Goal: Task Accomplishment & Management: Use online tool/utility

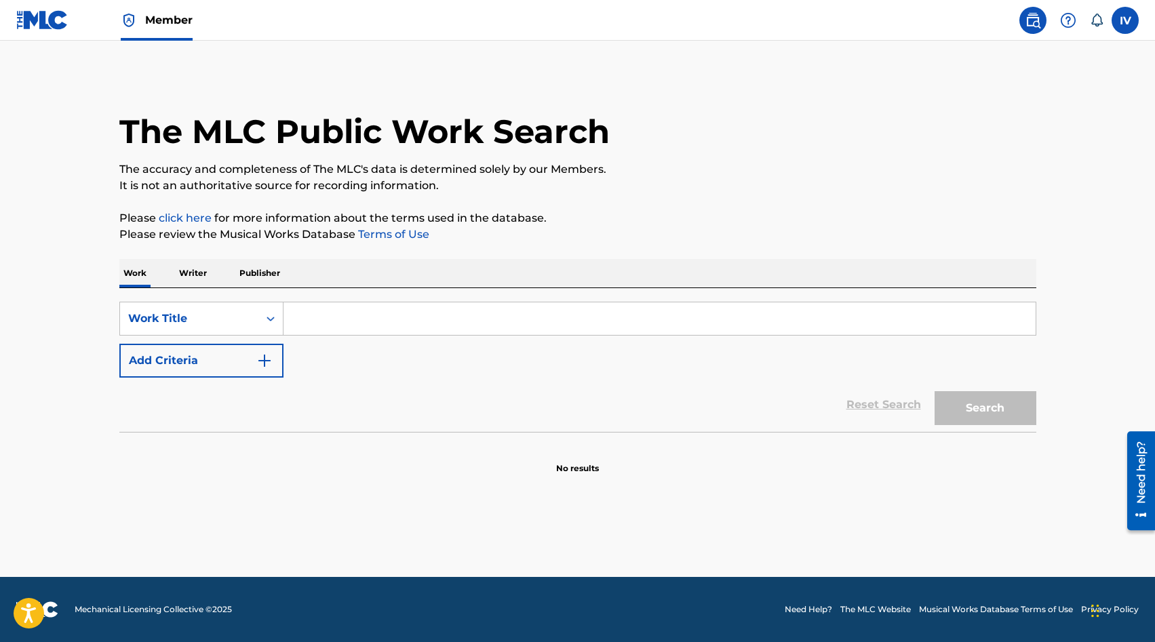
click at [135, 20] on img at bounding box center [129, 20] width 16 height 16
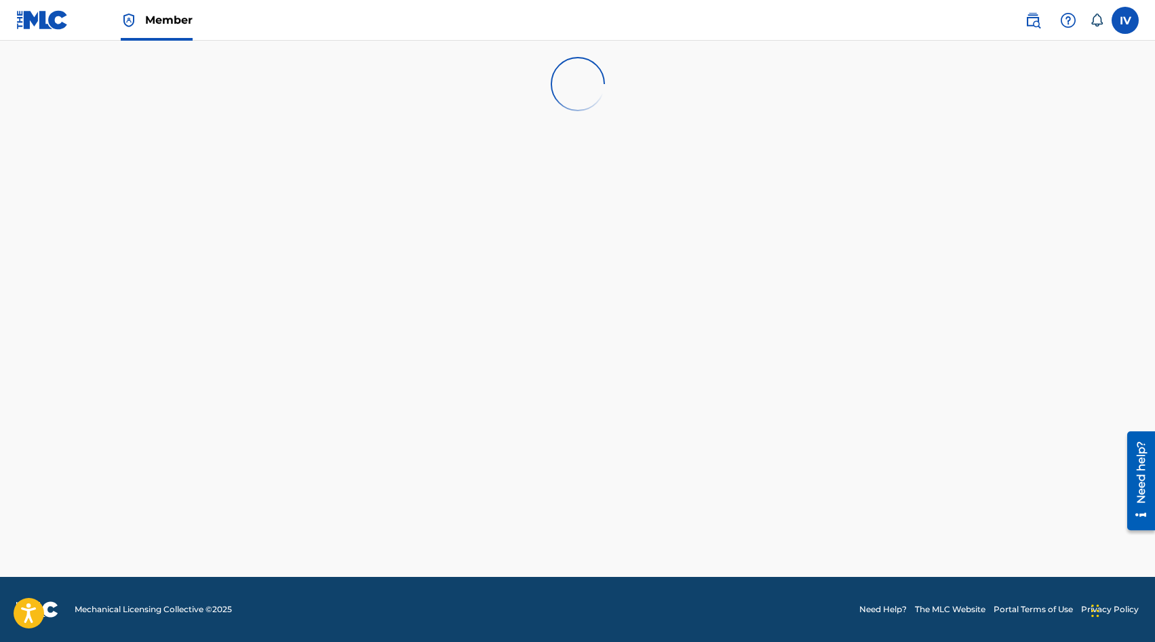
click at [50, 12] on img at bounding box center [42, 20] width 52 height 20
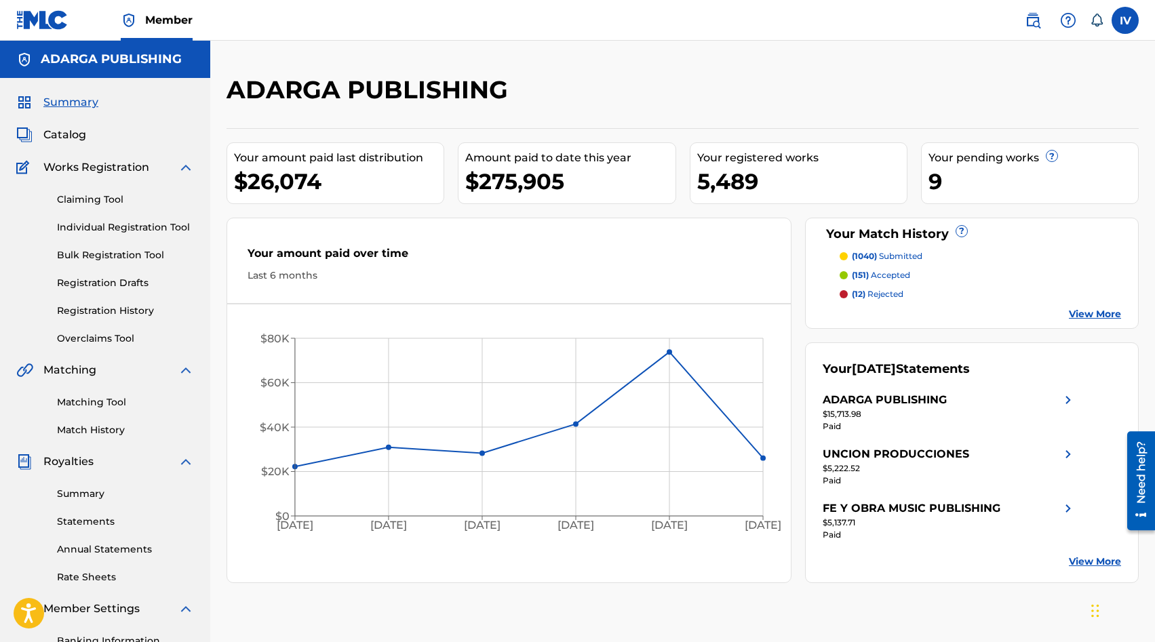
click at [157, 225] on link "Individual Registration Tool" at bounding box center [125, 227] width 137 height 14
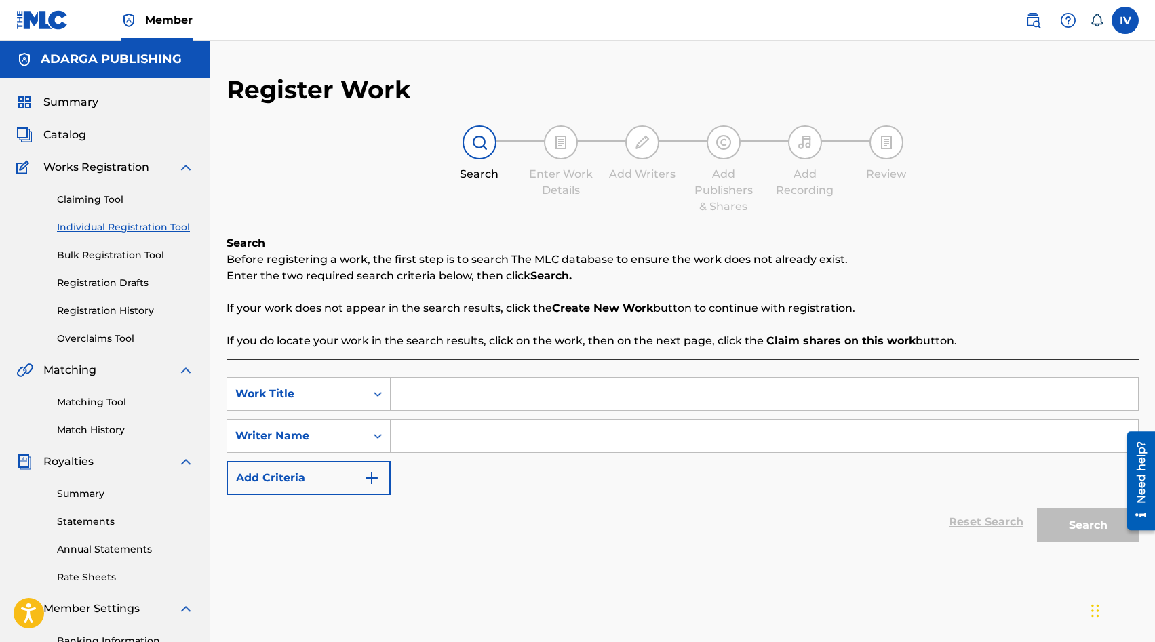
click at [423, 397] on input "Search Form" at bounding box center [764, 394] width 747 height 33
paste input "THE LIGHT"
click at [433, 429] on span "up" at bounding box center [436, 424] width 15 height 13
paste input "THE LIGHT"
type input "THE LIGHT"
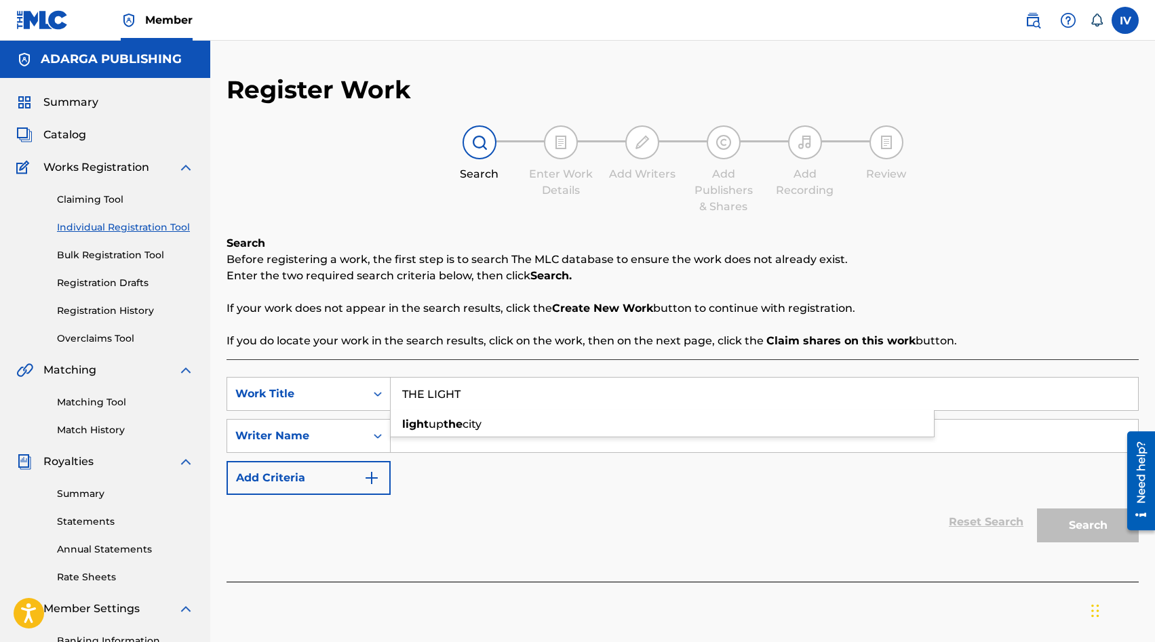
click at [439, 328] on div "Search Before registering a work, the first step is to search The MLC database …" at bounding box center [682, 292] width 912 height 114
click at [431, 426] on input "Search Form" at bounding box center [764, 436] width 747 height 33
click at [1037, 509] on button "Search" at bounding box center [1088, 526] width 102 height 34
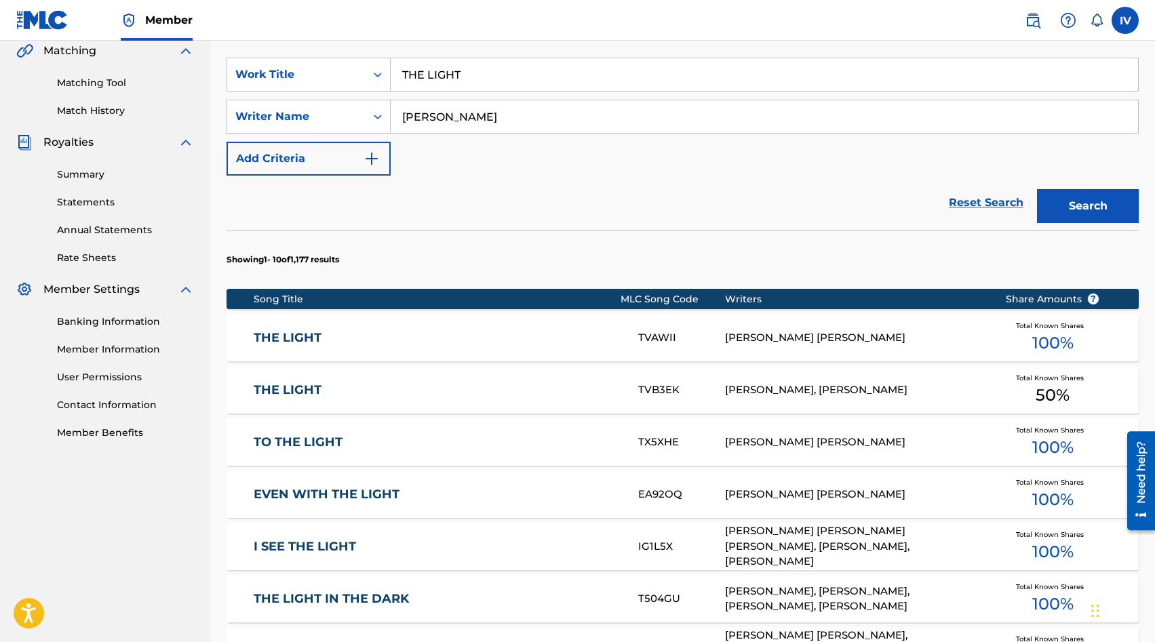
scroll to position [334, 0]
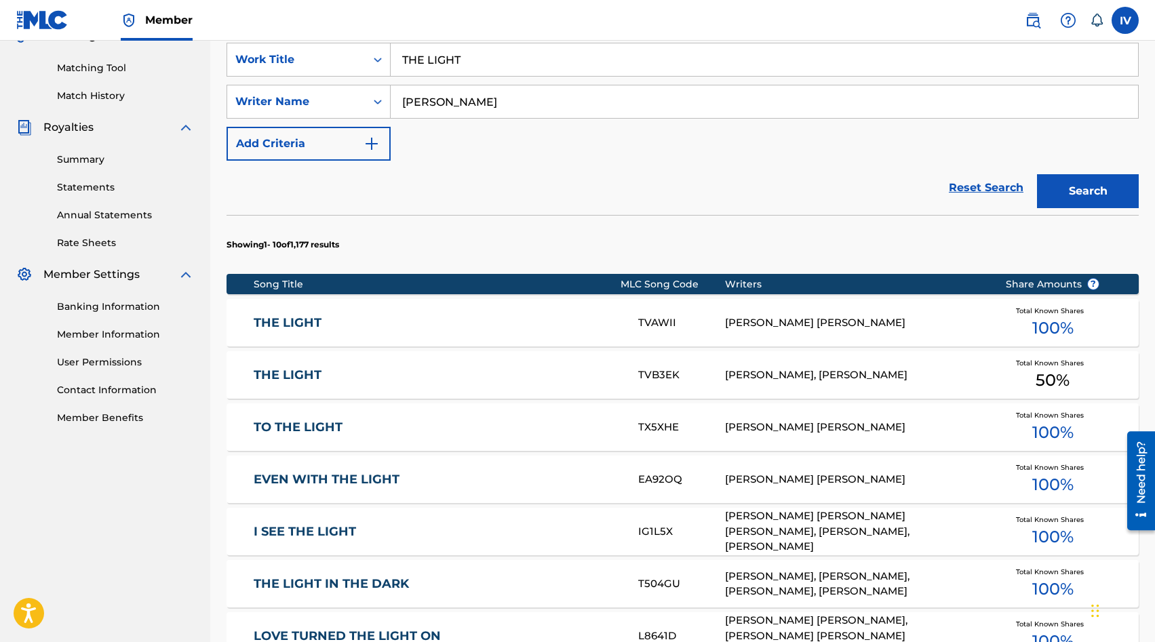
type input "richard harding"
click at [1037, 174] on button "Search" at bounding box center [1088, 191] width 102 height 34
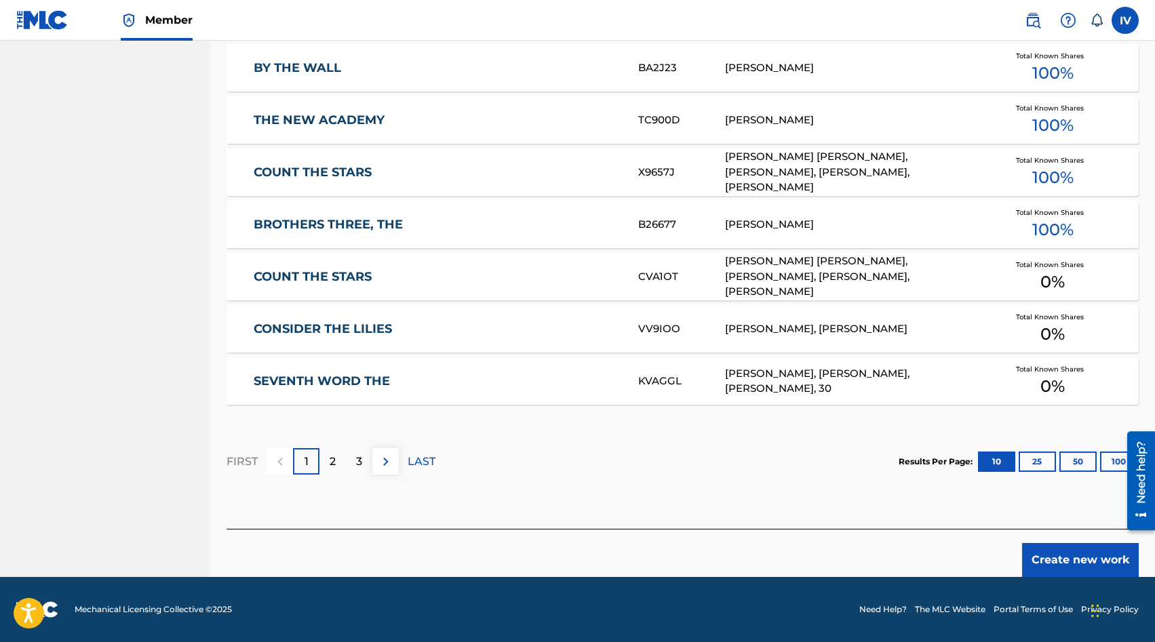
click at [1036, 561] on button "Create new work" at bounding box center [1080, 560] width 117 height 34
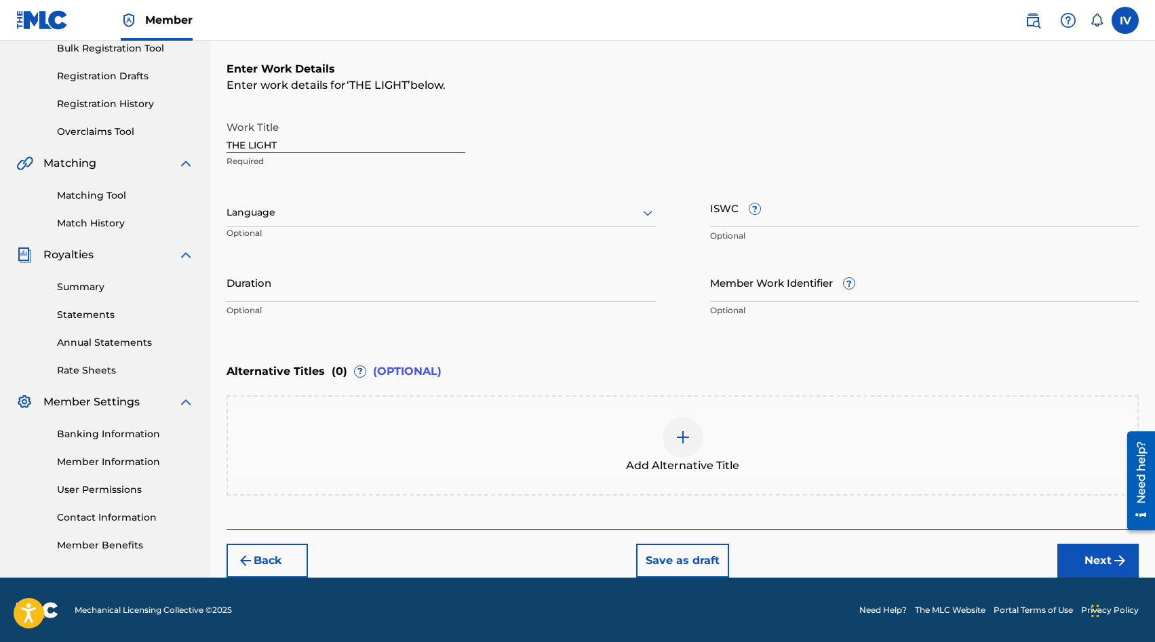
click at [353, 210] on div at bounding box center [440, 212] width 429 height 17
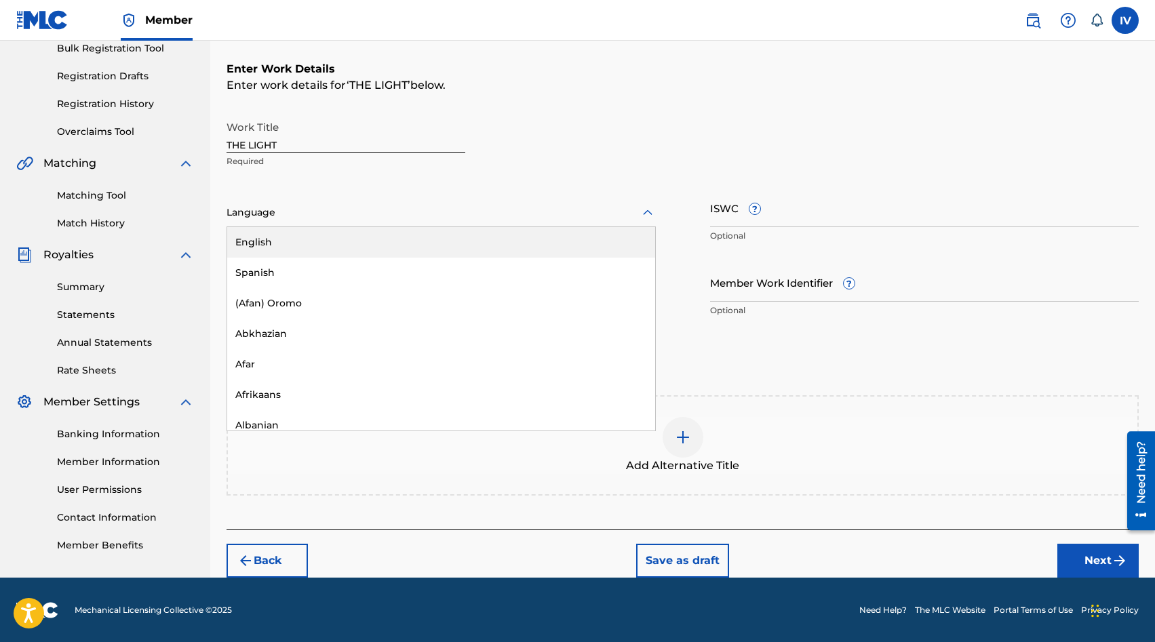
click at [318, 246] on div "English" at bounding box center [441, 242] width 428 height 31
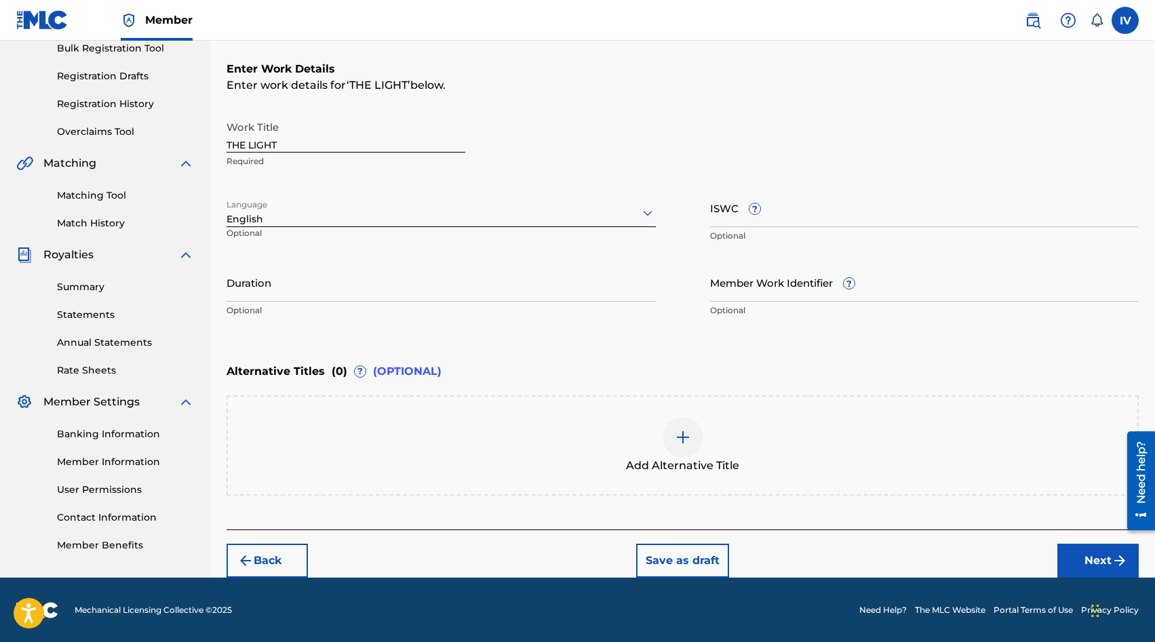
click at [833, 212] on input "ISWC ?" at bounding box center [924, 207] width 429 height 39
paste input "T3341502583"
type input "T3341502583"
click at [1078, 553] on button "Next" at bounding box center [1097, 561] width 81 height 34
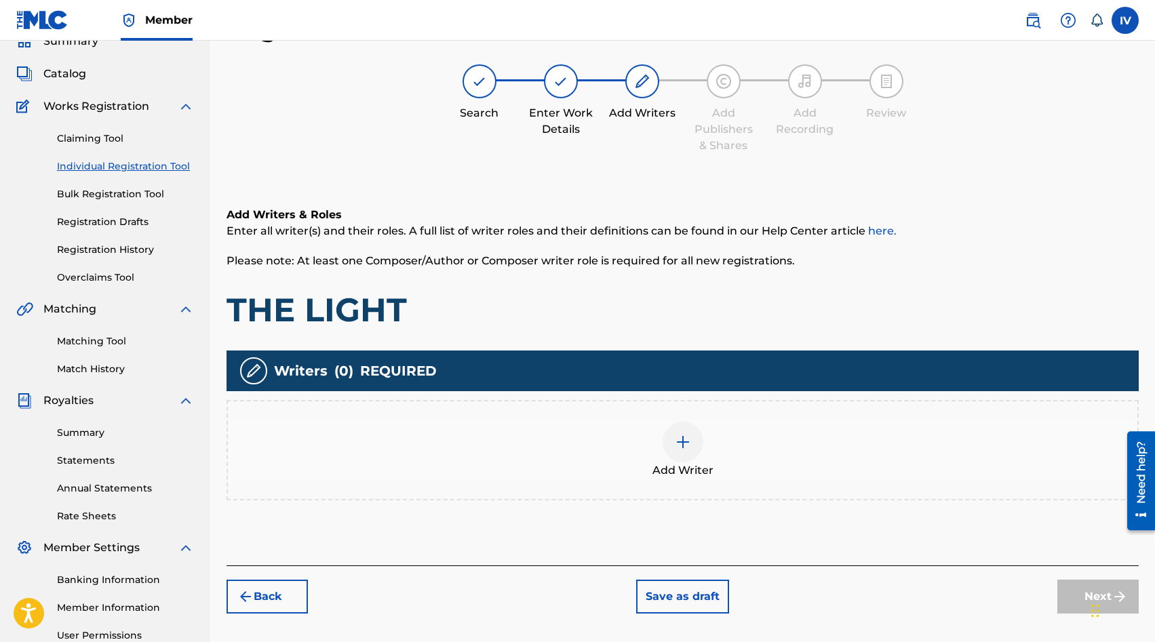
scroll to position [61, 0]
click at [654, 412] on div "Add Writer" at bounding box center [682, 450] width 912 height 100
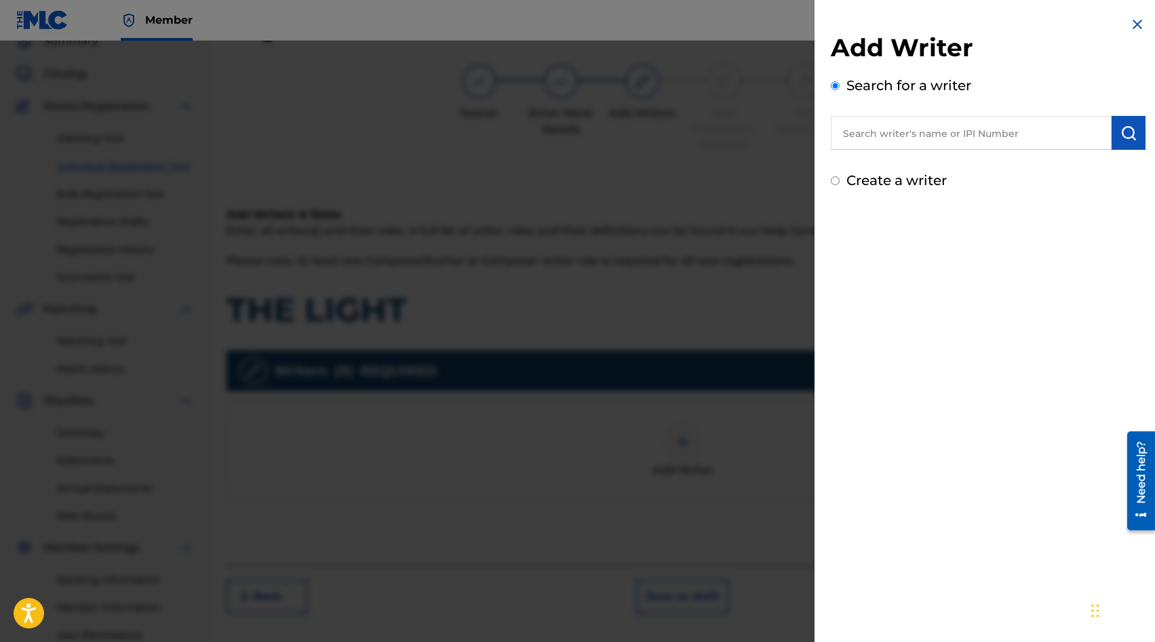
click at [877, 129] on input "text" at bounding box center [971, 133] width 281 height 34
paste input "753056937"
type input "00753056937"
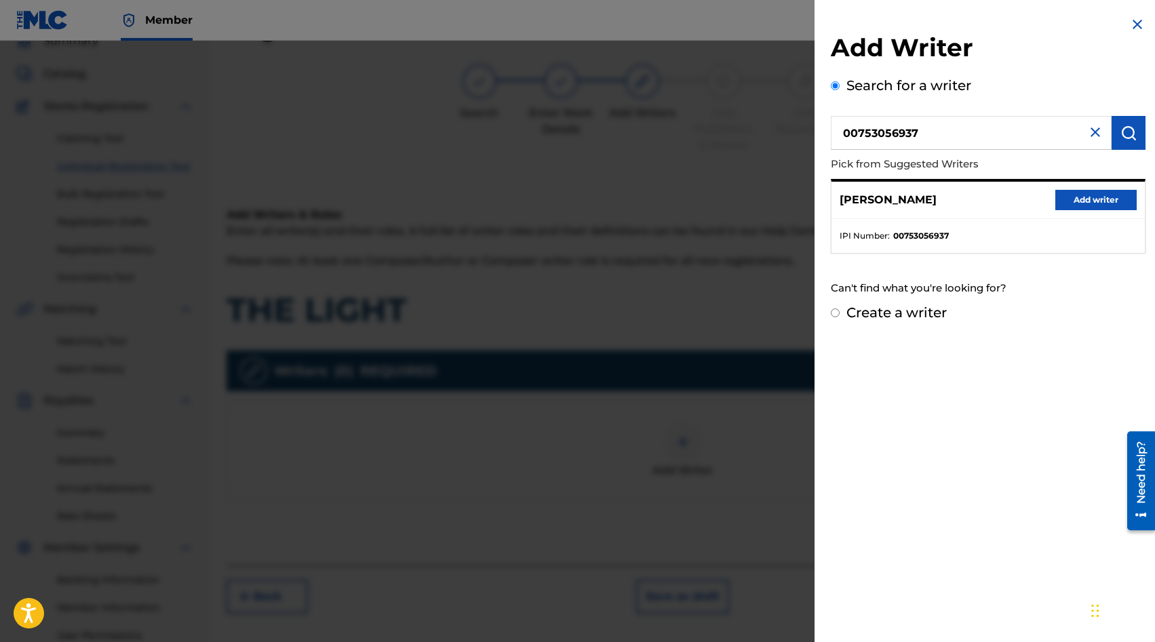
click at [1061, 198] on button "Add writer" at bounding box center [1095, 200] width 81 height 20
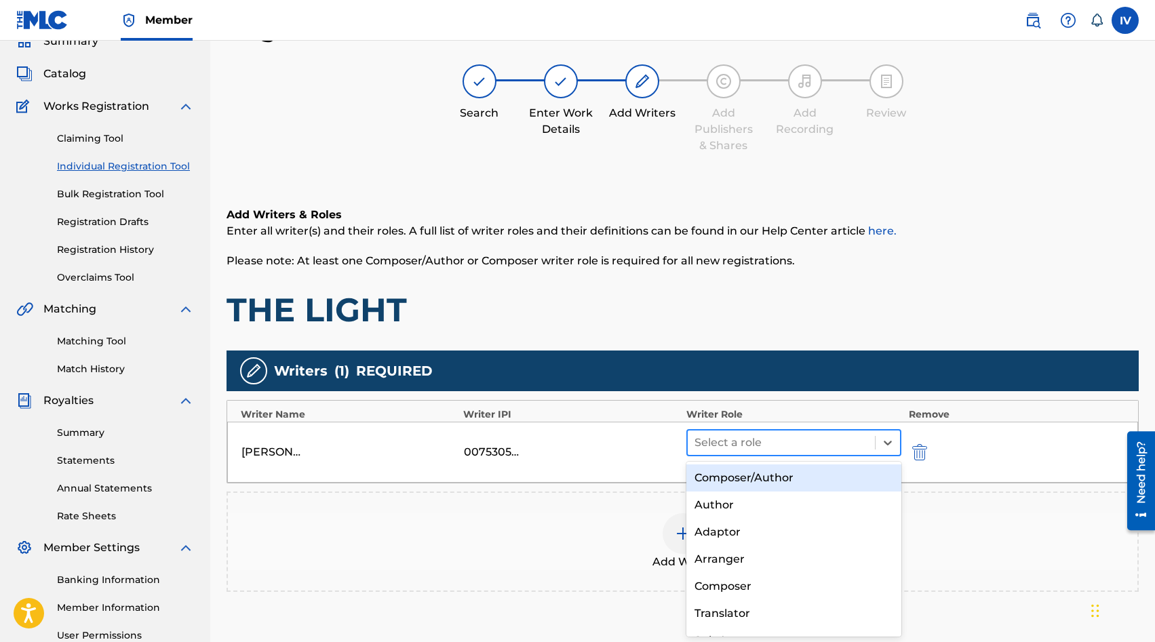
click at [730, 445] on div at bounding box center [781, 442] width 174 height 19
click at [734, 473] on div "Composer/Author" at bounding box center [794, 477] width 216 height 27
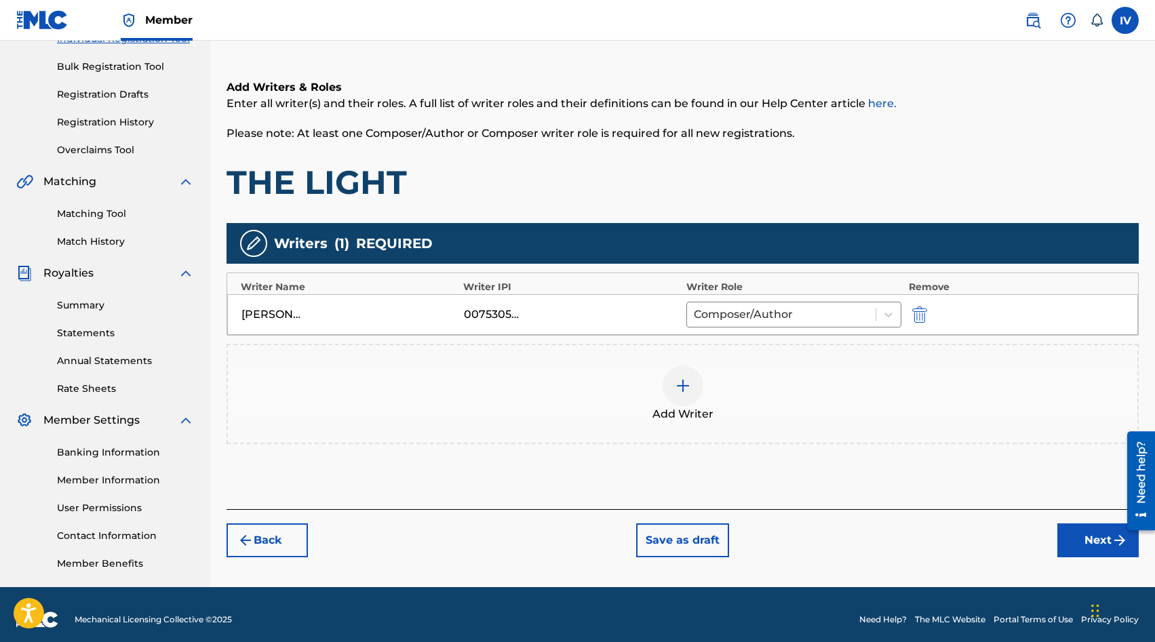
click at [1075, 544] on button "Next" at bounding box center [1097, 540] width 81 height 34
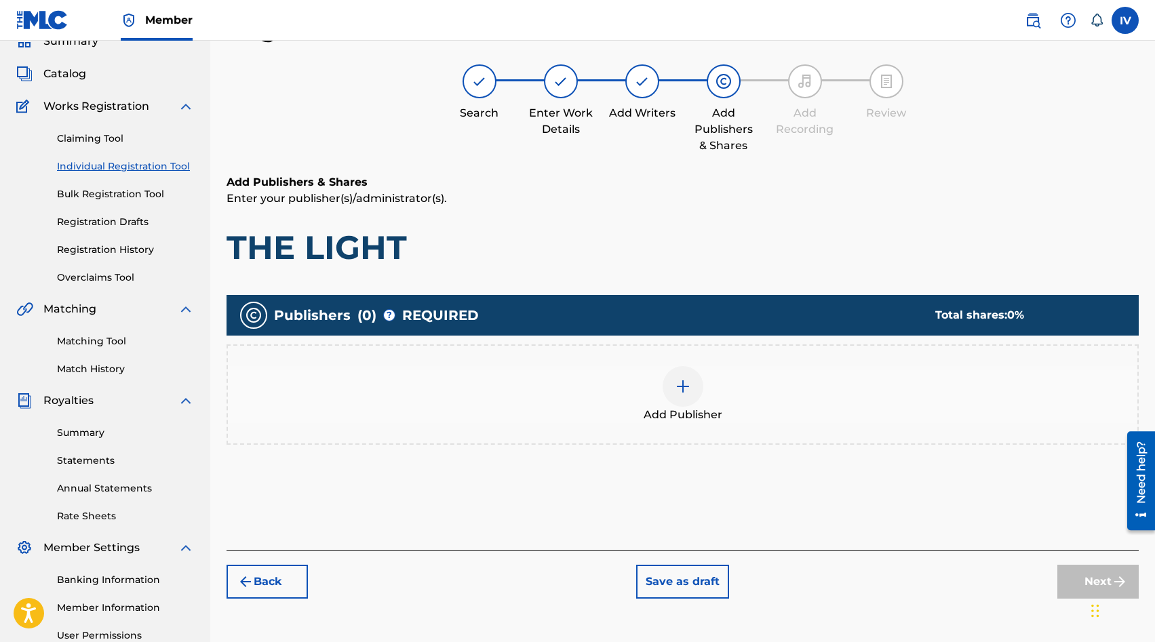
click at [544, 451] on div "Publishers ( 0 ) ? REQUIRED Total shares: 0 % Add Publisher" at bounding box center [682, 376] width 912 height 163
click at [689, 403] on div at bounding box center [682, 386] width 41 height 41
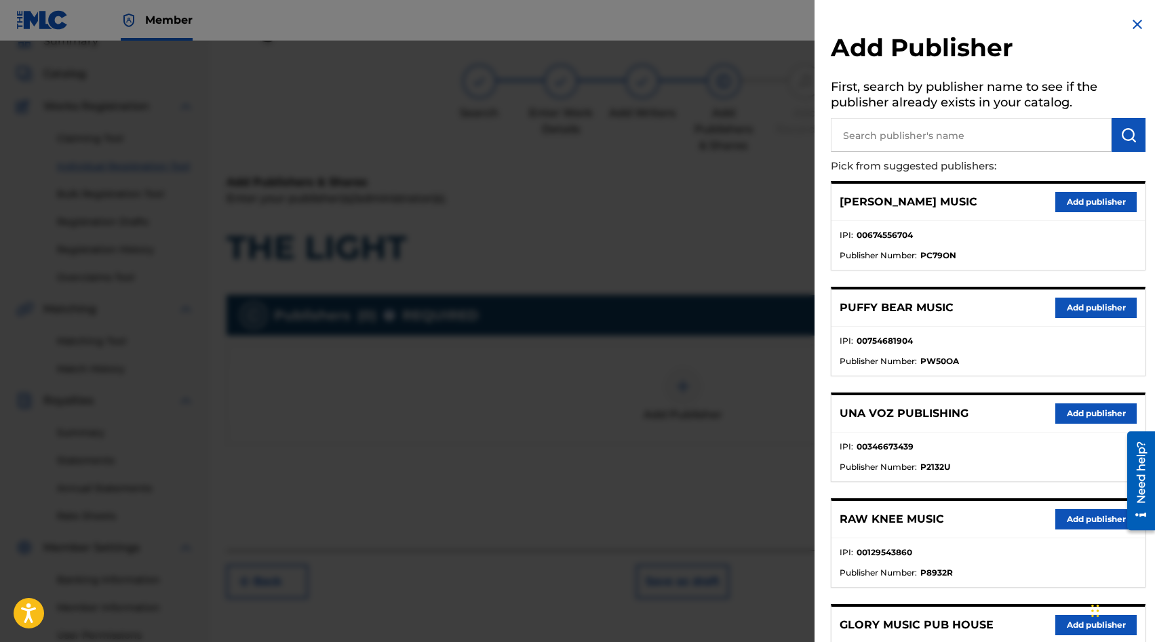
click at [939, 128] on input "text" at bounding box center [971, 135] width 281 height 34
paste input "JUST WORSHIP RECORDS"
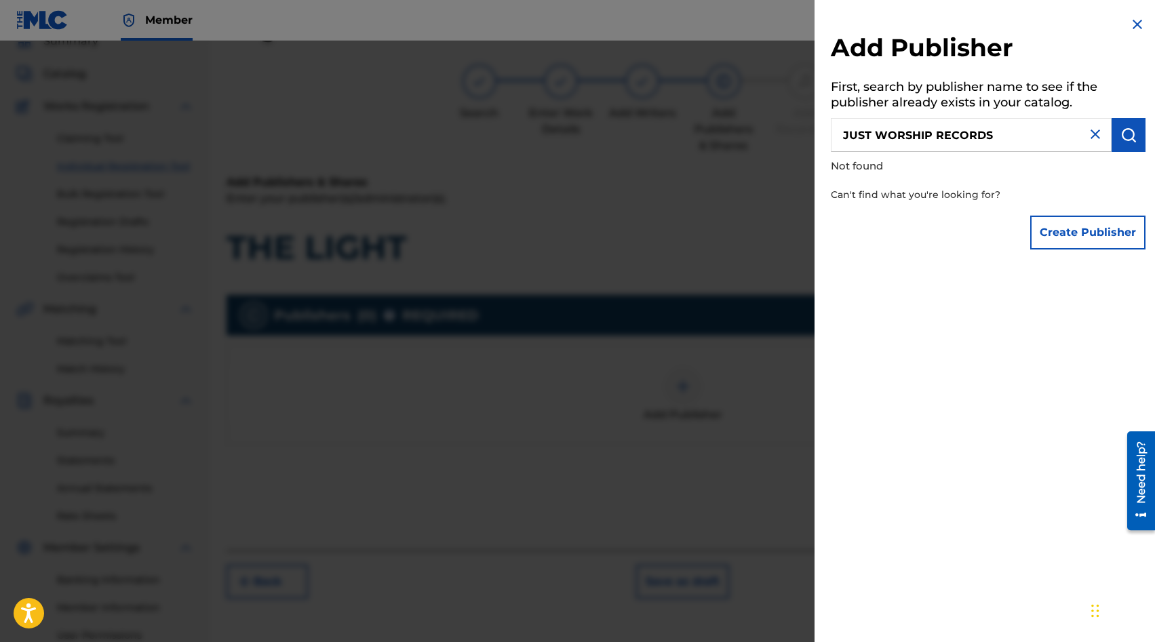
type input "JUST WORSHIP RECORDS"
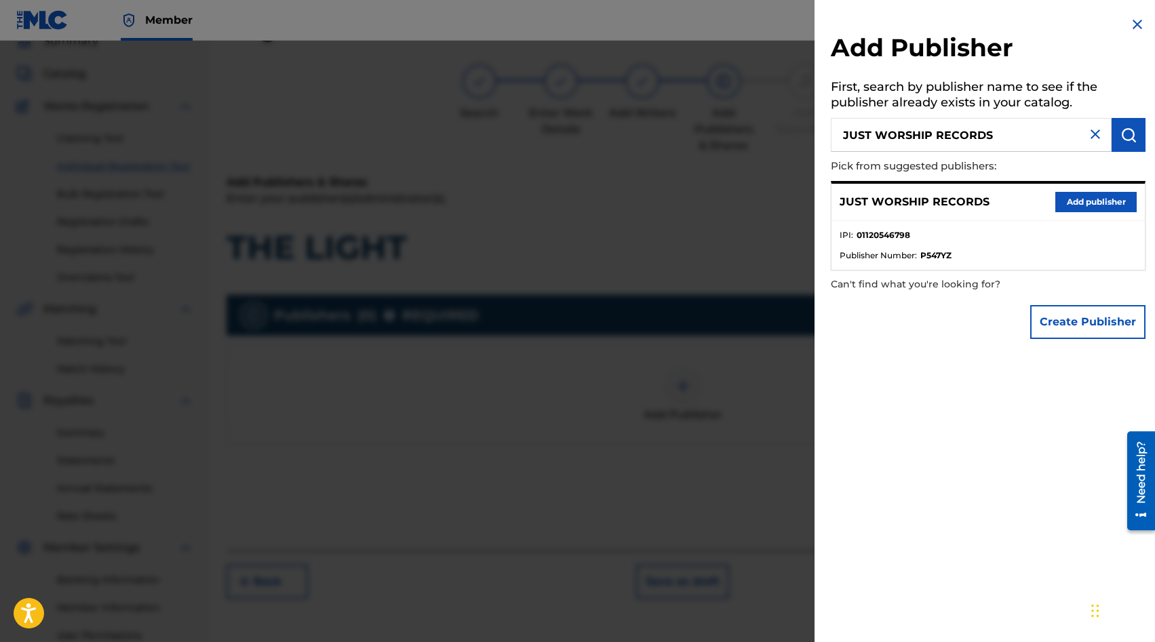
click at [1060, 203] on button "Add publisher" at bounding box center [1095, 202] width 81 height 20
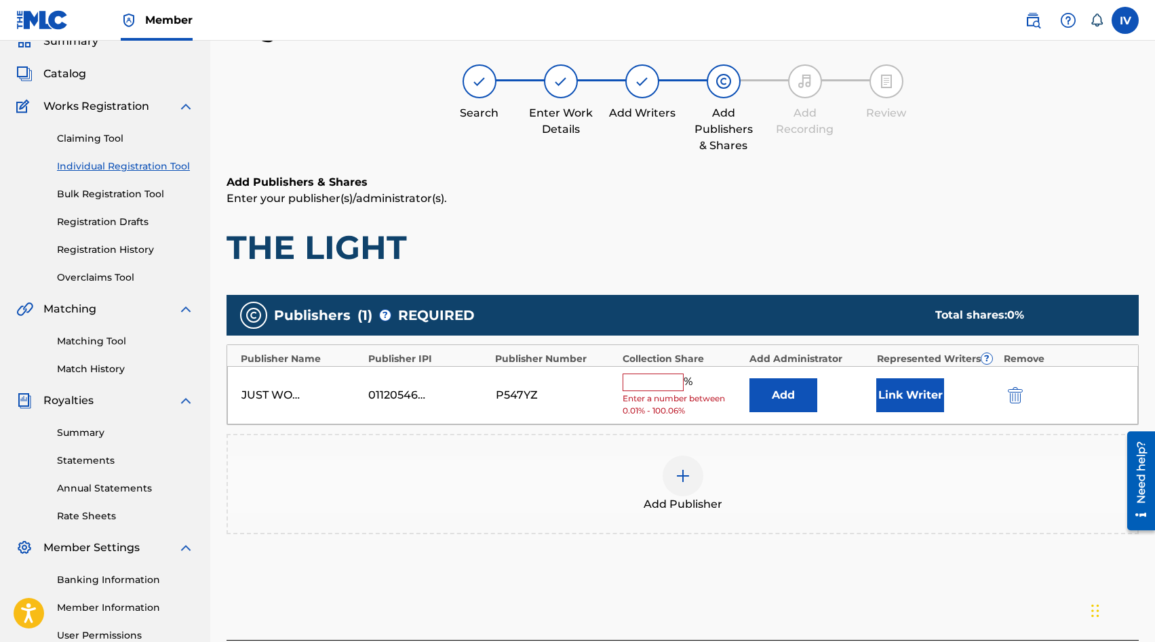
click at [782, 387] on button "Add" at bounding box center [783, 395] width 68 height 34
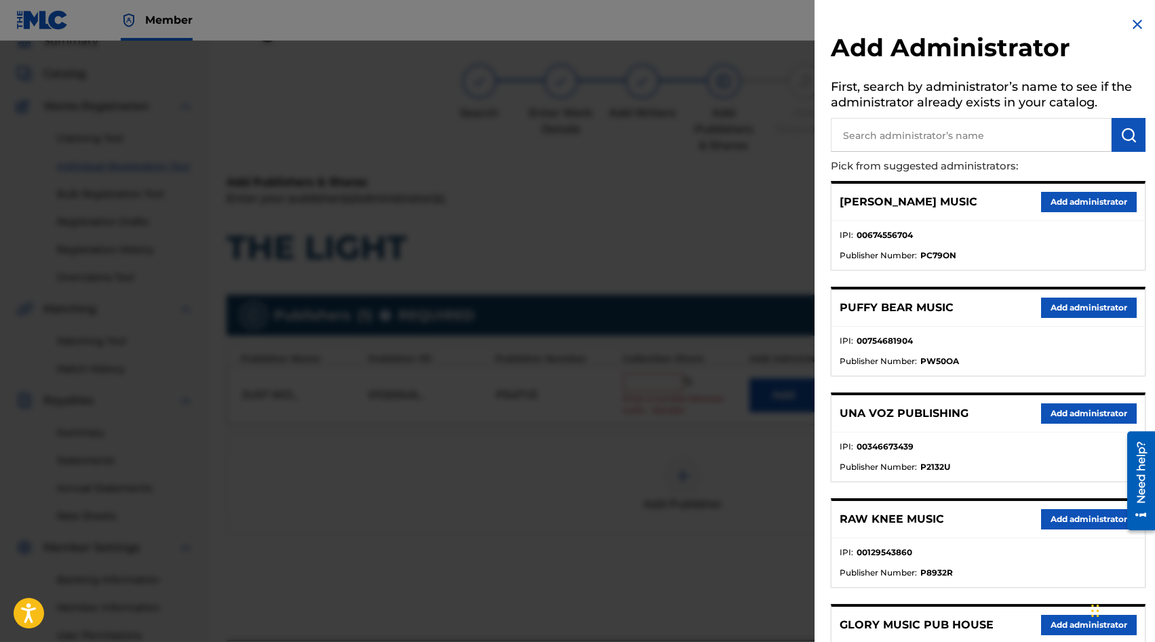
click at [926, 134] on input "text" at bounding box center [971, 135] width 281 height 34
type input "adarga"
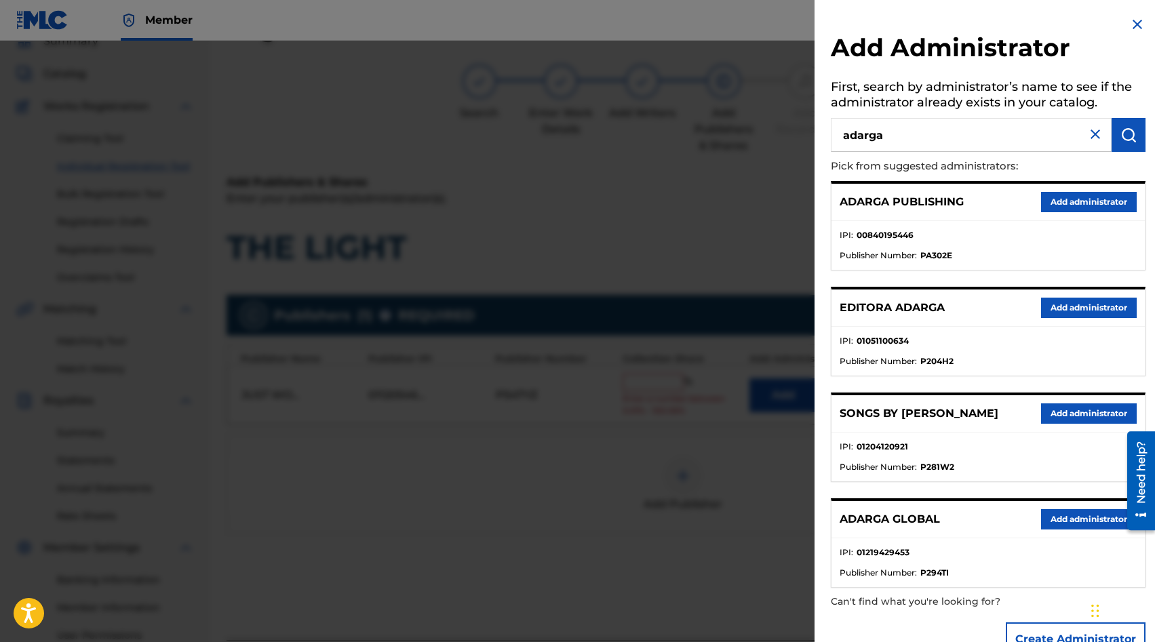
click at [1106, 207] on button "Add administrator" at bounding box center [1089, 202] width 96 height 20
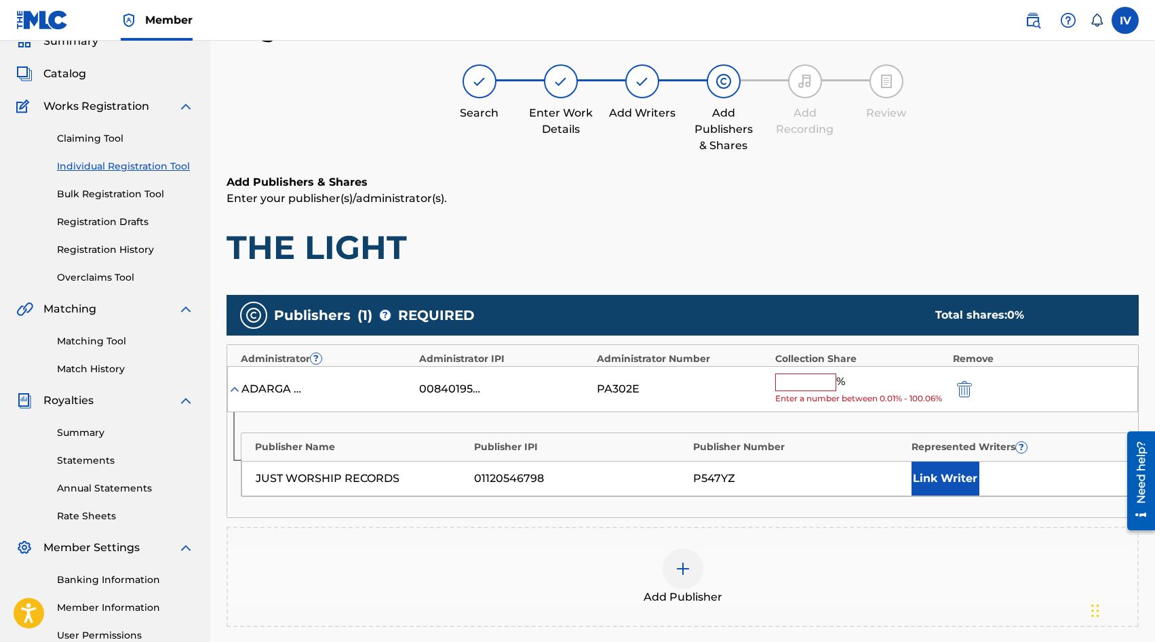
click at [811, 391] on div "% Enter a number between 0.01% - 100.06%" at bounding box center [860, 390] width 171 height 32
click at [802, 383] on input "text" at bounding box center [805, 383] width 61 height 18
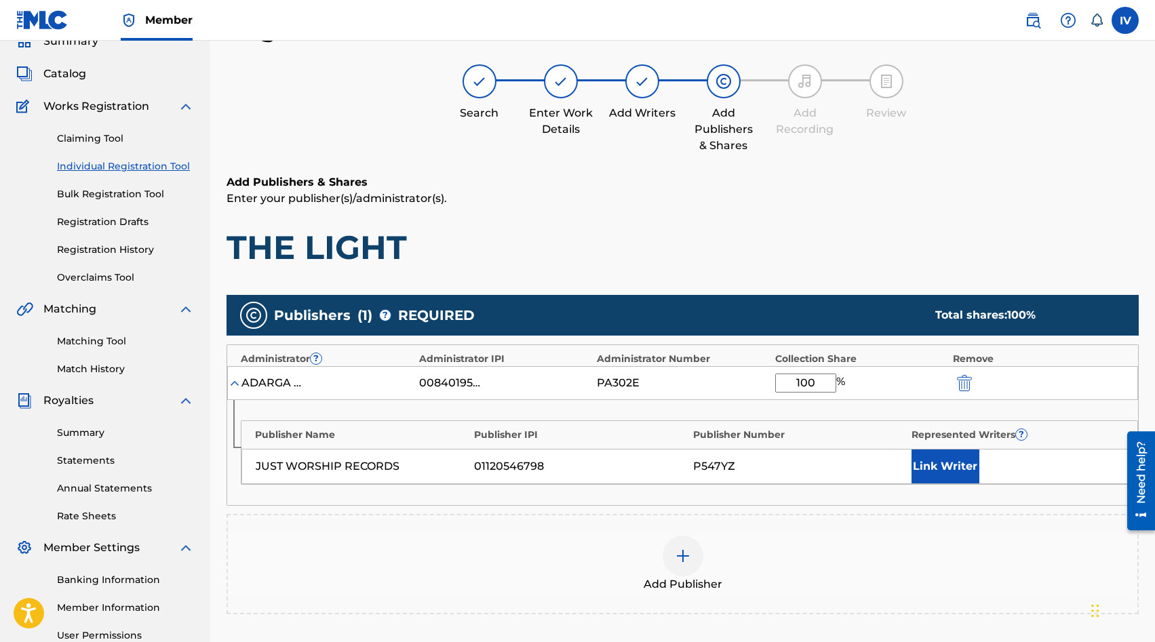
type input "100"
click at [937, 467] on button "Link Writer" at bounding box center [945, 467] width 68 height 34
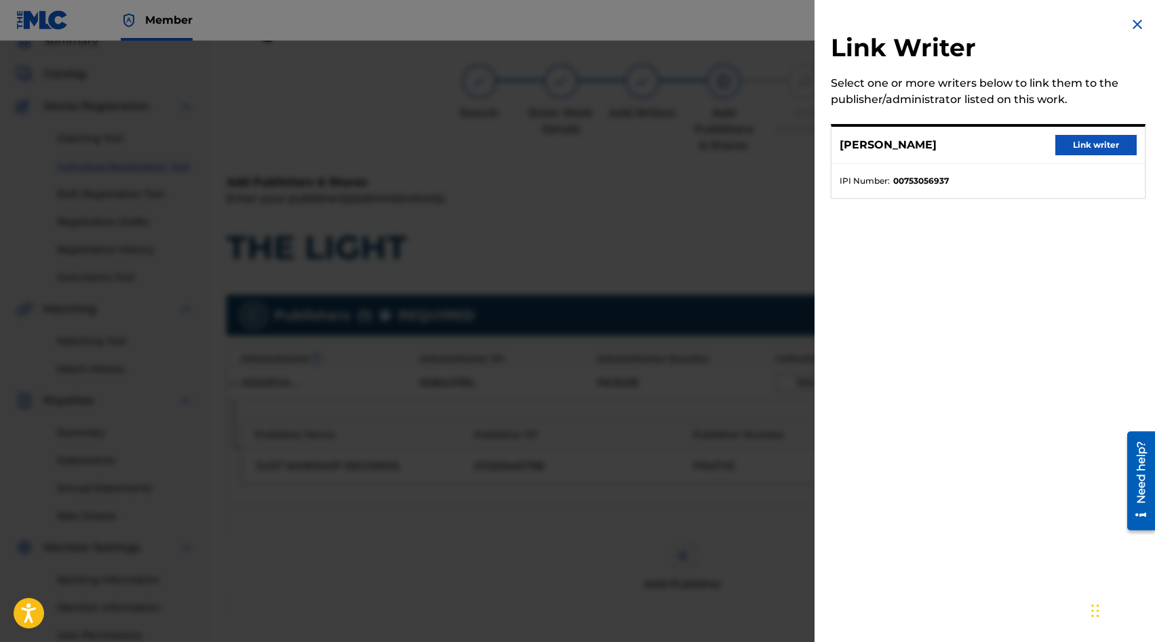
click at [1094, 147] on button "Link writer" at bounding box center [1095, 145] width 81 height 20
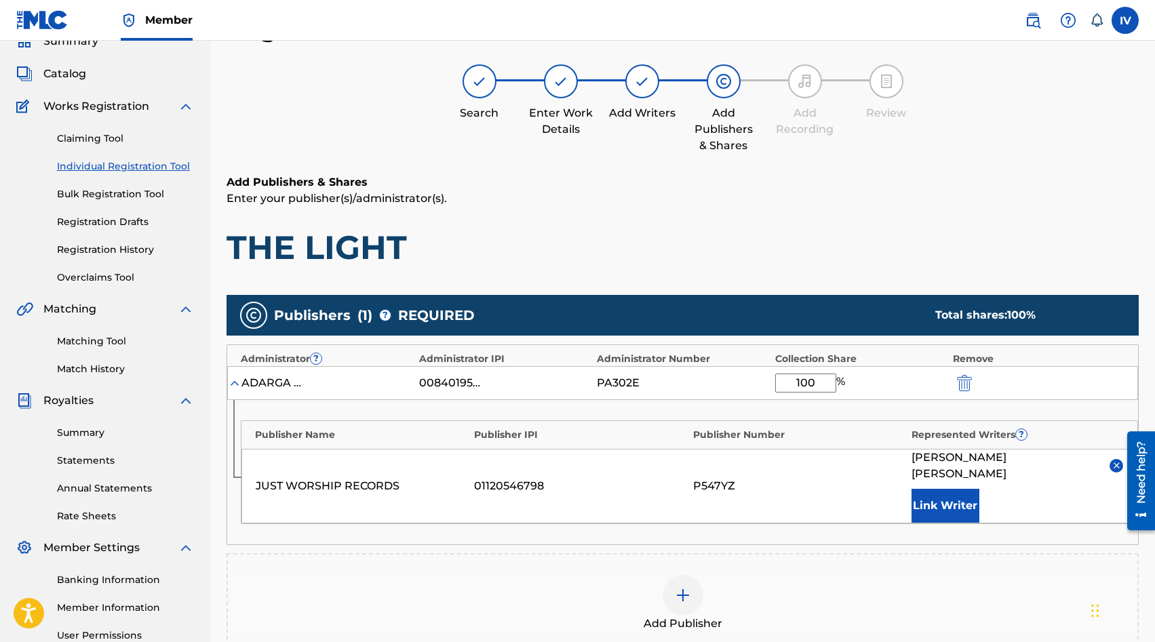
scroll to position [275, 0]
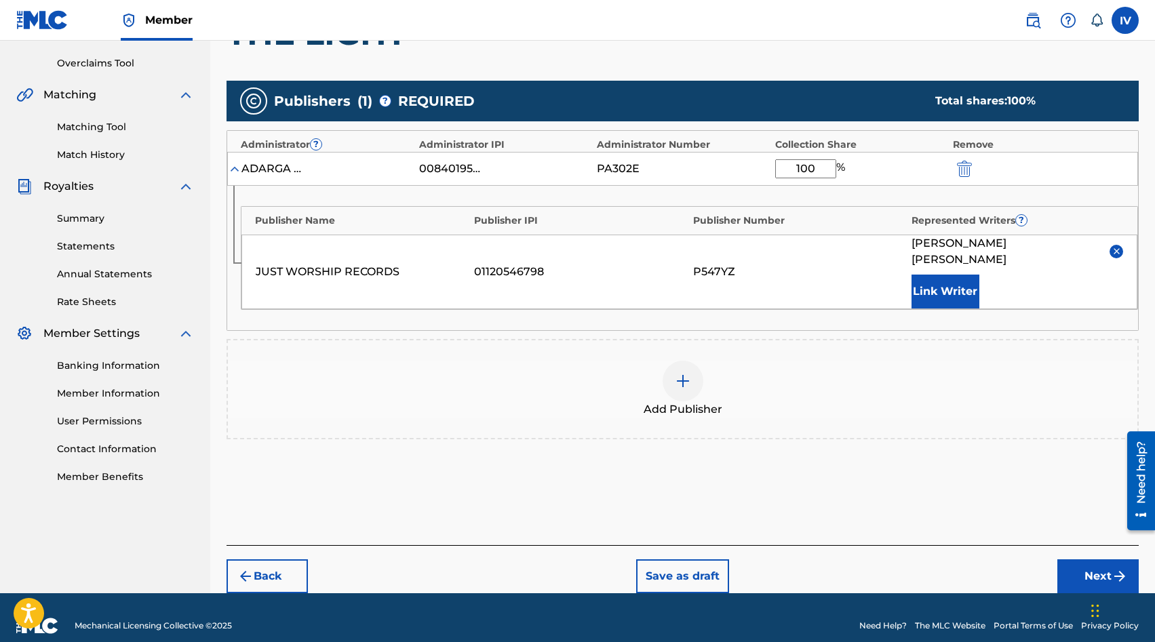
click at [1092, 559] on button "Next" at bounding box center [1097, 576] width 81 height 34
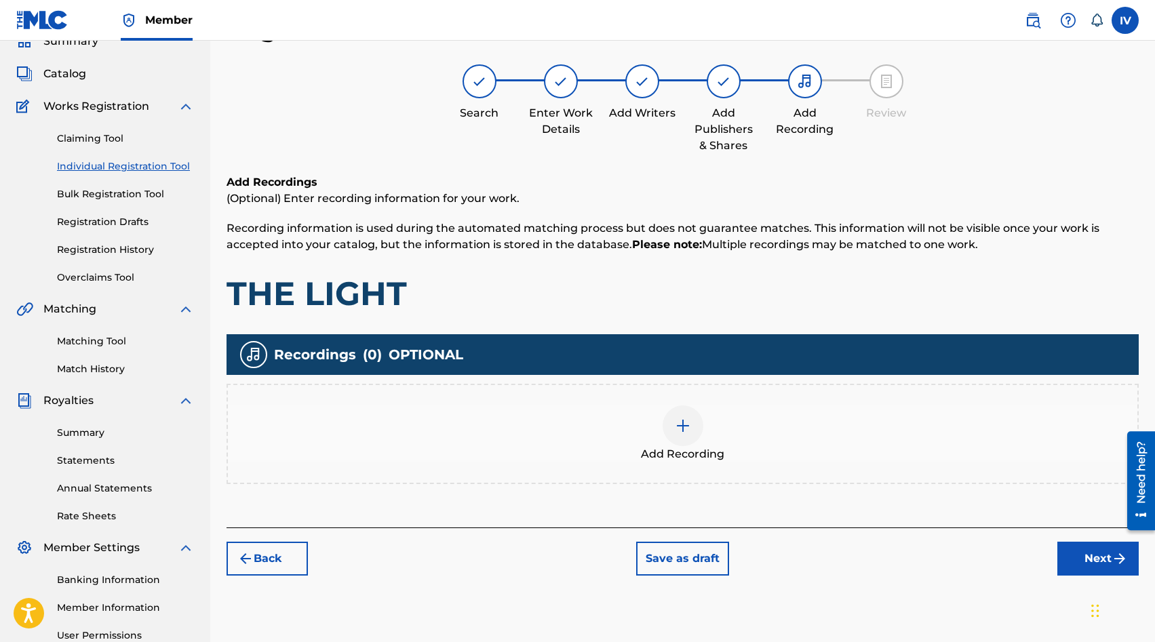
scroll to position [61, 0]
click at [629, 427] on div "Add Recording" at bounding box center [682, 433] width 909 height 57
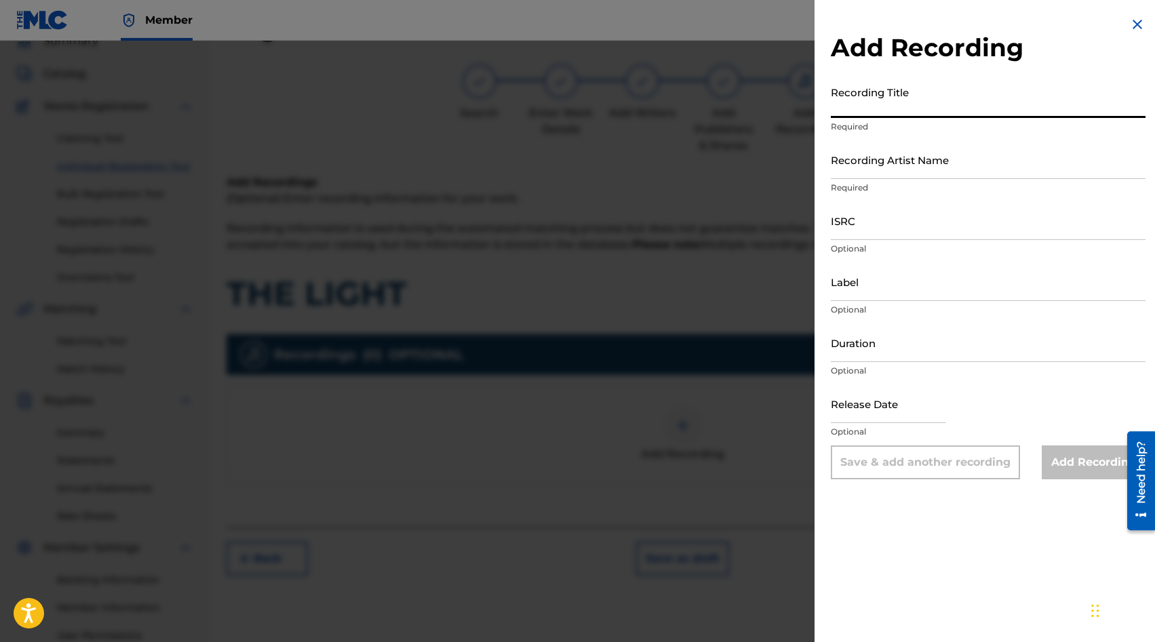
click at [888, 94] on input "Recording Title" at bounding box center [988, 98] width 315 height 39
paste input "The Light Rose, Rich Harding Vision Art Inc US3DF2599482"
click at [1060, 109] on input "The Light Rose, Rich Harding Vision Art Inc US3DF2599482" at bounding box center [988, 98] width 315 height 39
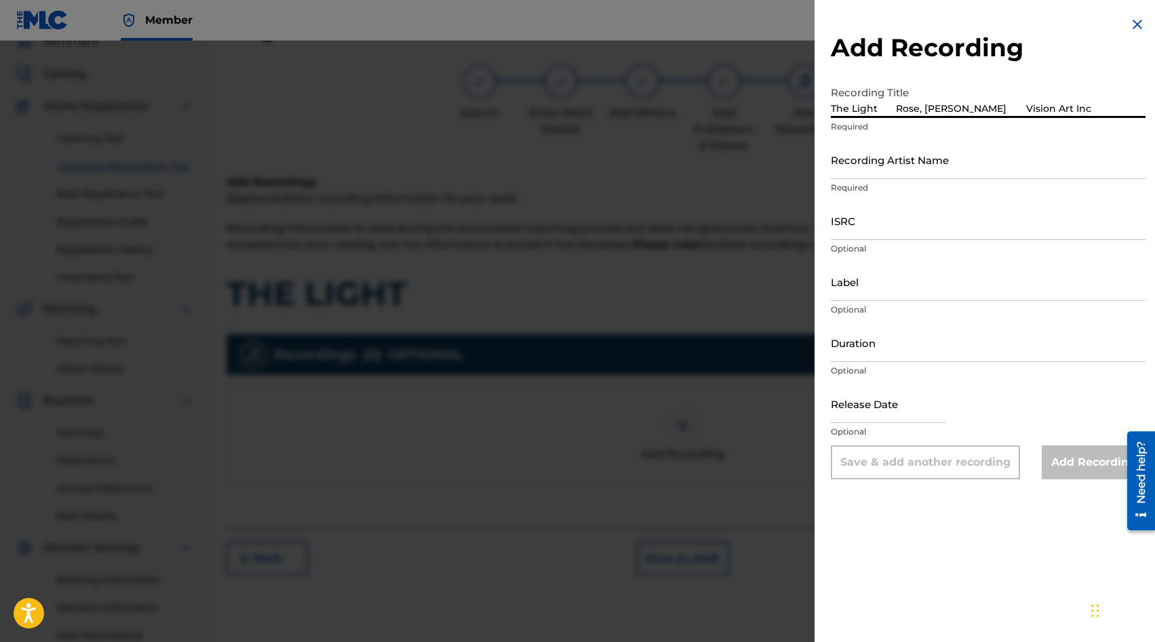
type input "The Light Rose, Rich Harding Vision Art Inc"
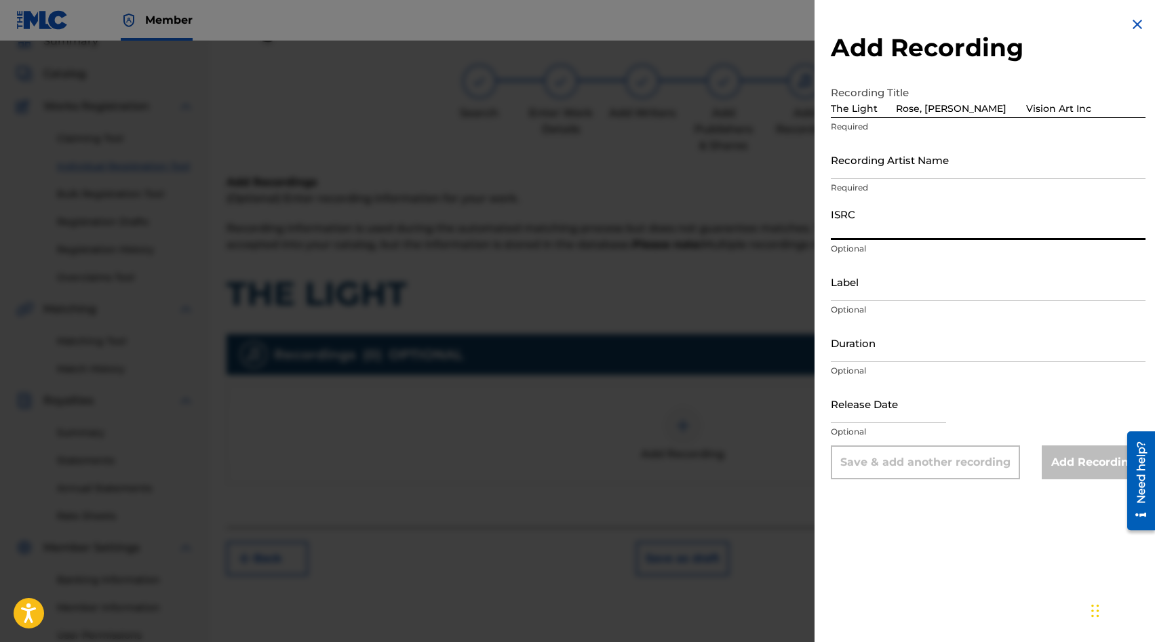
paste input "US3DF2599482"
type input "US3DF2599482"
click at [1088, 109] on input "The Light Rose, Rich Harding Vision Art Inc" at bounding box center [988, 98] width 315 height 39
click at [992, 107] on input "The Light Rose, Rich Harding Vision Art Inc" at bounding box center [988, 98] width 315 height 39
type input "The Light Rose, Rich Harding"
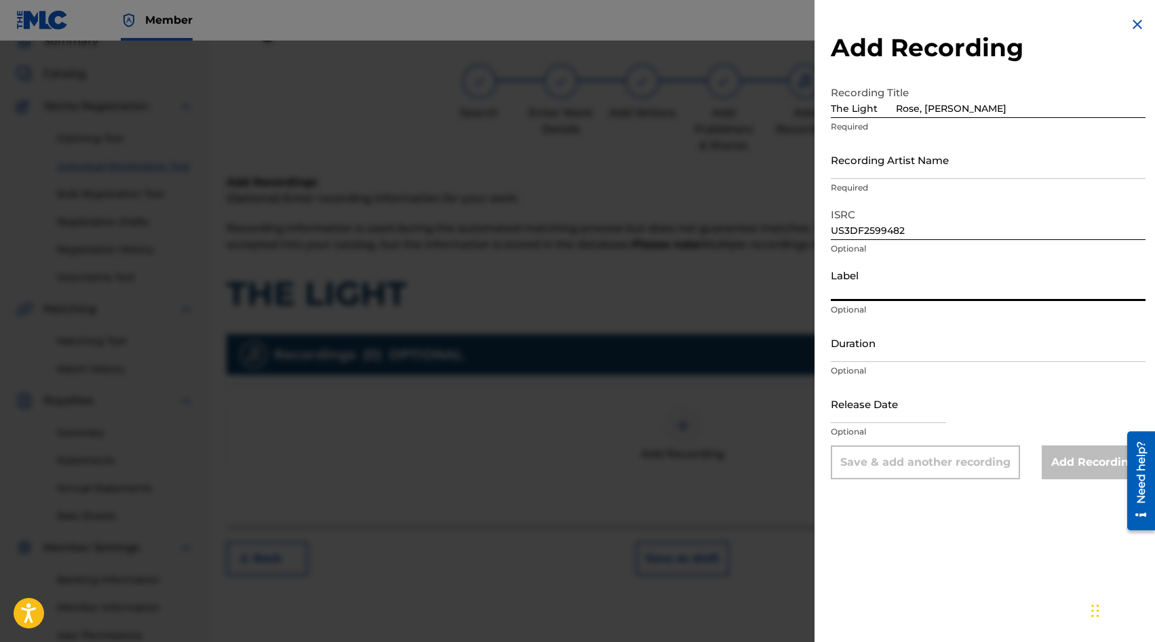
paste input "Vision Art Inc"
type input "Vision Art Inc"
click at [1021, 108] on input "The Light Rose, Rich Harding" at bounding box center [988, 98] width 315 height 39
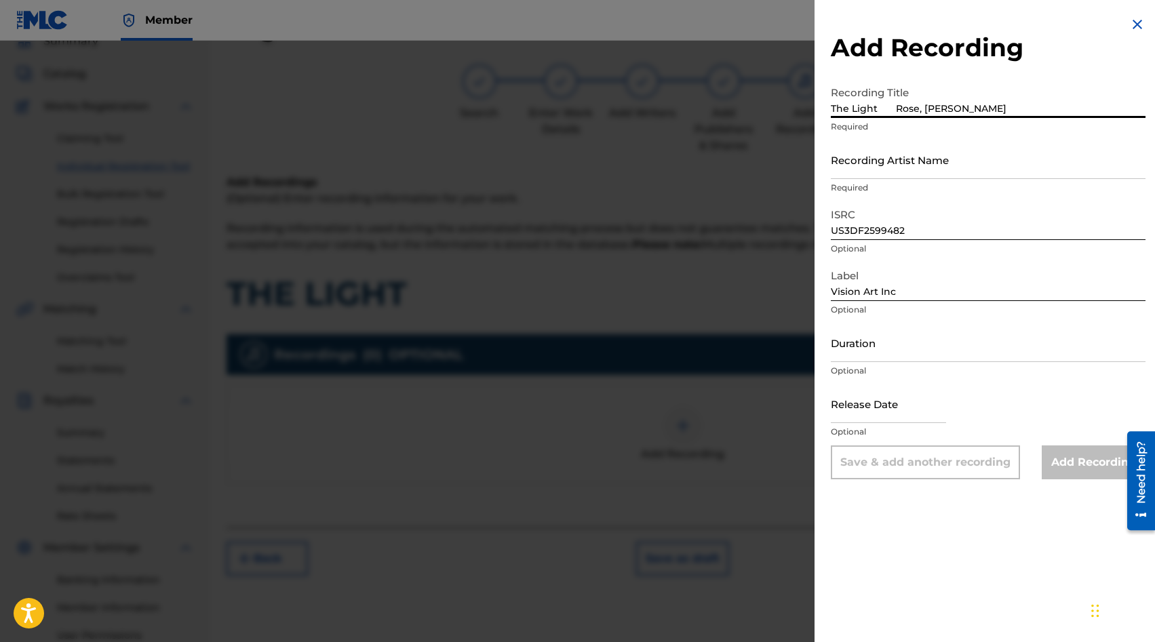
click at [895, 108] on input "The Light Rose, Rich Harding" at bounding box center [988, 98] width 315 height 39
type input "The Light"
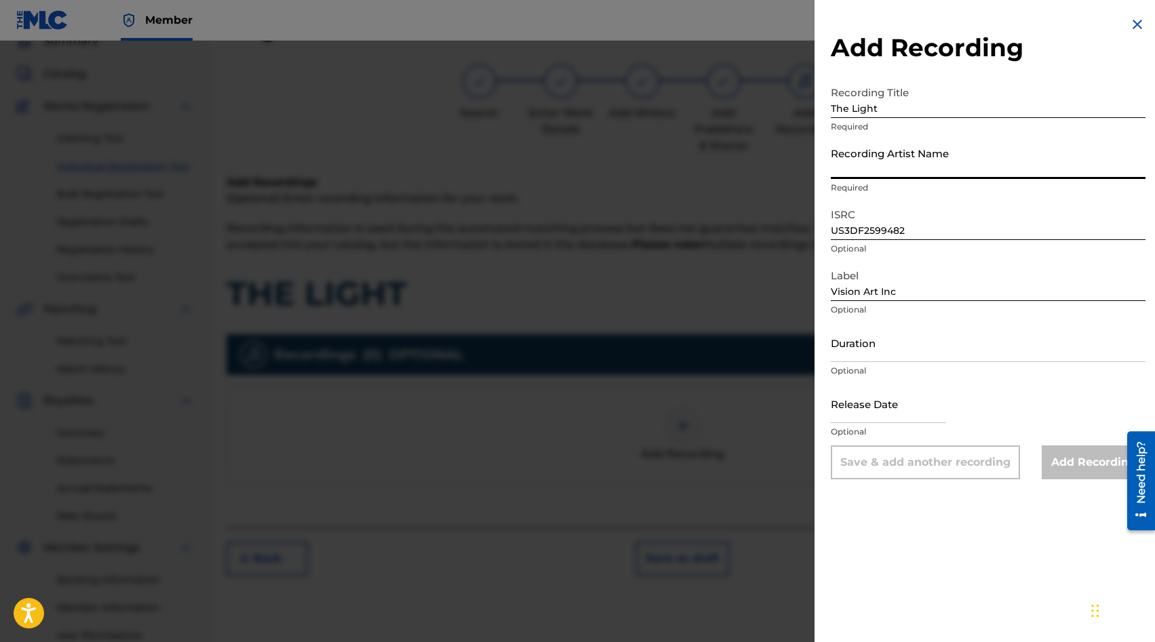
paste input "Rose, Rich Harding"
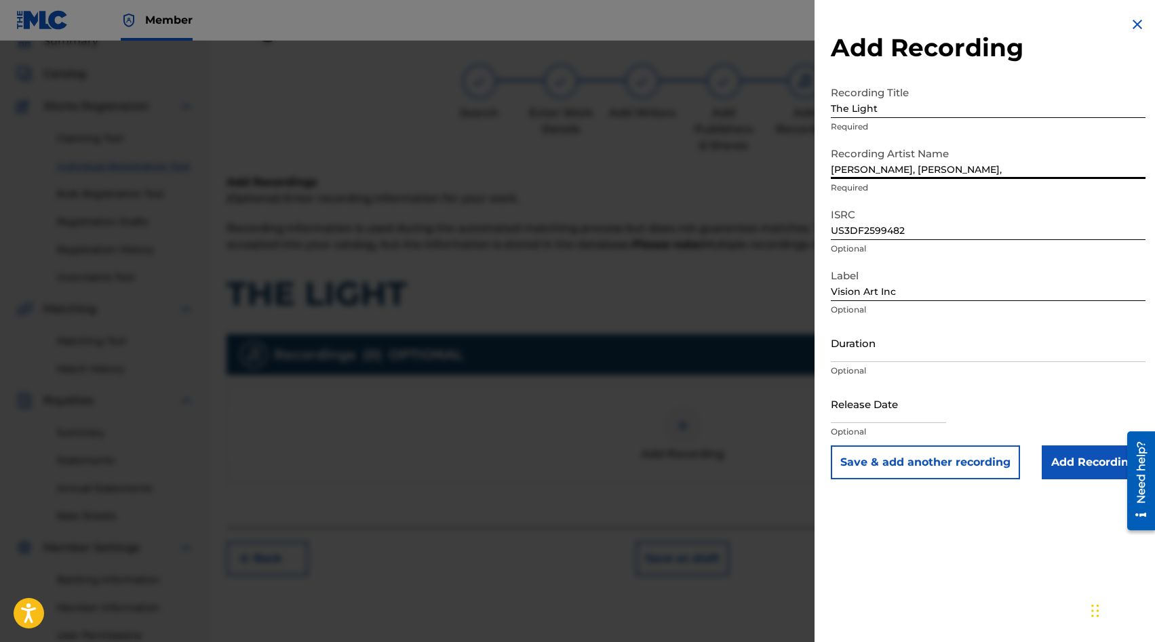
paste input "Stefy Espinosa"
type input "Rose, Rich Harding, Stefy Espinosa"
click at [1060, 457] on input "Add Recording" at bounding box center [1093, 462] width 104 height 34
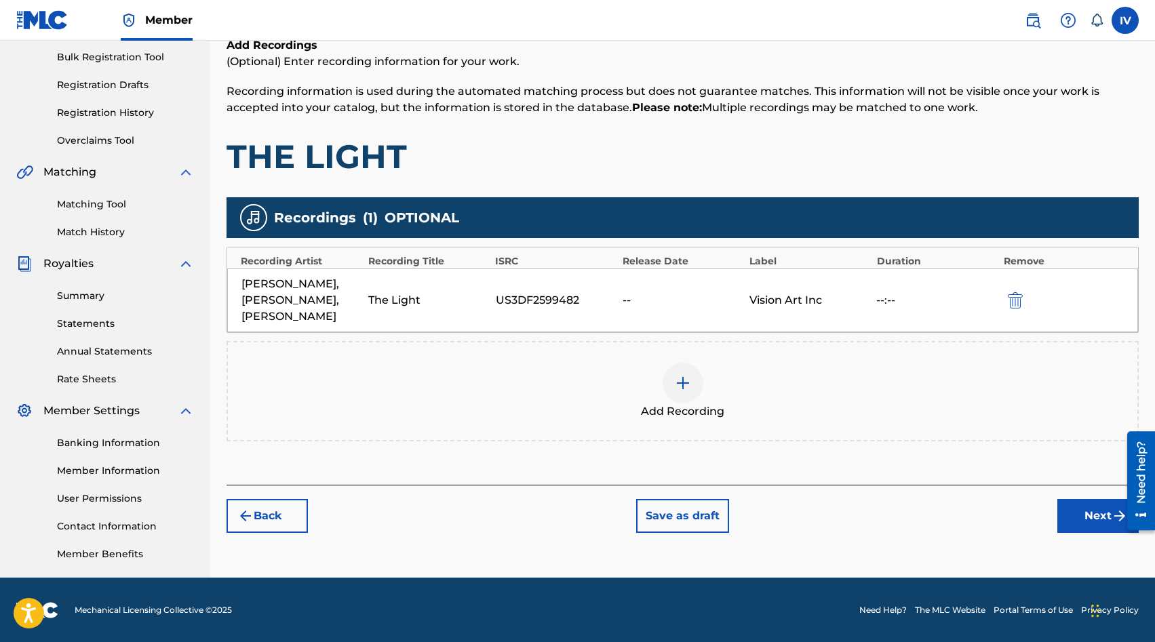
scroll to position [199, 0]
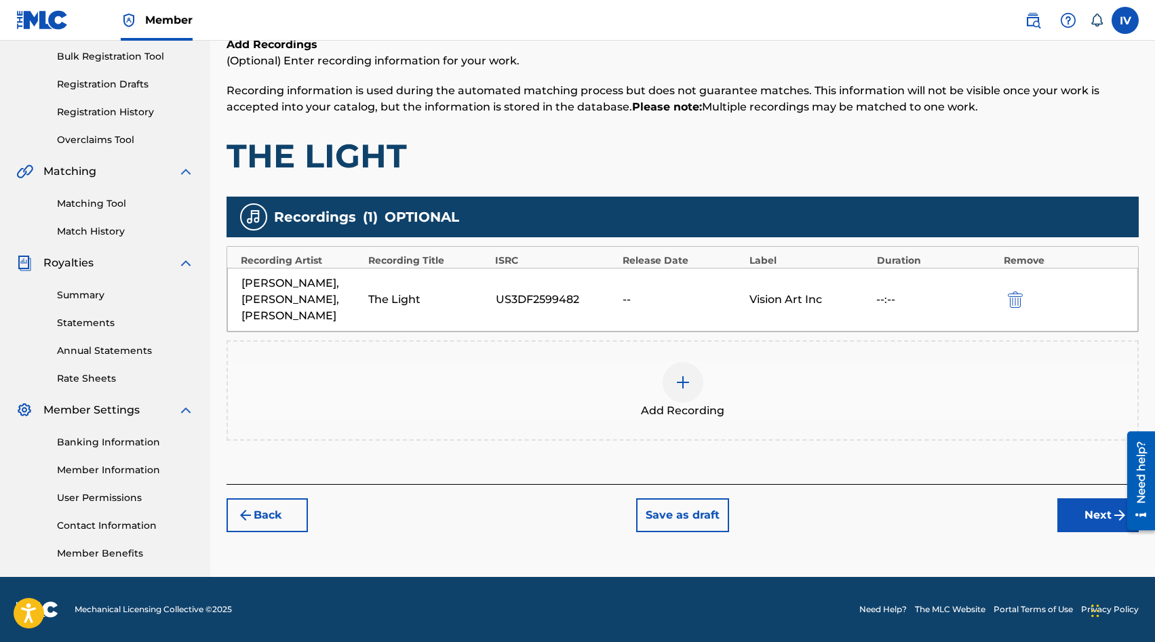
click at [1124, 519] on div at bounding box center [1136, 480] width 38 height 109
click at [1107, 509] on button "Next" at bounding box center [1097, 515] width 81 height 34
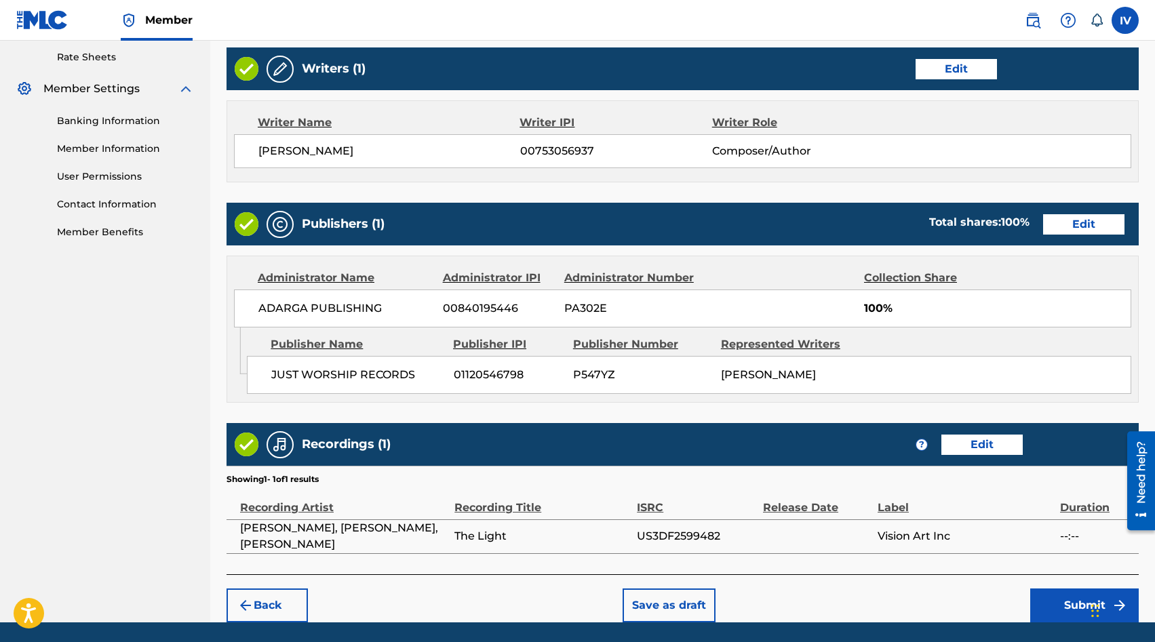
scroll to position [564, 0]
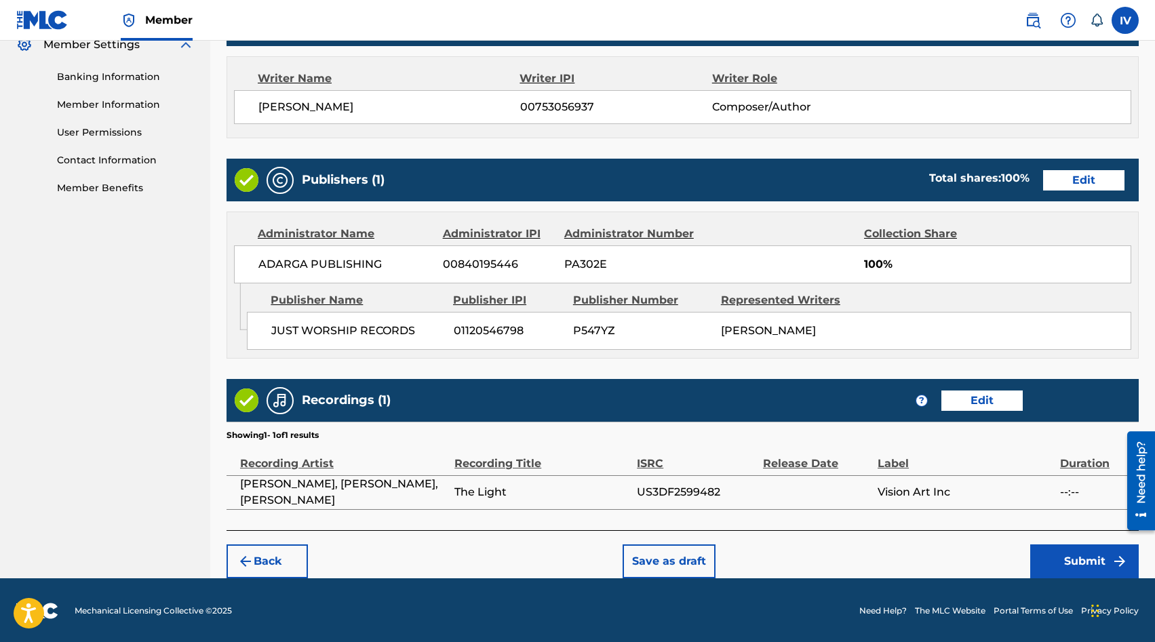
click at [1075, 573] on button "Submit" at bounding box center [1084, 561] width 108 height 34
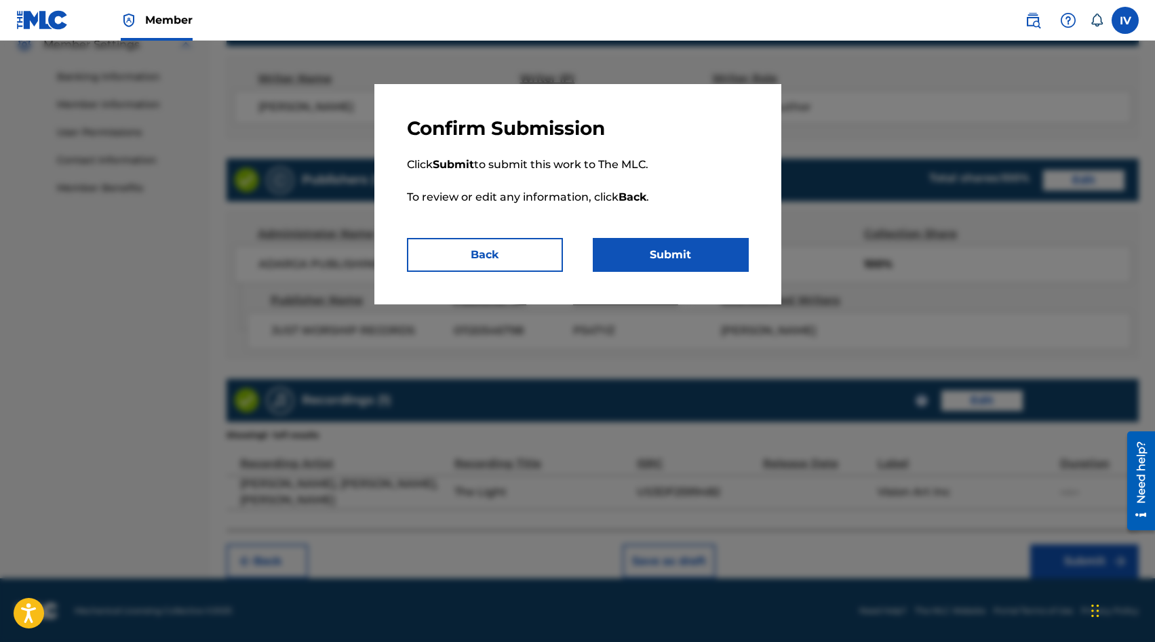
click at [740, 255] on button "Submit" at bounding box center [671, 255] width 156 height 34
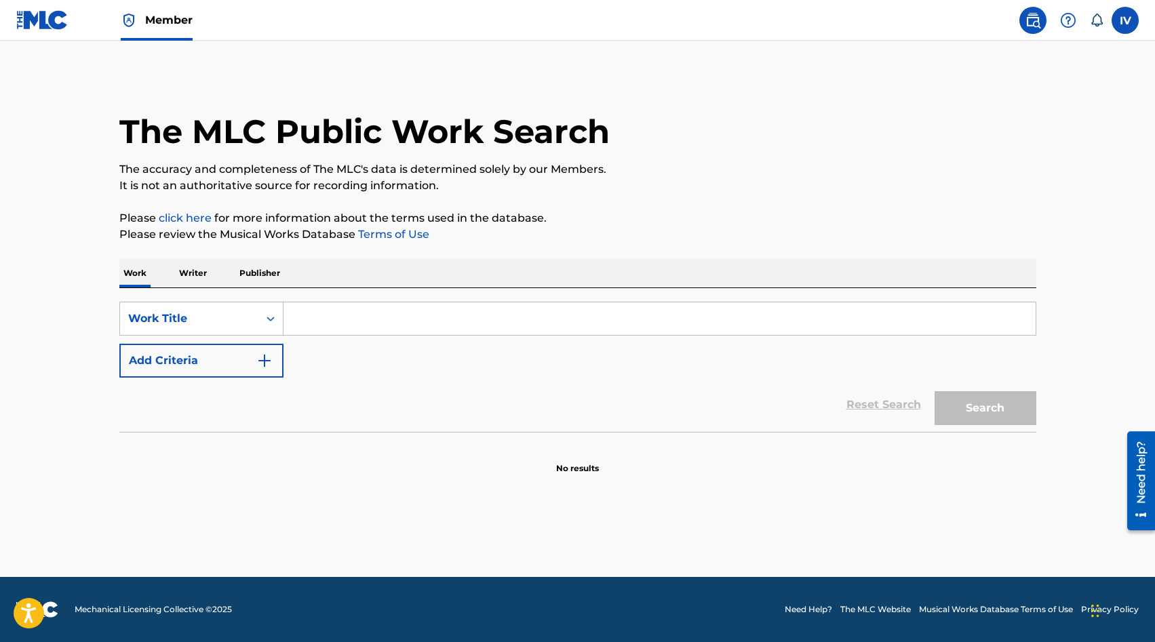
click at [64, 27] on img at bounding box center [42, 20] width 52 height 20
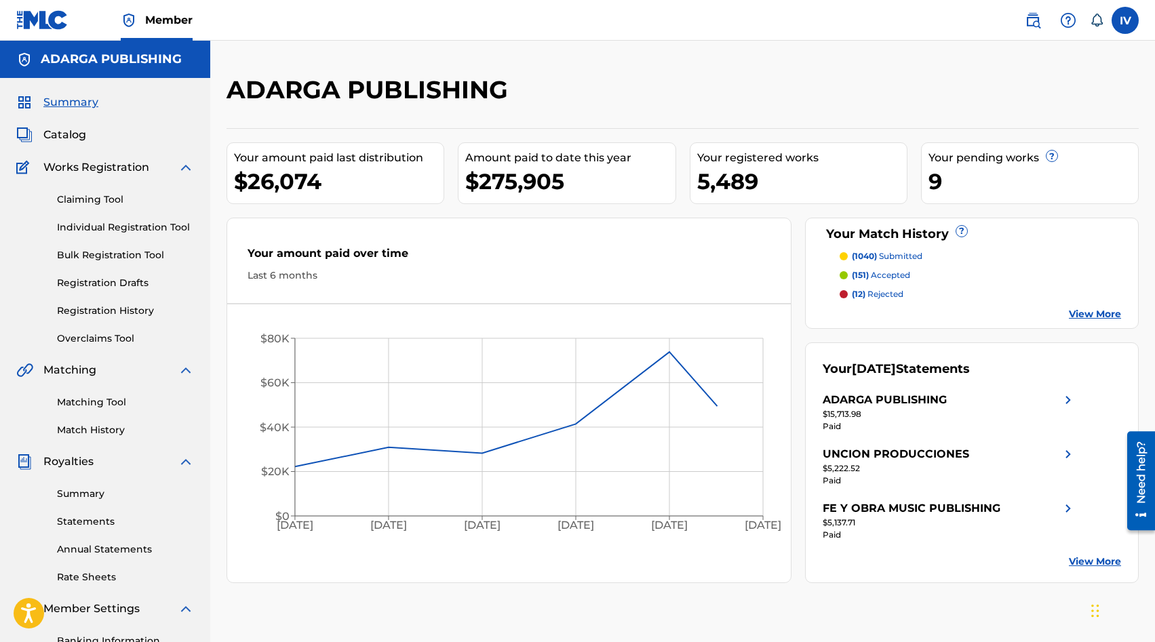
click at [69, 133] on span "Catalog" at bounding box center [64, 135] width 43 height 16
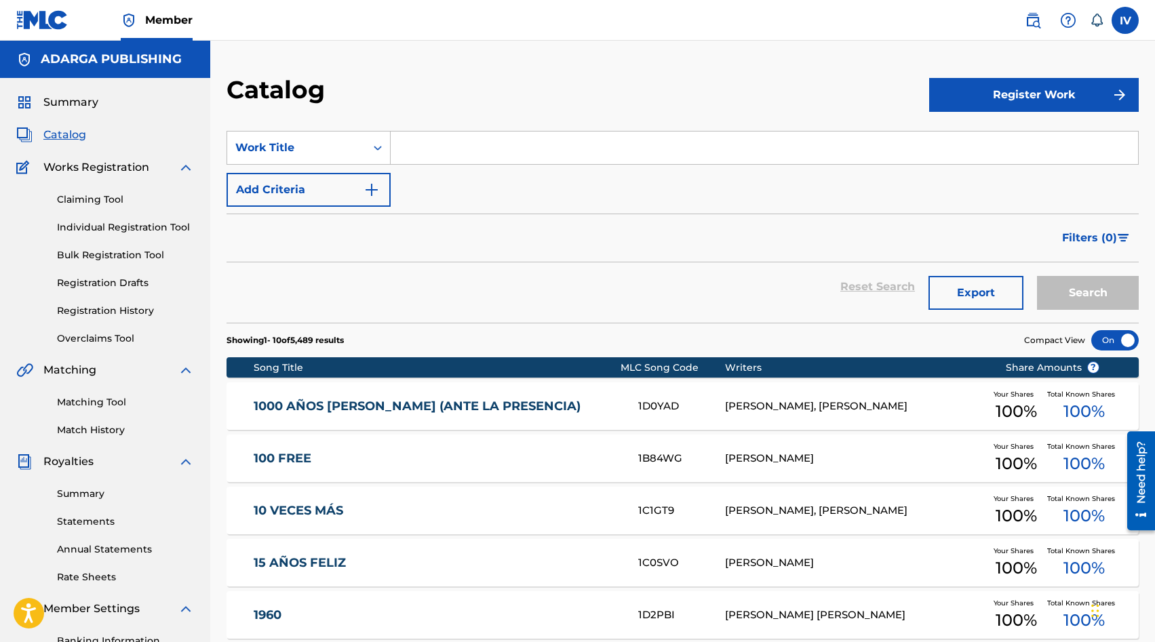
click at [163, 224] on link "Individual Registration Tool" at bounding box center [125, 227] width 137 height 14
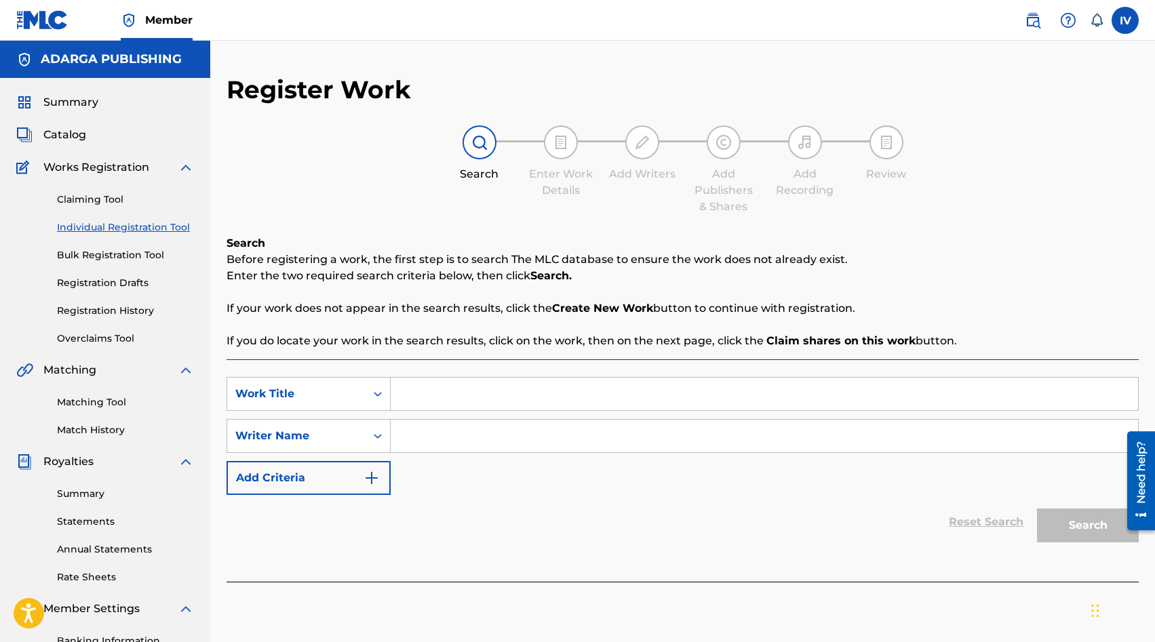
click at [106, 196] on link "Claiming Tool" at bounding box center [125, 200] width 137 height 14
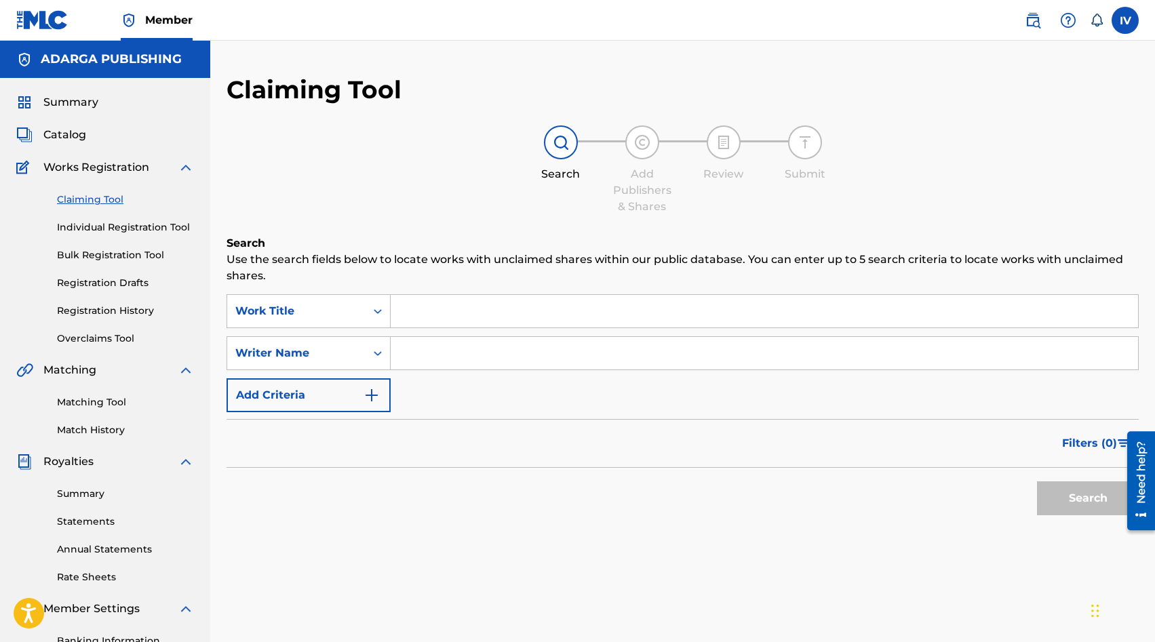
click at [73, 132] on span "Catalog" at bounding box center [64, 135] width 43 height 16
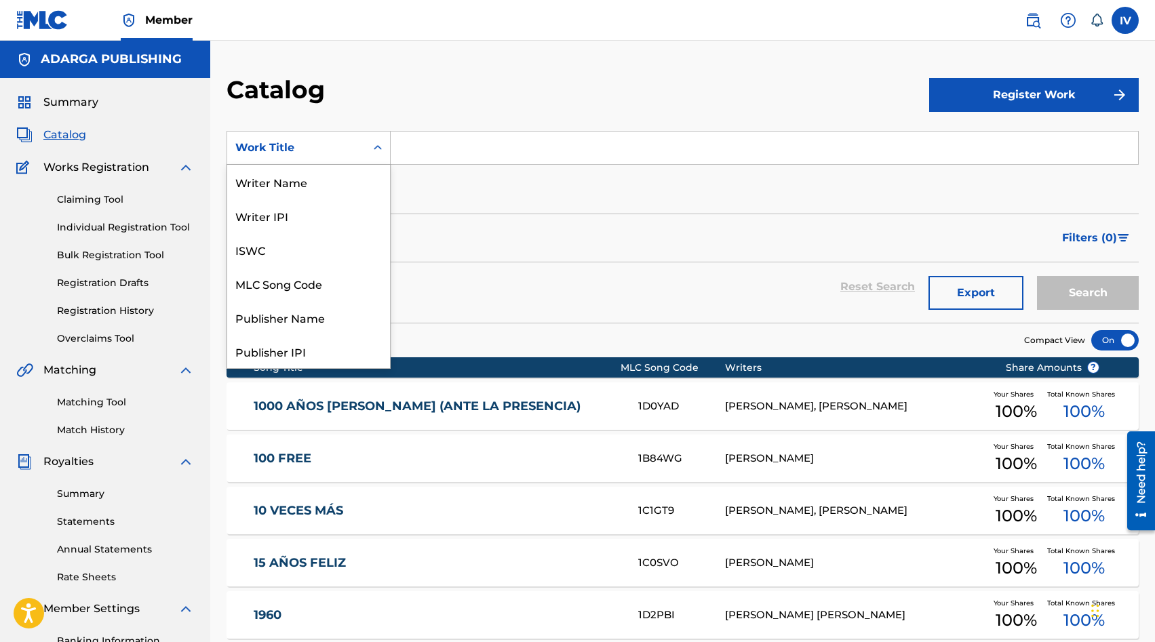
click at [389, 151] on div "Search Form" at bounding box center [377, 148] width 24 height 24
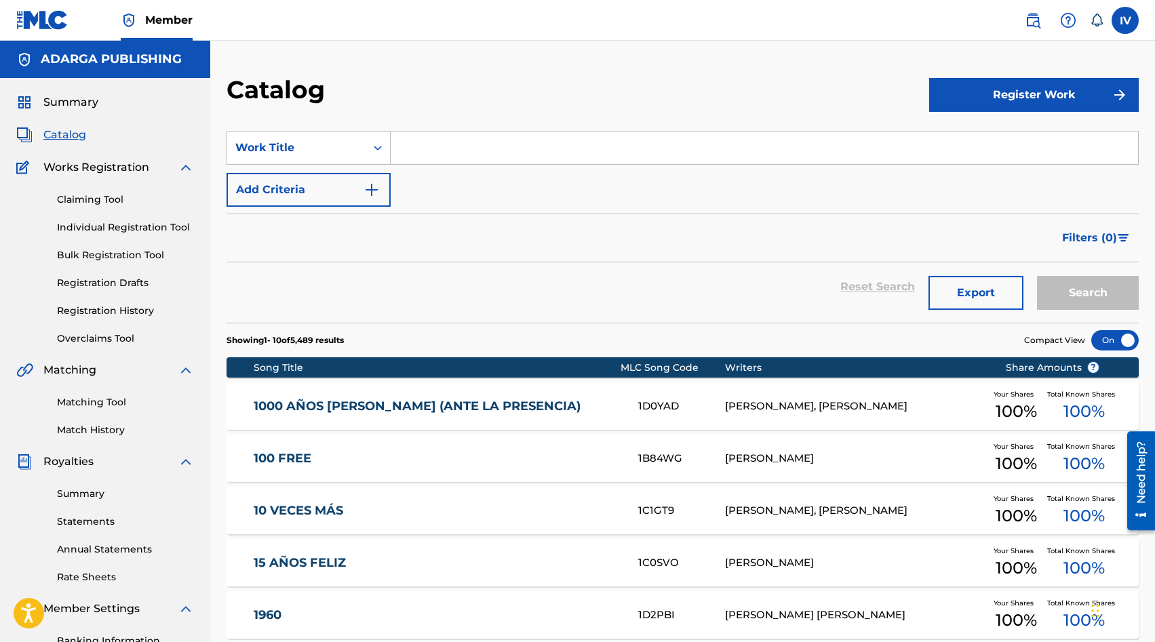
click at [429, 150] on input "Search Form" at bounding box center [764, 148] width 747 height 33
paste input "Arrepentimiento (Salmo 51)"
type input "Arrepentimiento (Salmo 51)"
click at [1037, 276] on button "Search" at bounding box center [1088, 293] width 102 height 34
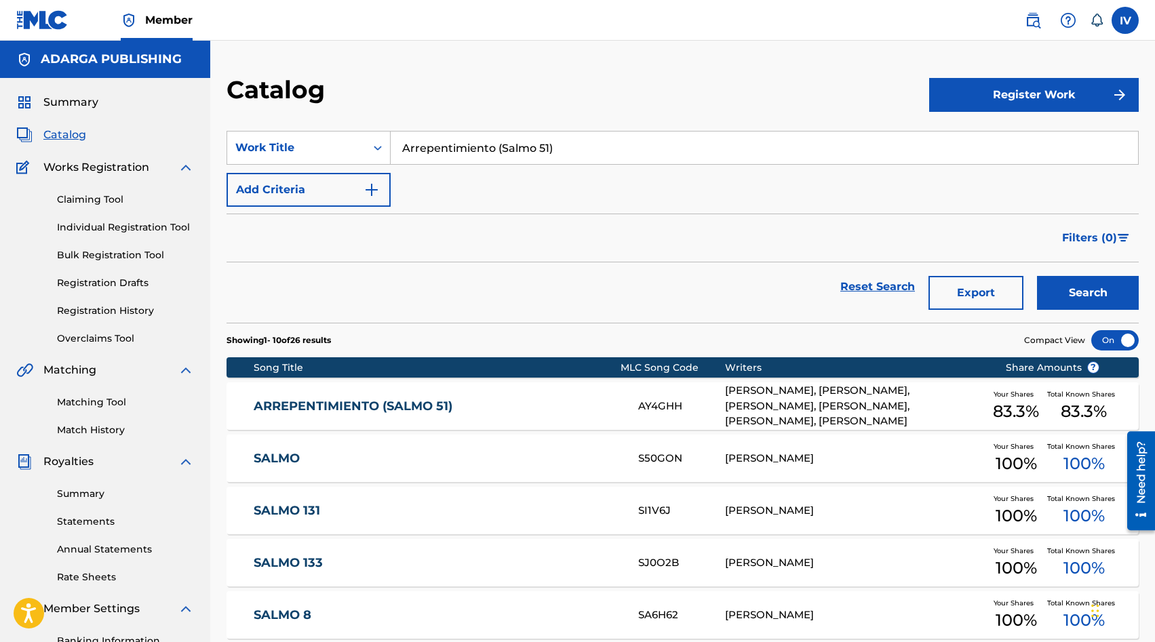
click at [420, 414] on div "ARREPENTIMIENTO (SALMO 51) AY4GHH RICHARD HARDING, FERNANDO RAMOS, JAIRO ZULUAG…" at bounding box center [682, 405] width 912 height 47
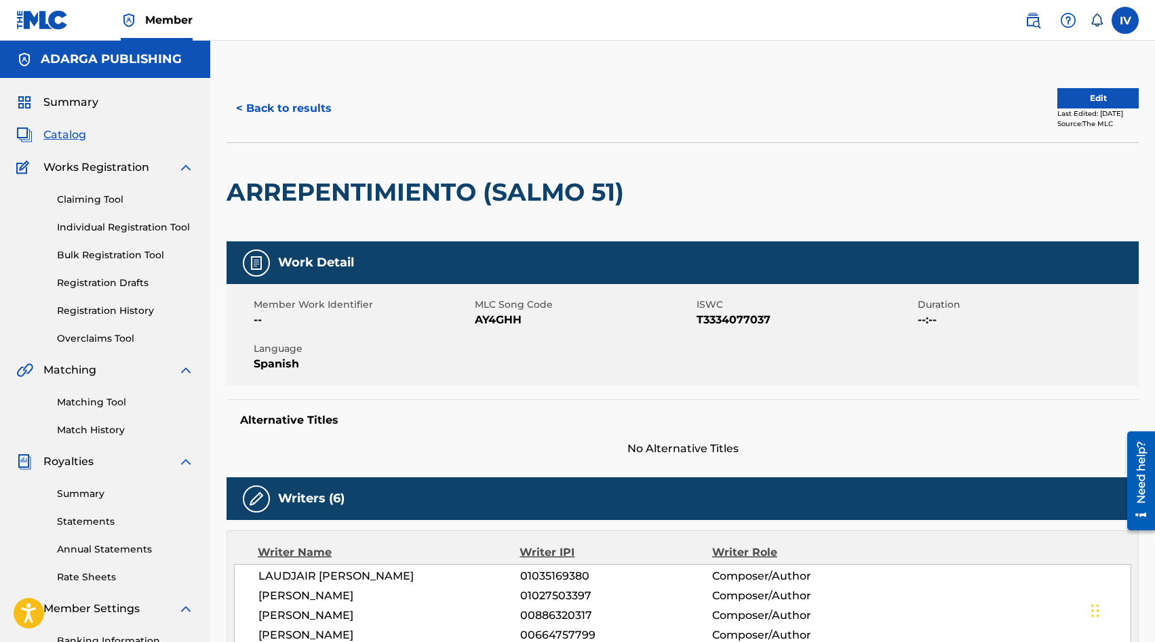
click at [498, 322] on span "AY4GHH" at bounding box center [584, 320] width 218 height 16
copy span "AY4GHH"
click at [288, 113] on button "< Back to results" at bounding box center [283, 109] width 115 height 34
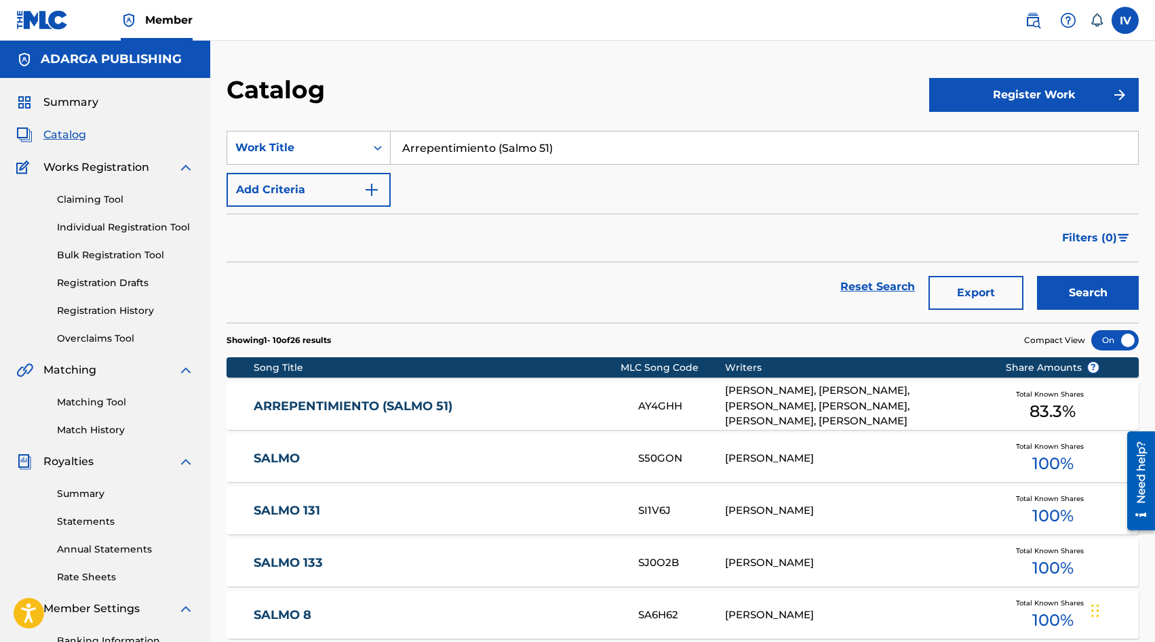
click at [473, 136] on input "Arrepentimiento (Salmo 51)" at bounding box center [764, 148] width 747 height 33
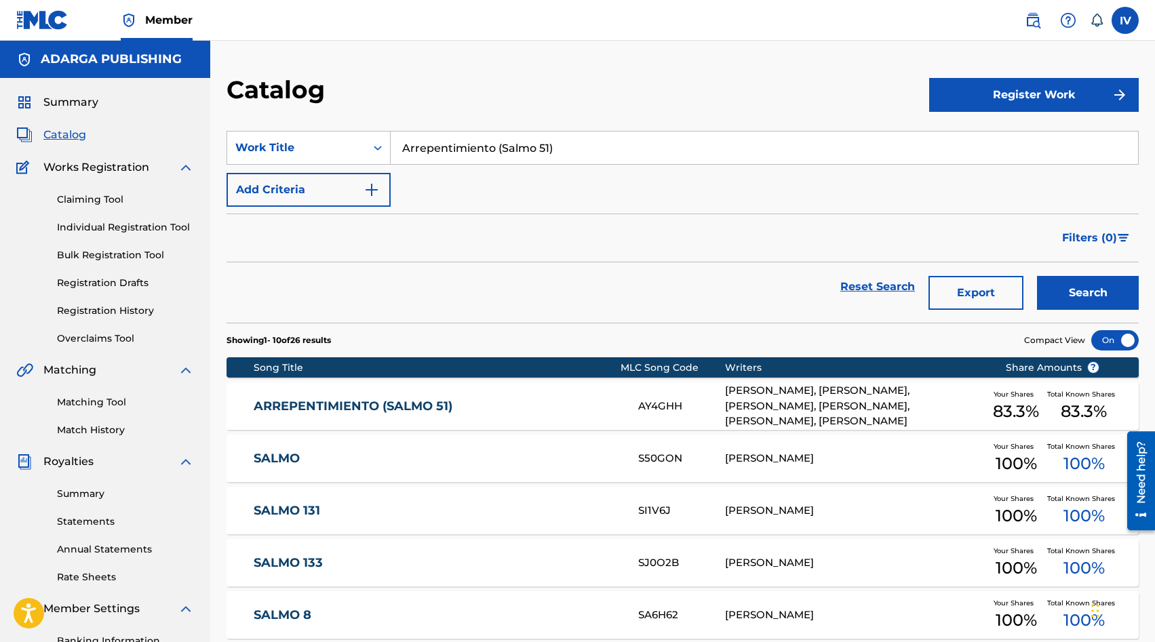
paste input "Nadie Más"
type input "Nadie Más"
click at [1037, 276] on button "Search" at bounding box center [1088, 293] width 102 height 34
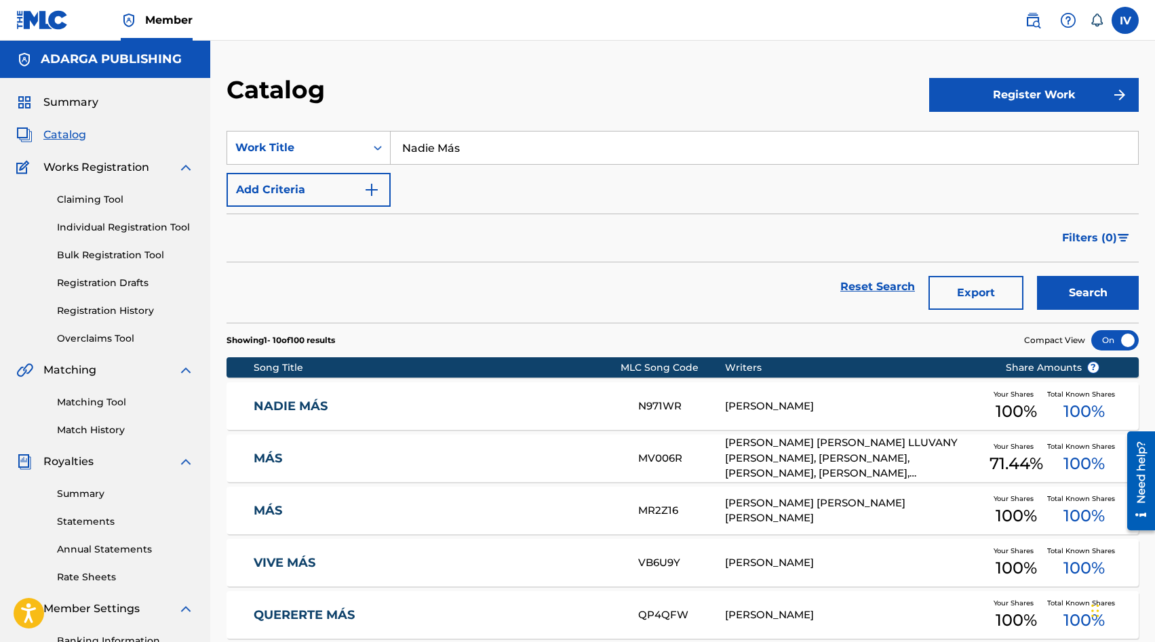
click at [597, 405] on link "NADIE MÁS" at bounding box center [437, 407] width 366 height 16
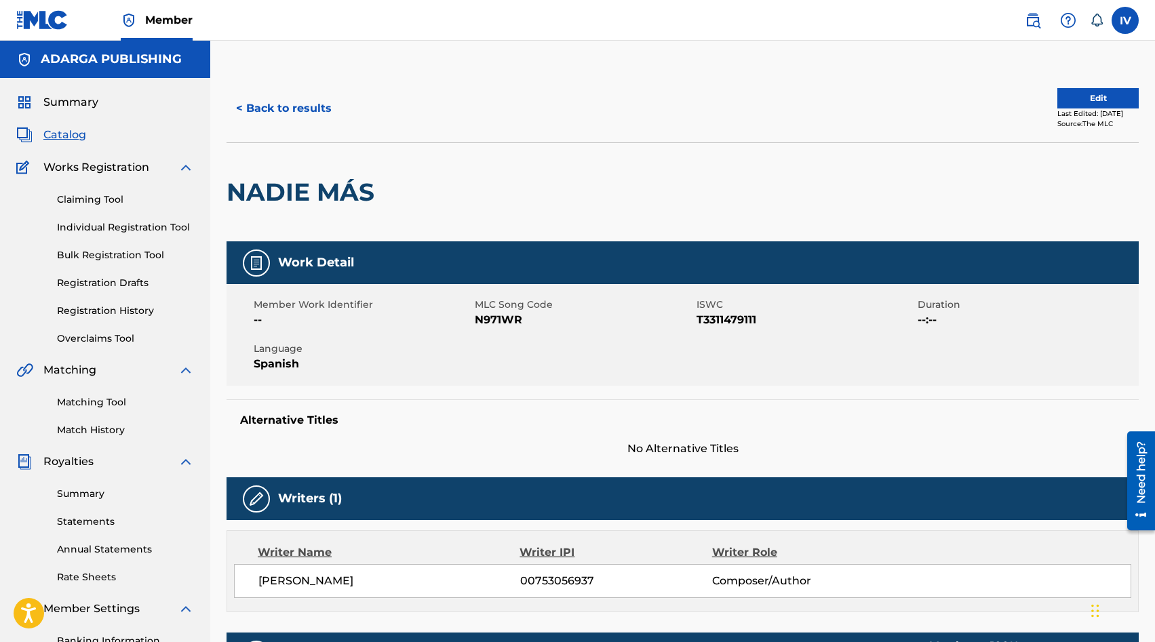
click at [512, 301] on span "MLC Song Code" at bounding box center [584, 305] width 218 height 14
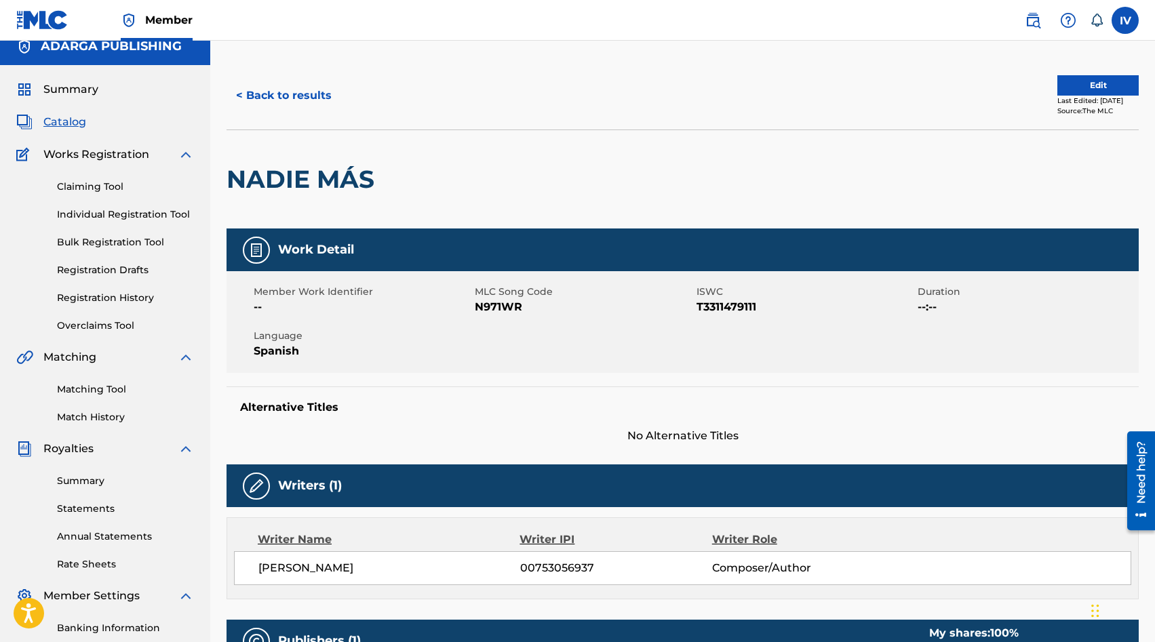
scroll to position [14, 0]
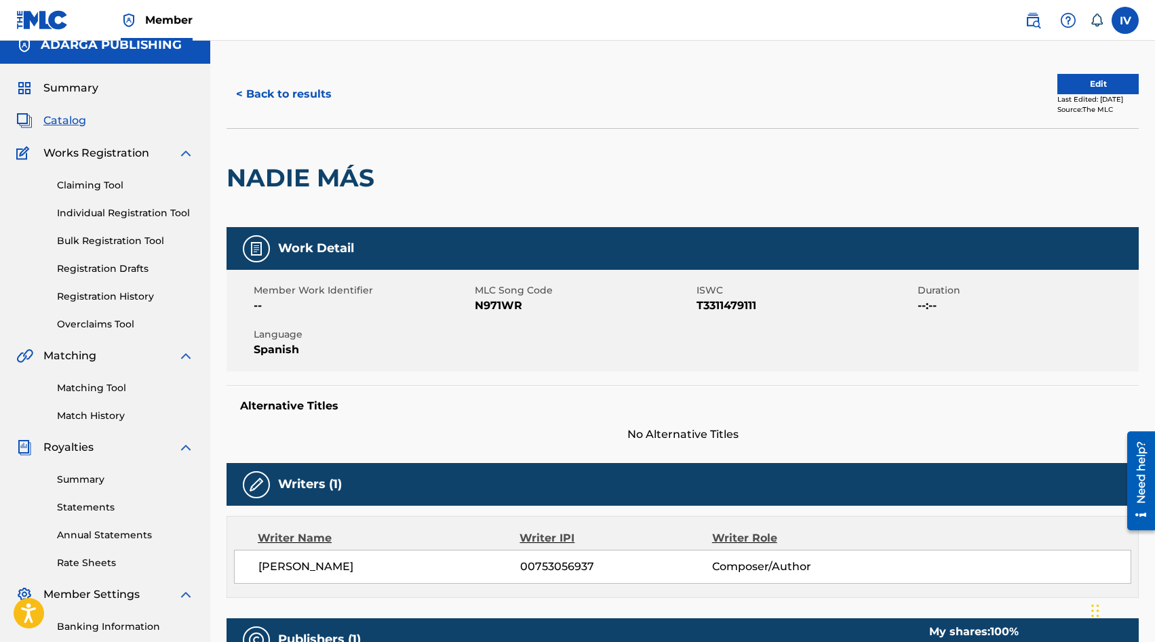
click at [502, 306] on span "N971WR" at bounding box center [584, 306] width 218 height 16
copy span "N971WR"
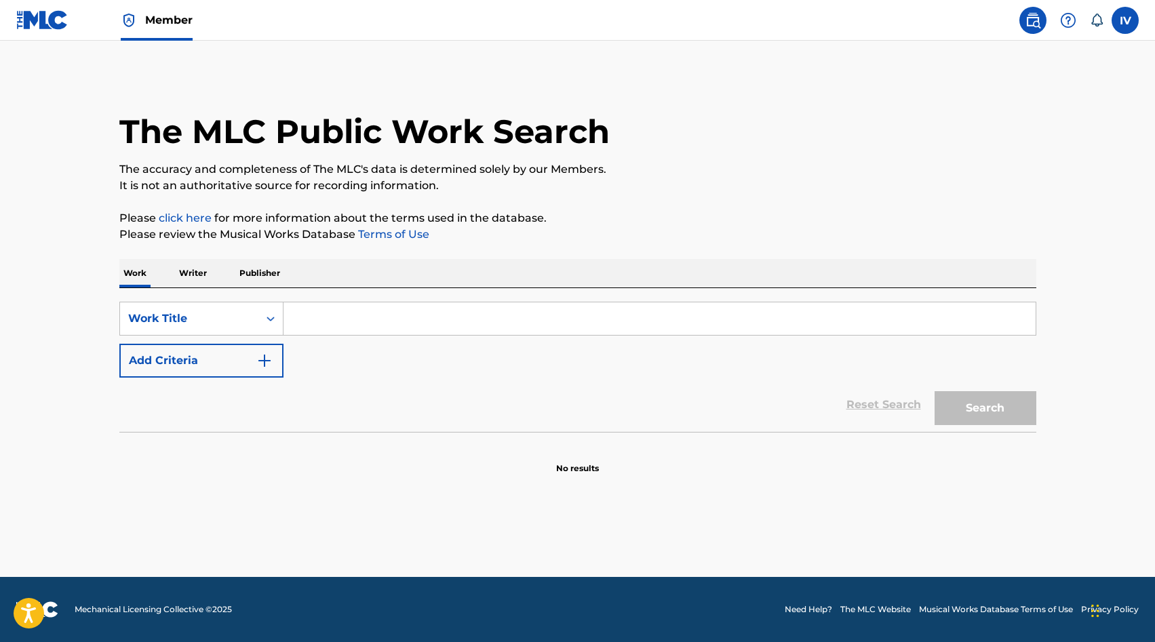
click at [66, 20] on img at bounding box center [42, 20] width 52 height 20
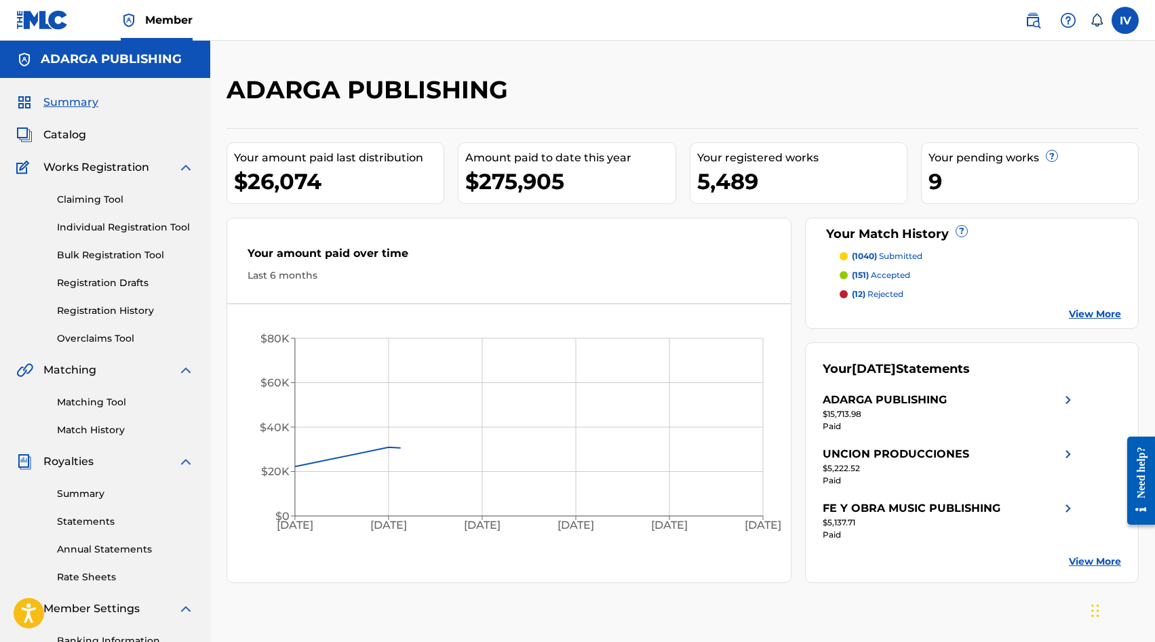
click at [49, 127] on span "Catalog" at bounding box center [64, 135] width 43 height 16
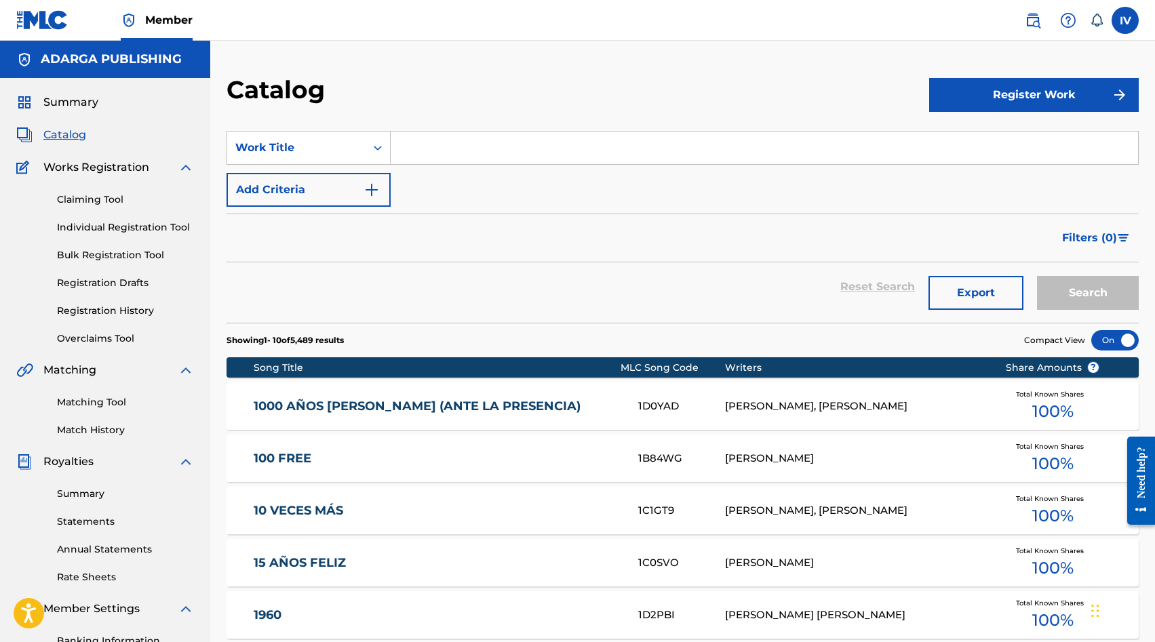
click at [416, 144] on input "Search Form" at bounding box center [764, 148] width 747 height 33
paste input "MI MOTIVO"
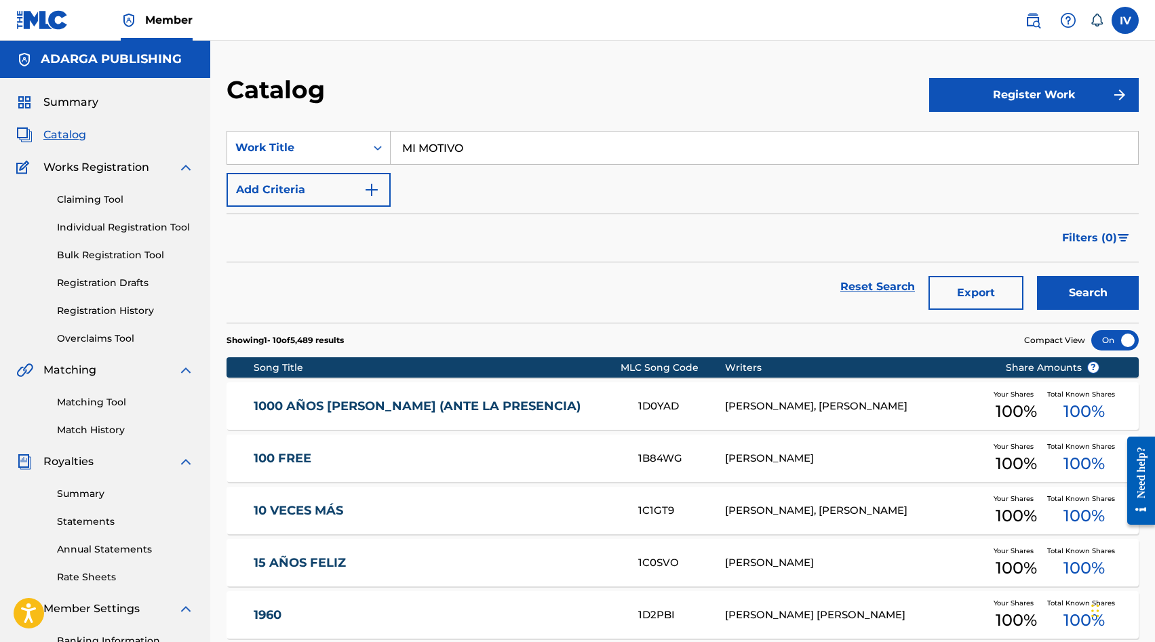
type input "MI MOTIVO"
click at [1037, 276] on button "Search" at bounding box center [1088, 293] width 102 height 34
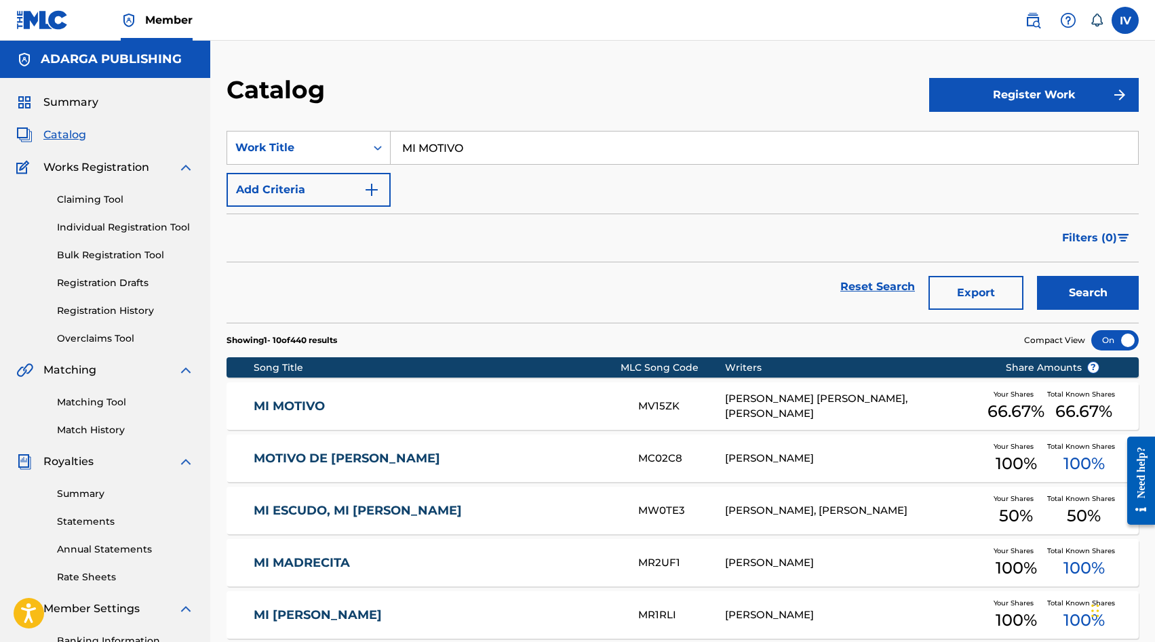
click at [378, 401] on link "MI MOTIVO" at bounding box center [437, 407] width 366 height 16
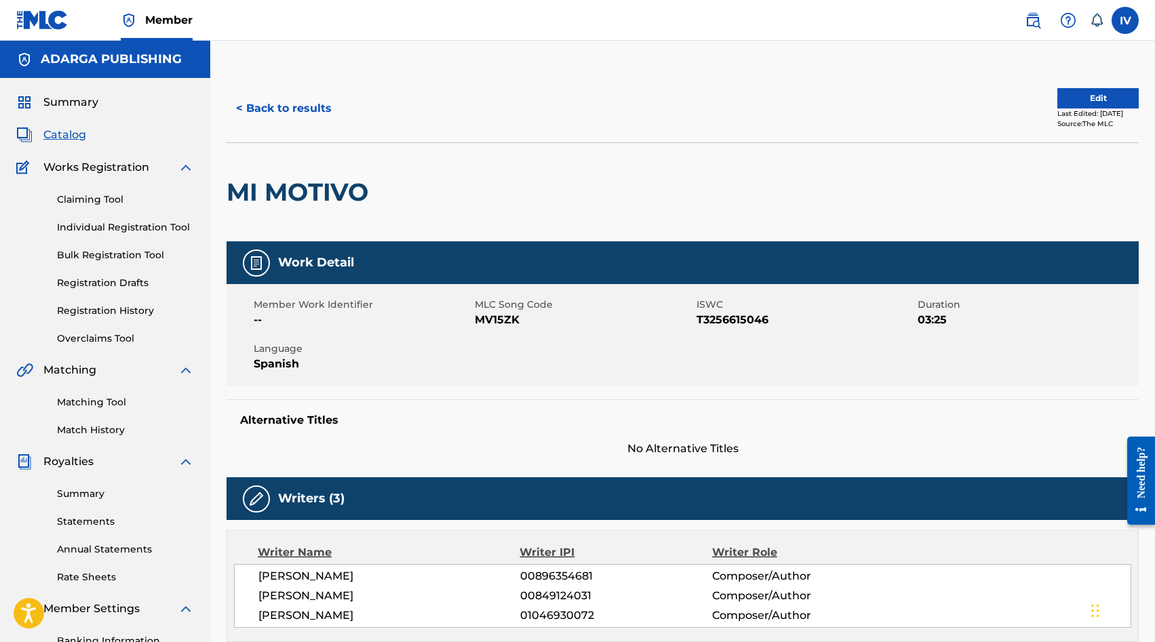
click at [500, 323] on span "MV15ZK" at bounding box center [584, 320] width 218 height 16
copy span "MV15ZK"
click at [267, 97] on button "< Back to results" at bounding box center [283, 109] width 115 height 34
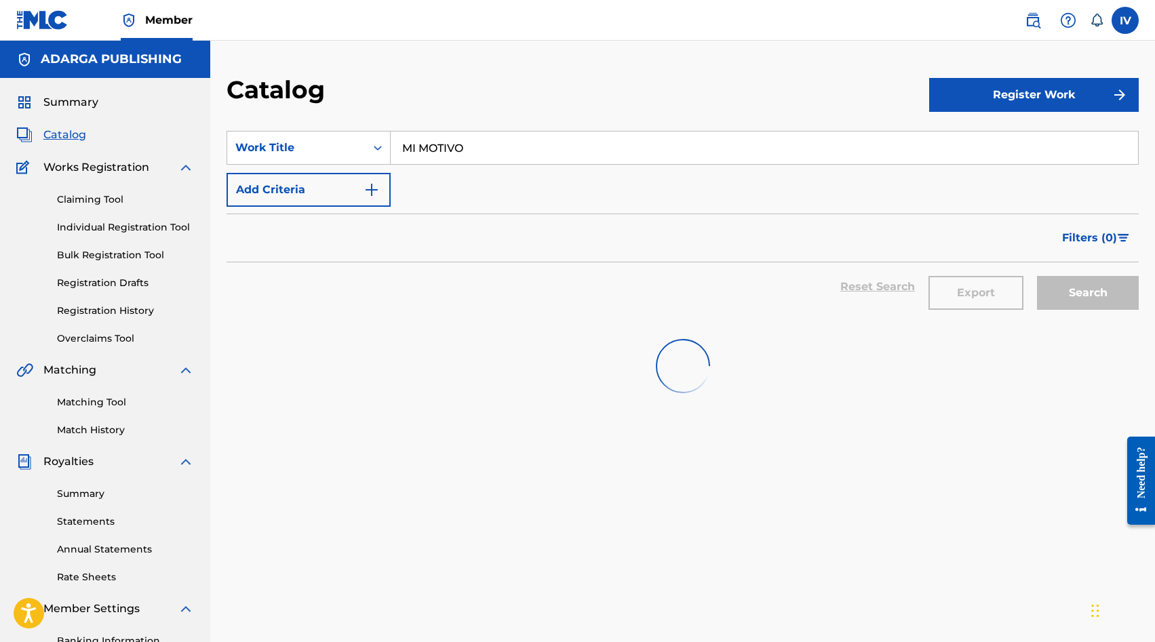
click at [441, 139] on input "MI MOTIVO" at bounding box center [764, 148] width 747 height 33
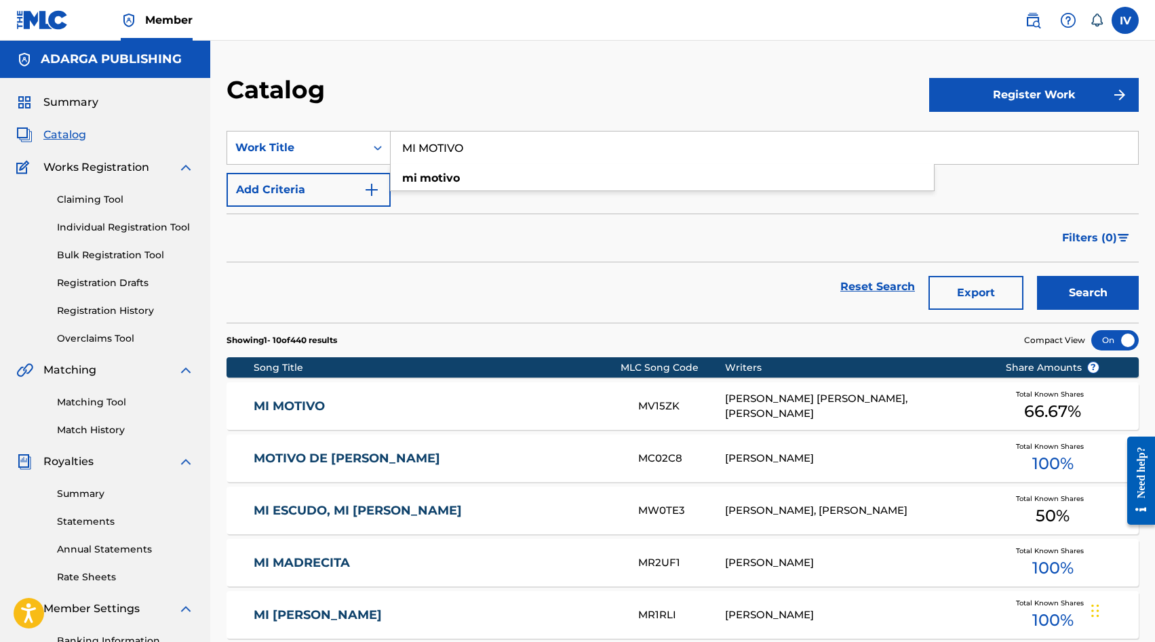
paste input "Nunca estás ausente"
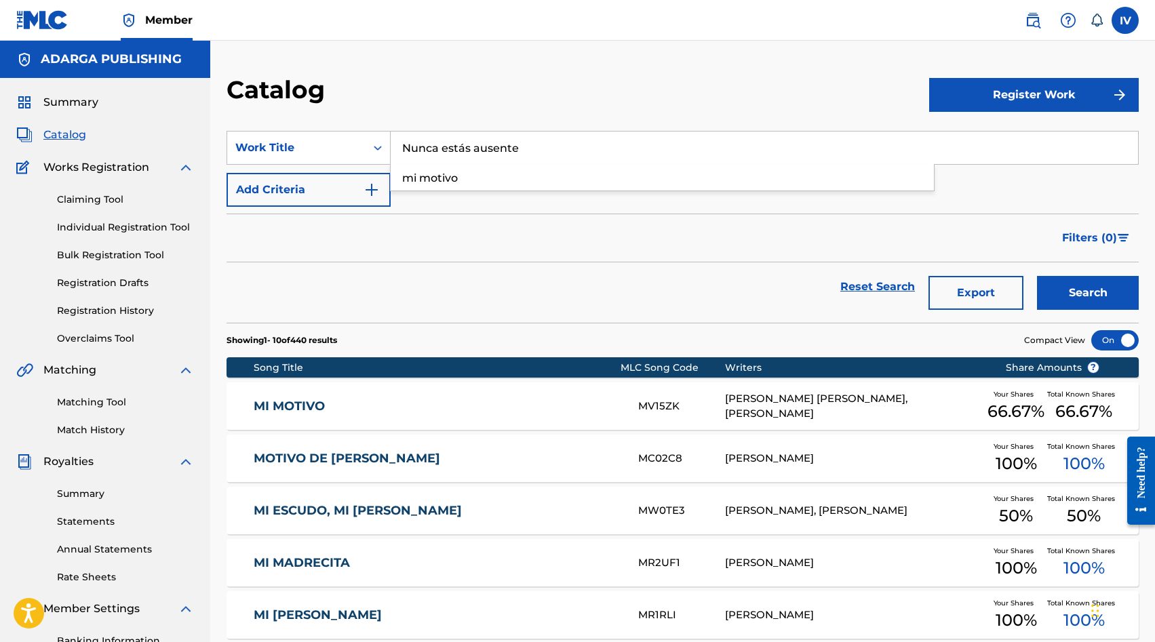
click at [1037, 276] on button "Search" at bounding box center [1088, 293] width 102 height 34
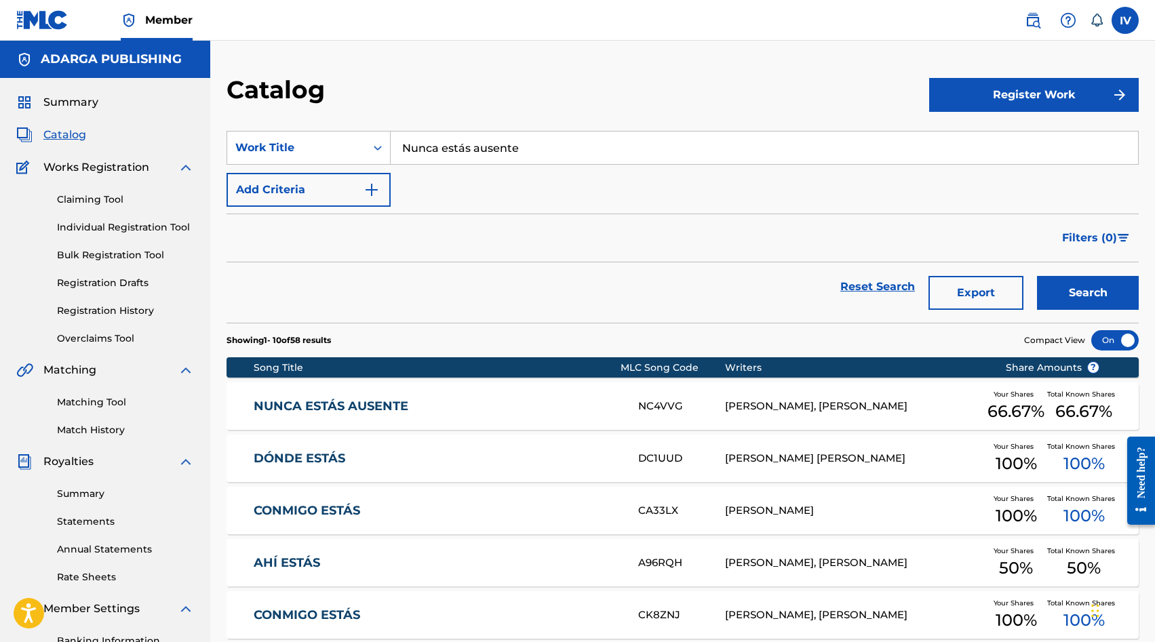
click at [1032, 24] on img at bounding box center [1033, 20] width 16 height 16
click at [438, 147] on input "Nunca estás ausente" at bounding box center [764, 148] width 747 height 33
paste input "Espejos"
type input "Espejos"
click at [1037, 276] on button "Search" at bounding box center [1088, 293] width 102 height 34
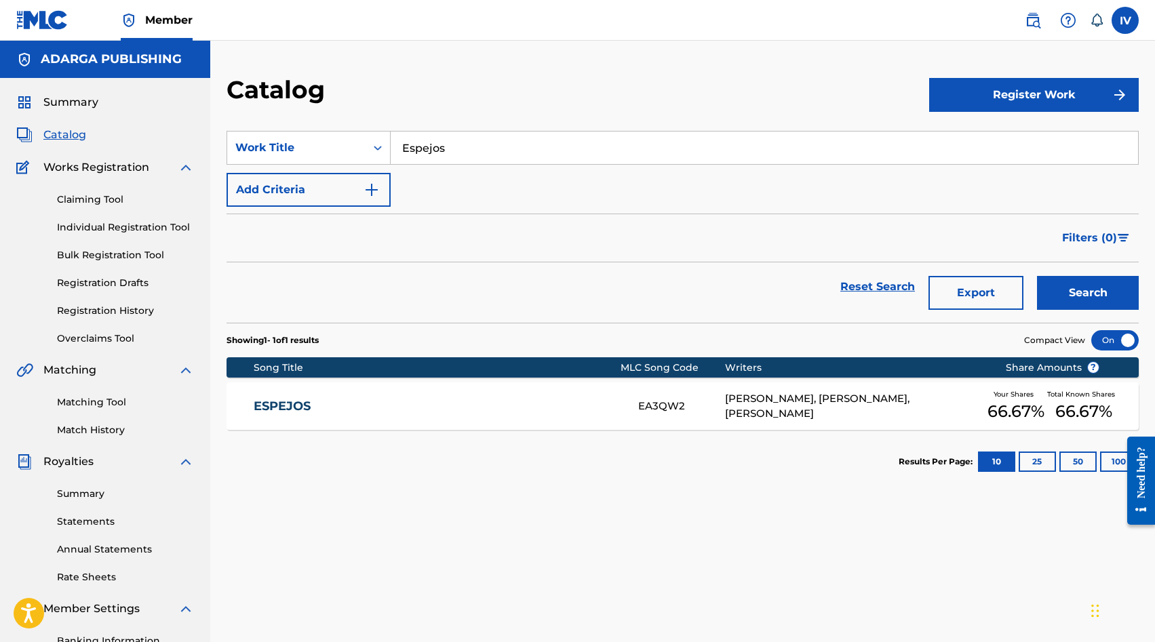
click at [376, 412] on link "ESPEJOS" at bounding box center [437, 407] width 366 height 16
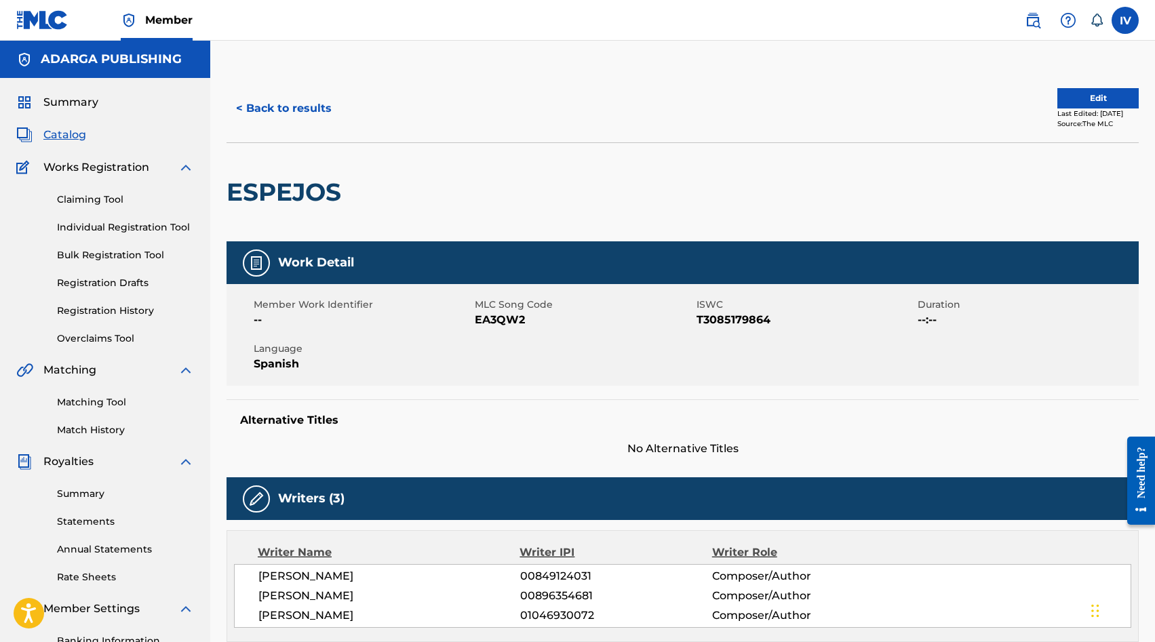
click at [515, 319] on span "EA3QW2" at bounding box center [584, 320] width 218 height 16
copy span "EA3QW2"
click at [302, 121] on button "< Back to results" at bounding box center [283, 109] width 115 height 34
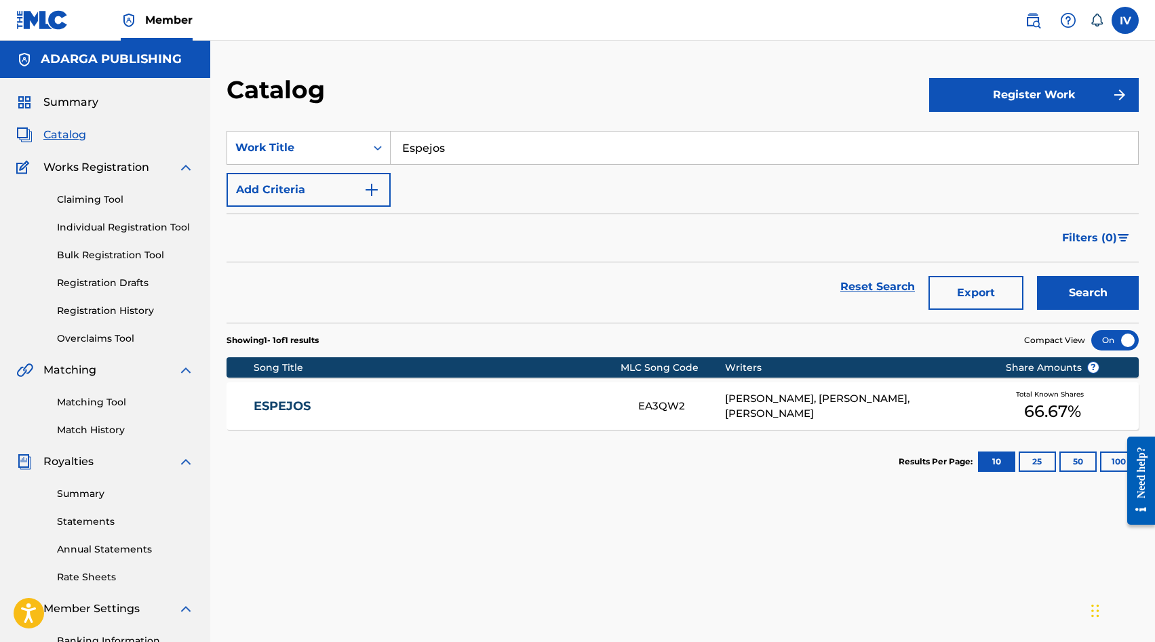
click at [445, 140] on input "Espejos" at bounding box center [764, 148] width 747 height 33
paste input "Intro"
type input "Intro"
click at [325, 187] on button "Add Criteria" at bounding box center [308, 190] width 164 height 34
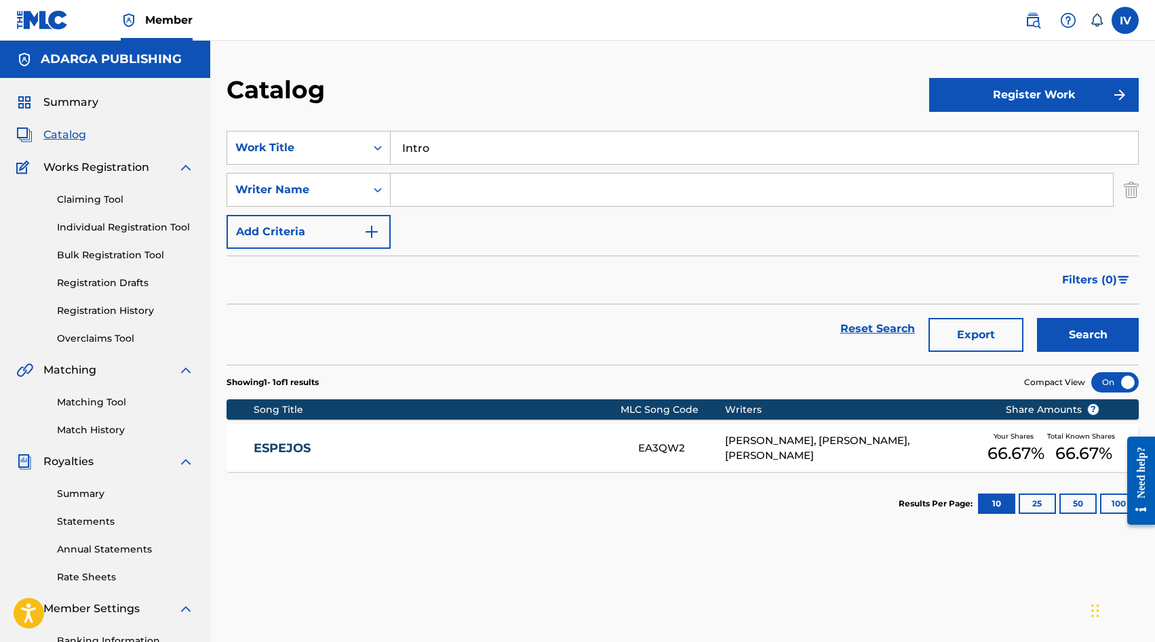
click at [457, 175] on input "Search Form" at bounding box center [752, 190] width 722 height 33
click at [528, 184] on input "e" at bounding box center [752, 190] width 722 height 33
type input "melgar"
click at [1037, 318] on button "Search" at bounding box center [1088, 335] width 102 height 34
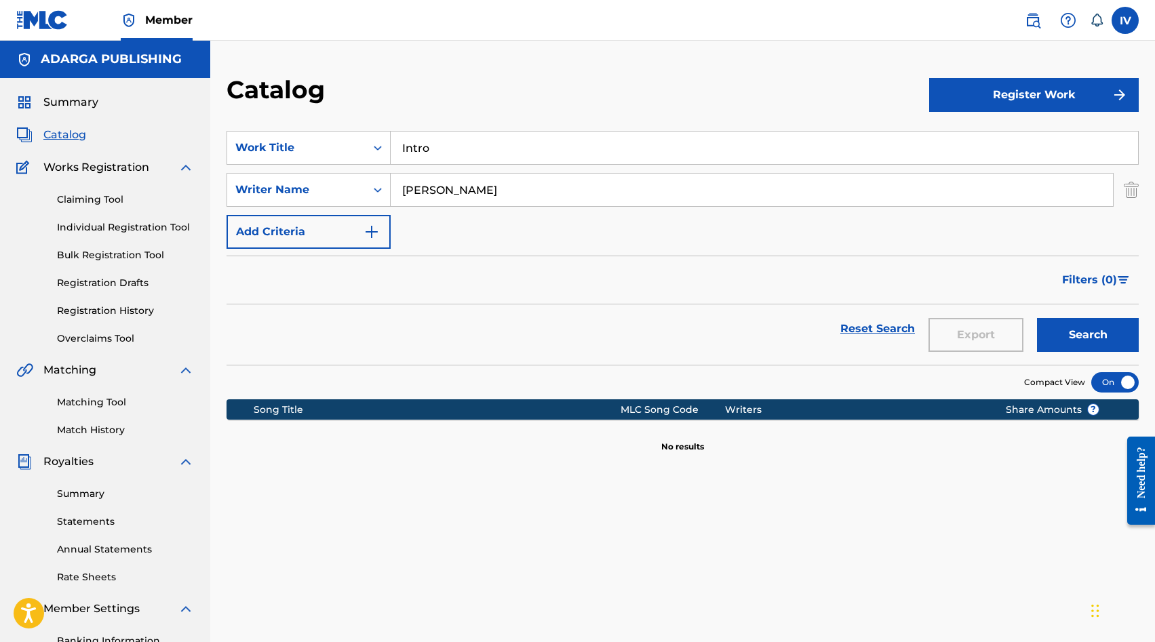
click at [995, 98] on button "Register Work" at bounding box center [1034, 95] width 210 height 34
click at [952, 133] on link "Individual" at bounding box center [1034, 139] width 210 height 33
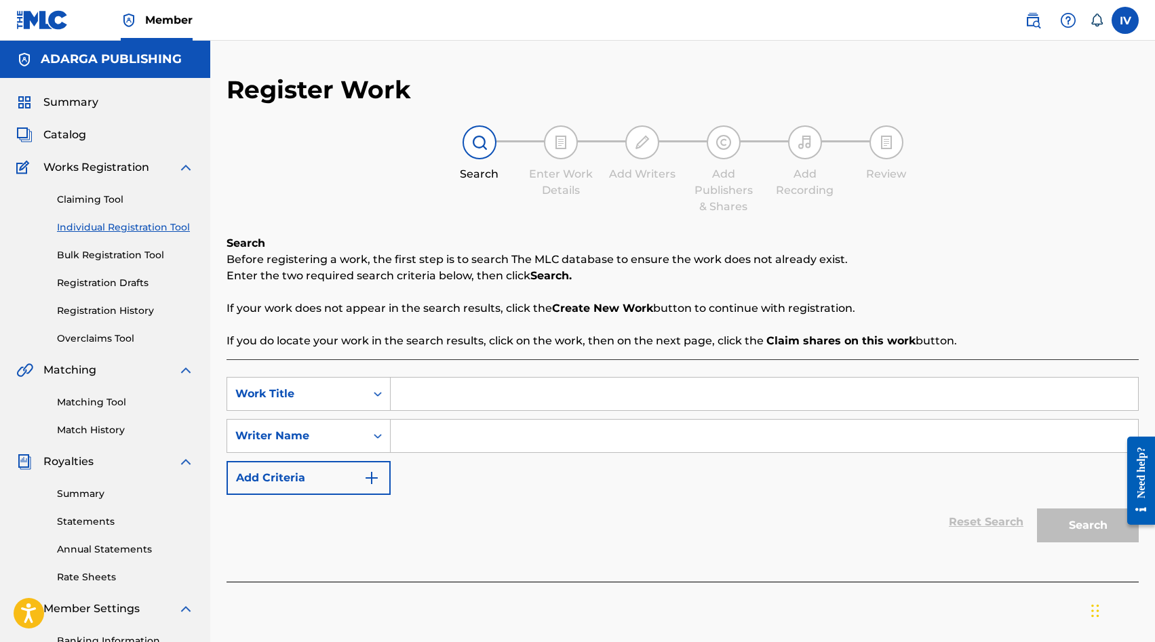
click at [463, 408] on input "Search Form" at bounding box center [764, 394] width 747 height 33
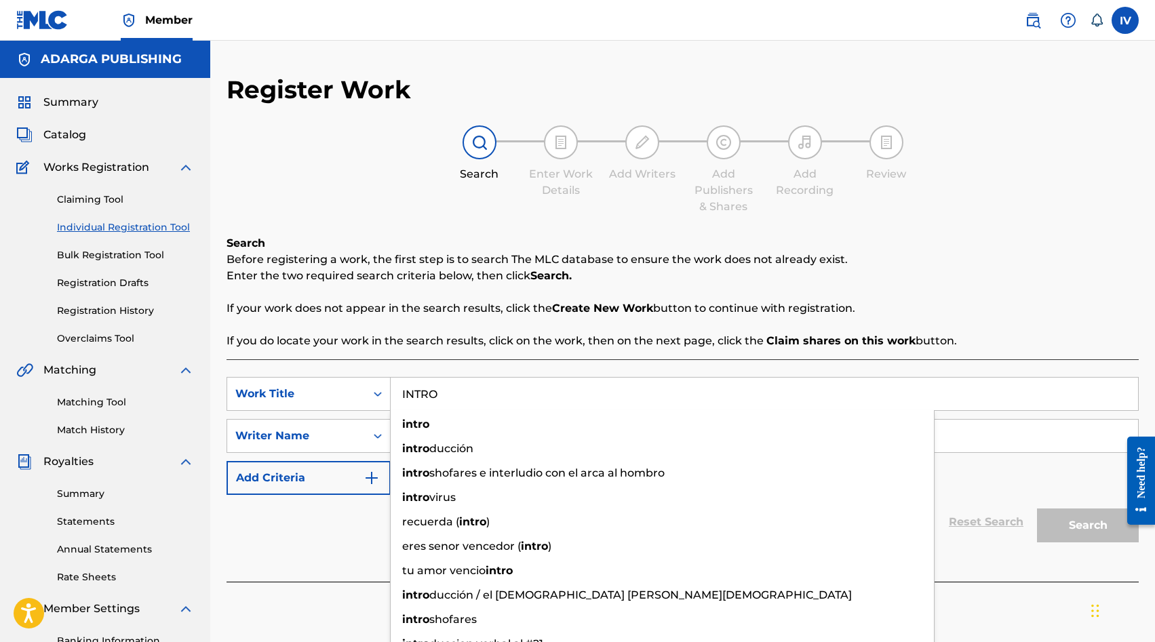
type input "INTRO"
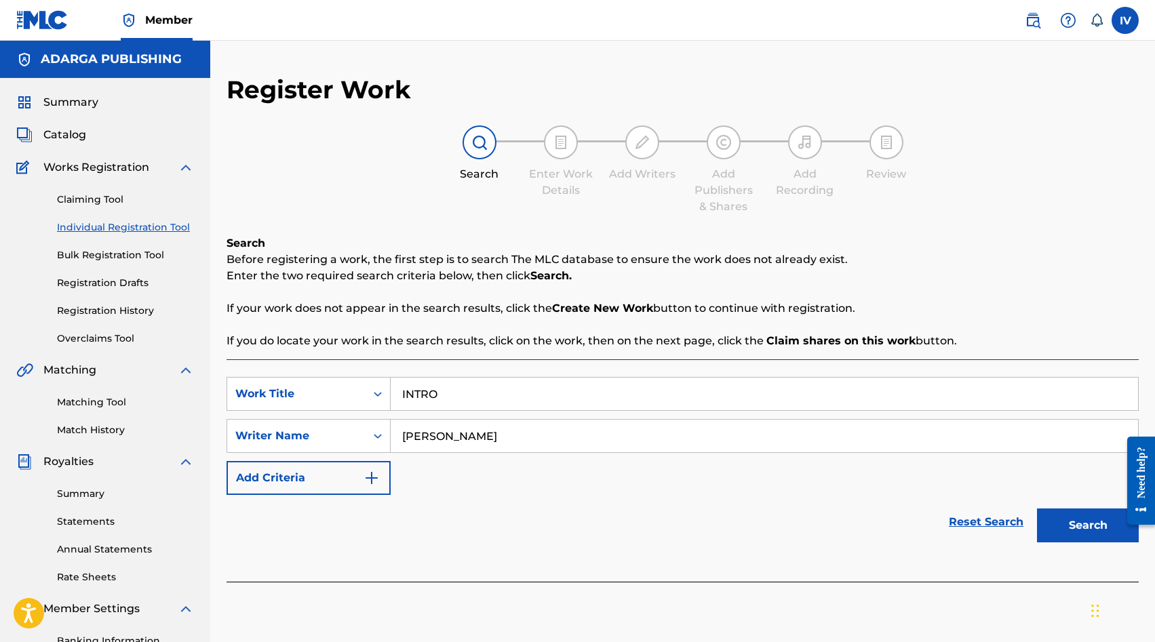
type input "MELGAR"
click at [1037, 509] on button "Search" at bounding box center [1088, 526] width 102 height 34
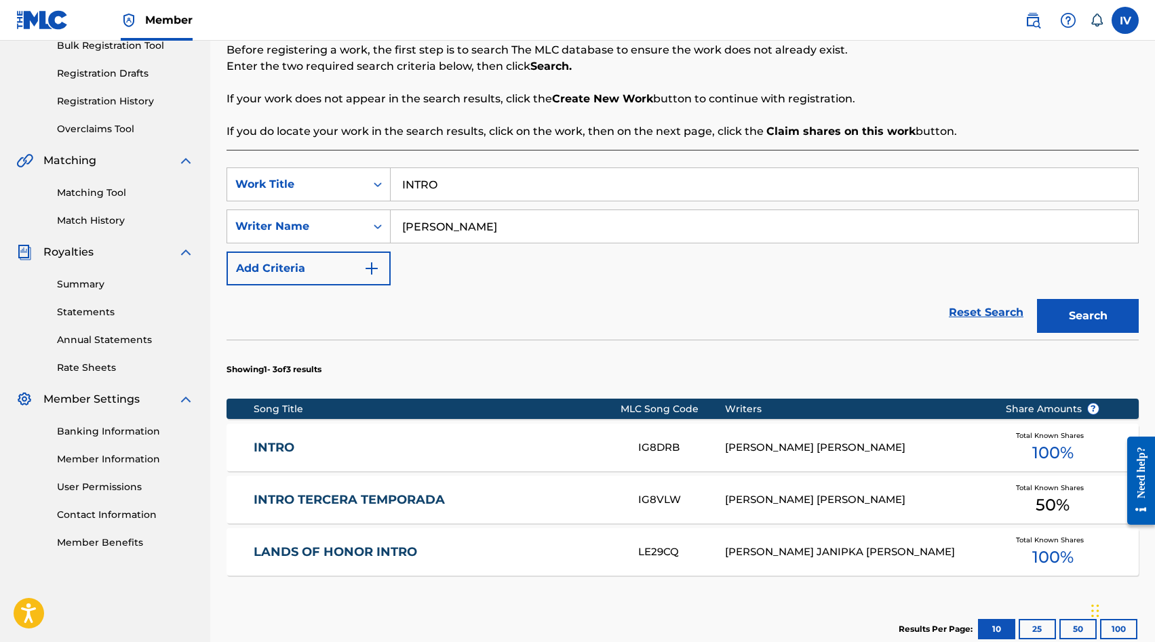
scroll to position [244, 0]
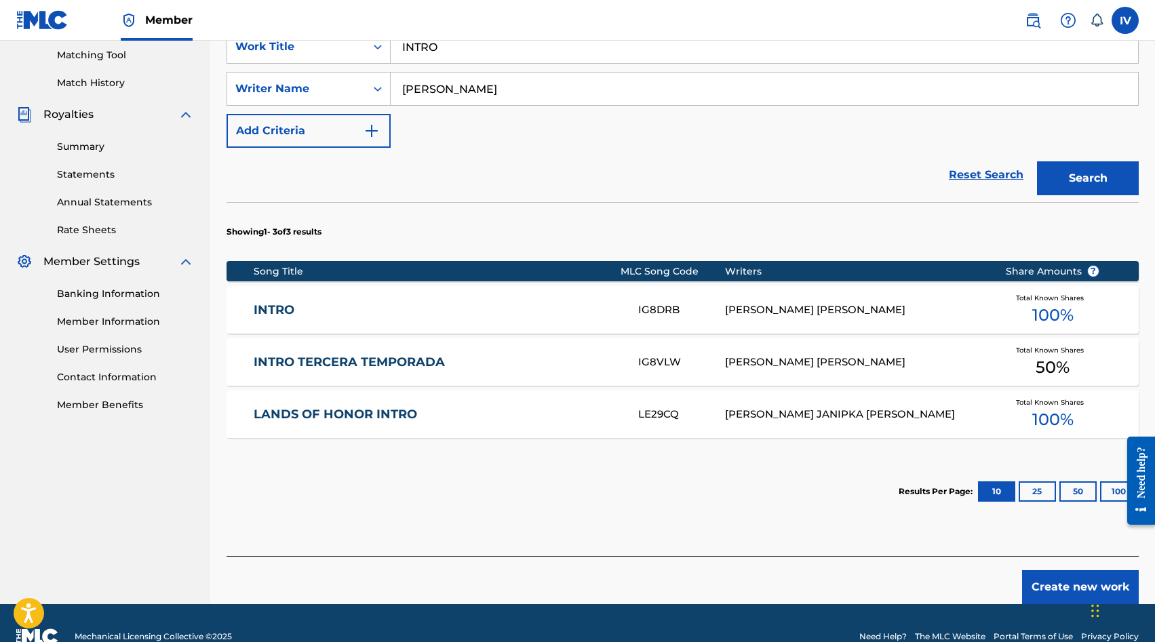
click at [1077, 583] on button "Create new work" at bounding box center [1080, 587] width 117 height 34
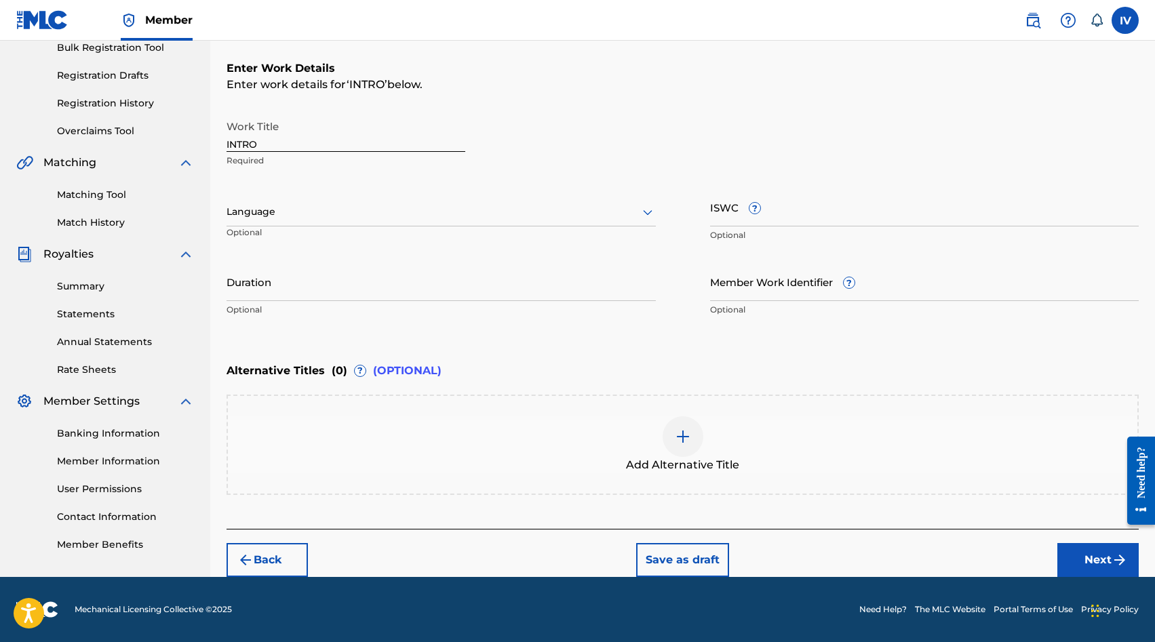
scroll to position [207, 0]
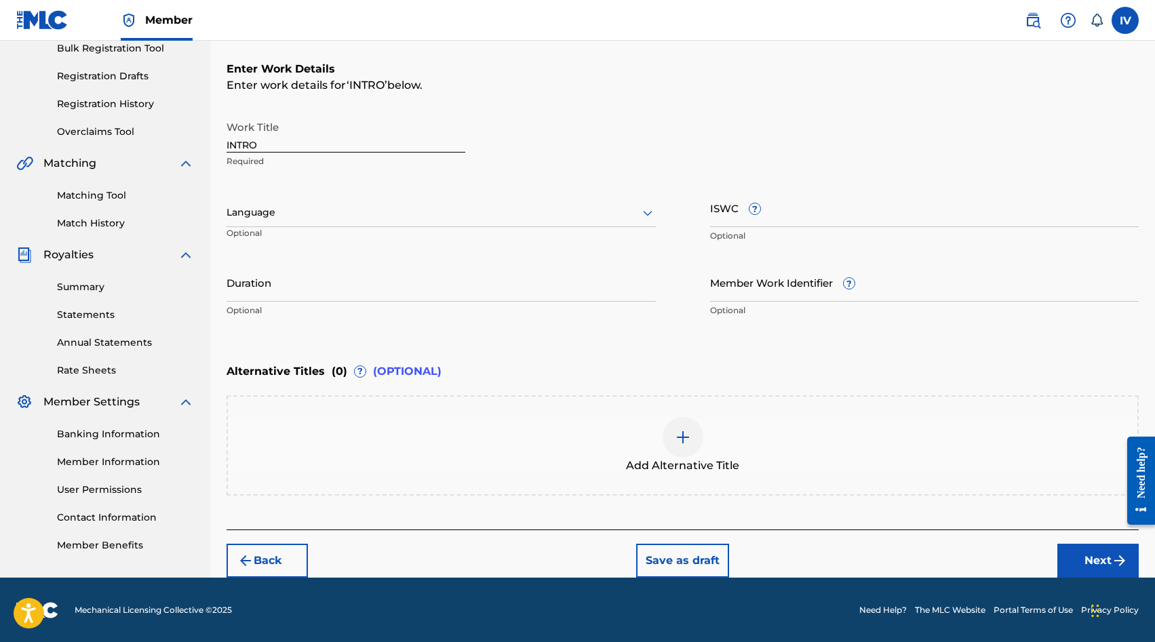
click at [390, 230] on div "Language Optional" at bounding box center [440, 218] width 429 height 61
click at [296, 214] on div at bounding box center [440, 212] width 429 height 17
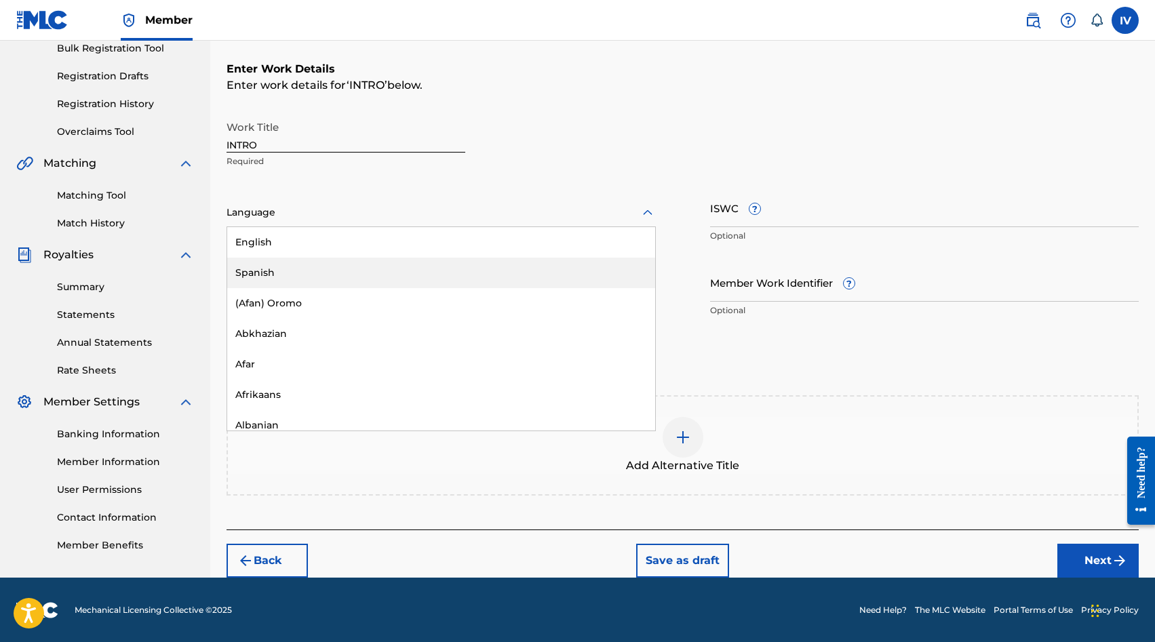
click at [258, 273] on div "Spanish" at bounding box center [441, 273] width 428 height 31
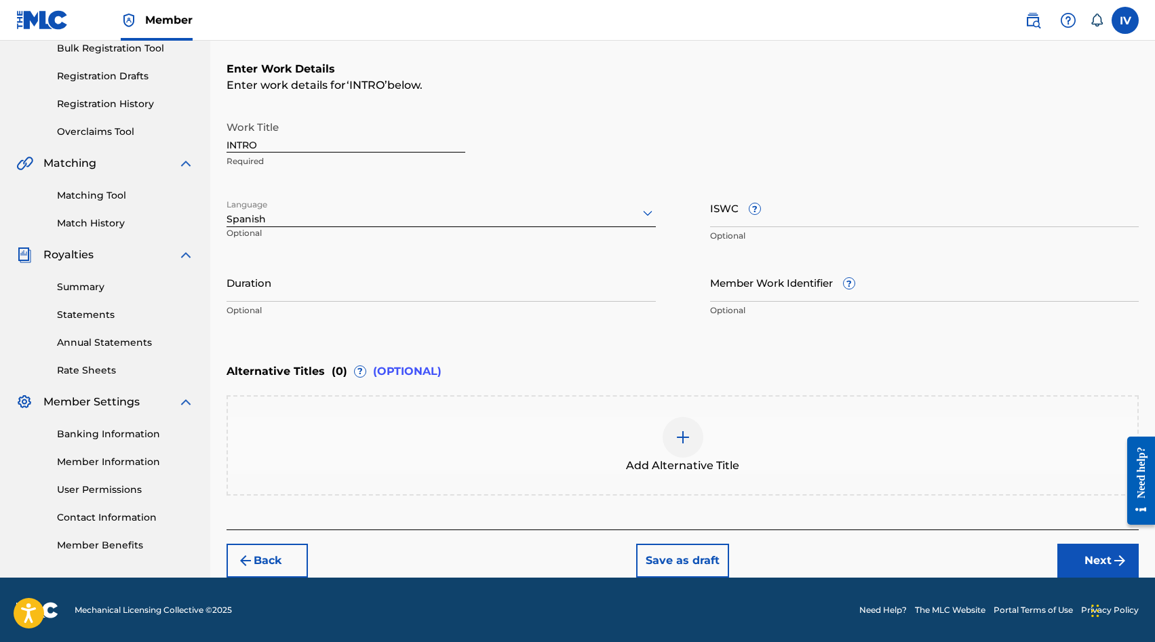
click at [1089, 557] on button "Next" at bounding box center [1097, 561] width 81 height 34
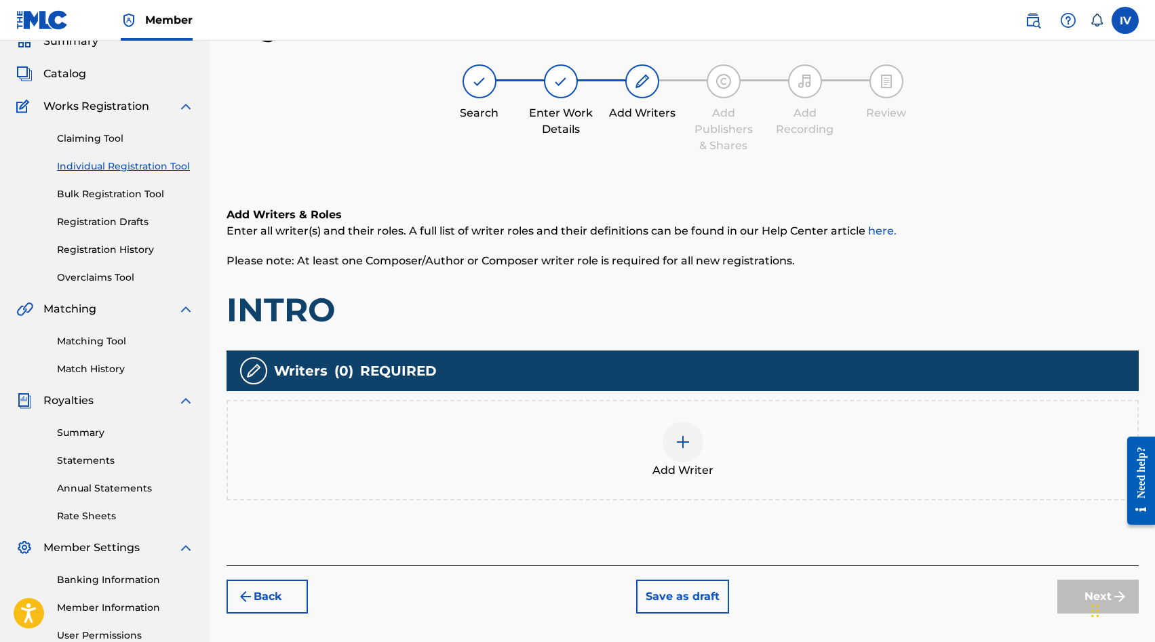
scroll to position [61, 0]
click at [776, 454] on div "Add Writer" at bounding box center [682, 450] width 909 height 57
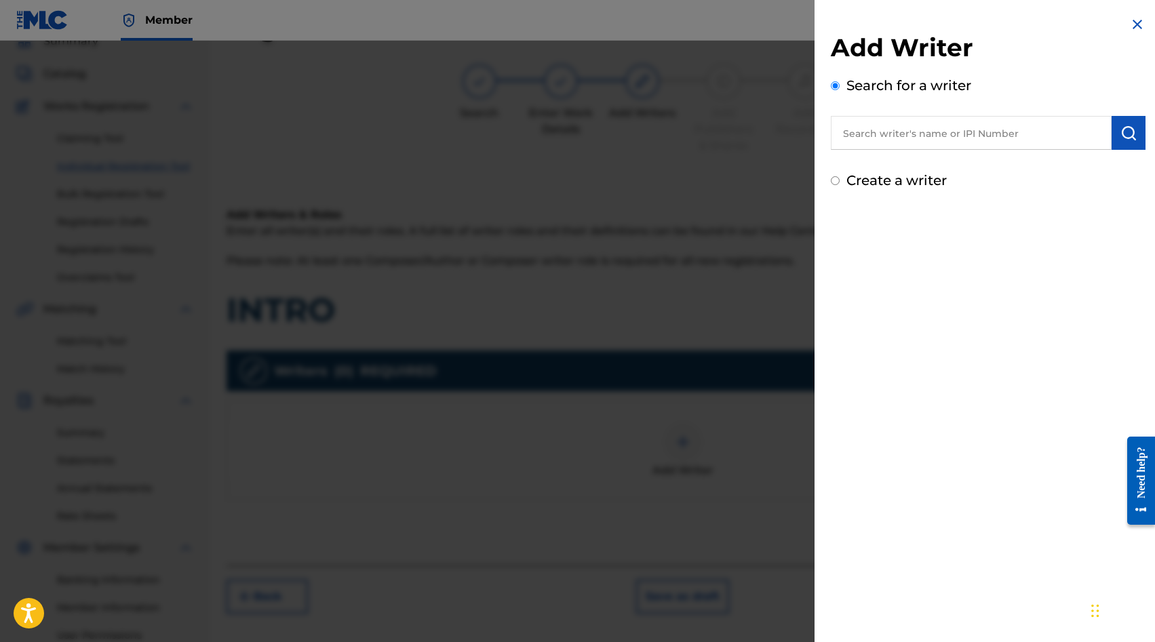
click at [963, 121] on input "text" at bounding box center [971, 133] width 281 height 34
paste input "1046930072"
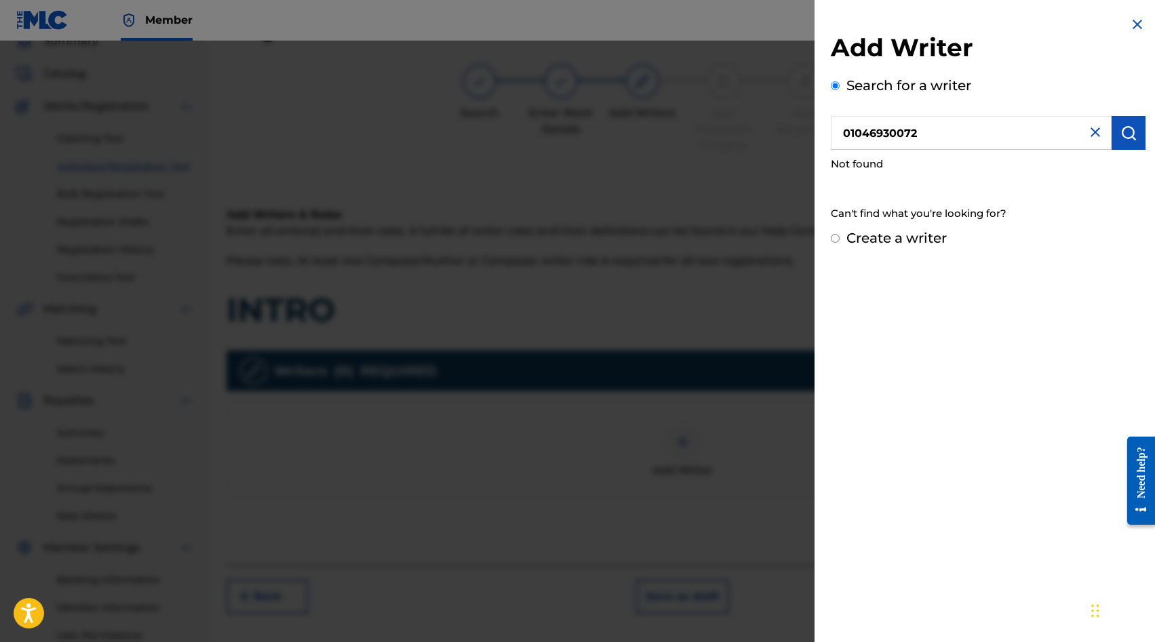
type input "01046930072"
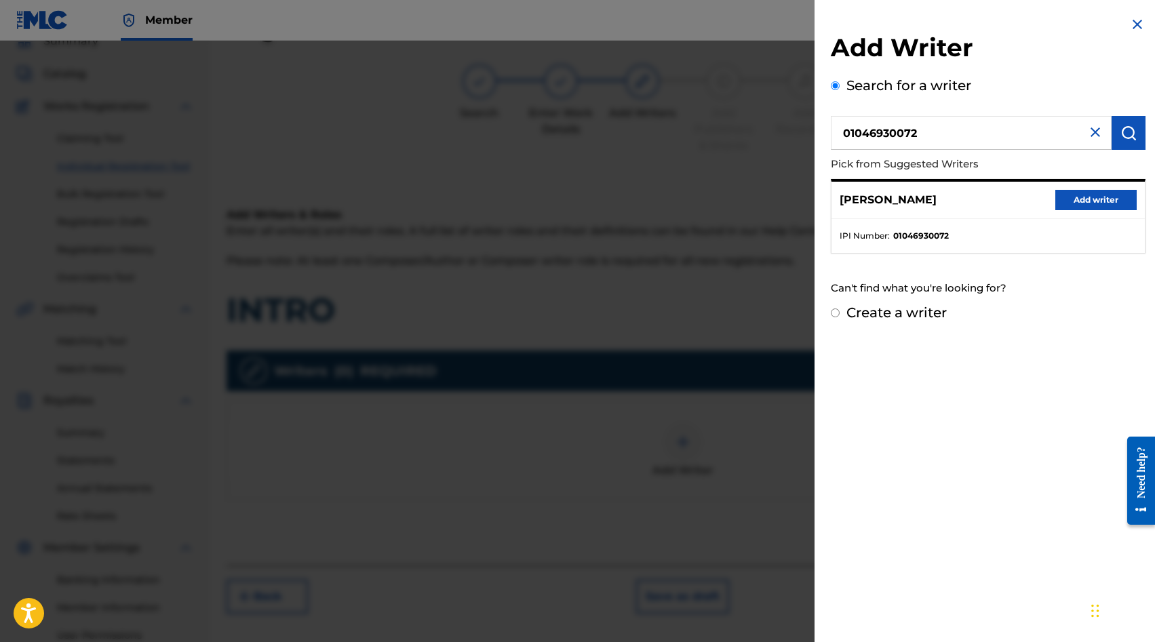
click at [1077, 197] on button "Add writer" at bounding box center [1095, 200] width 81 height 20
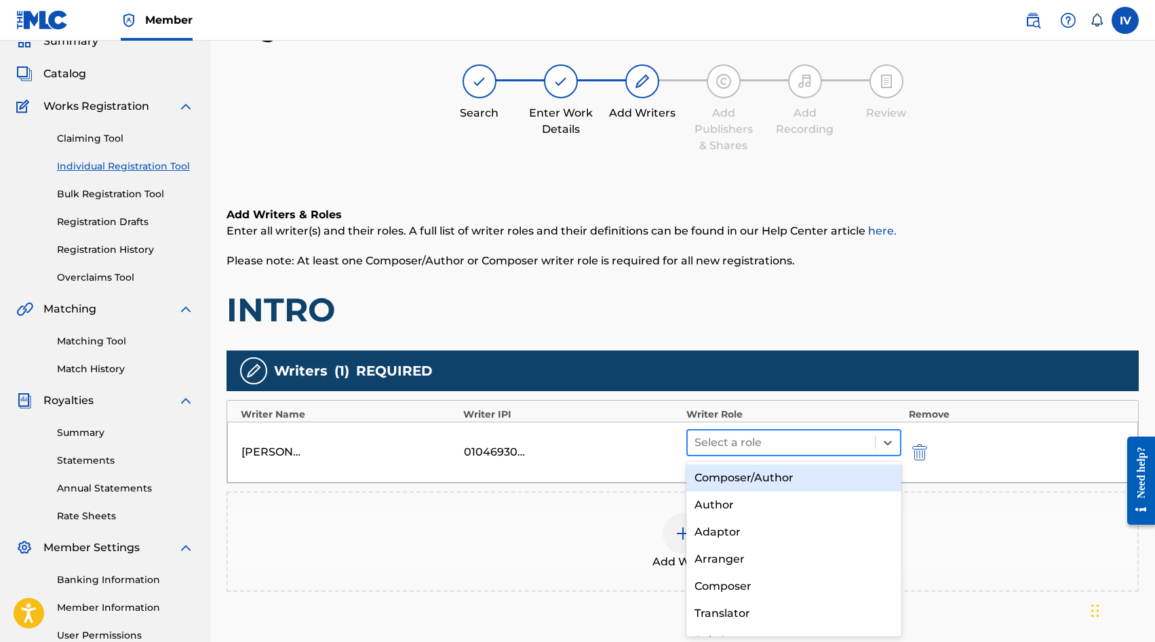
click at [745, 438] on div at bounding box center [781, 442] width 174 height 19
click at [732, 469] on div "Composer/Author" at bounding box center [794, 477] width 216 height 27
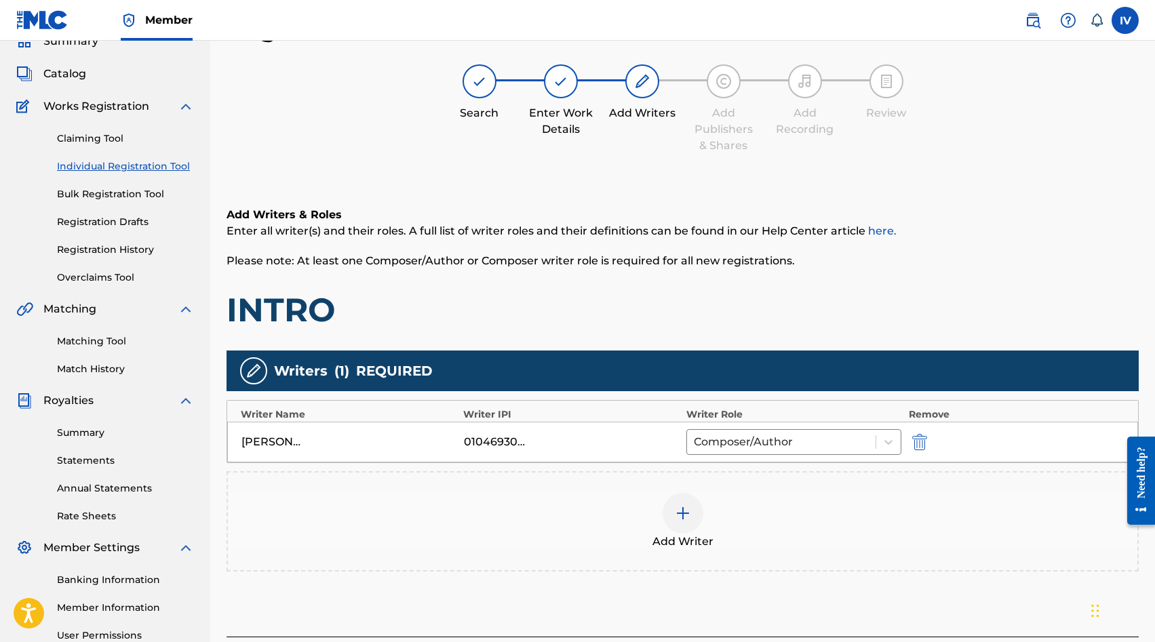
scroll to position [199, 0]
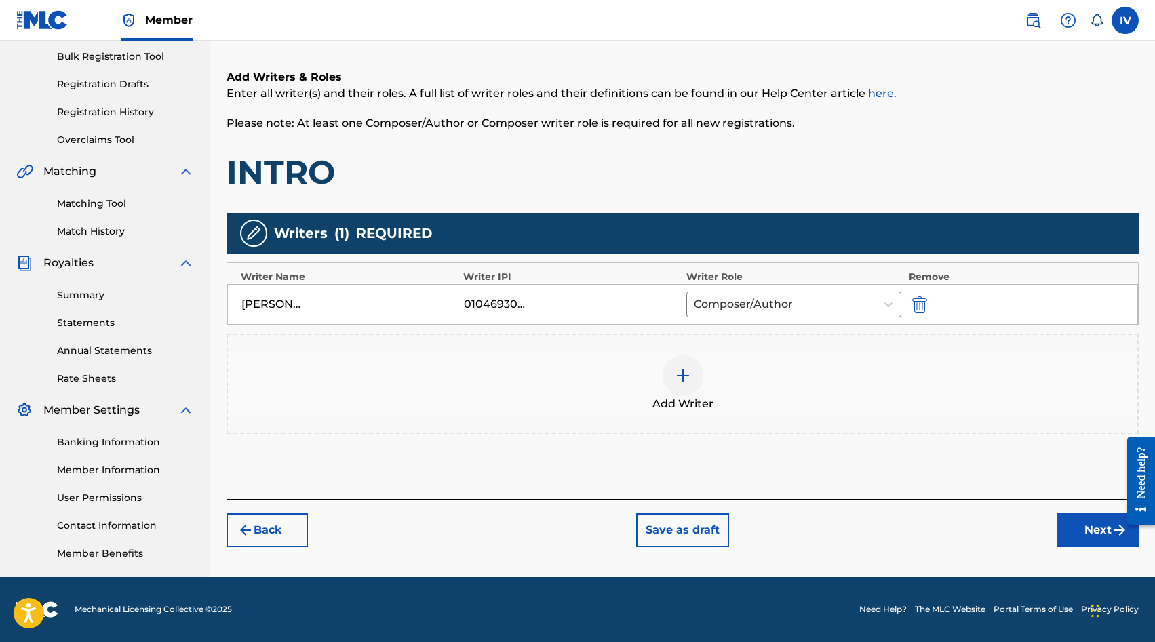
click at [1119, 534] on div at bounding box center [1136, 480] width 38 height 109
click at [1102, 537] on button "Next" at bounding box center [1097, 530] width 81 height 34
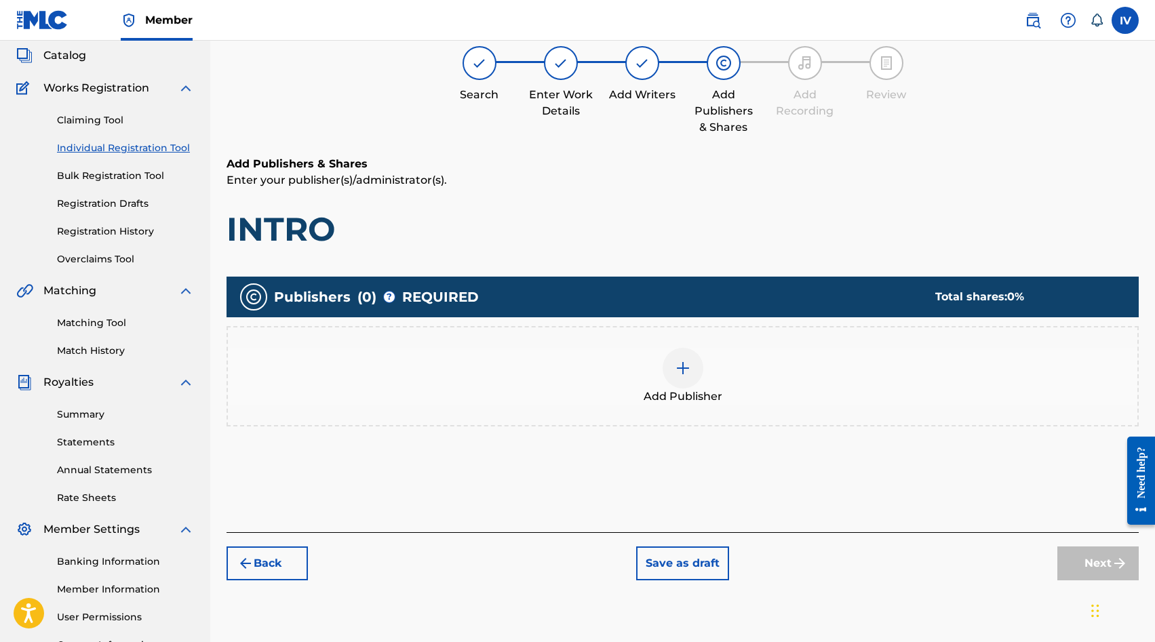
scroll to position [61, 0]
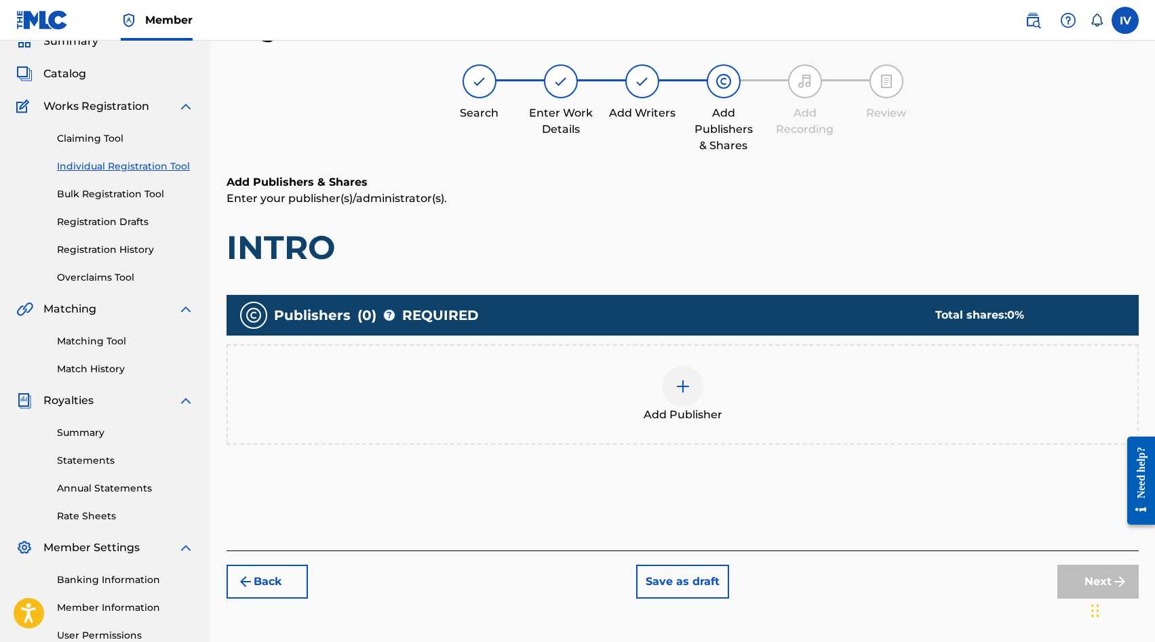
click at [827, 378] on div "Add Publisher" at bounding box center [682, 394] width 909 height 57
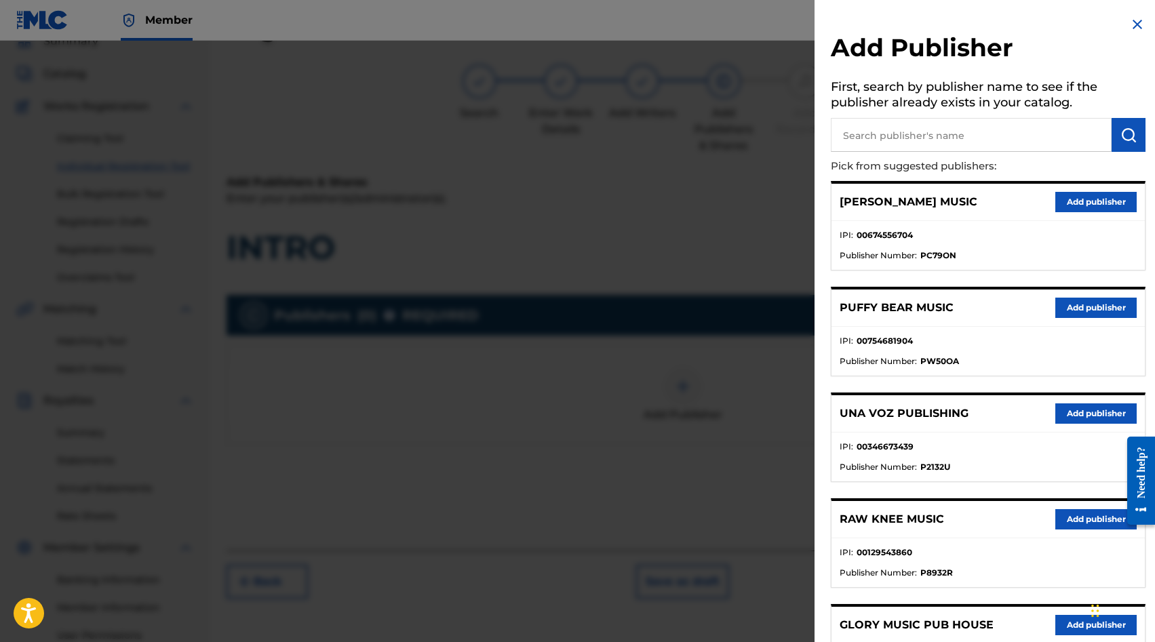
click at [959, 159] on p "Pick from suggested publishers:" at bounding box center [949, 166] width 237 height 29
click at [951, 147] on input "text" at bounding box center [971, 135] width 281 height 34
type input "JULIO"
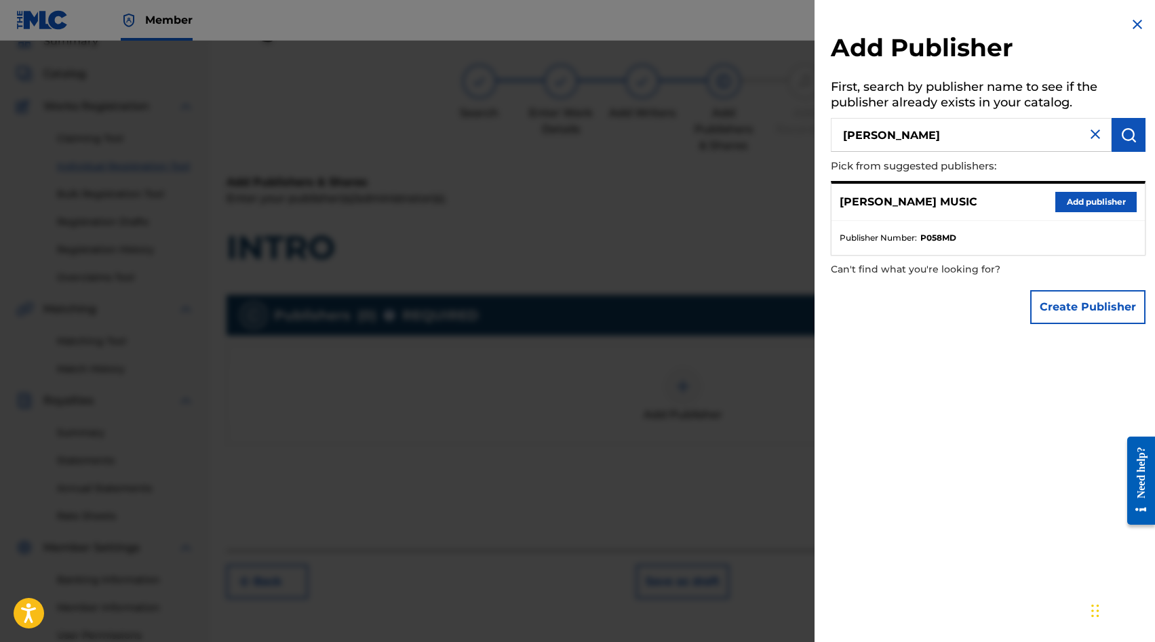
click at [1088, 198] on button "Add publisher" at bounding box center [1095, 202] width 81 height 20
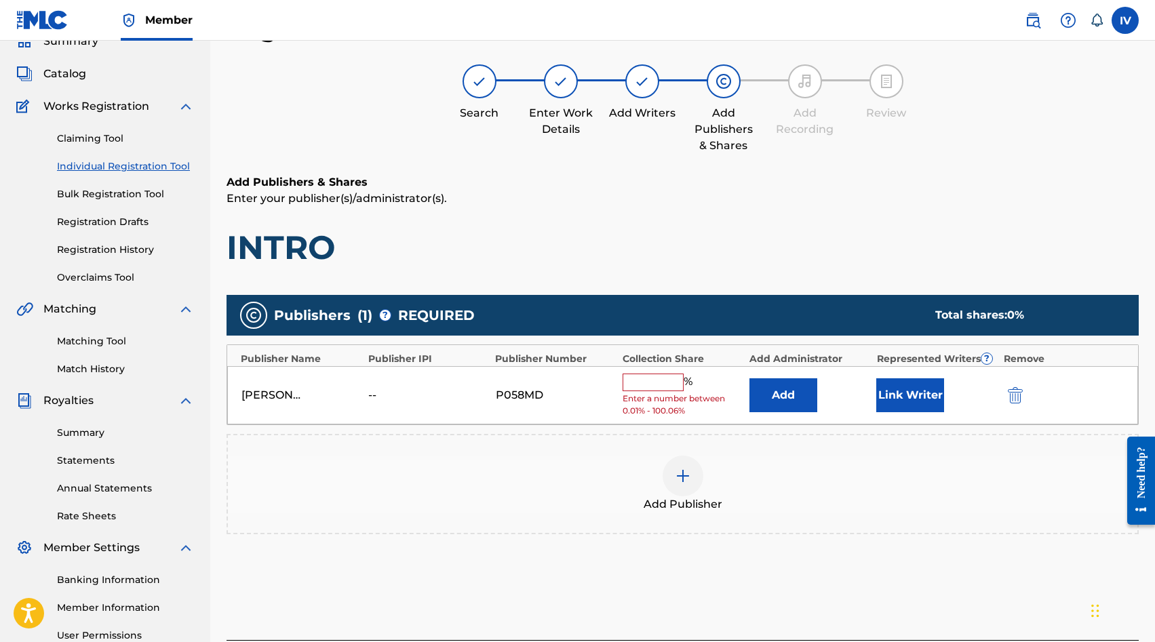
click at [759, 408] on button "Add" at bounding box center [783, 395] width 68 height 34
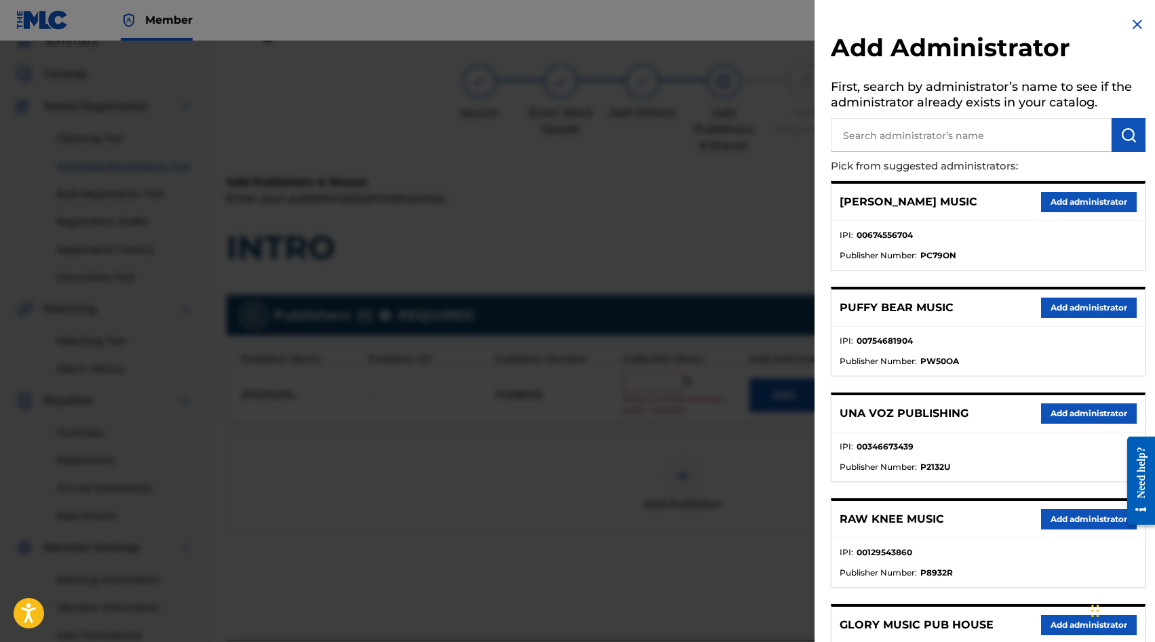
click at [972, 133] on input "text" at bounding box center [971, 135] width 281 height 34
type input "ADARGA"
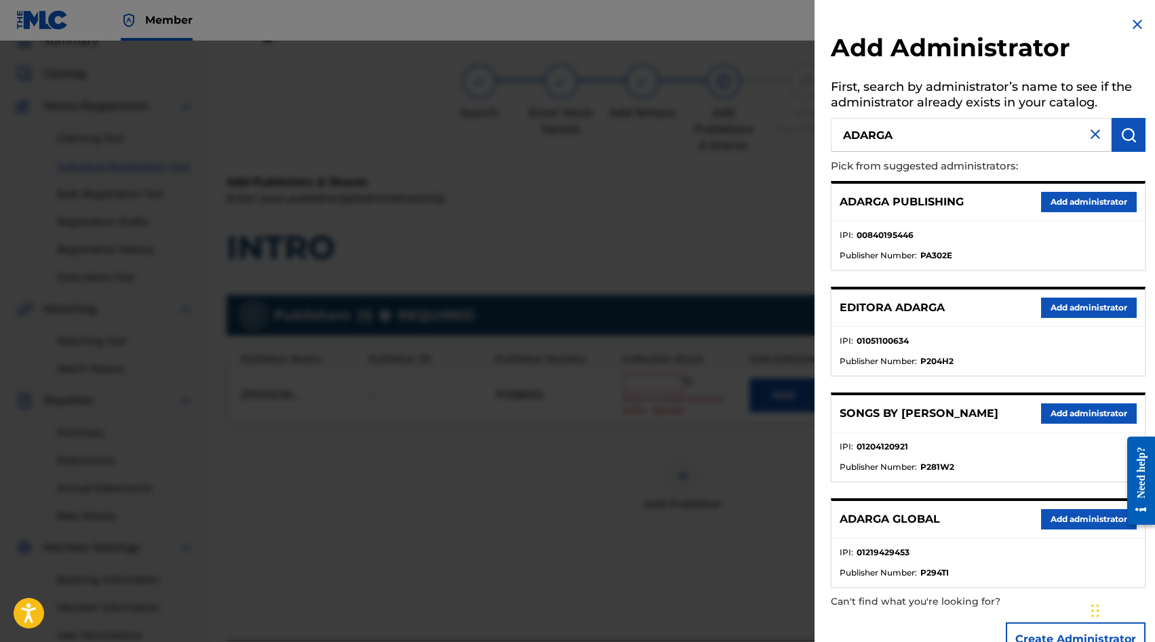
click at [1060, 193] on button "Add administrator" at bounding box center [1089, 202] width 96 height 20
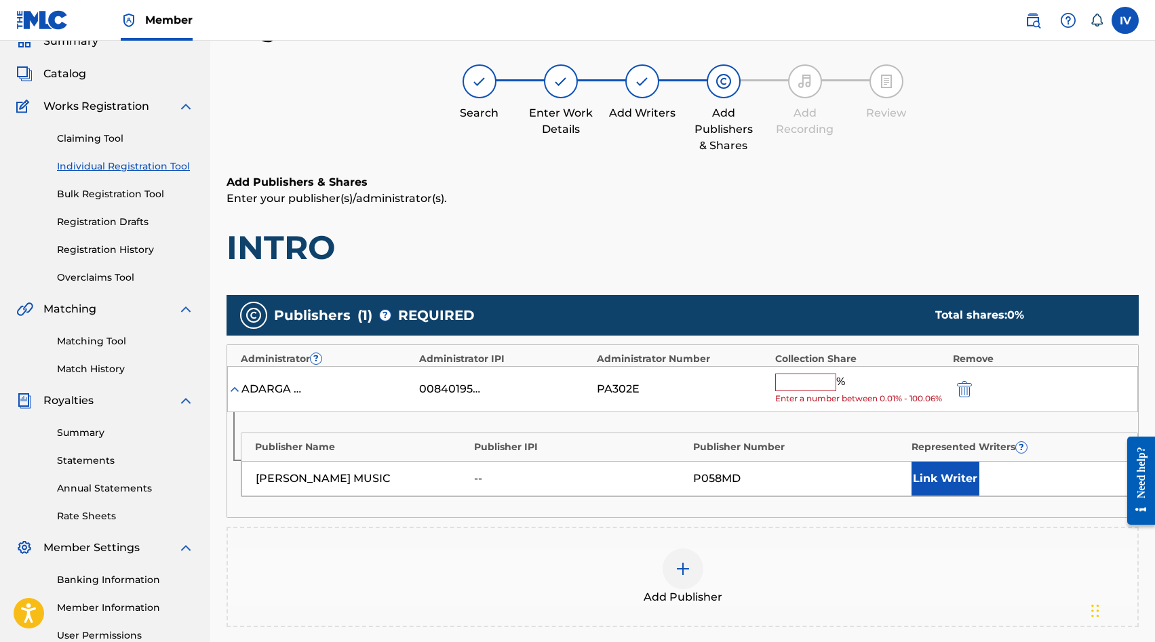
click at [801, 381] on input "text" at bounding box center [805, 383] width 61 height 18
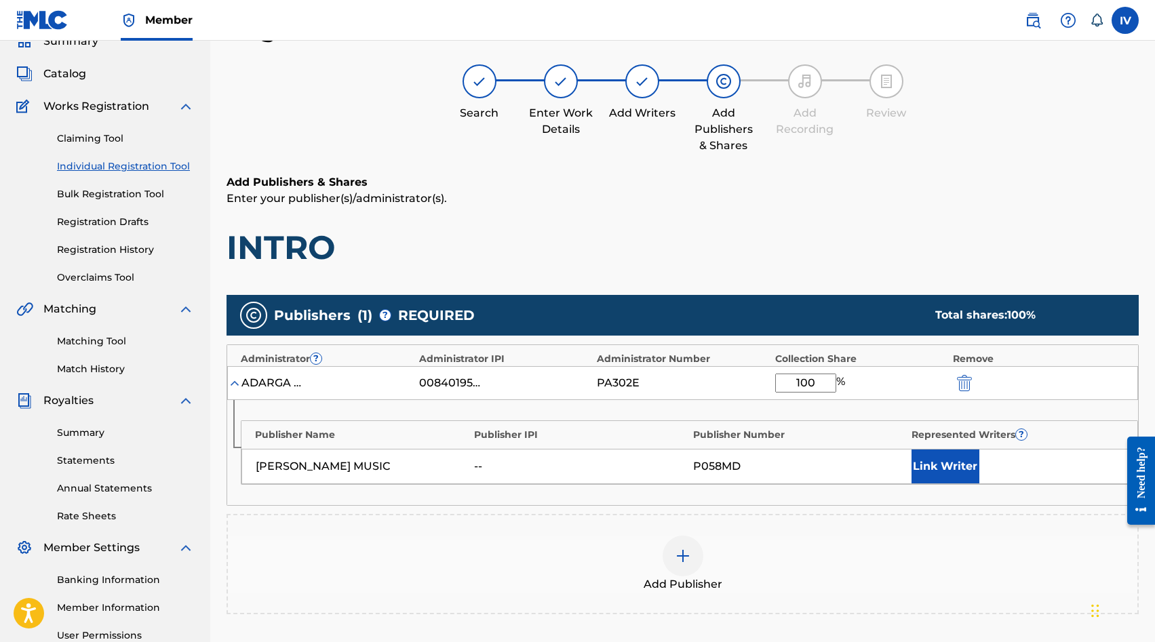
type input "100"
click at [949, 460] on button "Link Writer" at bounding box center [945, 467] width 68 height 34
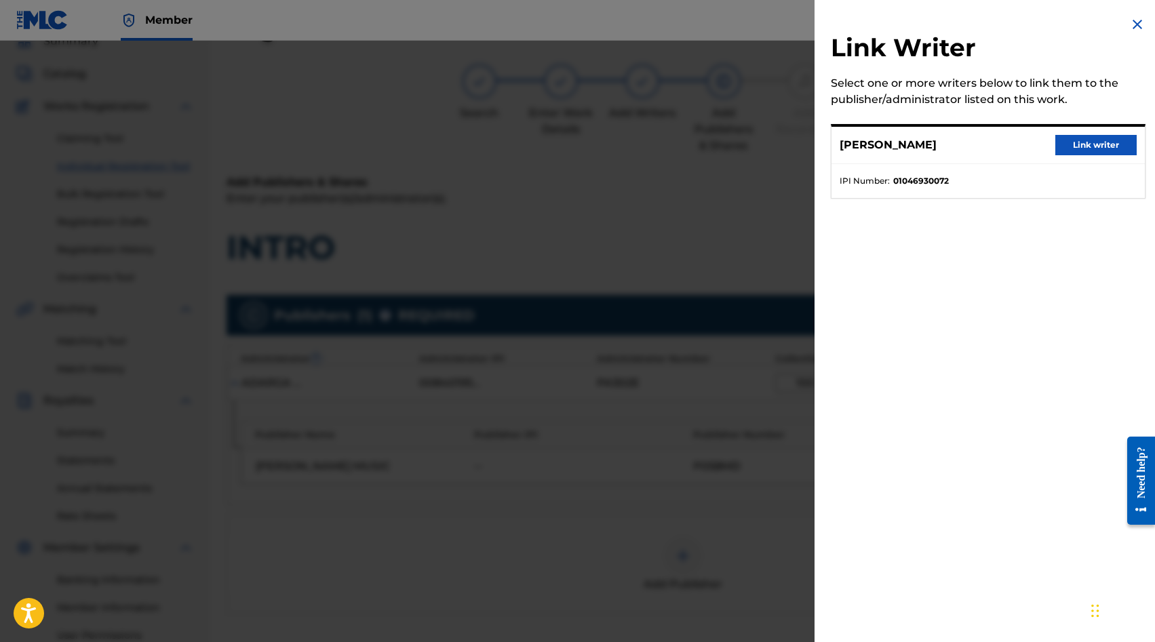
click at [1088, 141] on button "Link writer" at bounding box center [1095, 145] width 81 height 20
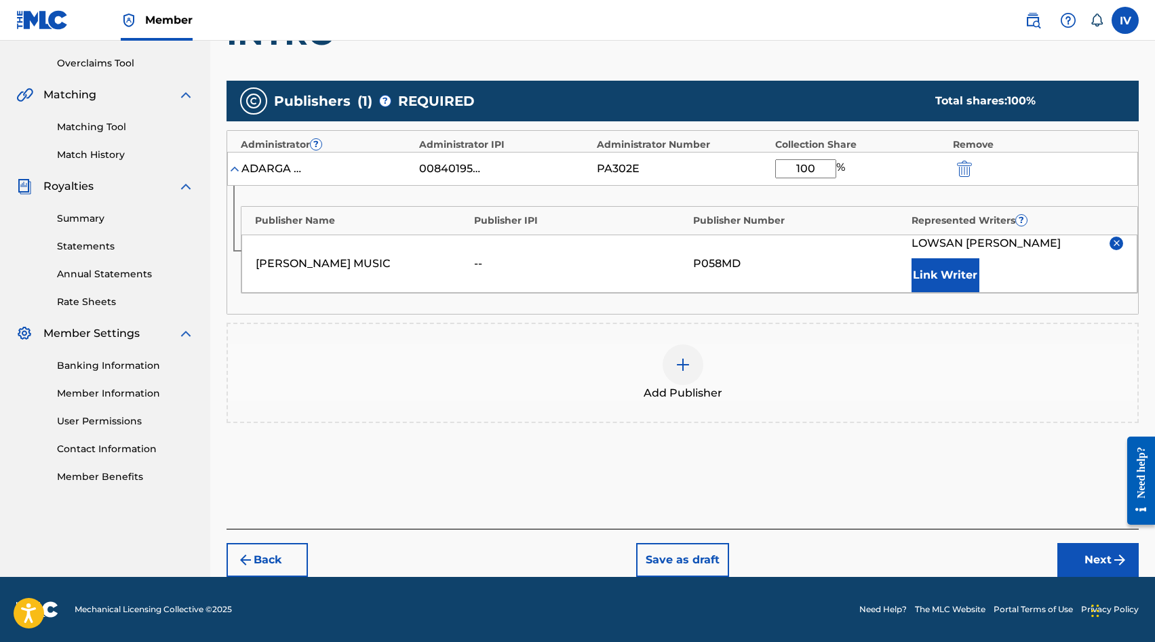
click at [1087, 570] on button "Next" at bounding box center [1097, 560] width 81 height 34
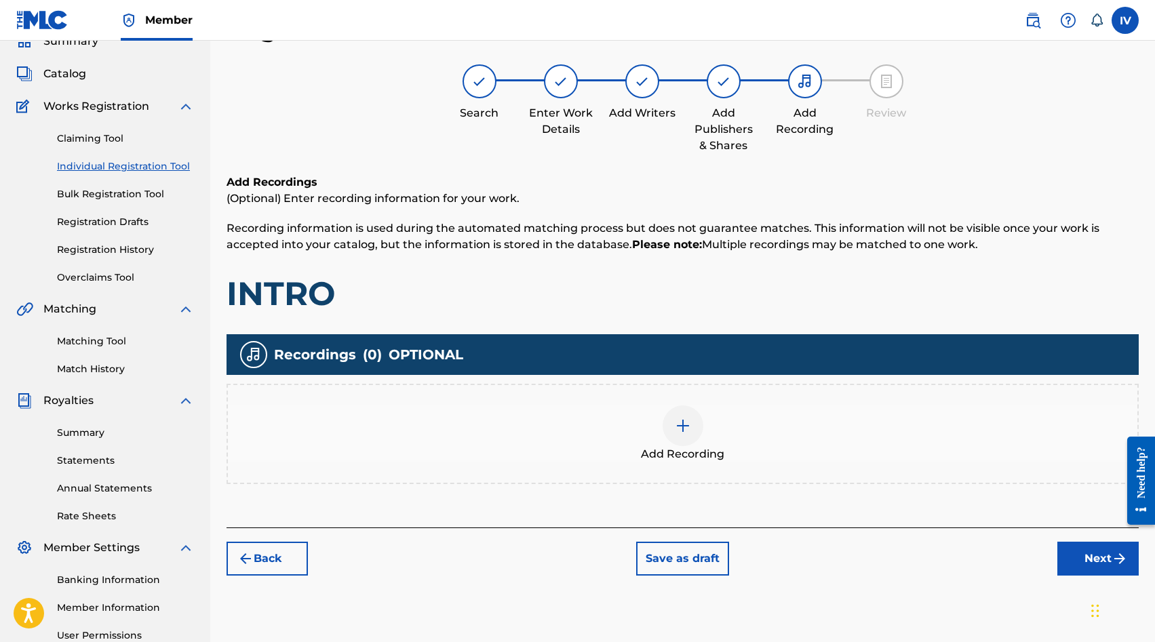
click at [814, 477] on div "Add Recording" at bounding box center [682, 434] width 912 height 100
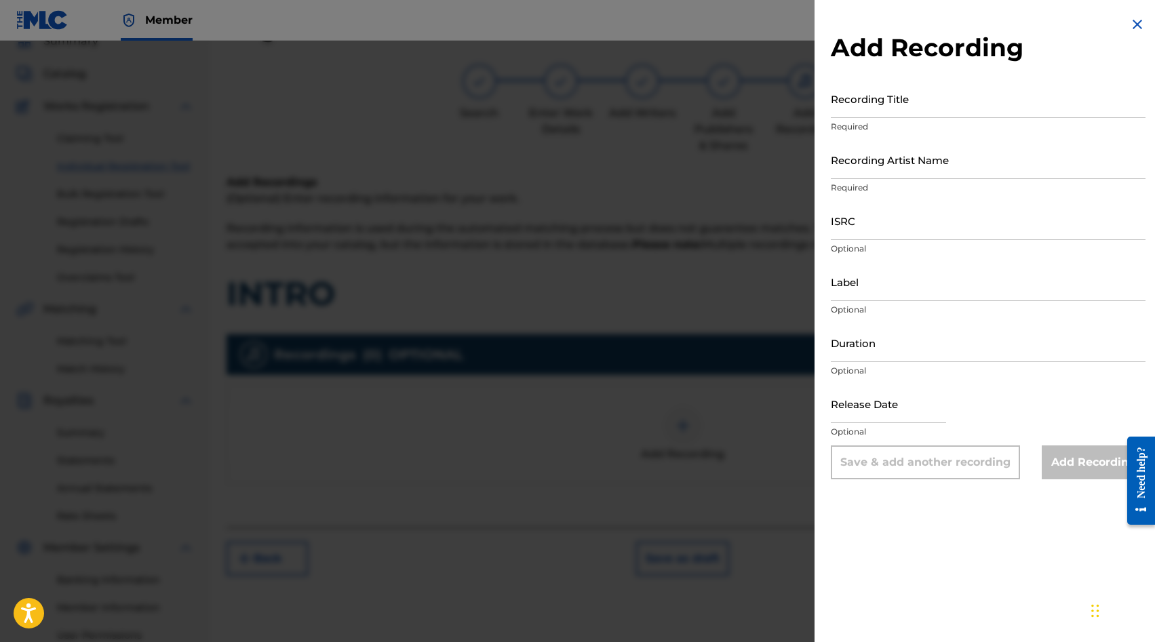
click at [864, 98] on input "Recording Title" at bounding box center [988, 98] width 315 height 39
paste input "Intro Lowsan Melgar Heaven Music QZ2J21502897"
click at [1033, 109] on input "Intro Lowsan Melgar Heaven Music QZ2J21502897" at bounding box center [988, 98] width 315 height 39
type input "Intro Lowsan Melgar Heaven Music"
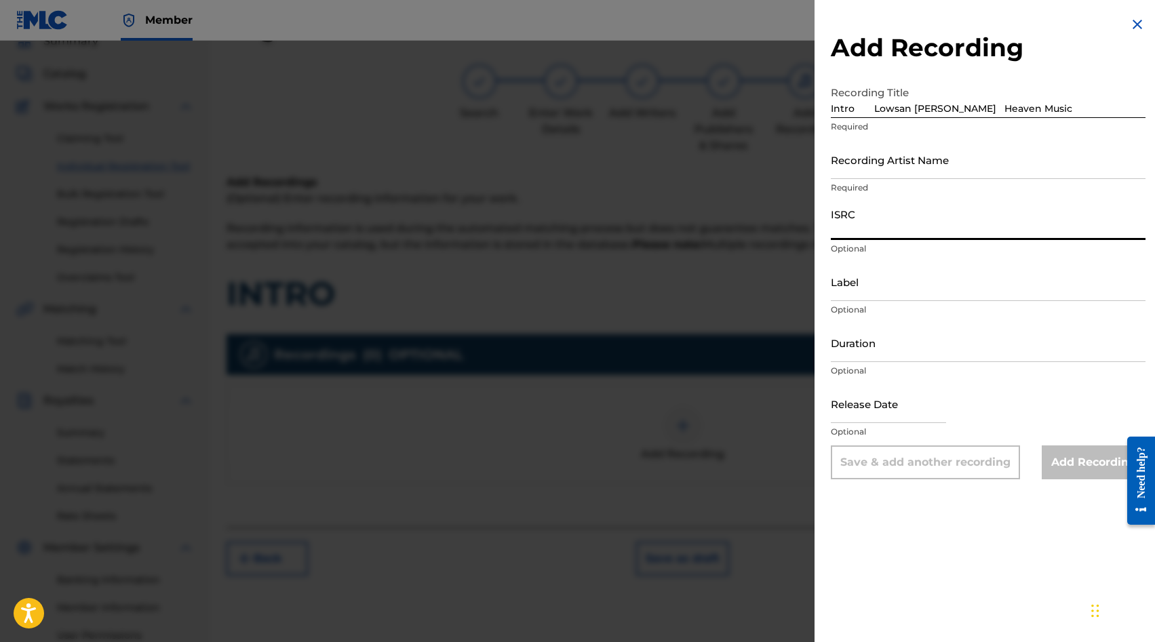
paste input "QZ2J21502897"
type input "QZ2J21502897"
click at [1061, 107] on input "Intro Lowsan Melgar Heaven Music" at bounding box center [988, 98] width 315 height 39
click at [952, 106] on input "Intro Lowsan Melgar Heaven Music" at bounding box center [988, 98] width 315 height 39
type input "Intro Lowsan Melgar"
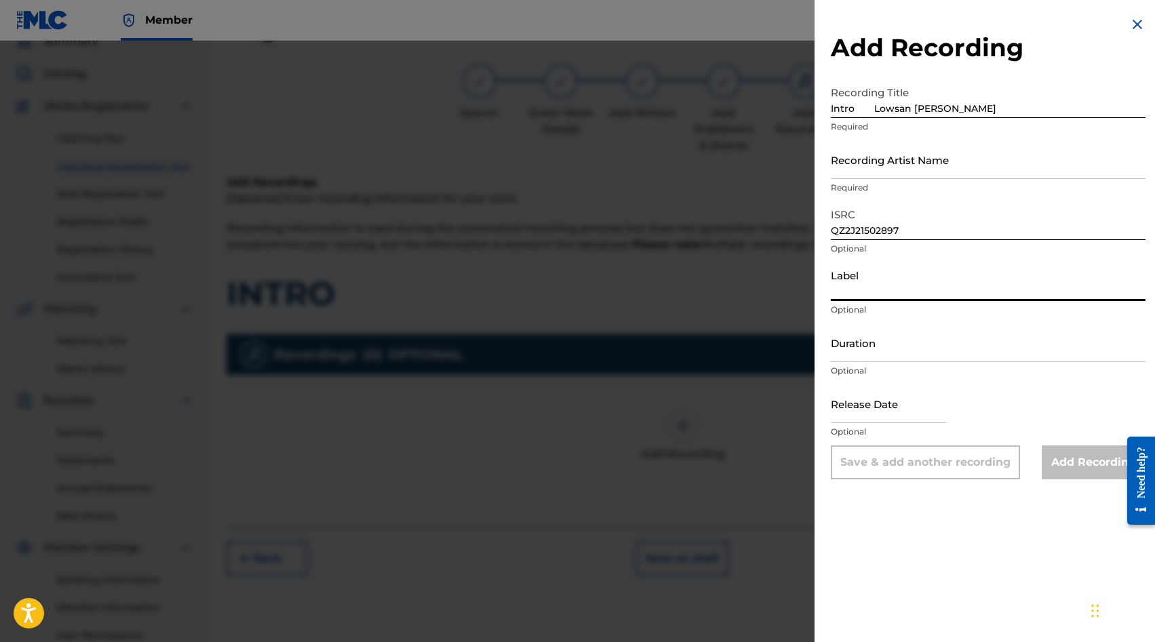
paste input "Heaven Music"
type input "Heaven Music"
click at [979, 113] on input "Intro Lowsan Melgar" at bounding box center [988, 98] width 315 height 39
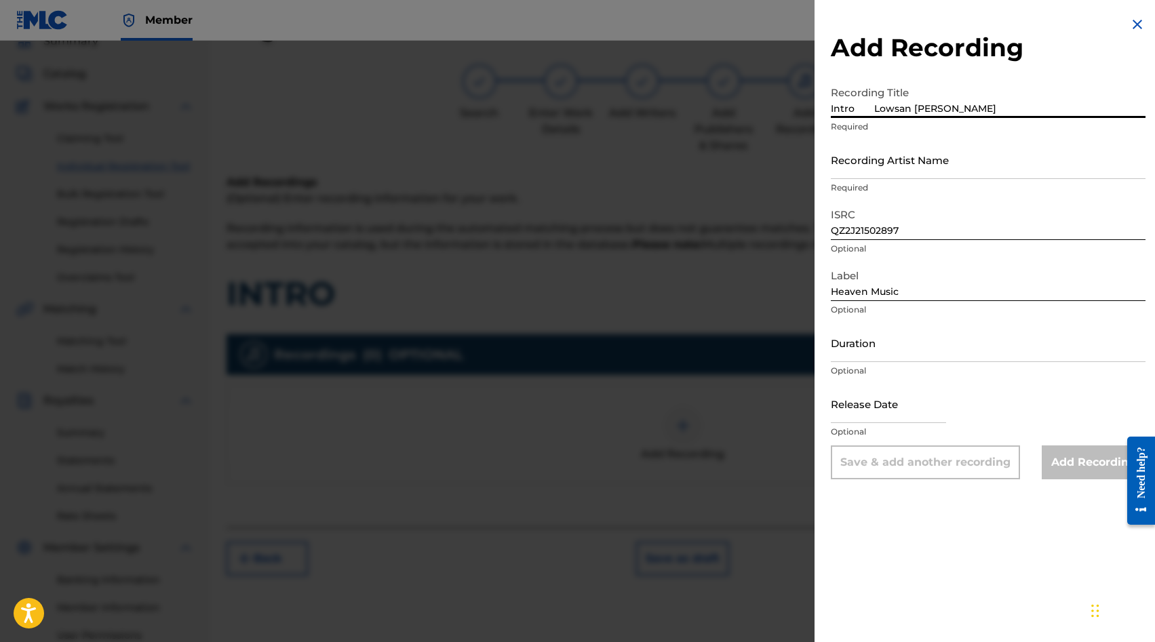
click at [873, 109] on input "Intro Lowsan Melgar" at bounding box center [988, 98] width 315 height 39
type input "Intro"
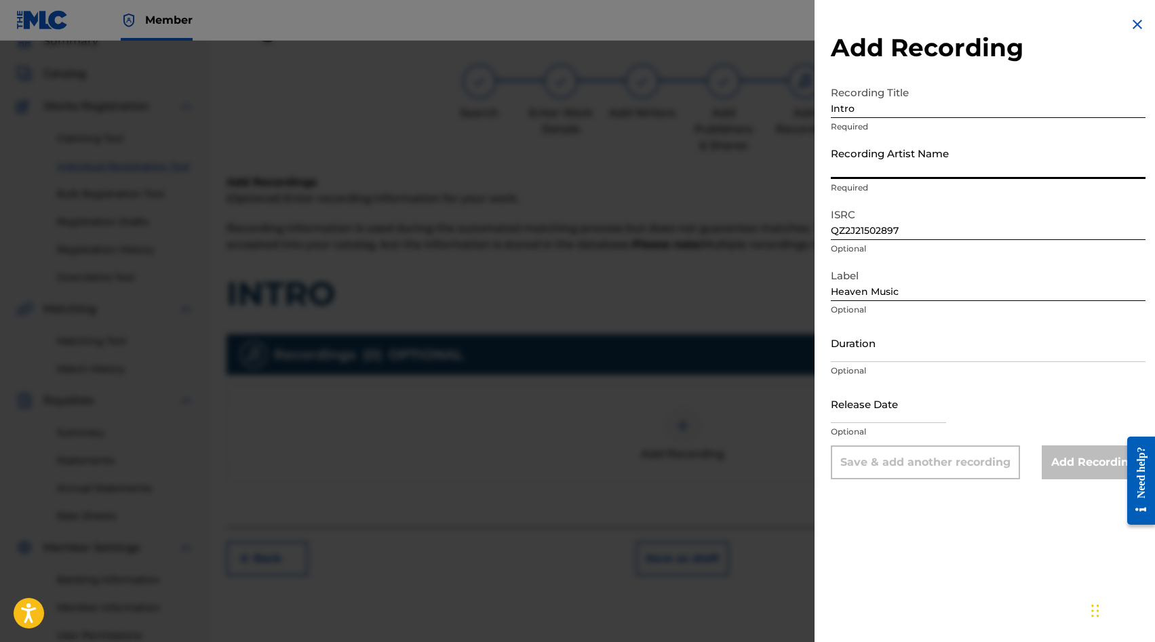
paste input "Lowsan Melgar"
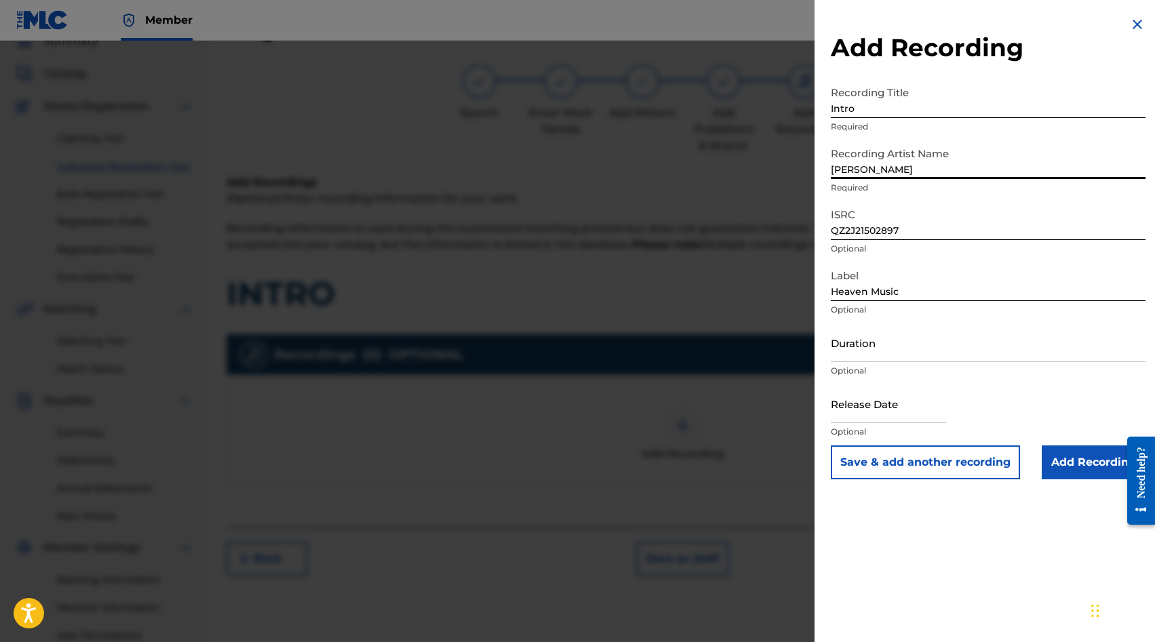
type input "Lowsan Melgar"
click at [1072, 478] on input "Add Recording" at bounding box center [1093, 462] width 104 height 34
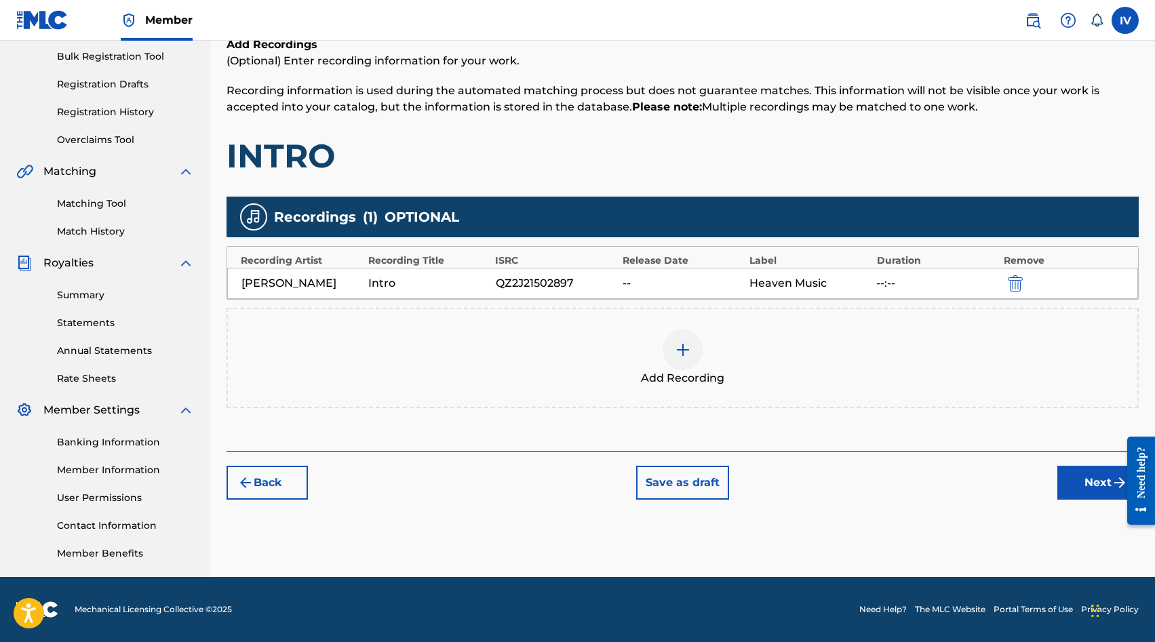
click at [1072, 471] on button "Next" at bounding box center [1097, 483] width 81 height 34
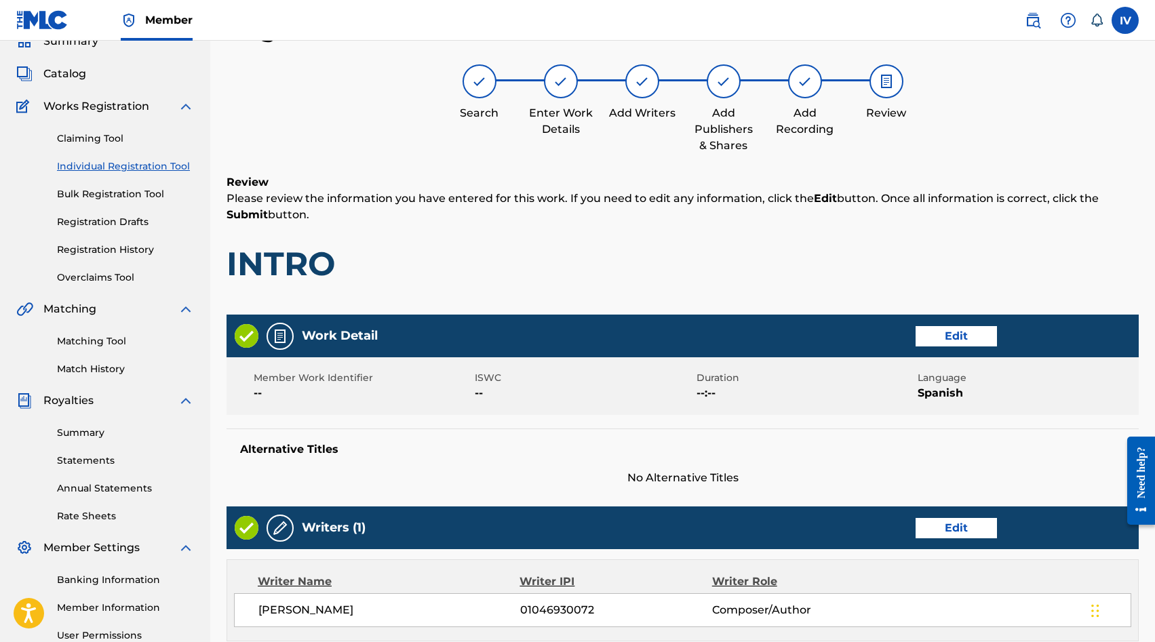
scroll to position [564, 0]
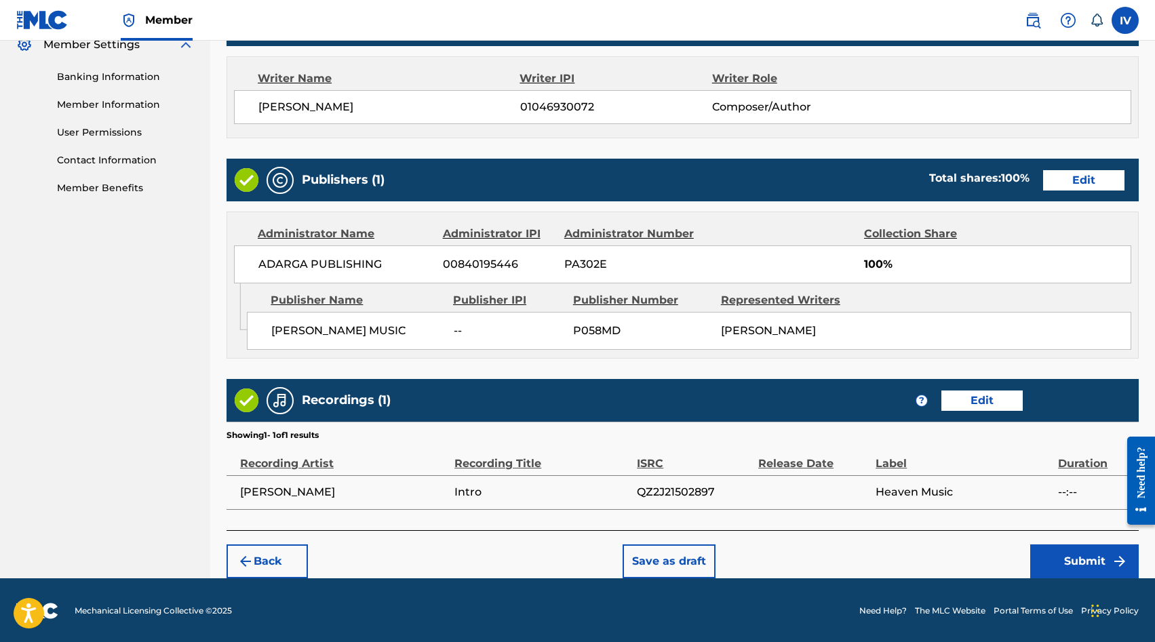
click at [1067, 540] on div "Back Save as draft Submit" at bounding box center [682, 554] width 912 height 48
click at [1050, 558] on button "Submit" at bounding box center [1084, 561] width 108 height 34
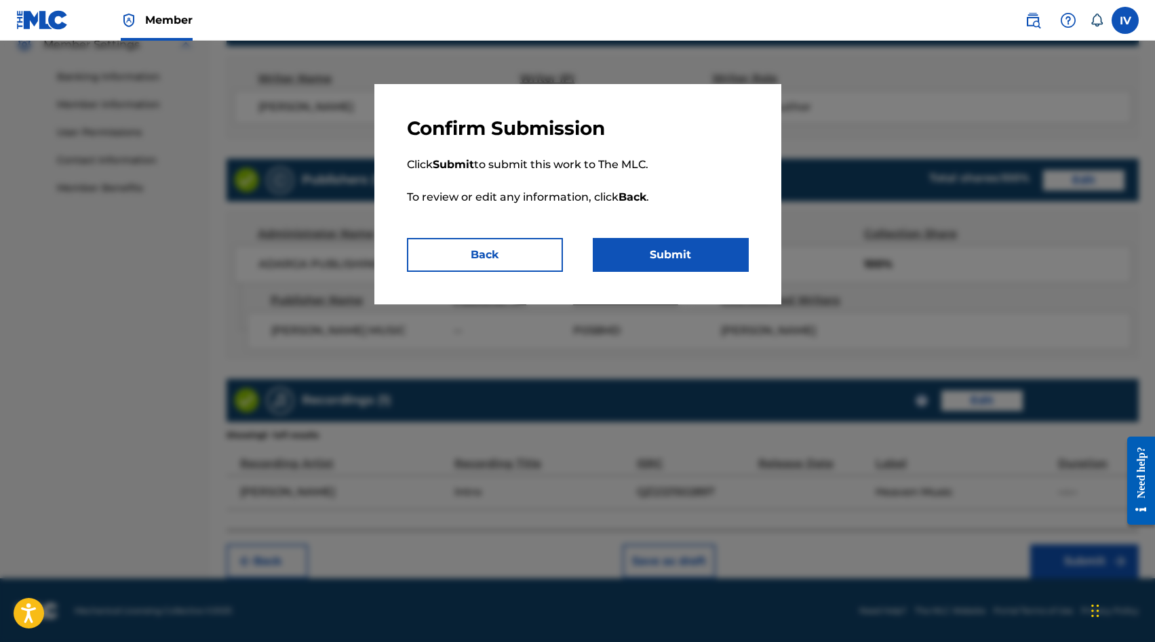
click at [688, 266] on button "Submit" at bounding box center [671, 255] width 156 height 34
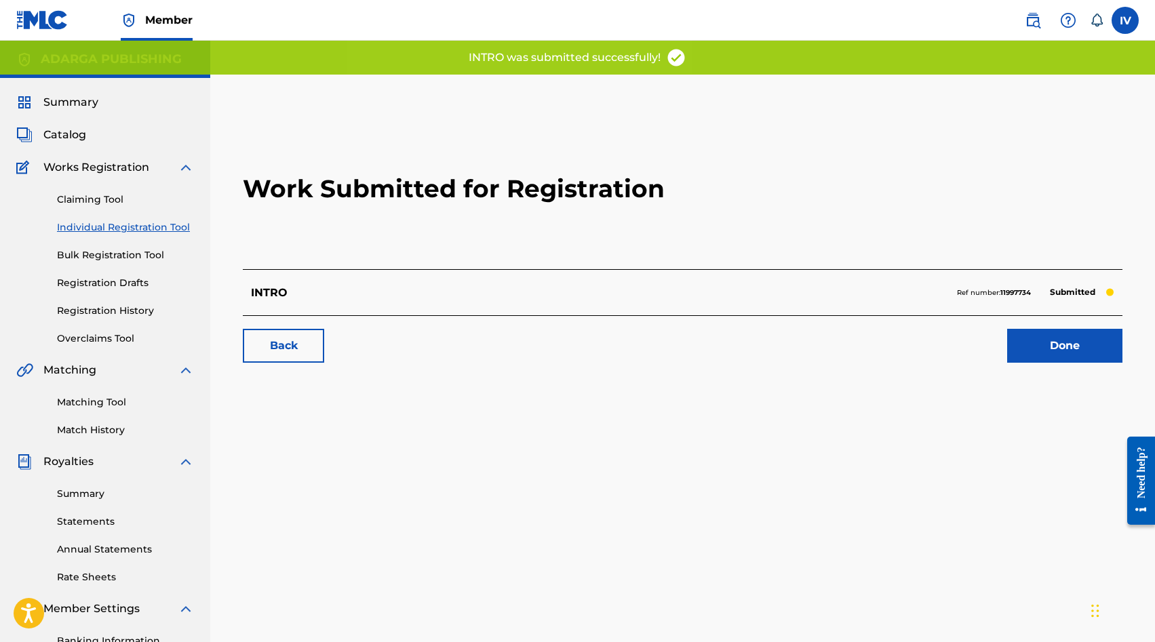
click at [130, 229] on link "Individual Registration Tool" at bounding box center [125, 227] width 137 height 14
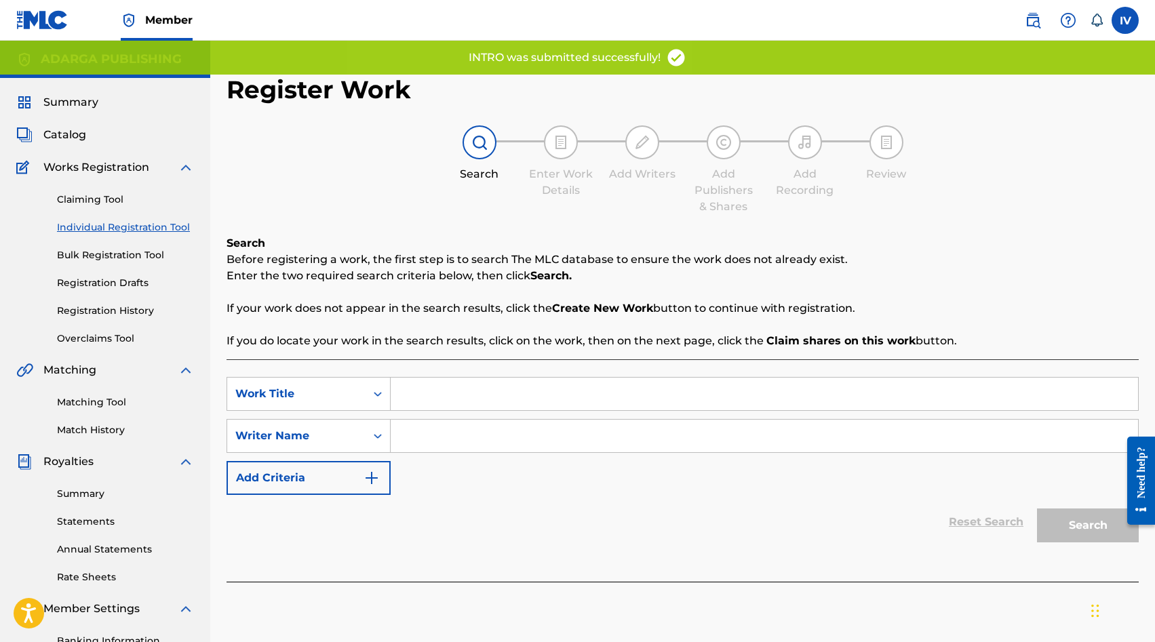
click at [64, 134] on span "Catalog" at bounding box center [64, 135] width 43 height 16
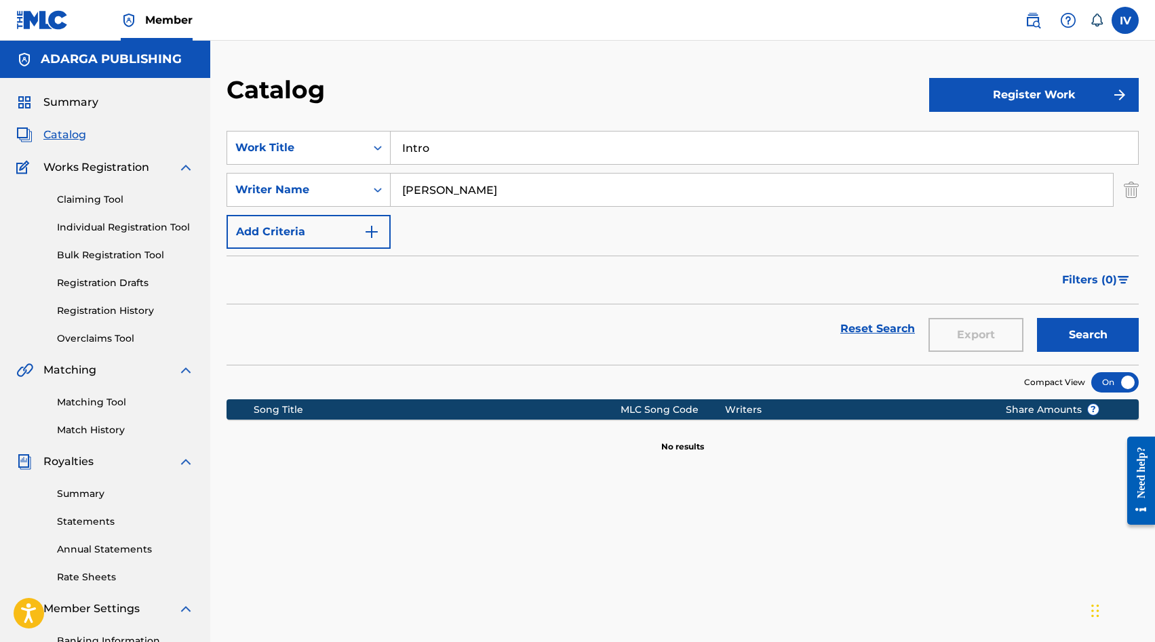
click at [503, 158] on input "Intro" at bounding box center [764, 148] width 747 height 33
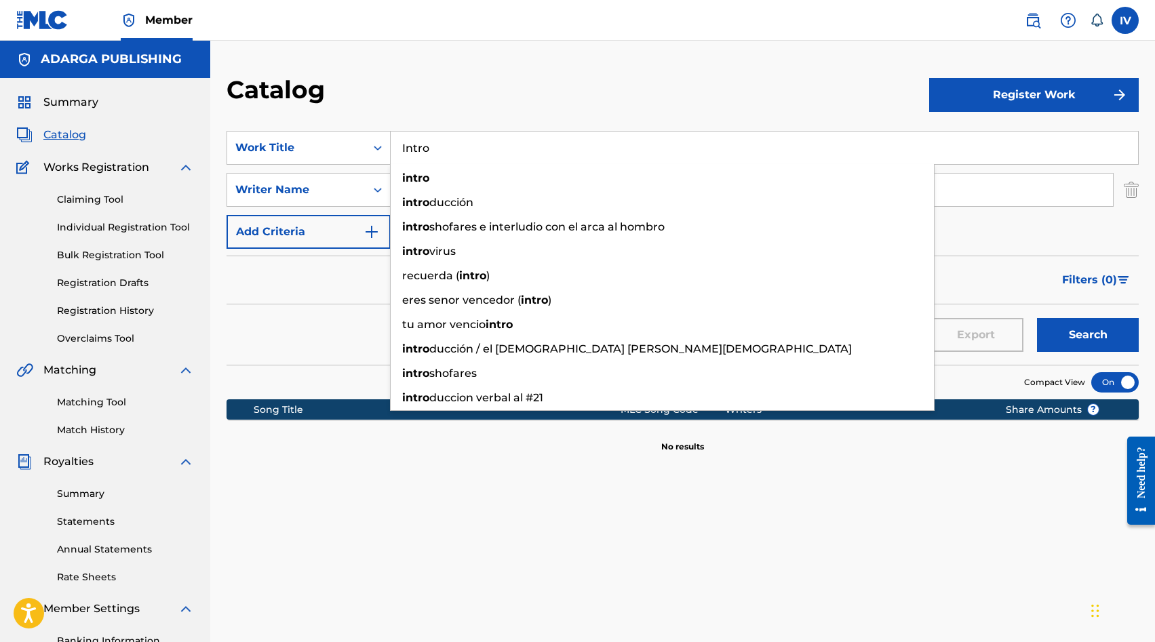
click at [488, 98] on div "Catalog" at bounding box center [577, 95] width 702 height 40
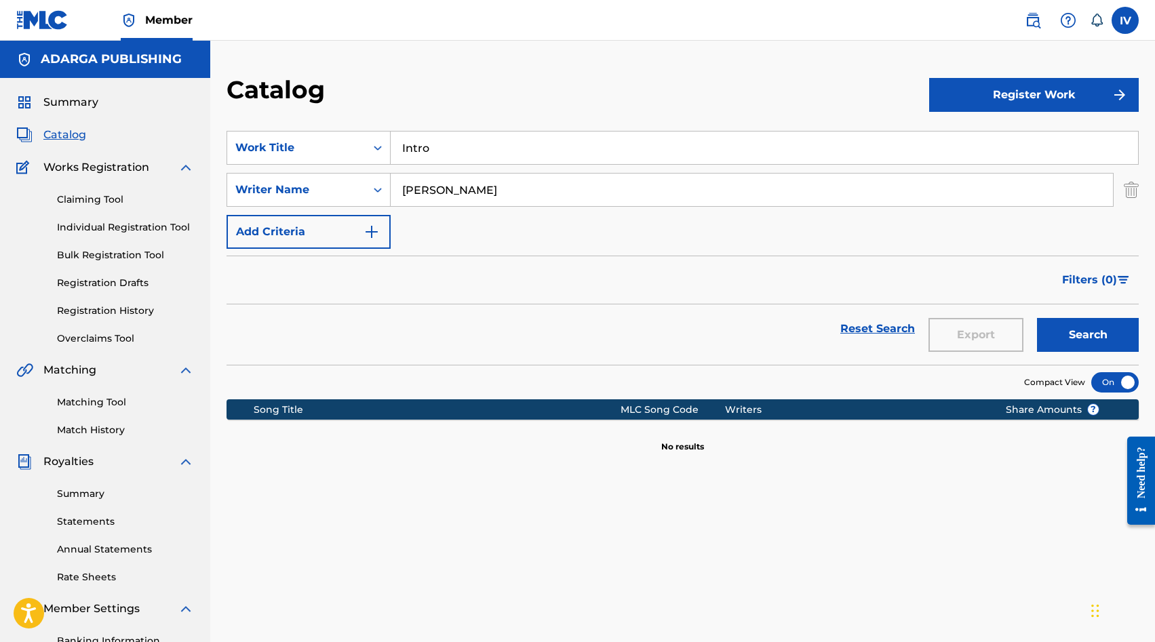
click at [473, 169] on div "SearchWithCriteriab573cc31-f493-4169-99ea-e0809ea4cf4f Work Title Intro SearchW…" at bounding box center [682, 190] width 912 height 118
click at [461, 180] on input "[PERSON_NAME]" at bounding box center [752, 190] width 722 height 33
click at [466, 163] on input "Intro" at bounding box center [764, 148] width 747 height 33
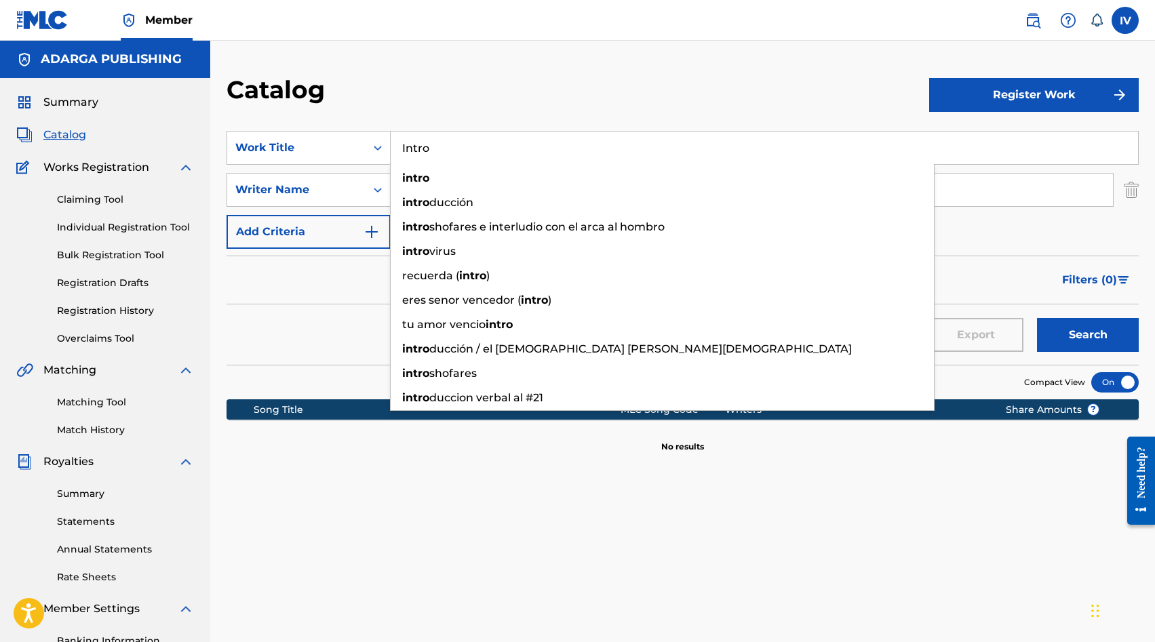
paste input "Hoy y Siempre"
type input "Hoy y Siempre"
click at [1037, 318] on button "Search" at bounding box center [1088, 335] width 102 height 34
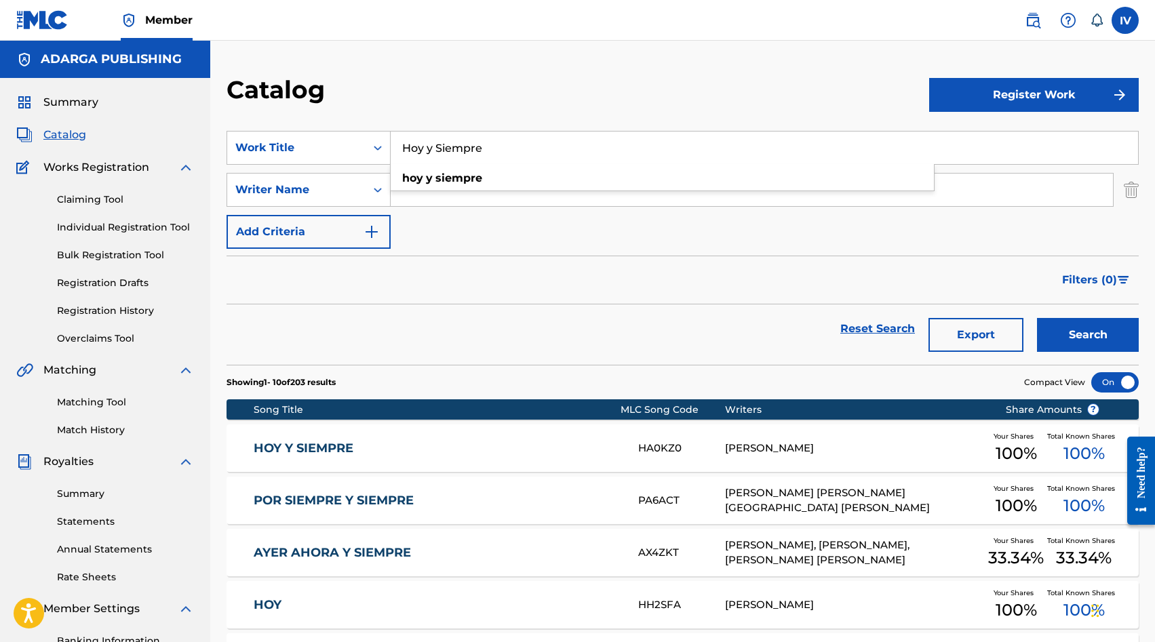
click at [400, 426] on div "HOY Y SIEMPRE HA0KZ0 LOWSAN MELGAR Your Shares 100 % Total Known Shares 100 %" at bounding box center [682, 447] width 912 height 47
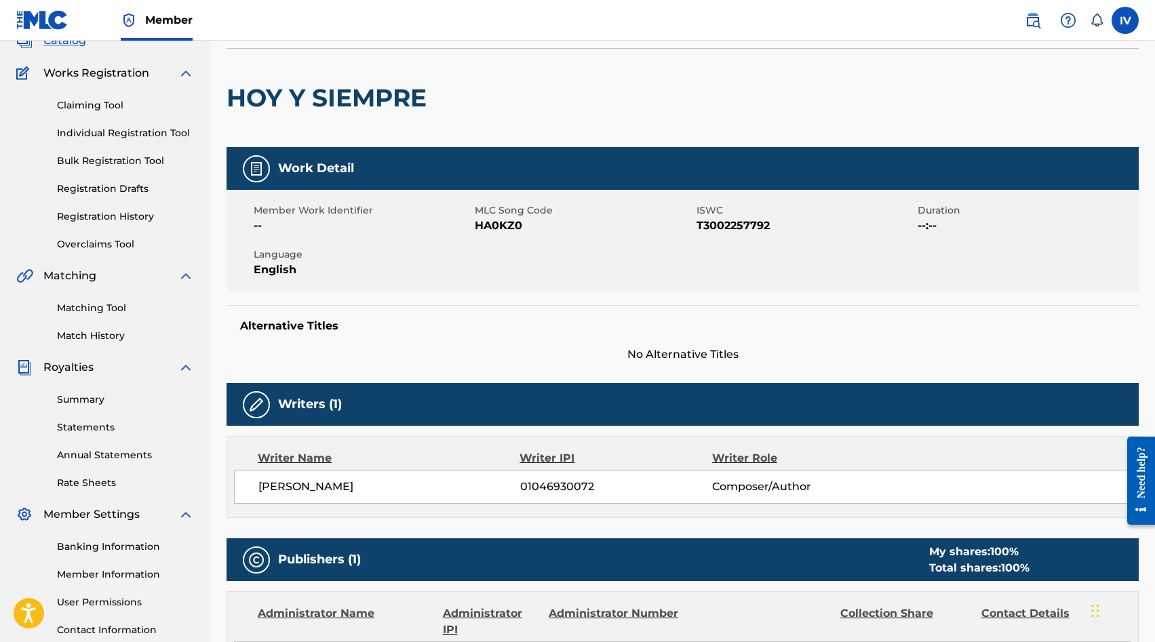
scroll to position [32, 0]
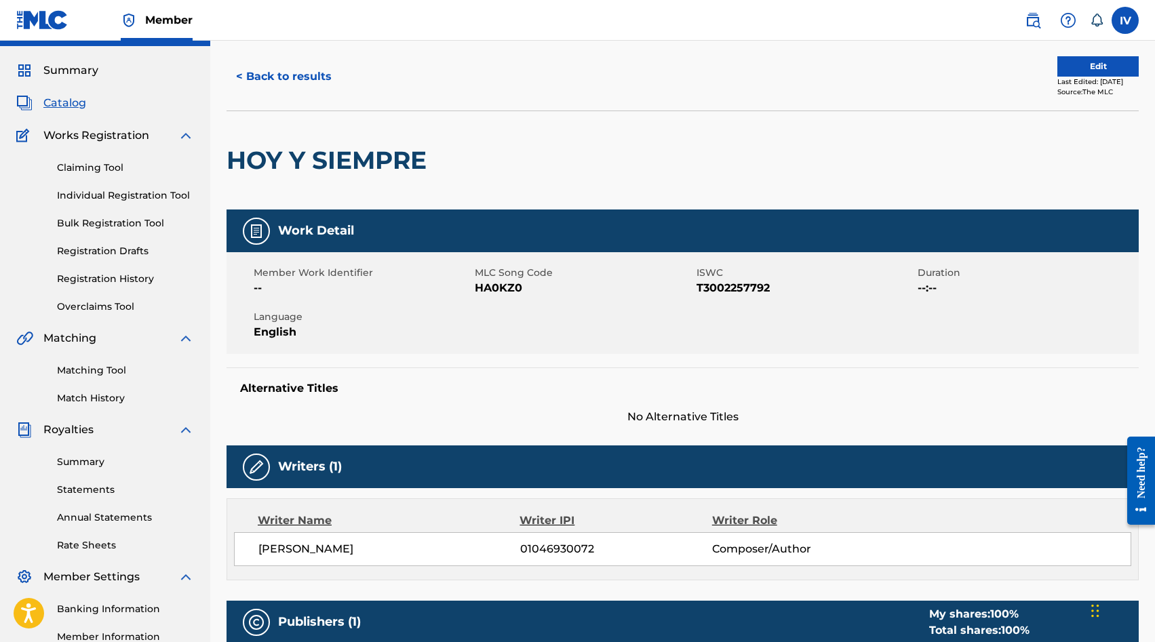
click at [481, 293] on span "HA0KZ0" at bounding box center [584, 288] width 218 height 16
copy span "HA0KZ0"
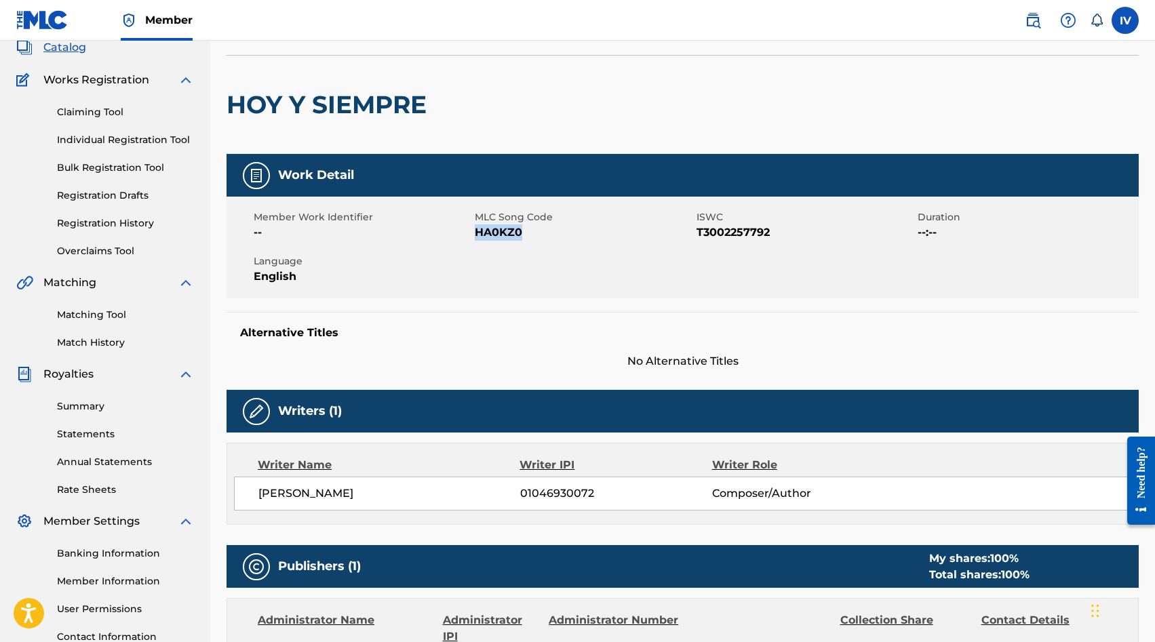
scroll to position [0, 0]
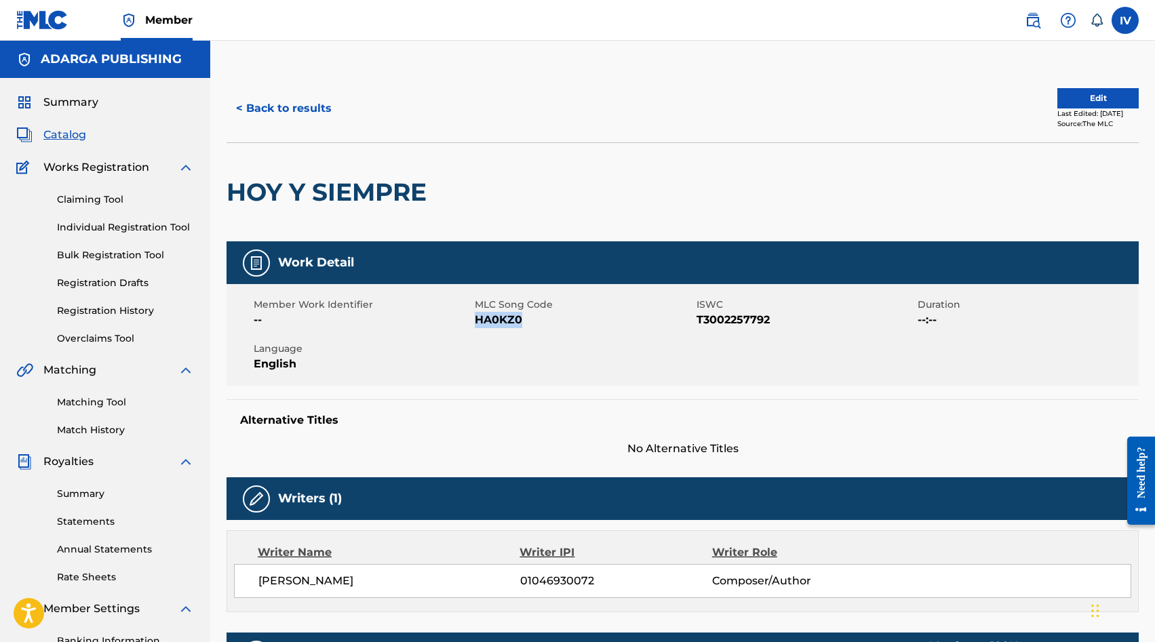
click at [1065, 92] on button "Edit" at bounding box center [1097, 98] width 81 height 20
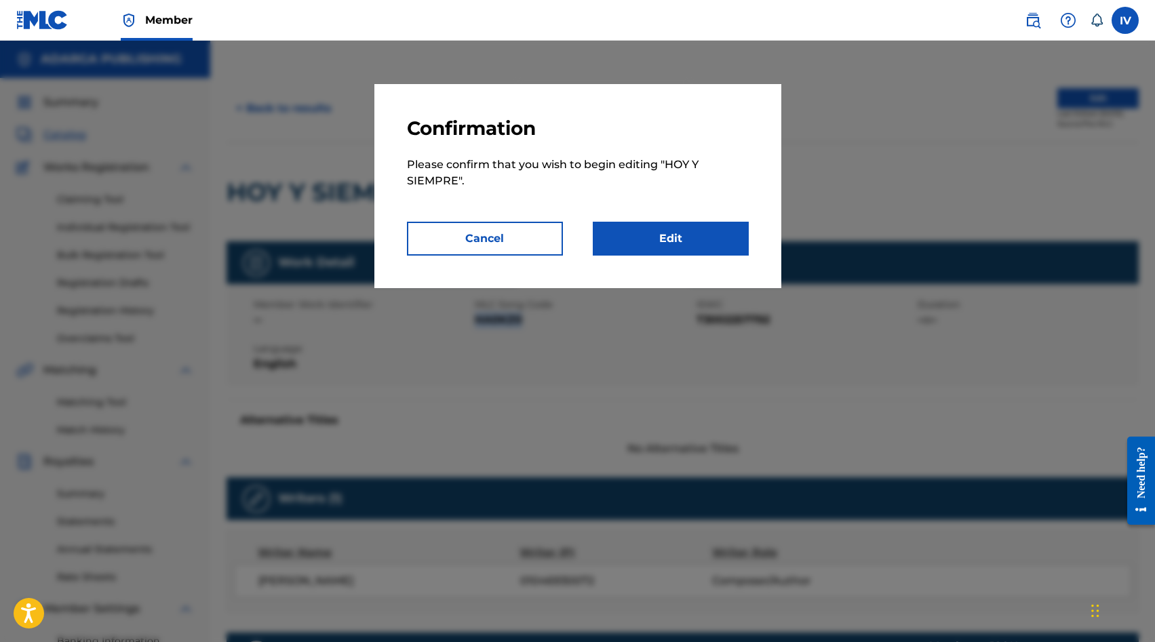
click at [652, 238] on link "Edit" at bounding box center [671, 239] width 156 height 34
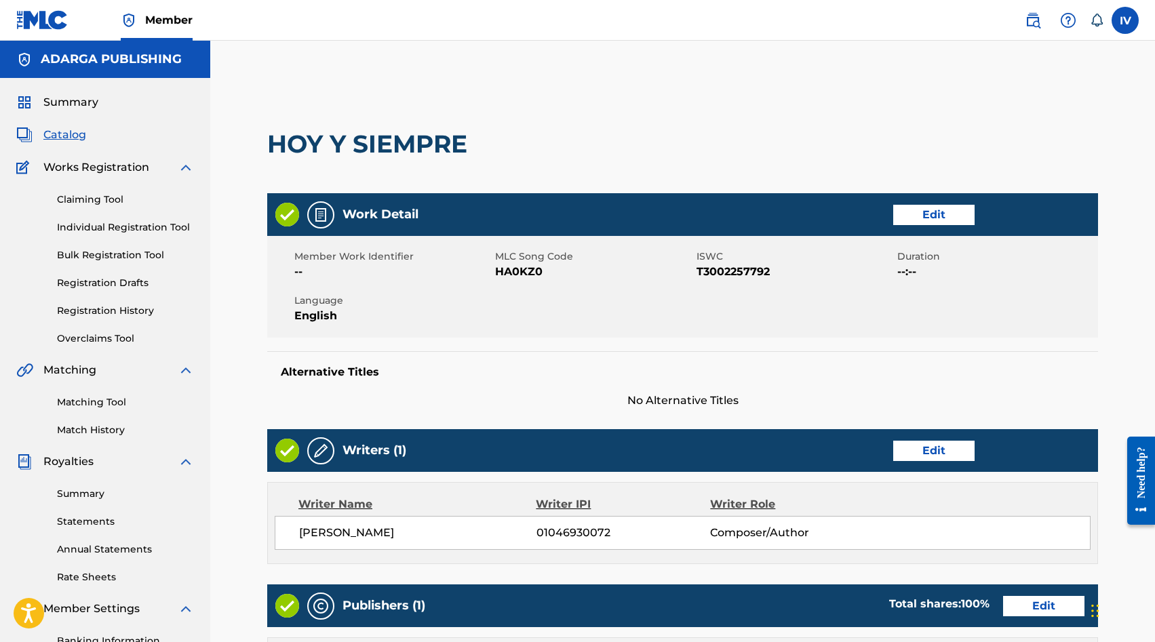
click at [951, 207] on link "Edit" at bounding box center [933, 215] width 81 height 20
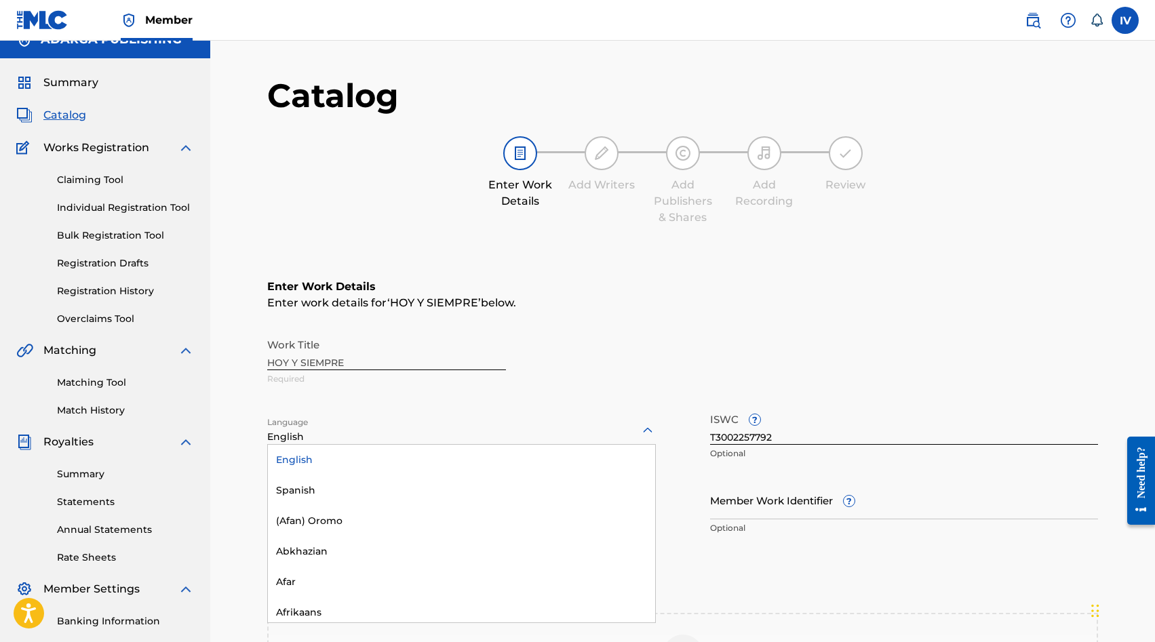
click at [452, 445] on div "English selected, 1 of 153. 153 results available. Use Up and Down to choose op…" at bounding box center [461, 430] width 389 height 28
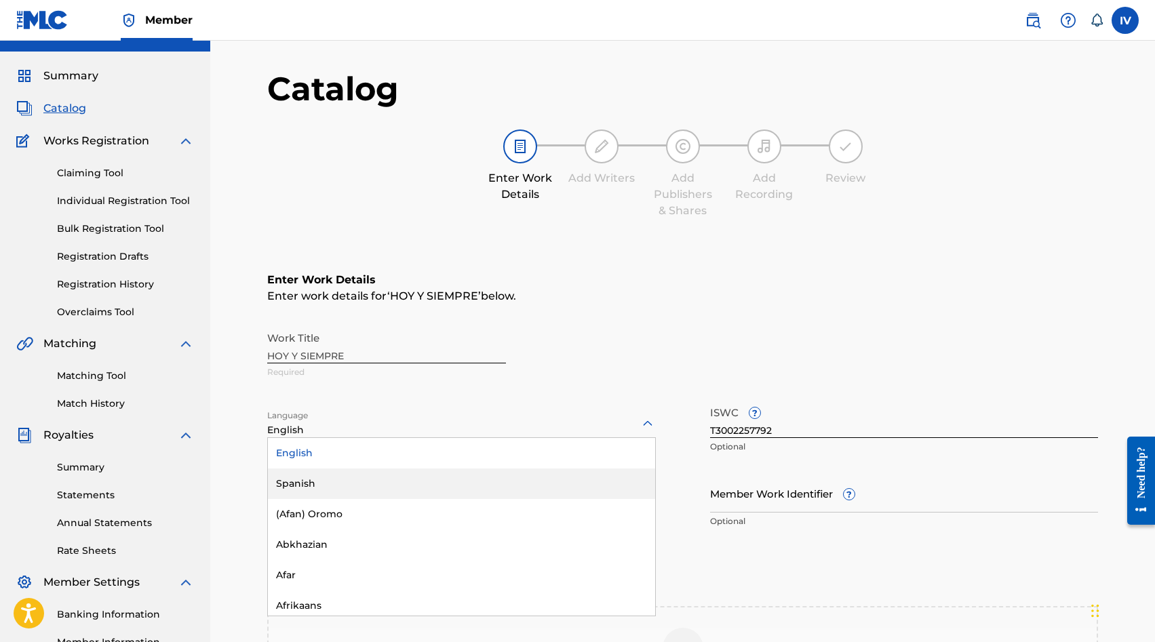
click at [373, 476] on div "Spanish" at bounding box center [461, 484] width 387 height 31
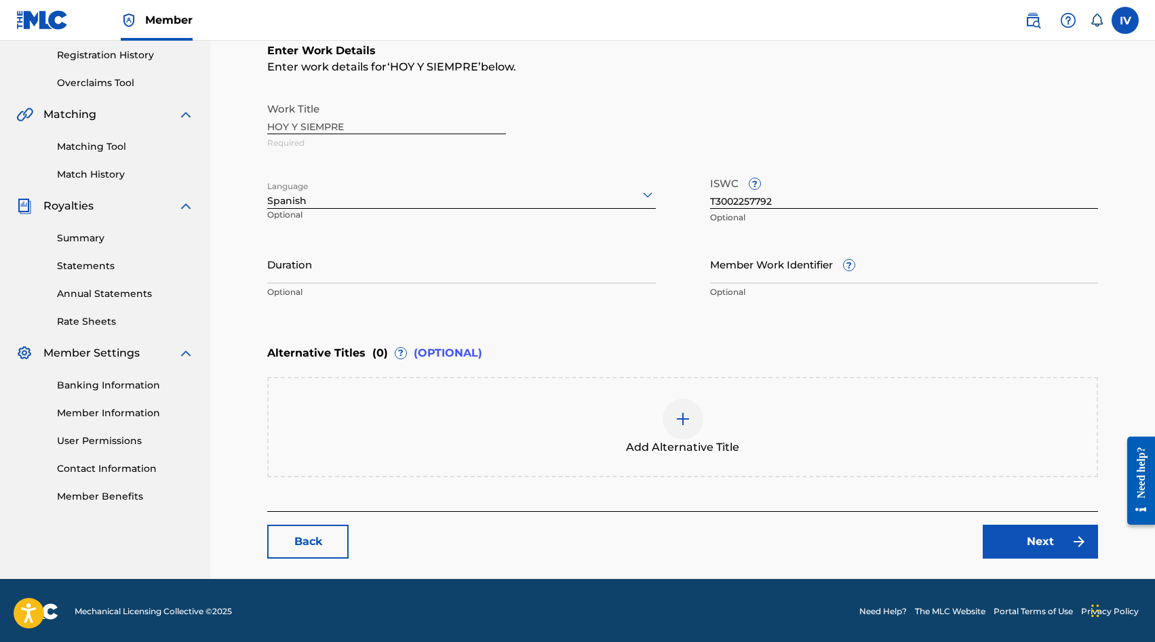
scroll to position [257, 0]
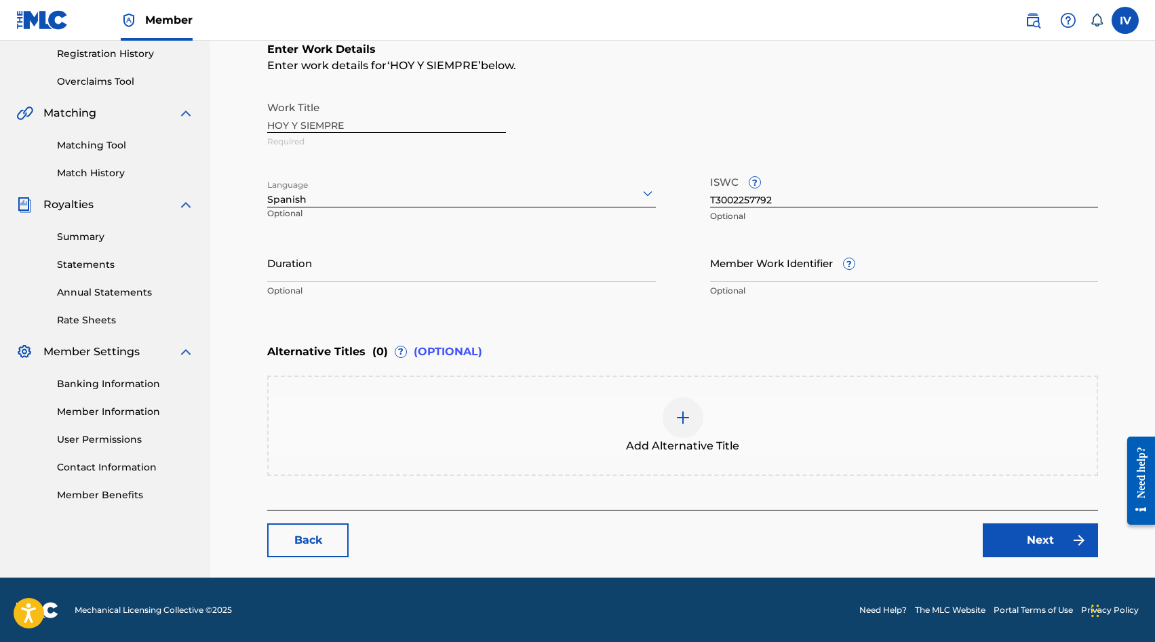
click at [1023, 532] on link "Next" at bounding box center [1039, 540] width 115 height 34
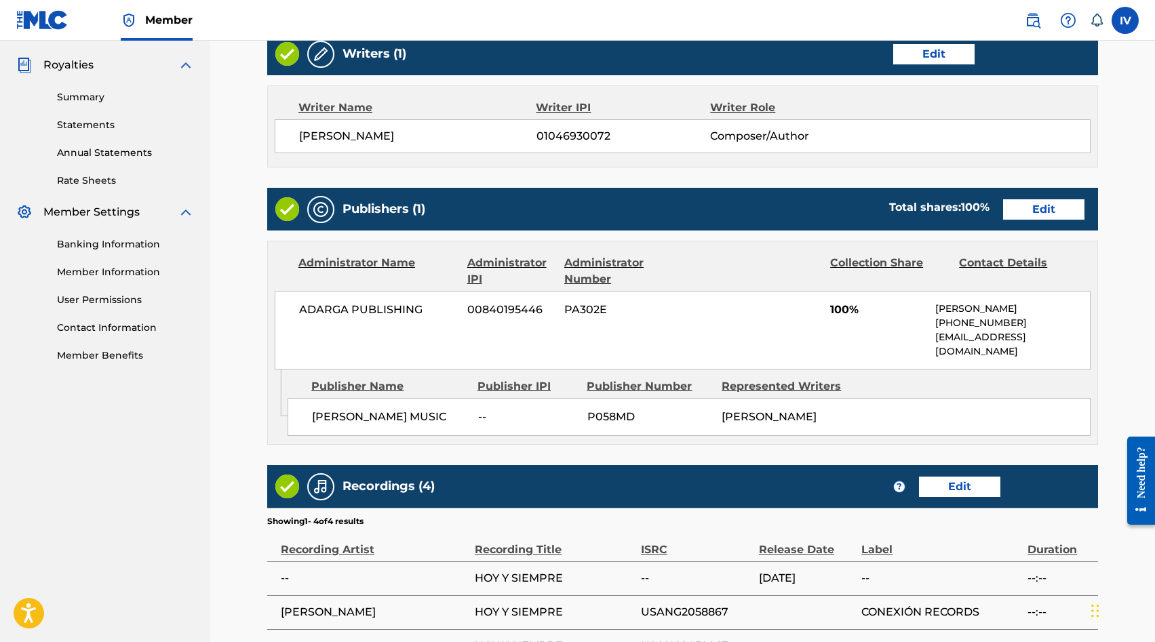
scroll to position [590, 0]
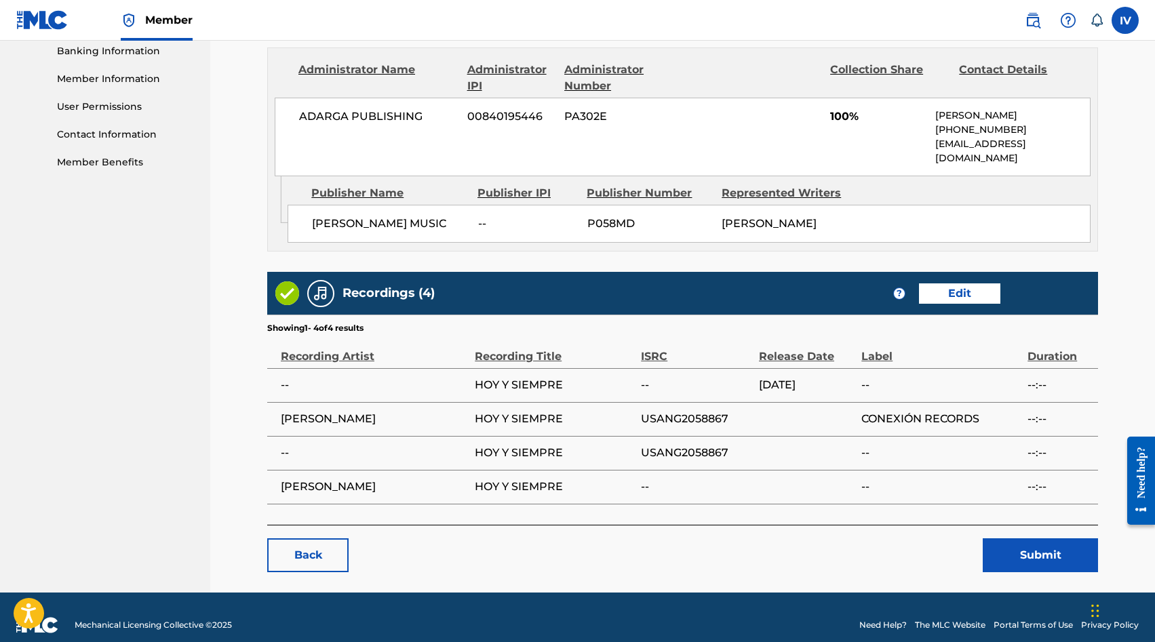
click at [1064, 538] on button "Submit" at bounding box center [1039, 555] width 115 height 34
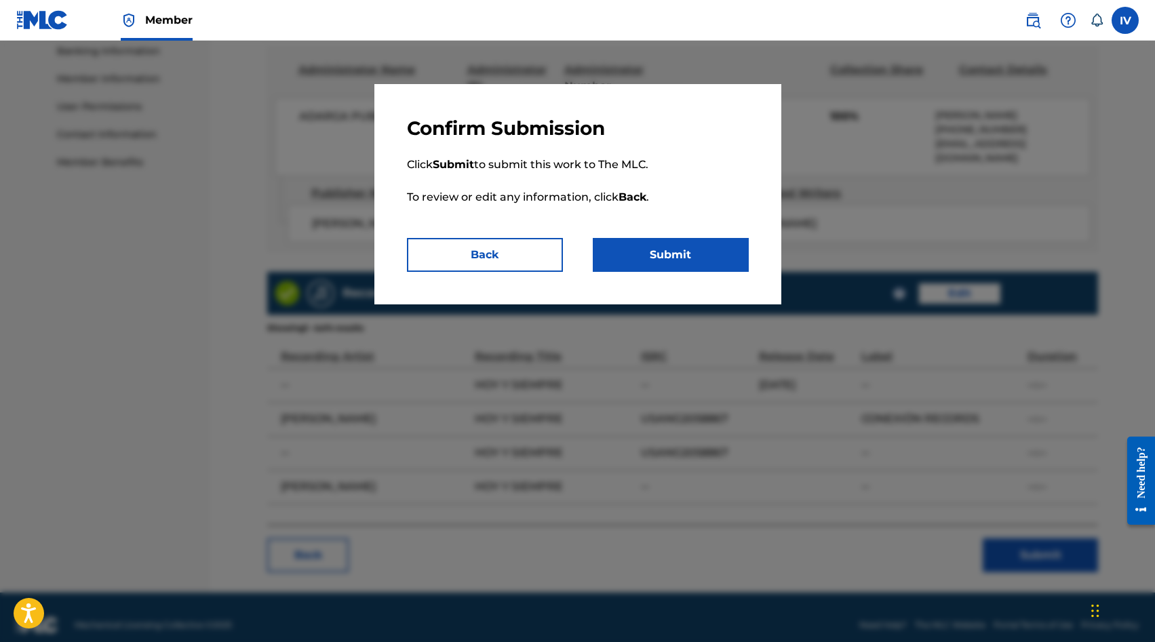
click at [693, 241] on button "Submit" at bounding box center [671, 255] width 156 height 34
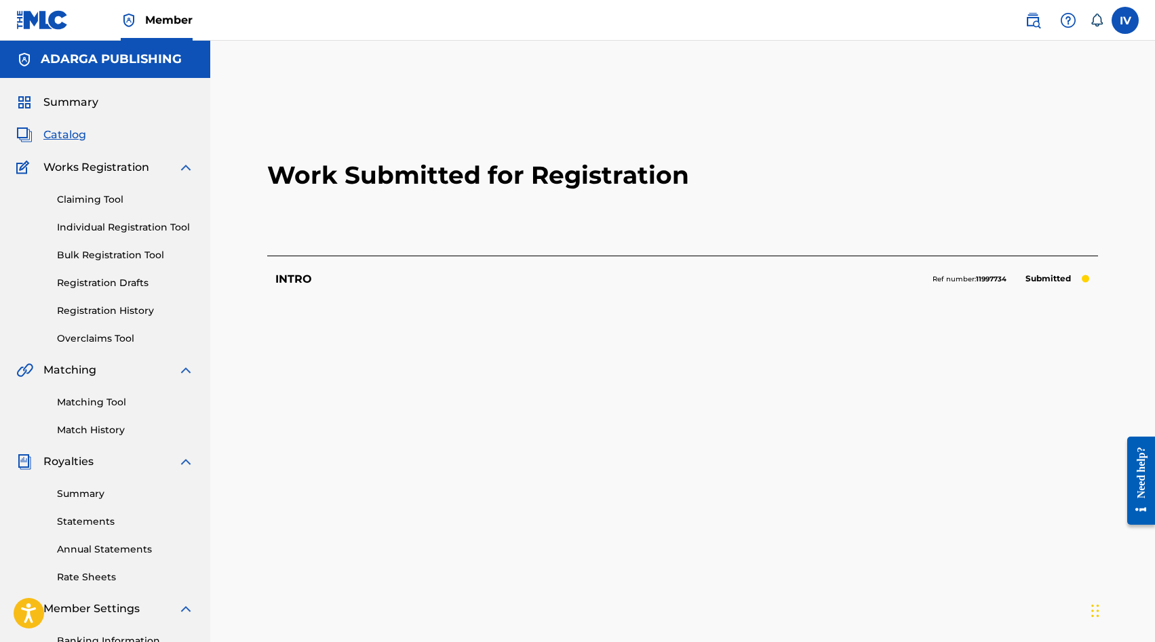
click at [63, 134] on span "Catalog" at bounding box center [64, 135] width 43 height 16
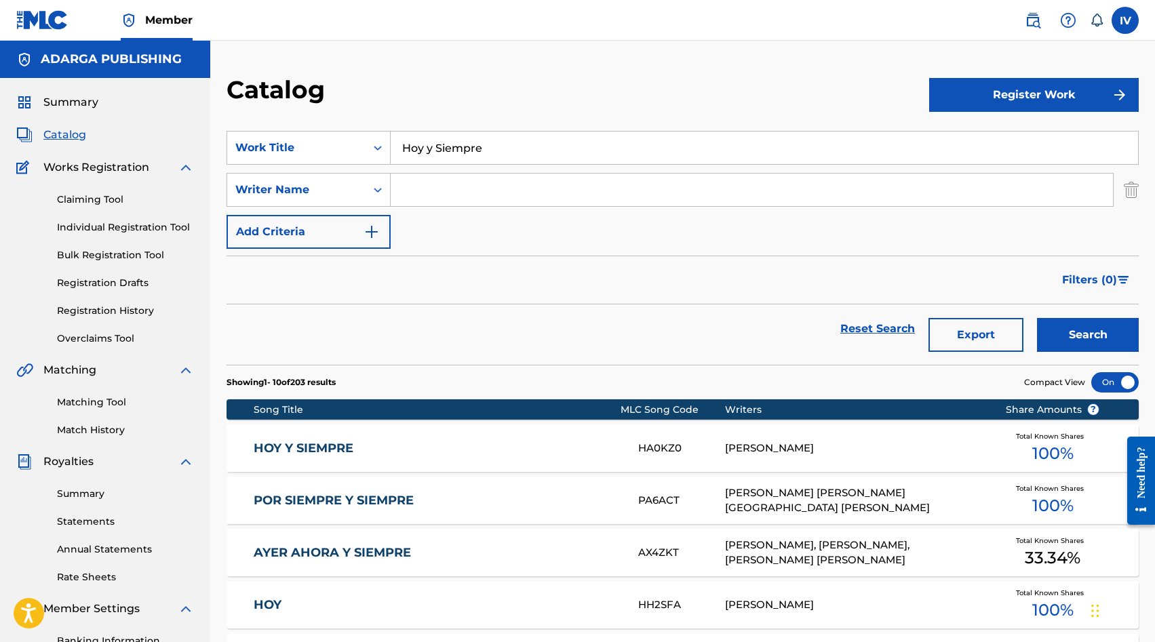
click at [480, 151] on input "Hoy y Siempre" at bounding box center [764, 148] width 747 height 33
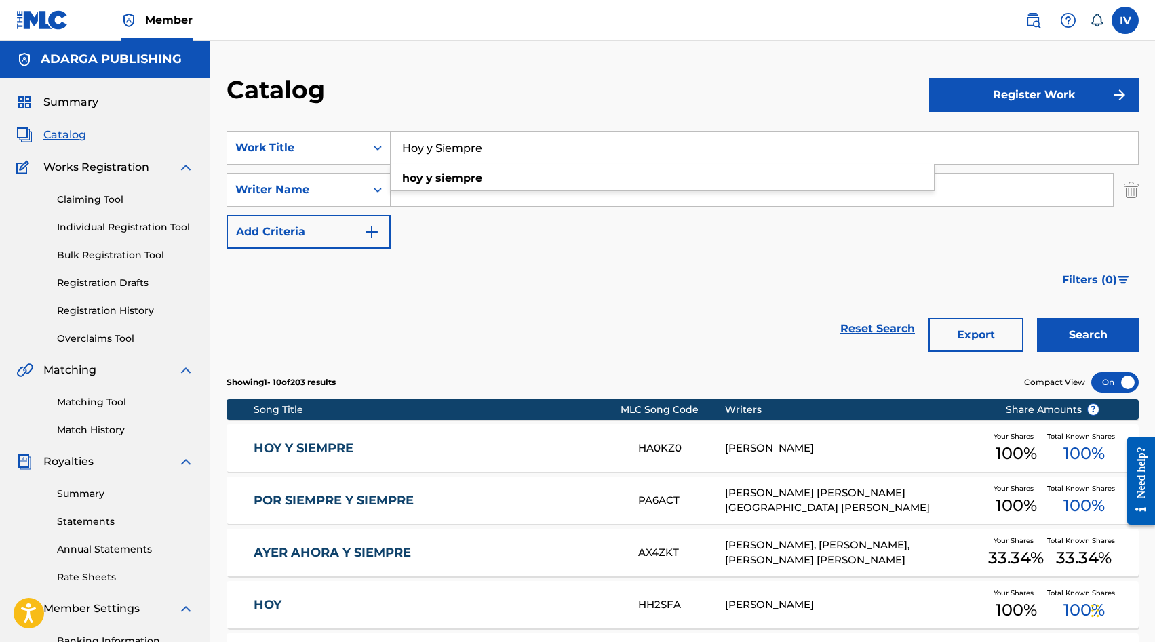
paste input "Es Dios"
type input "Es Dios"
click at [1037, 318] on button "Search" at bounding box center [1088, 335] width 102 height 34
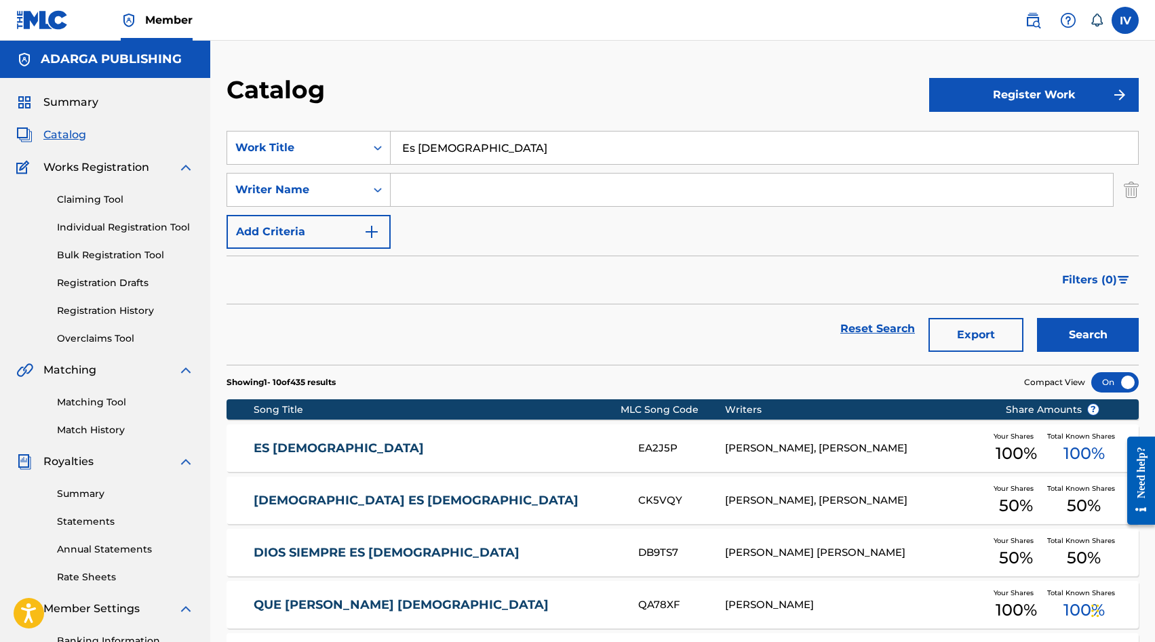
click at [405, 447] on link "ES [DEMOGRAPHIC_DATA]" at bounding box center [437, 449] width 366 height 16
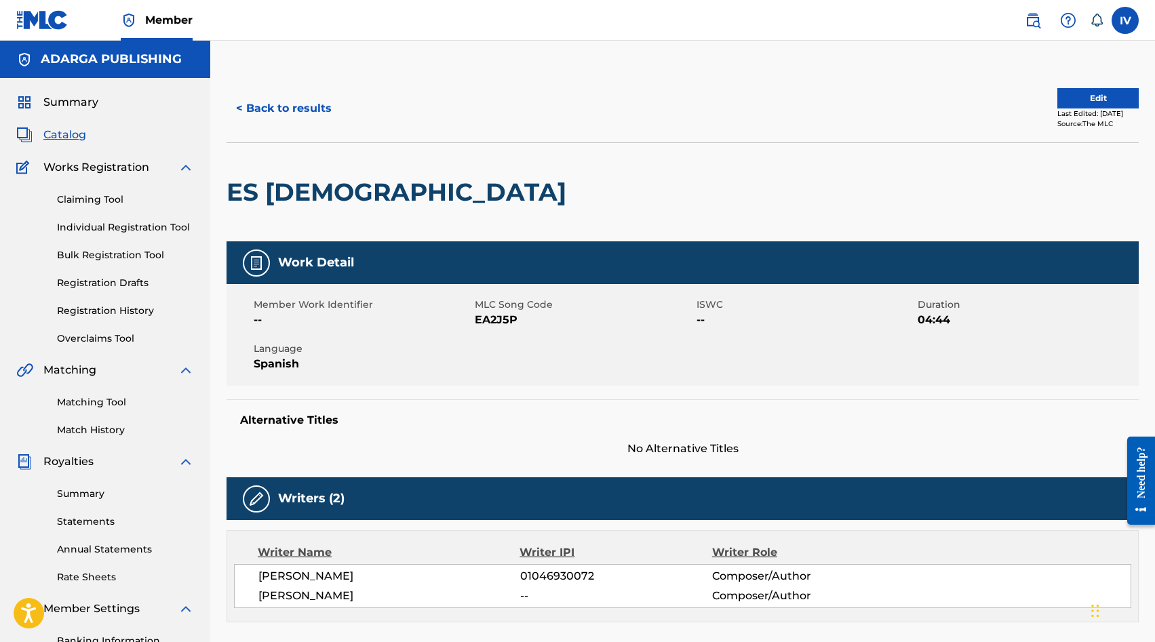
click at [483, 319] on span "EA2J5P" at bounding box center [584, 320] width 218 height 16
copy span "EA2J5P"
click at [1087, 94] on button "Edit" at bounding box center [1097, 98] width 81 height 20
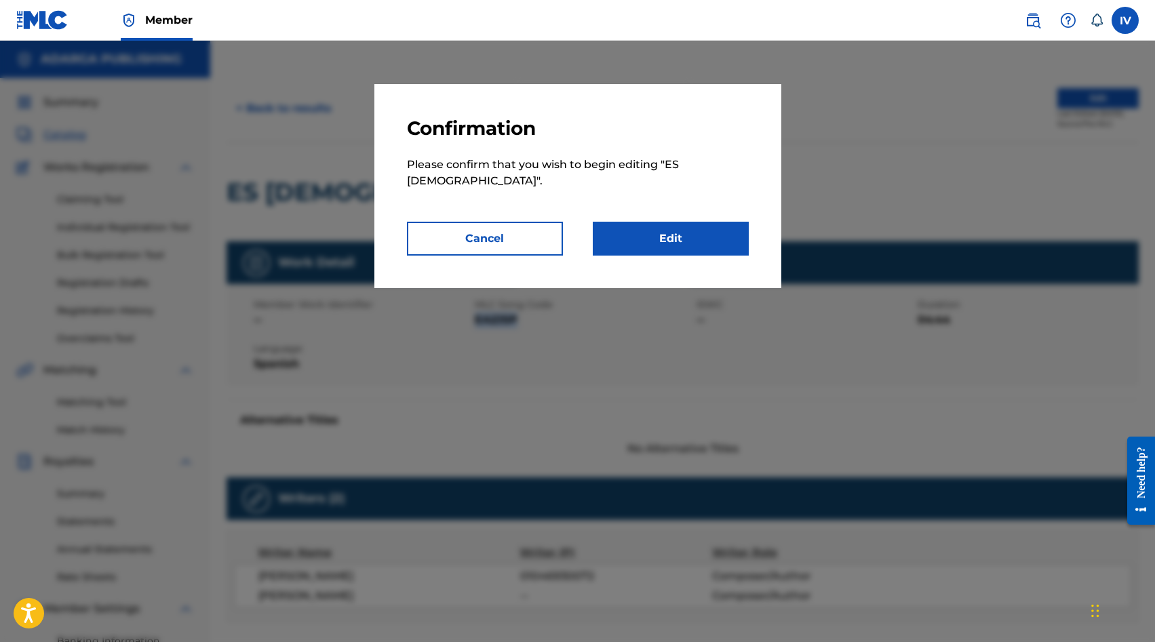
click at [719, 222] on link "Edit" at bounding box center [671, 239] width 156 height 34
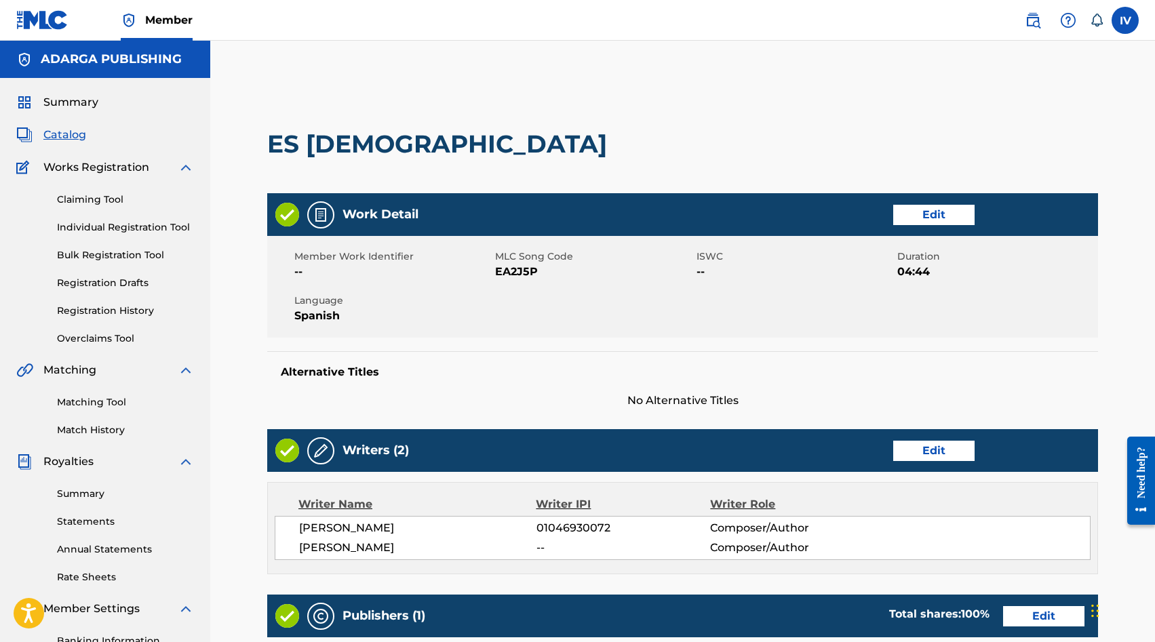
click at [949, 213] on link "Edit" at bounding box center [933, 215] width 81 height 20
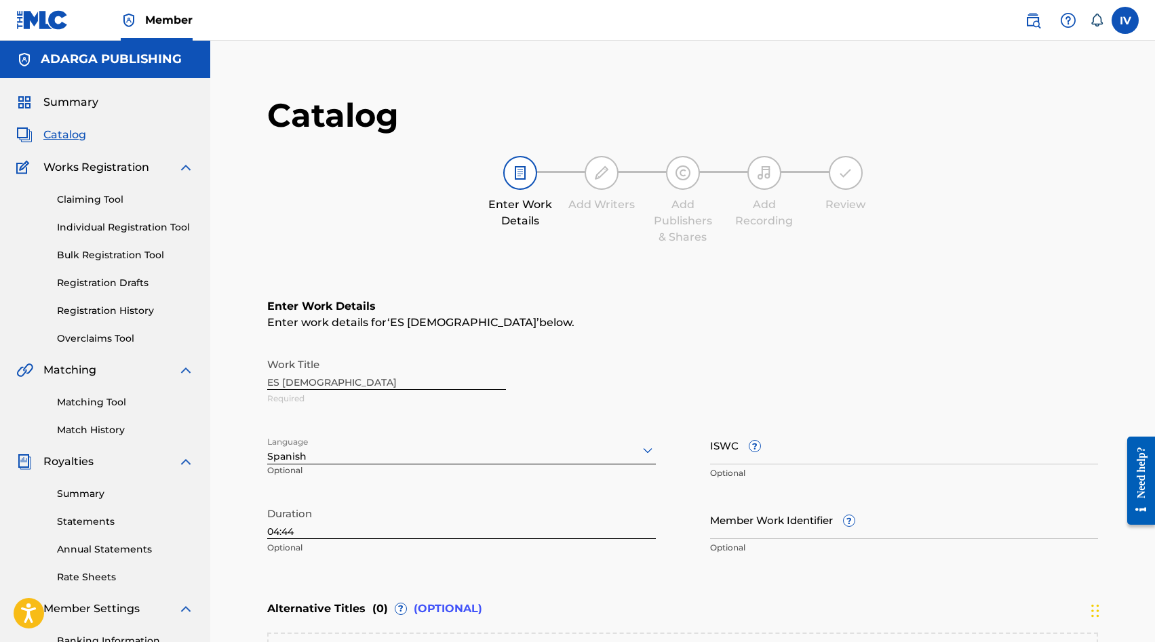
click at [813, 448] on input "ISWC ?" at bounding box center [904, 445] width 389 height 39
paste input "T3214461453"
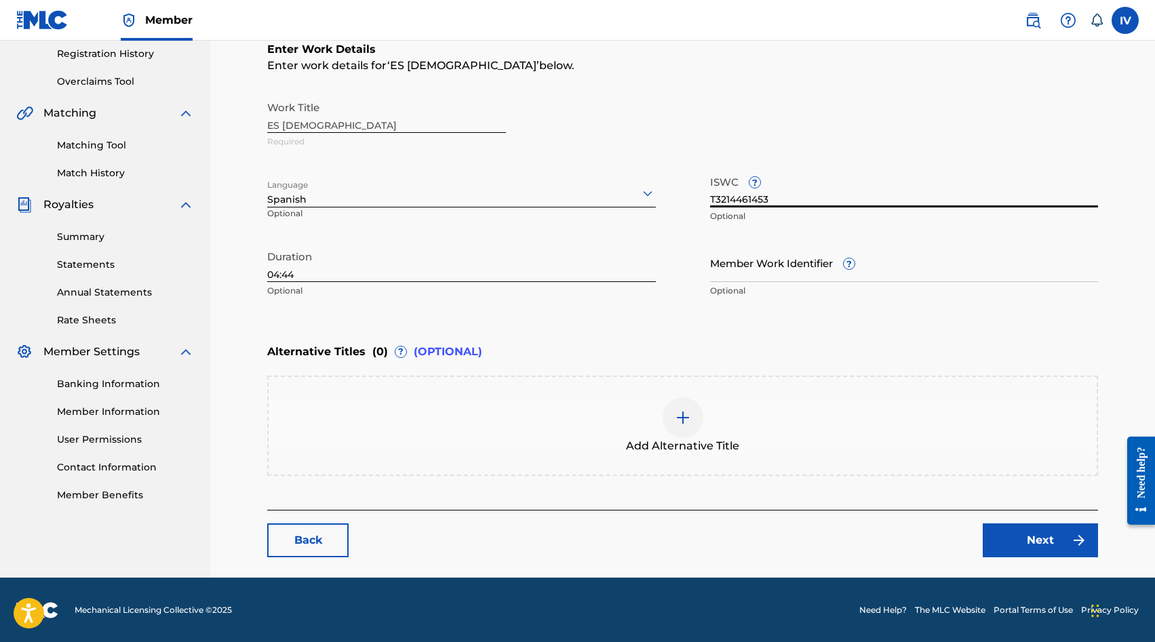
type input "T3214461453"
click at [1000, 540] on link "Next" at bounding box center [1039, 540] width 115 height 34
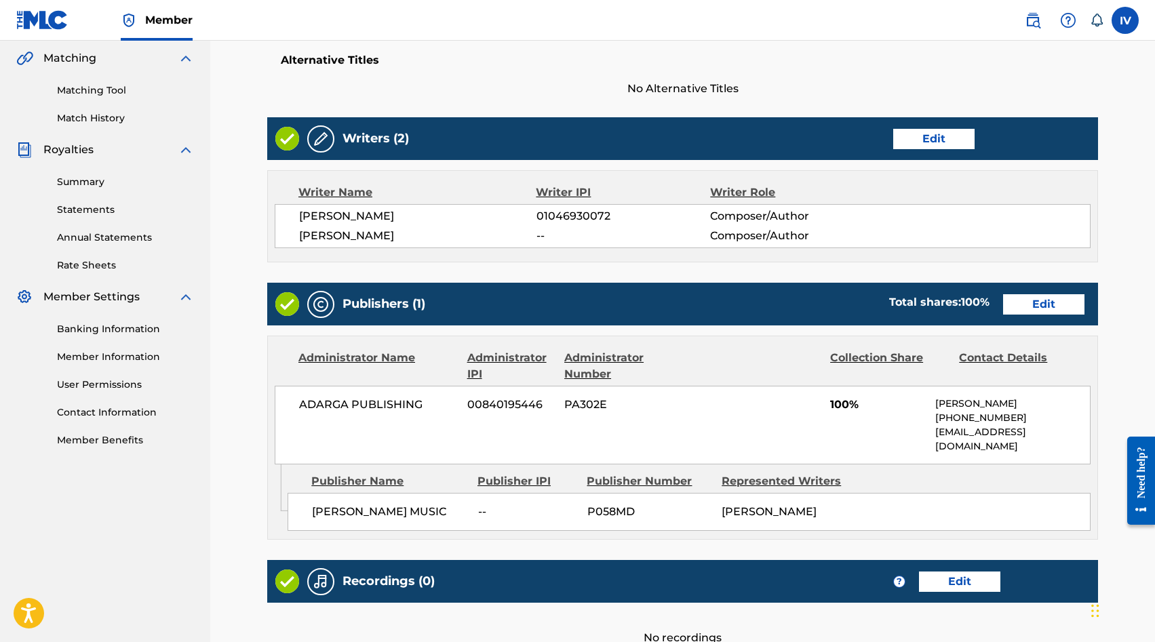
scroll to position [300, 0]
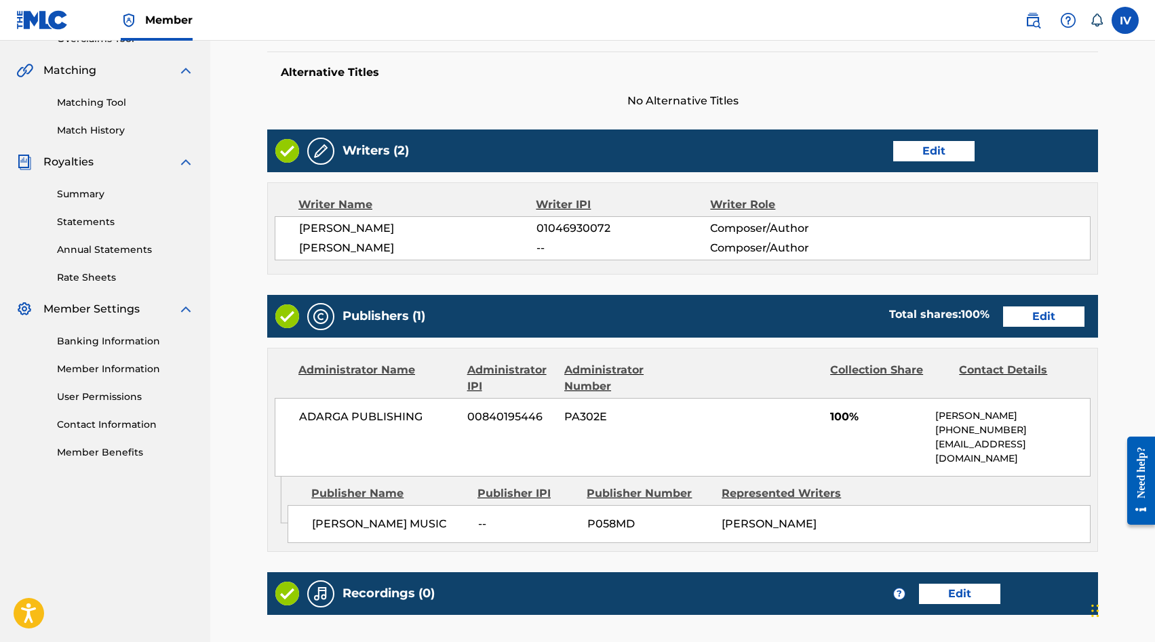
click at [945, 148] on link "Edit" at bounding box center [933, 151] width 81 height 20
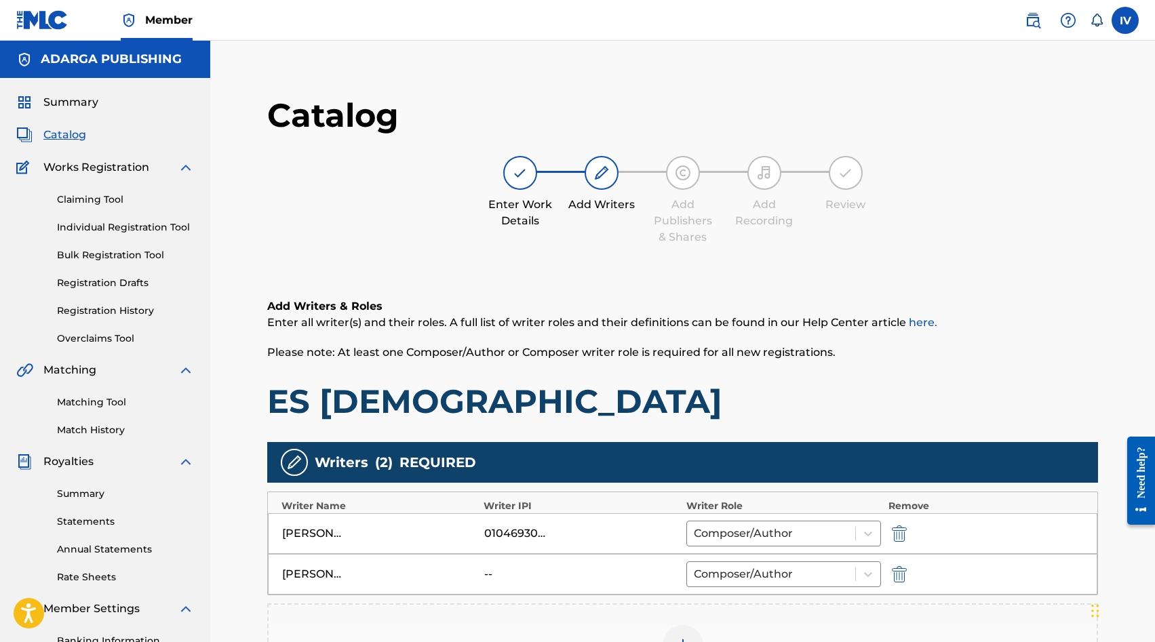
click at [904, 572] on img "submit" at bounding box center [899, 574] width 15 height 16
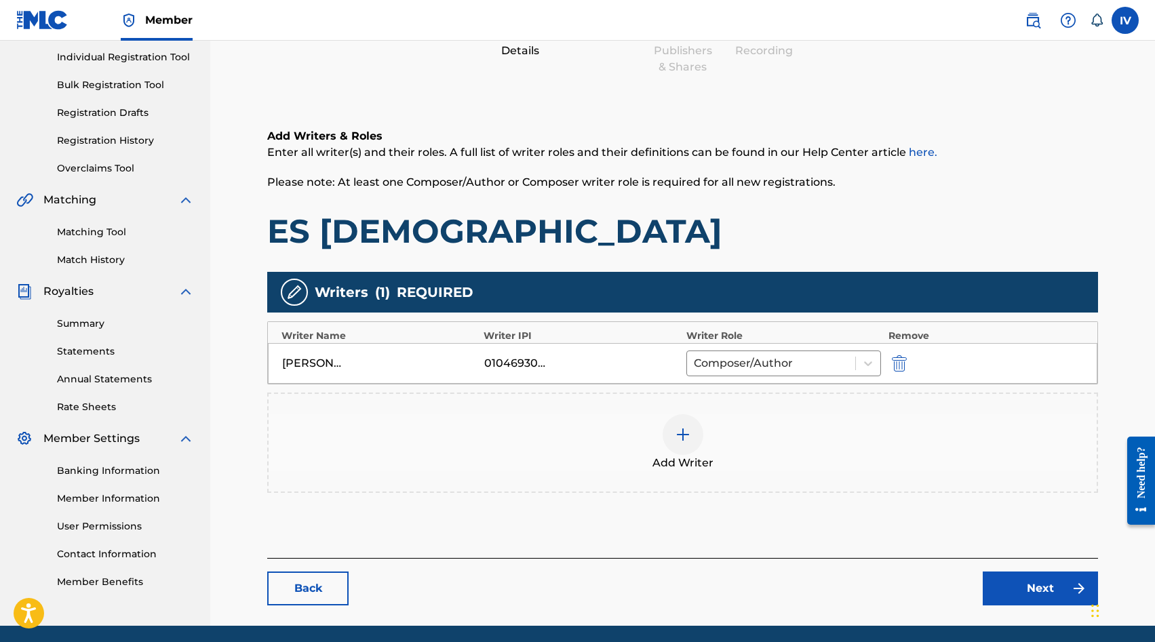
scroll to position [202, 0]
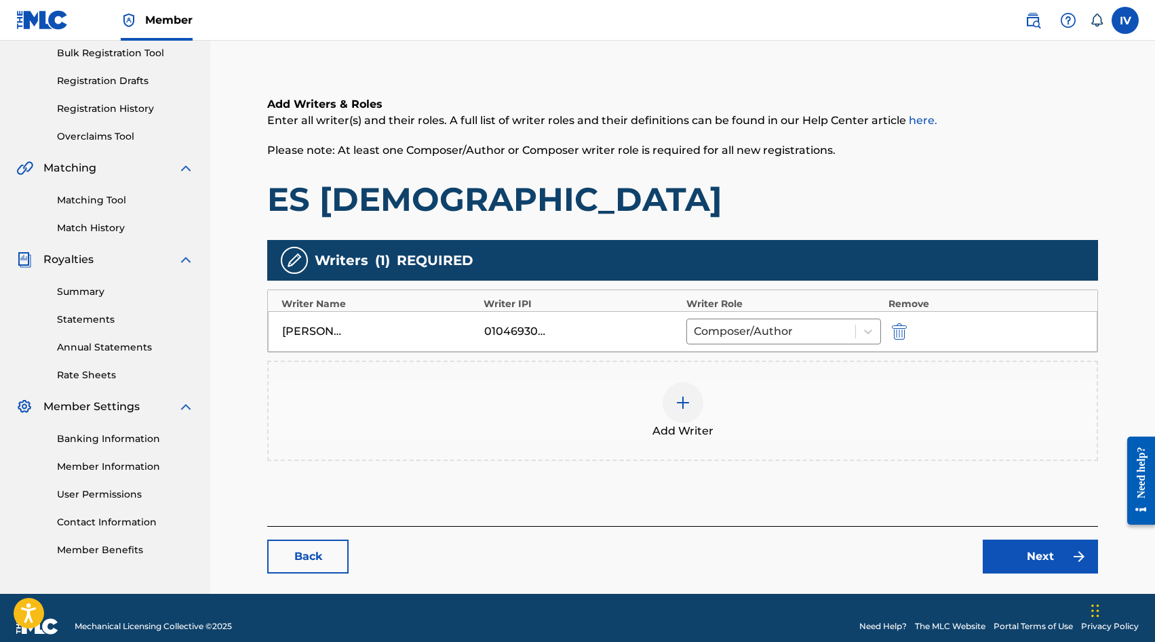
click at [768, 430] on div "Add Writer" at bounding box center [683, 410] width 828 height 57
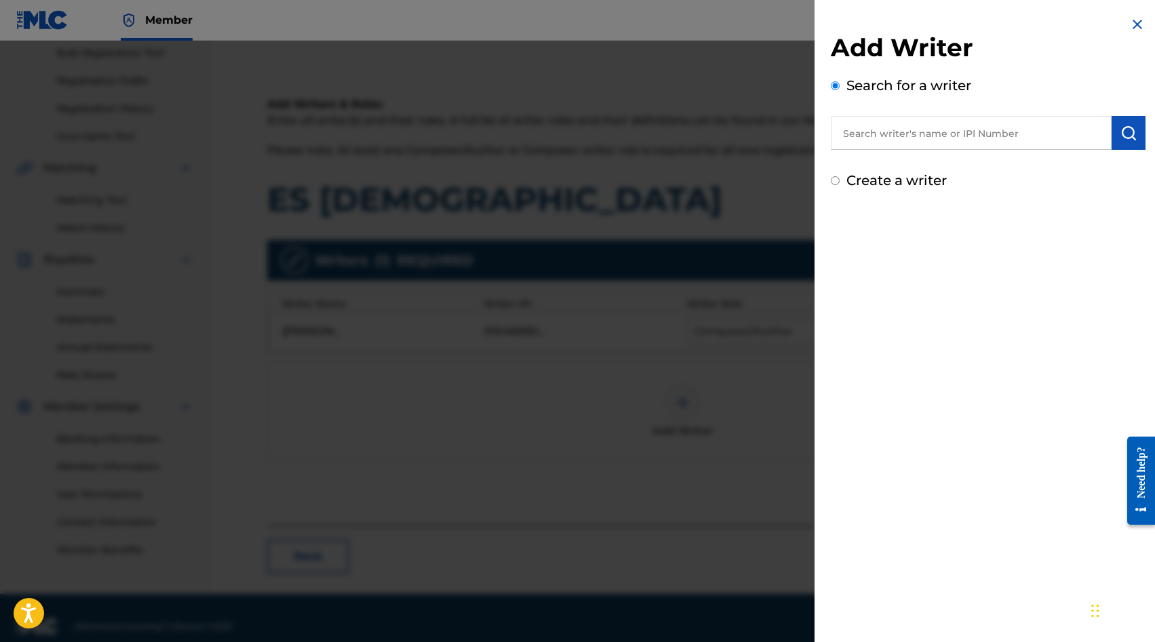
click at [927, 139] on input "text" at bounding box center [971, 133] width 281 height 34
paste input "1206013517"
type input "01206013517"
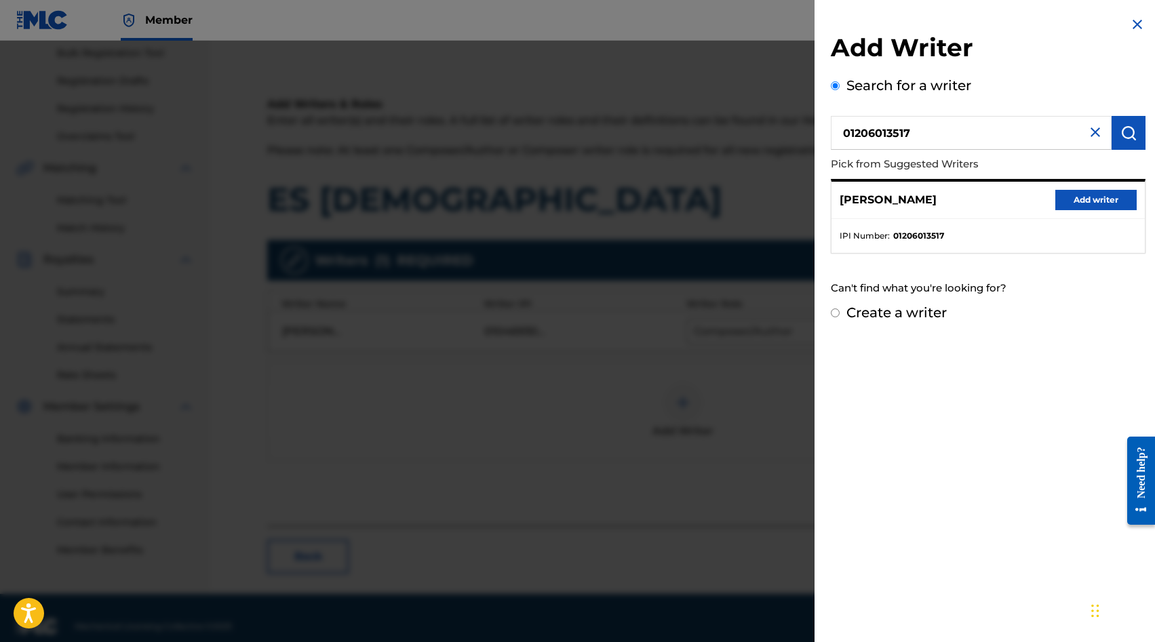
click at [1073, 197] on button "Add writer" at bounding box center [1095, 200] width 81 height 20
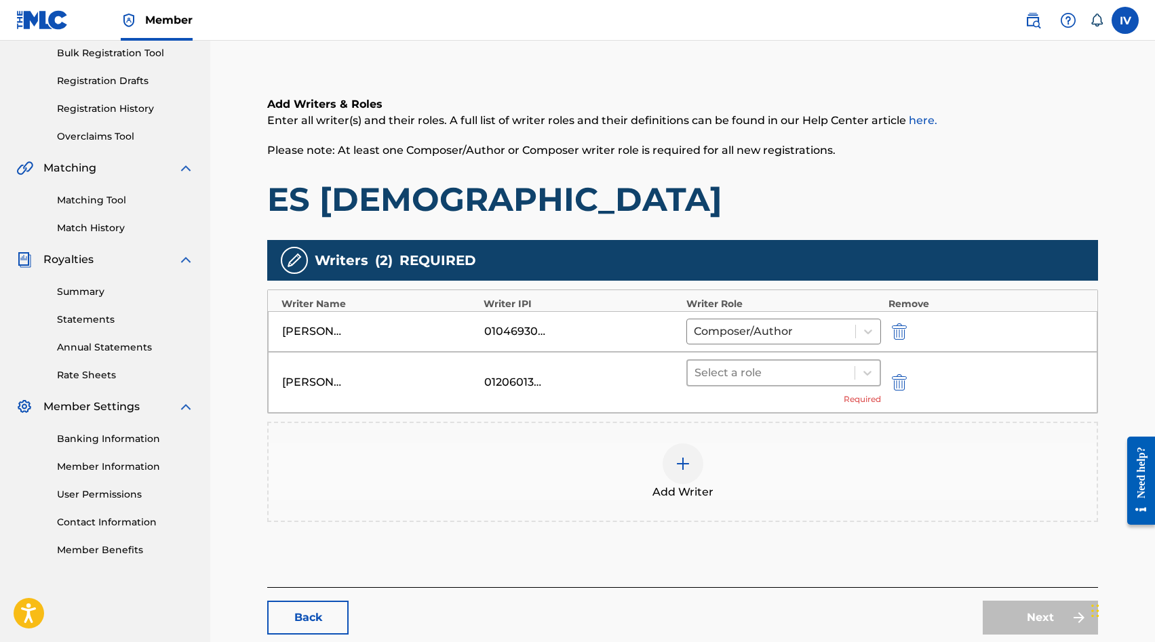
click at [727, 378] on div at bounding box center [771, 372] width 154 height 19
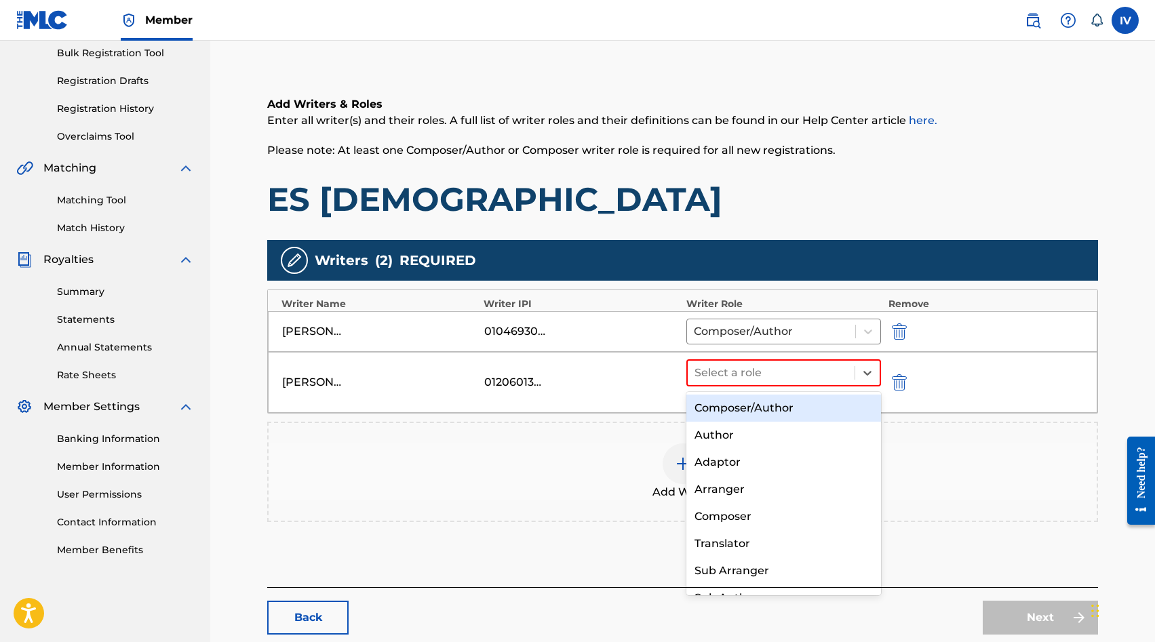
click at [724, 409] on div "Composer/Author" at bounding box center [783, 408] width 195 height 27
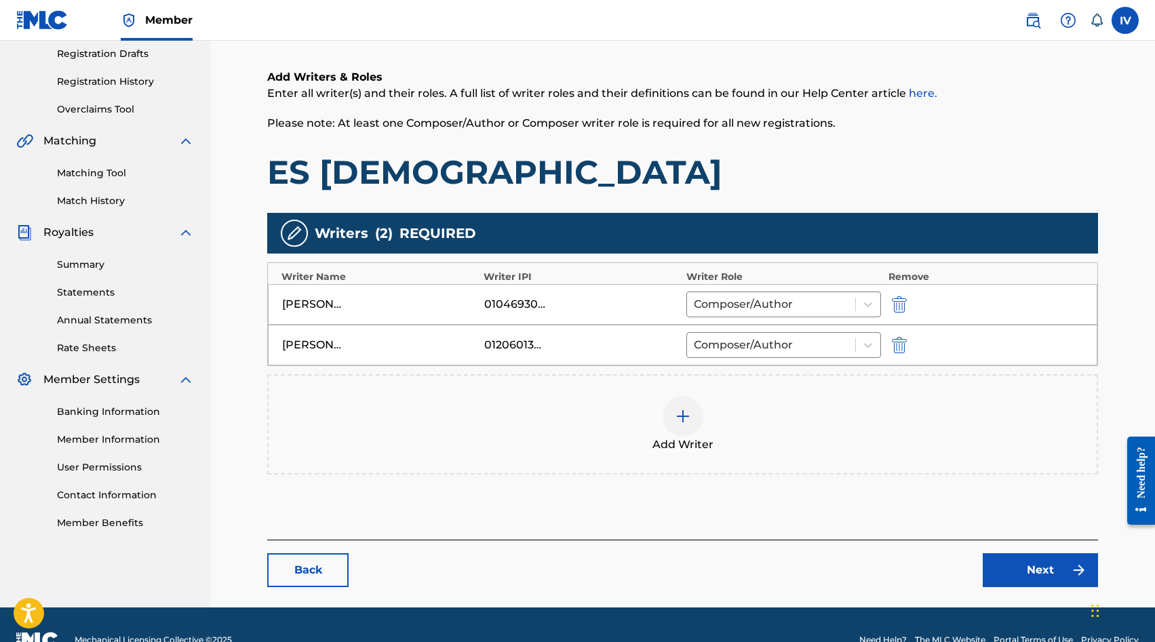
scroll to position [260, 0]
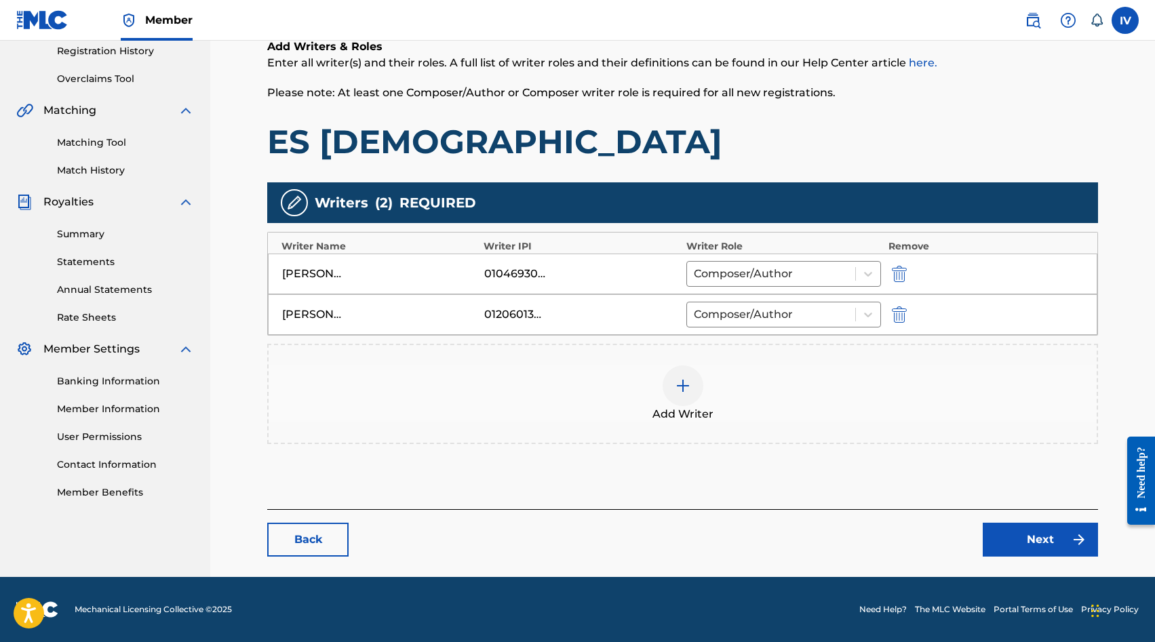
click at [1074, 538] on img at bounding box center [1079, 540] width 16 height 16
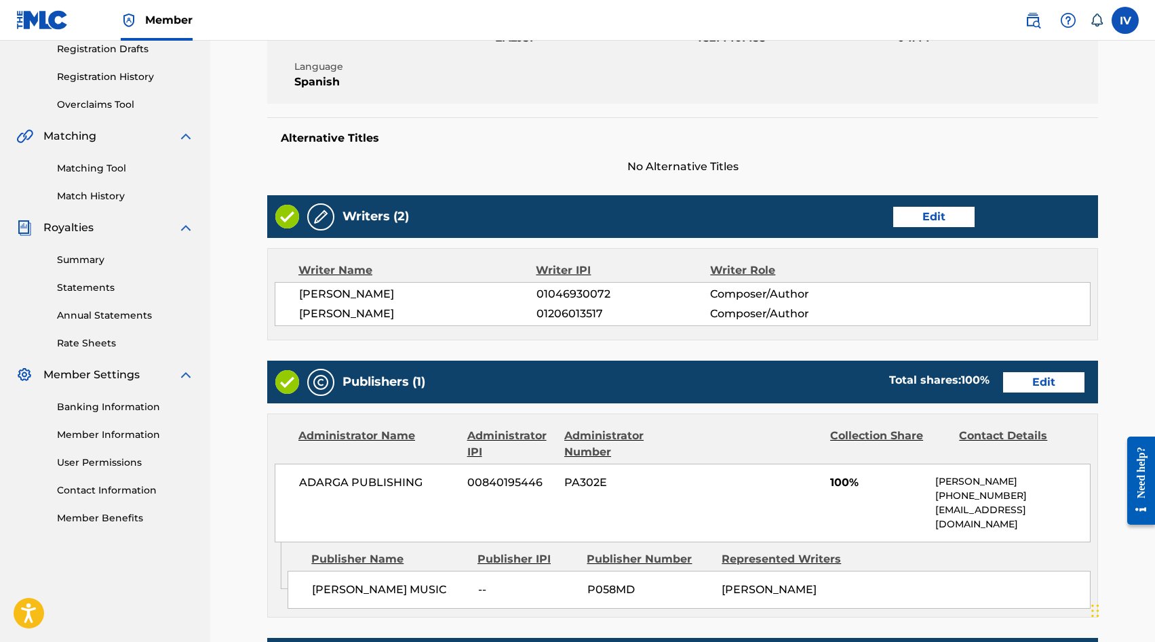
scroll to position [245, 0]
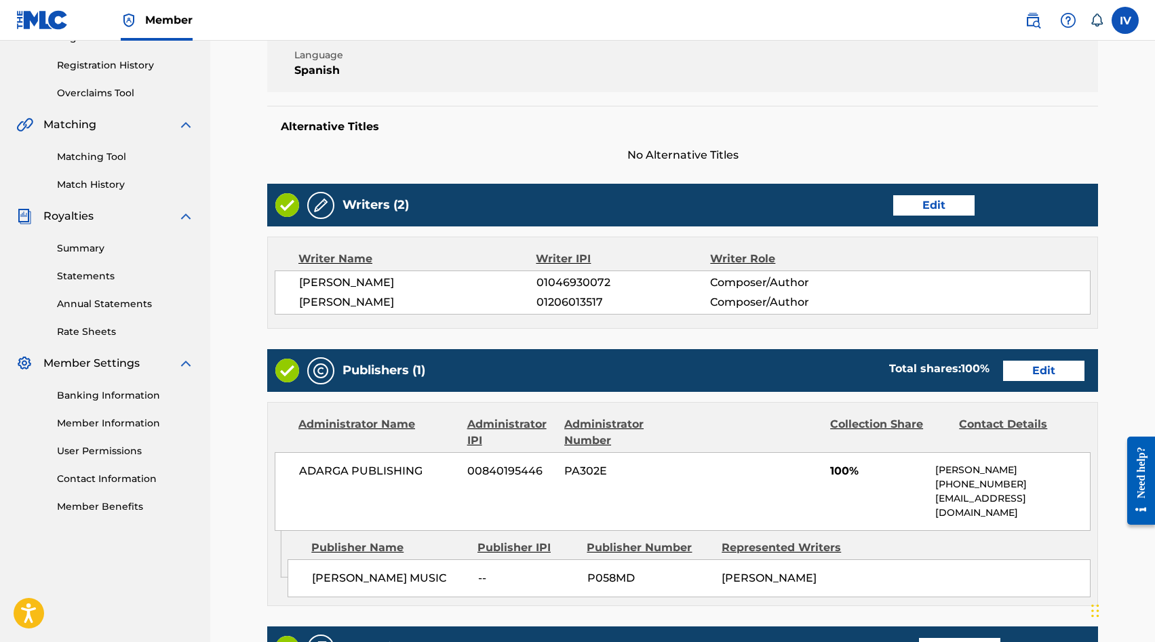
click at [1043, 370] on link "Edit" at bounding box center [1043, 371] width 81 height 20
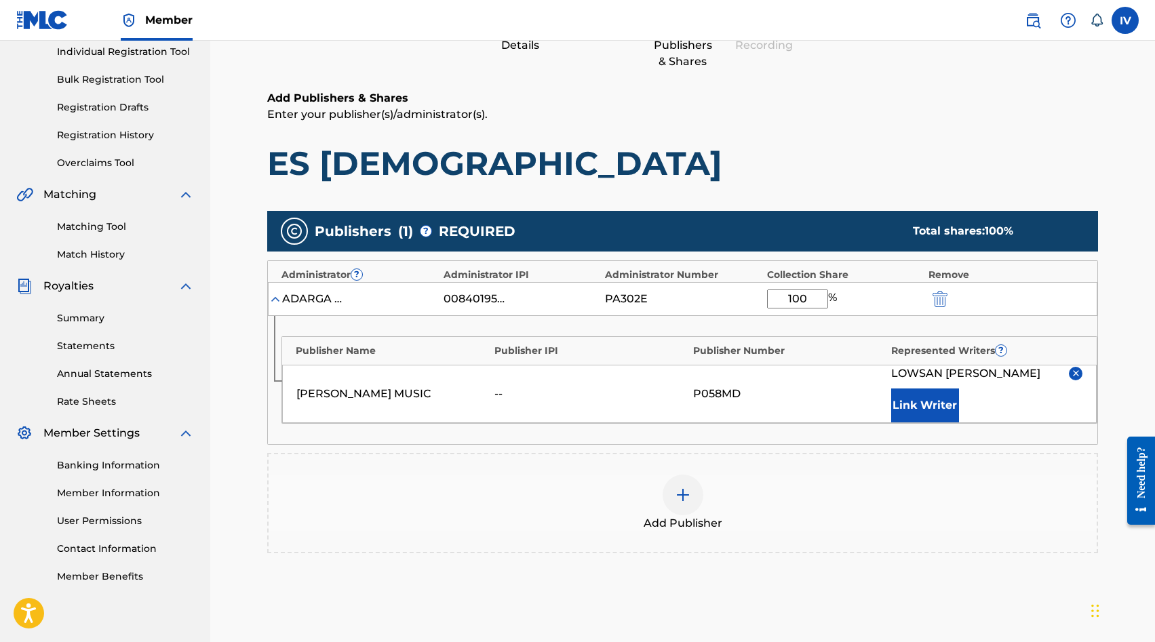
scroll to position [218, 0]
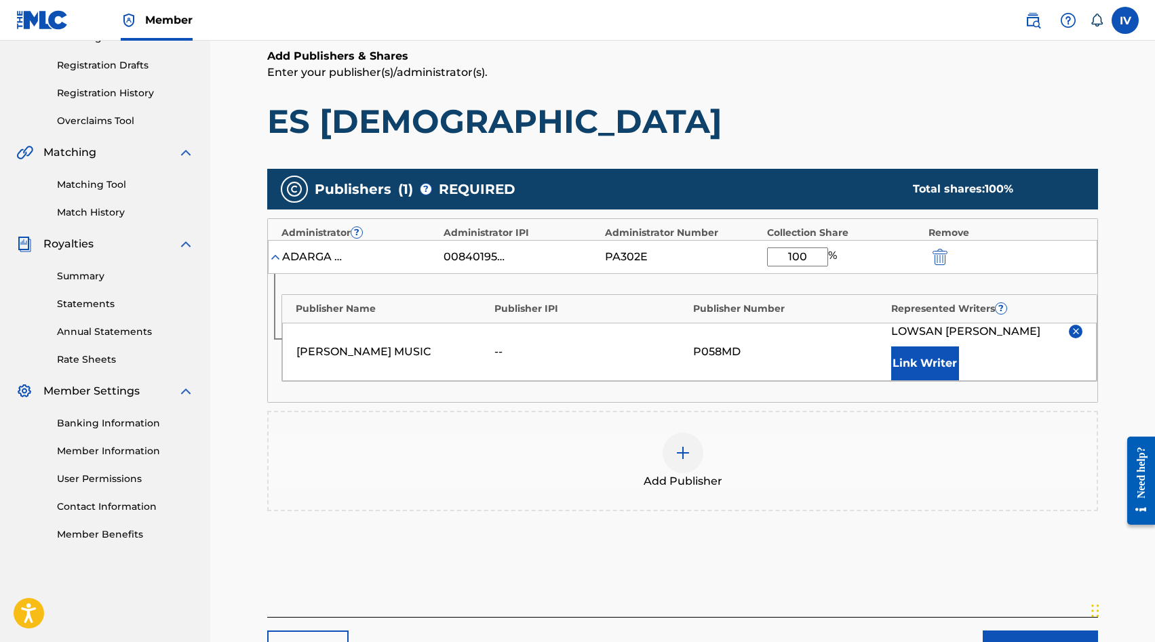
click at [927, 359] on button "Link Writer" at bounding box center [925, 363] width 68 height 34
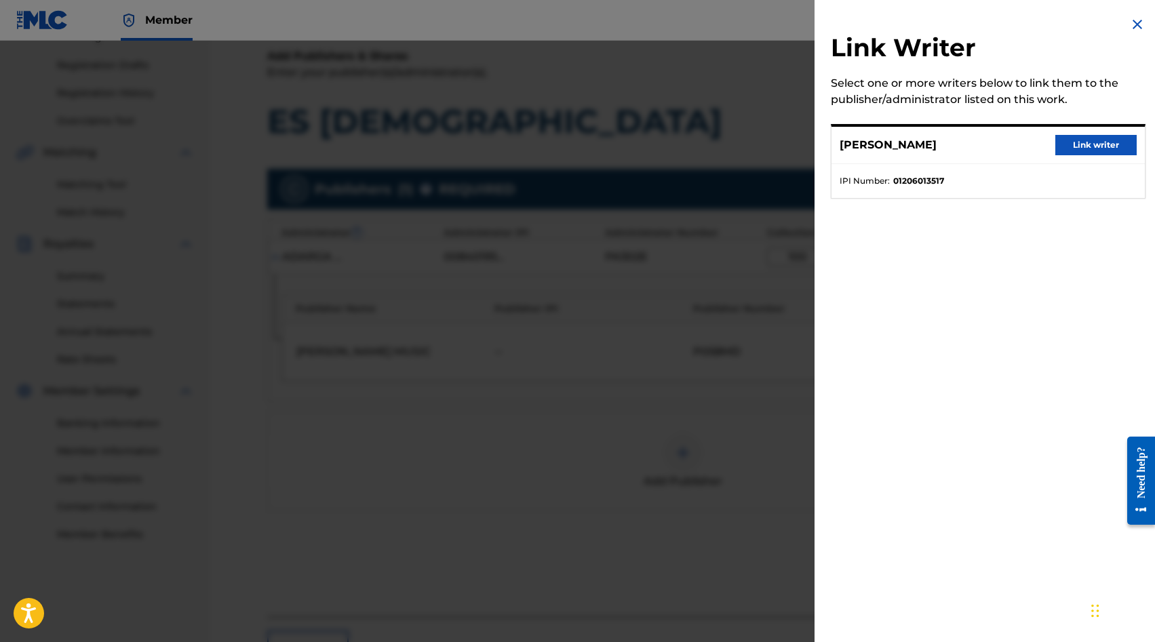
click at [1069, 148] on button "Link writer" at bounding box center [1095, 145] width 81 height 20
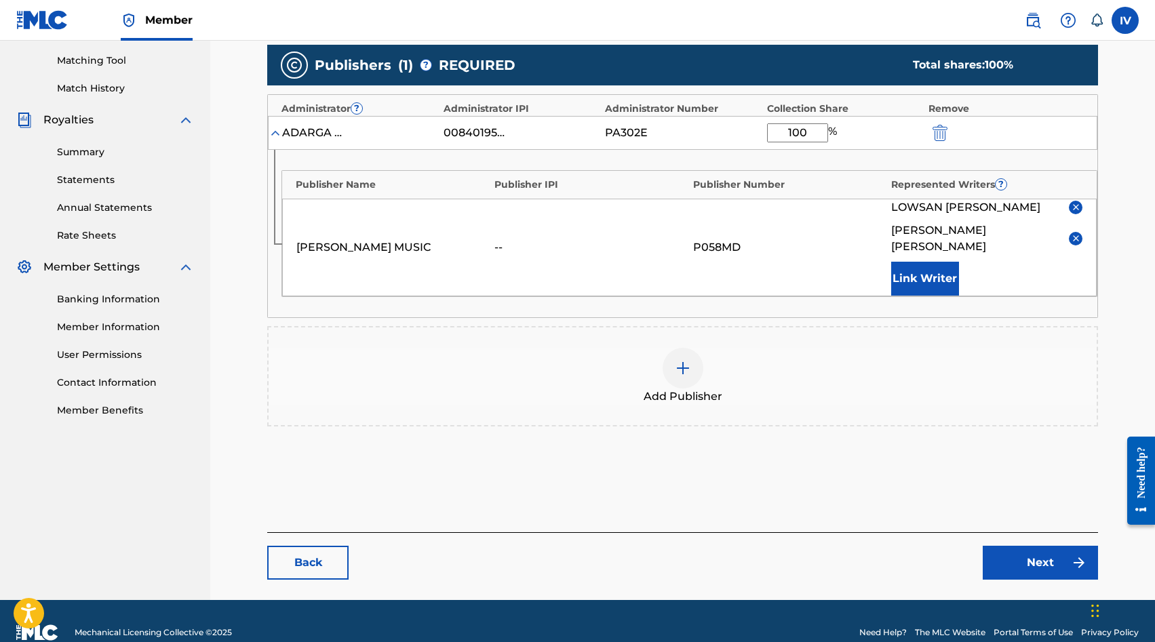
scroll to position [349, 0]
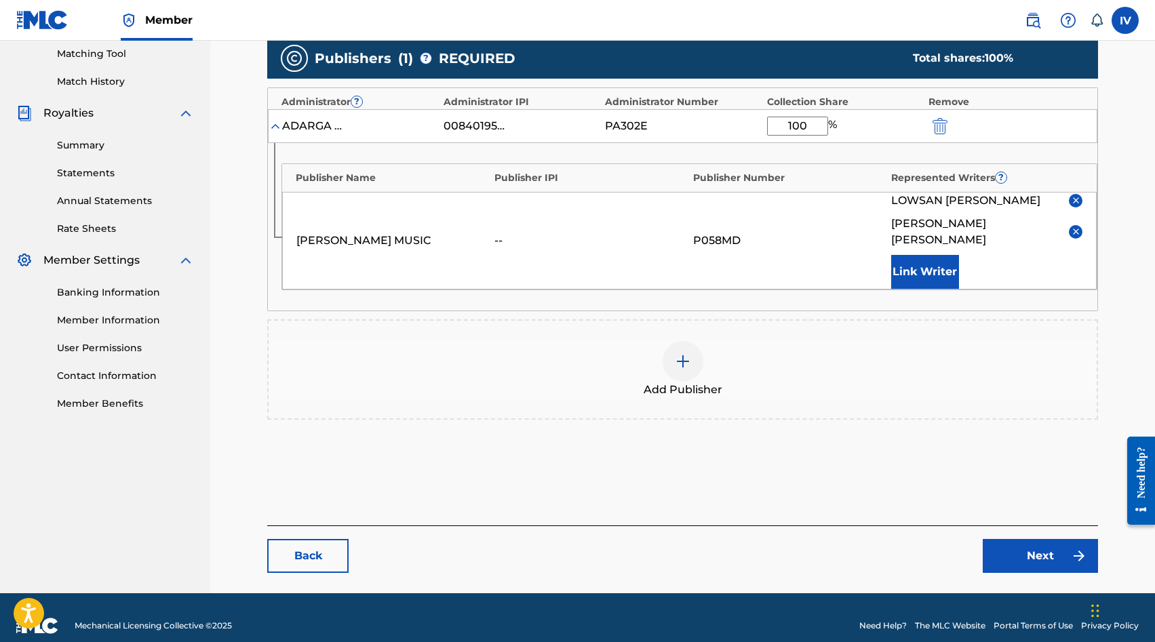
click at [1035, 540] on link "Next" at bounding box center [1039, 556] width 115 height 34
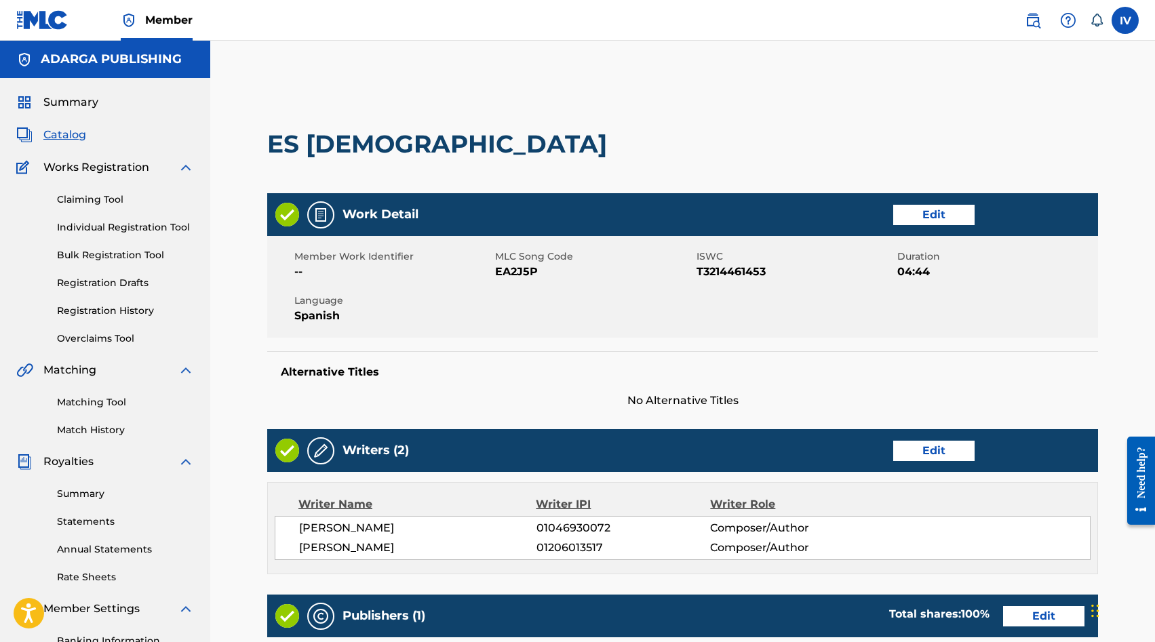
scroll to position [466, 0]
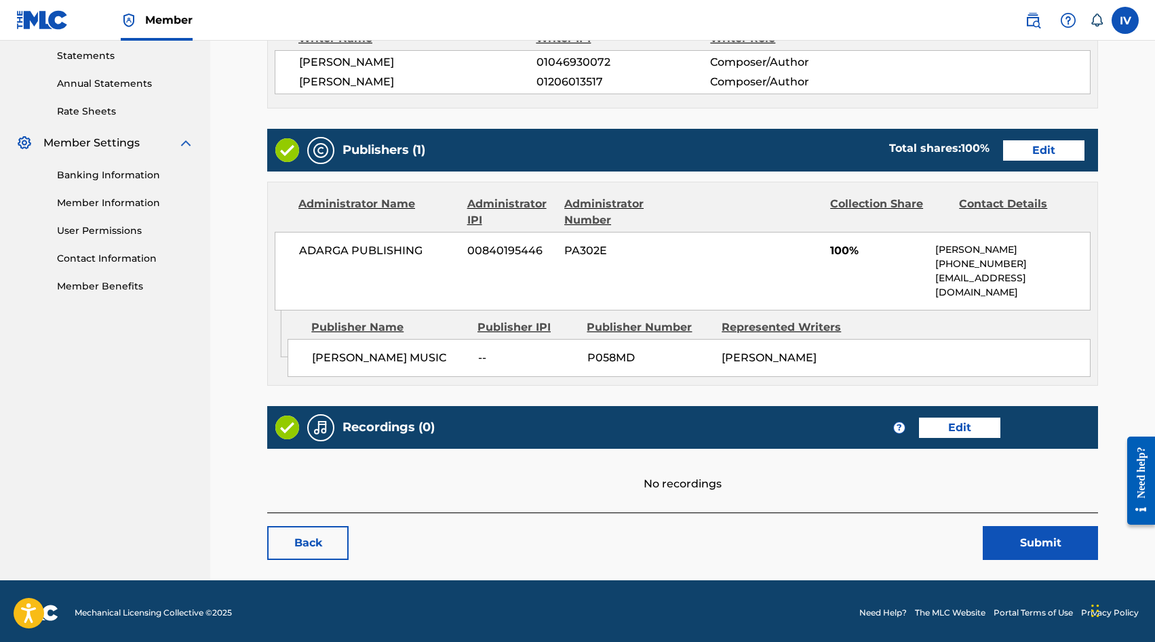
click at [972, 428] on link "Edit" at bounding box center [959, 428] width 81 height 20
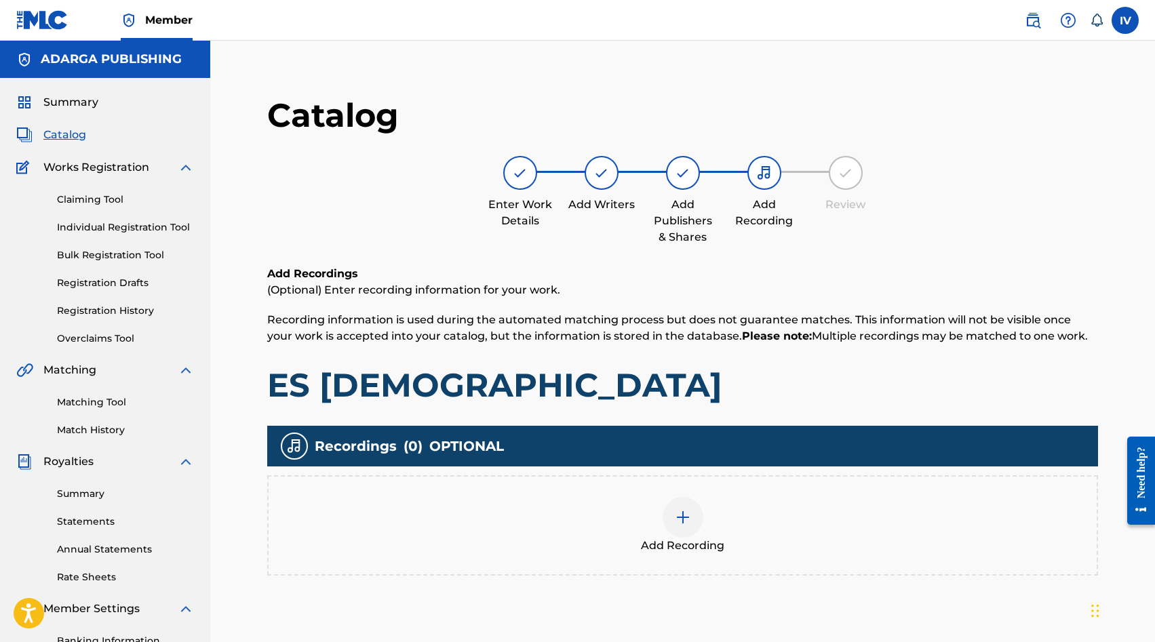
click at [754, 525] on div "Add Recording" at bounding box center [683, 525] width 828 height 57
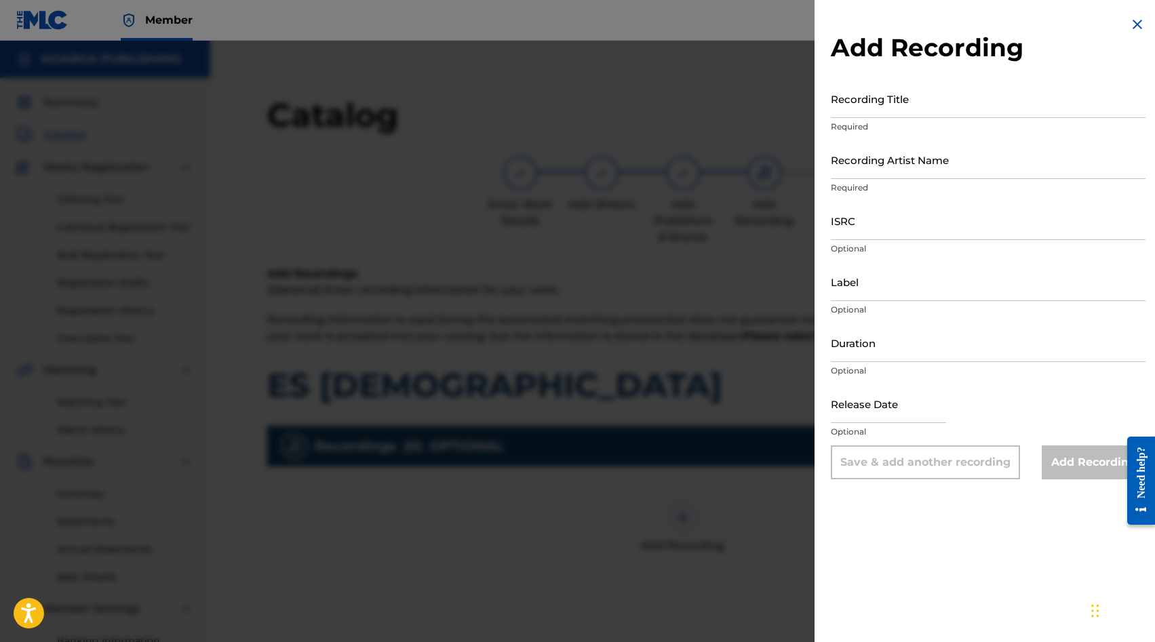
click at [932, 103] on input "Recording Title" at bounding box center [988, 98] width 315 height 39
paste input "Es Dios Lowsan Melgar QZ2J21502900"
click at [951, 106] on input "Es Dios Lowsan Melgar QZ2J21502900" at bounding box center [988, 98] width 315 height 39
type input "Es Dios Lowsan Melgar"
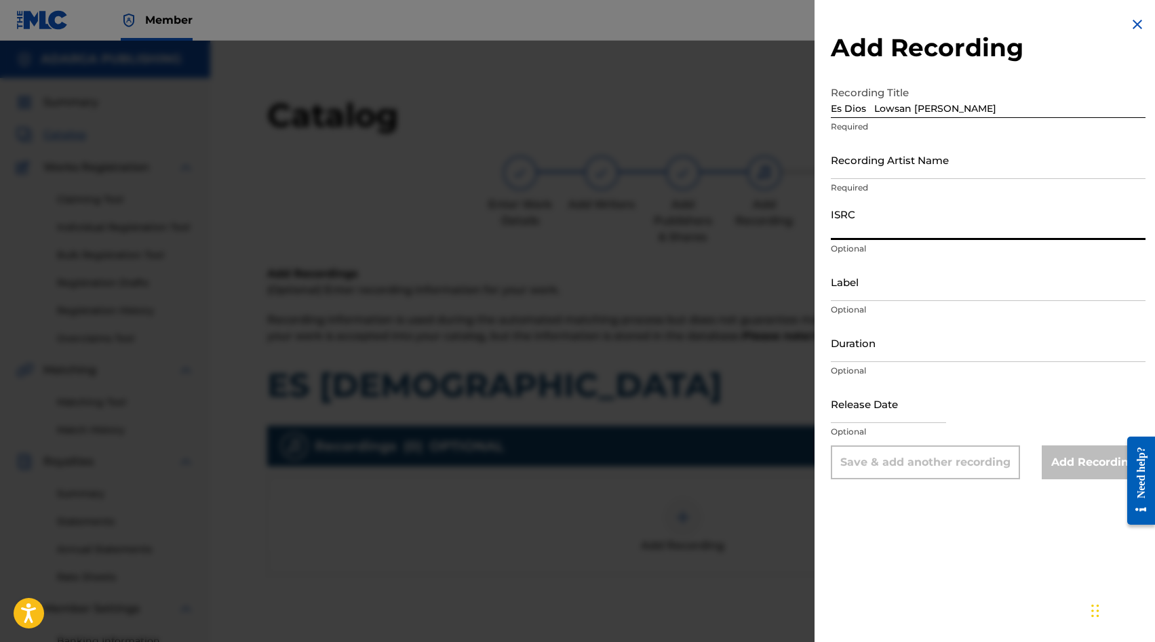
paste input "QZ2J21502900"
type input "QZ2J21502900"
click at [963, 105] on input "Es Dios Lowsan Melgar" at bounding box center [988, 98] width 315 height 39
click at [869, 106] on input "Es Dios Lowsan Melgar" at bounding box center [988, 98] width 315 height 39
type input "Es Dios"
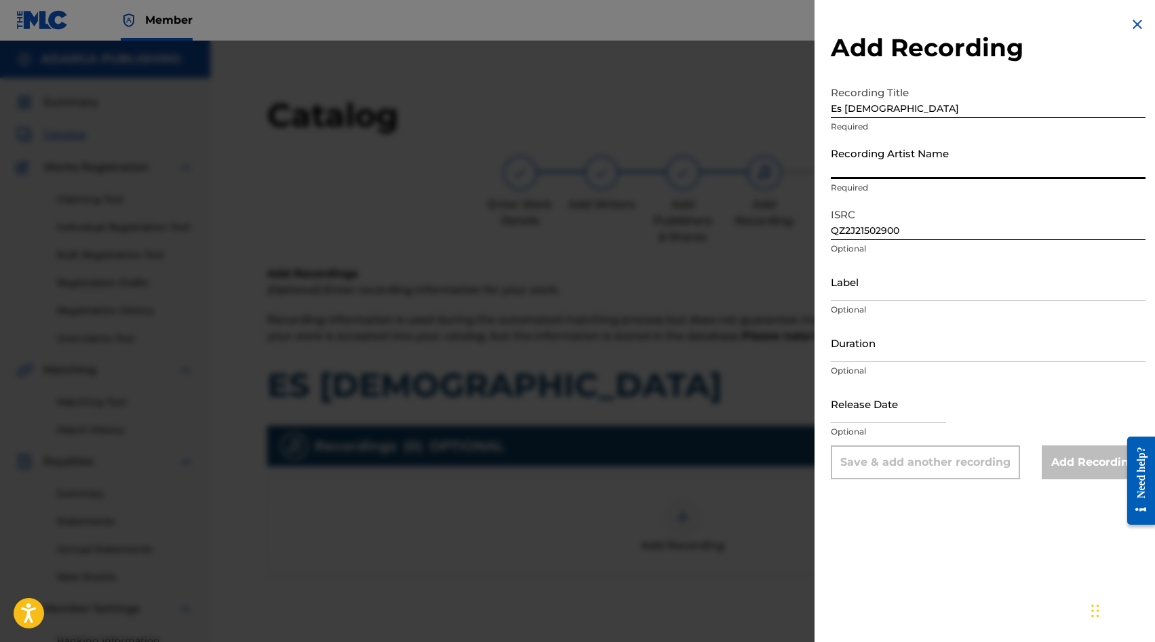
paste input "Lowsan Melgar"
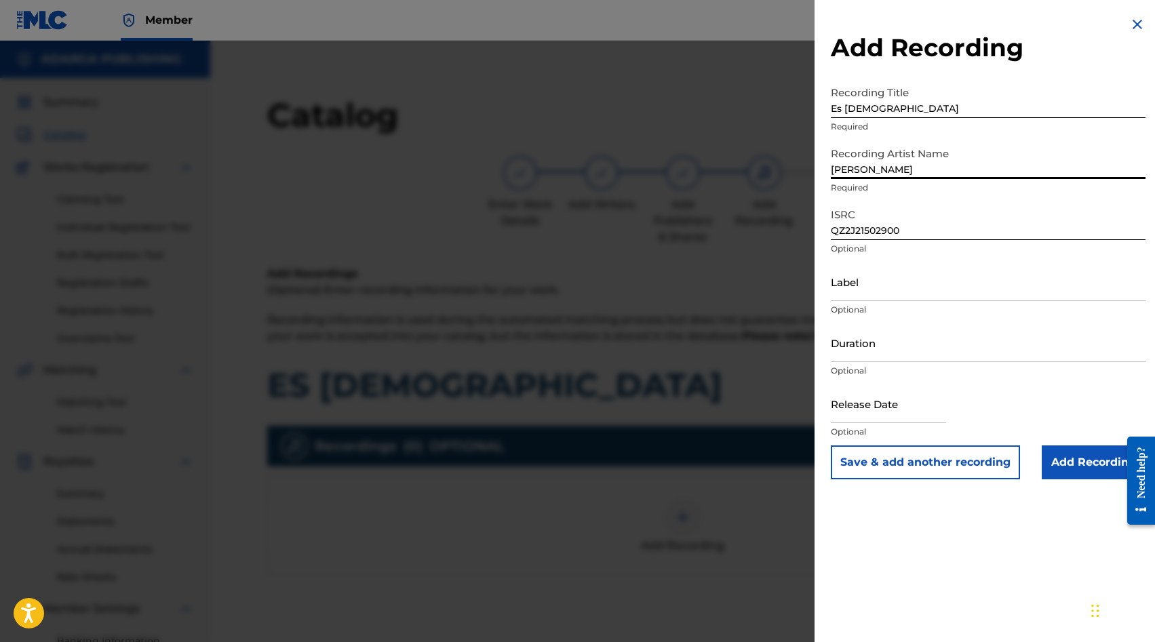
type input "Lowsan Melgar"
click at [1066, 458] on input "Add Recording" at bounding box center [1093, 462] width 104 height 34
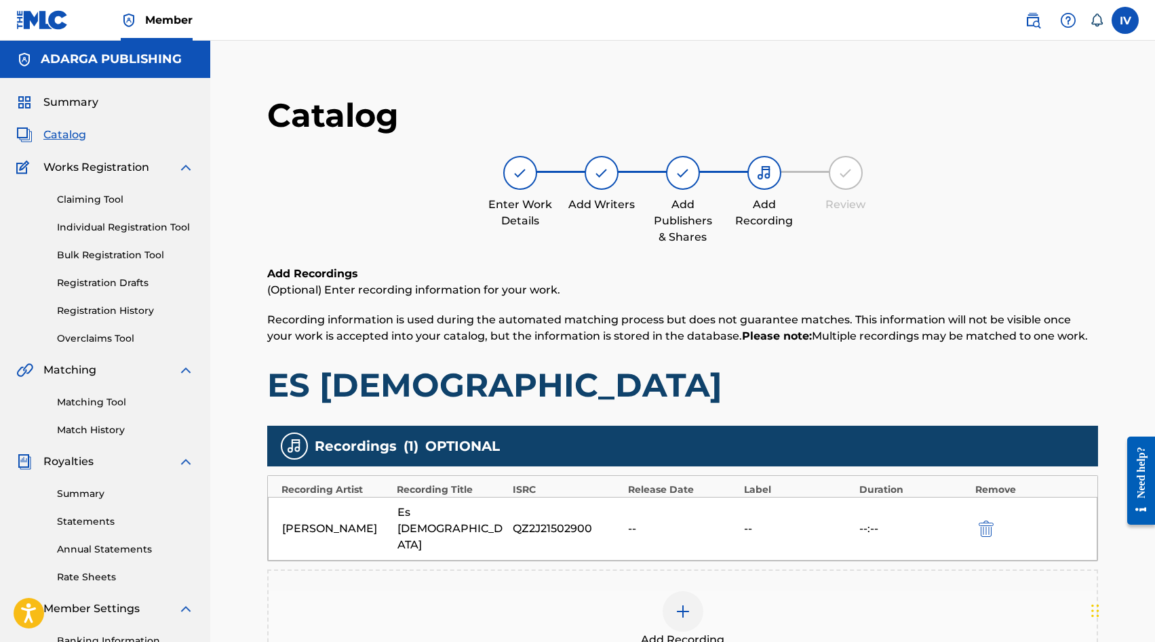
click at [708, 591] on div "Add Recording" at bounding box center [683, 619] width 828 height 57
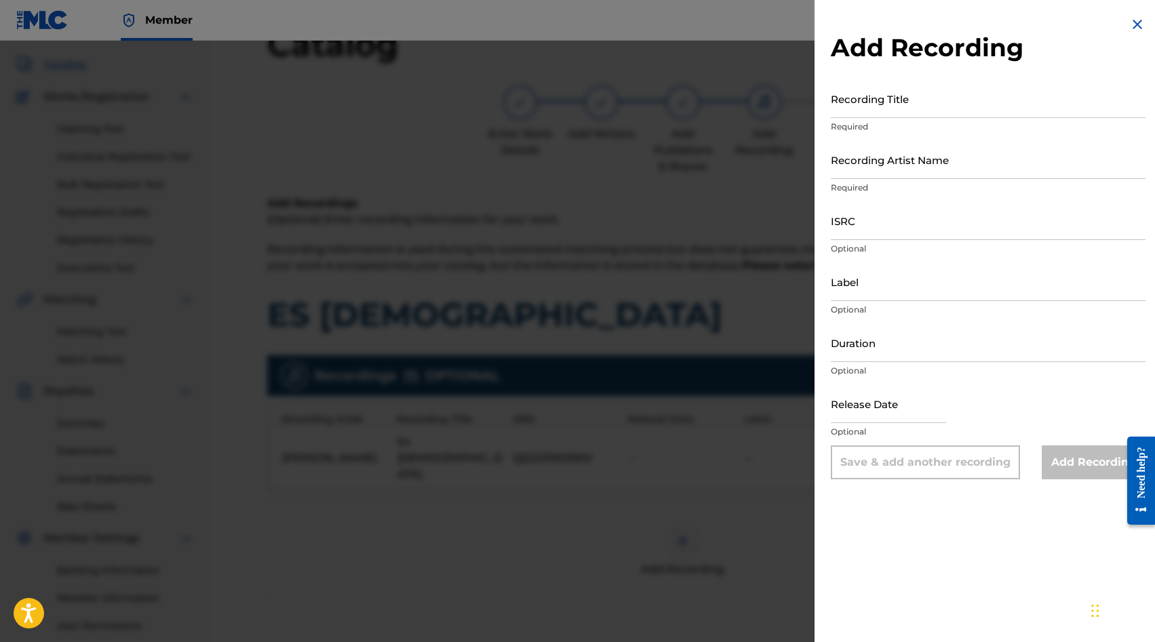
scroll to position [81, 0]
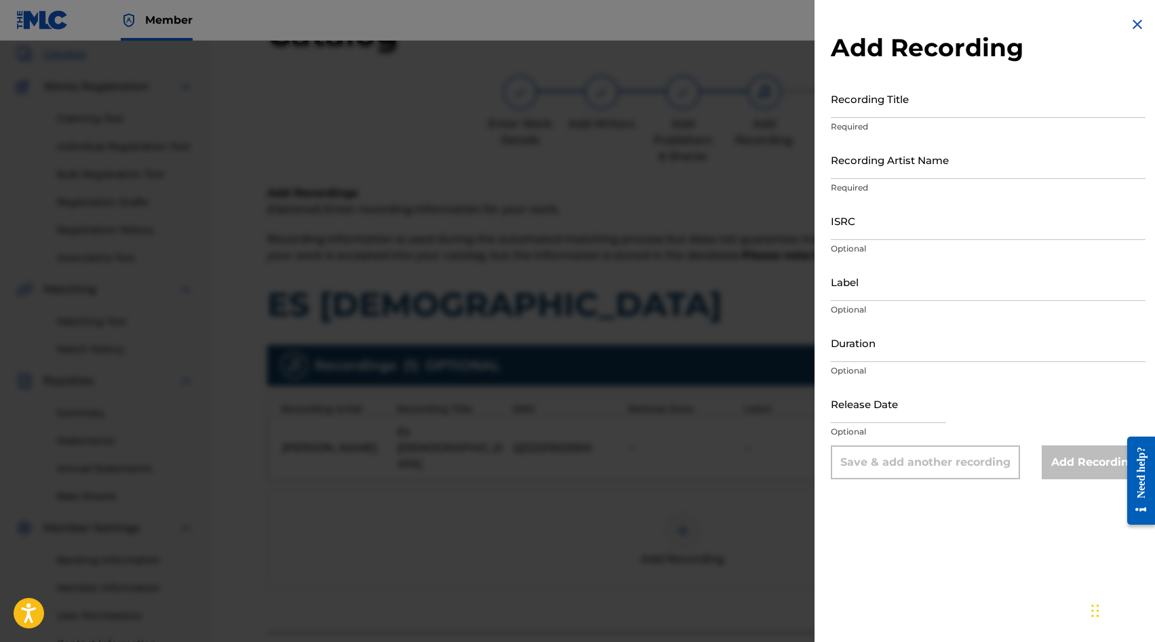
click at [932, 78] on div "Add Recording Recording Title Required Recording Artist Name Required ISRC Opti…" at bounding box center [987, 248] width 347 height 496
click at [929, 92] on input "Recording Title" at bounding box center [988, 98] width 315 height 39
paste input "Es Dios Lowsan Melgar USANG2058870"
click at [954, 109] on input "Es Dios Lowsan Melgar USANG2058870" at bounding box center [988, 98] width 315 height 39
type input "Es Dios Lowsan Melgar"
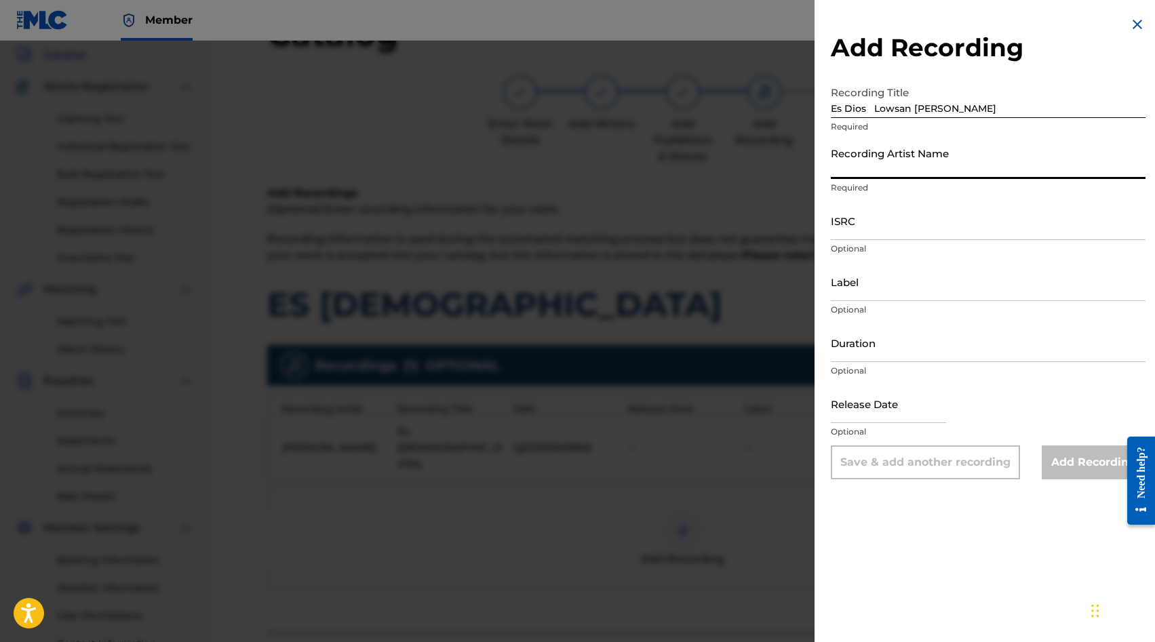
paste input "USANG2058870"
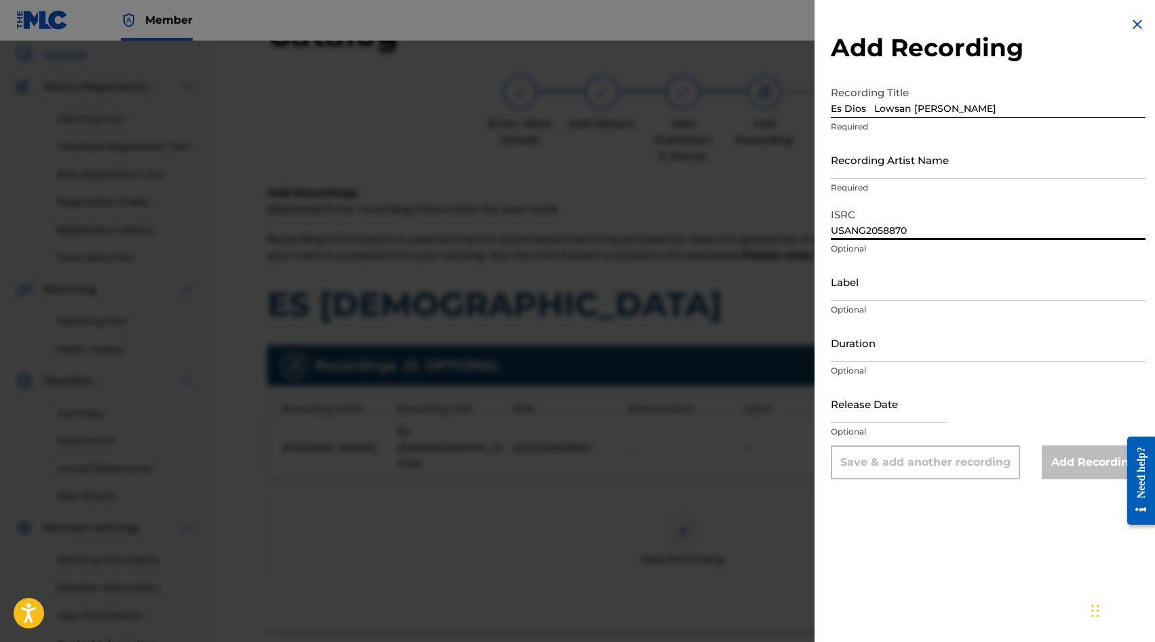
type input "USANG2058870"
click at [977, 113] on input "Es Dios Lowsan Melgar" at bounding box center [988, 98] width 315 height 39
click at [869, 109] on input "Es Dios Lowsan Melgar" at bounding box center [988, 98] width 315 height 39
type input "Es Dios"
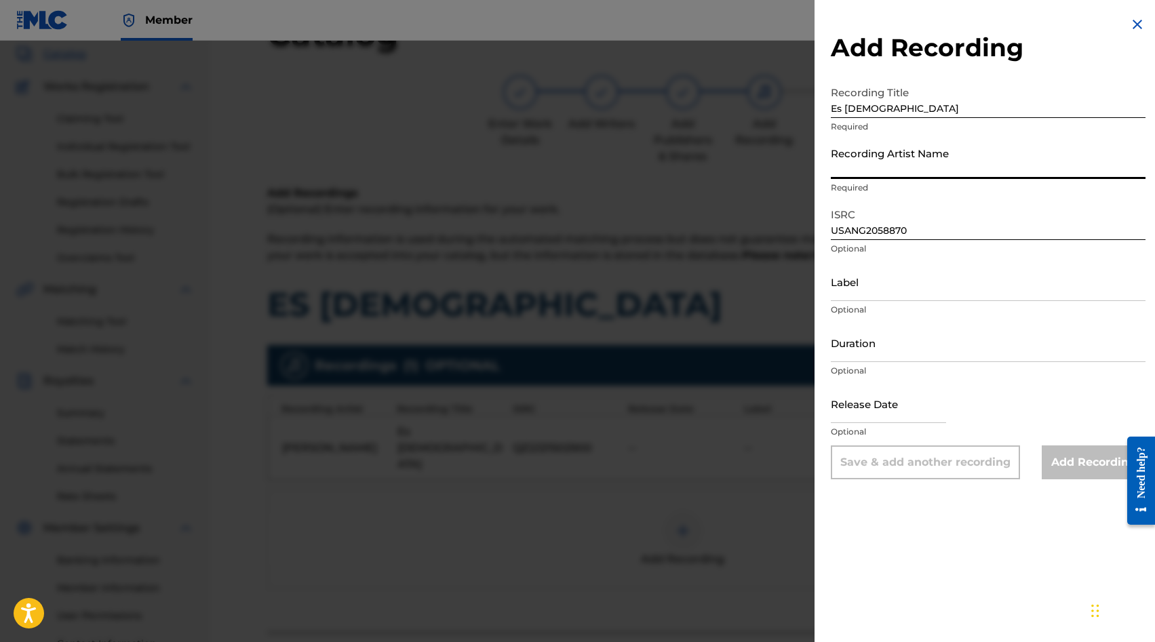
paste input "Lowsan Melgar"
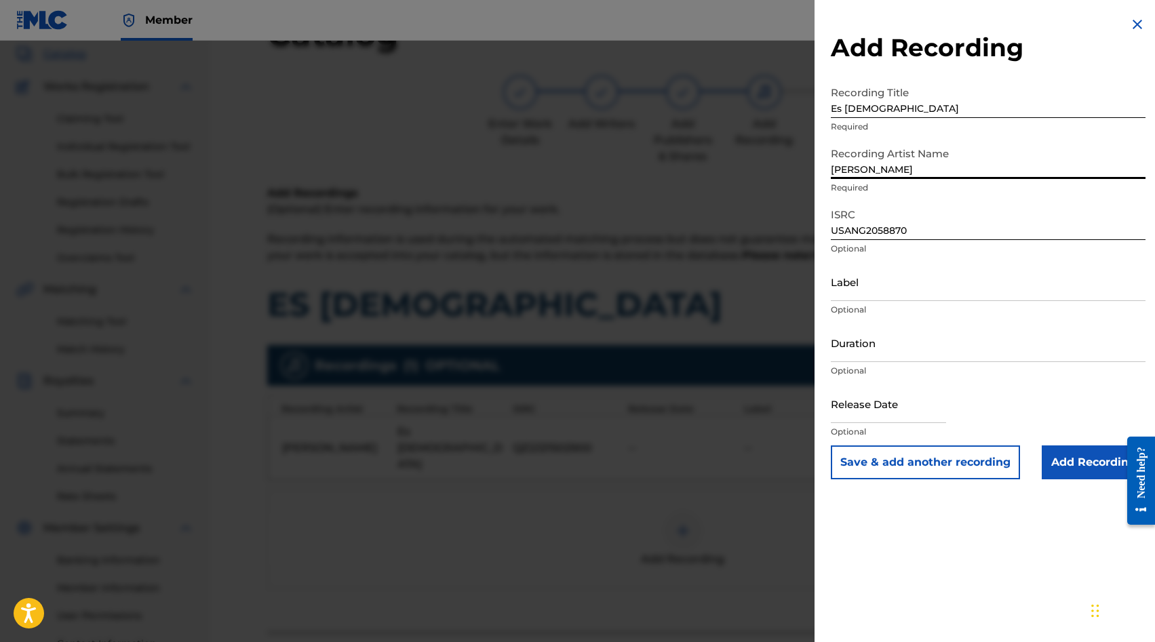
type input "Lowsan Melgar"
click at [1056, 448] on input "Add Recording" at bounding box center [1093, 462] width 104 height 34
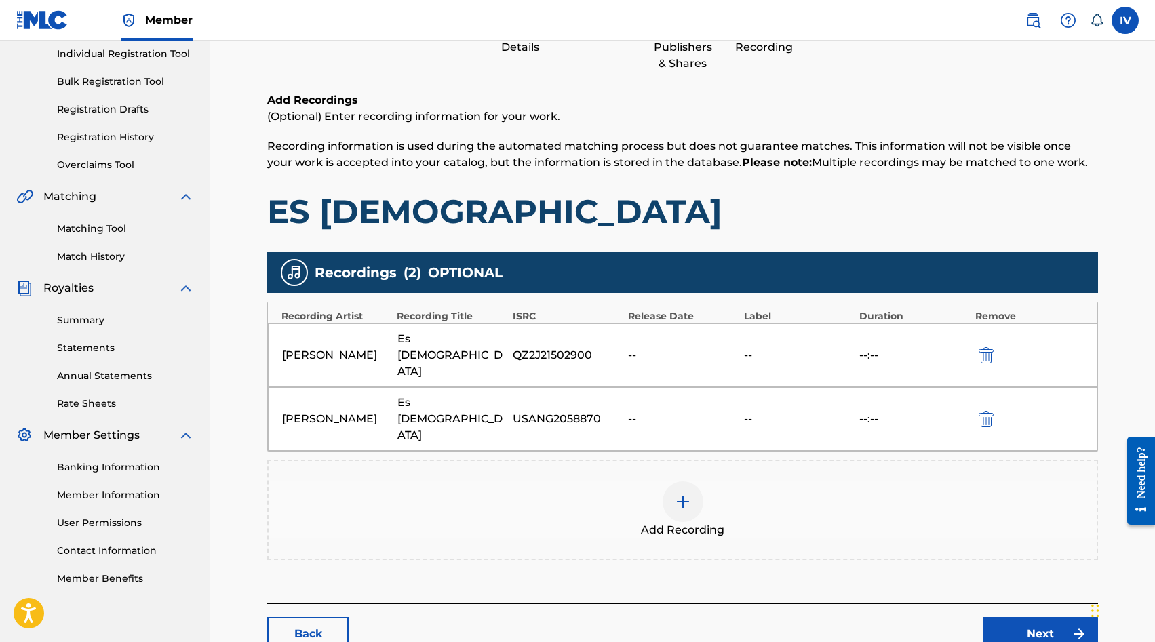
scroll to position [197, 0]
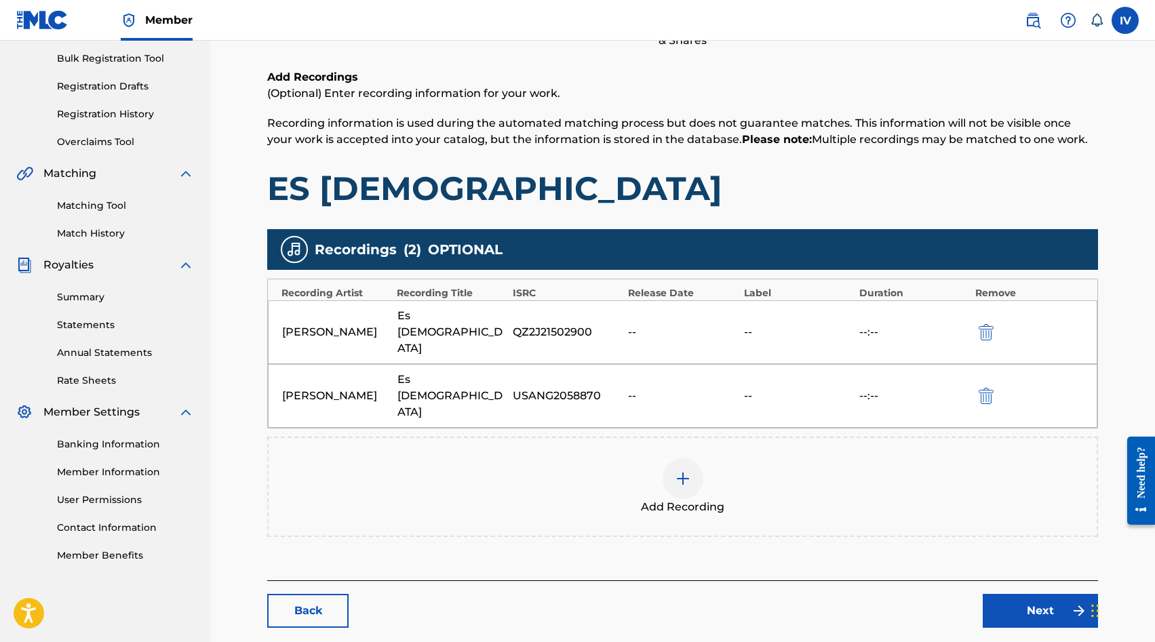
click at [1063, 594] on link "Next" at bounding box center [1039, 611] width 115 height 34
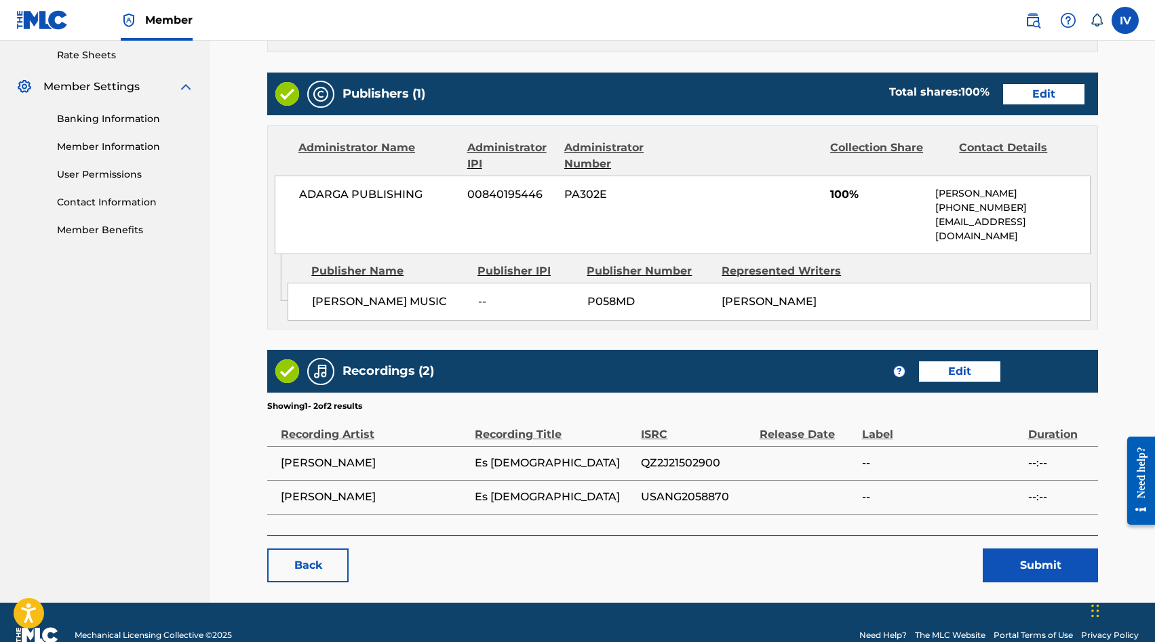
scroll to position [544, 0]
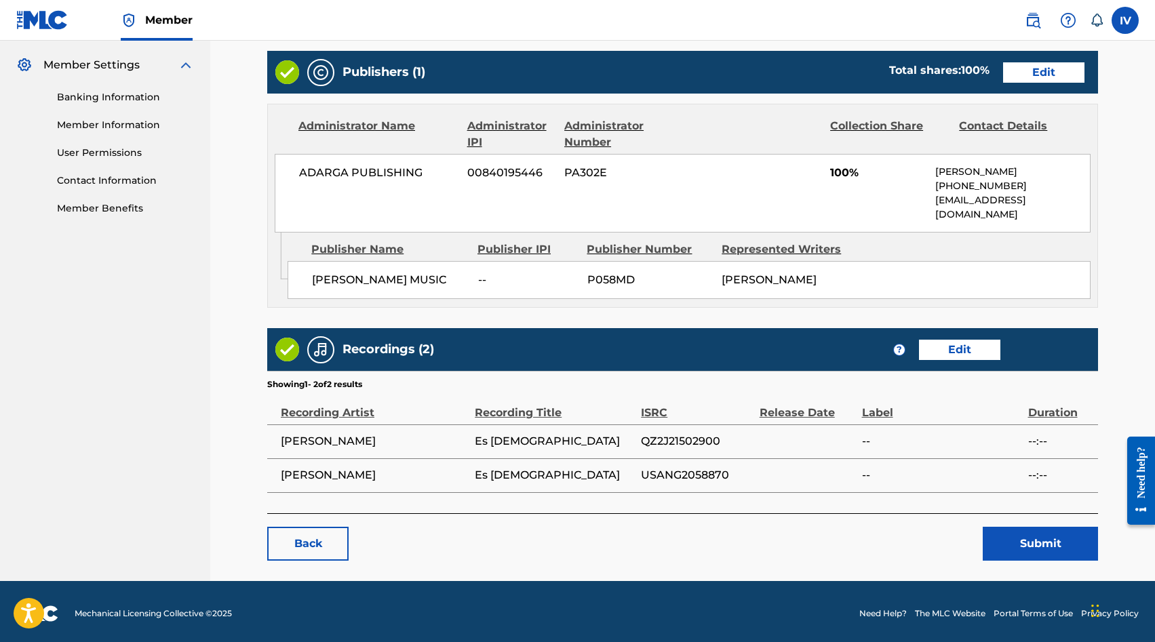
click at [1052, 553] on button "Submit" at bounding box center [1039, 544] width 115 height 34
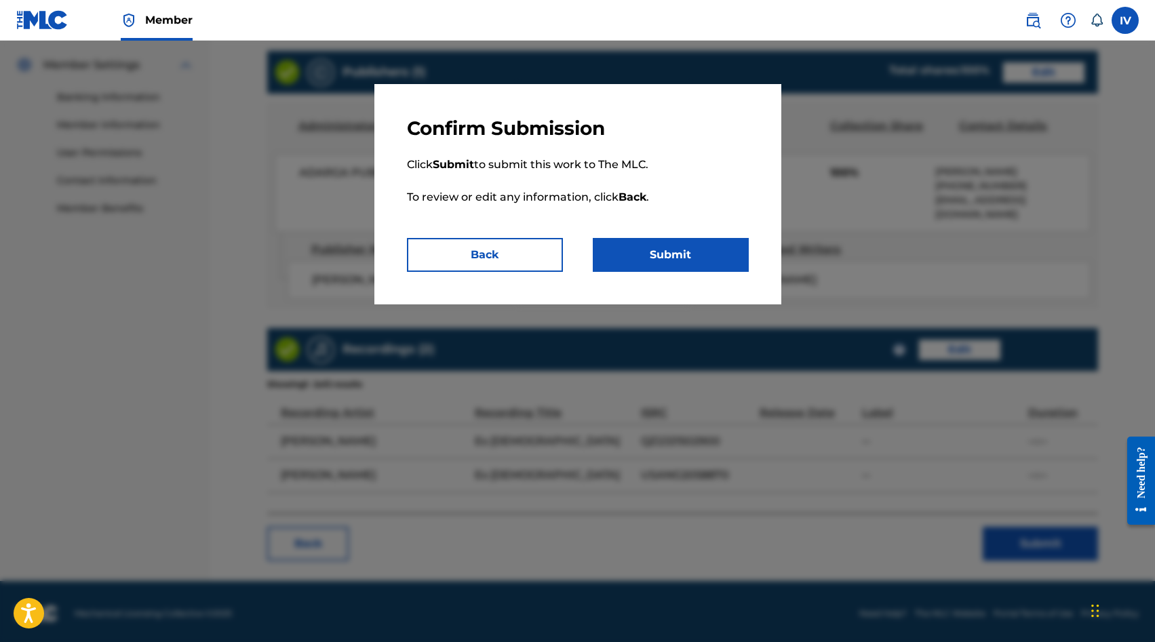
click at [639, 252] on button "Submit" at bounding box center [671, 255] width 156 height 34
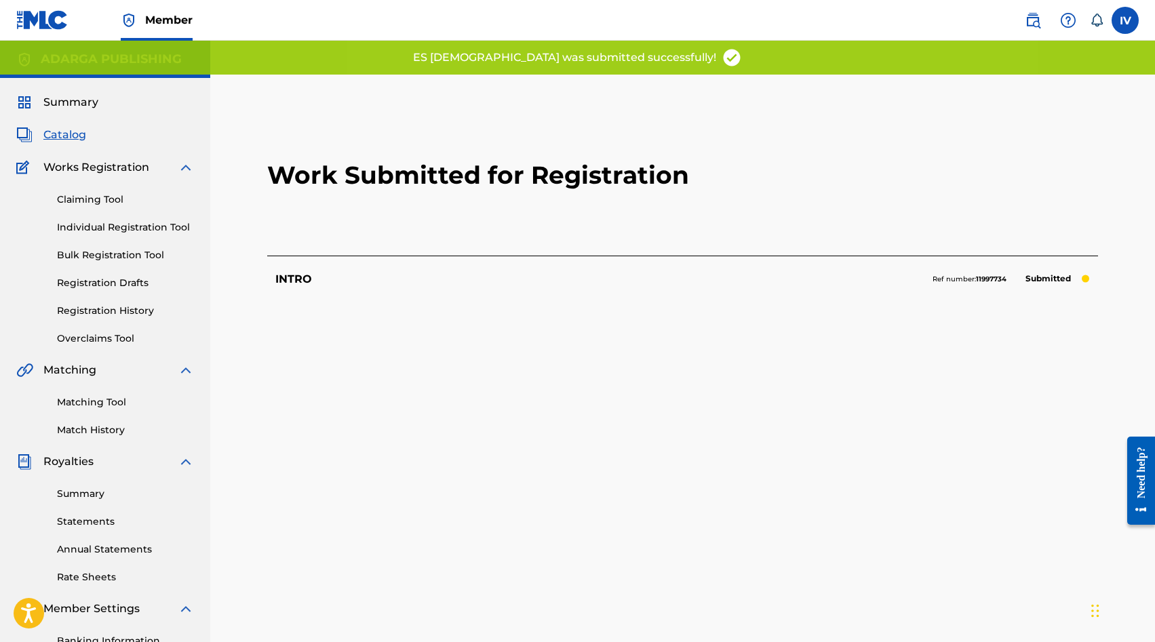
click at [73, 136] on span "Catalog" at bounding box center [64, 135] width 43 height 16
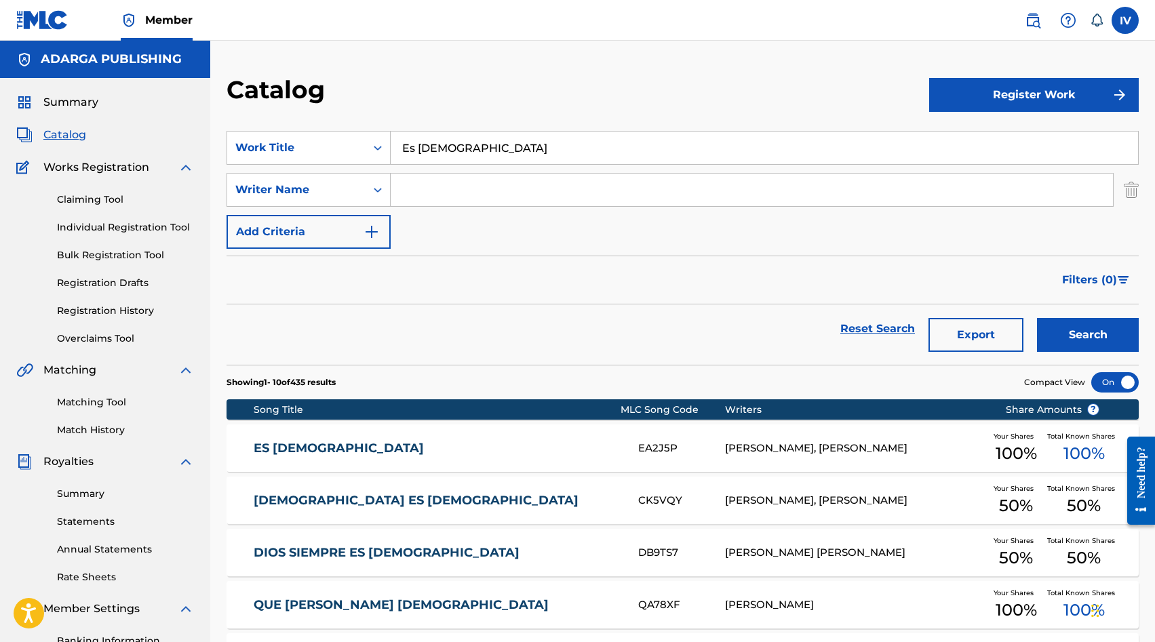
click at [456, 145] on input "Es Dios" at bounding box center [764, 148] width 747 height 33
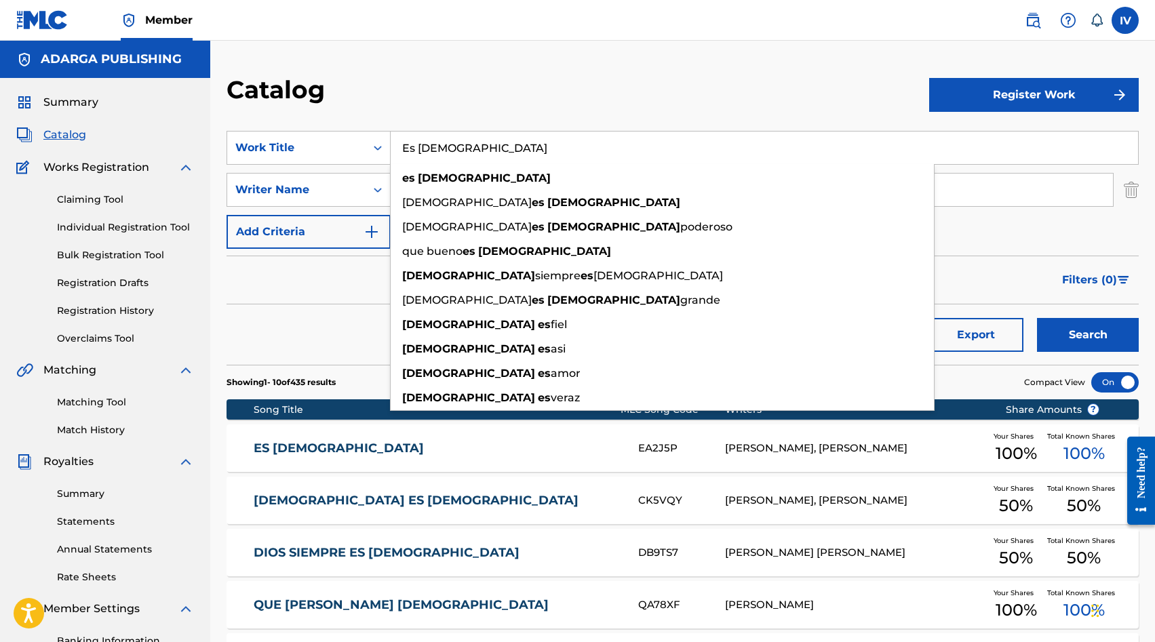
paste input "Plenitud"
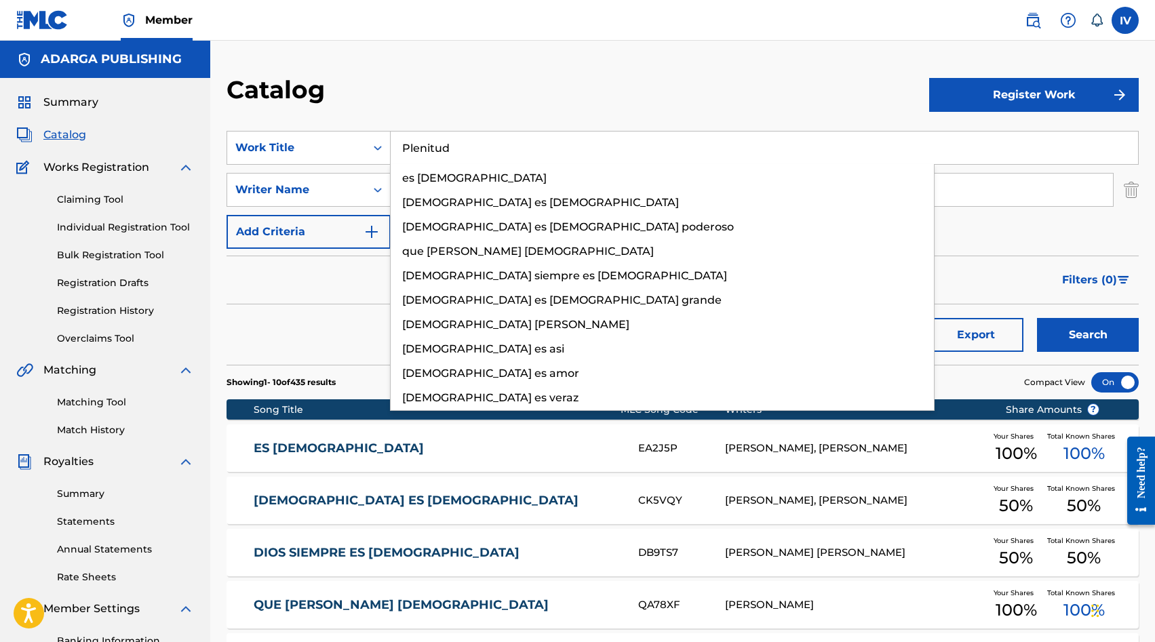
type input "Plenitud"
click at [1037, 318] on button "Search" at bounding box center [1088, 335] width 102 height 34
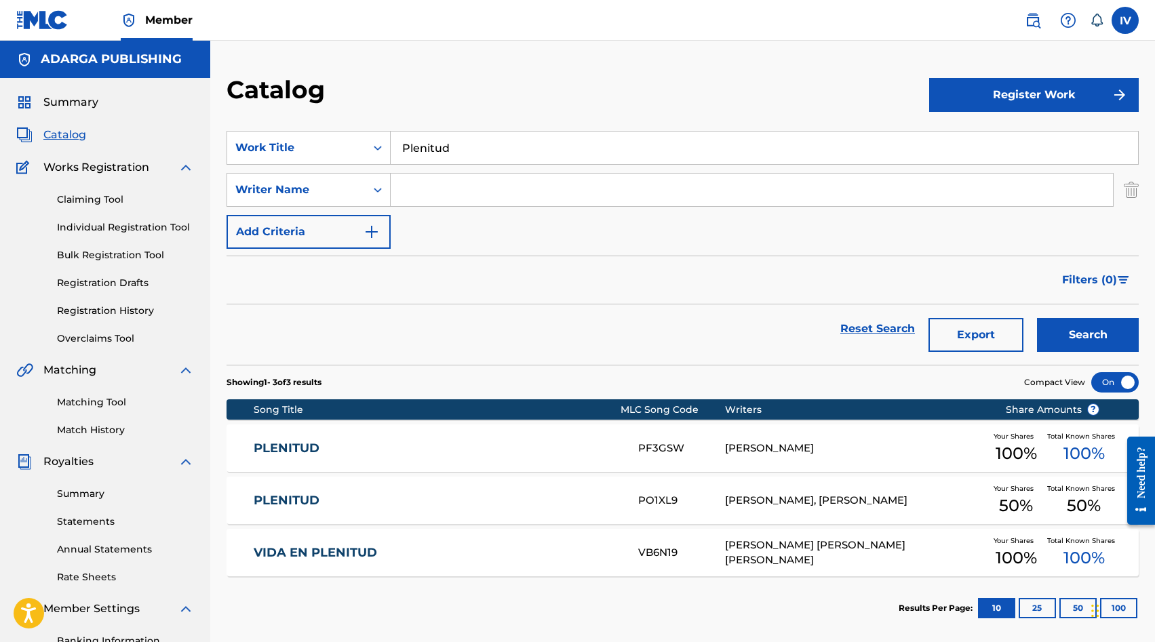
click at [456, 454] on link "PLENITUD" at bounding box center [437, 449] width 366 height 16
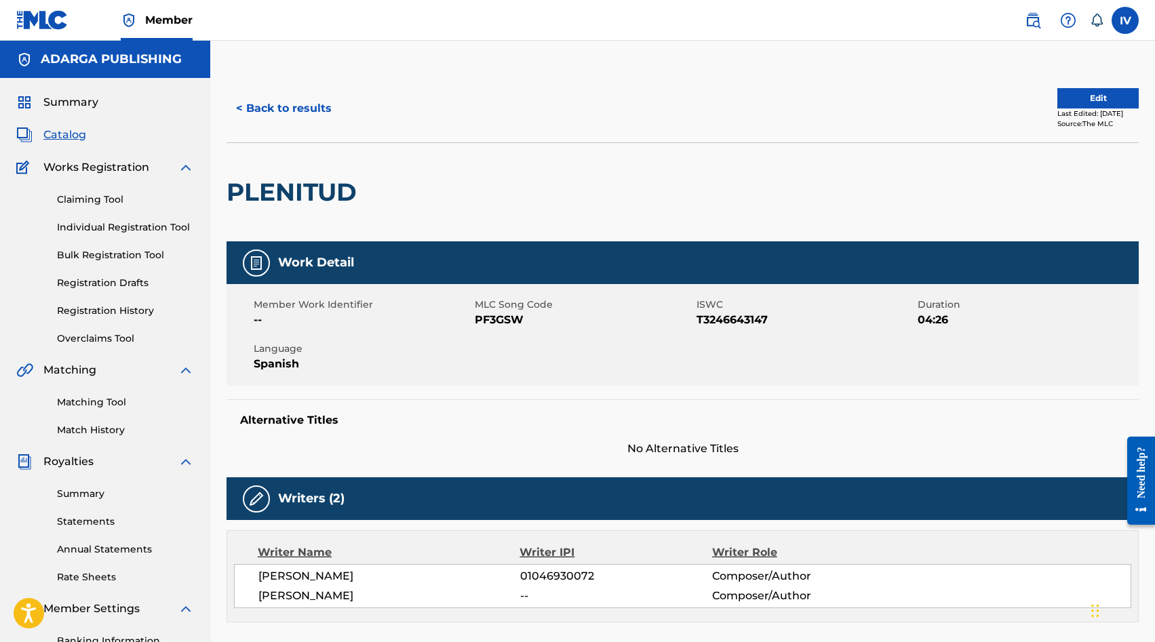
click at [497, 319] on span "PF3GSW" at bounding box center [584, 320] width 218 height 16
copy span "PF3GSW"
click at [309, 120] on button "< Back to results" at bounding box center [283, 109] width 115 height 34
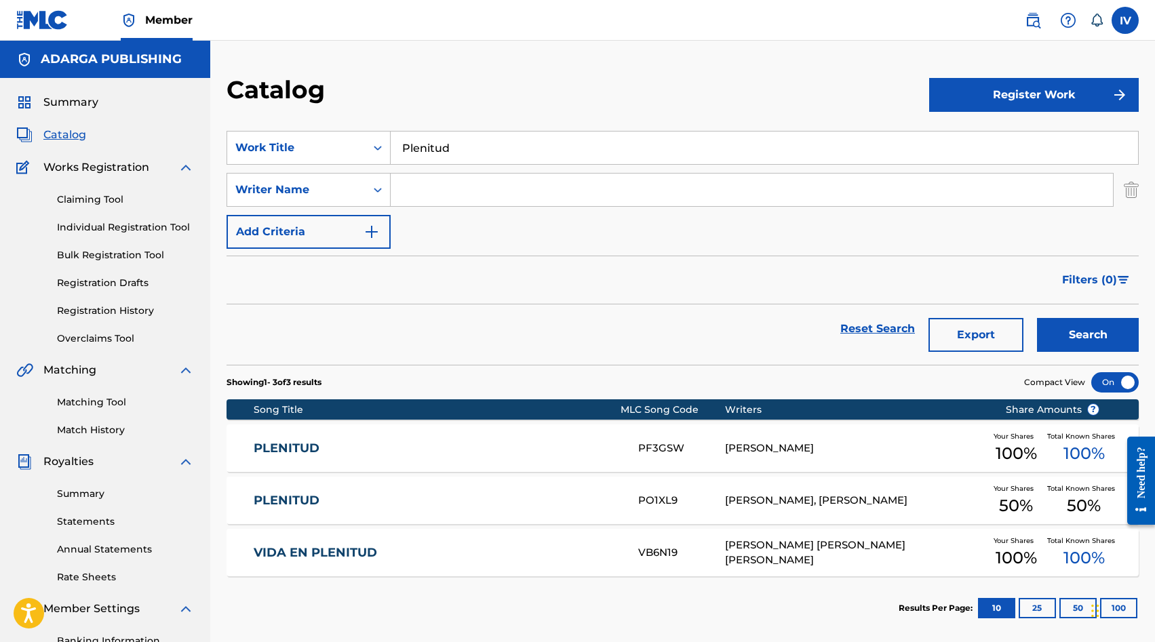
click at [454, 145] on input "Plenitud" at bounding box center [764, 148] width 747 height 33
paste input "Inevitable"
type input "Inevitable"
click at [1037, 318] on button "Search" at bounding box center [1088, 335] width 102 height 34
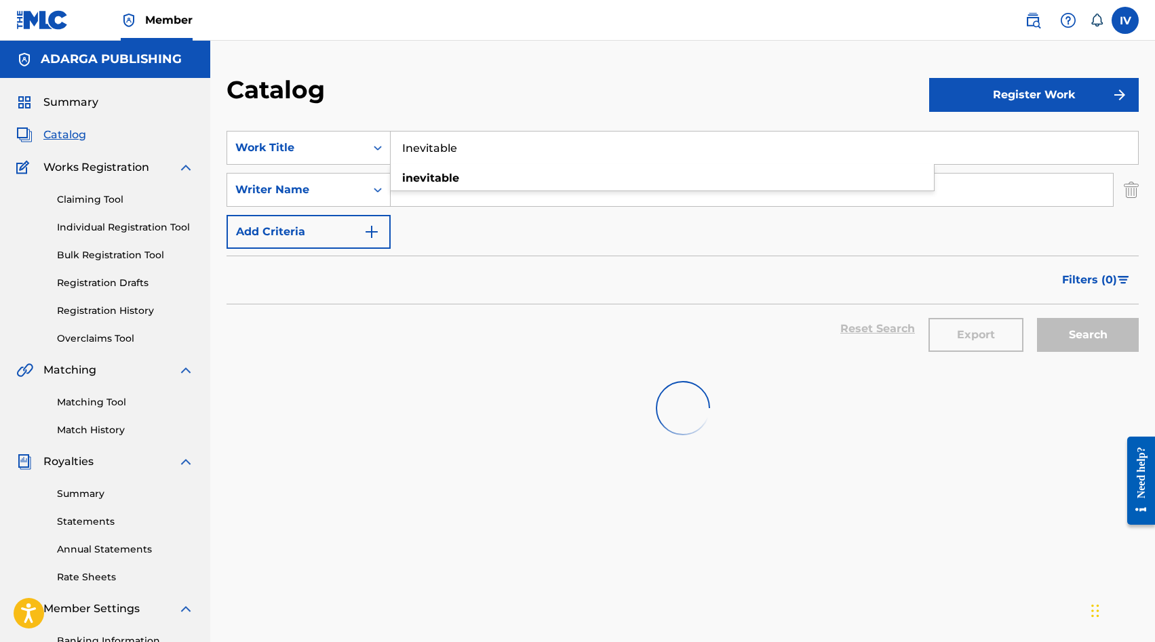
click at [460, 246] on div "SearchWithCriteriab573cc31-f493-4169-99ea-e0809ea4cf4f Work Title Inevitable in…" at bounding box center [682, 190] width 912 height 118
click at [489, 140] on input "Inevitable" at bounding box center [764, 148] width 747 height 33
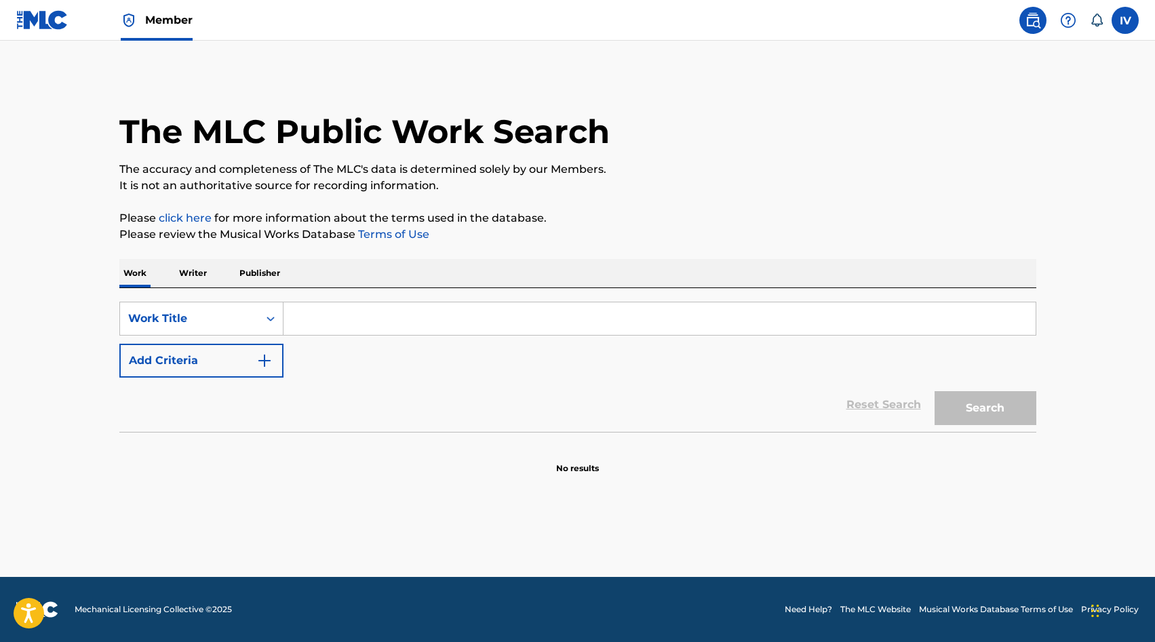
click at [382, 306] on input "Search Form" at bounding box center [659, 318] width 752 height 33
paste input "Nunca estás ausente"
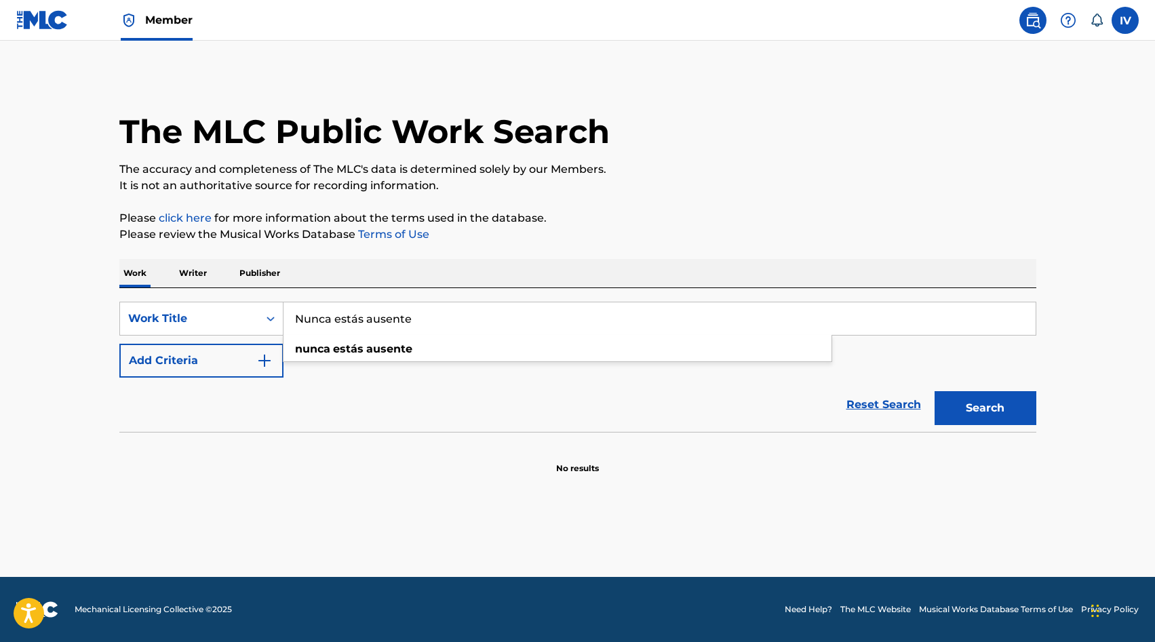
type input "Nunca estás ausente"
click at [934, 391] on button "Search" at bounding box center [985, 408] width 102 height 34
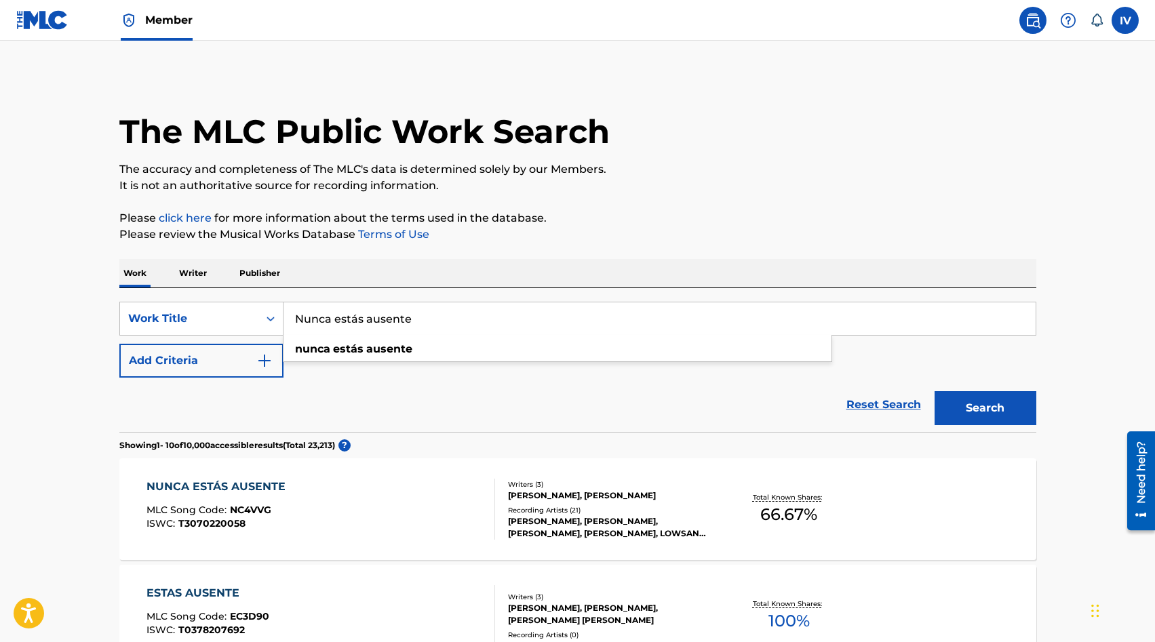
click at [199, 353] on button "Add Criteria" at bounding box center [201, 361] width 164 height 34
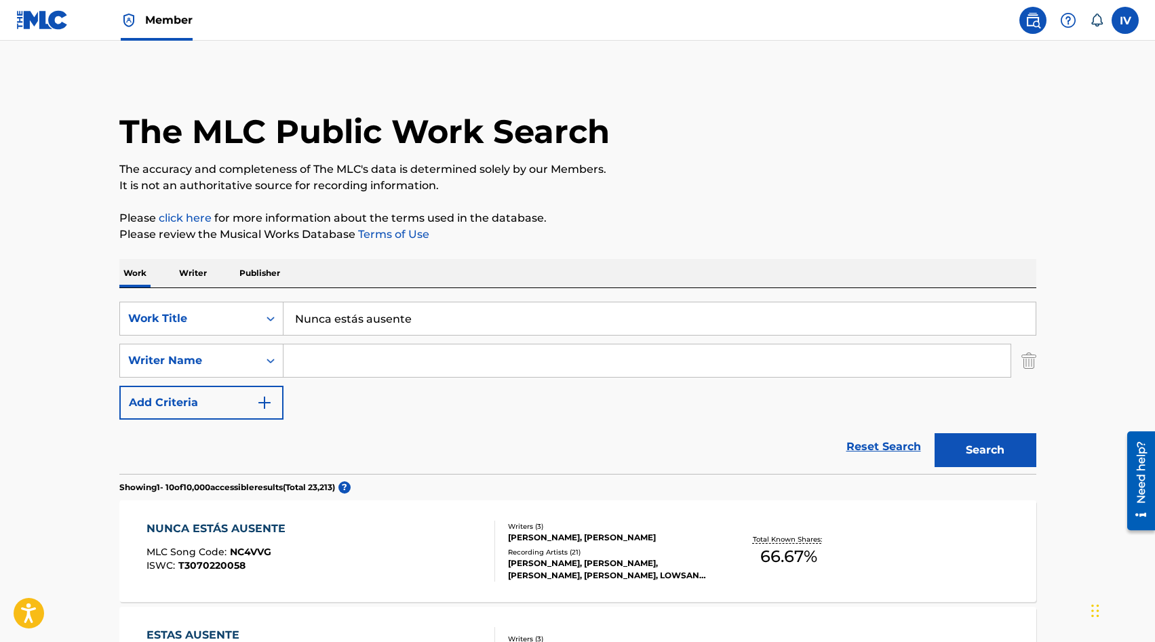
click at [319, 356] on input "Search Form" at bounding box center [646, 360] width 727 height 33
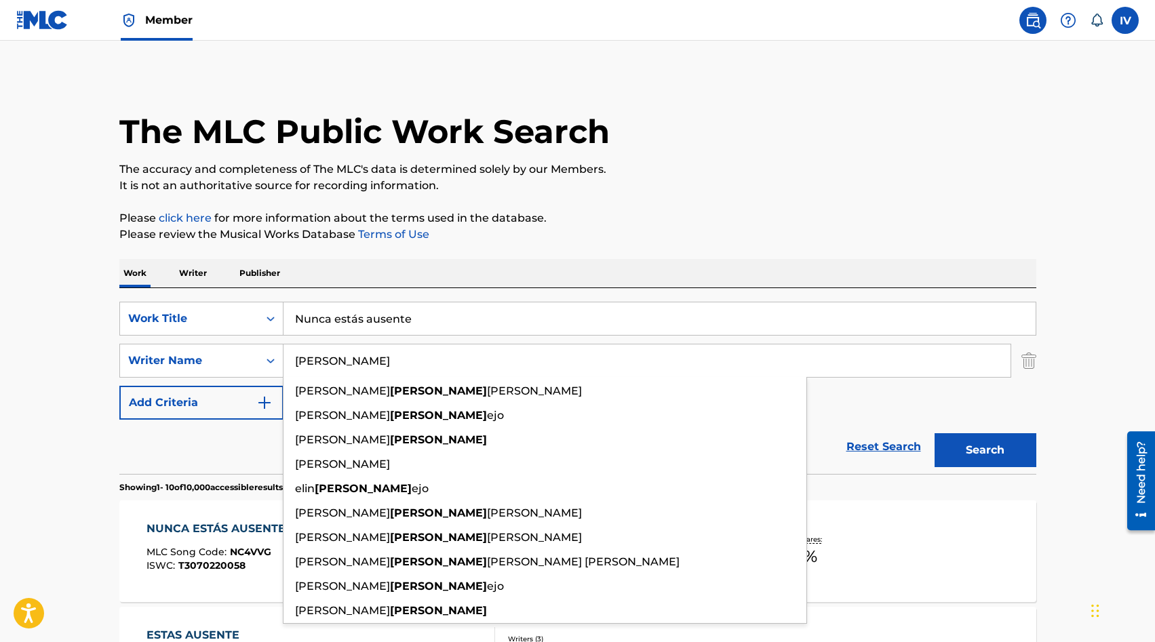
type input "[PERSON_NAME]"
click at [934, 433] on button "Search" at bounding box center [985, 450] width 102 height 34
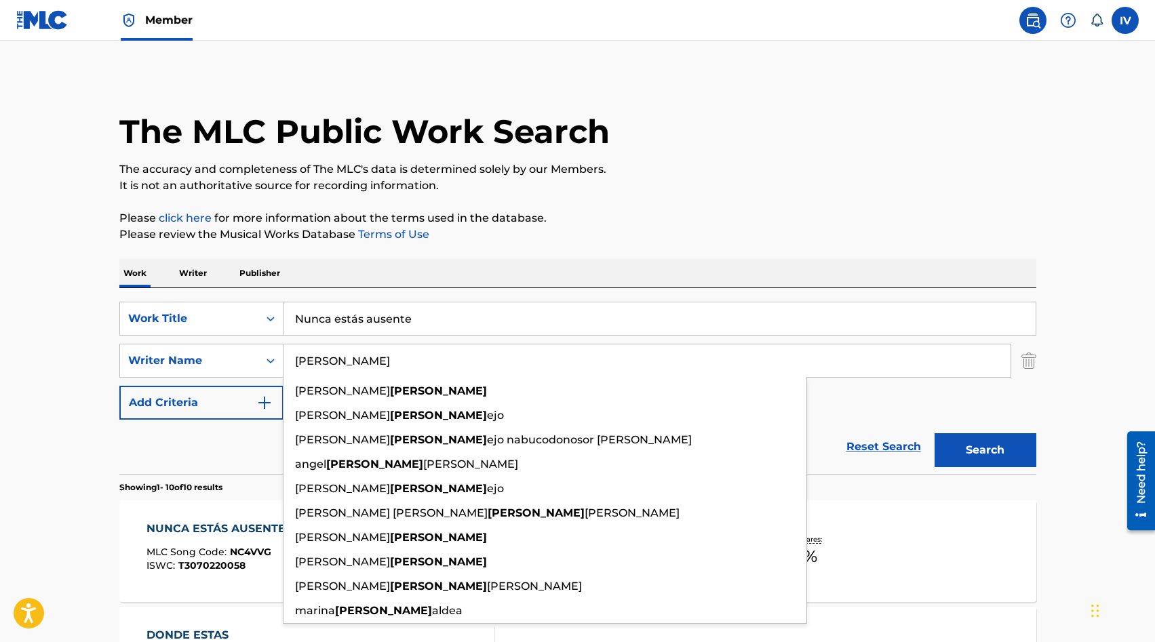
click at [732, 220] on p "Please click here for more information about the terms used in the database." at bounding box center [577, 218] width 917 height 16
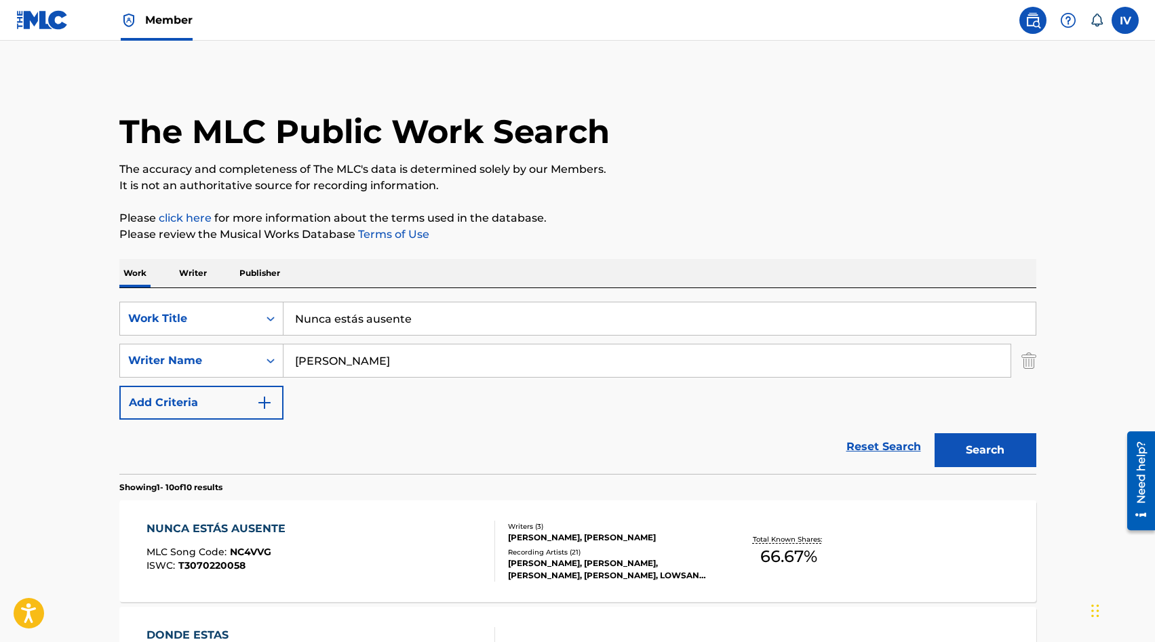
click at [296, 519] on div "NUNCA ESTÁS AUSENTE MLC Song Code : NC4VVG ISWC : T3070220058 Writers ( 3 ) LOW…" at bounding box center [577, 551] width 917 height 102
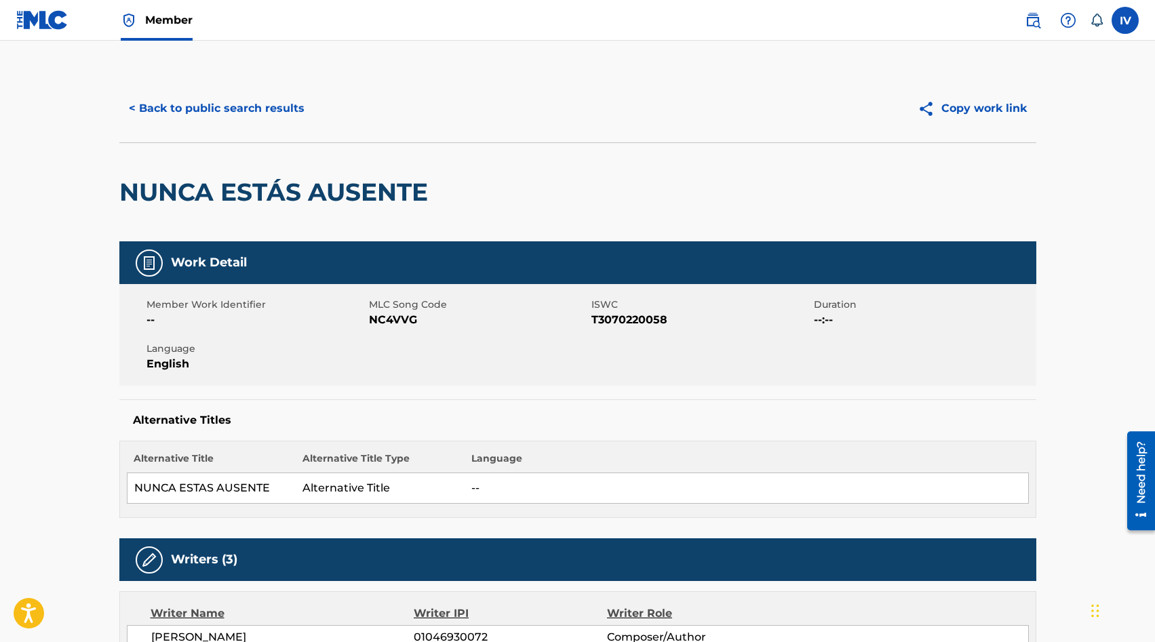
click at [381, 315] on span "NC4VVG" at bounding box center [478, 320] width 219 height 16
copy span "NC4VVG"
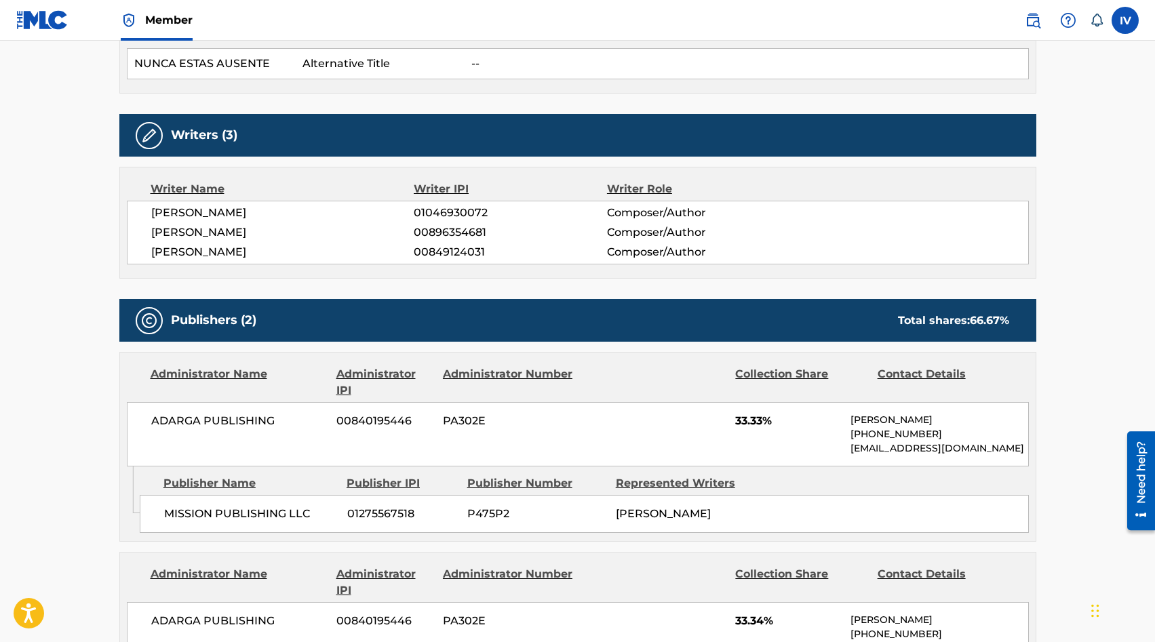
scroll to position [427, 0]
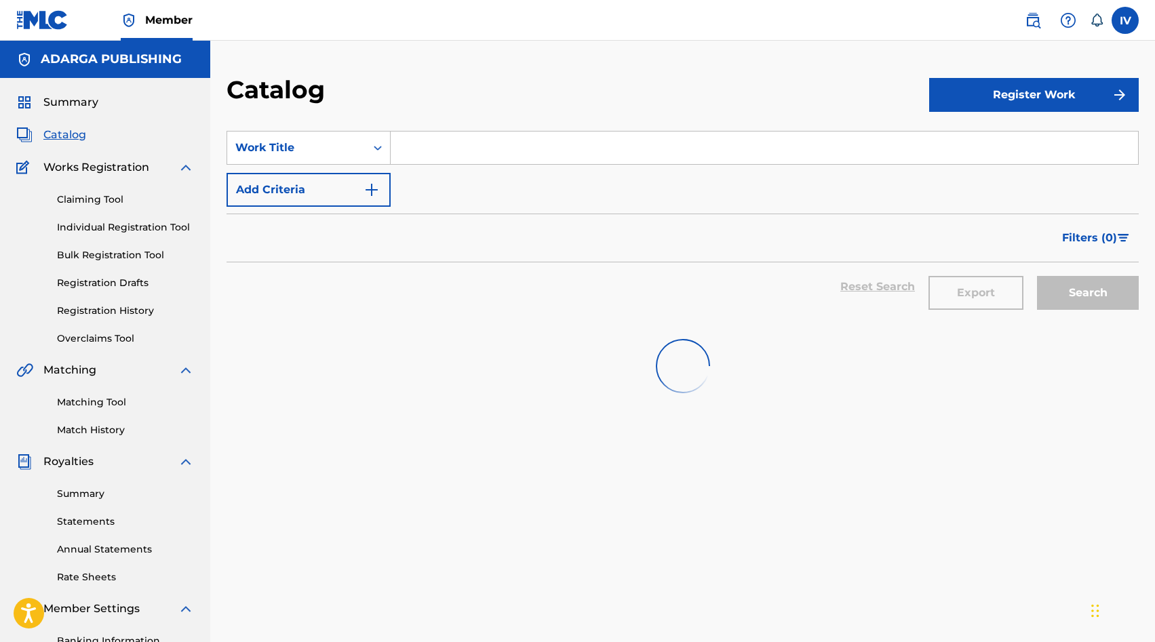
click at [476, 151] on input "Search Form" at bounding box center [764, 148] width 747 height 33
paste input "Inevitable"
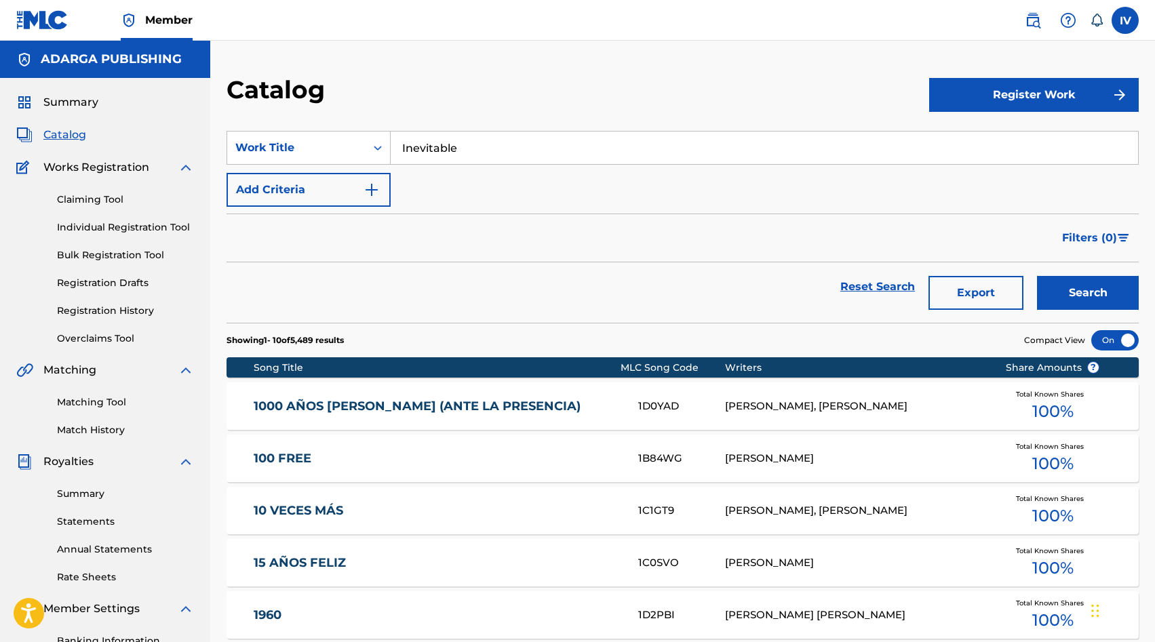
type input "Inevitable"
click at [1037, 276] on button "Search" at bounding box center [1088, 293] width 102 height 34
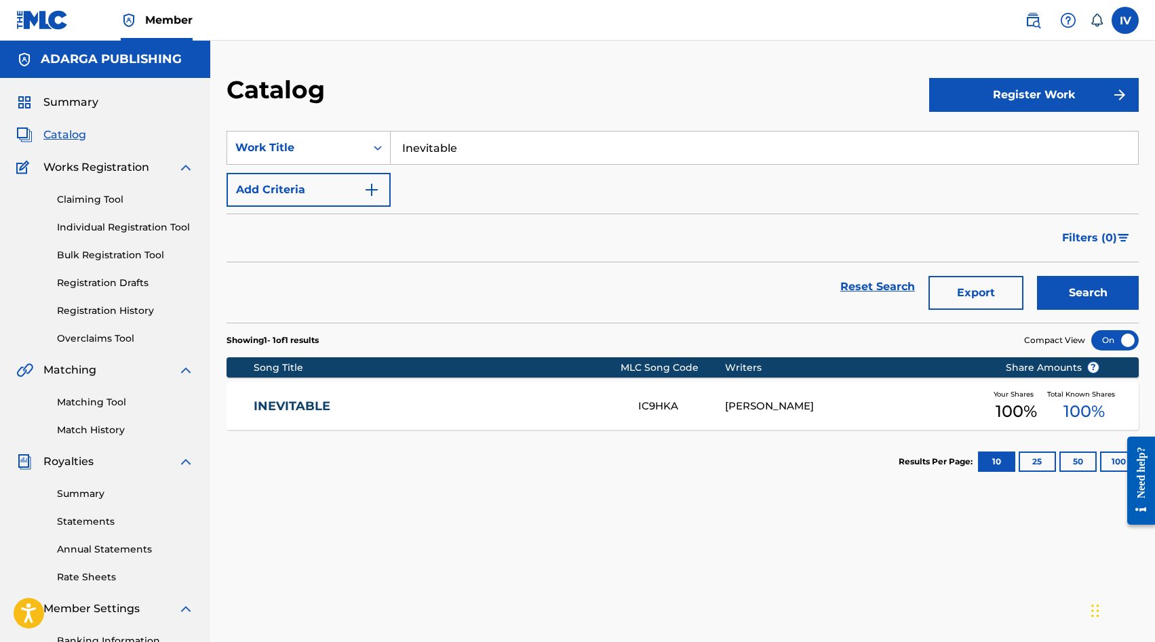
click at [410, 417] on div "INEVITABLE IC9HKA LOWSAN MELGAR Your Shares 100 % Total Known Shares 100 %" at bounding box center [682, 405] width 912 height 47
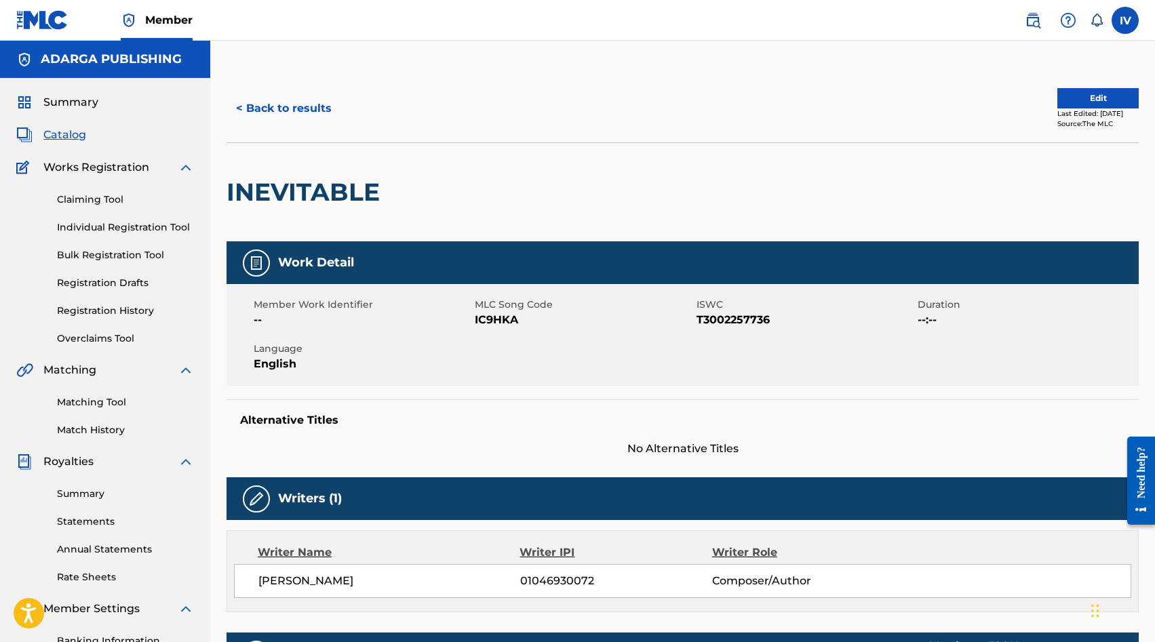
click at [496, 321] on span "IC9HKA" at bounding box center [584, 320] width 218 height 16
copy span "IC9HKA"
click at [284, 96] on button "< Back to results" at bounding box center [283, 109] width 115 height 34
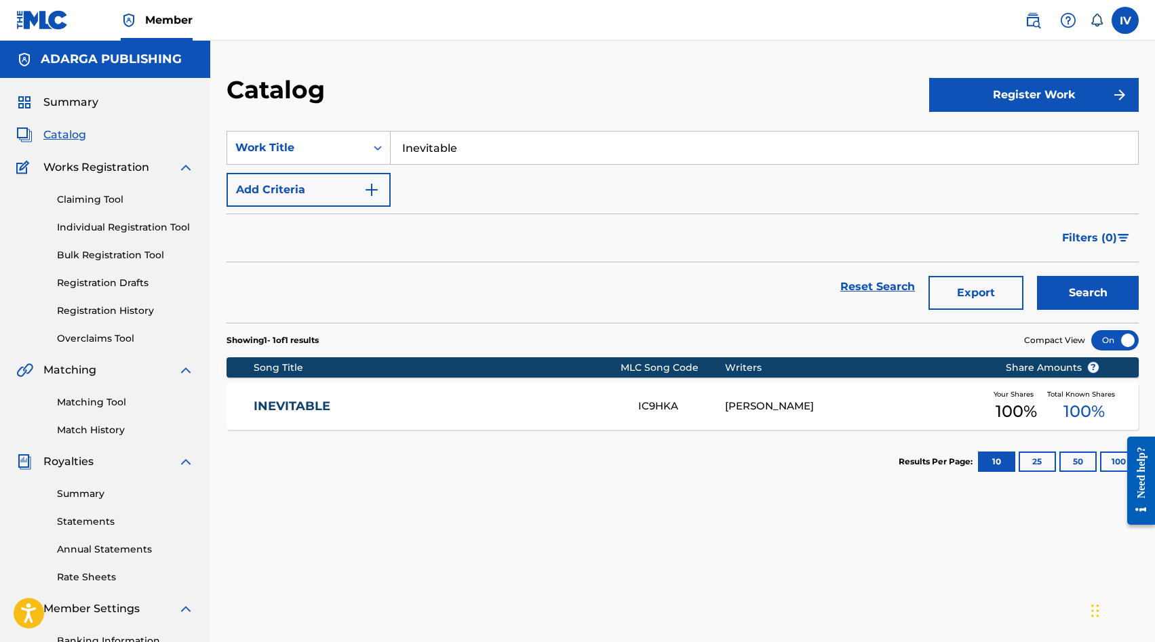
click at [504, 159] on input "Inevitable" at bounding box center [764, 148] width 747 height 33
paste input "Toda Mi Vida"
type input "Toda Mi Vida"
click at [1037, 276] on button "Search" at bounding box center [1088, 293] width 102 height 34
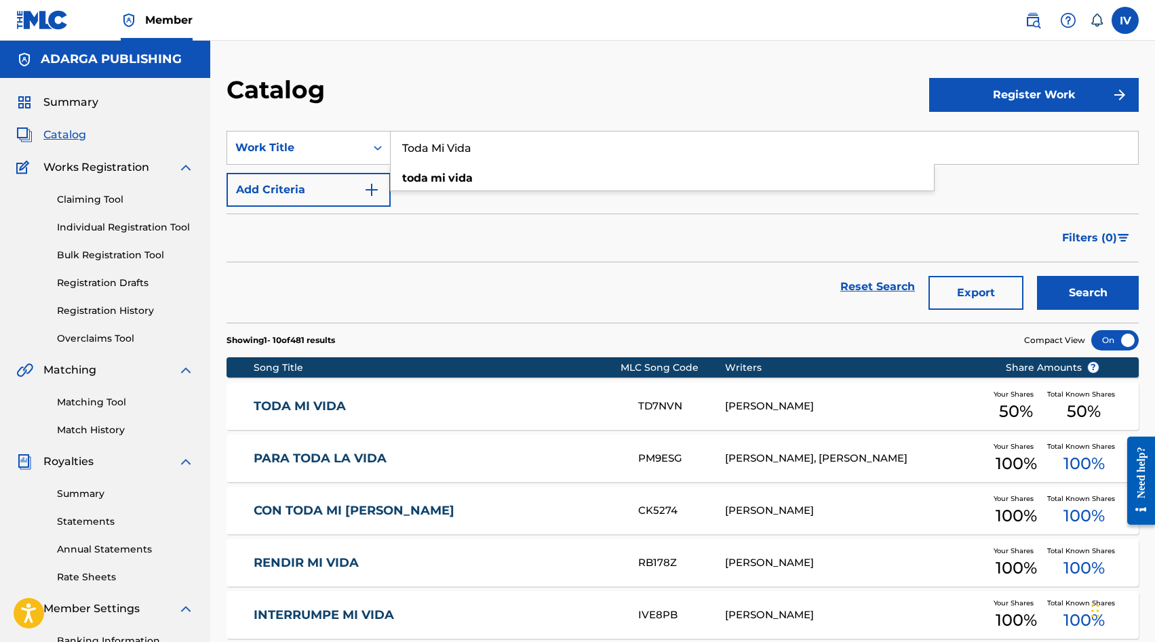
click at [380, 398] on div "TODA MI VIDA TD7NVN LOWSAN MELGAR Your Shares 50 % Total Known Shares 50 %" at bounding box center [682, 405] width 912 height 47
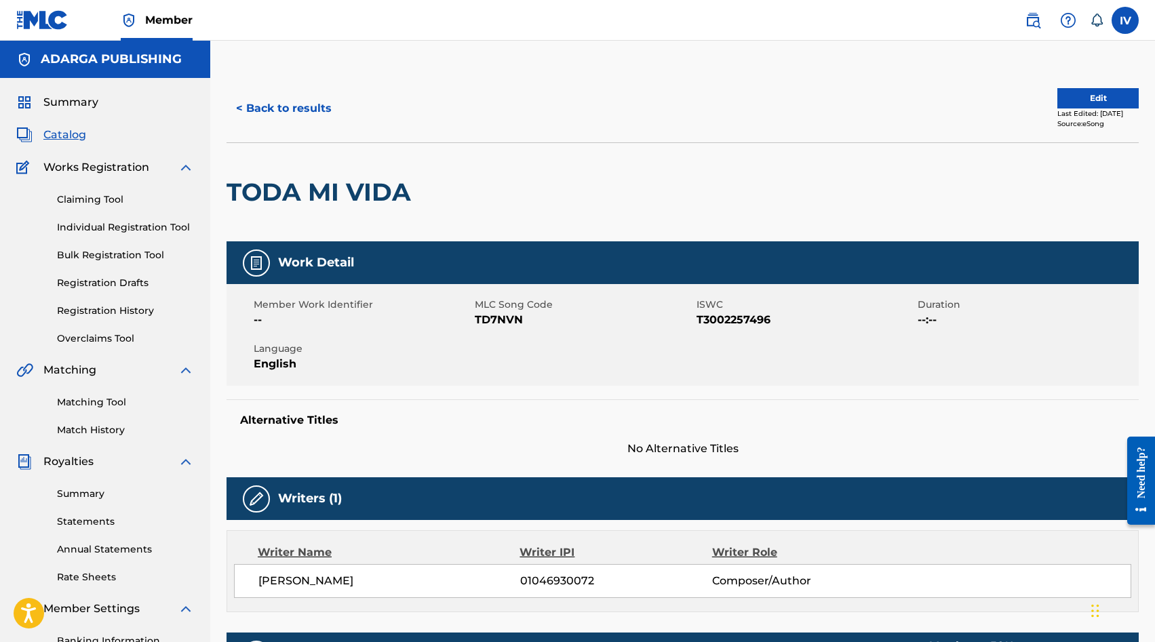
click at [511, 319] on span "TD7NVN" at bounding box center [584, 320] width 218 height 16
copy span "TD7NVN"
click at [1080, 100] on button "Edit" at bounding box center [1097, 98] width 81 height 20
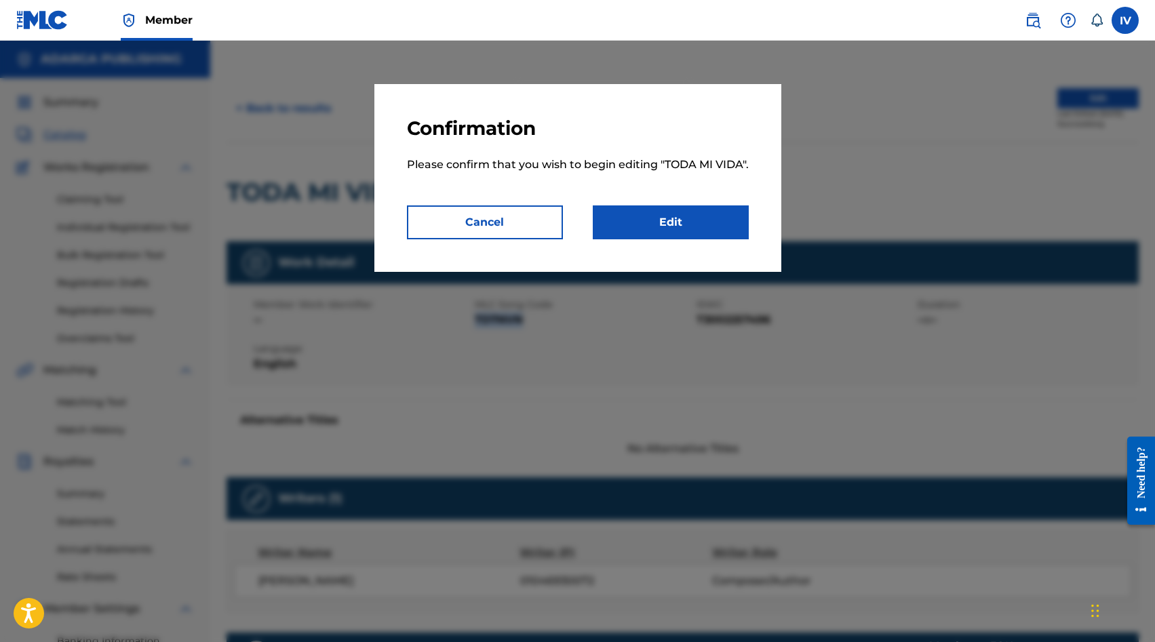
click at [662, 239] on link "Edit" at bounding box center [671, 222] width 156 height 34
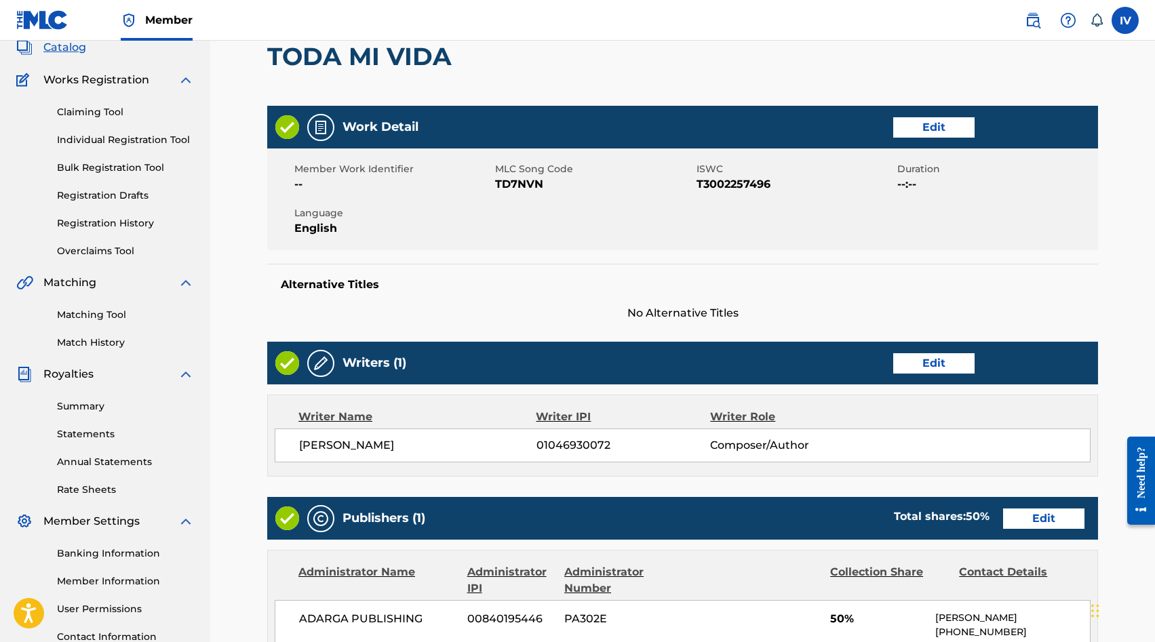
scroll to position [133, 0]
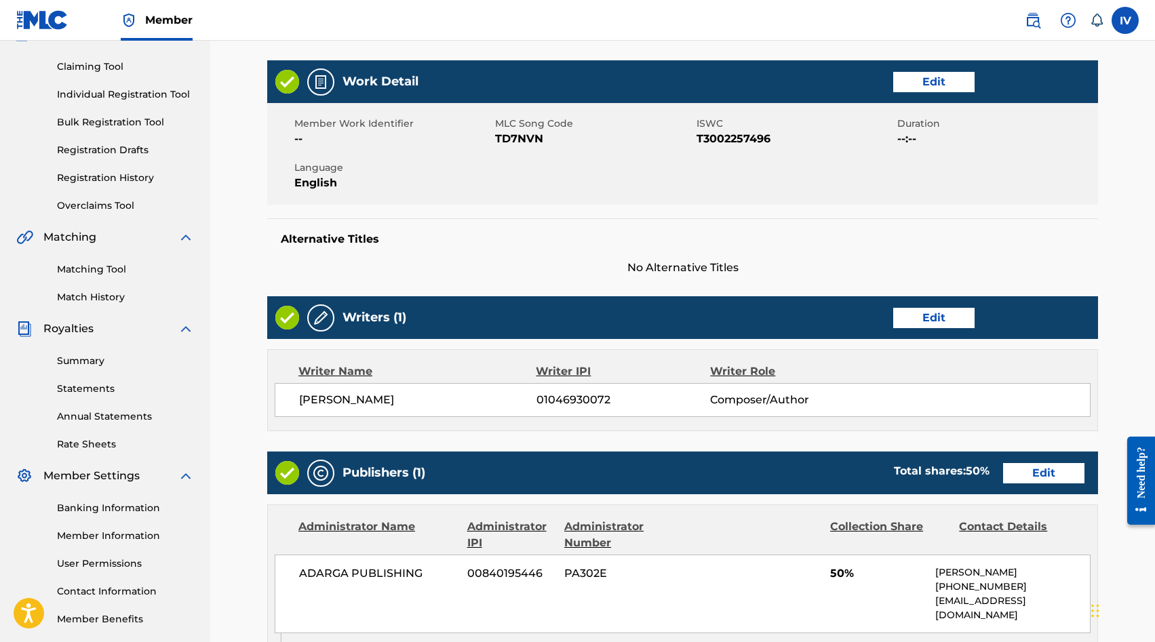
click at [908, 81] on link "Edit" at bounding box center [933, 82] width 81 height 20
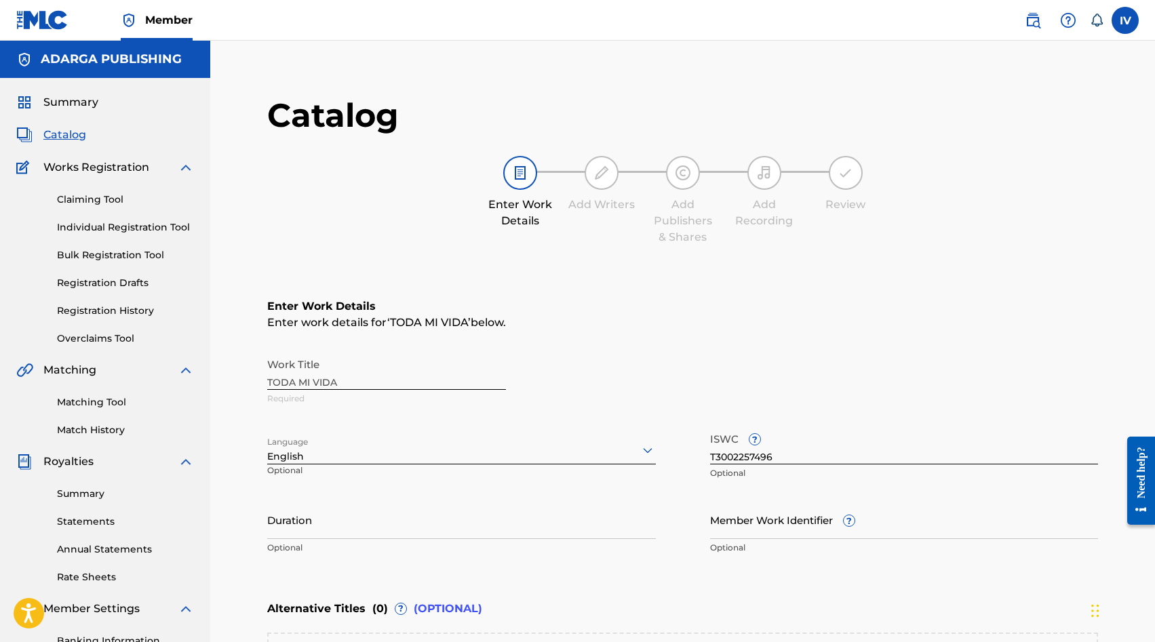
click at [452, 465] on div "Language English Optional" at bounding box center [461, 456] width 389 height 61
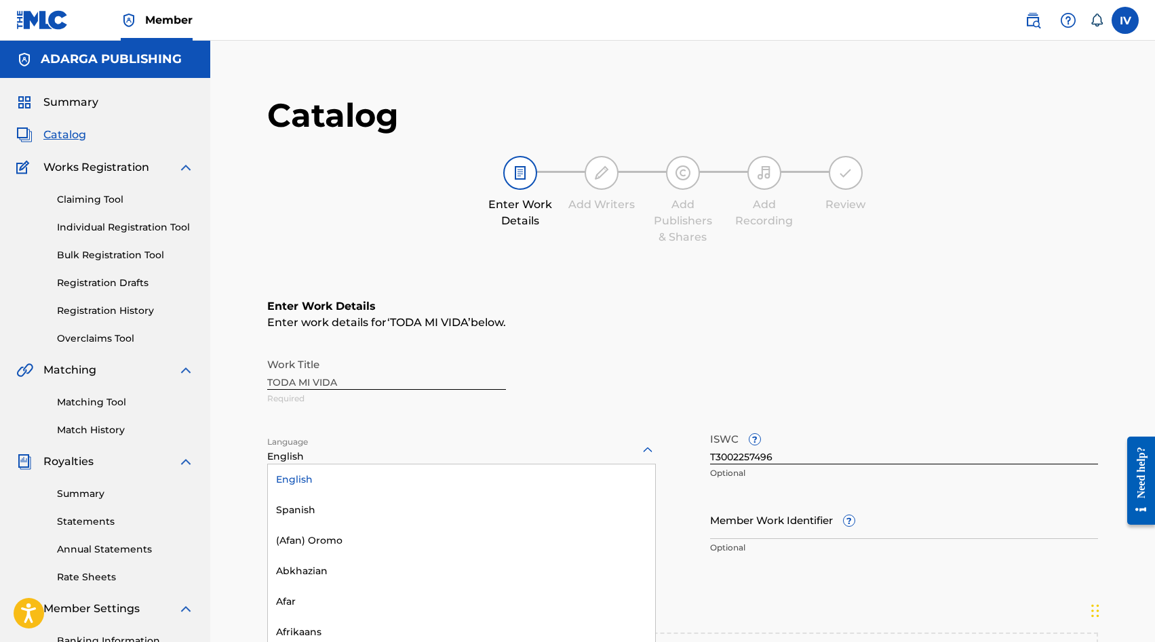
click at [418, 448] on div "English selected, 1 of 153. 153 results available. Use Up and Down to choose op…" at bounding box center [461, 450] width 389 height 28
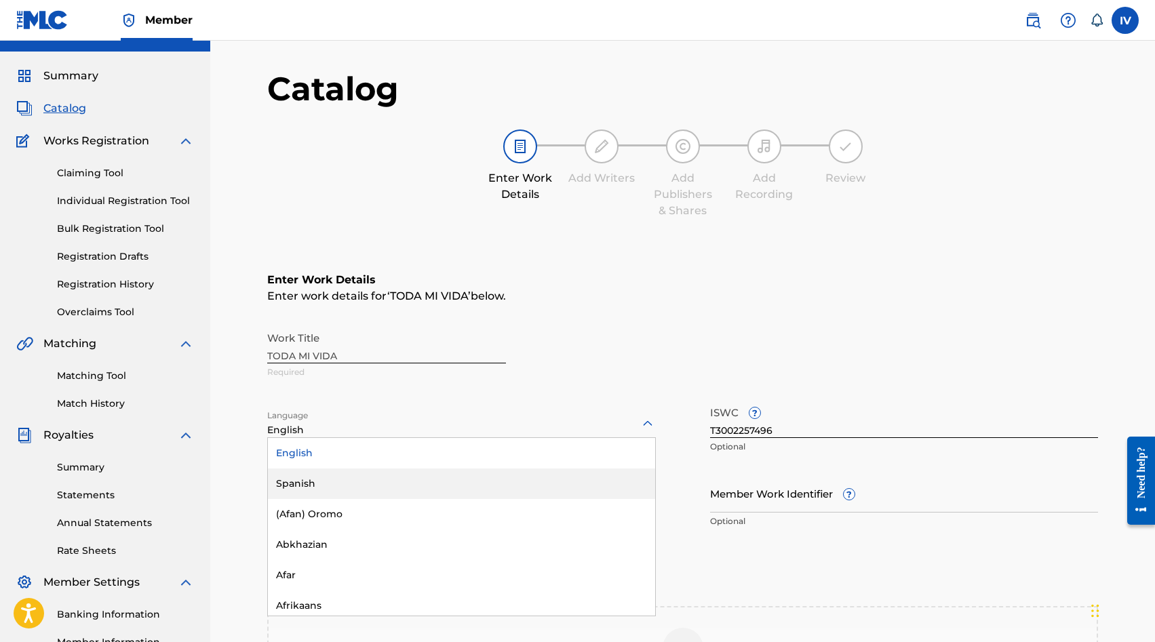
click at [378, 490] on div "Spanish" at bounding box center [461, 484] width 387 height 31
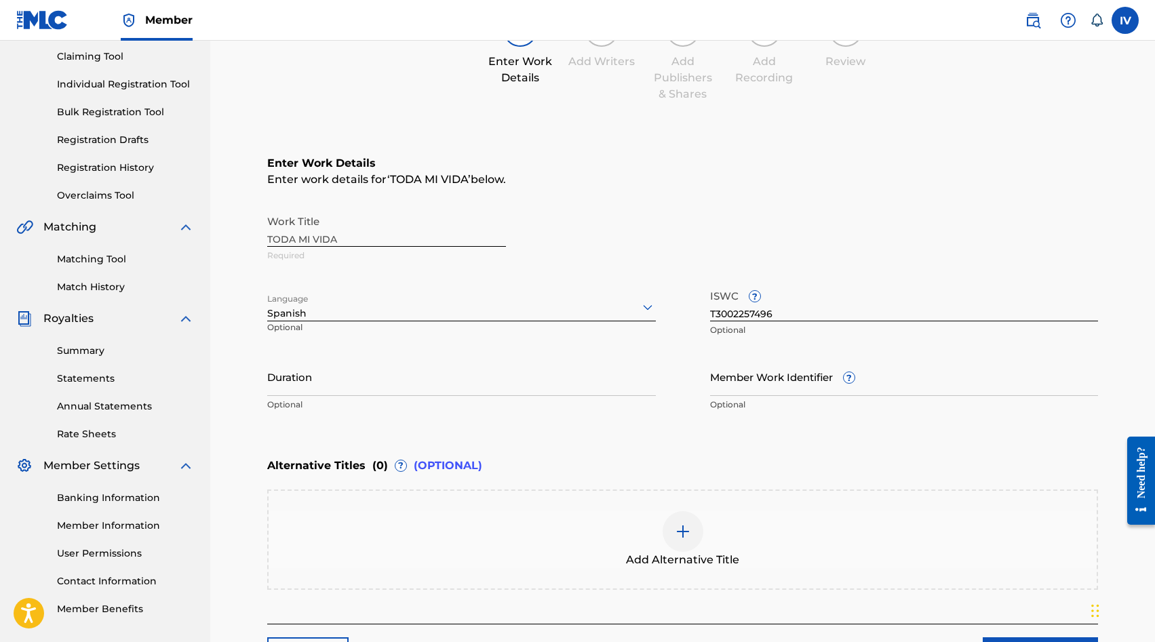
scroll to position [257, 0]
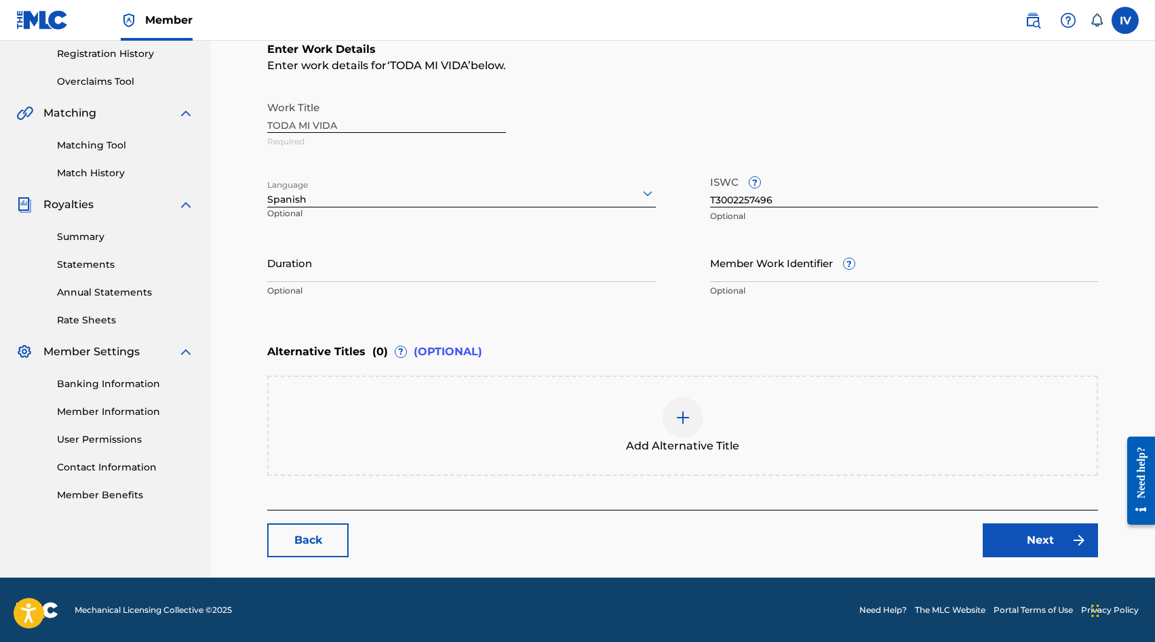
click at [1050, 534] on link "Next" at bounding box center [1039, 540] width 115 height 34
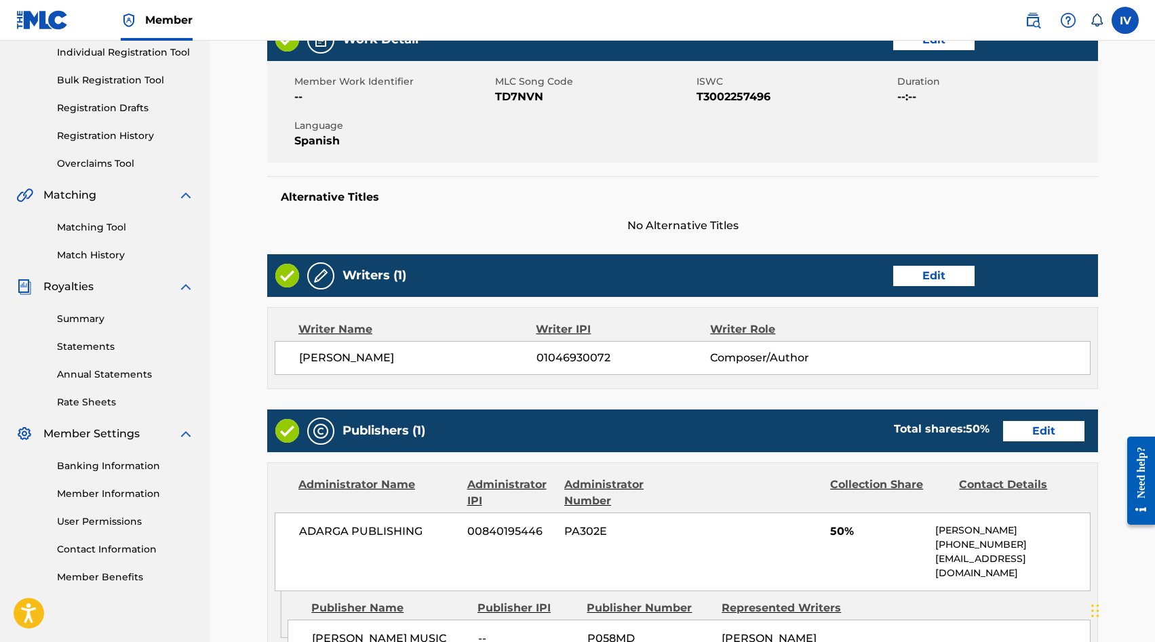
scroll to position [203, 0]
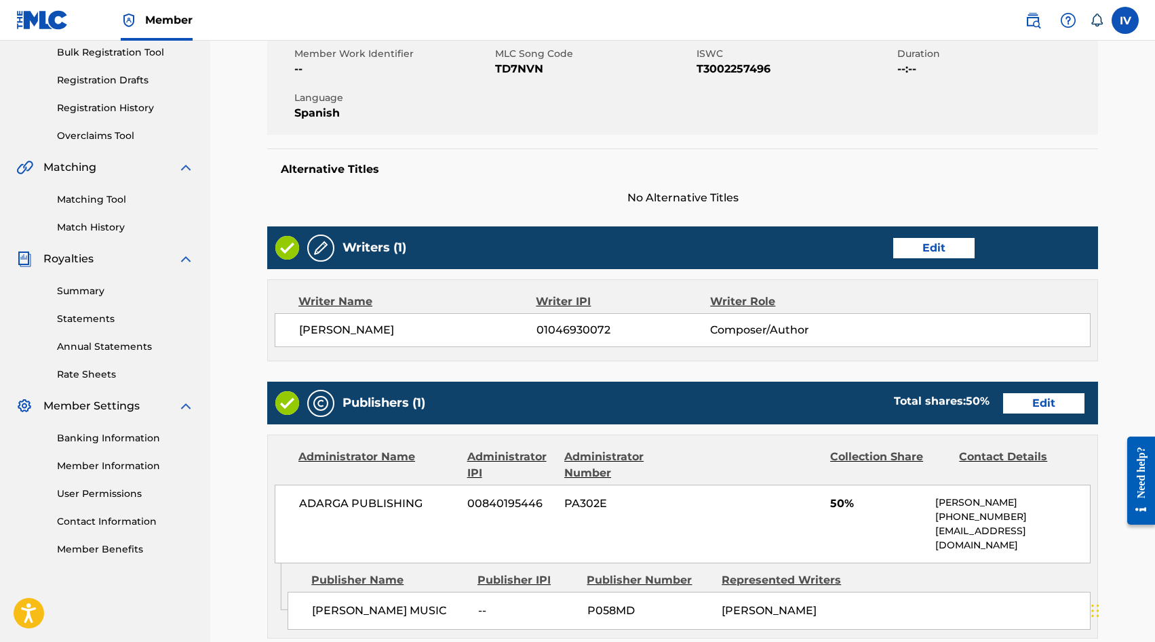
click at [1050, 403] on link "Edit" at bounding box center [1043, 403] width 81 height 20
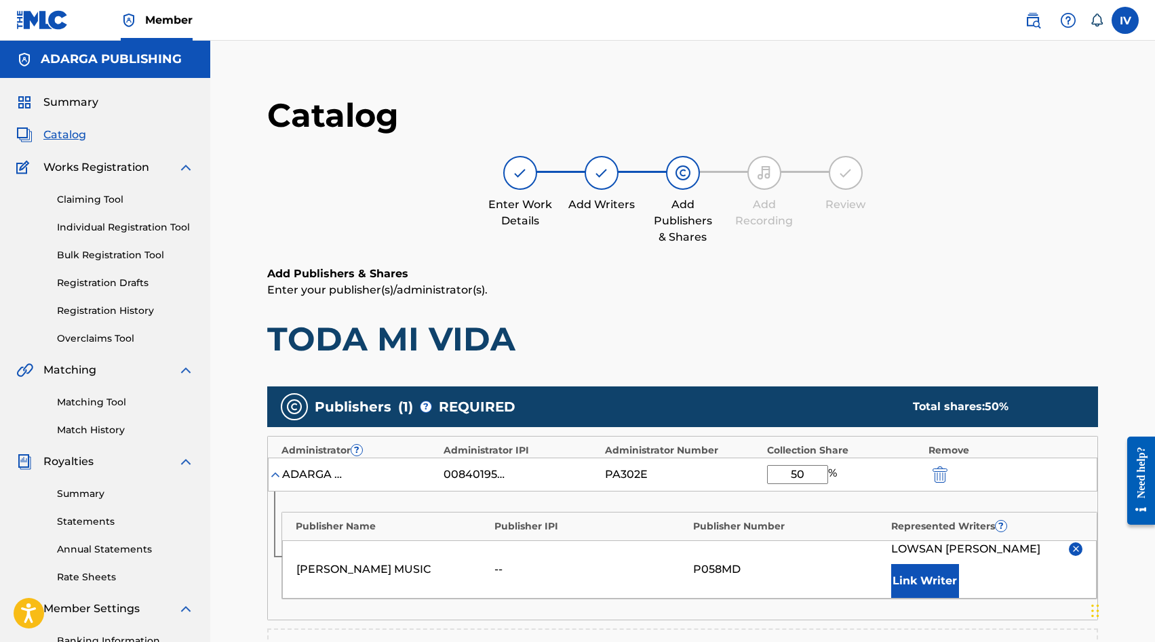
click at [799, 481] on input "50" at bounding box center [797, 474] width 61 height 19
type input "100"
click at [904, 572] on button "Link Writer" at bounding box center [925, 581] width 68 height 34
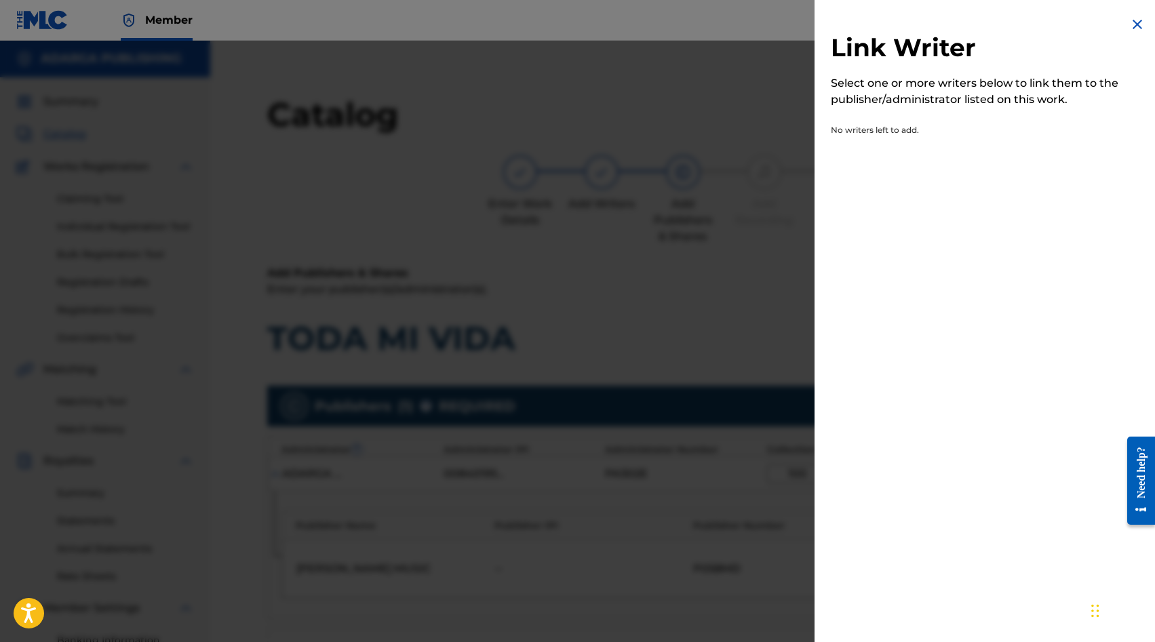
click at [1132, 15] on div "Link Writer Select one or more writers below to link them to the publisher/admi…" at bounding box center [987, 88] width 347 height 176
click at [1129, 21] on img at bounding box center [1137, 24] width 16 height 16
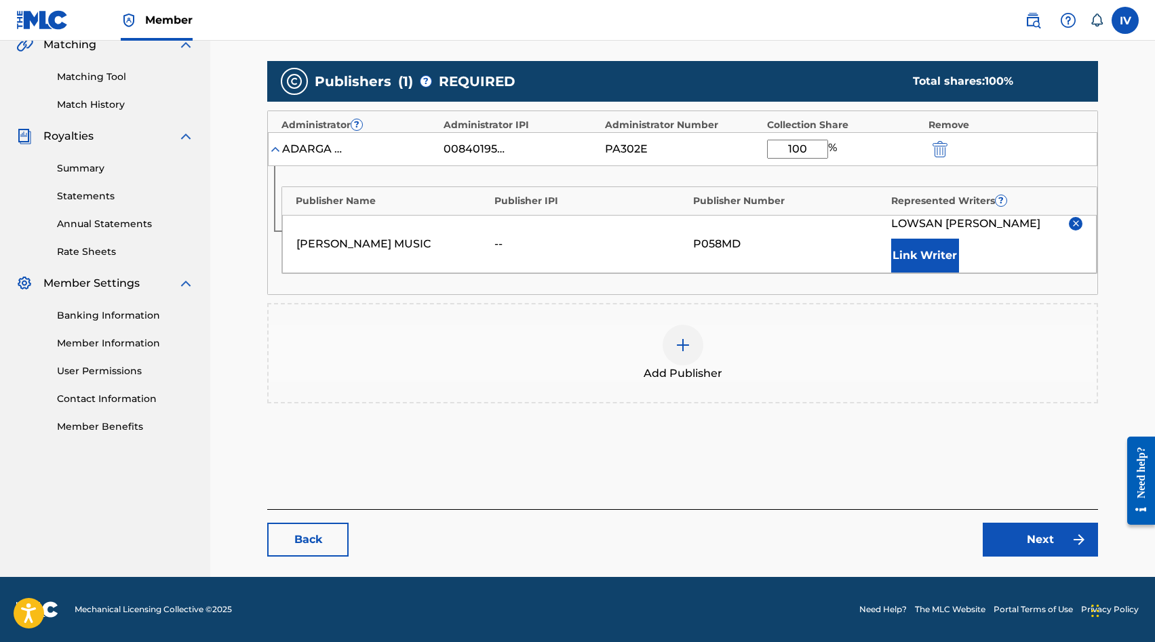
click at [1023, 540] on link "Next" at bounding box center [1039, 540] width 115 height 34
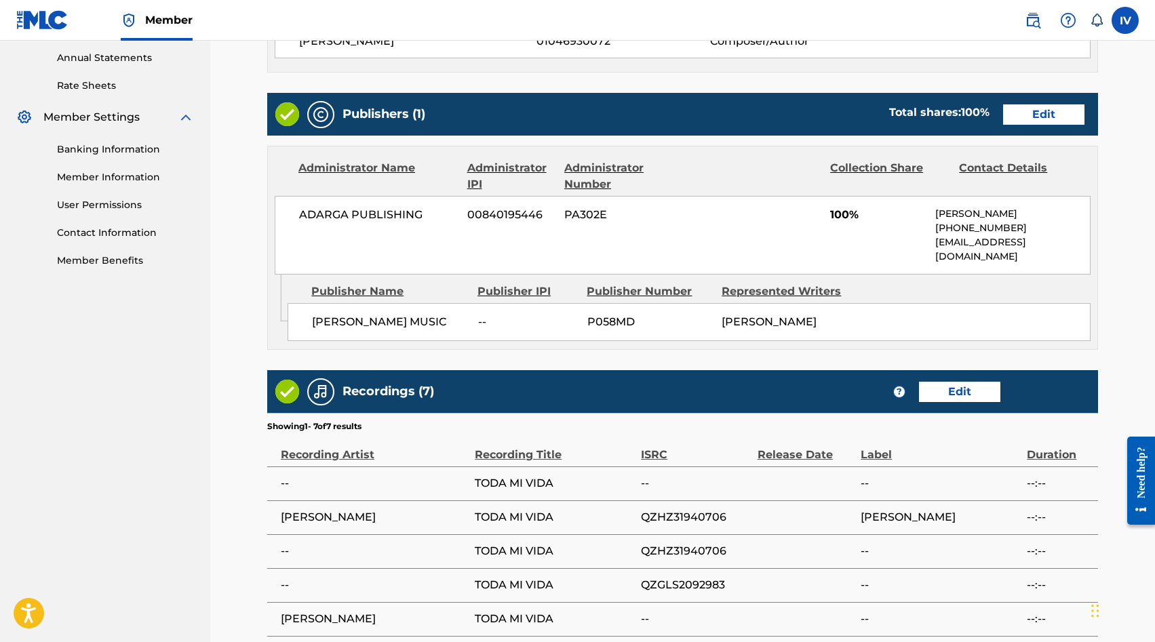
scroll to position [692, 0]
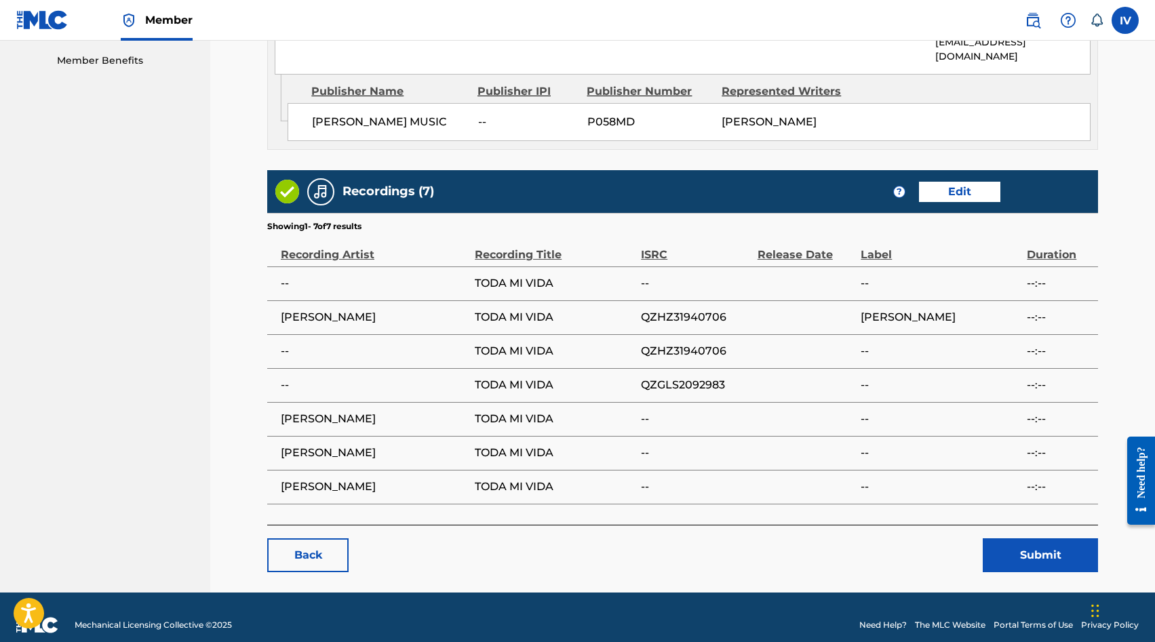
click at [1067, 593] on footer "Mechanical Licensing Collective © 2025 Need Help? The MLC Website Portal Terms …" at bounding box center [577, 625] width 1155 height 65
click at [1038, 548] on button "Submit" at bounding box center [1039, 555] width 115 height 34
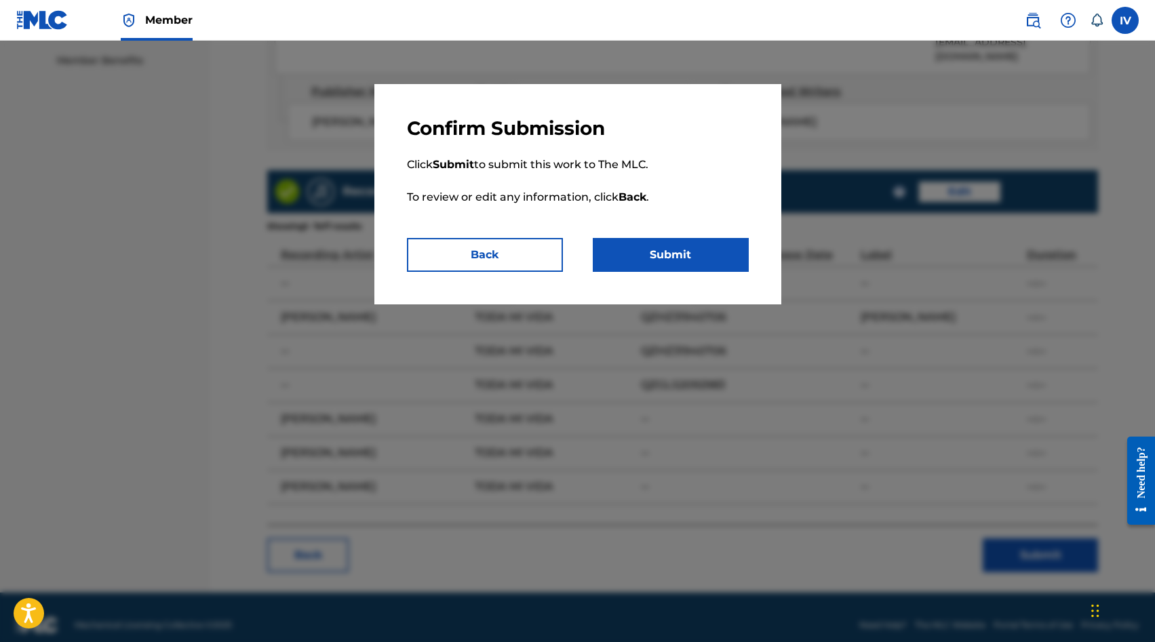
click at [651, 259] on button "Submit" at bounding box center [671, 255] width 156 height 34
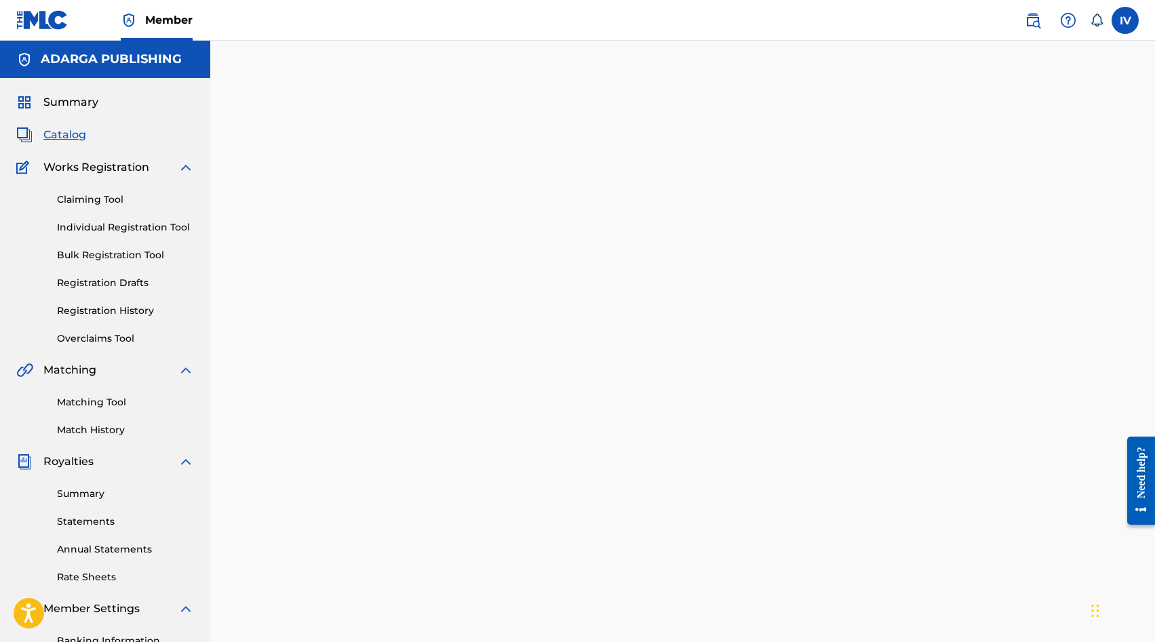
click at [79, 146] on div "Summary Catalog Works Registration Claiming Tool Individual Registration Tool B…" at bounding box center [105, 427] width 210 height 698
click at [64, 132] on span "Catalog" at bounding box center [64, 135] width 43 height 16
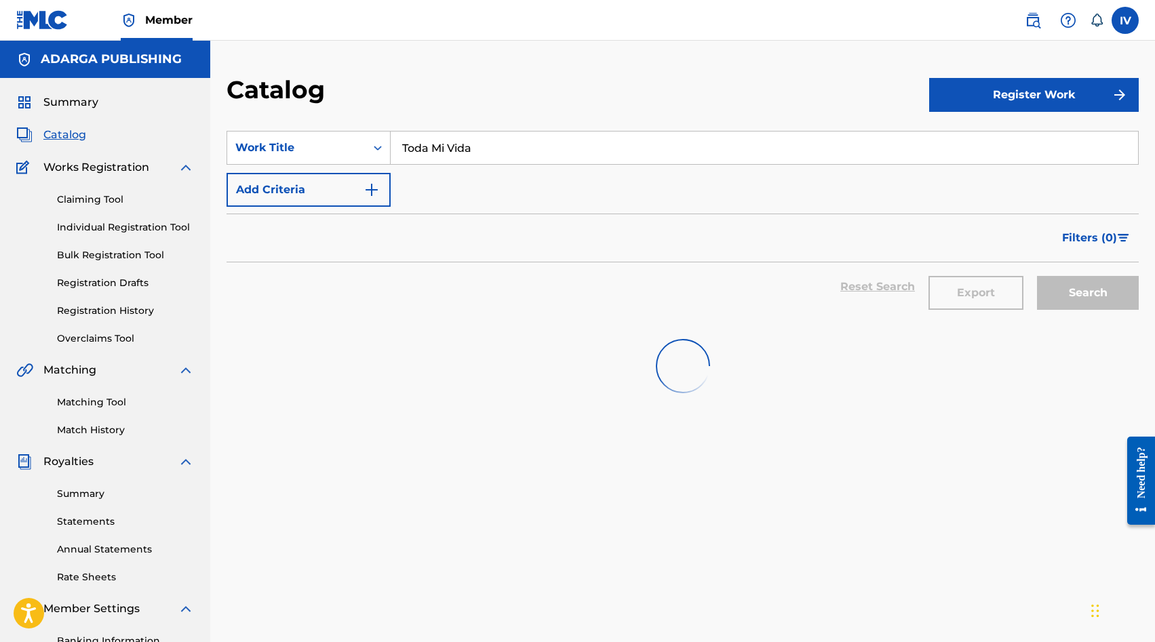
click at [447, 141] on input "Toda Mi Vida" at bounding box center [764, 148] width 747 height 33
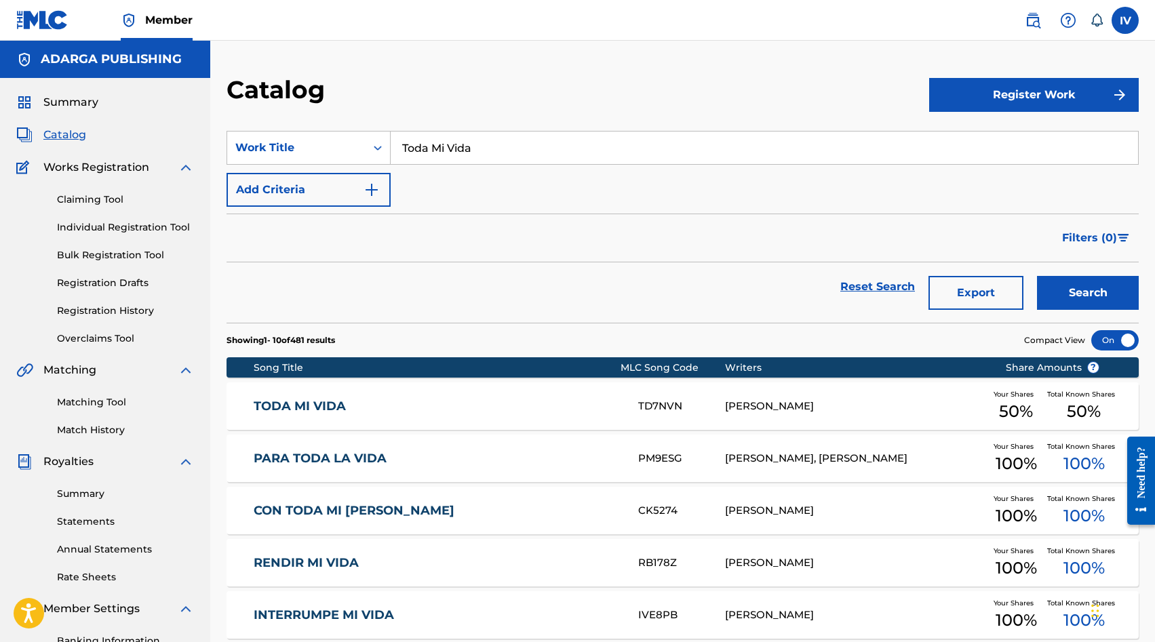
paste input "Omnipotente"
type input "Omnipotente"
click at [1037, 276] on button "Search" at bounding box center [1088, 293] width 102 height 34
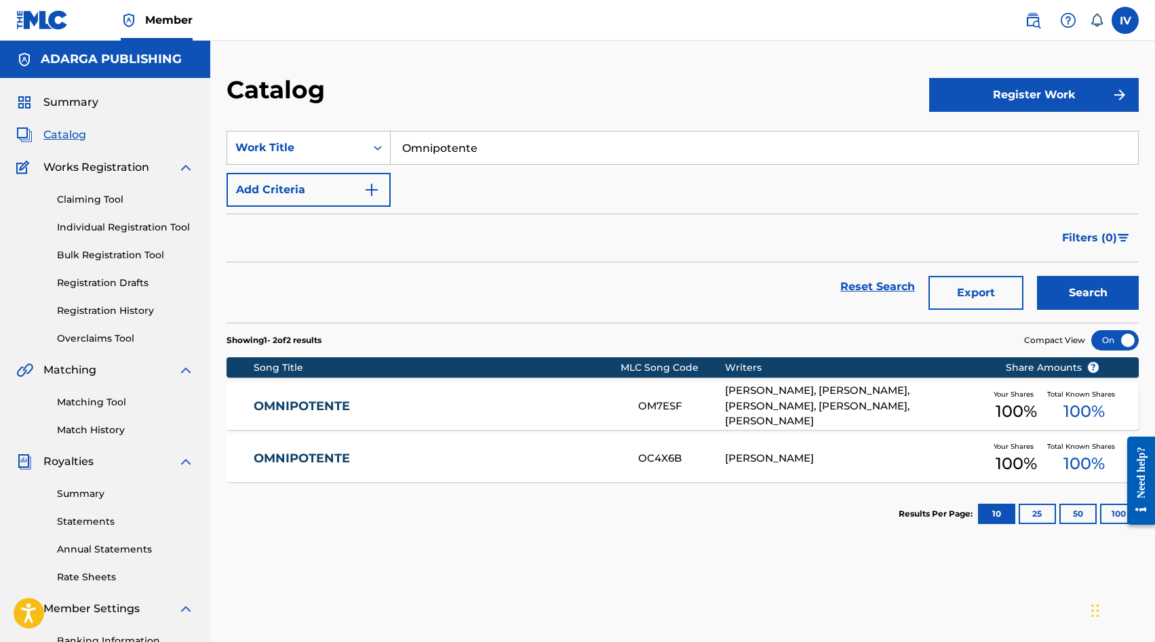
click at [425, 471] on div "OMNIPOTENTE OC4X6B LOWSAN MELGAR Your Shares 100 % Total Known Shares 100 %" at bounding box center [682, 458] width 912 height 47
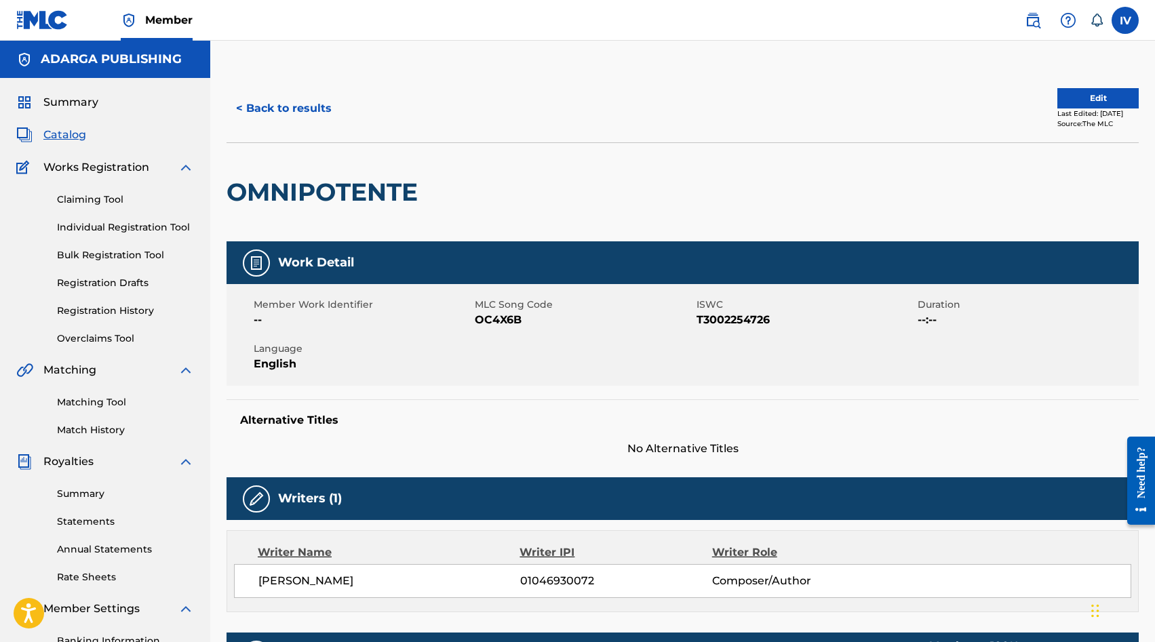
click at [517, 322] on span "OC4X6B" at bounding box center [584, 320] width 218 height 16
copy span "OC4X6B"
click at [1057, 100] on button "Edit" at bounding box center [1097, 98] width 81 height 20
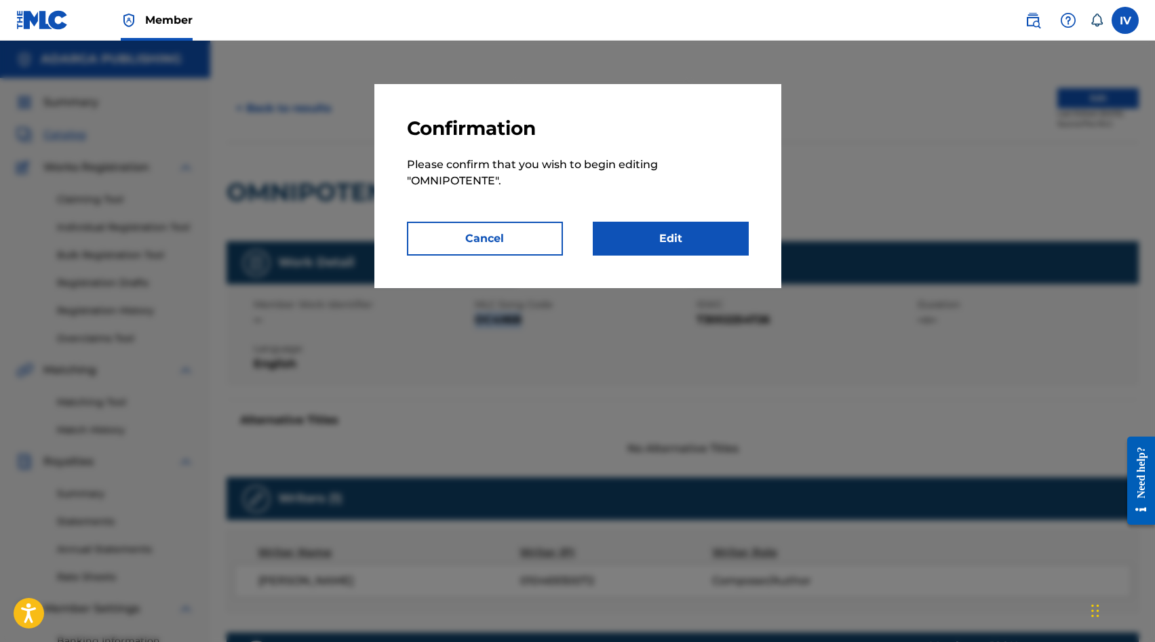
click at [725, 234] on link "Edit" at bounding box center [671, 239] width 156 height 34
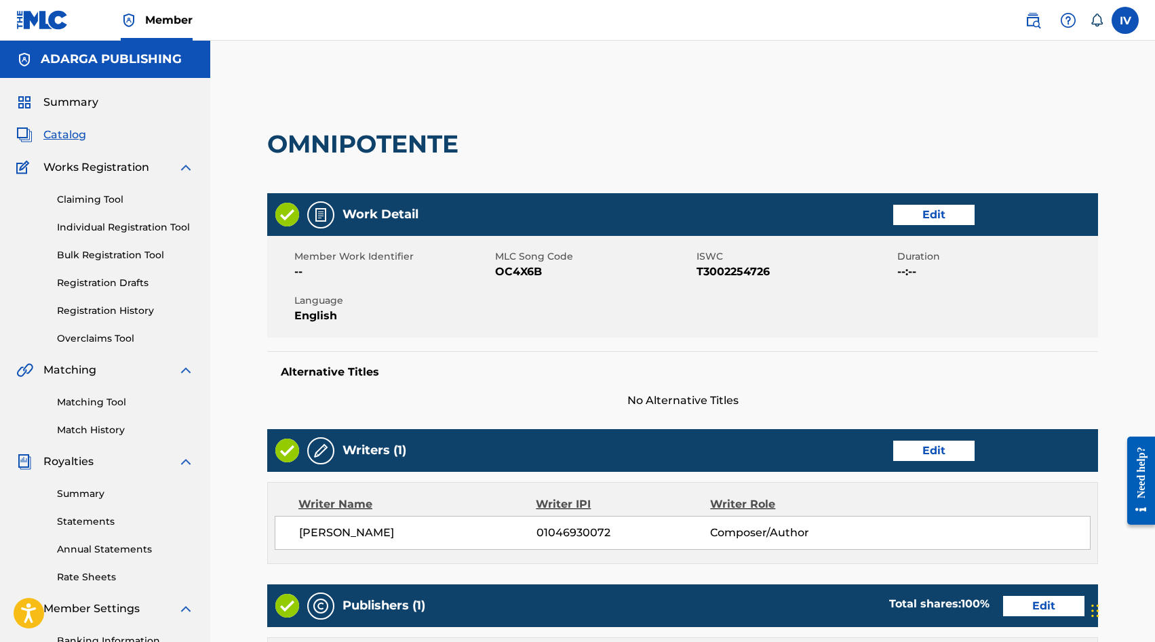
click at [929, 214] on link "Edit" at bounding box center [933, 215] width 81 height 20
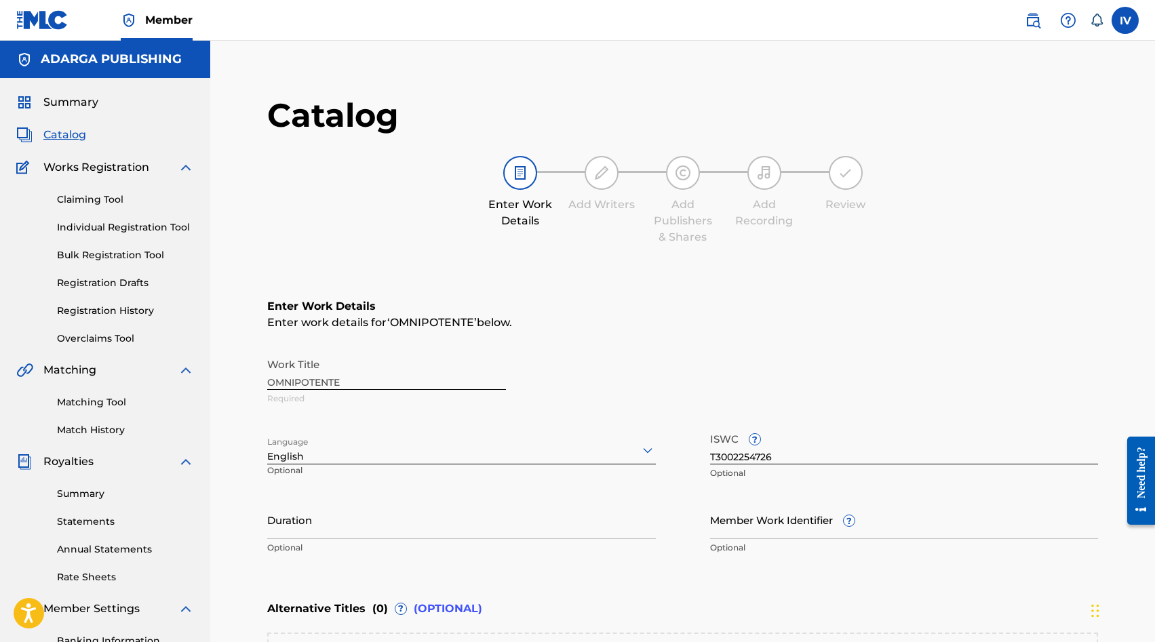
click at [395, 452] on div "English" at bounding box center [461, 450] width 389 height 28
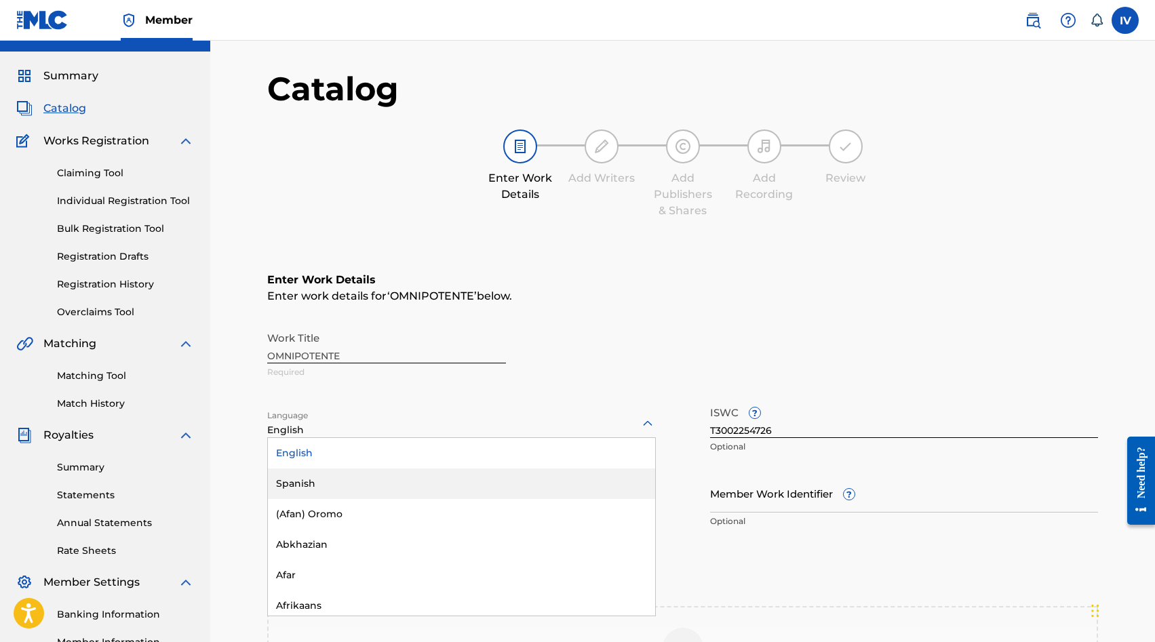
click at [347, 492] on div "Spanish" at bounding box center [461, 484] width 387 height 31
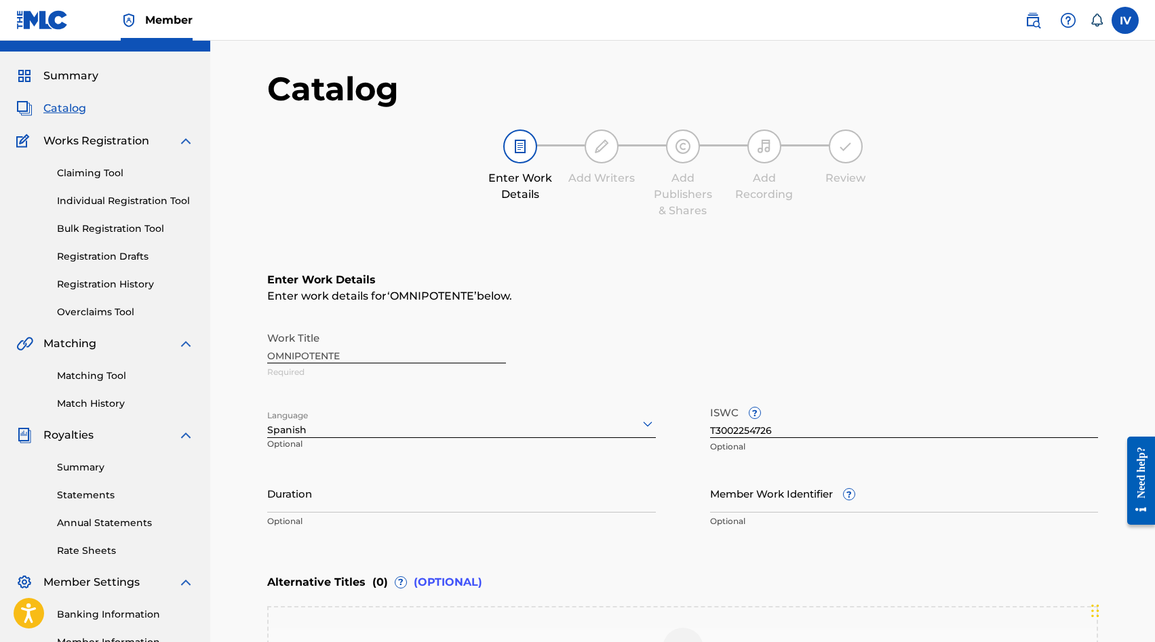
scroll to position [257, 0]
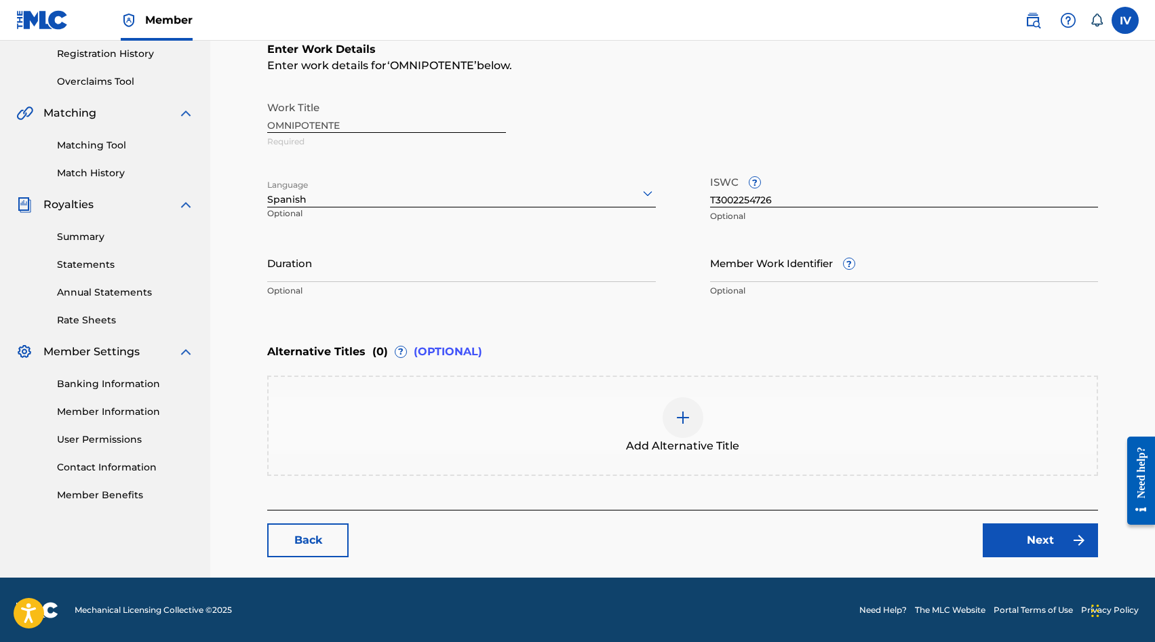
click at [989, 556] on link "Next" at bounding box center [1039, 540] width 115 height 34
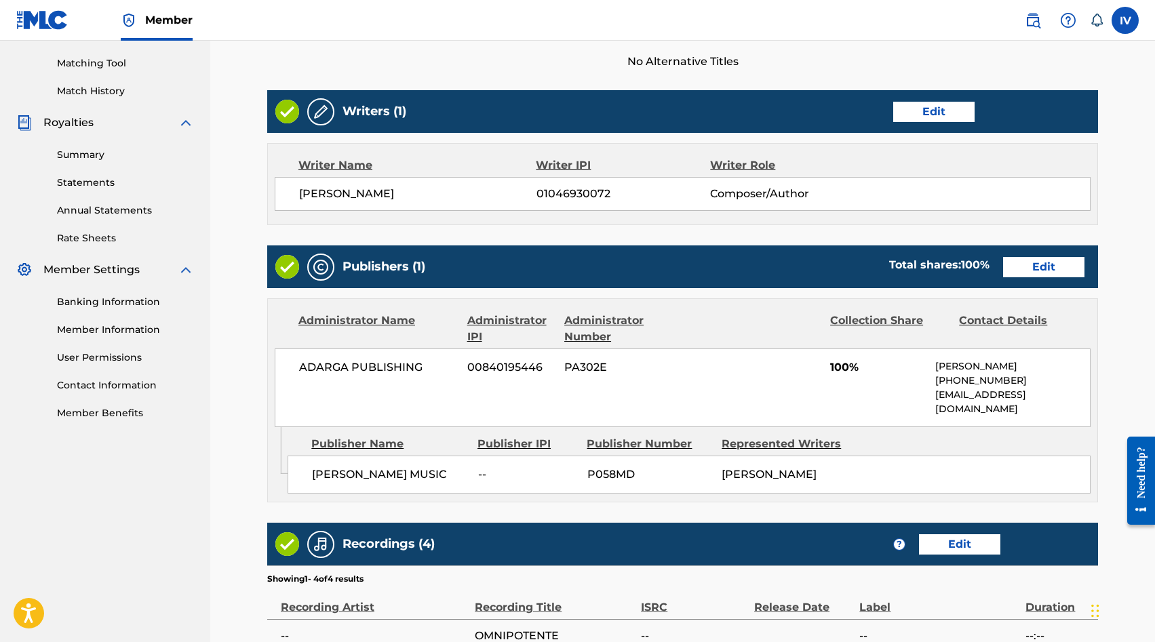
scroll to position [590, 0]
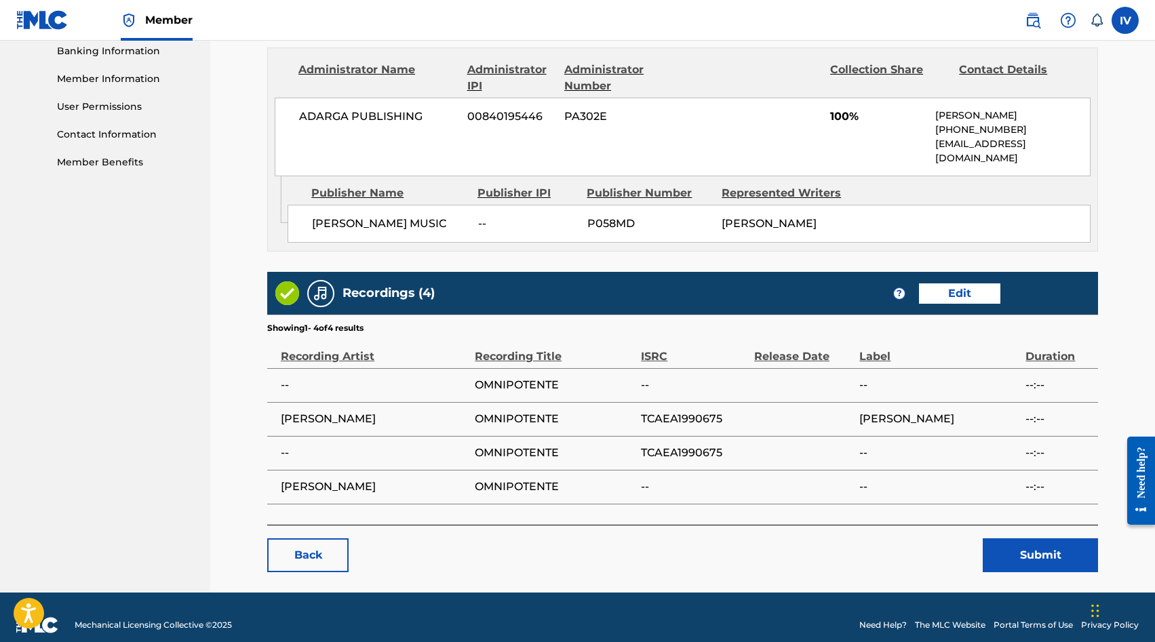
click at [1023, 538] on button "Submit" at bounding box center [1039, 555] width 115 height 34
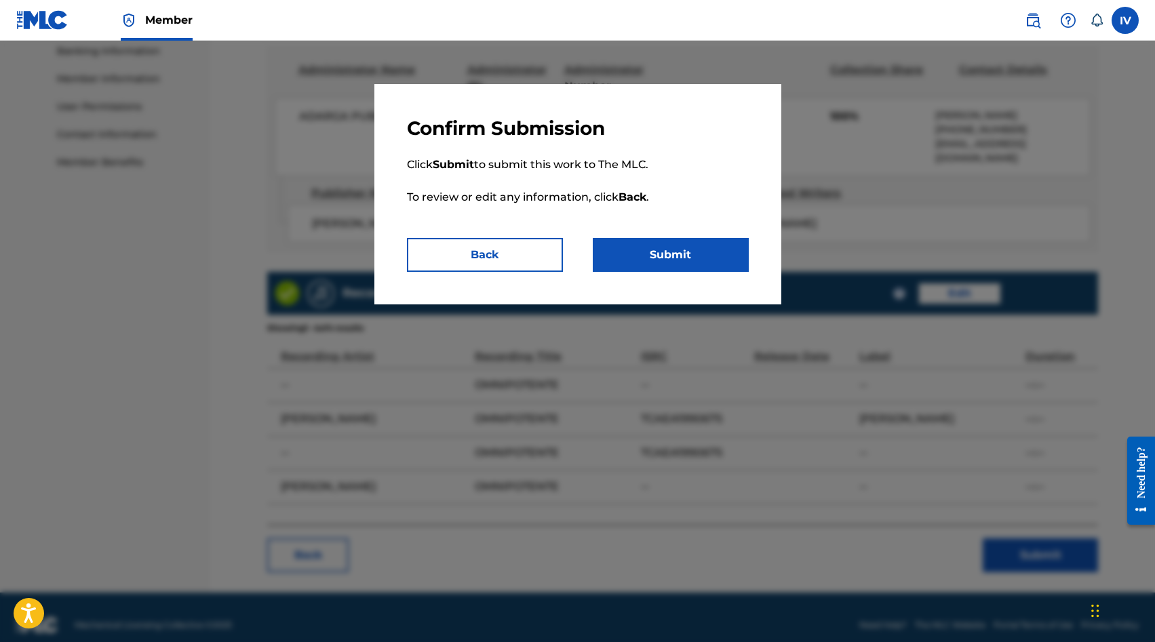
click at [662, 254] on button "Submit" at bounding box center [671, 255] width 156 height 34
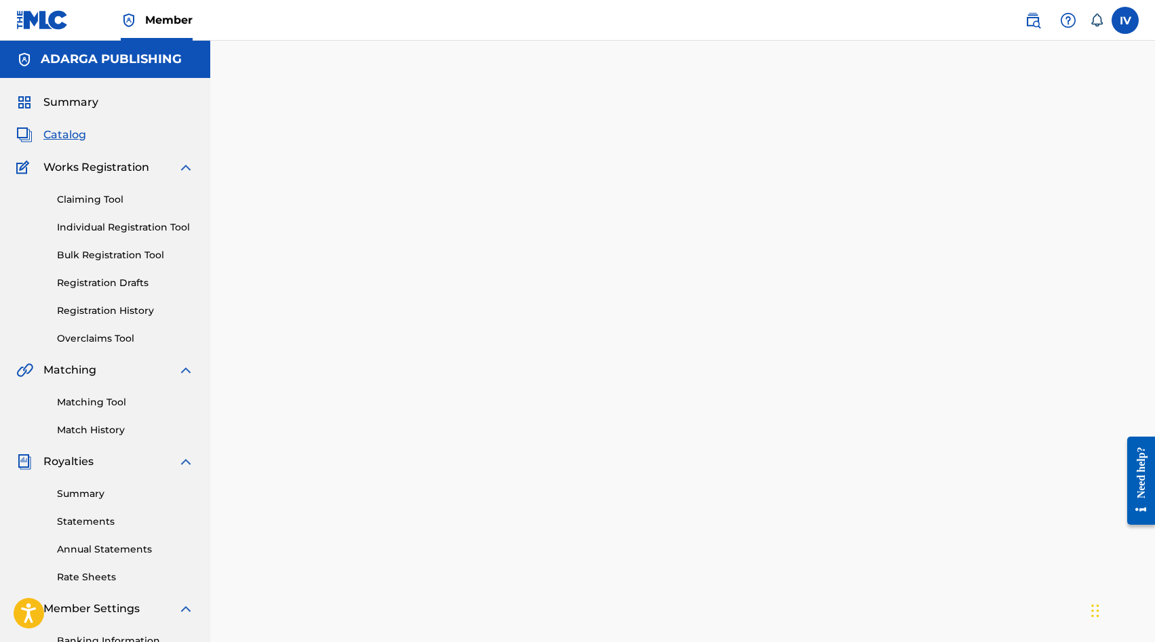
click at [71, 132] on span "Catalog" at bounding box center [64, 135] width 43 height 16
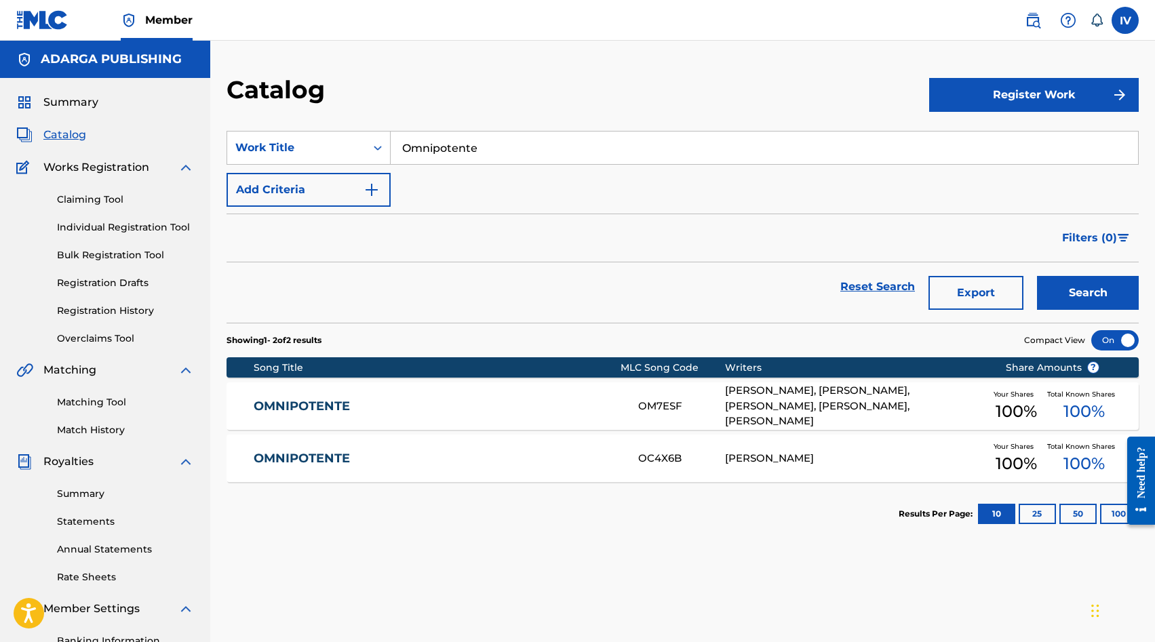
click at [449, 148] on input "Omnipotente" at bounding box center [764, 148] width 747 height 33
paste input "Perfecta Gracia"
type input "Perfecta Gracia"
click at [1037, 276] on button "Search" at bounding box center [1088, 293] width 102 height 34
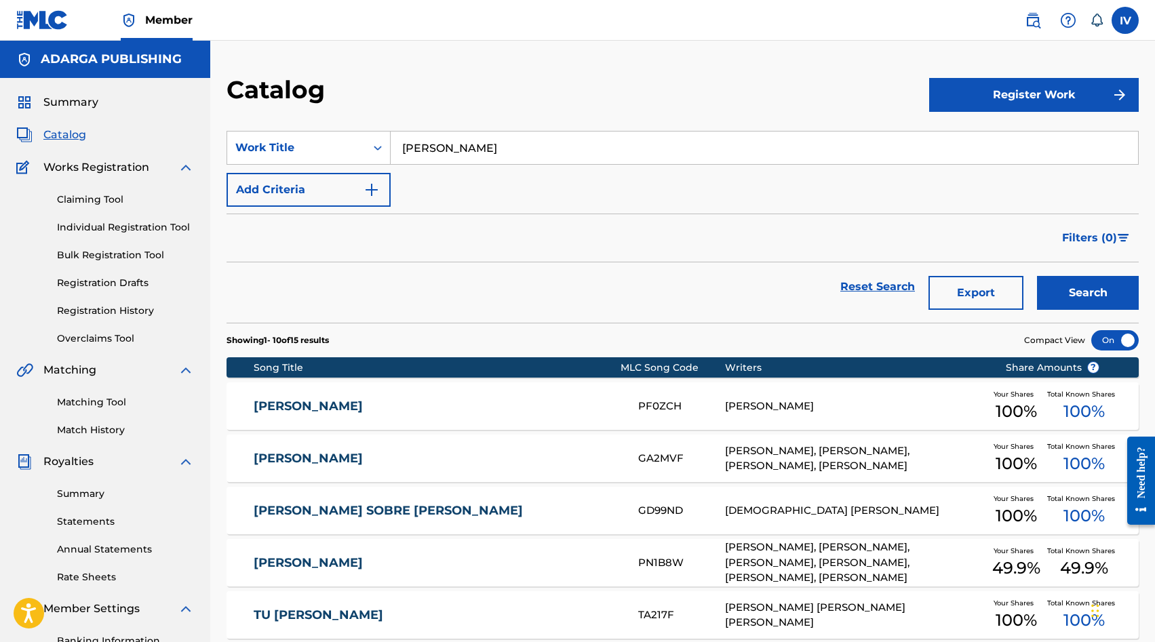
click at [388, 403] on link "PERFECTA GRACIA" at bounding box center [437, 407] width 366 height 16
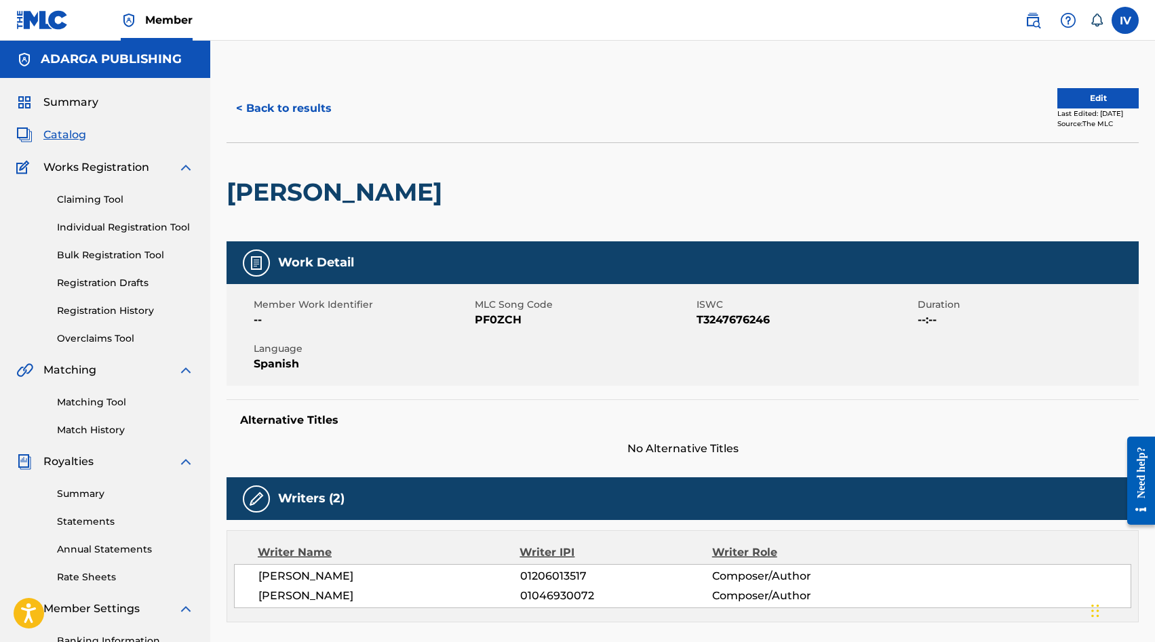
click at [497, 325] on span "PF0ZCH" at bounding box center [584, 320] width 218 height 16
copy span "PF0ZCH"
click at [1075, 100] on button "Edit" at bounding box center [1097, 98] width 81 height 20
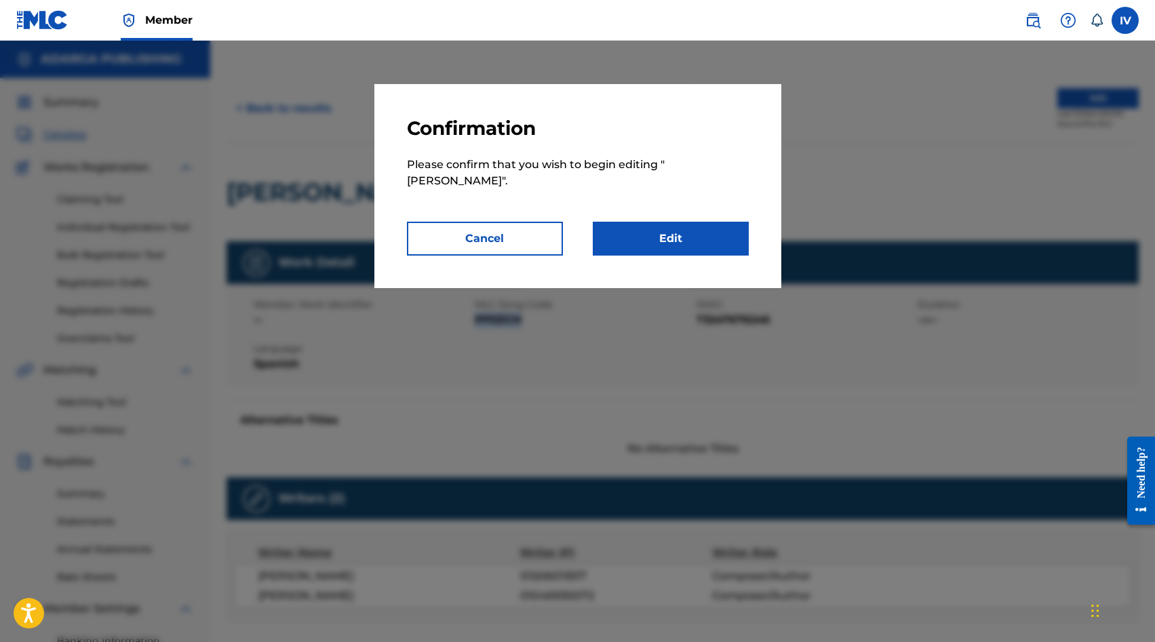
click at [681, 252] on link "Edit" at bounding box center [671, 239] width 156 height 34
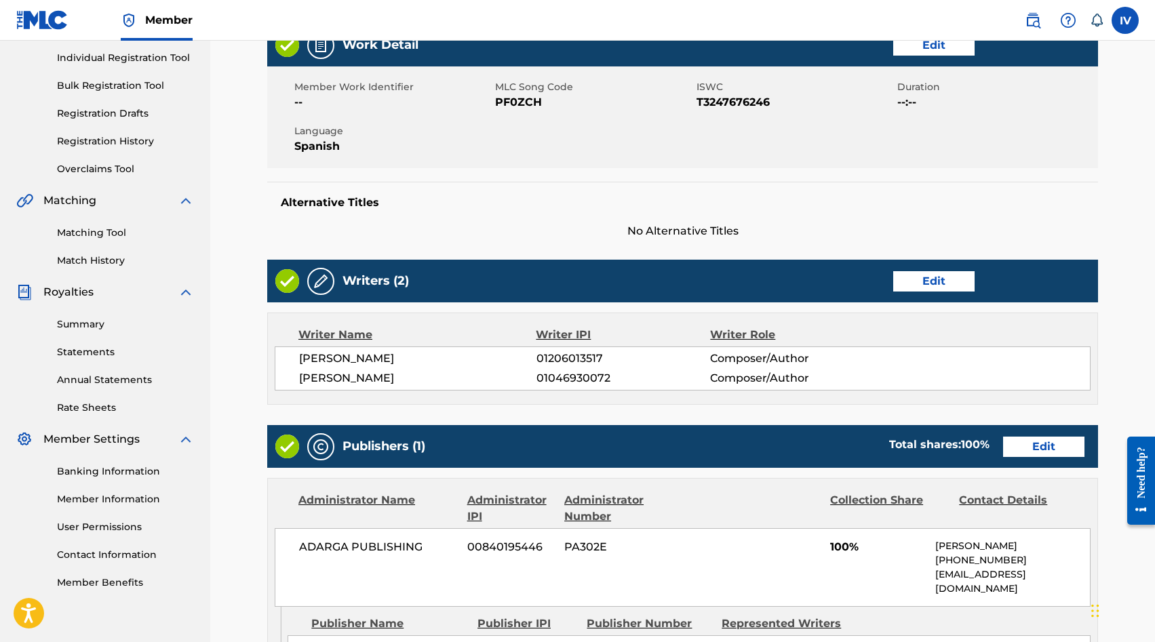
scroll to position [378, 0]
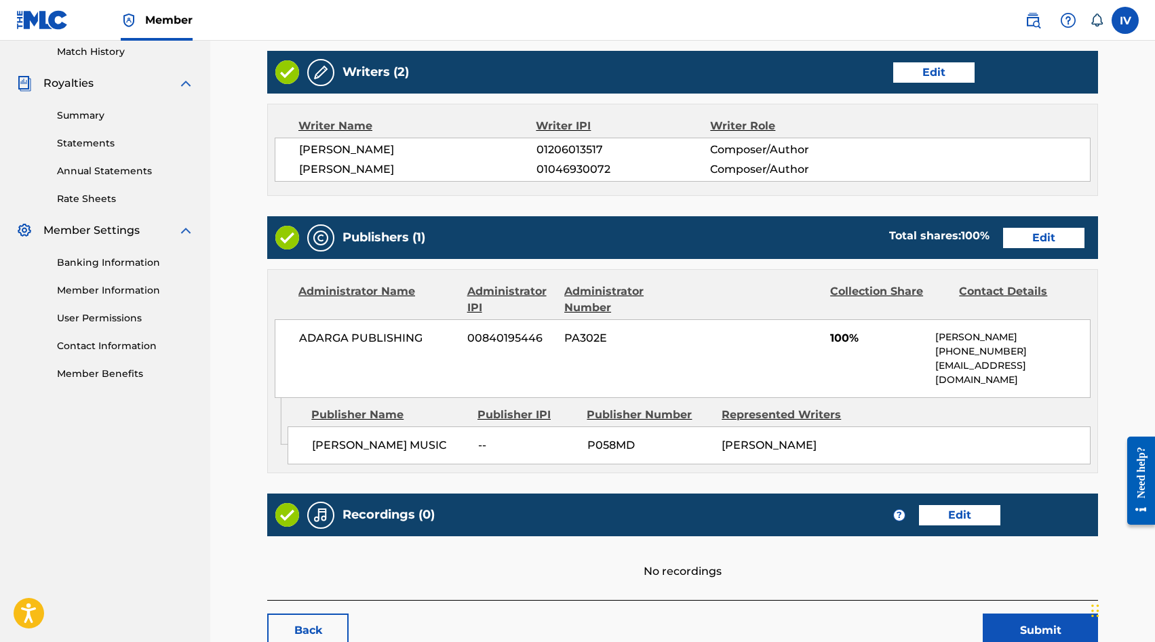
click at [1037, 245] on link "Edit" at bounding box center [1043, 238] width 81 height 20
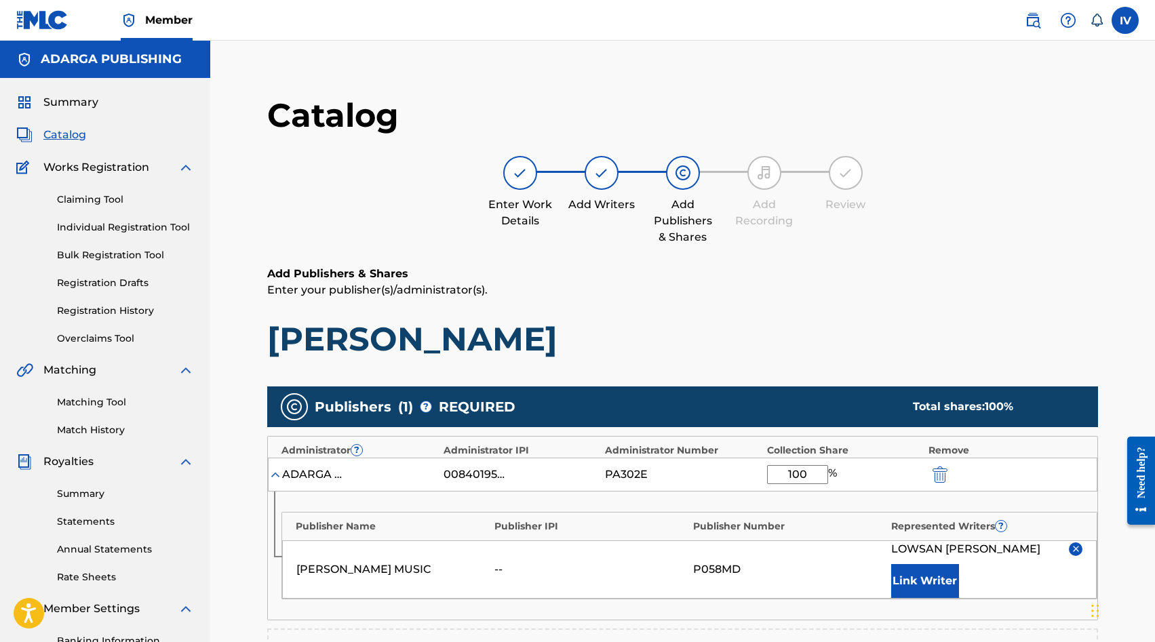
click at [930, 567] on button "Link Writer" at bounding box center [925, 581] width 68 height 34
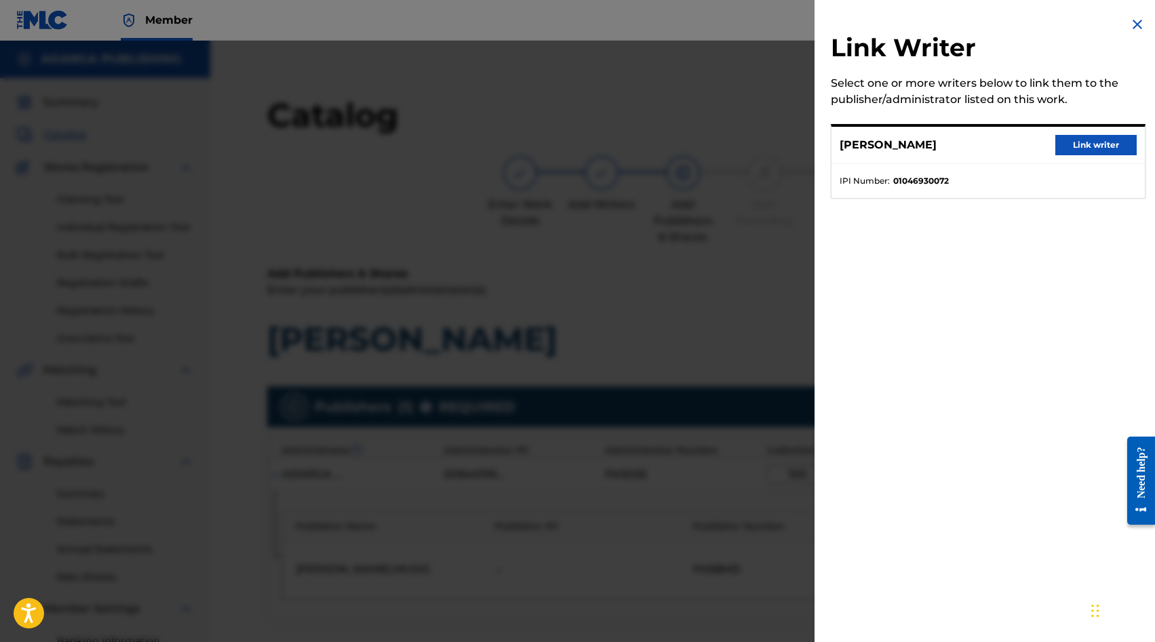
click at [1066, 139] on button "Link writer" at bounding box center [1095, 145] width 81 height 20
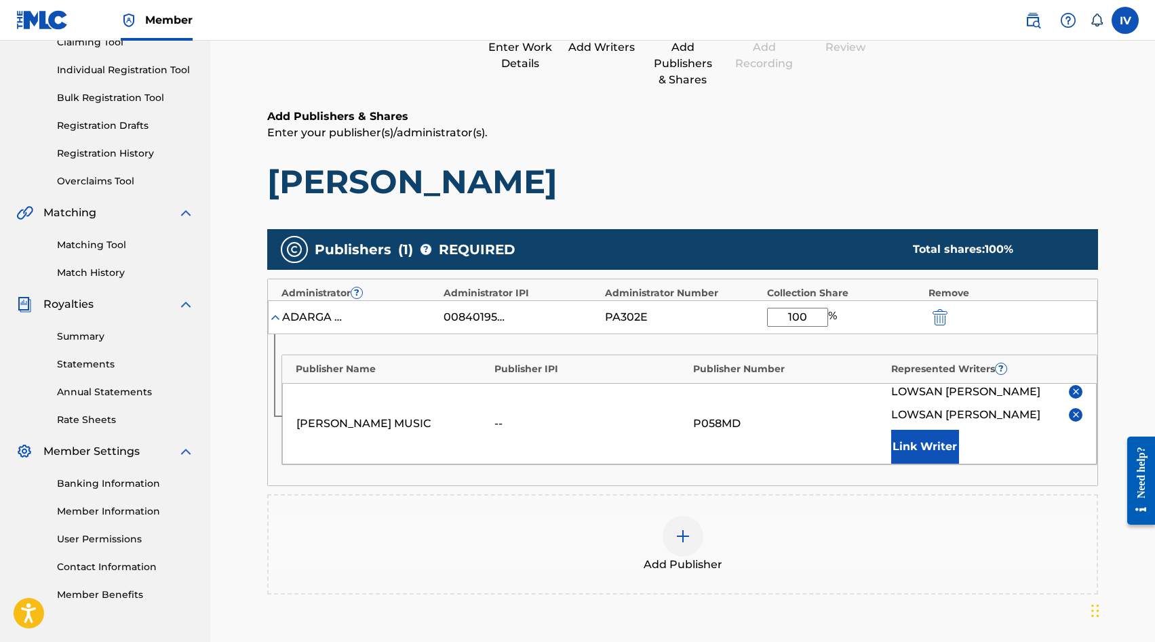
scroll to position [272, 0]
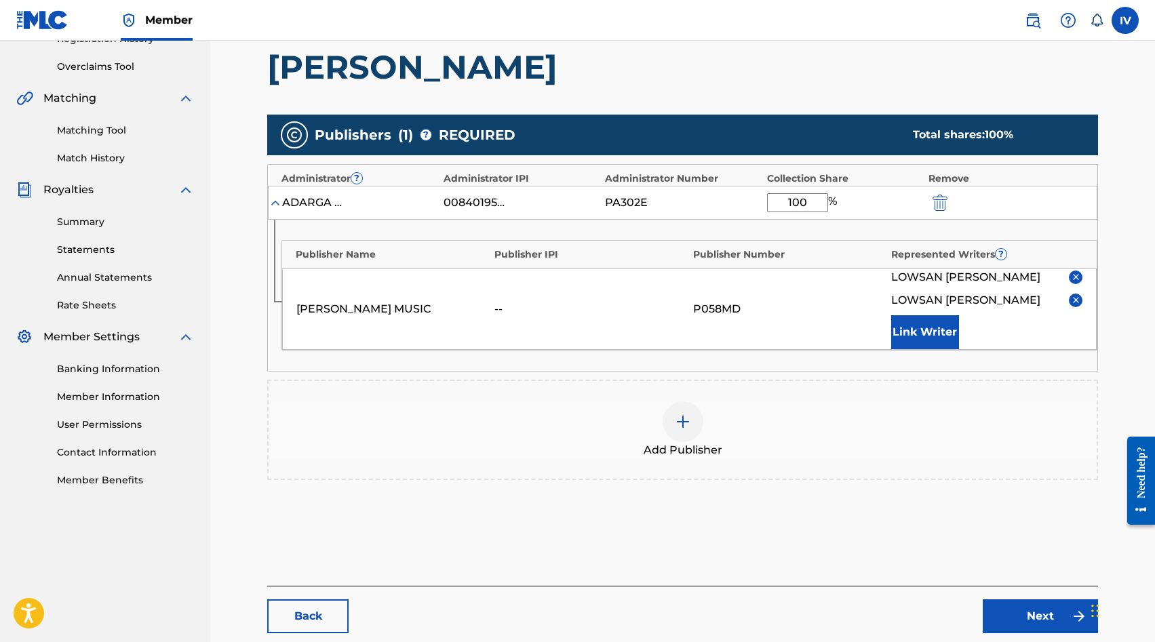
click at [1078, 277] on img at bounding box center [1076, 277] width 10 height 10
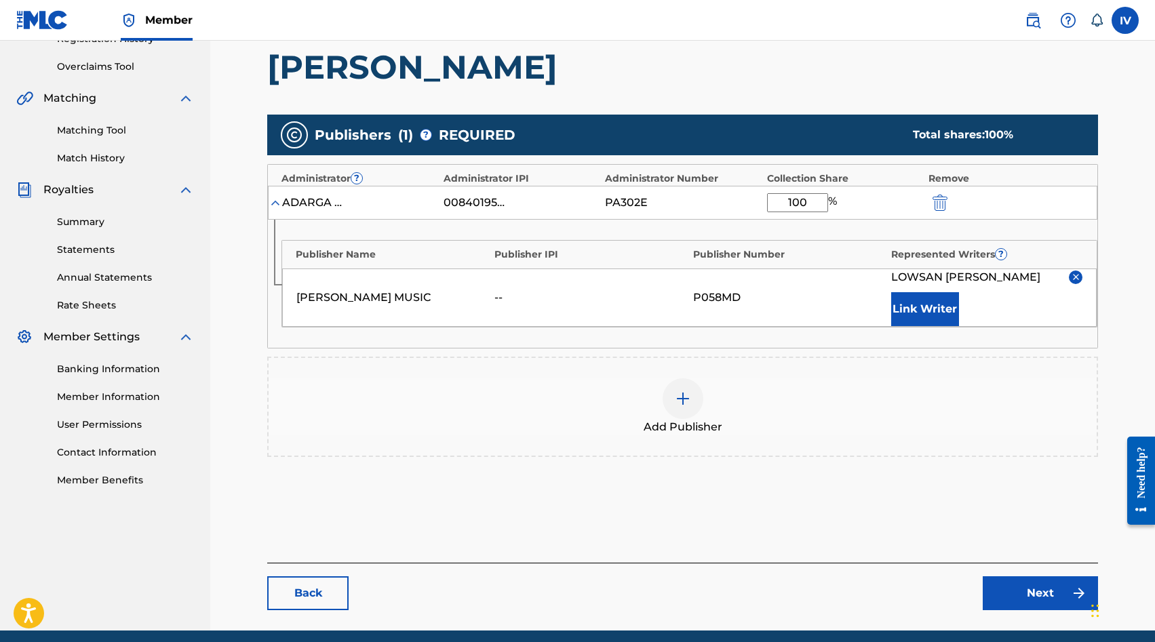
click at [1075, 276] on img at bounding box center [1076, 277] width 10 height 10
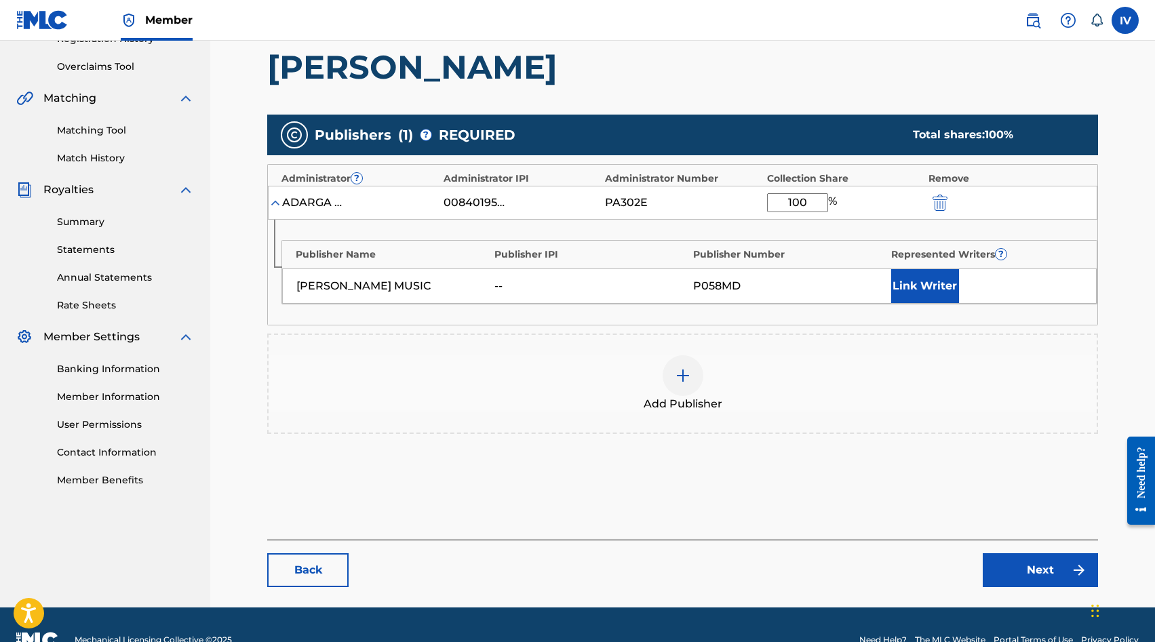
click at [327, 561] on link "Back" at bounding box center [307, 570] width 81 height 34
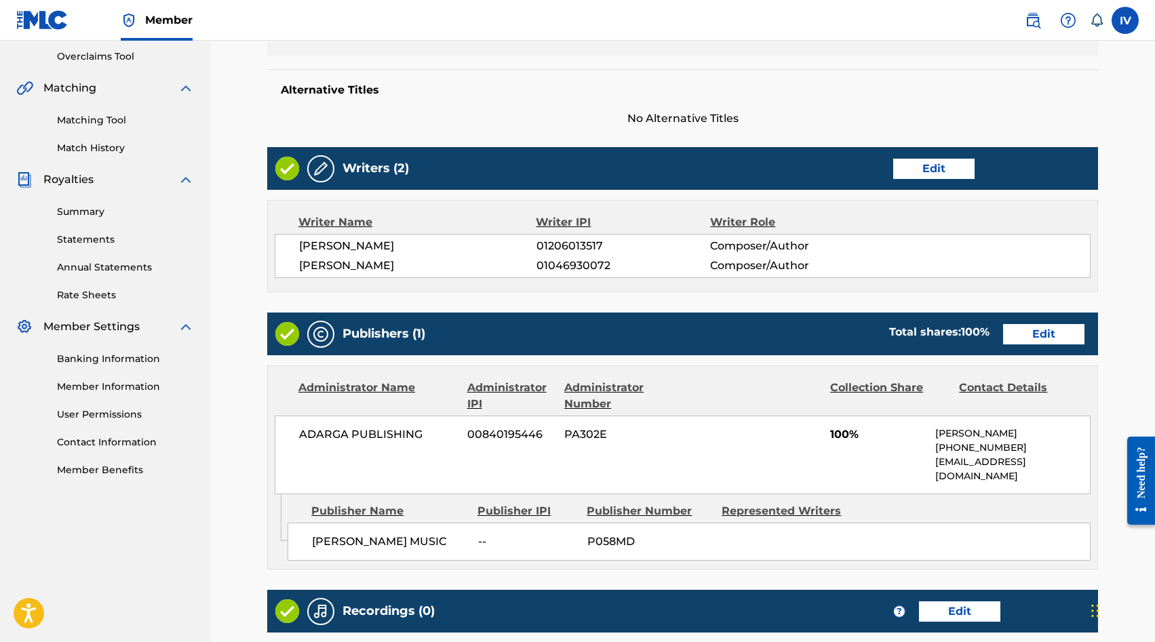
scroll to position [302, 0]
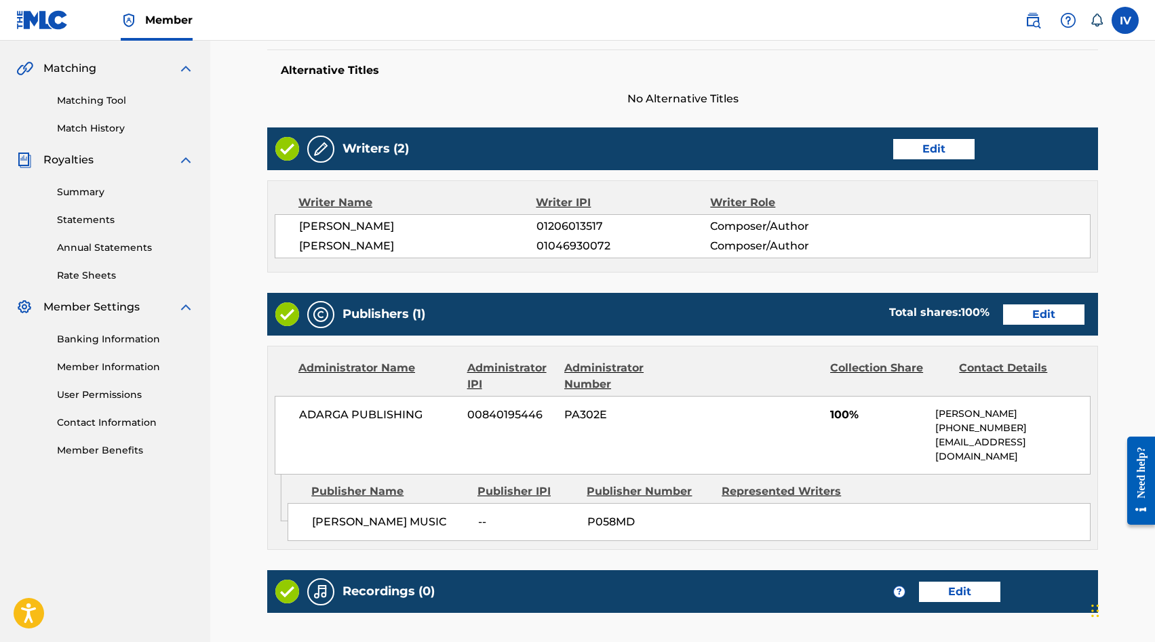
click at [1020, 316] on link "Edit" at bounding box center [1043, 314] width 81 height 20
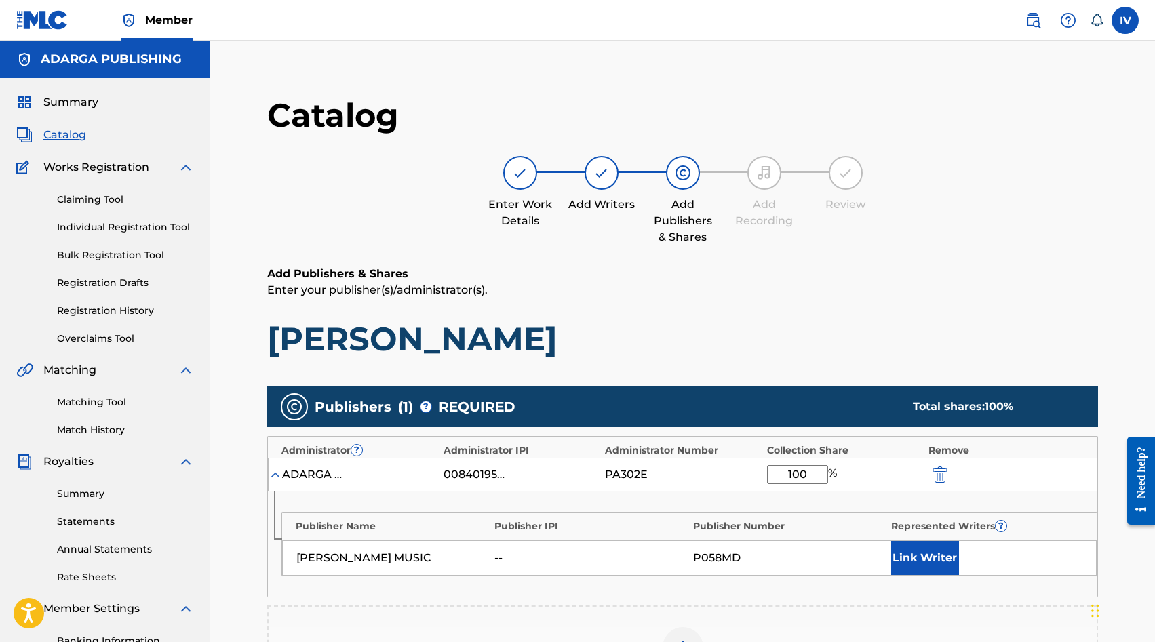
scroll to position [125, 0]
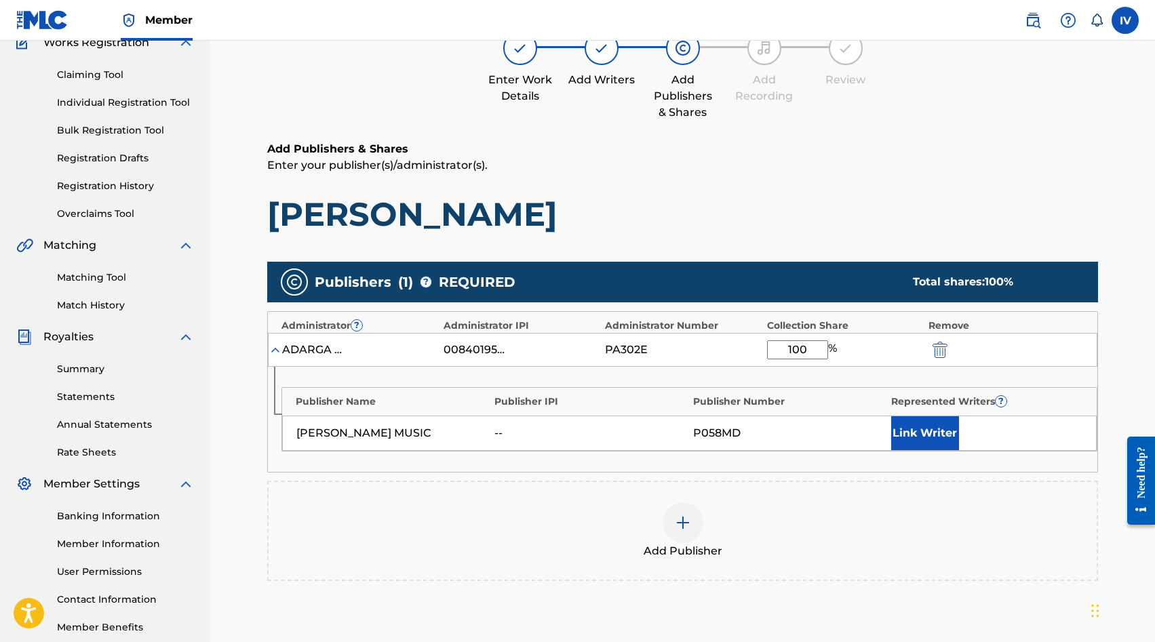
click at [894, 424] on button "Link Writer" at bounding box center [925, 433] width 68 height 34
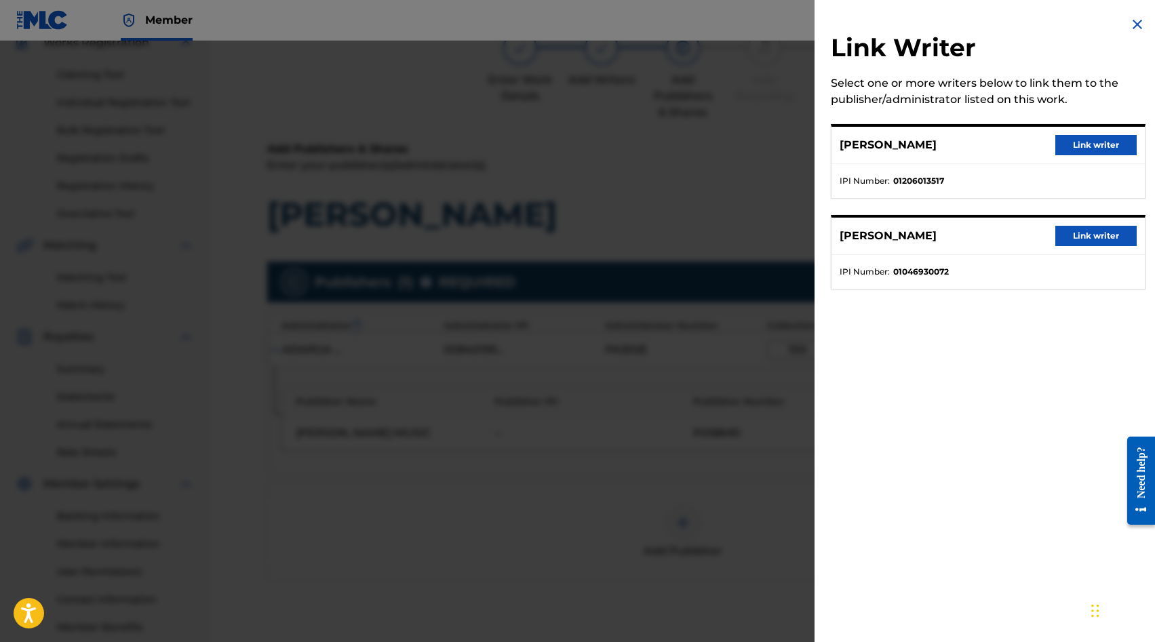
click at [1096, 149] on button "Link writer" at bounding box center [1095, 145] width 81 height 20
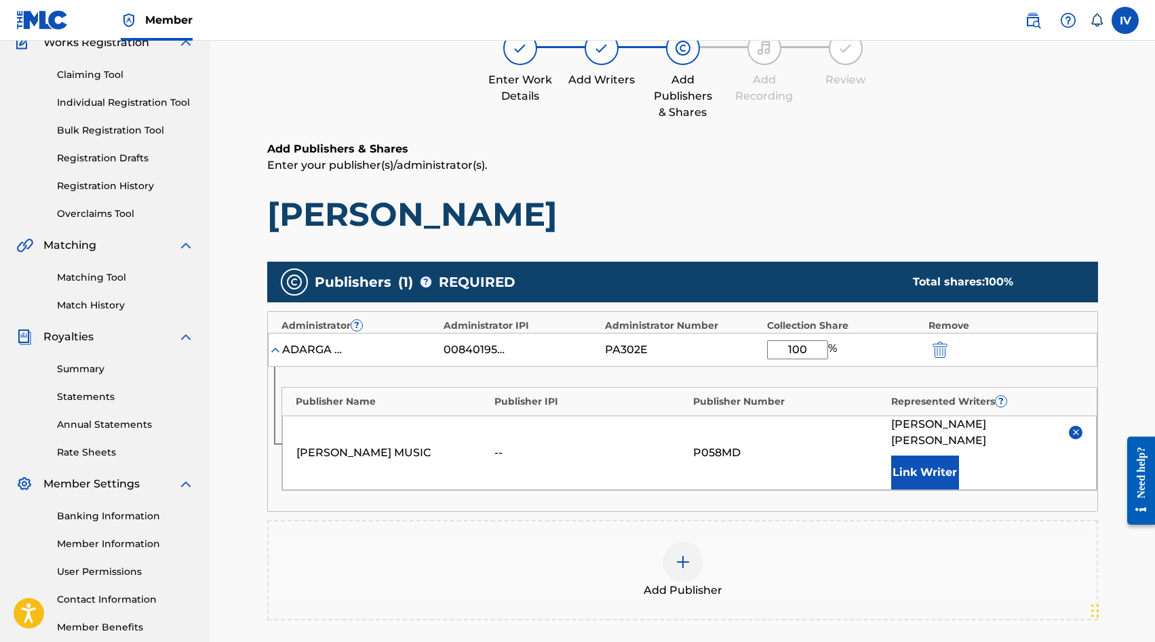
click at [923, 457] on button "Link Writer" at bounding box center [925, 473] width 68 height 34
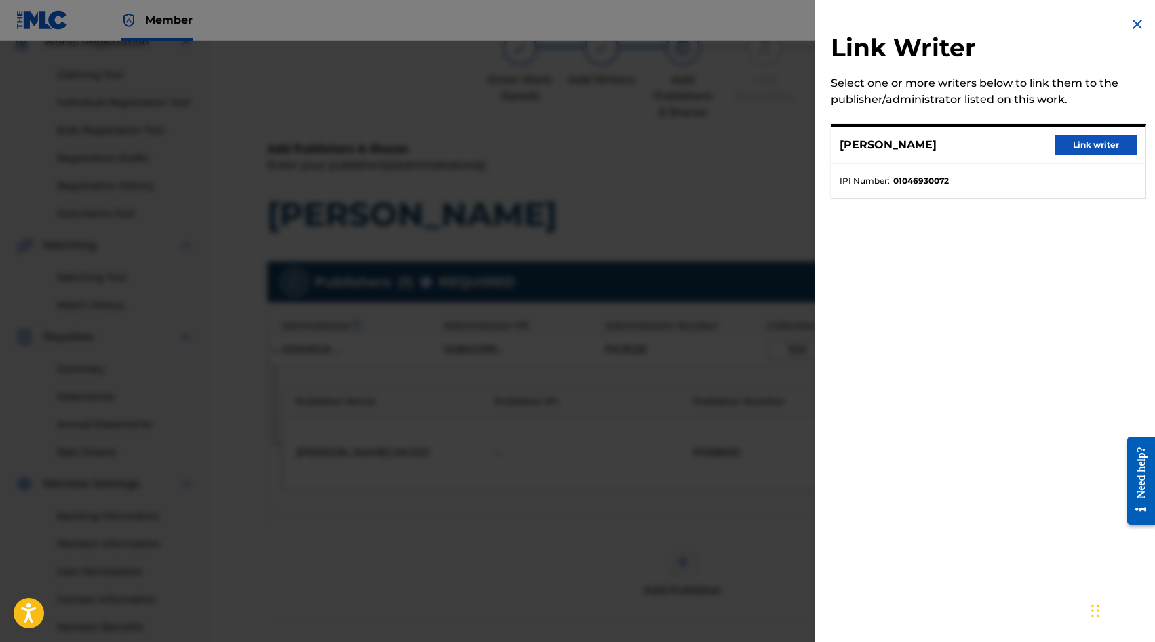
click at [1060, 151] on button "Link writer" at bounding box center [1095, 145] width 81 height 20
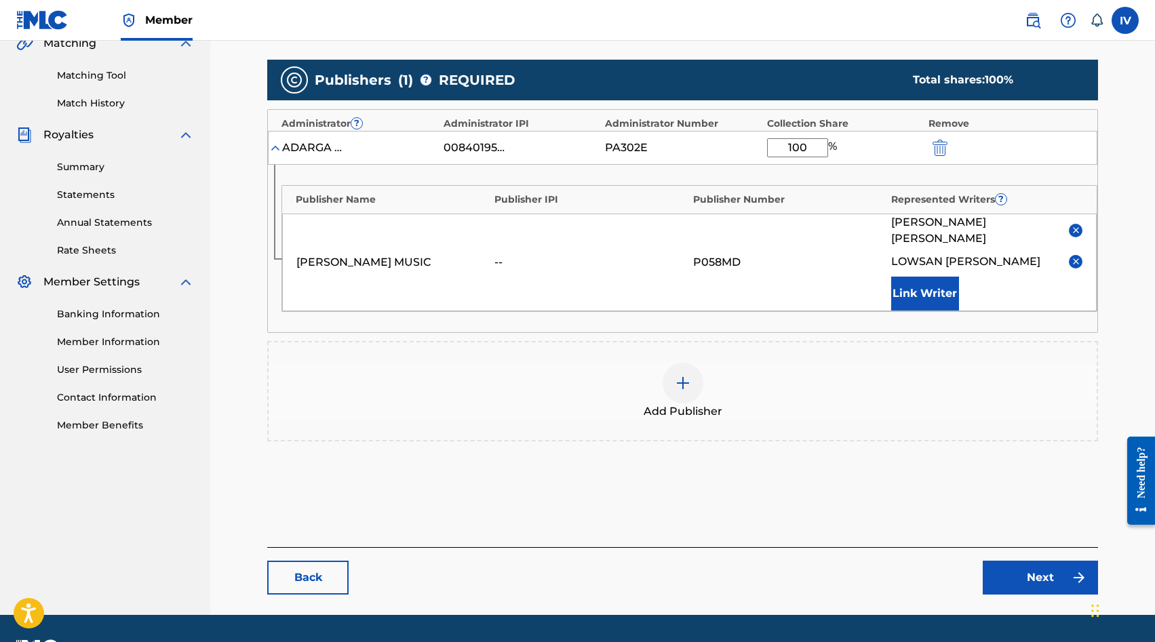
scroll to position [349, 0]
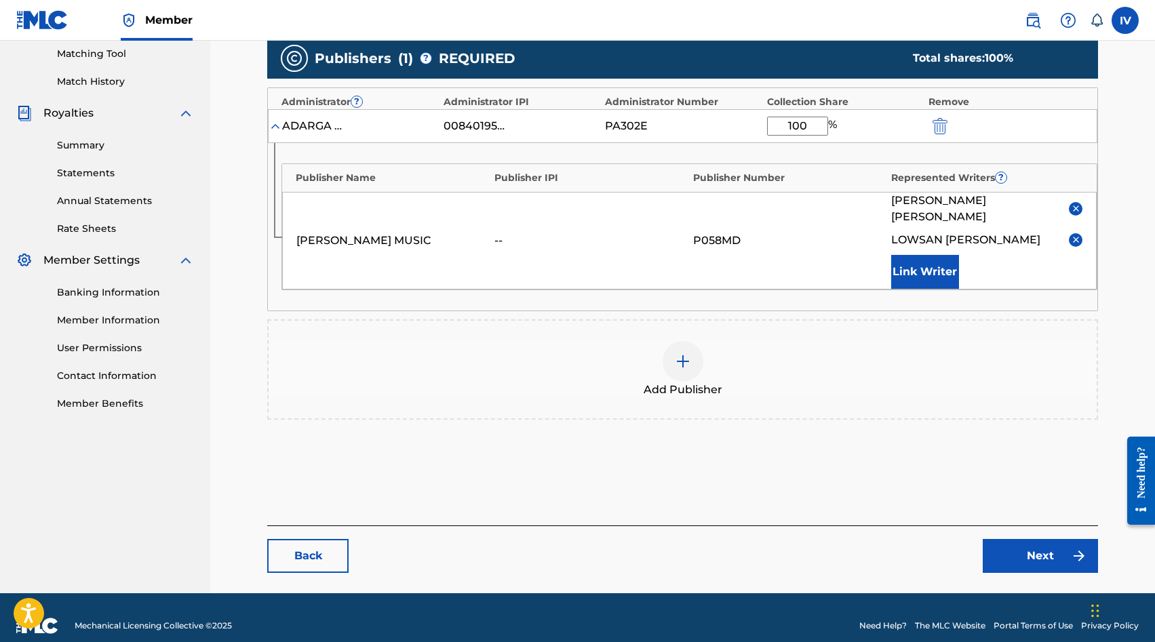
click at [1044, 545] on link "Next" at bounding box center [1039, 556] width 115 height 34
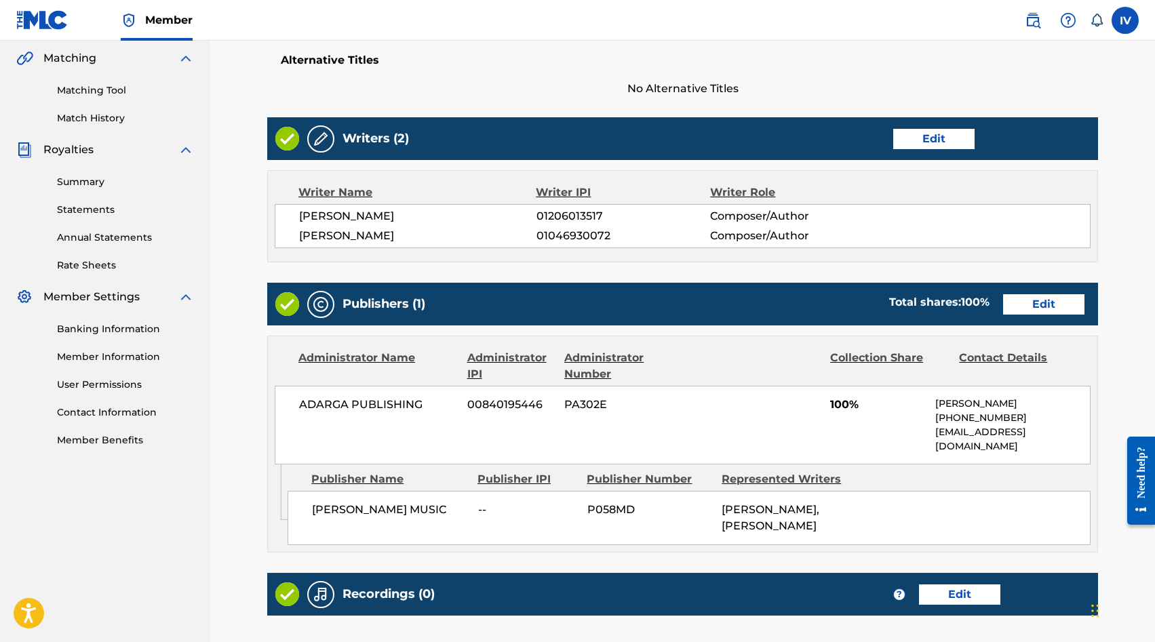
scroll to position [430, 0]
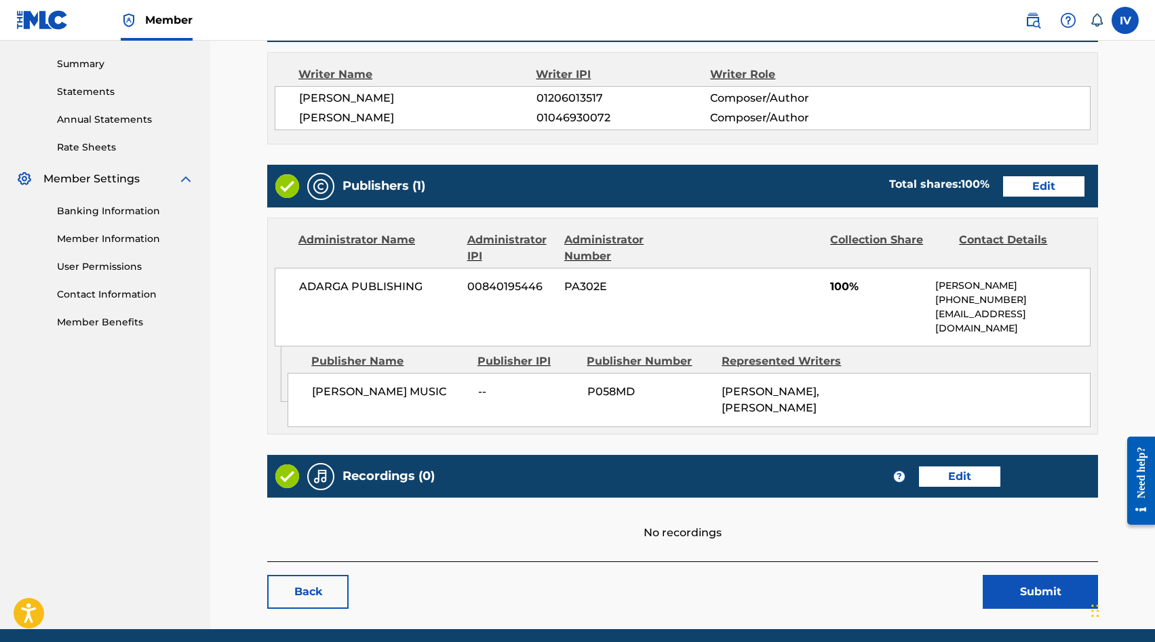
click at [972, 466] on link "Edit" at bounding box center [959, 476] width 81 height 20
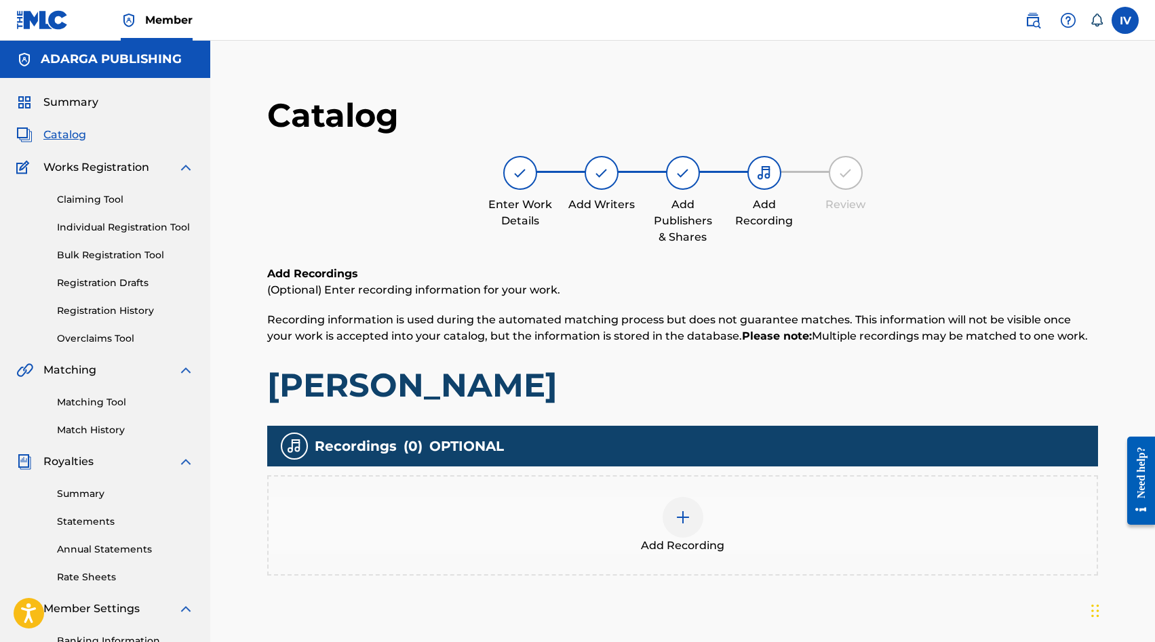
click at [650, 485] on div "Add Recording" at bounding box center [682, 525] width 831 height 100
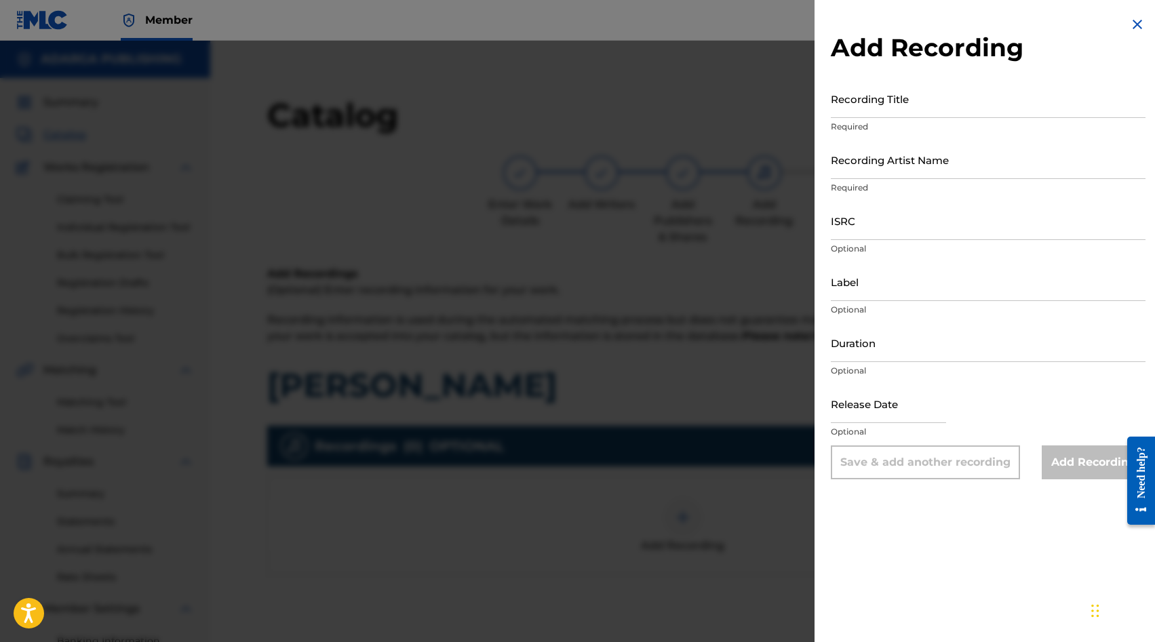
click at [865, 102] on input "Recording Title" at bounding box center [988, 98] width 315 height 39
paste input "Perfecta Gracia (ft. Julio Melgar) Lowsan Melgar QM6MZ1826617"
click at [1065, 108] on input "Perfecta Gracia (ft. Julio Melgar) Lowsan Melgar QM6MZ1826617" at bounding box center [988, 98] width 315 height 39
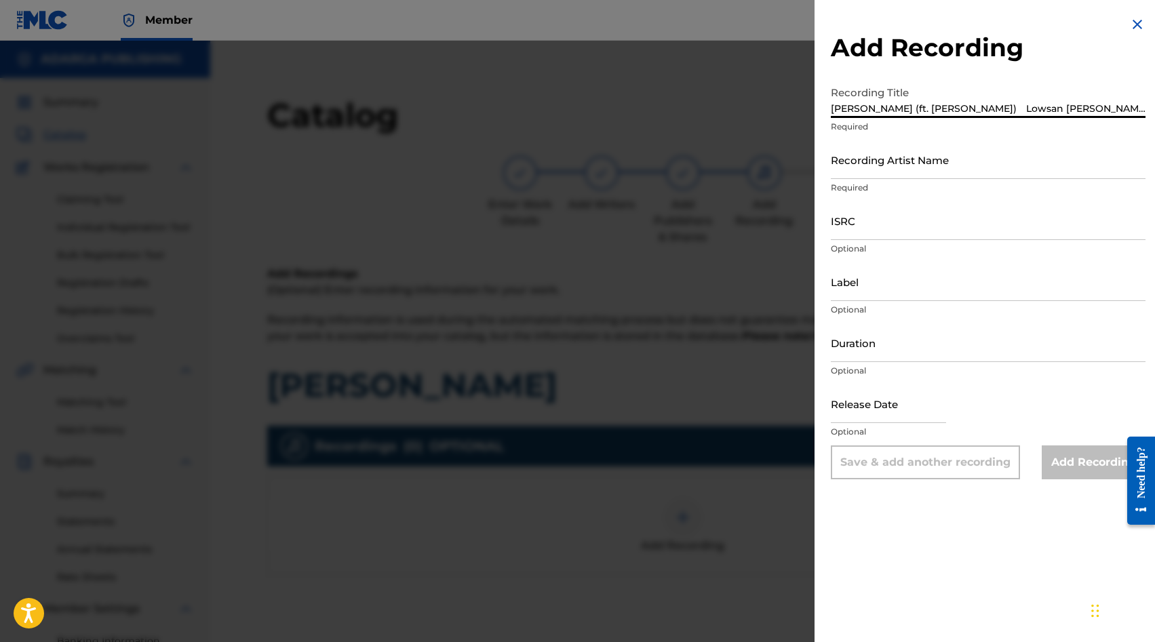
type input "Perfecta Gracia (ft. Julio Melgar) Lowsan Melgar"
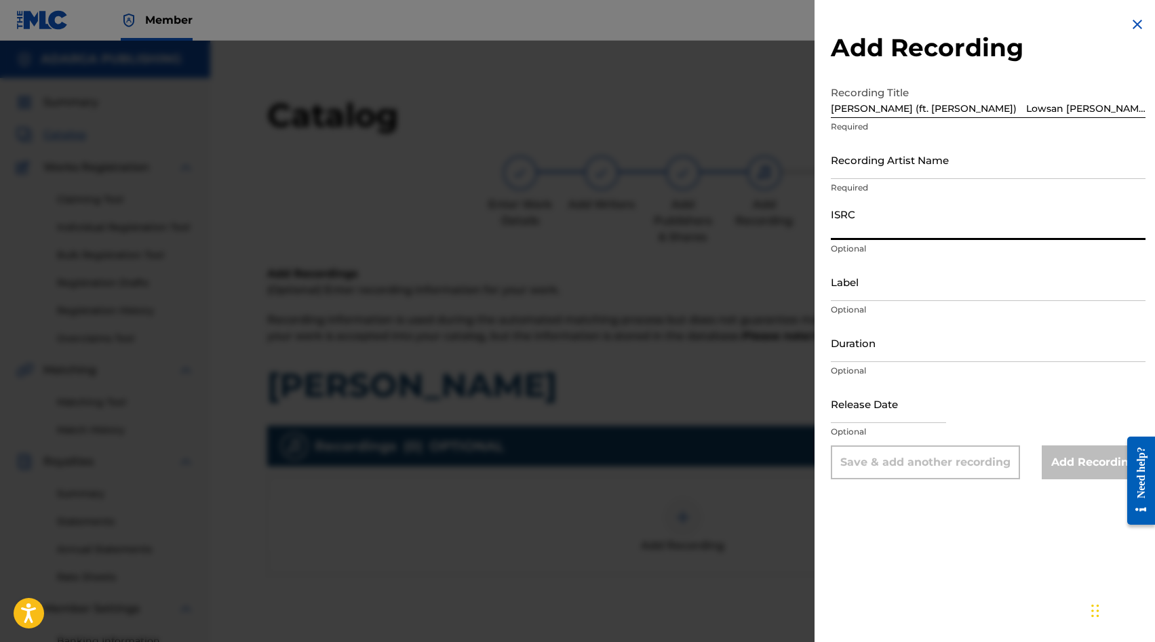
paste input "QM6MZ1826617"
type input "QM6MZ1826617"
click at [1111, 118] on div "Recording Title Perfecta Gracia (ft. Julio Melgar) Lowsan Melgar Required" at bounding box center [988, 109] width 315 height 61
click at [1101, 111] on input "Perfecta Gracia (ft. Julio Melgar) Lowsan Melgar" at bounding box center [988, 98] width 315 height 39
click at [995, 107] on input "Perfecta Gracia (ft. Julio Melgar) Lowsan Melgar" at bounding box center [988, 98] width 315 height 39
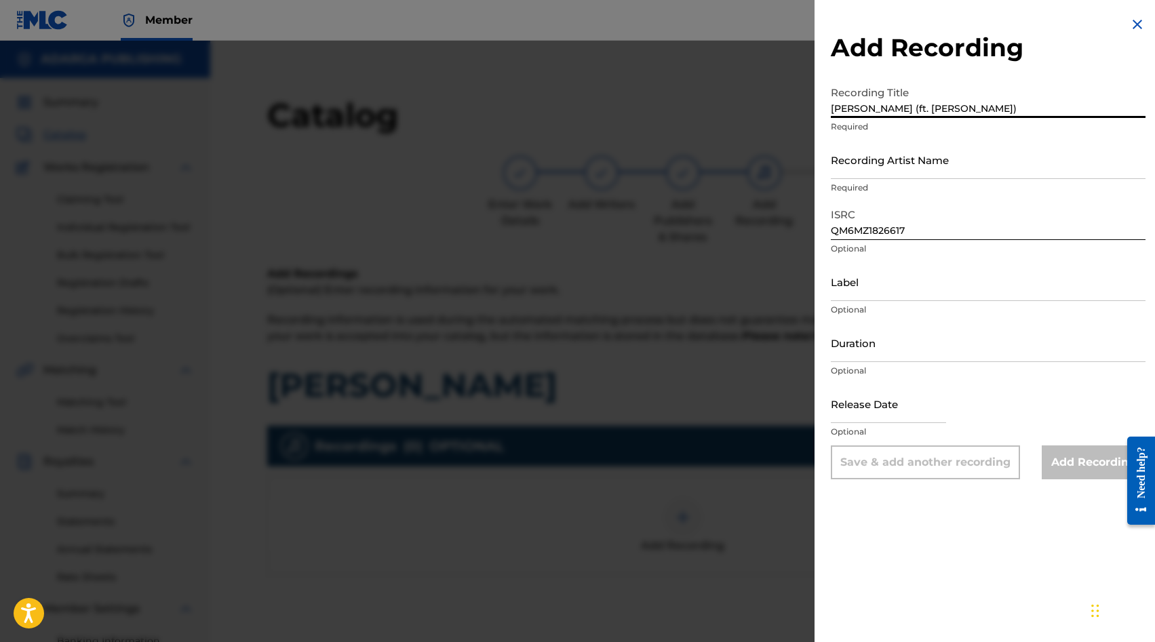
type input "Perfecta Gracia (ft. Julio Melgar)"
paste input "Lowsan Melgar"
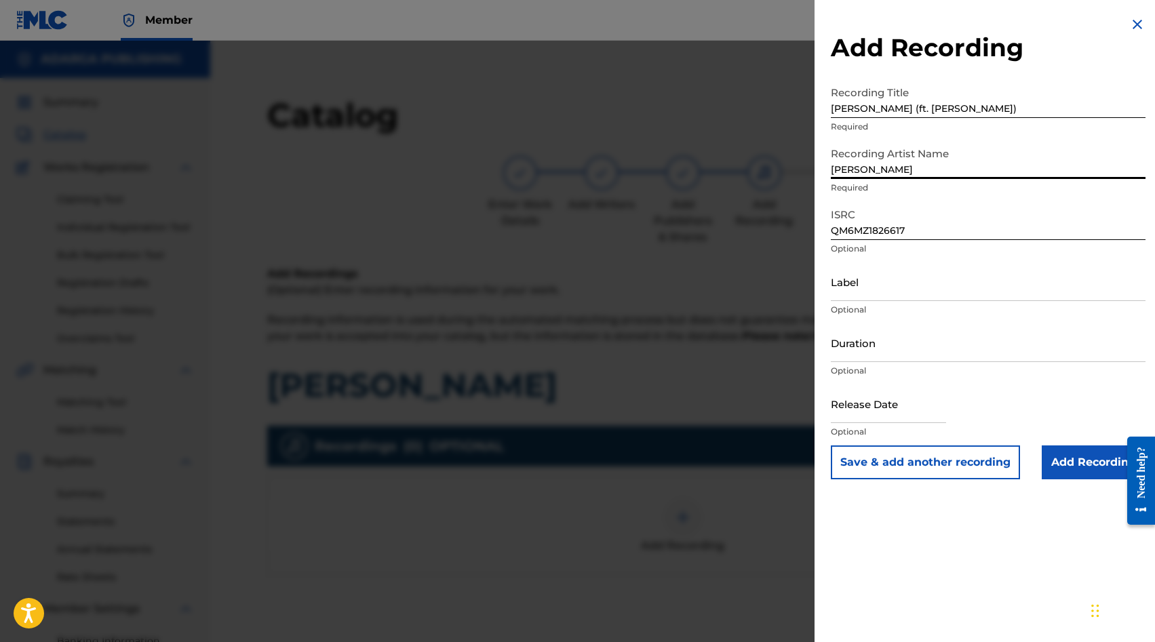
type input "Lowsan Melgar"
click at [1054, 452] on input "Add Recording" at bounding box center [1093, 462] width 104 height 34
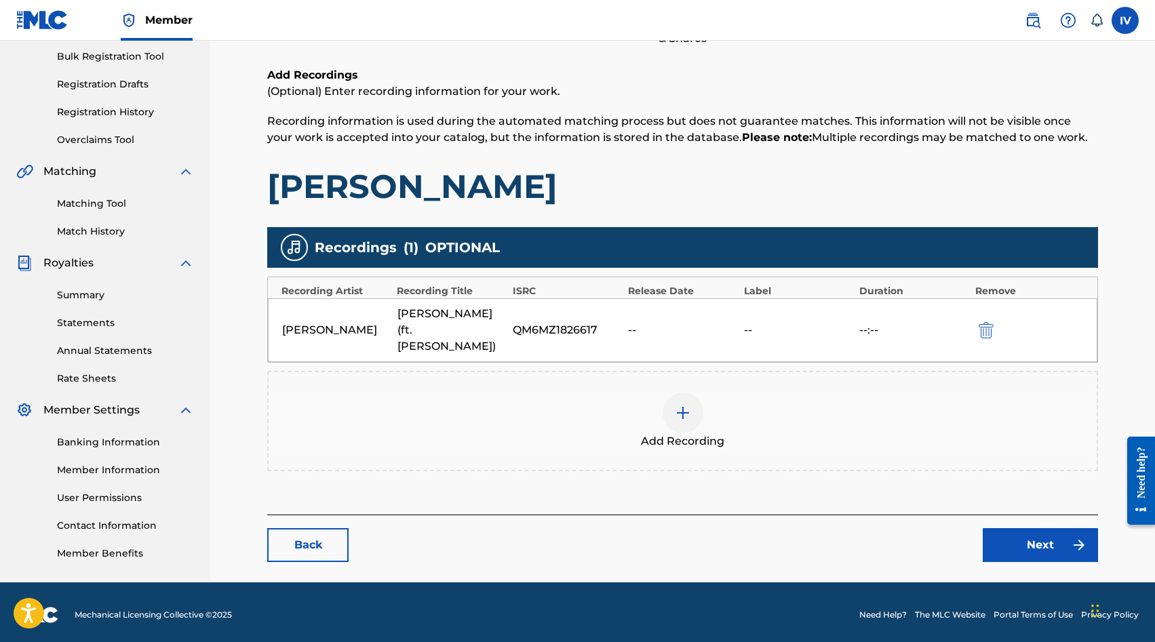
click at [1039, 528] on link "Next" at bounding box center [1039, 545] width 115 height 34
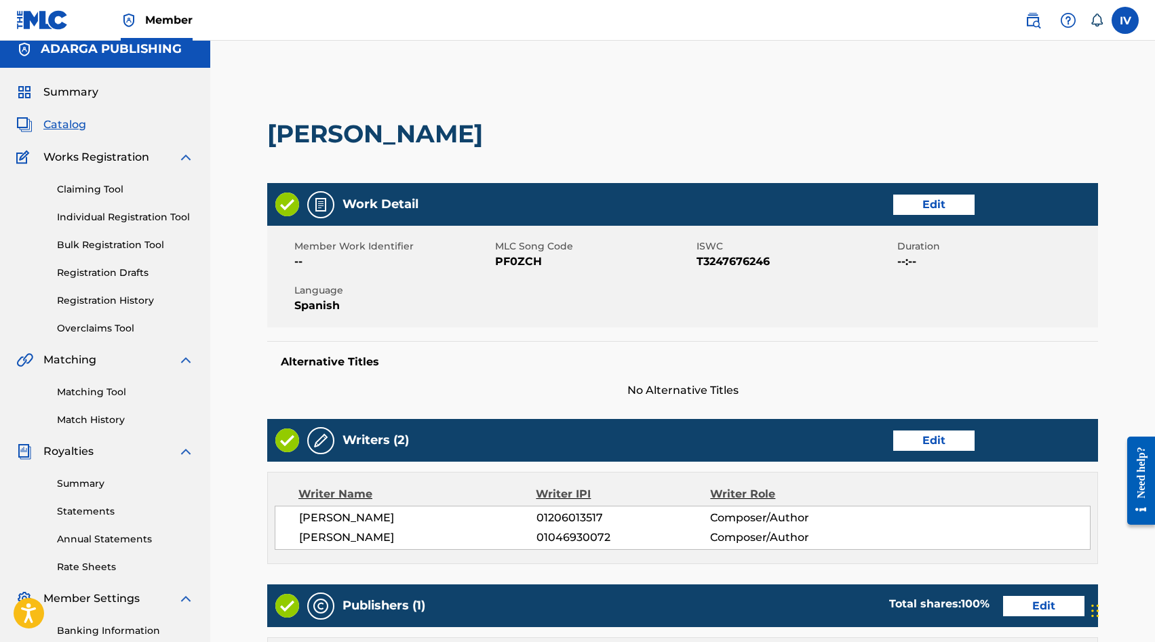
scroll to position [510, 0]
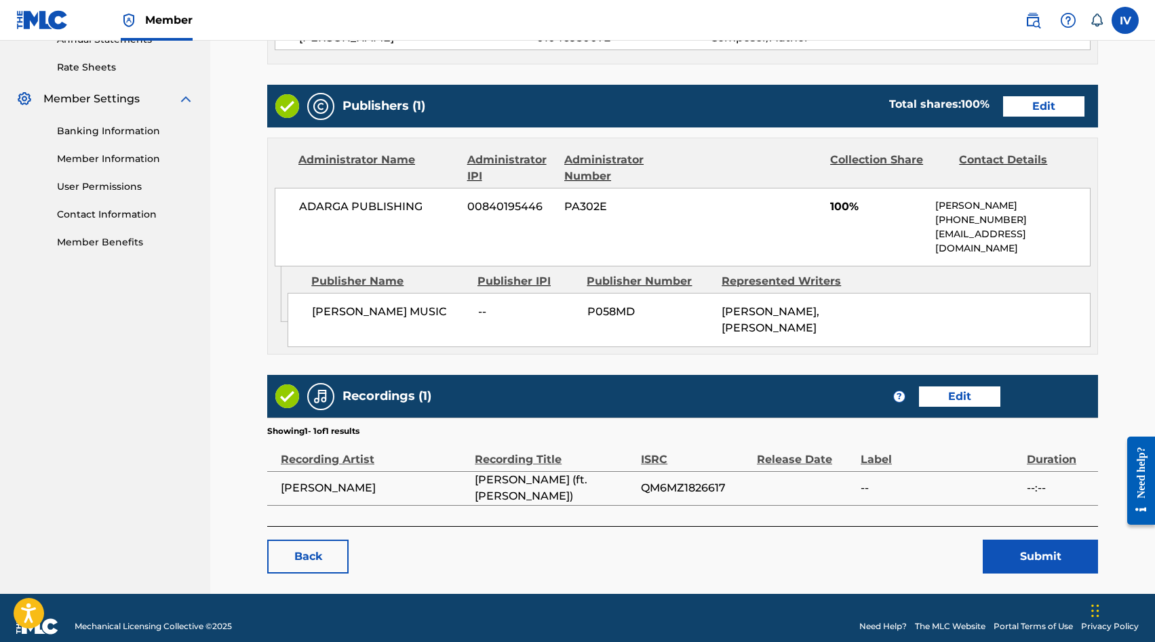
click at [1027, 547] on button "Submit" at bounding box center [1039, 557] width 115 height 34
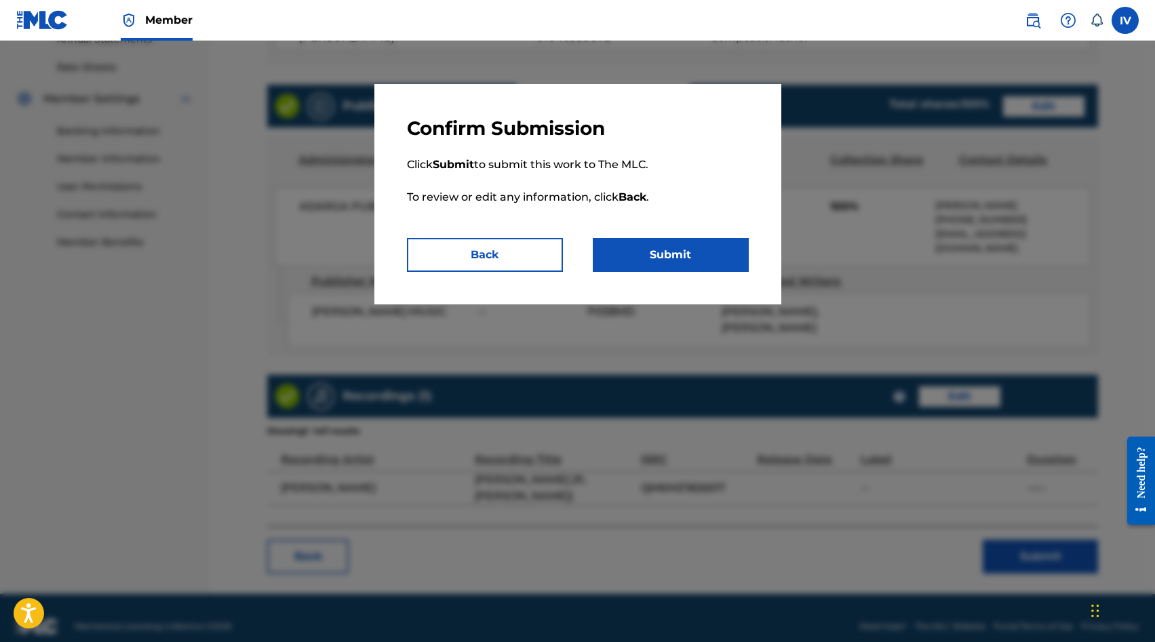
click at [650, 257] on button "Submit" at bounding box center [671, 255] width 156 height 34
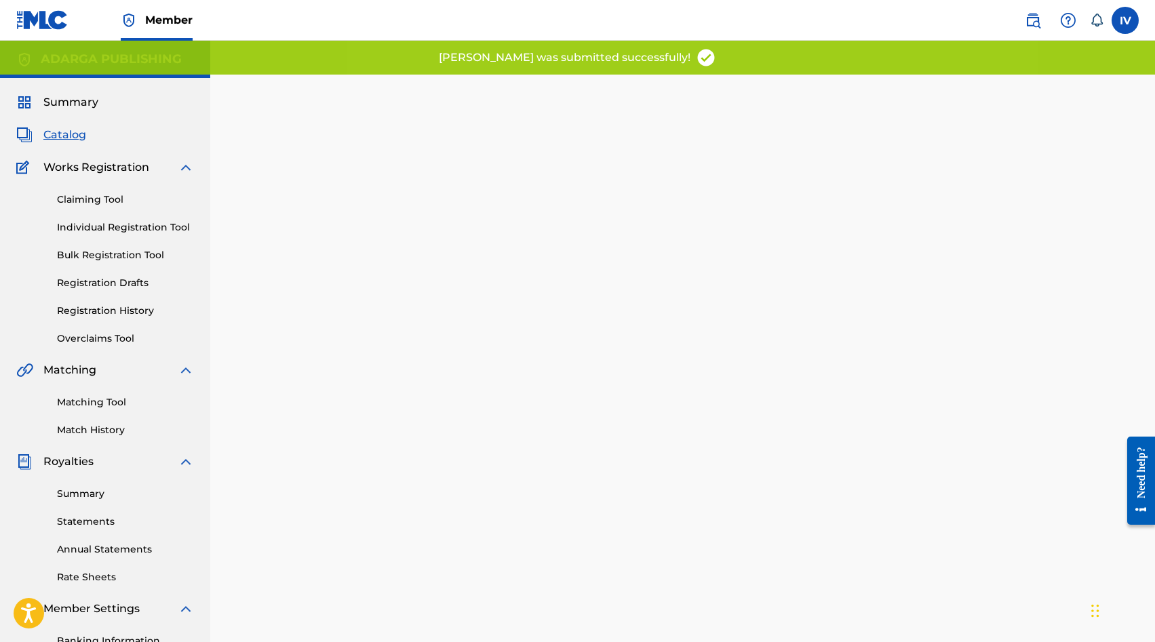
click at [69, 135] on span "Catalog" at bounding box center [64, 135] width 43 height 16
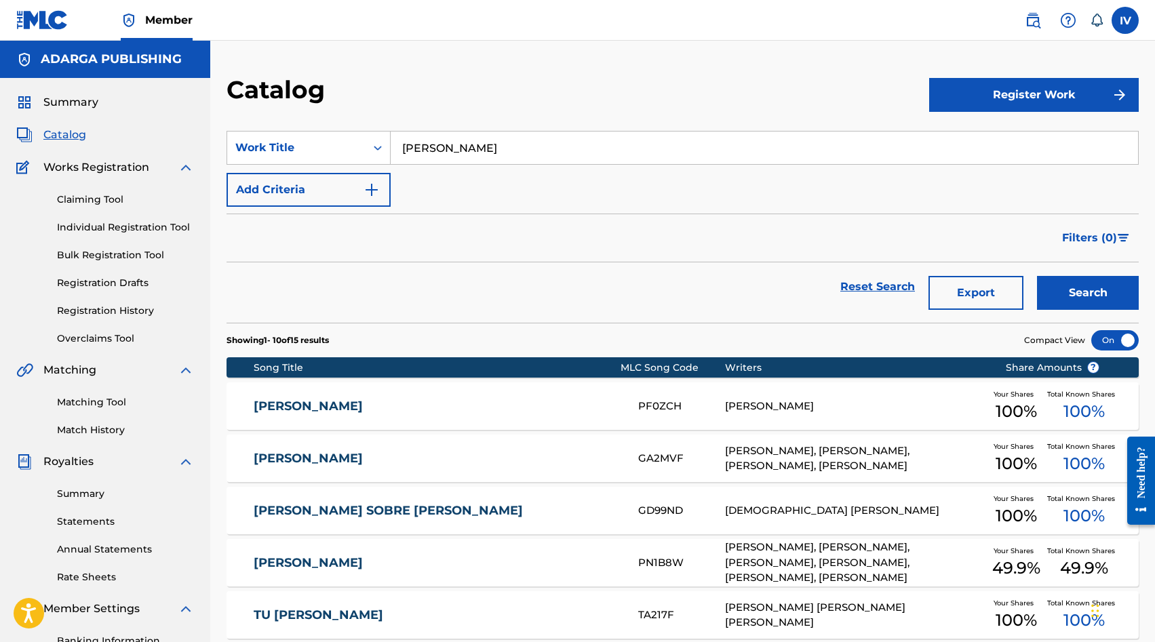
click at [433, 155] on input "Perfecta Gracia" at bounding box center [764, 148] width 747 height 33
paste input "Adorad al Rey"
type input "Adorad al Rey"
click at [1037, 276] on button "Search" at bounding box center [1088, 293] width 102 height 34
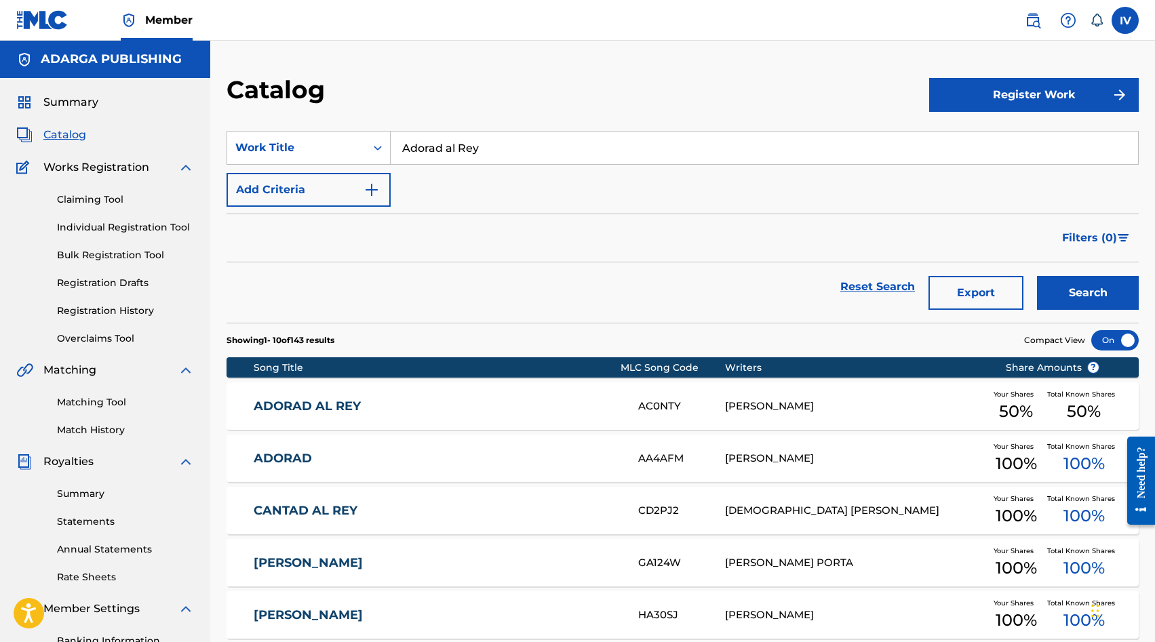
click at [374, 399] on link "ADORAD AL REY" at bounding box center [437, 407] width 366 height 16
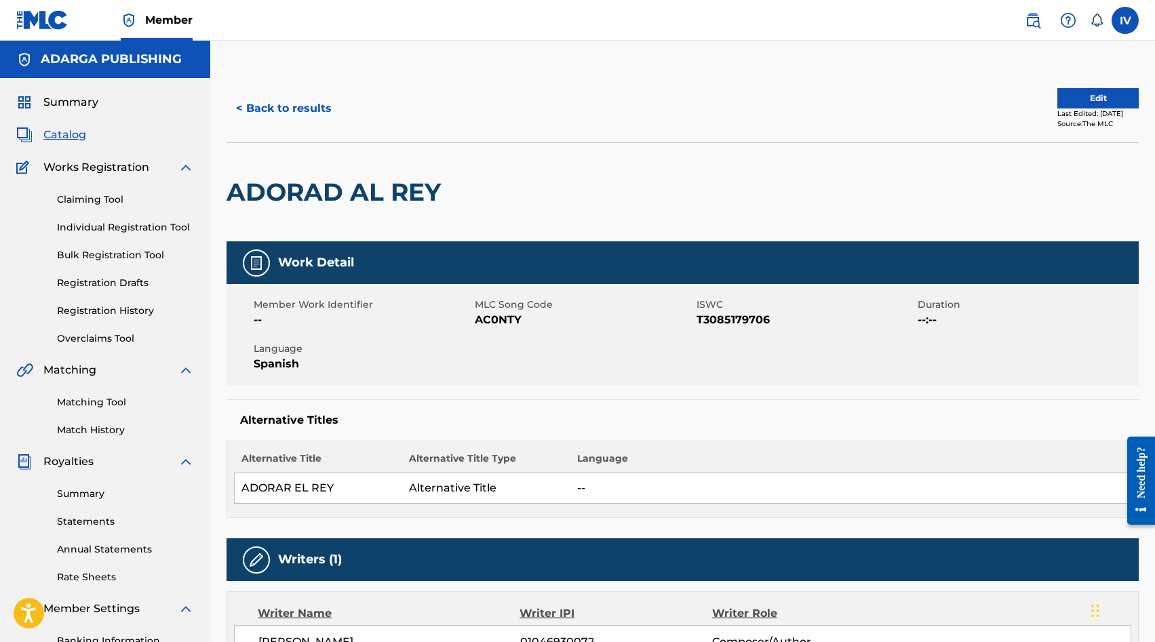
click at [490, 313] on span "AC0NTY" at bounding box center [584, 320] width 218 height 16
copy span "AC0NTY"
click at [294, 110] on button "< Back to results" at bounding box center [283, 109] width 115 height 34
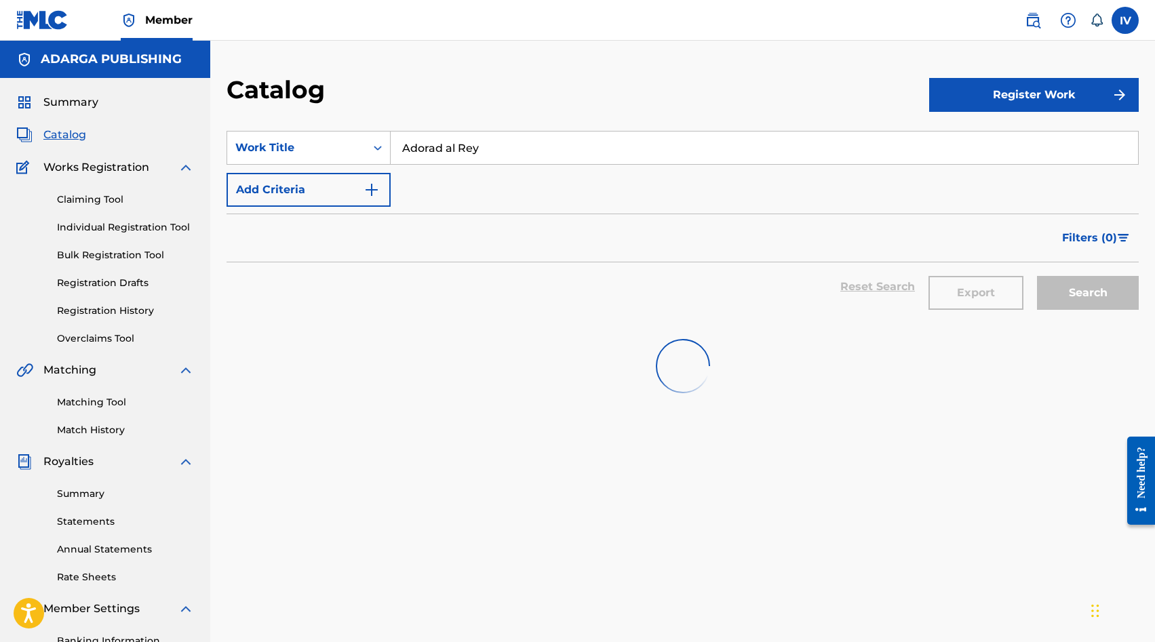
click at [510, 156] on input "Adorad al Rey" at bounding box center [764, 148] width 747 height 33
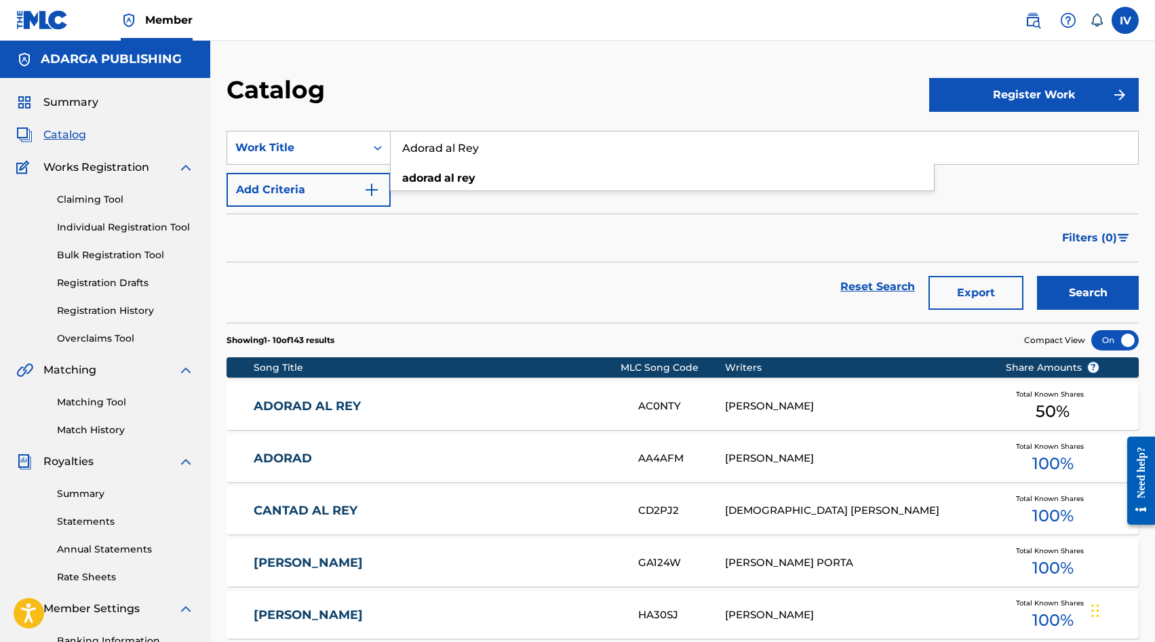
paste input "Nos Na Nacido Un"
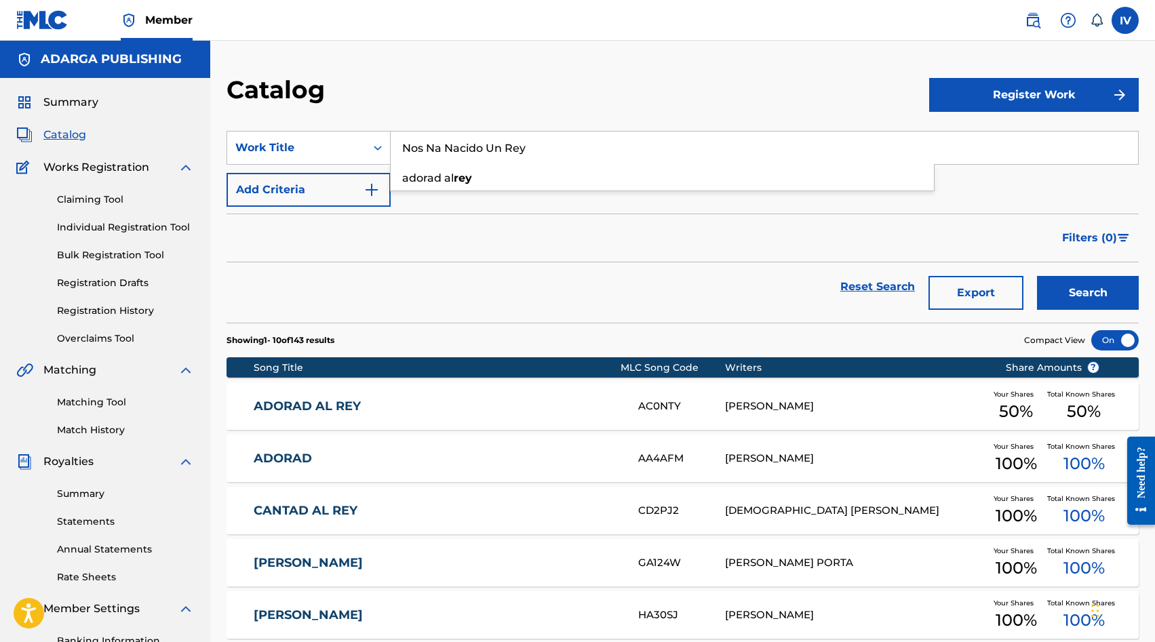
click at [1037, 276] on button "Search" at bounding box center [1088, 293] width 102 height 34
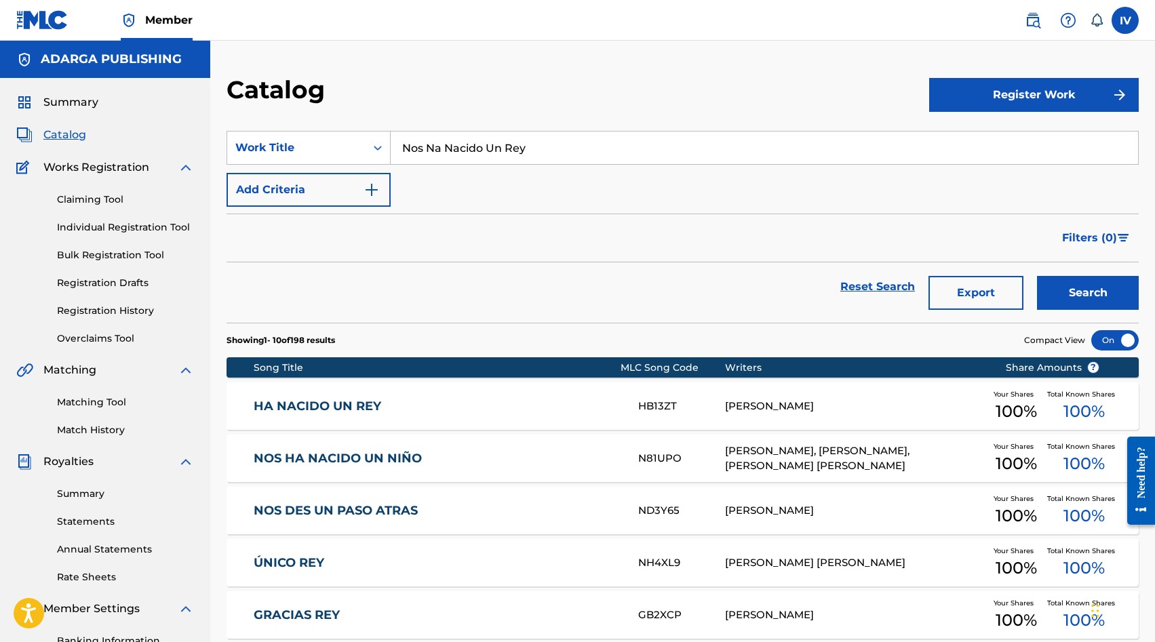
click at [441, 149] on input "Nos Na Nacido Un Rey" at bounding box center [764, 148] width 747 height 33
type input "Nos ha Nacido Un Rey"
click at [1037, 276] on button "Search" at bounding box center [1088, 293] width 102 height 34
click at [424, 410] on link "HA NACIDO UN REY" at bounding box center [437, 407] width 366 height 16
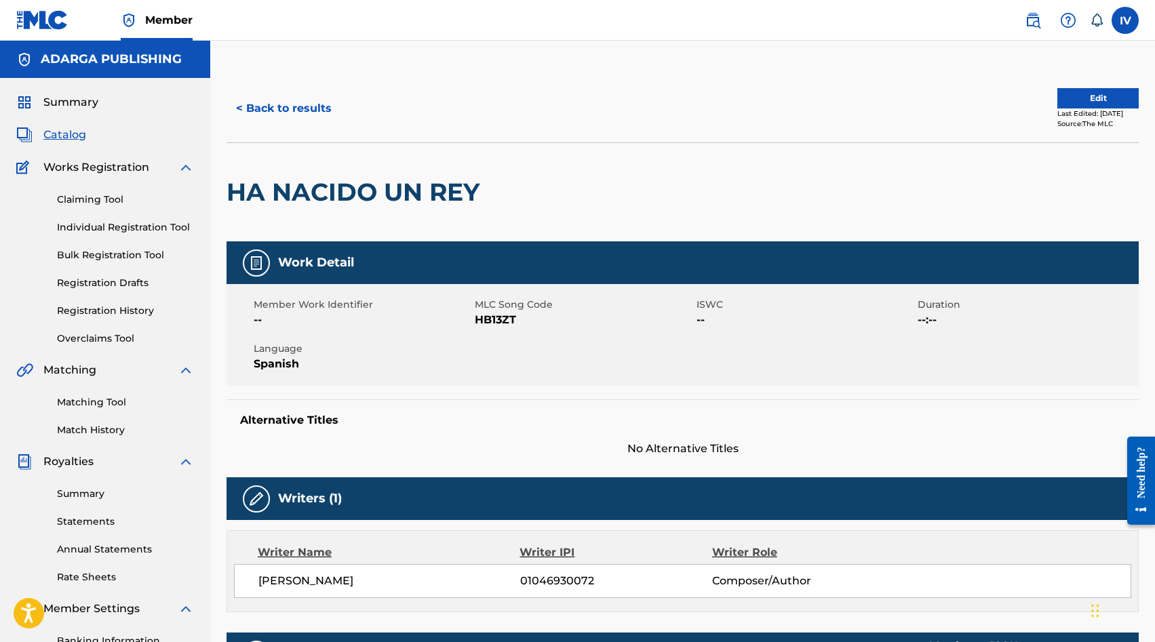
click at [494, 317] on span "HB13ZT" at bounding box center [584, 320] width 218 height 16
copy span "HB13ZT"
click at [1100, 104] on button "Edit" at bounding box center [1097, 98] width 81 height 20
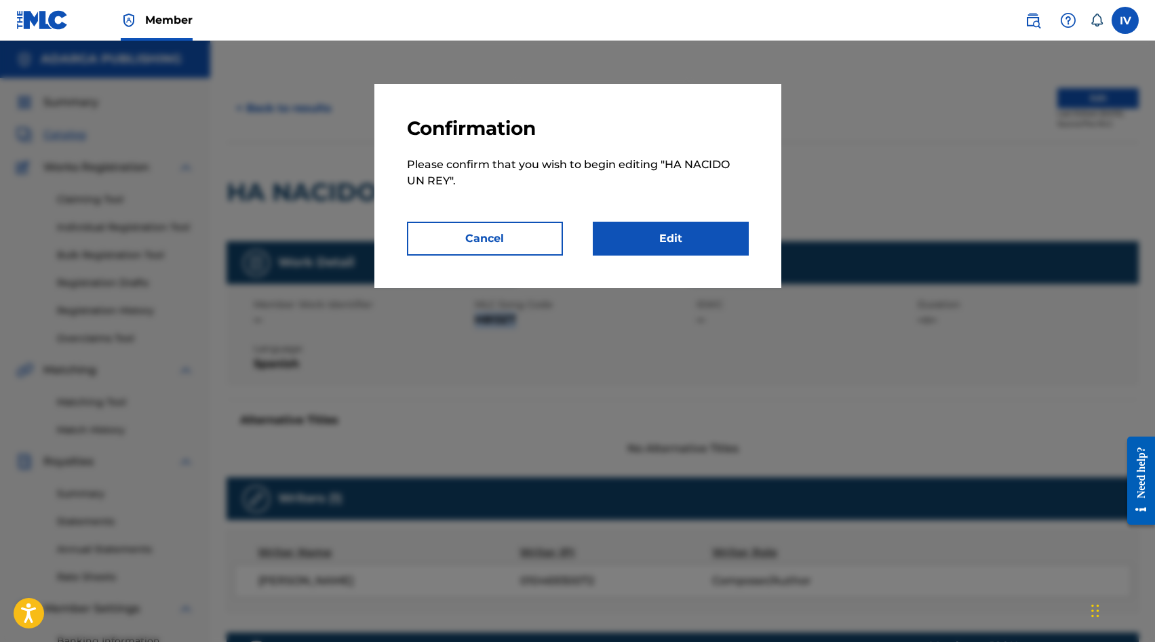
click at [597, 231] on link "Edit" at bounding box center [671, 239] width 156 height 34
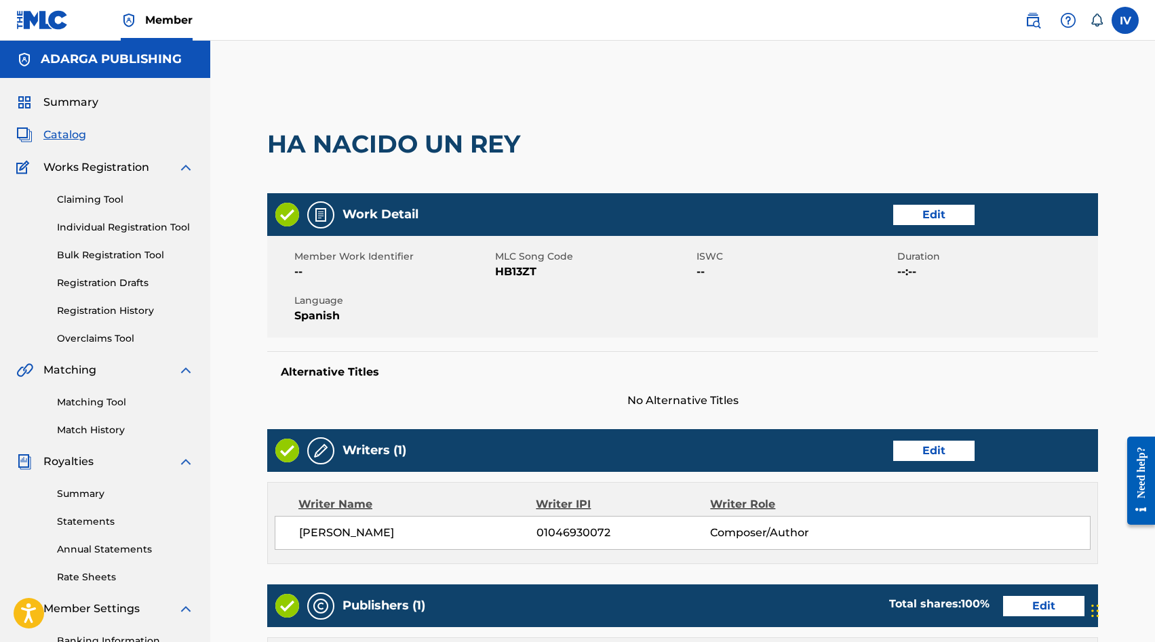
click at [918, 225] on div "Work Detail Edit" at bounding box center [682, 214] width 831 height 43
click at [900, 210] on link "Edit" at bounding box center [933, 215] width 81 height 20
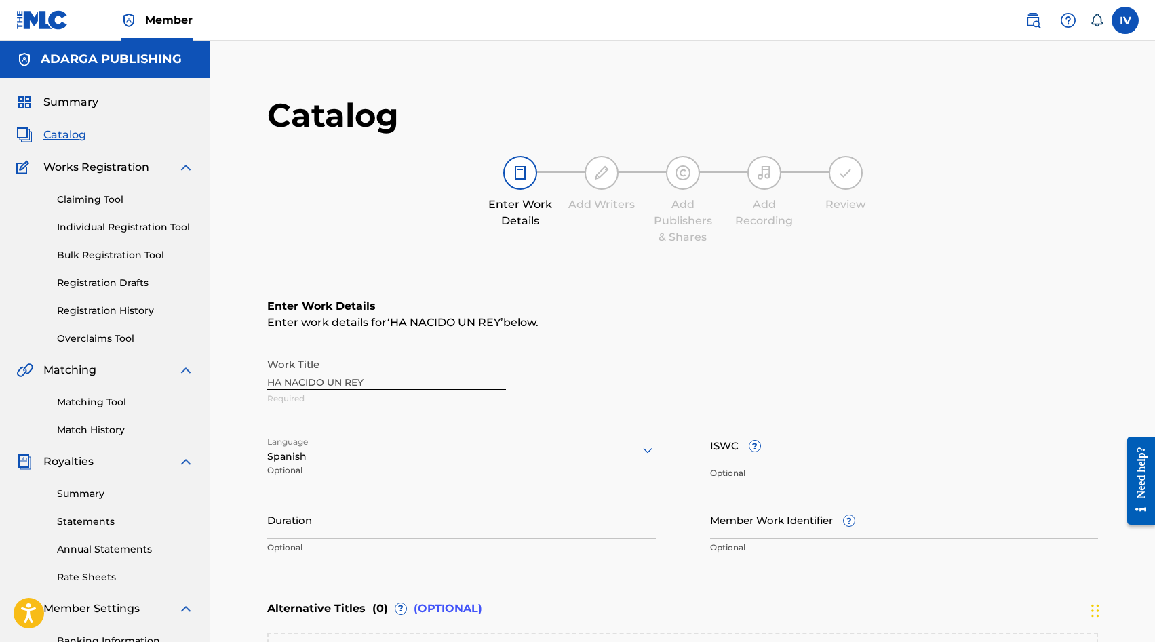
click at [306, 456] on div "Spanish" at bounding box center [461, 450] width 389 height 28
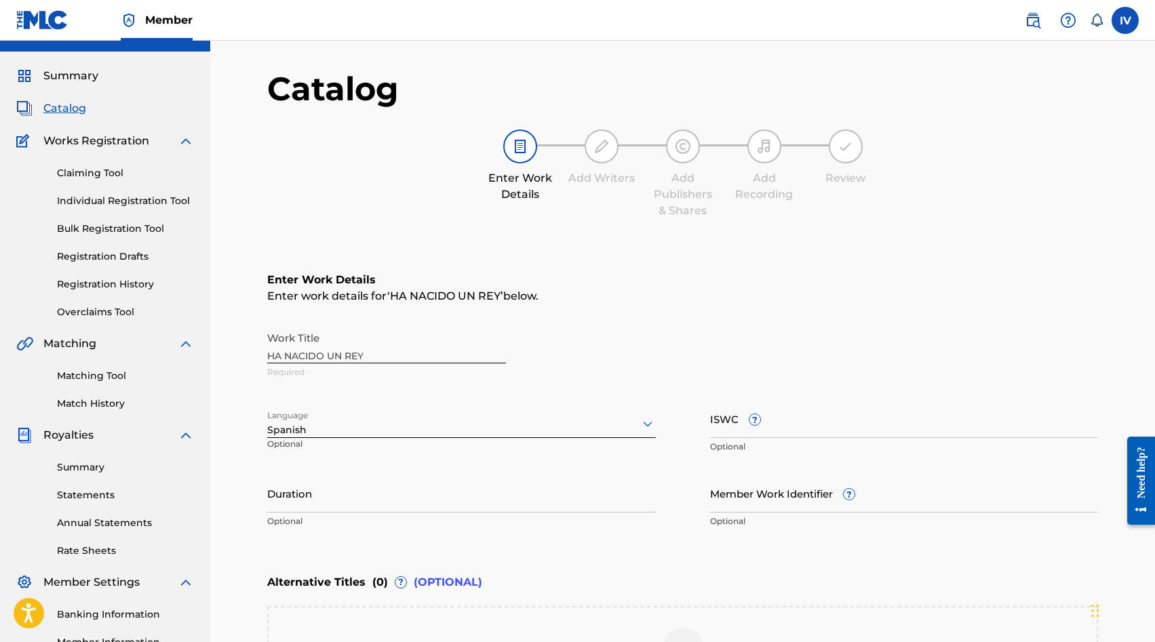
click at [445, 392] on div "Work Title HA NACIDO UN REY Required Language Spanish Optional ISWC ? Optional …" at bounding box center [682, 430] width 831 height 210
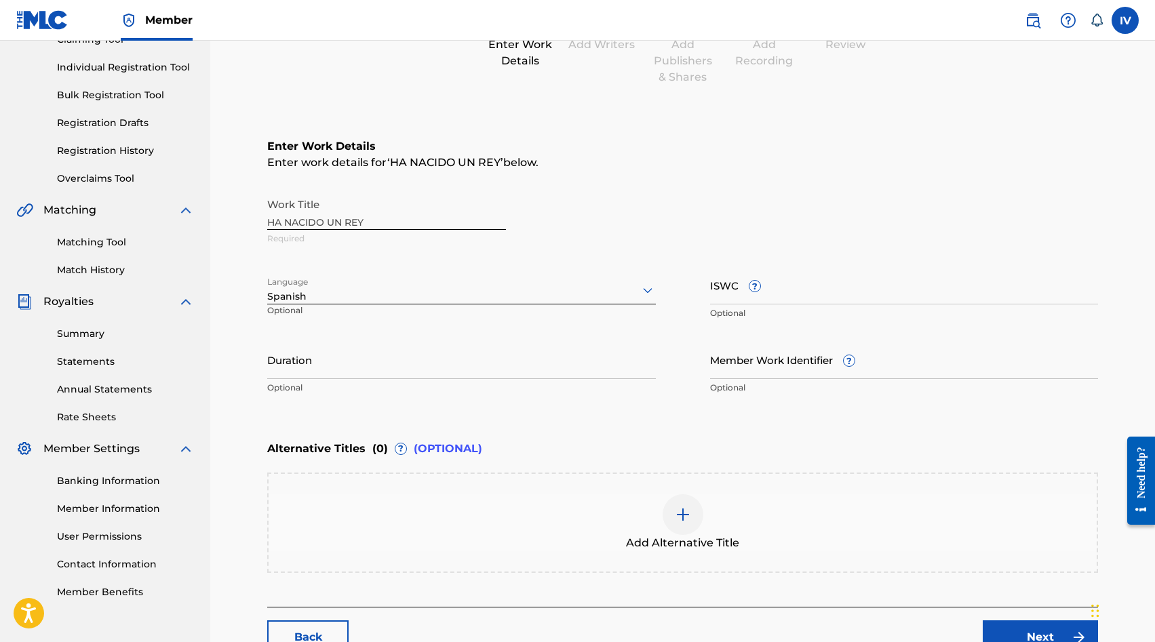
scroll to position [200, 0]
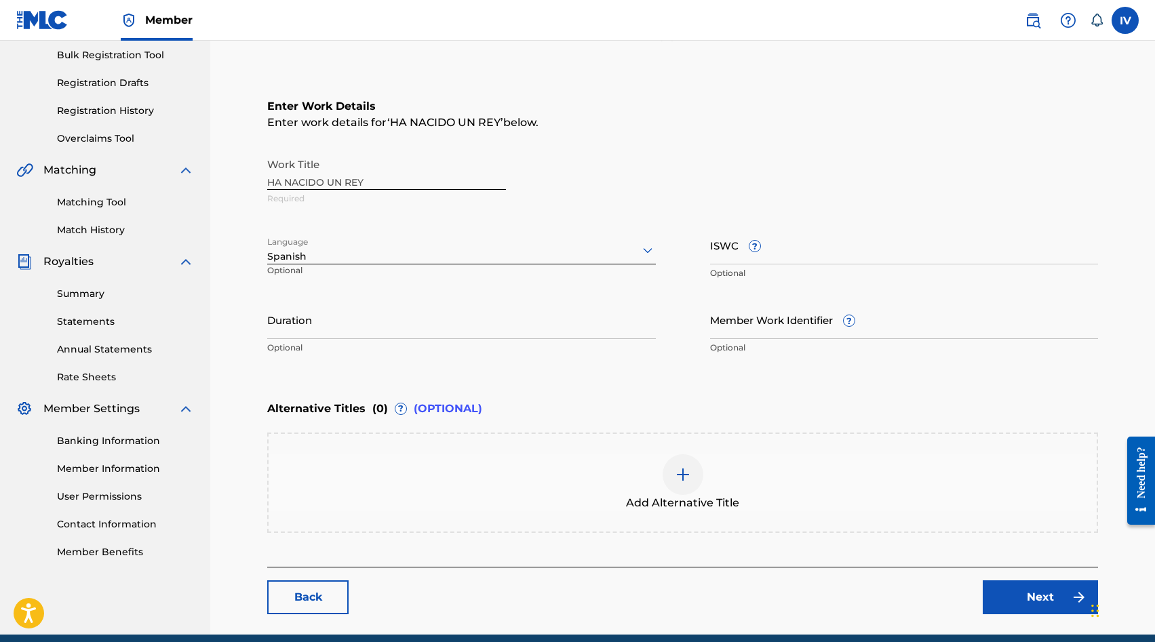
click at [721, 454] on div "Add Alternative Title" at bounding box center [683, 482] width 828 height 57
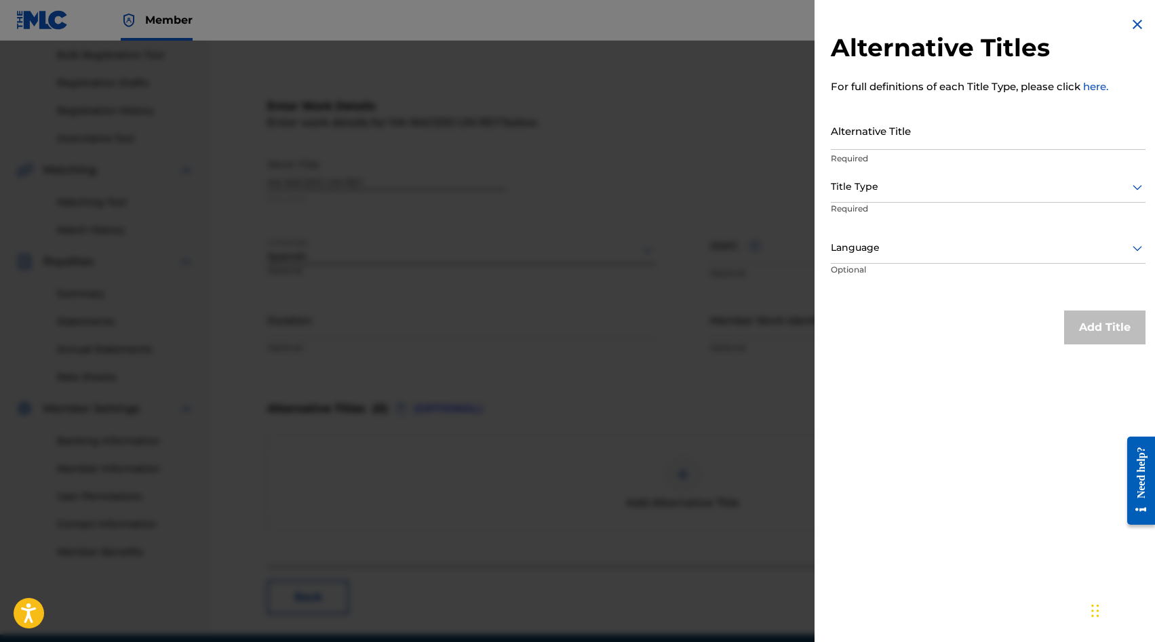
click at [926, 151] on div "Alternative Title Required" at bounding box center [988, 141] width 315 height 61
click at [913, 140] on input "Alternative Title" at bounding box center [988, 130] width 315 height 39
paste input "NOS NA NACIDO UN REY"
type input "NOS NA NACIDO UN REY"
click at [898, 174] on div "Title Type" at bounding box center [988, 187] width 315 height 31
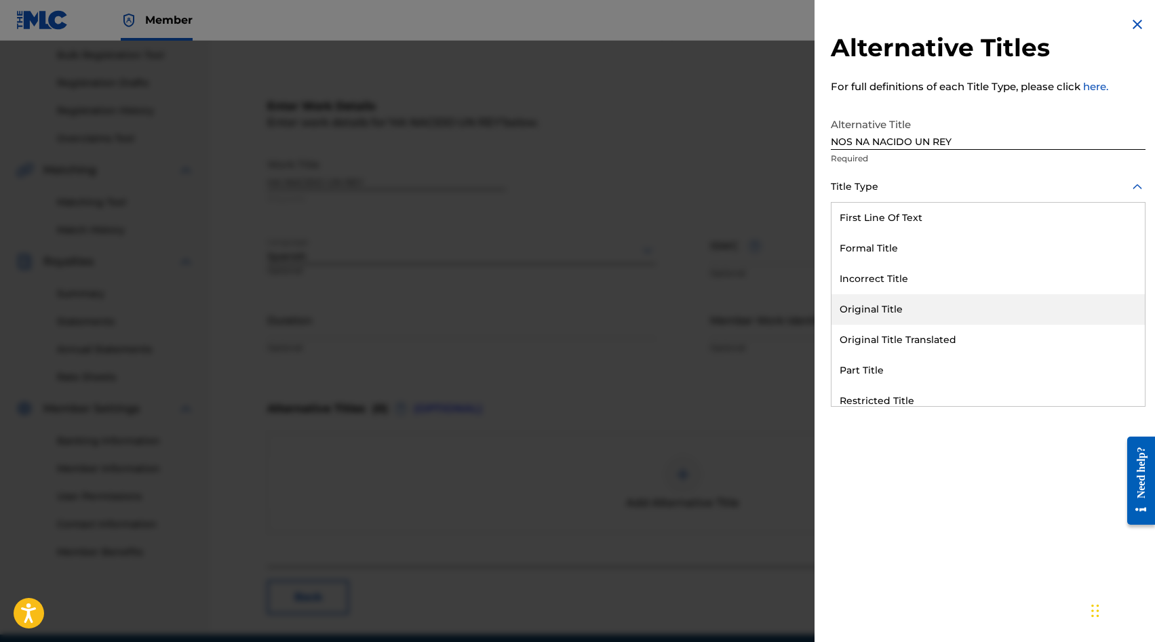
click at [875, 301] on div "Original Title" at bounding box center [987, 309] width 313 height 31
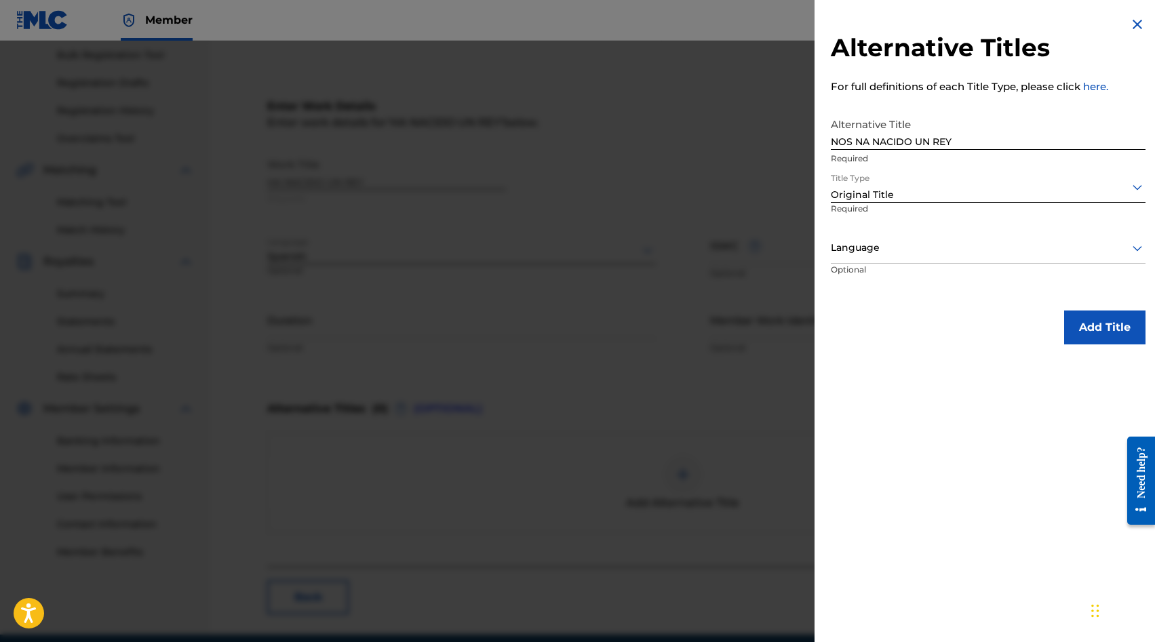
click at [870, 232] on p "Required" at bounding box center [881, 218] width 100 height 31
click at [854, 254] on div at bounding box center [988, 247] width 315 height 17
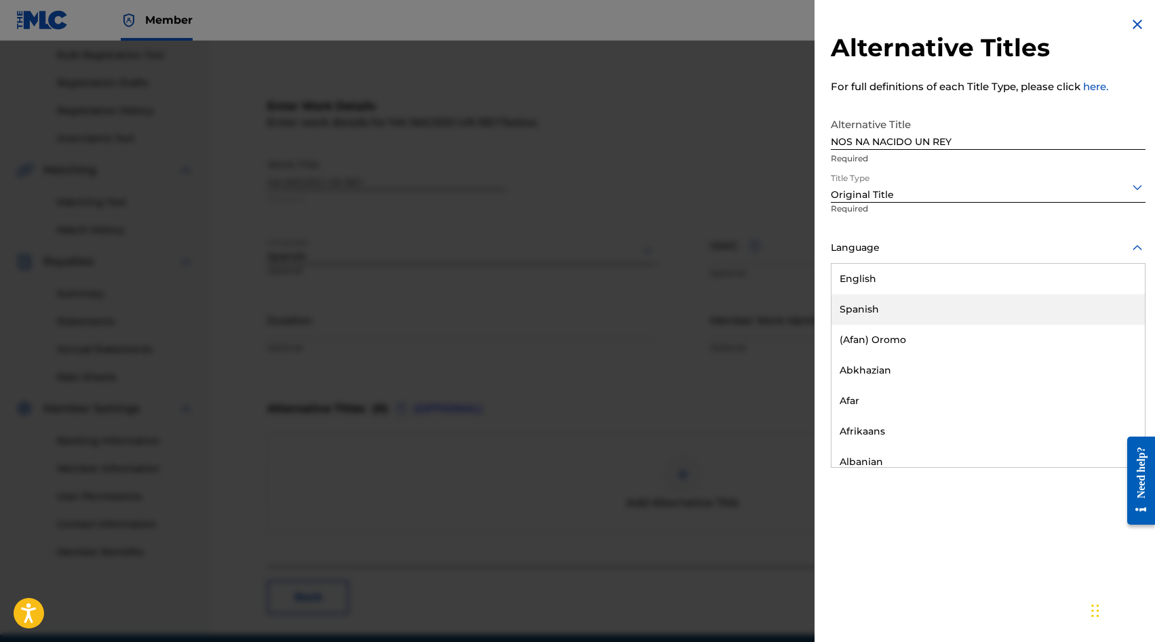
click at [854, 303] on div "Spanish" at bounding box center [987, 309] width 313 height 31
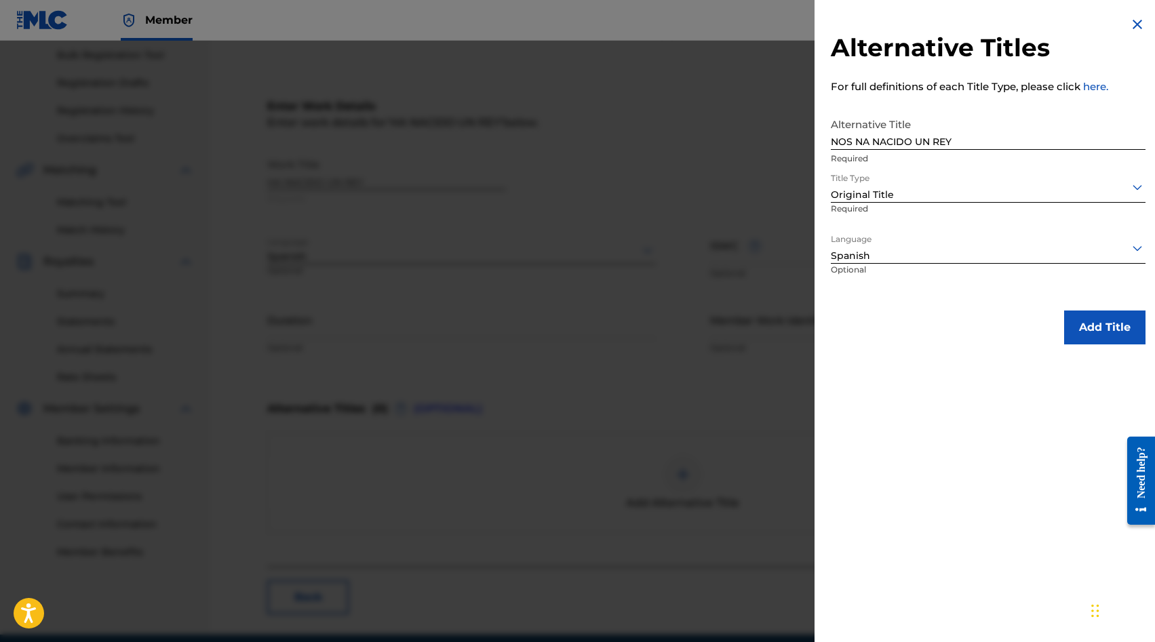
click at [1086, 328] on button "Add Title" at bounding box center [1104, 328] width 81 height 34
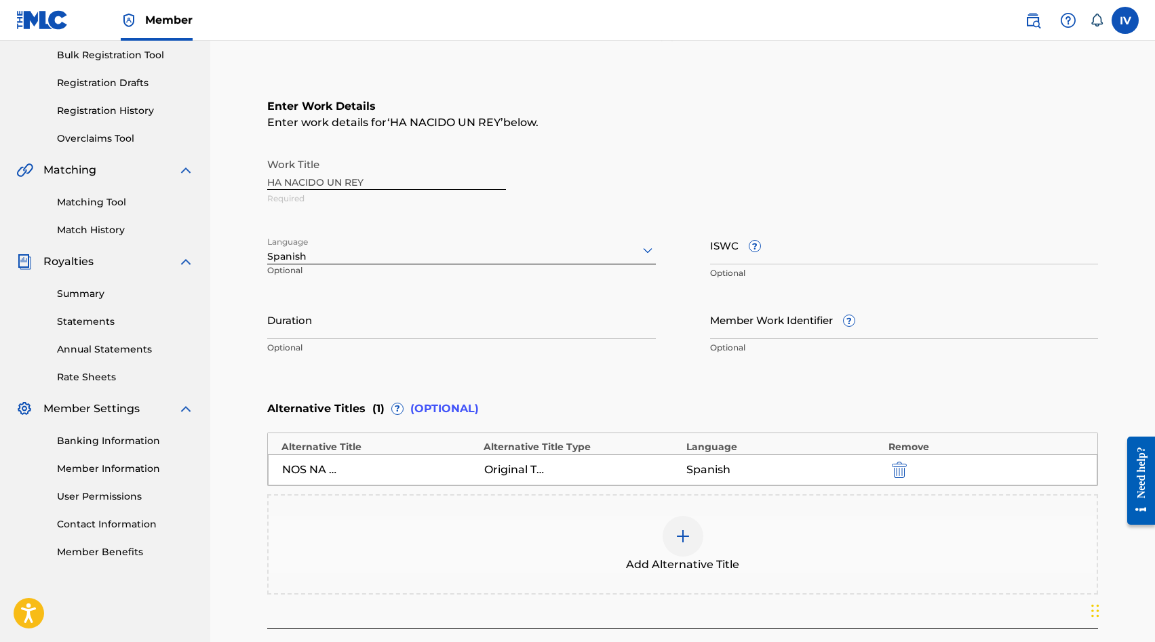
click at [494, 517] on div "Add Alternative Title" at bounding box center [683, 544] width 828 height 57
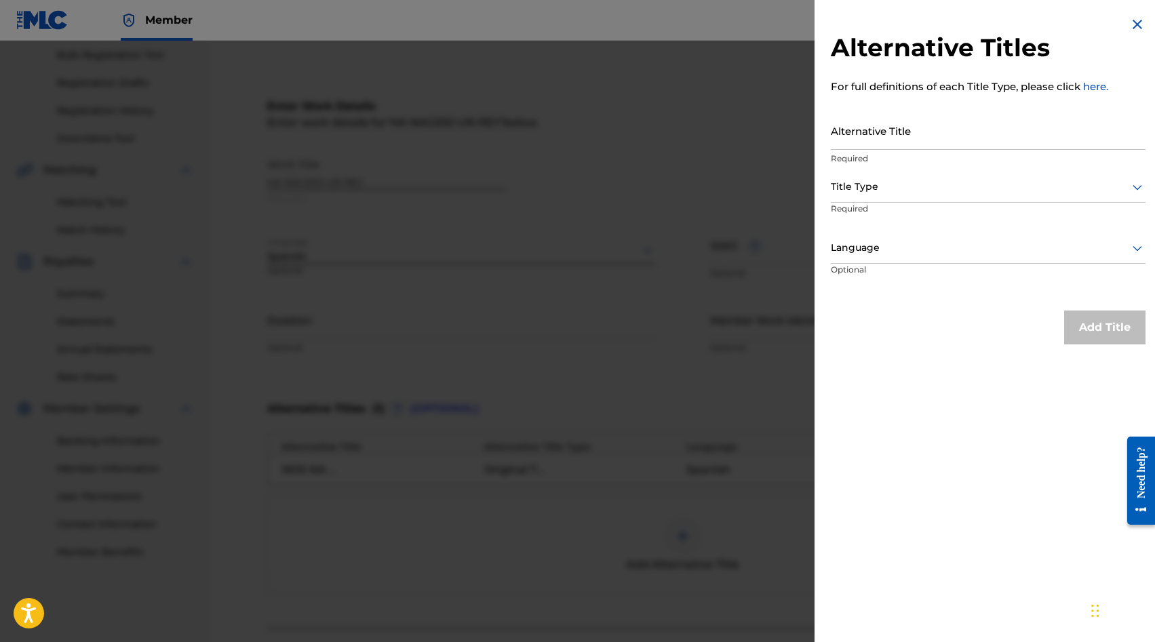
click at [867, 138] on input "Alternative Title" at bounding box center [988, 130] width 315 height 39
paste input "NOS NA NACIDO UN REY"
type input "NOS NA NACIDO UN REY"
click at [865, 182] on div at bounding box center [988, 186] width 315 height 17
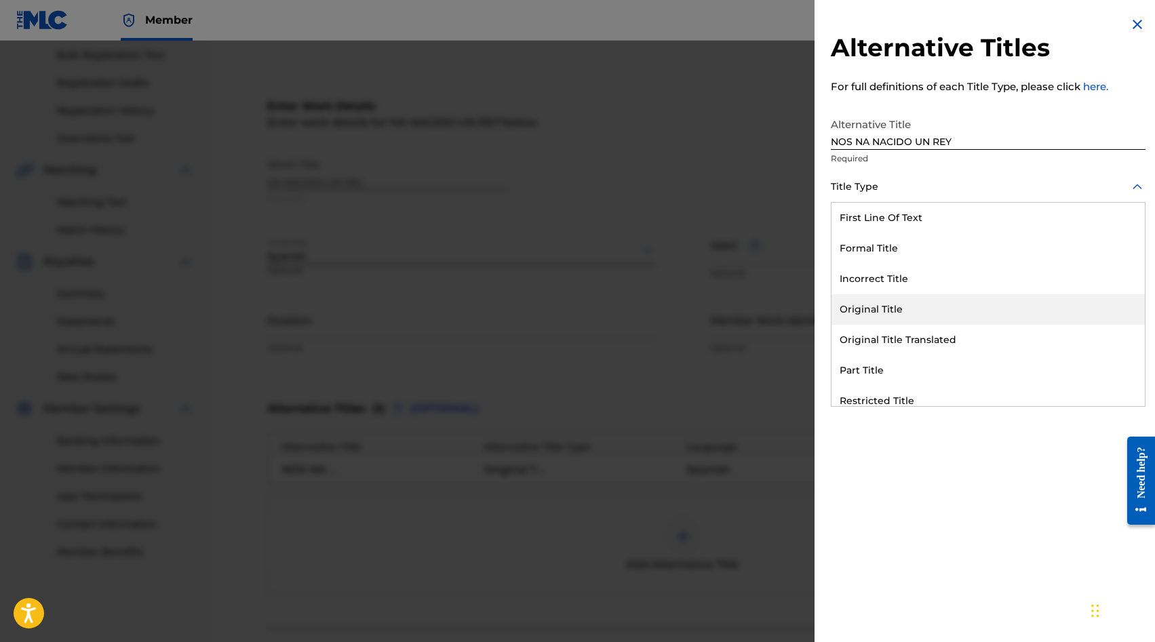
scroll to position [132, 0]
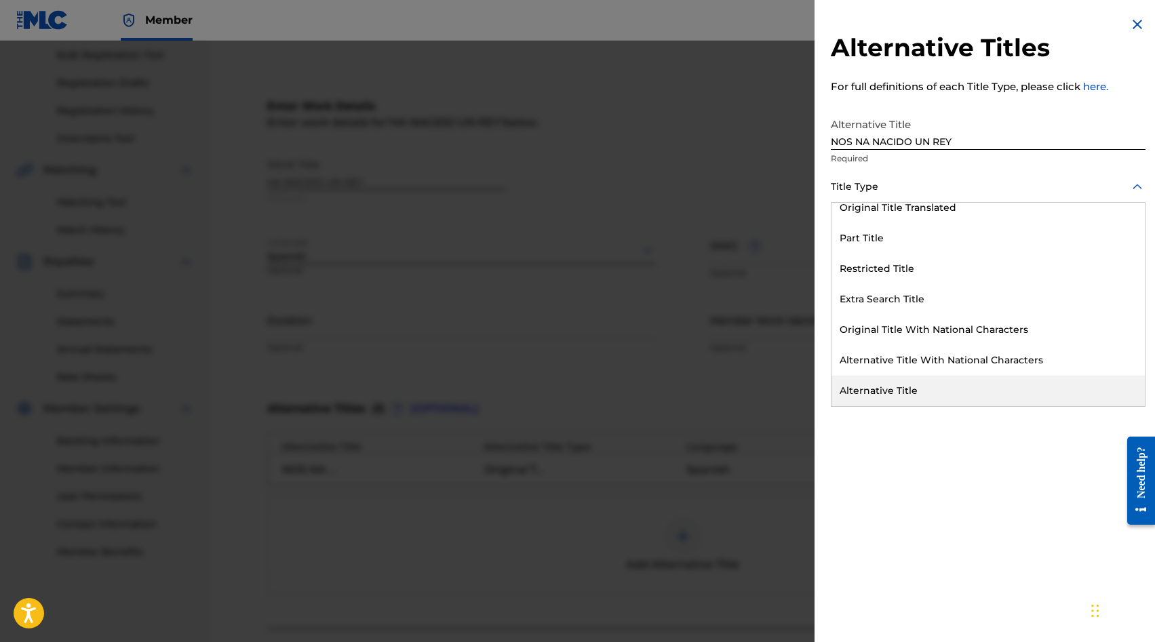
click at [874, 389] on div "Alternative Title" at bounding box center [987, 391] width 313 height 31
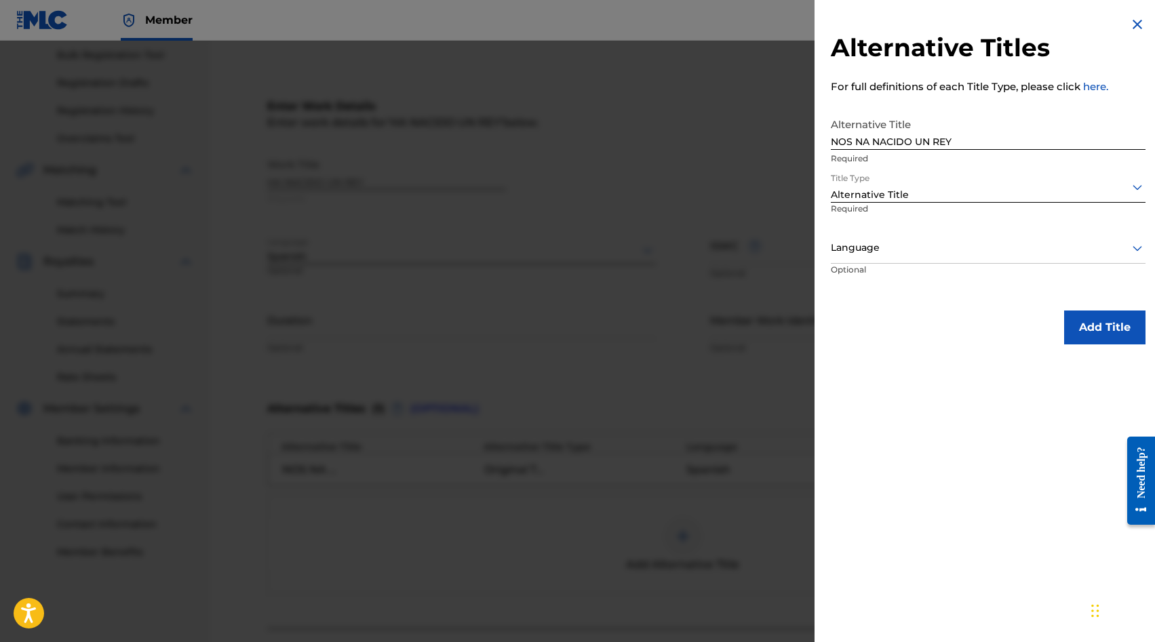
click at [885, 197] on div "Alternative Title" at bounding box center [988, 195] width 315 height 14
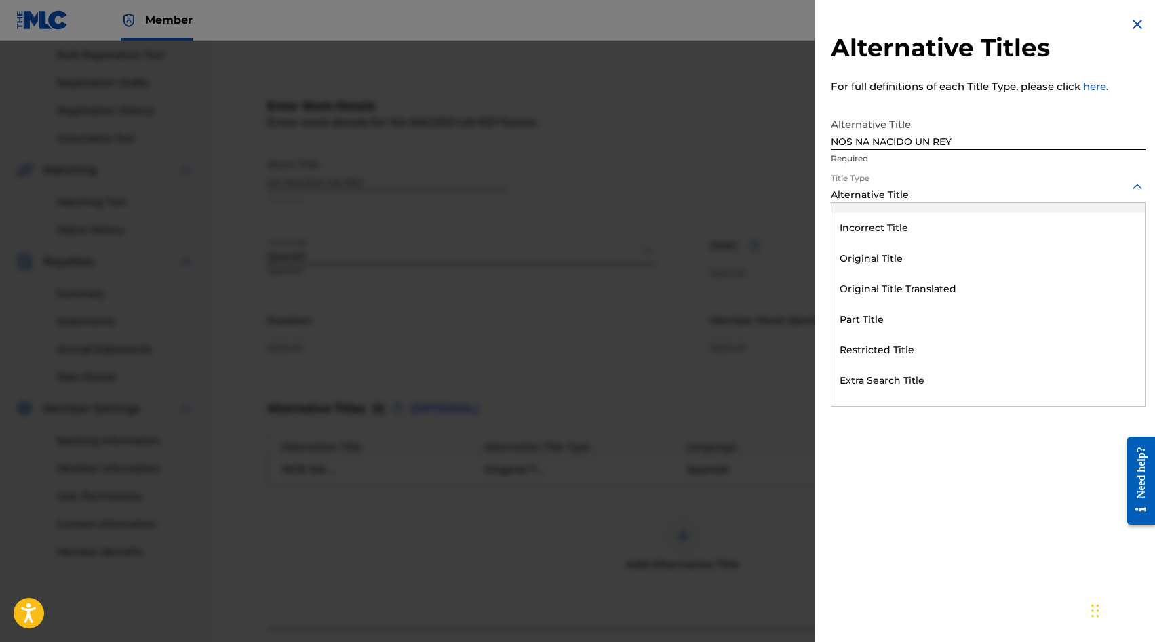
scroll to position [0, 0]
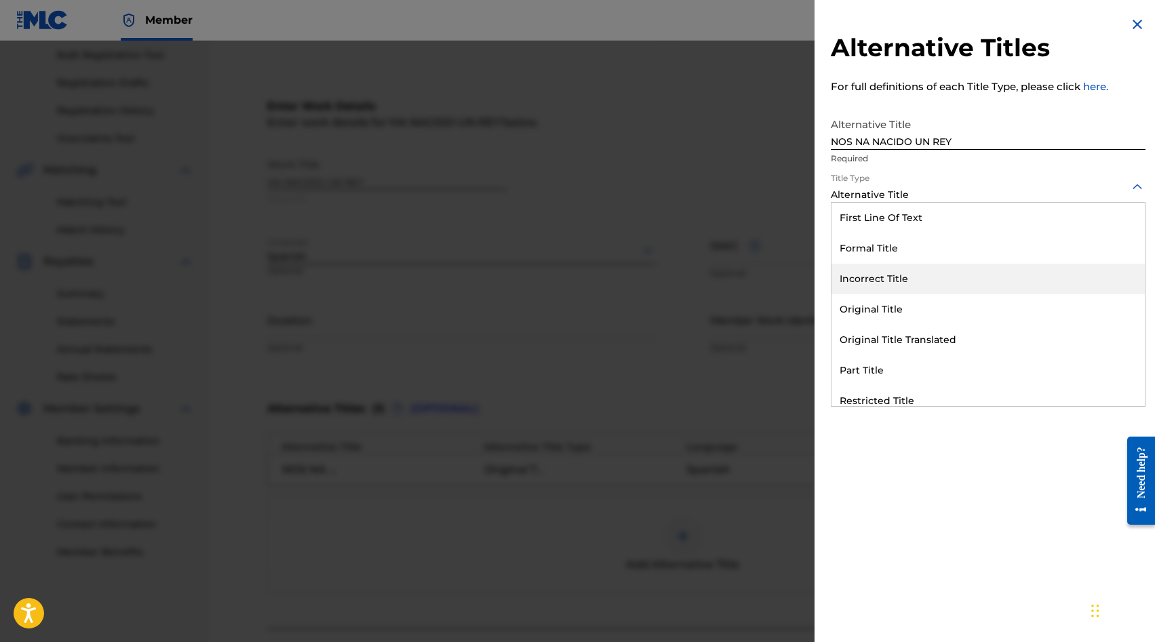
click at [877, 272] on div "Incorrect Title" at bounding box center [987, 279] width 313 height 31
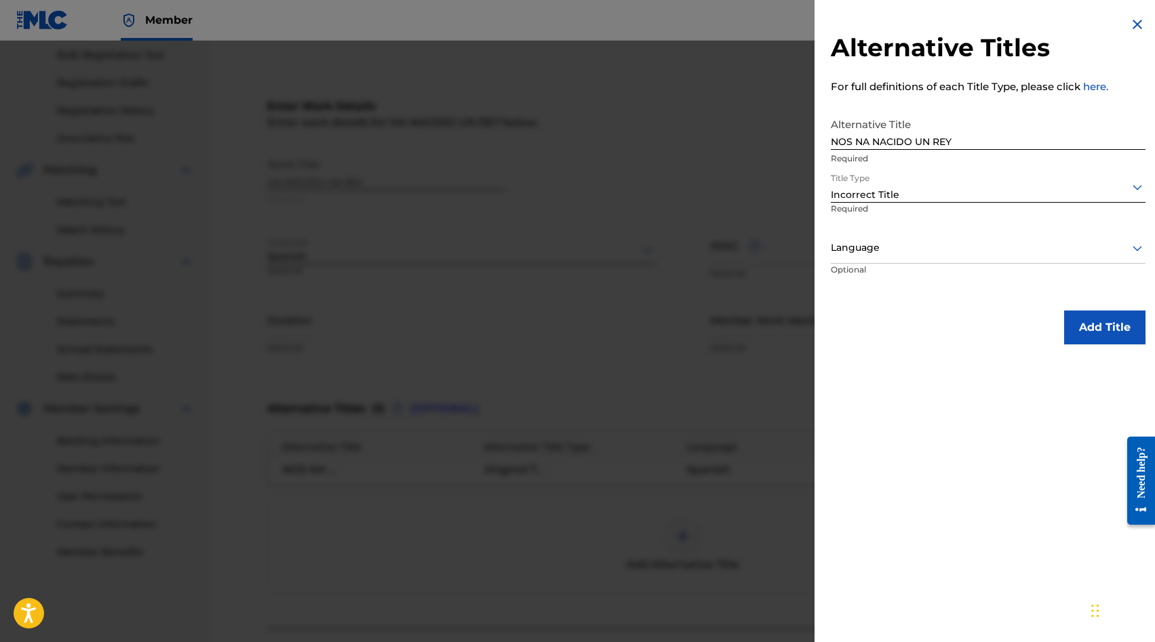
click at [883, 252] on div at bounding box center [988, 247] width 315 height 17
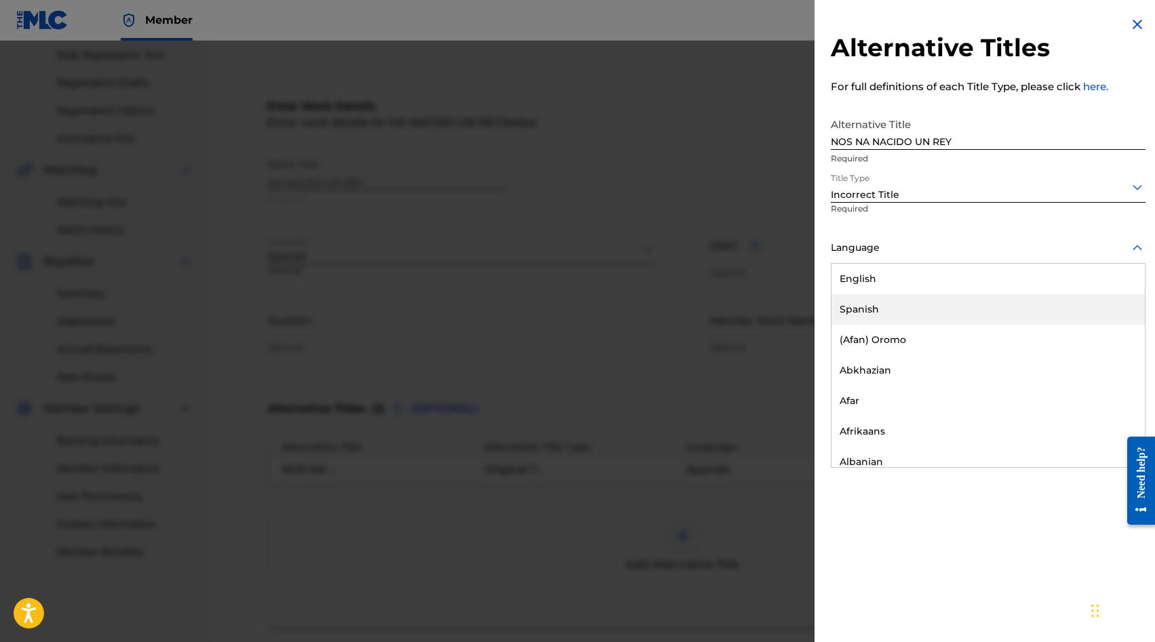
click at [877, 312] on div "Spanish" at bounding box center [987, 309] width 313 height 31
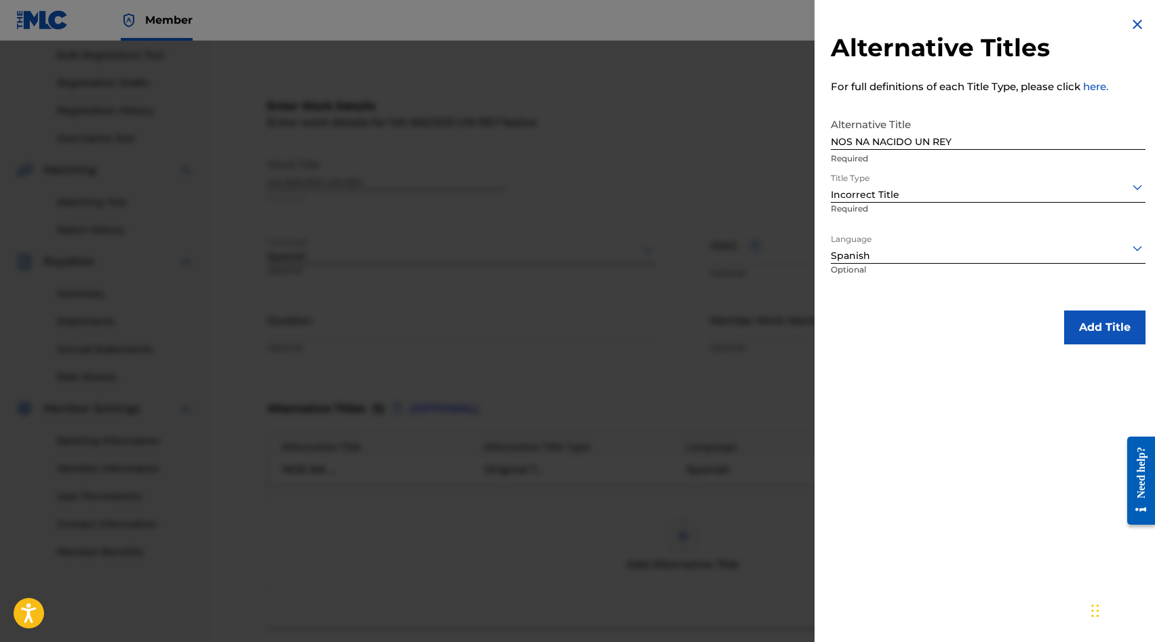
click at [877, 191] on div at bounding box center [988, 186] width 315 height 17
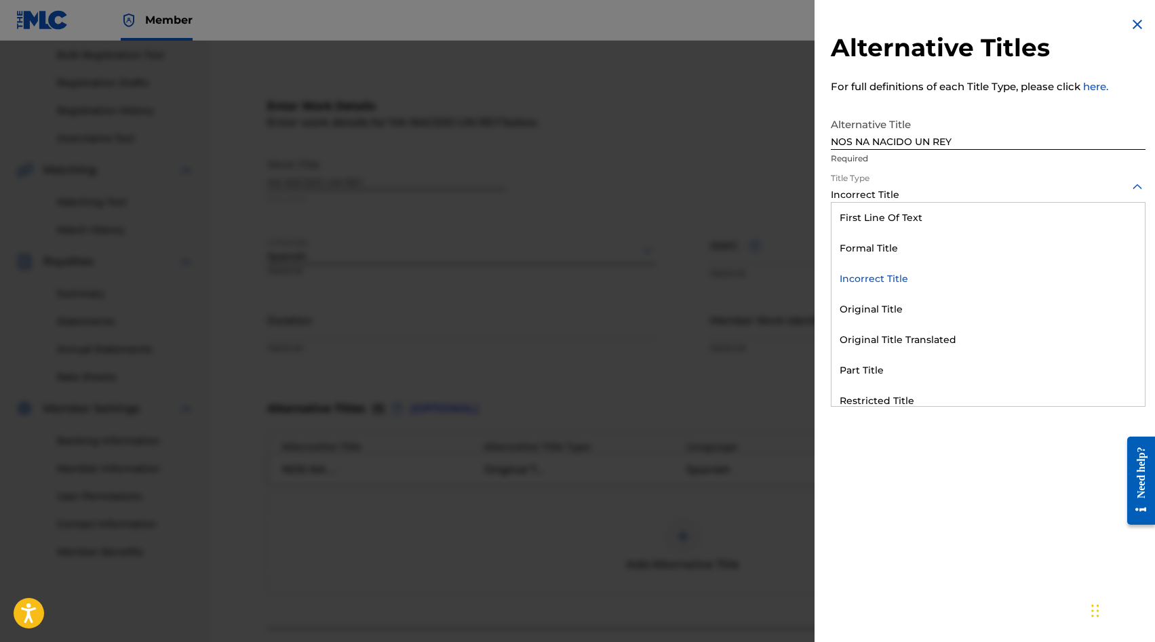
scroll to position [132, 0]
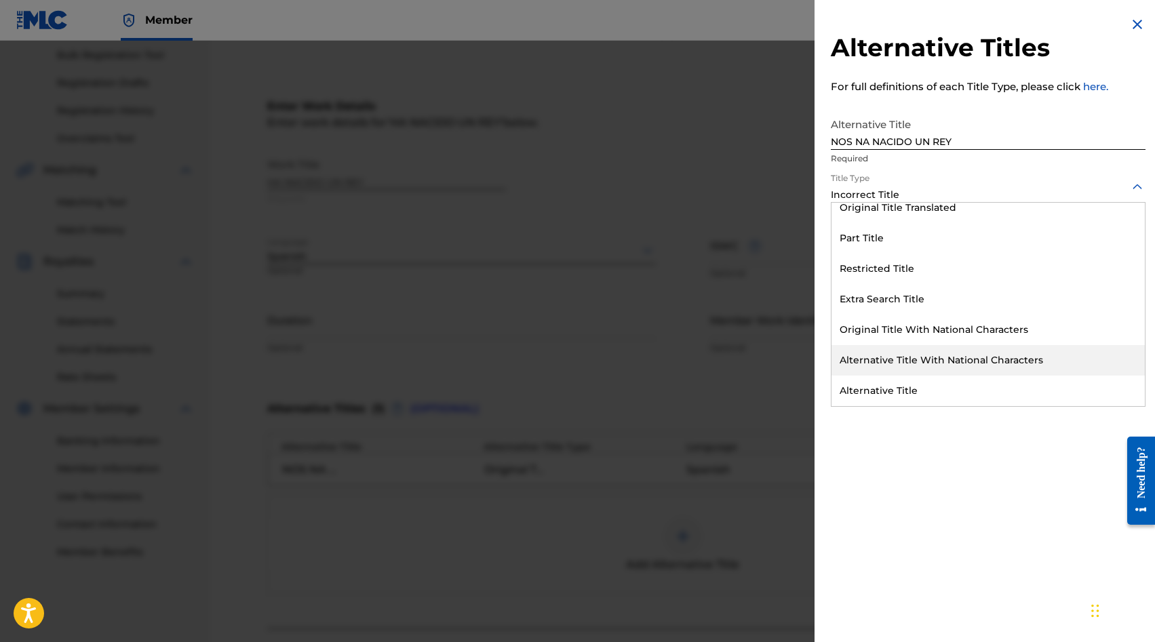
click at [880, 372] on div "Alternative Title With National Characters" at bounding box center [987, 360] width 313 height 31
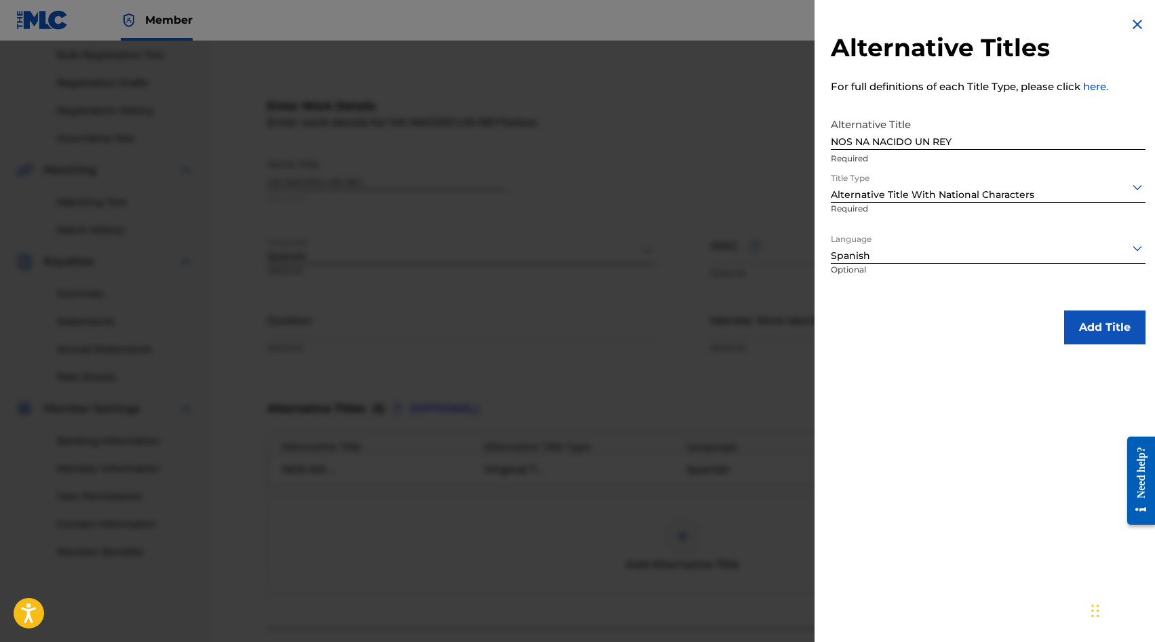
click at [874, 193] on div at bounding box center [988, 186] width 315 height 17
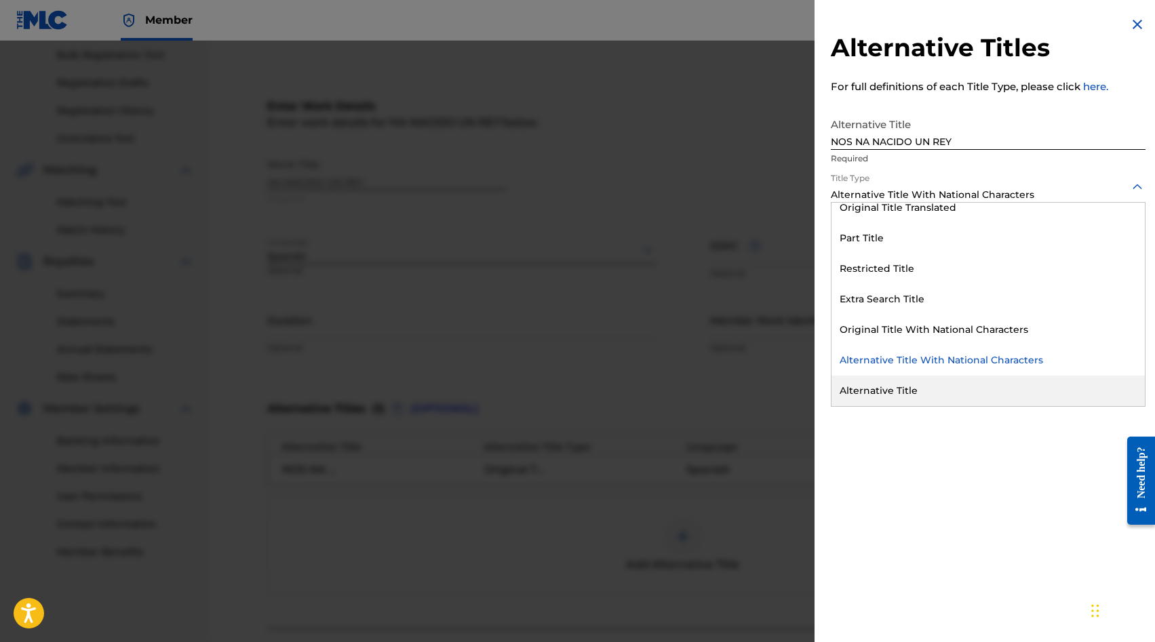
click at [882, 382] on div "Alternative Title" at bounding box center [987, 391] width 313 height 31
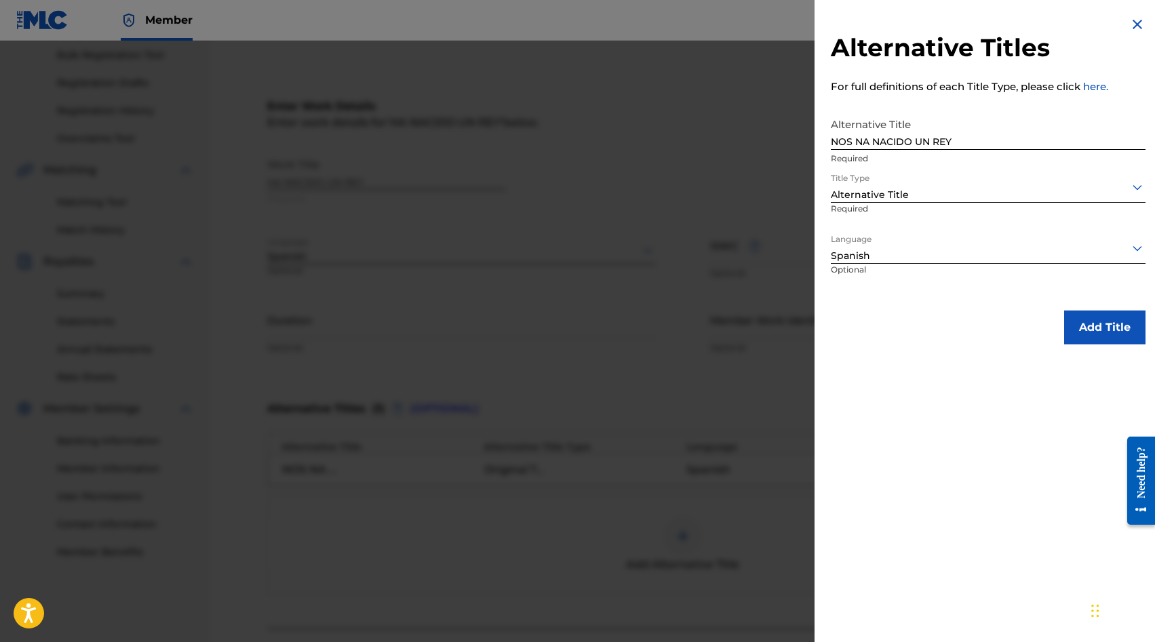
click at [1088, 335] on button "Add Title" at bounding box center [1104, 328] width 81 height 34
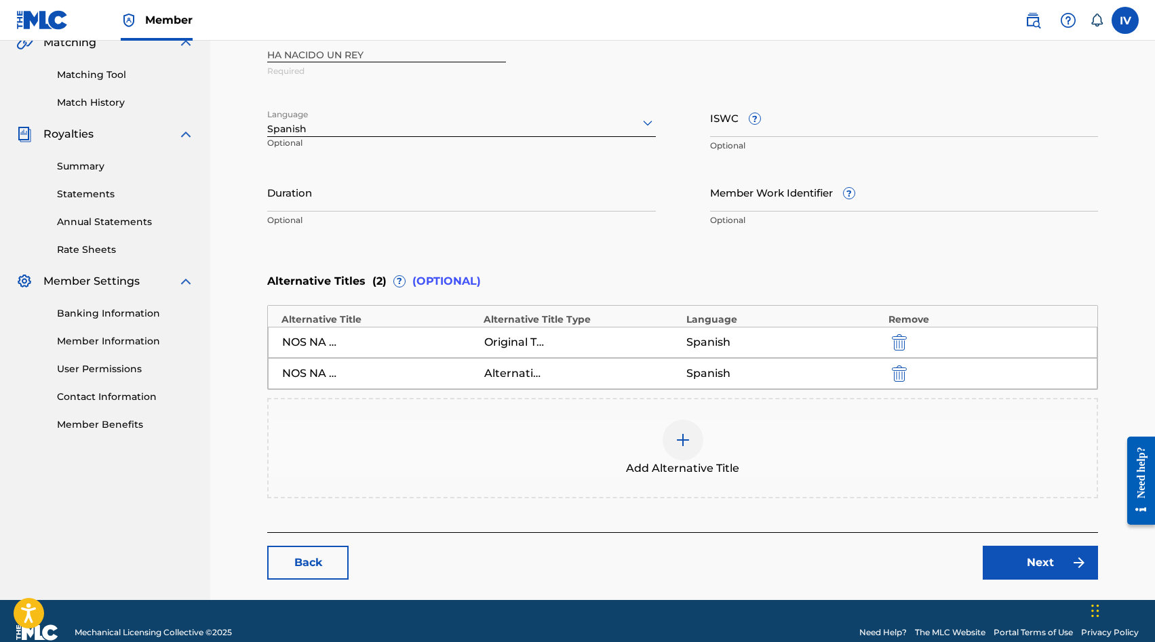
scroll to position [351, 0]
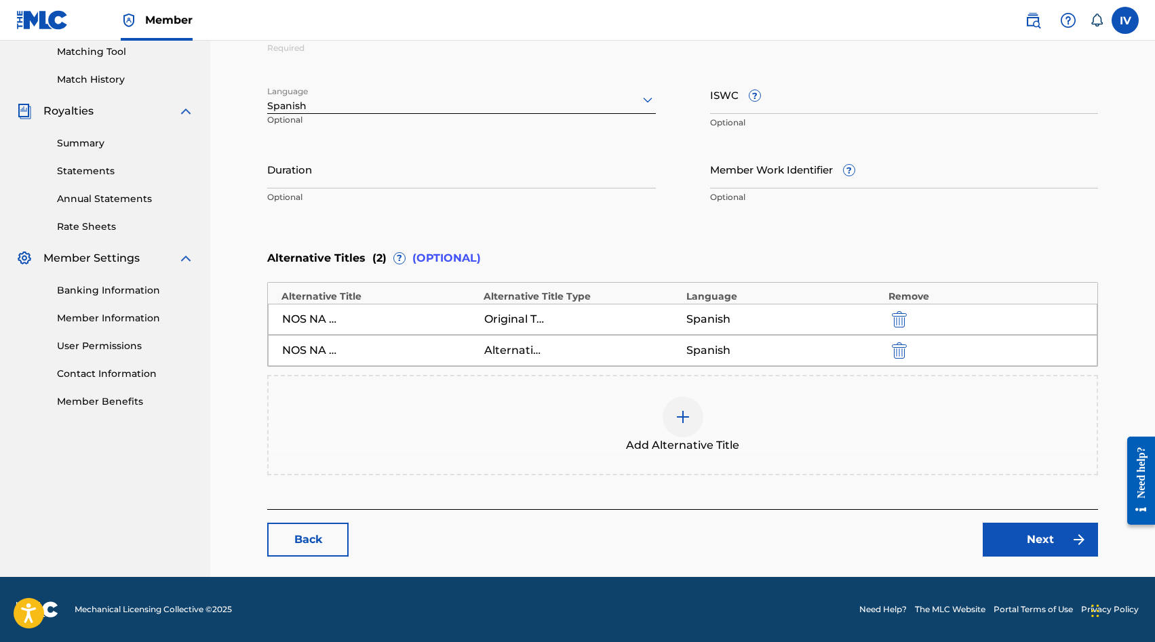
click at [1050, 551] on link "Next" at bounding box center [1039, 540] width 115 height 34
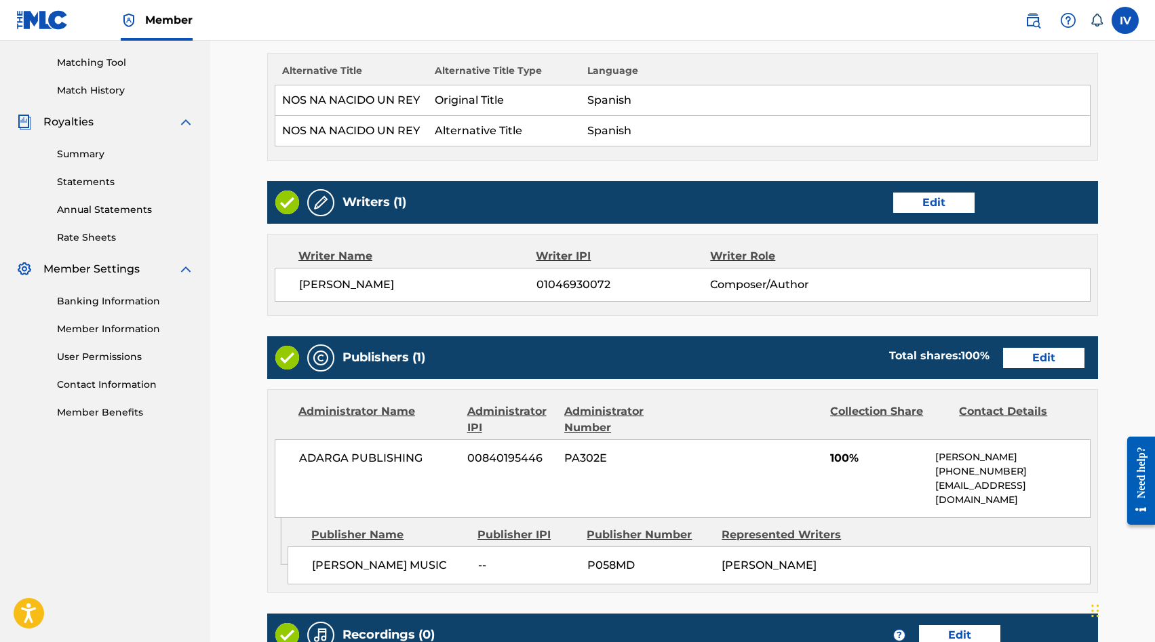
scroll to position [536, 0]
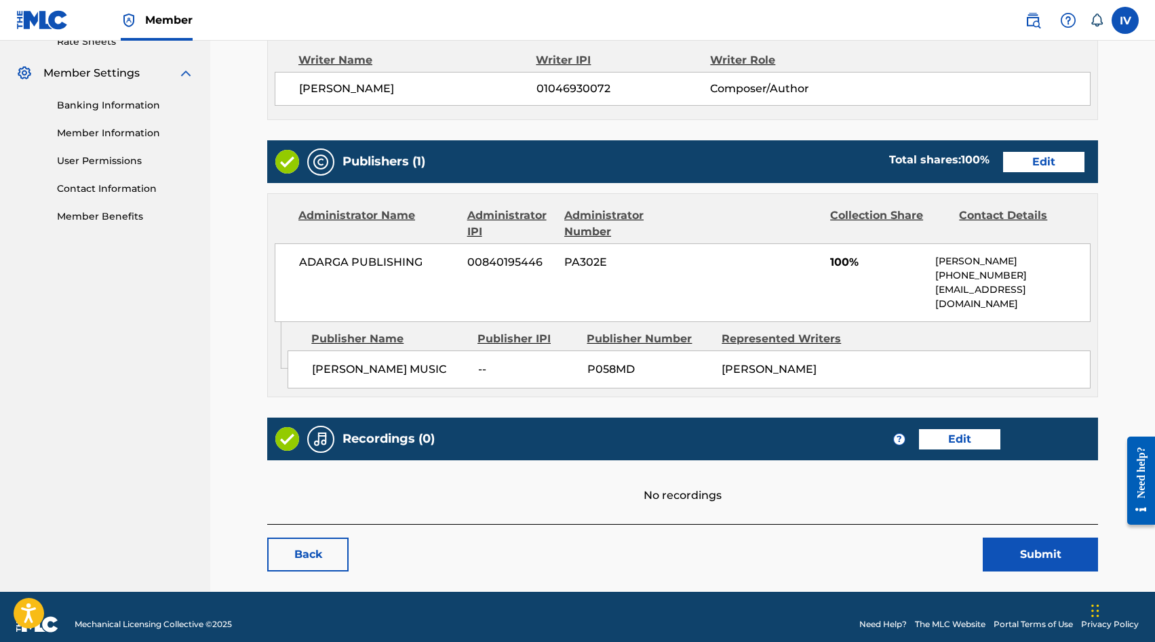
click at [721, 468] on div "No recordings" at bounding box center [682, 481] width 831 height 43
click at [913, 440] on div "Recordings (0) ? Edit" at bounding box center [682, 439] width 831 height 43
click at [944, 429] on link "Edit" at bounding box center [959, 439] width 81 height 20
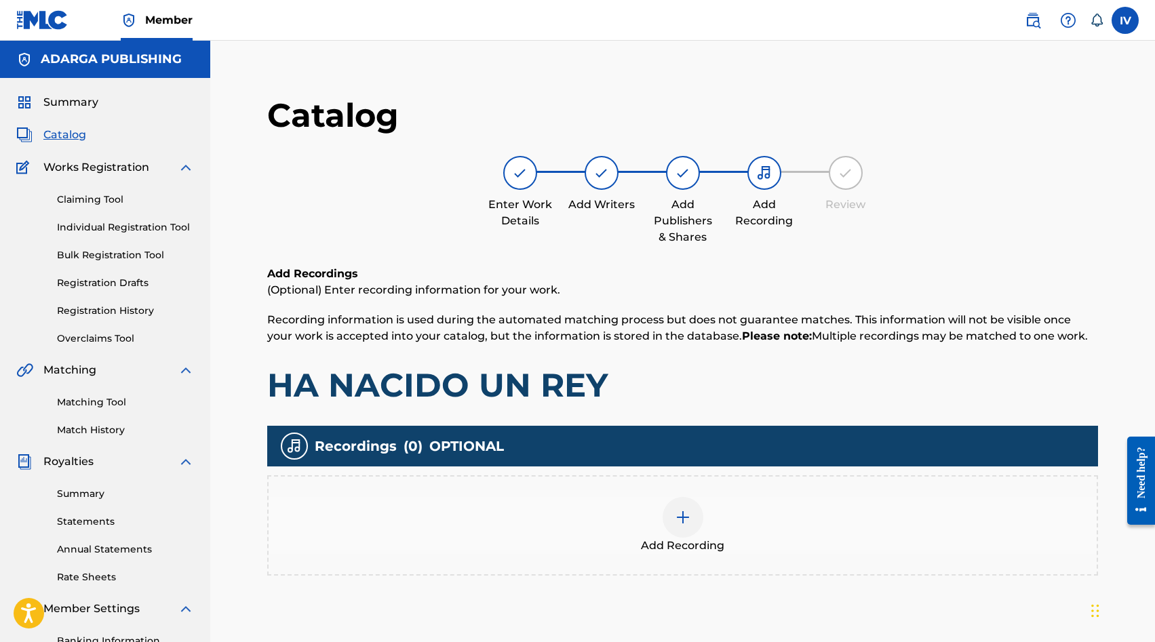
click at [642, 511] on div "Add Recording" at bounding box center [683, 525] width 828 height 57
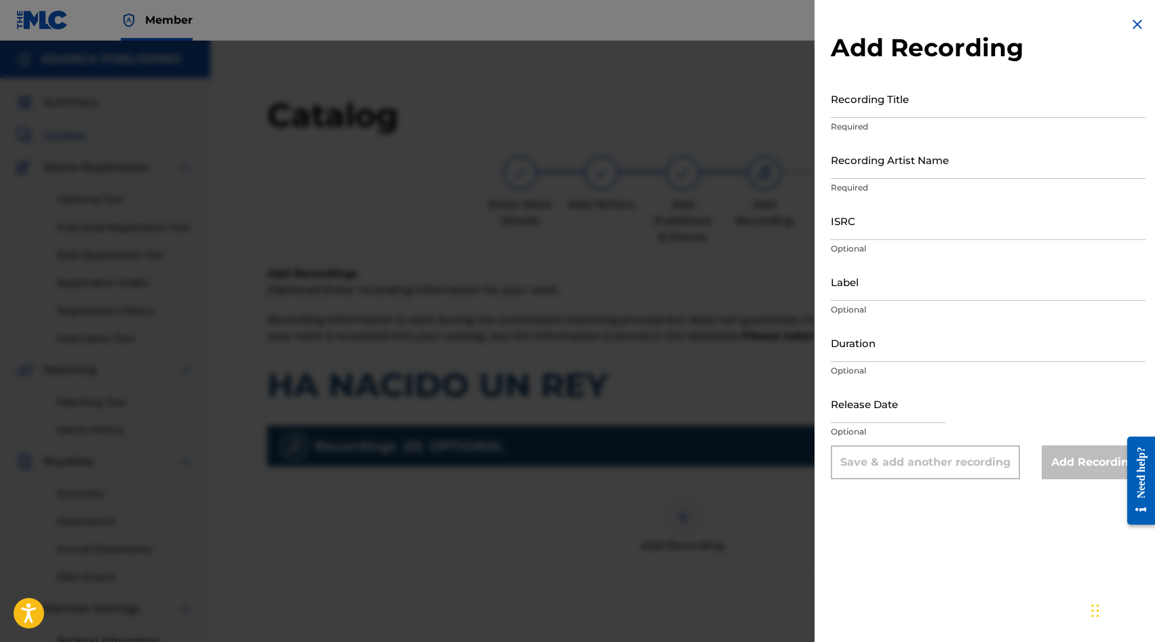
click at [852, 102] on input "Recording Title" at bounding box center [988, 98] width 315 height 39
paste input "Nos Na Nacido Un Rey Lowsan Melgar QZ2J21502591"
click at [1031, 106] on input "Nos Na Nacido Un Rey Lowsan Melgar QZ2J21502591" at bounding box center [988, 98] width 315 height 39
type input "Nos Na Nacido Un Rey Lowsan Melgar"
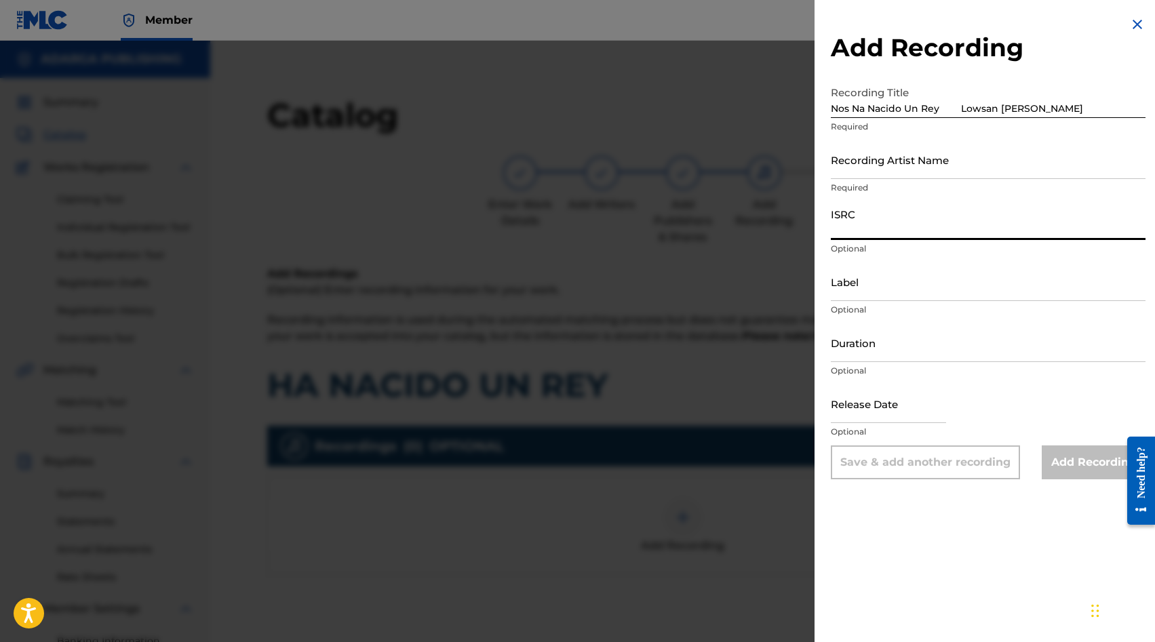
paste input "QZ2J21502591"
type input "QZ2J21502591"
click at [1067, 108] on input "Nos Na Nacido Un Rey Lowsan Melgar" at bounding box center [988, 98] width 315 height 39
click at [951, 108] on input "Nos Na Nacido Un Rey Lowsan Melgar" at bounding box center [988, 98] width 315 height 39
type input "Nos Na Nacido Un Rey"
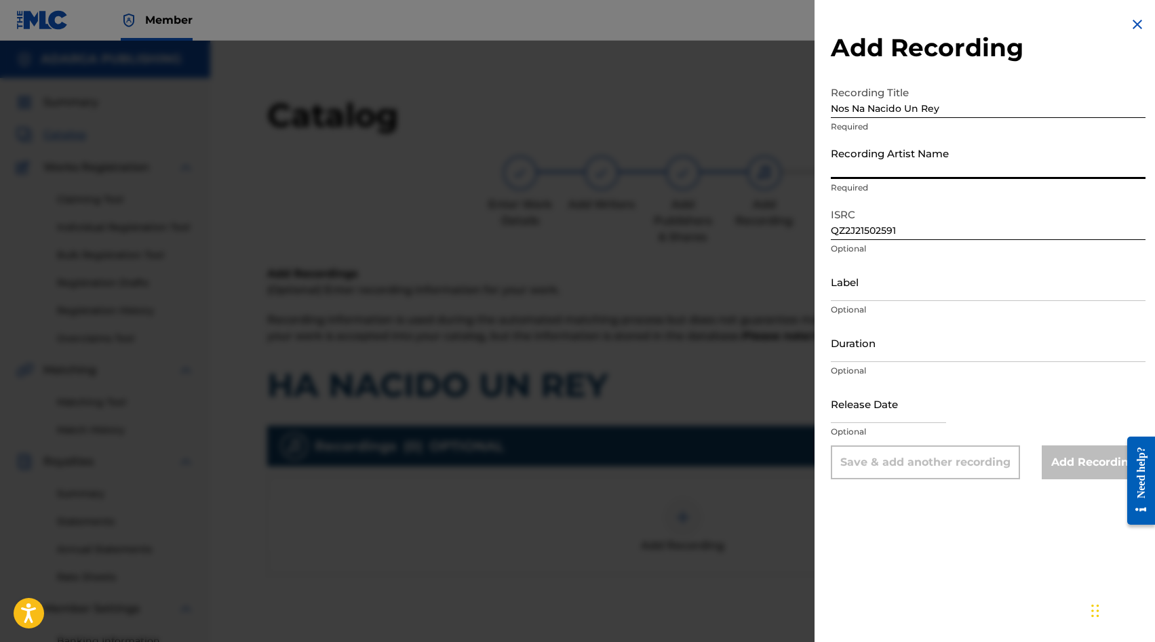
paste input "Lowsan Melgar"
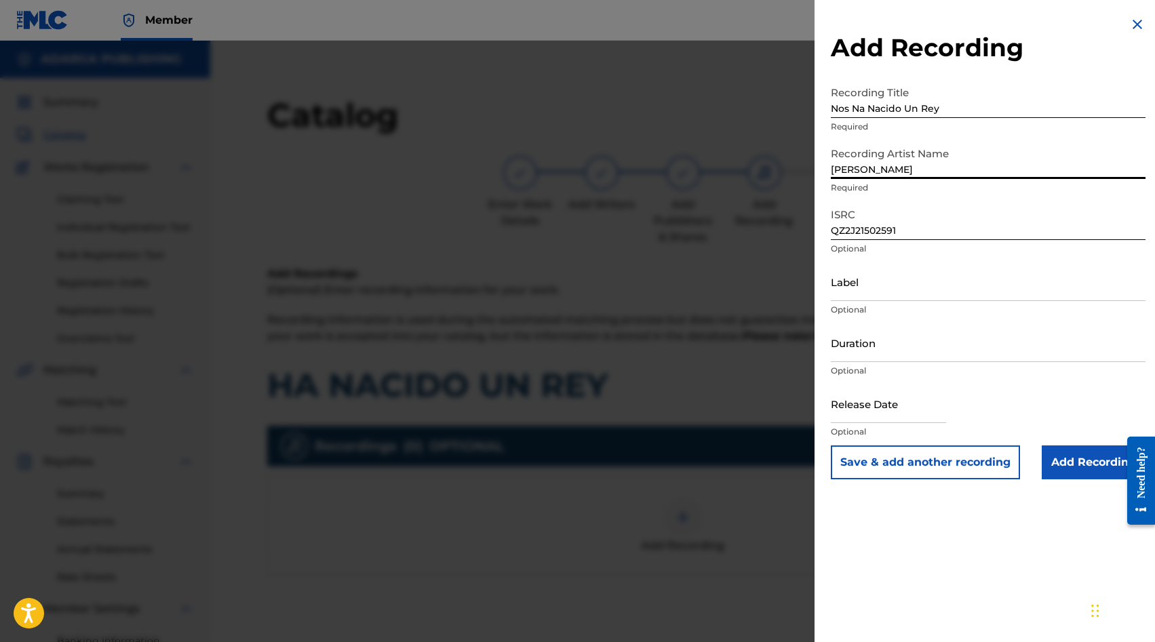
type input "Lowsan Melgar"
drag, startPoint x: 1066, startPoint y: 462, endPoint x: 962, endPoint y: 270, distance: 218.7
click at [962, 270] on form "Recording Title Nos Na Nacido Un Rey Required Recording Artist Name Lowsan Melg…" at bounding box center [988, 279] width 315 height 400
click at [900, 111] on input "Nos Na Nacido Un Rey" at bounding box center [988, 98] width 315 height 39
paste input "H"
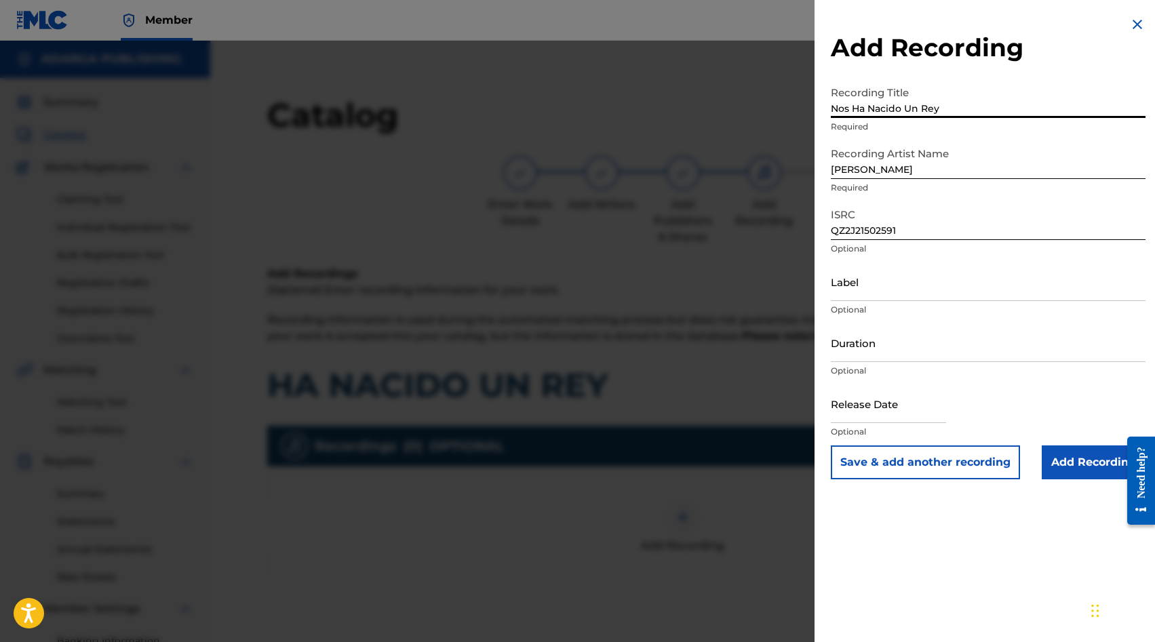
type input "Nos Ha Nacido Un Rey"
click at [1065, 459] on input "Add Recording" at bounding box center [1093, 462] width 104 height 34
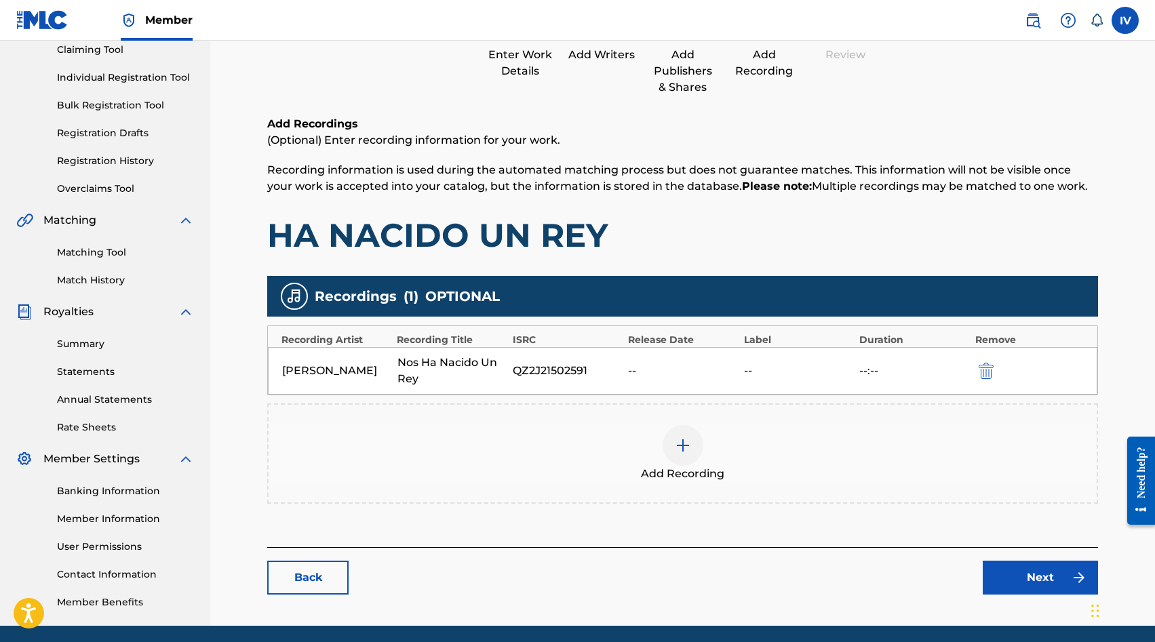
scroll to position [199, 0]
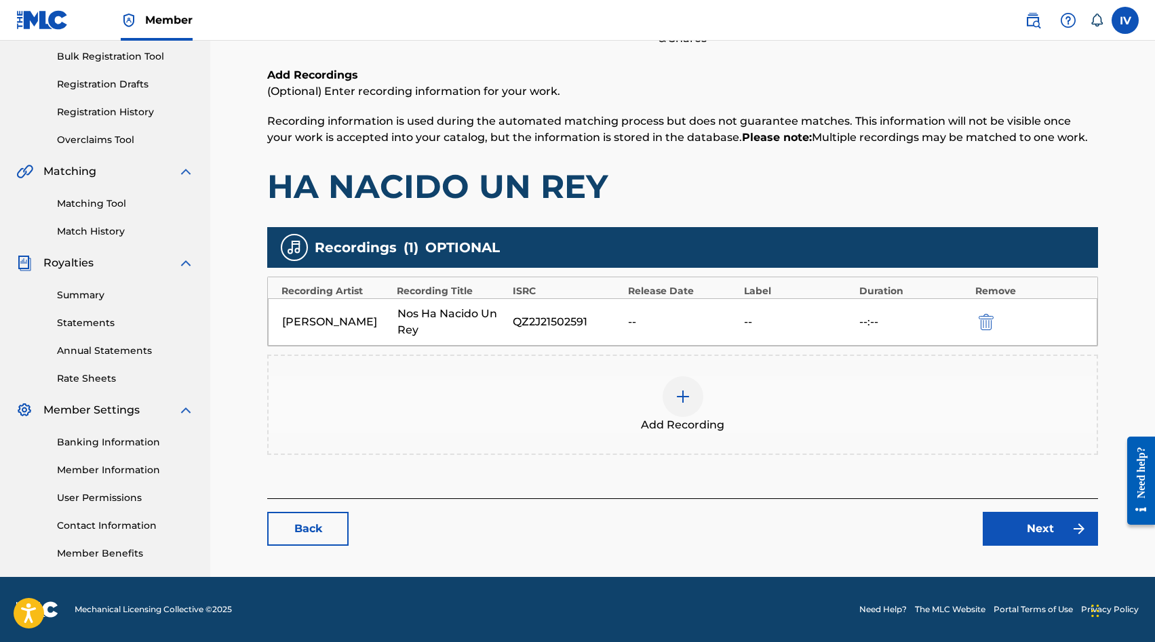
click at [1049, 534] on link "Next" at bounding box center [1039, 529] width 115 height 34
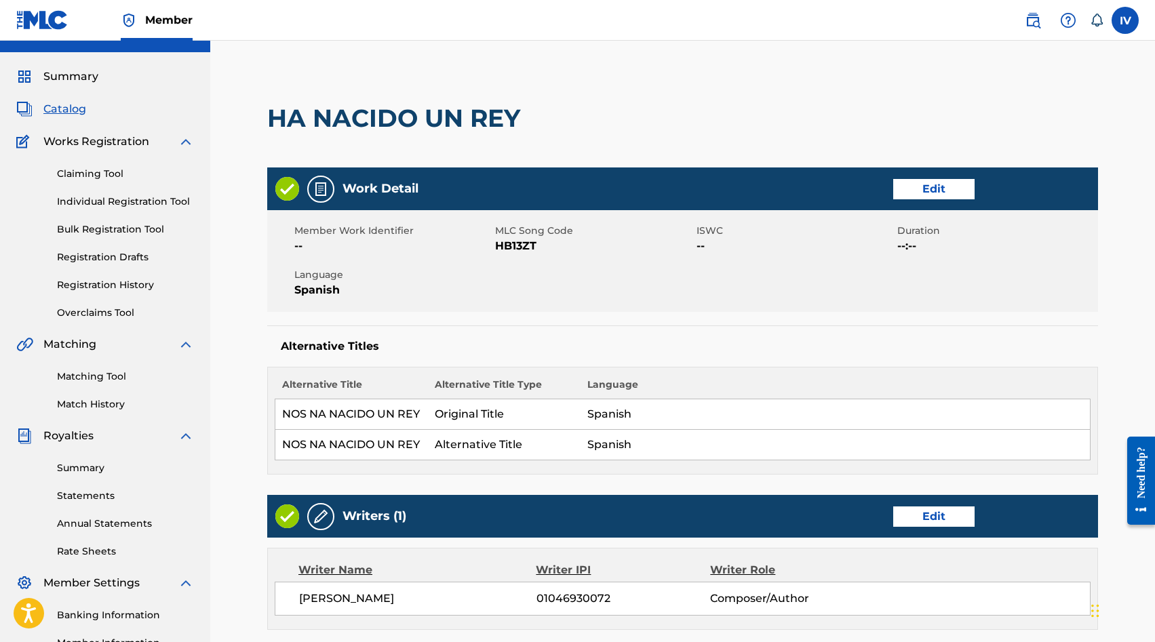
scroll to position [98, 0]
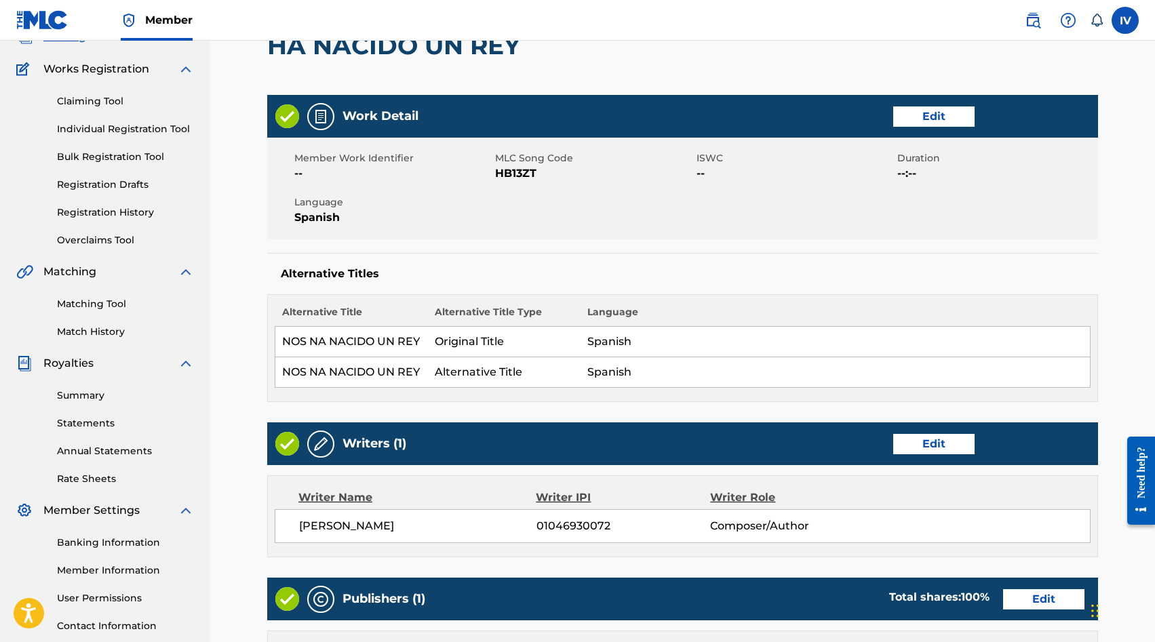
click at [921, 113] on link "Edit" at bounding box center [933, 116] width 81 height 20
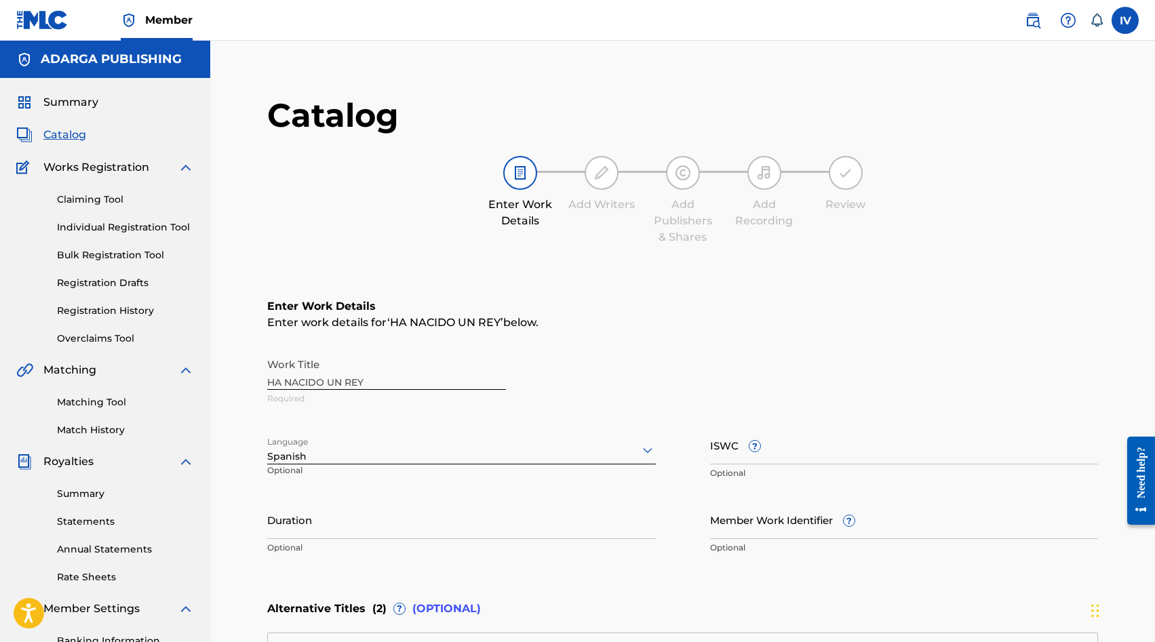
click at [807, 431] on input "ISWC ?" at bounding box center [904, 445] width 389 height 39
paste input "T3085179568"
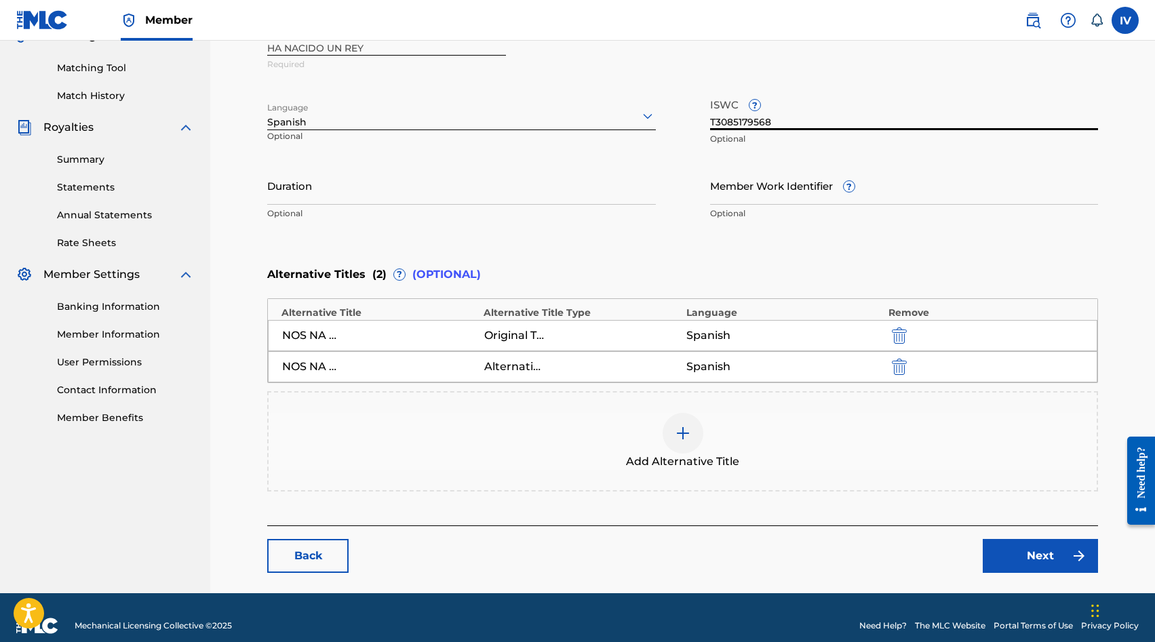
scroll to position [346, 0]
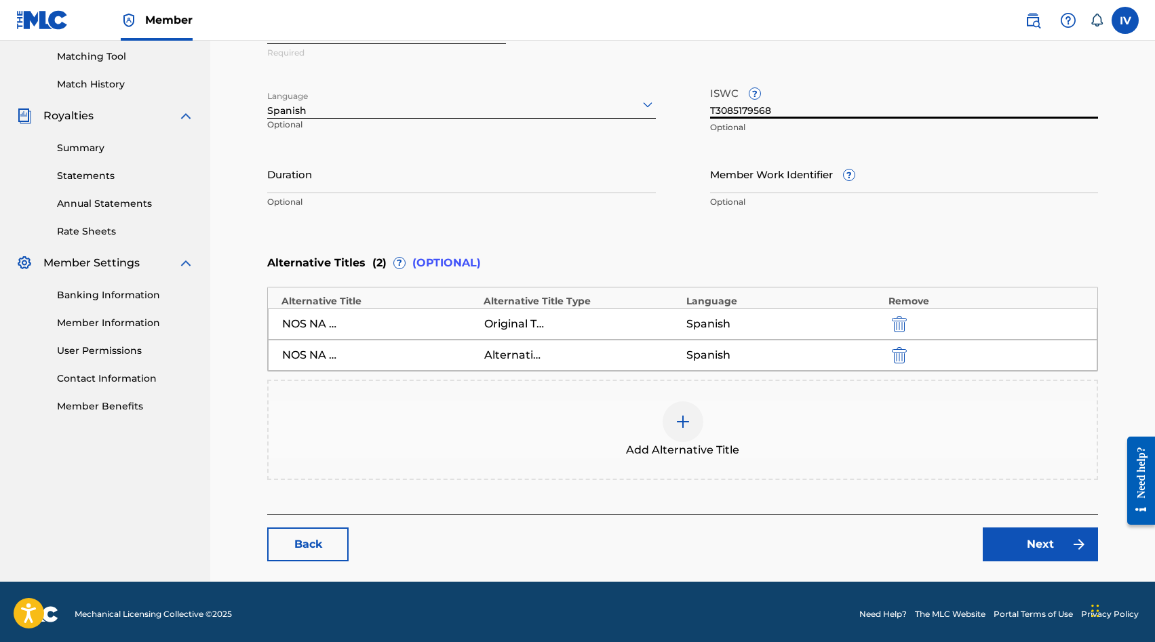
type input "T3085179568"
click at [1004, 536] on link "Next" at bounding box center [1039, 545] width 115 height 34
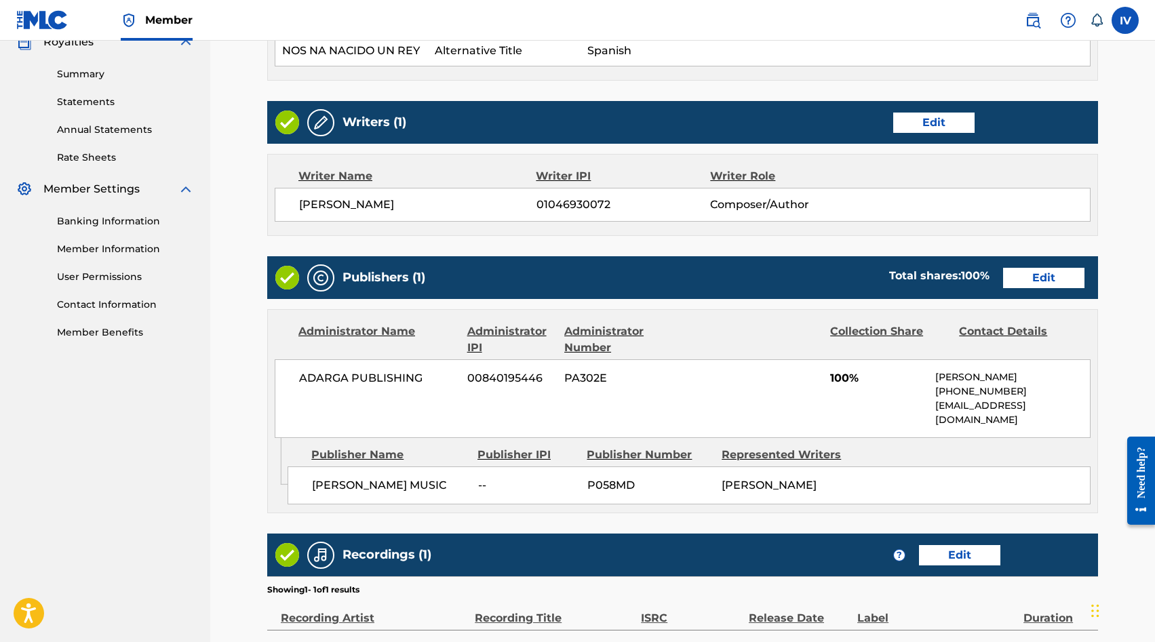
scroll to position [441, 0]
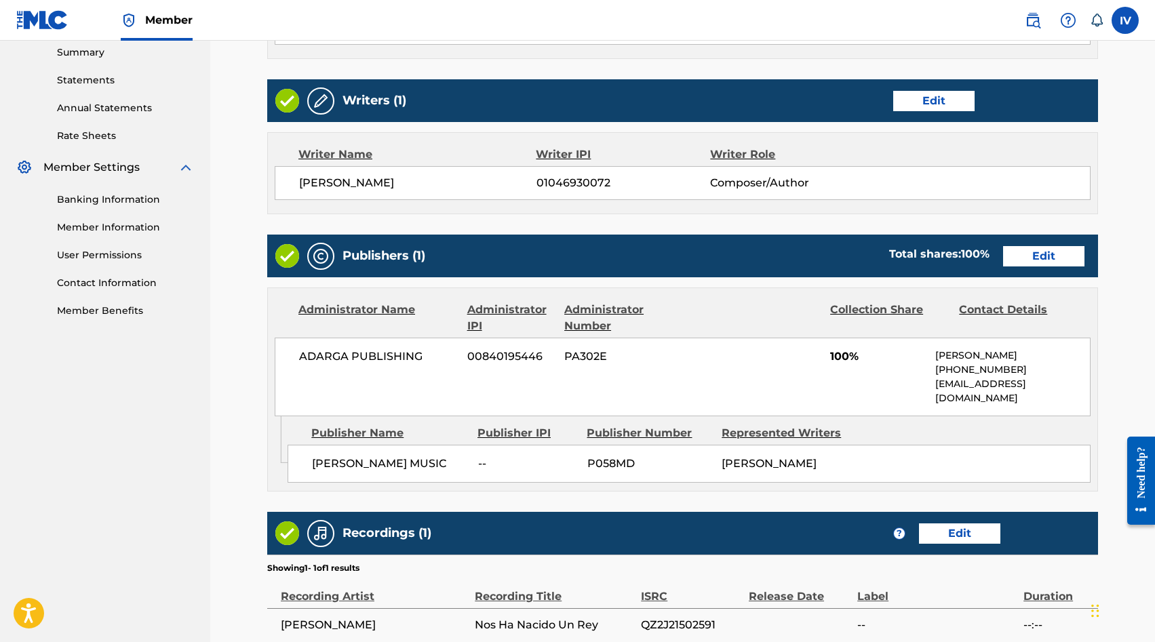
click at [921, 101] on link "Edit" at bounding box center [933, 101] width 81 height 20
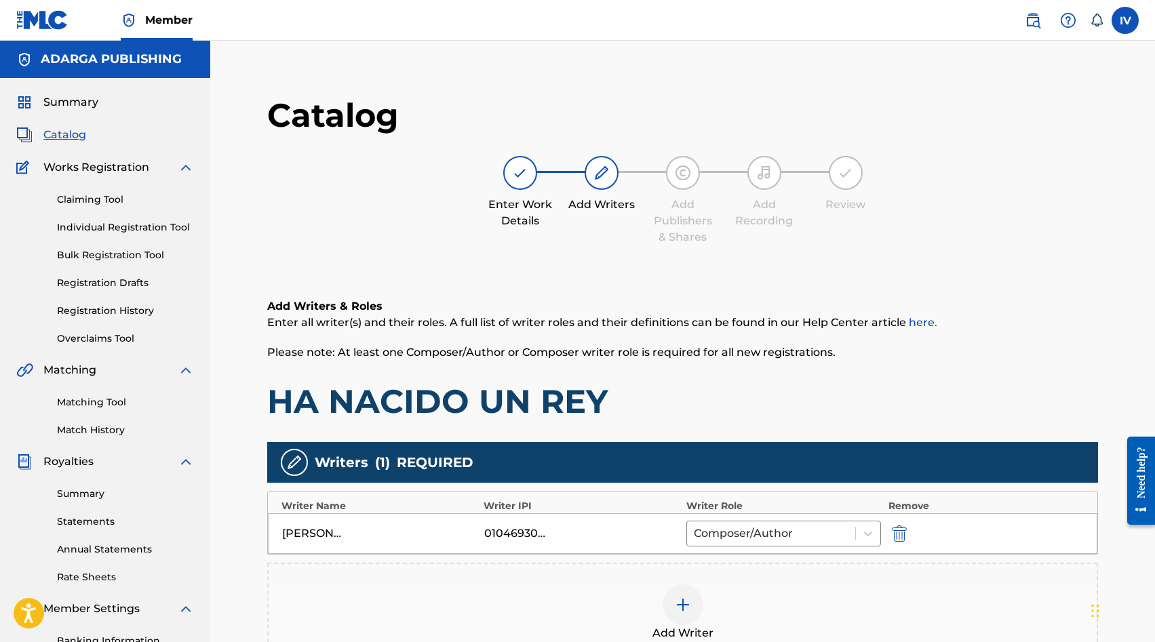
click at [835, 599] on div "Add Writer" at bounding box center [683, 612] width 828 height 57
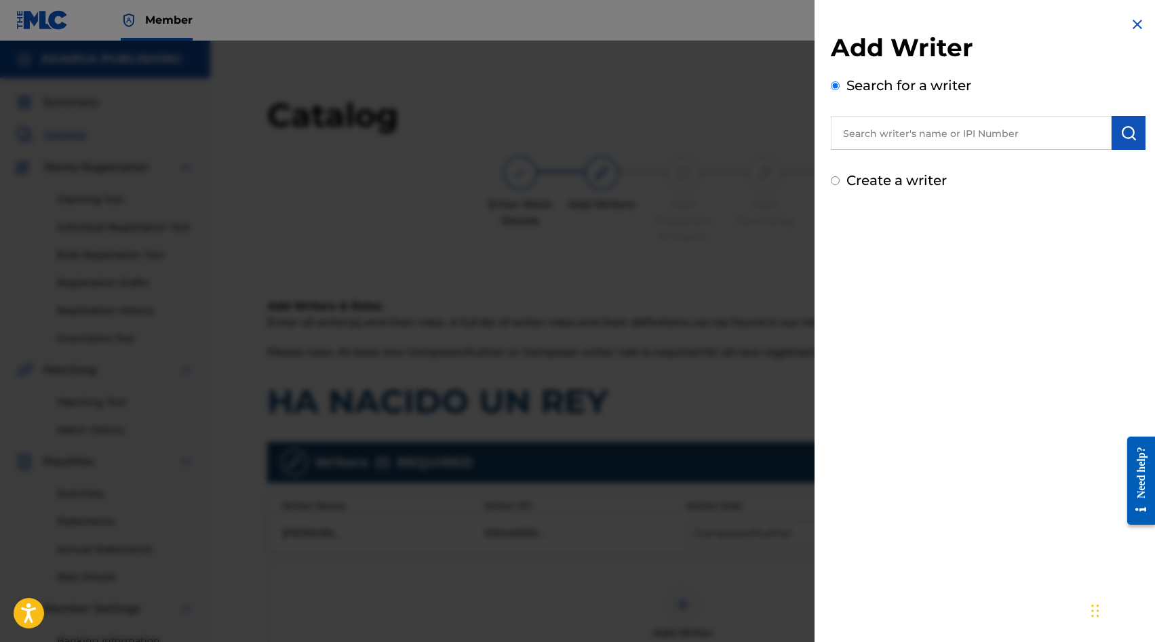
click at [974, 140] on input "text" at bounding box center [971, 133] width 281 height 34
paste input "590978789"
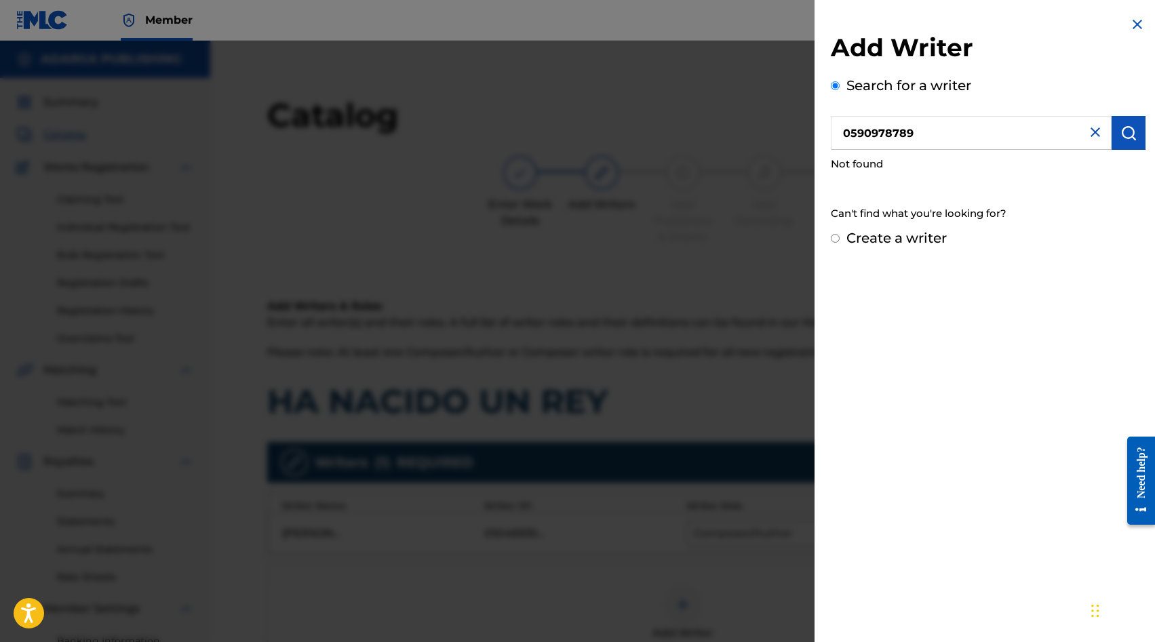
click at [947, 124] on input "0590978789" at bounding box center [971, 133] width 281 height 34
paste input "VALENZUELA SEPULVEDA EMILIO JOSE"
type input "VALENZUELA SEPULVEDA EMILIO JOSE"
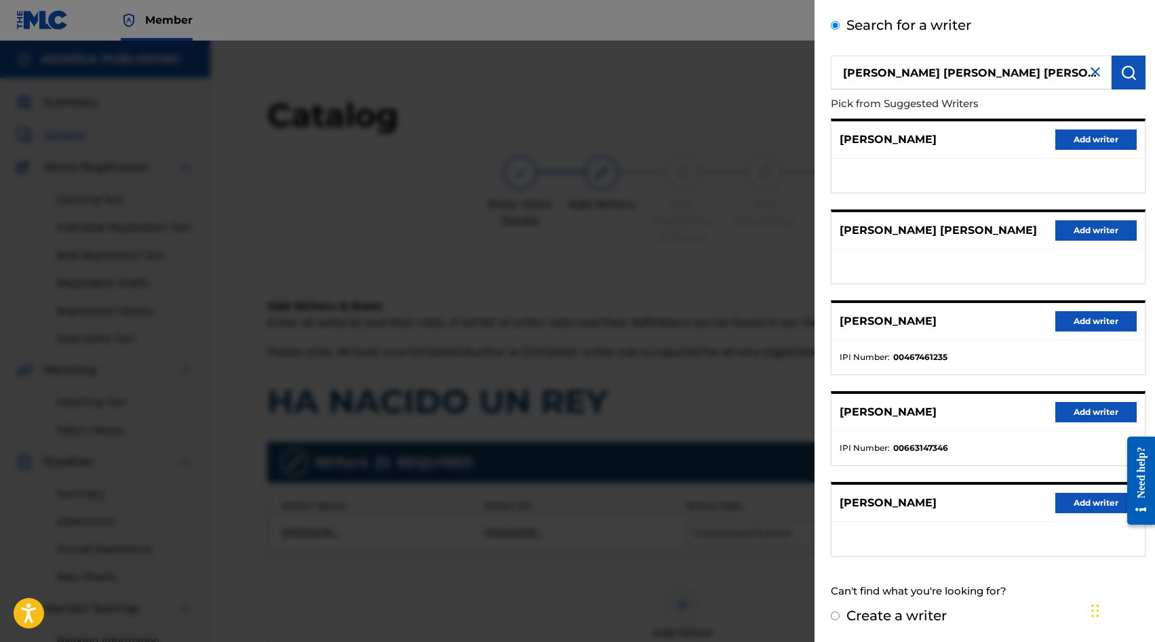
scroll to position [73, 0]
click at [891, 618] on label "Create a writer" at bounding box center [896, 616] width 100 height 16
radio input "true"
click at [839, 618] on input "Create a writer" at bounding box center [835, 616] width 9 height 9
radio input "false"
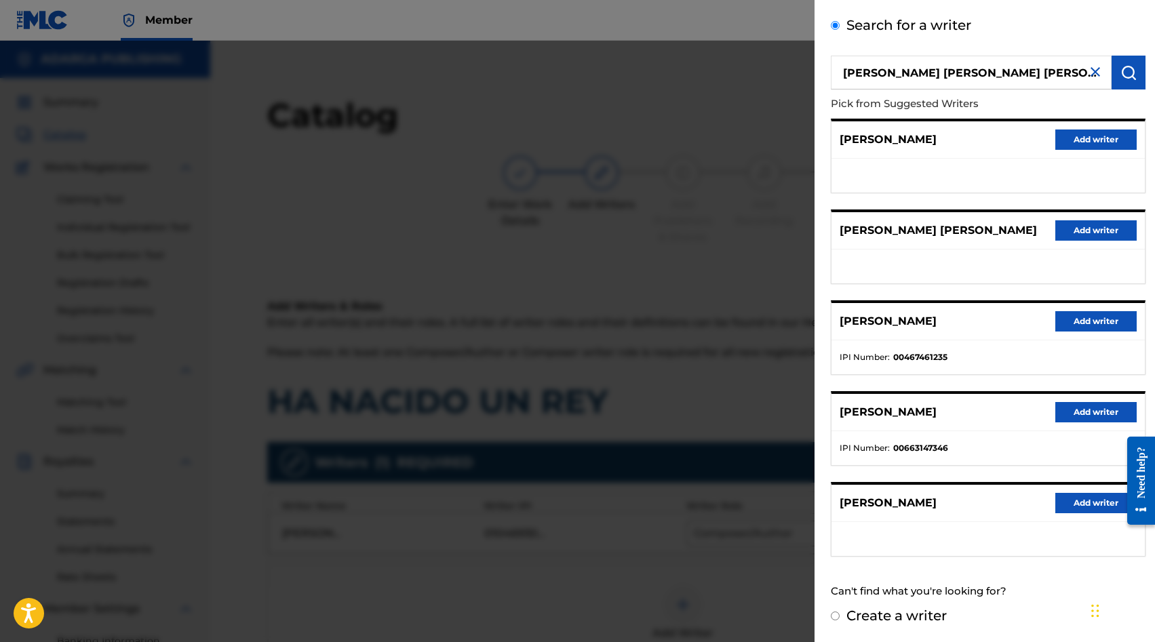
radio input "true"
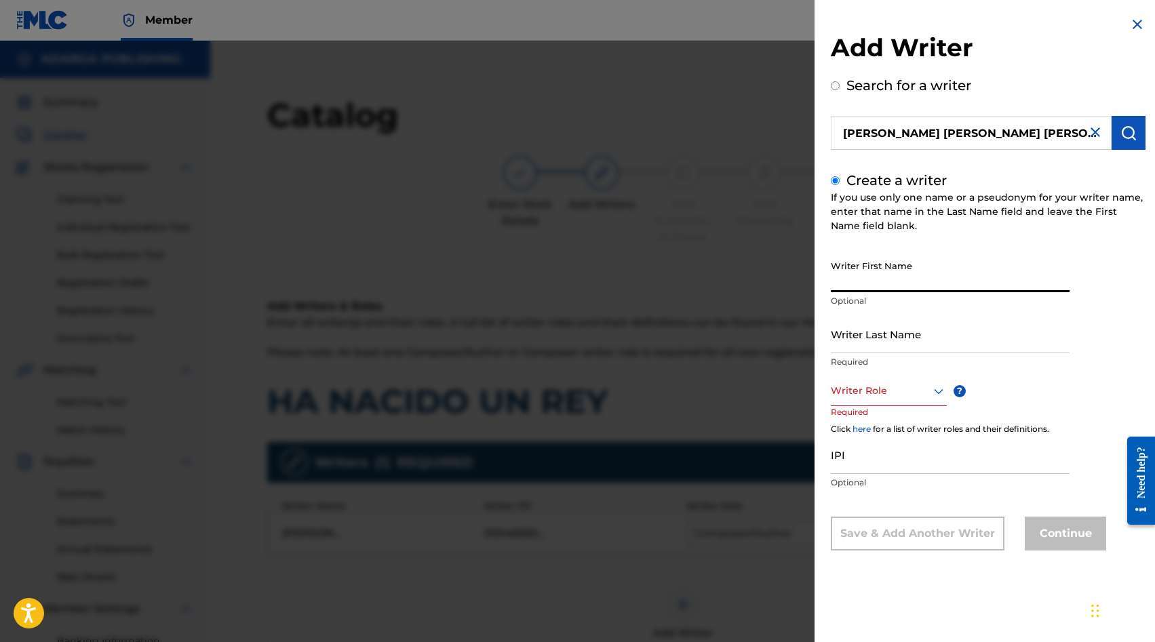
click at [875, 284] on input "Writer First Name" at bounding box center [950, 273] width 239 height 39
paste input "VALENZUELA SEPULVEDA EMILIO JOSE"
click at [963, 283] on input "VALENZUELA SEPULVEDA EMILIO JOSE" at bounding box center [950, 273] width 239 height 39
type input "EMILIO JOSE"
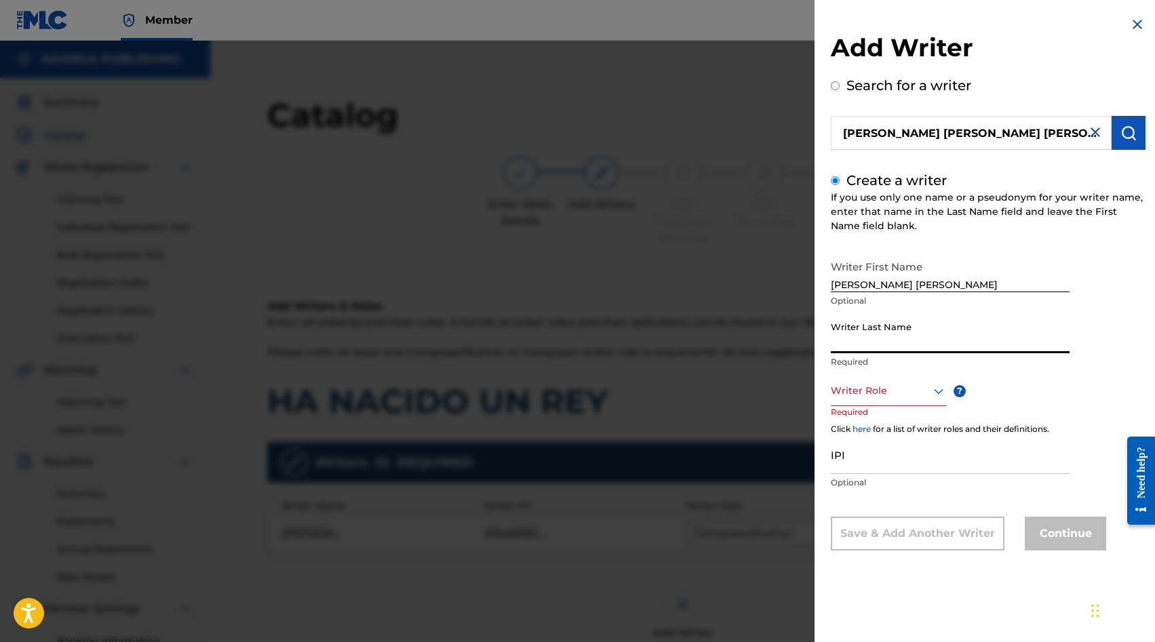
paste input "VALENZUELA SEPULVEDA"
type input "VALENZUELA SEPULVEDA"
click at [865, 393] on div at bounding box center [889, 390] width 116 height 17
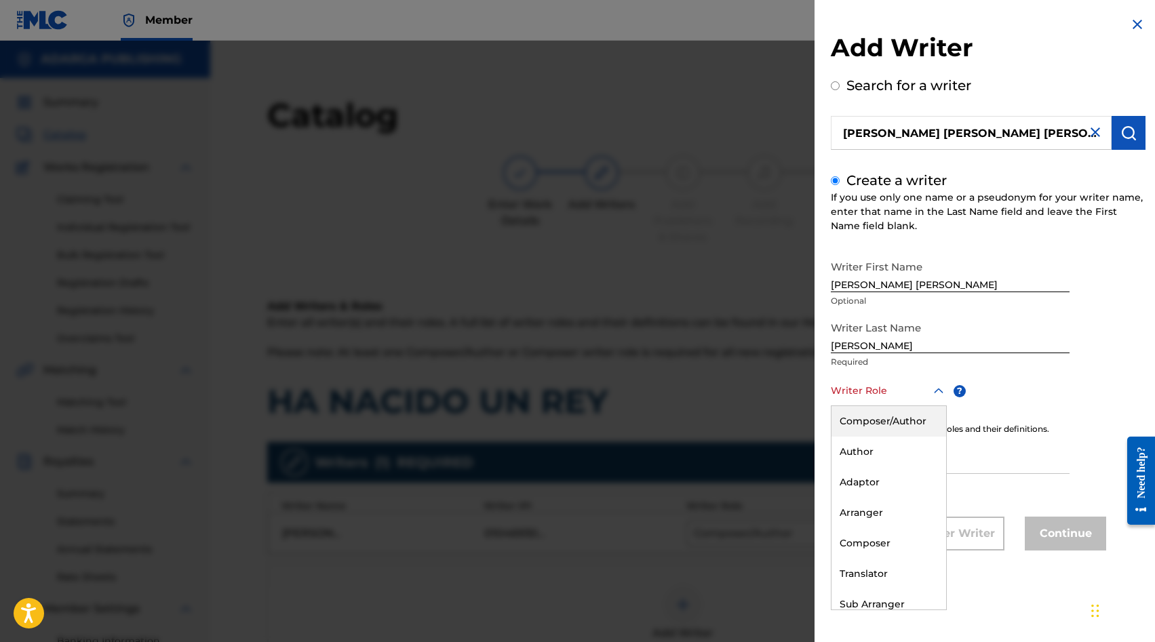
click at [865, 420] on div "Composer/Author" at bounding box center [888, 421] width 115 height 31
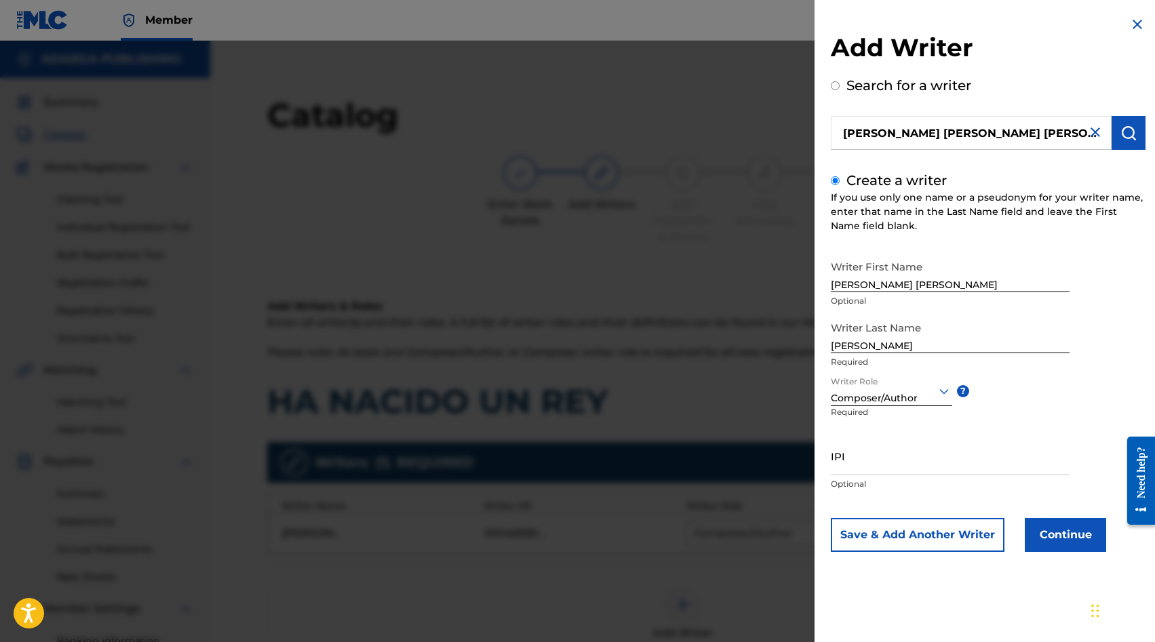
click at [912, 467] on input "IPI" at bounding box center [950, 456] width 239 height 39
paste input "590978789"
type input "00590978789"
click at [1039, 528] on button "Continue" at bounding box center [1065, 535] width 81 height 34
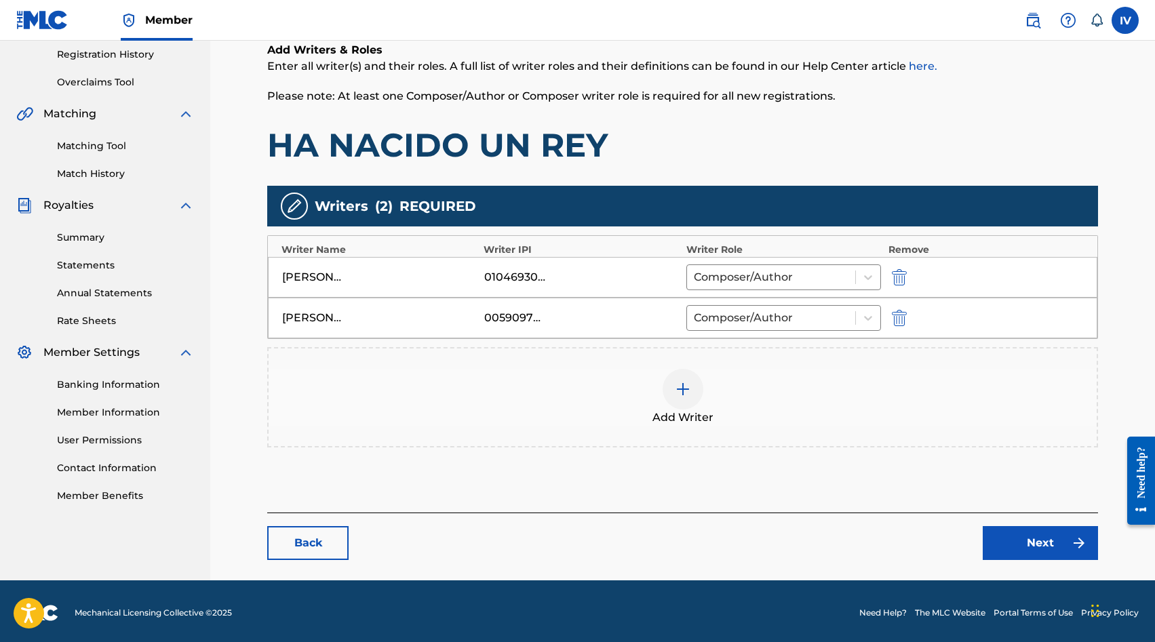
scroll to position [260, 0]
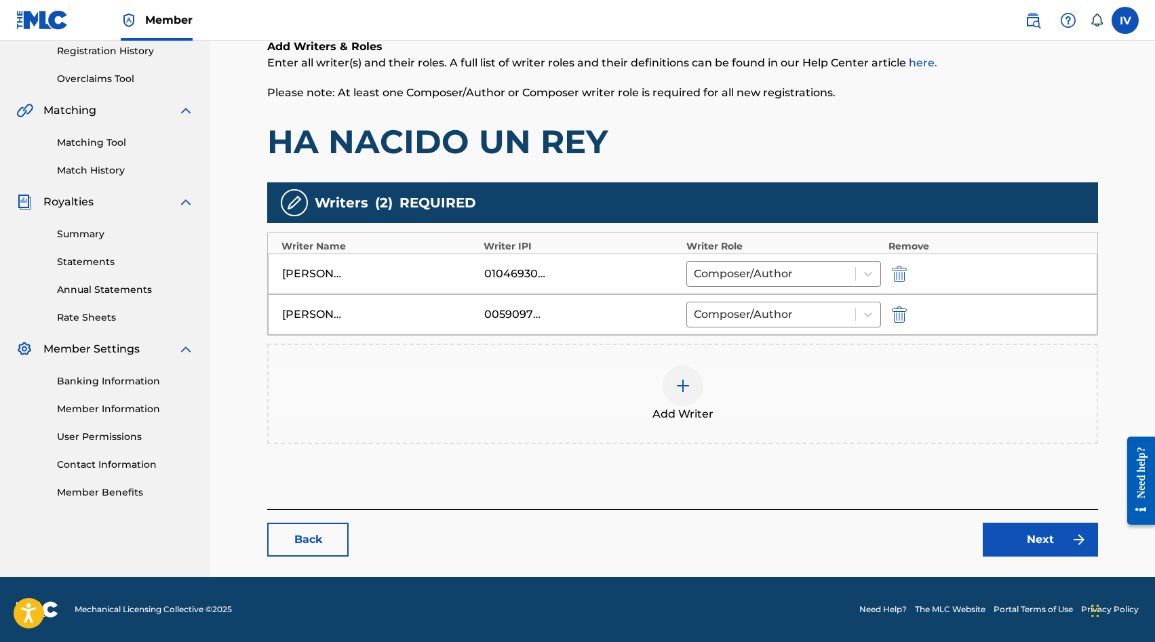
click at [1045, 542] on link "Next" at bounding box center [1039, 540] width 115 height 34
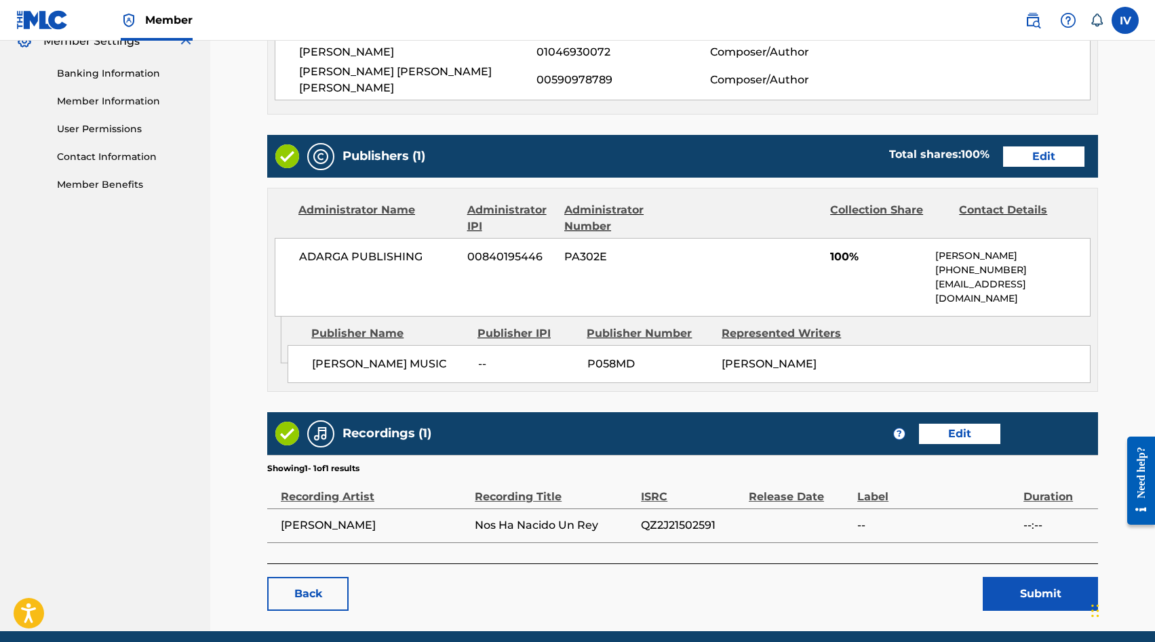
scroll to position [589, 0]
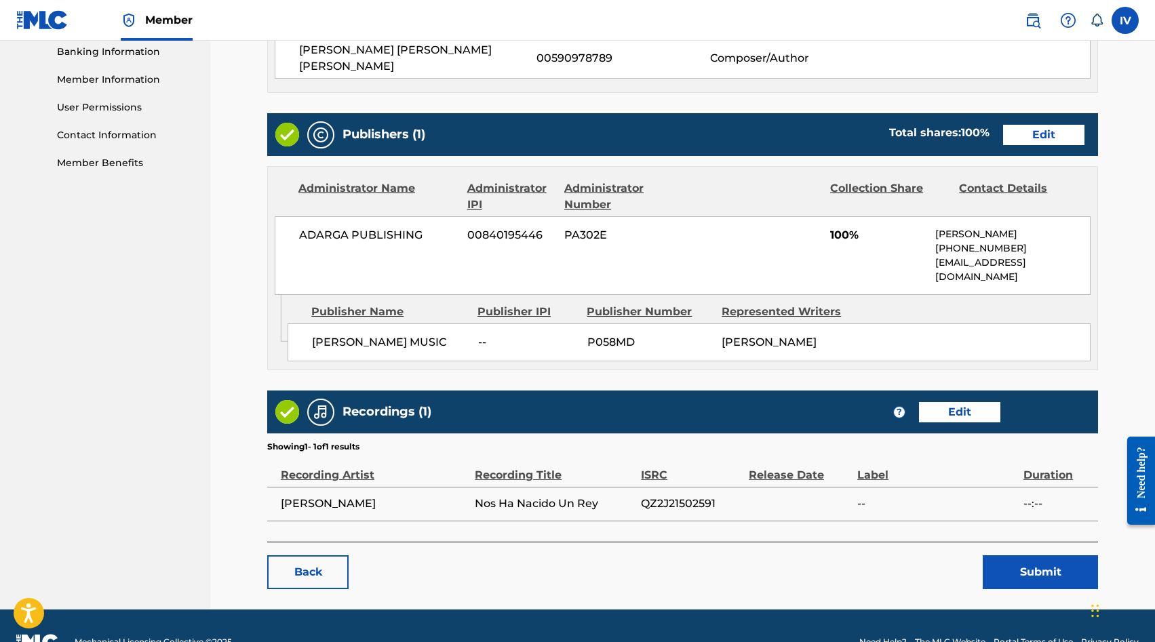
click at [1023, 125] on link "Edit" at bounding box center [1043, 135] width 81 height 20
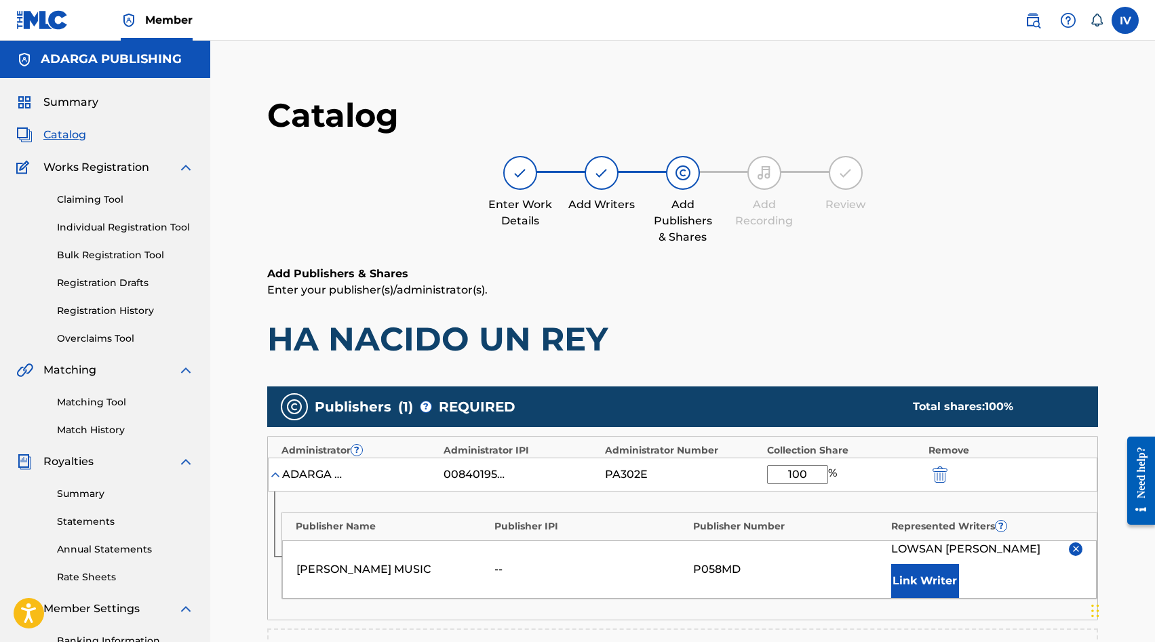
click at [784, 473] on input "100" at bounding box center [797, 474] width 61 height 19
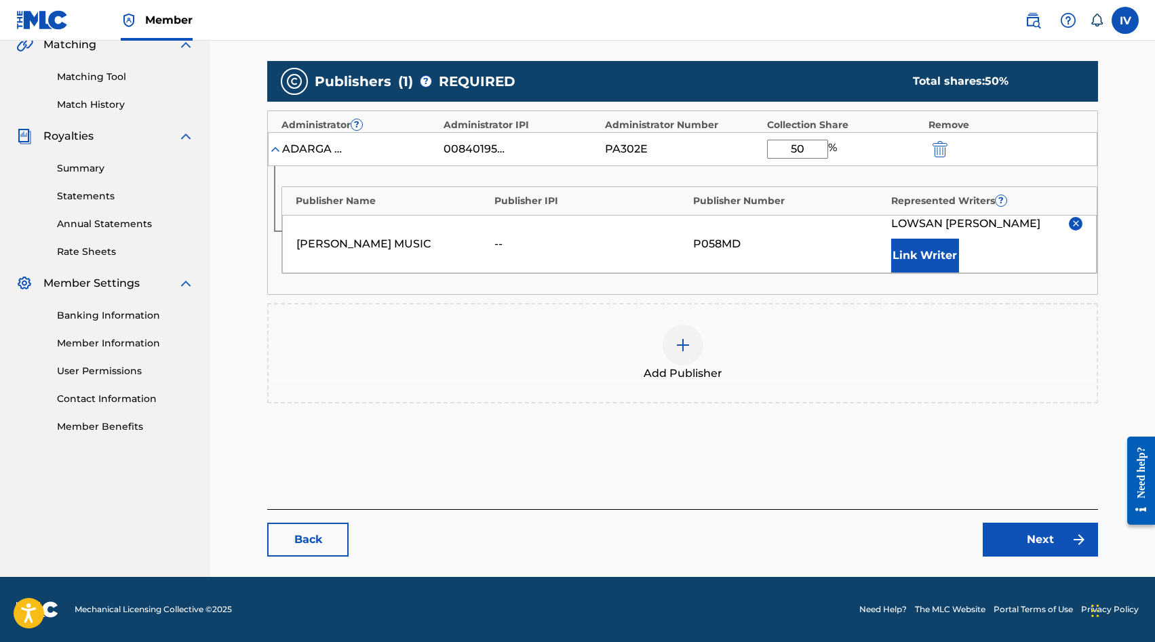
type input "50"
click at [1011, 542] on link "Next" at bounding box center [1039, 540] width 115 height 34
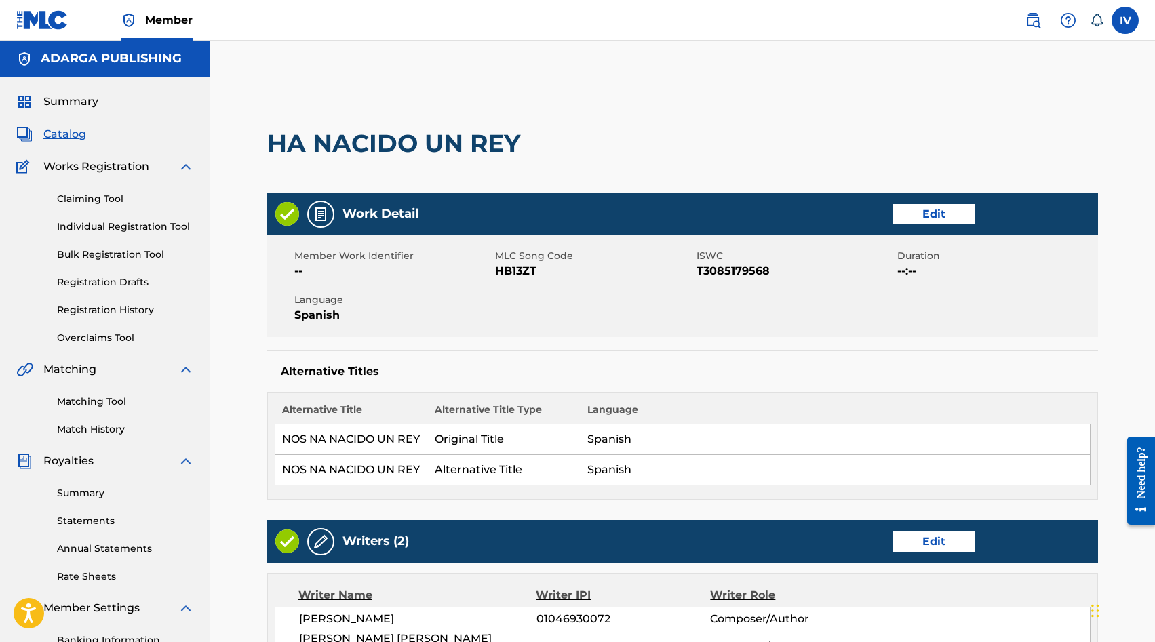
scroll to position [589, 0]
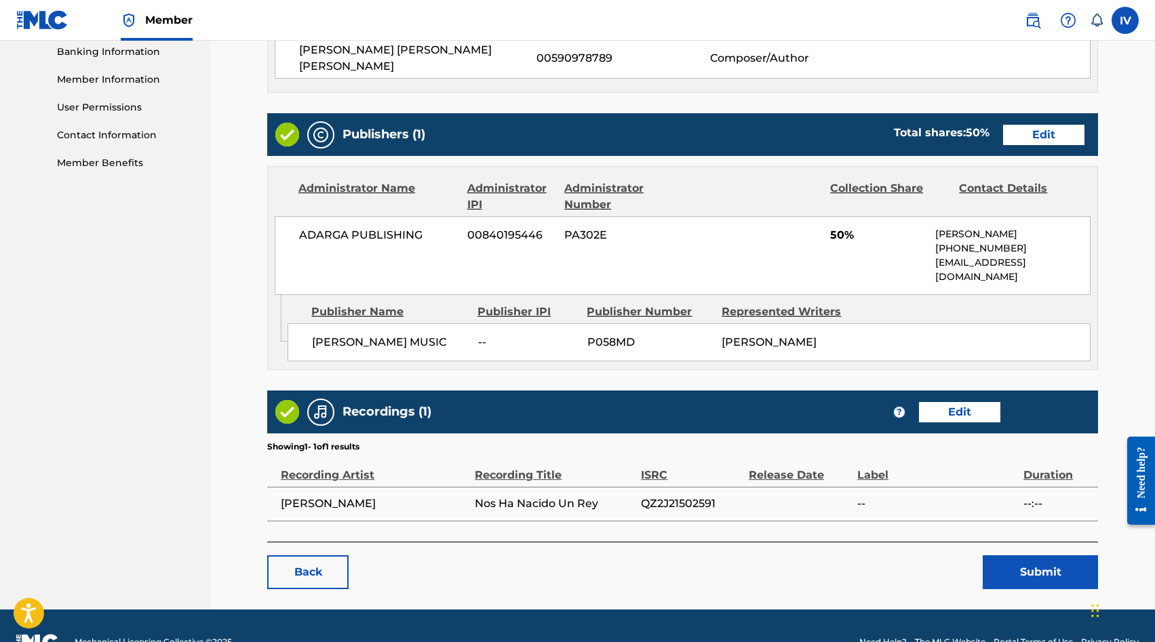
click at [1014, 555] on button "Submit" at bounding box center [1039, 572] width 115 height 34
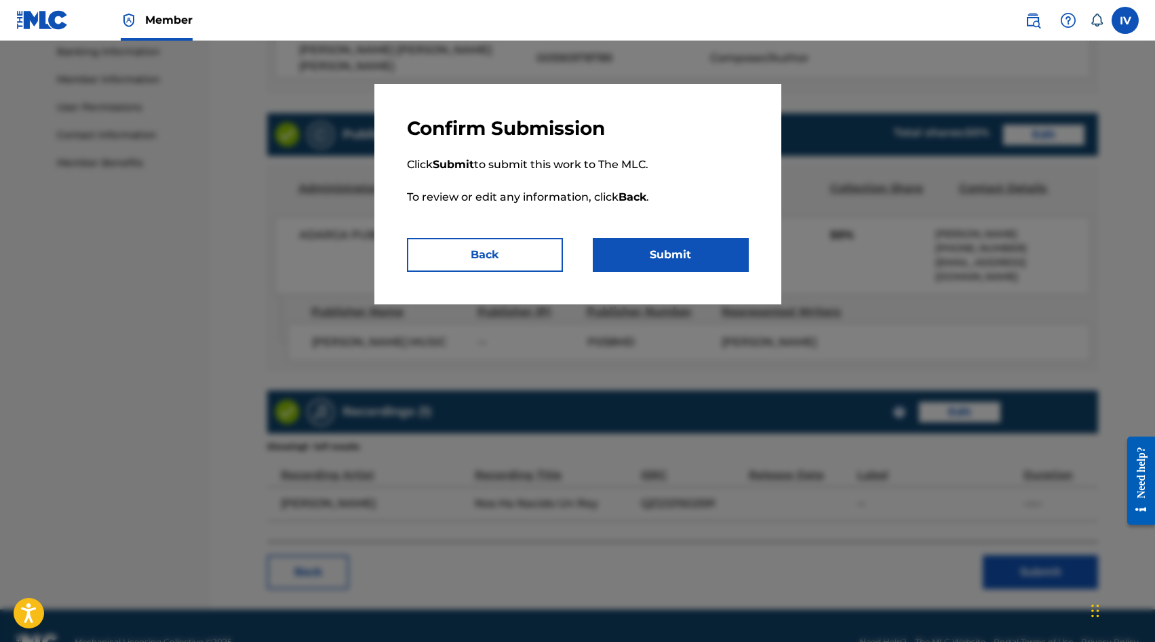
click at [685, 252] on button "Submit" at bounding box center [671, 255] width 156 height 34
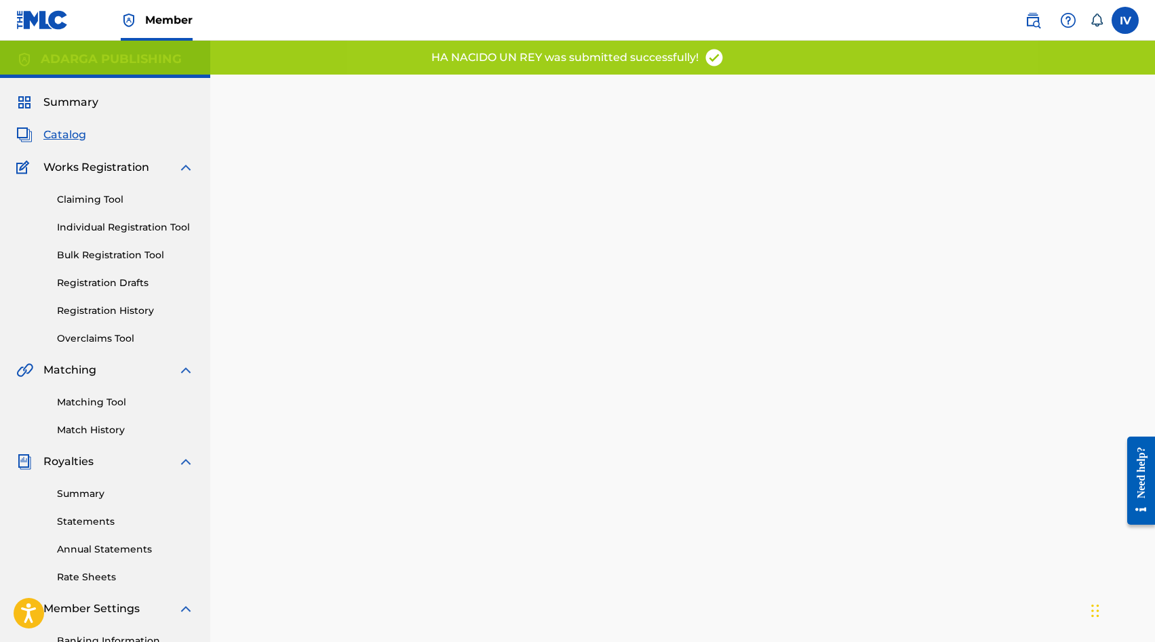
click at [64, 136] on span "Catalog" at bounding box center [64, 135] width 43 height 16
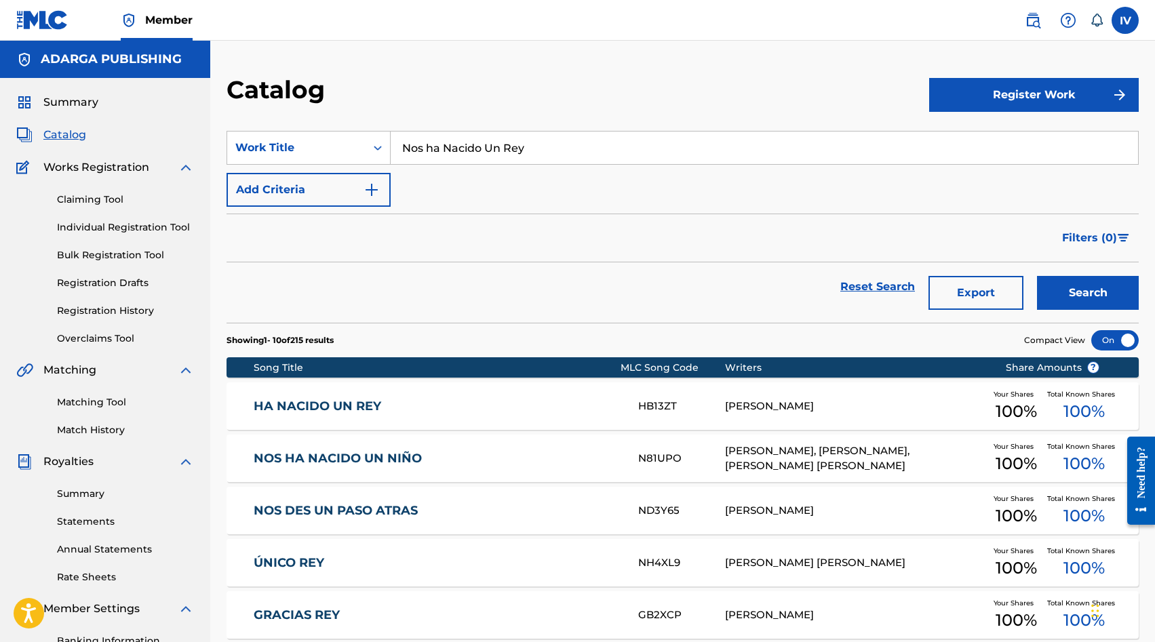
click at [103, 305] on link "Registration History" at bounding box center [125, 311] width 137 height 14
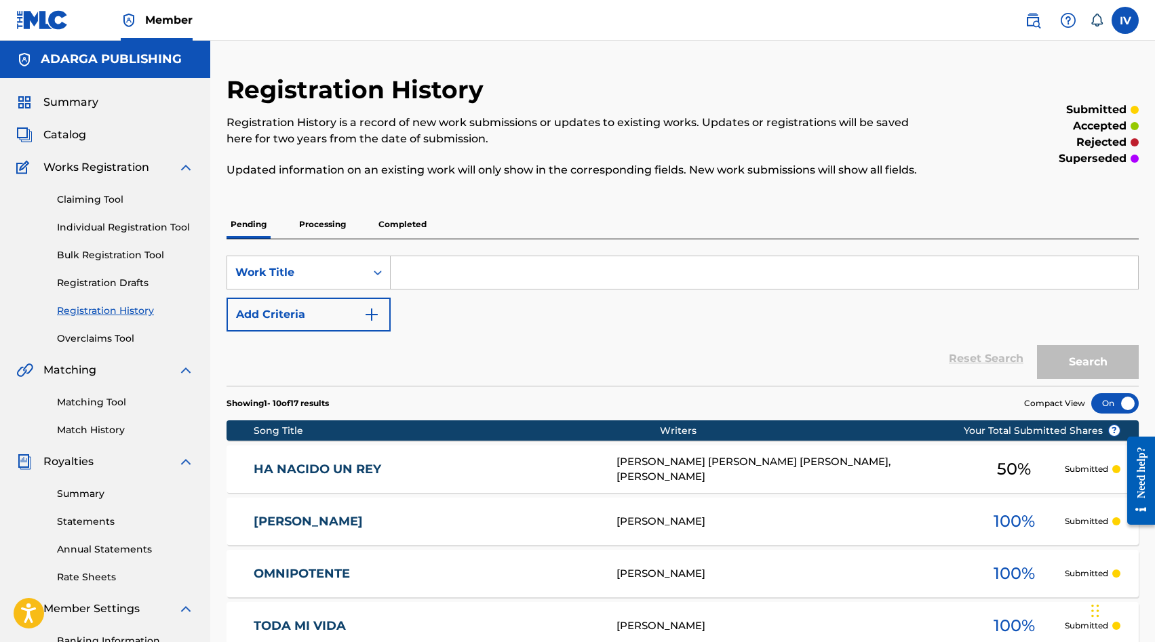
click at [45, 148] on div "Summary Catalog Works Registration Claiming Tool Individual Registration Tool B…" at bounding box center [105, 427] width 210 height 698
click at [49, 127] on span "Catalog" at bounding box center [64, 135] width 43 height 16
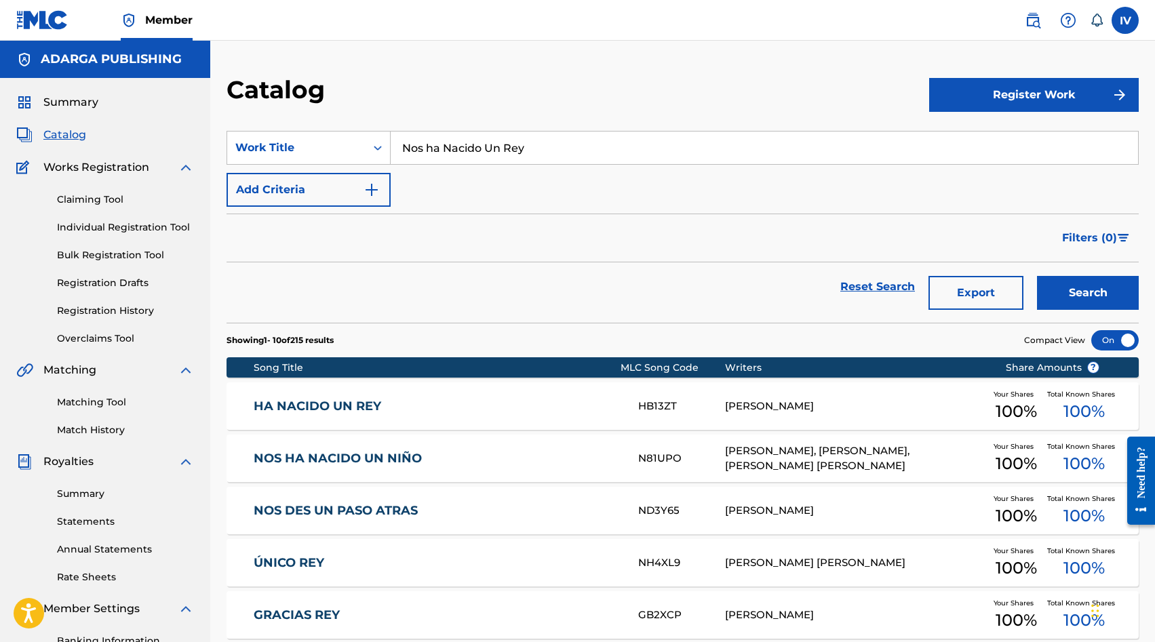
click at [504, 152] on input "Nos ha Nacido Un Rey" at bounding box center [764, 148] width 747 height 33
paste input "Adorad al"
type input "Adorad al Rey"
click at [1037, 276] on button "Search" at bounding box center [1088, 293] width 102 height 34
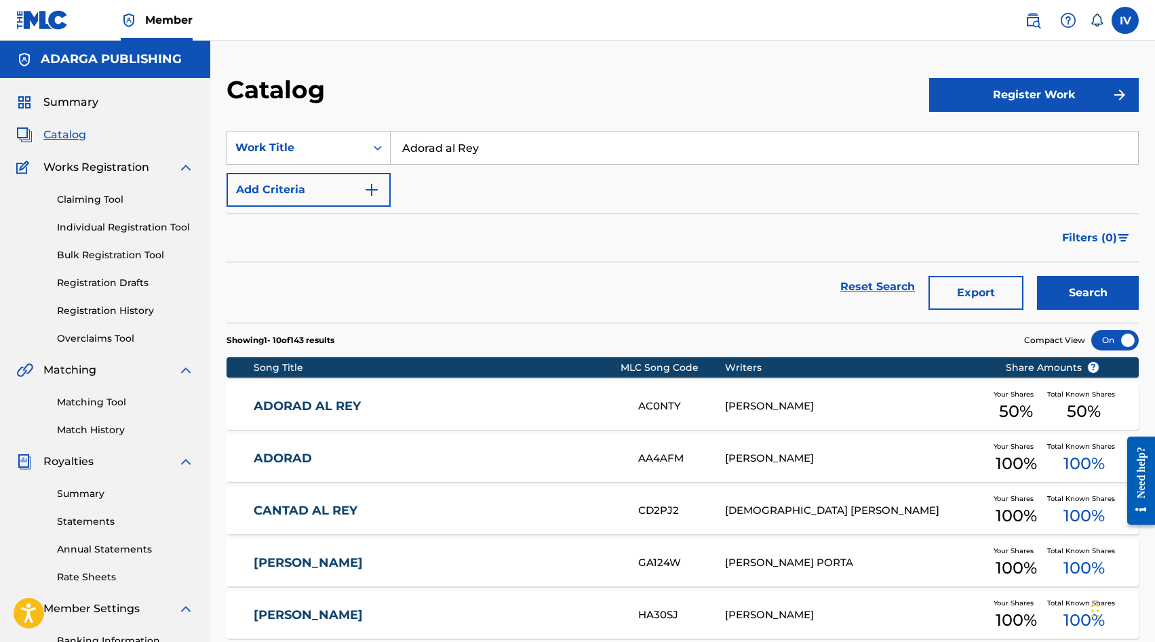
click at [479, 412] on link "ADORAD AL REY" at bounding box center [437, 407] width 366 height 16
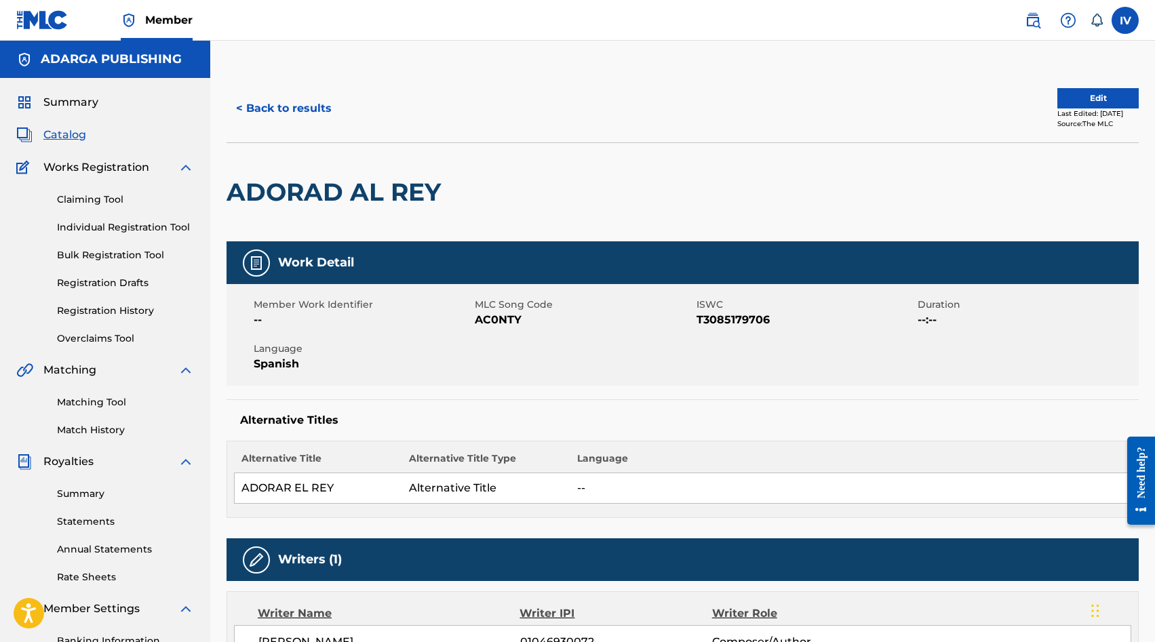
click at [1057, 94] on button "Edit" at bounding box center [1097, 98] width 81 height 20
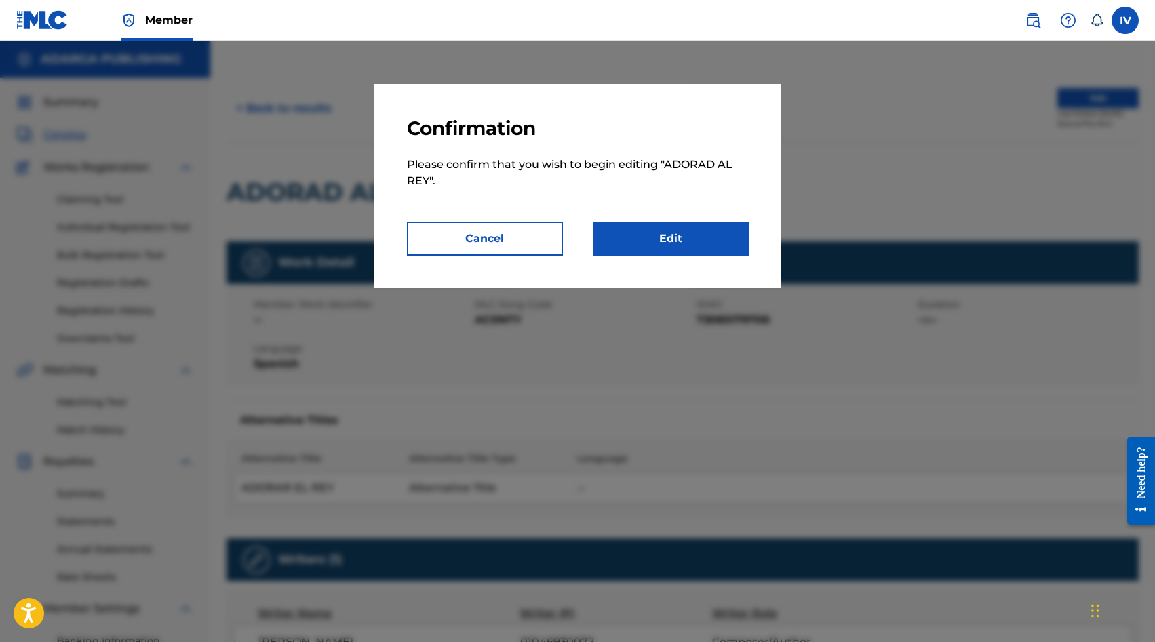
click at [681, 252] on link "Edit" at bounding box center [671, 239] width 156 height 34
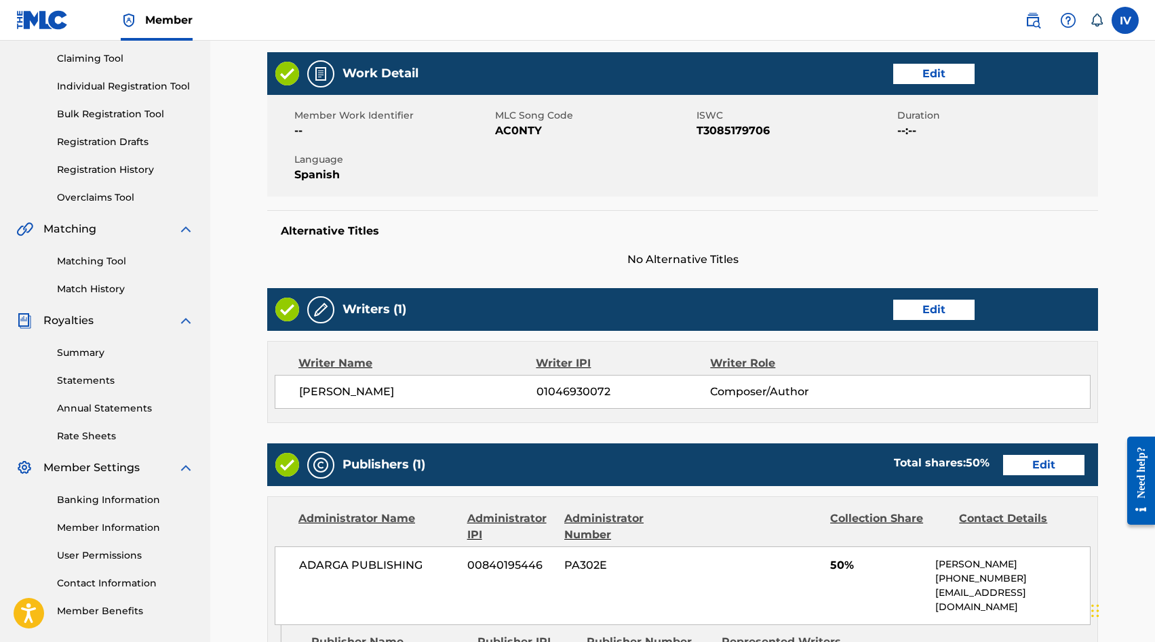
scroll to position [157, 0]
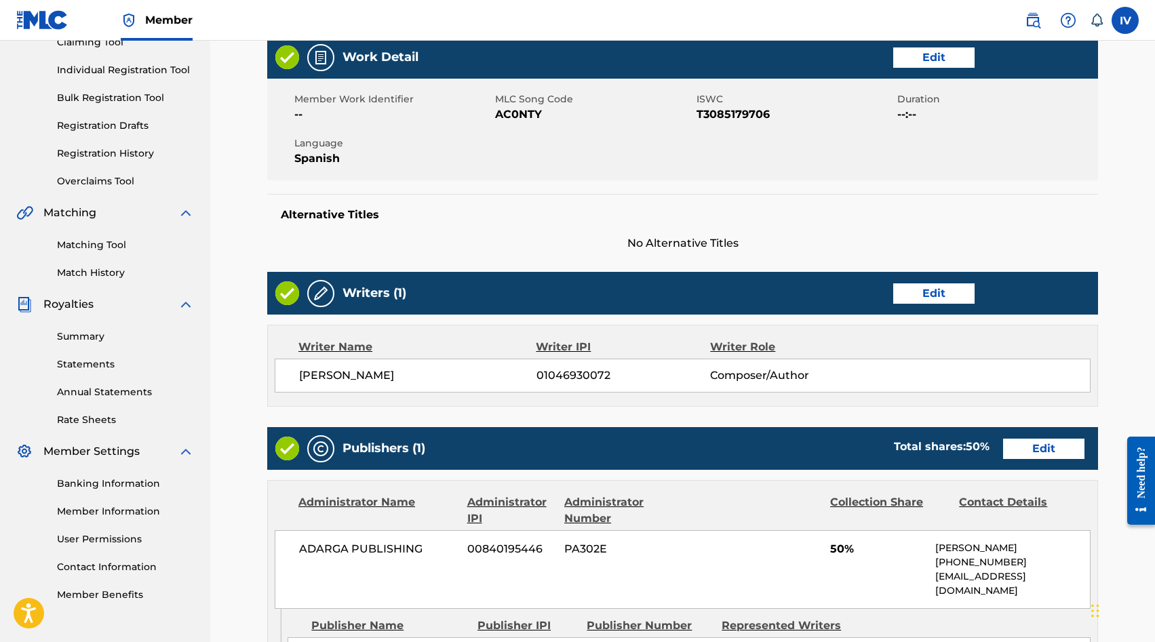
click at [929, 294] on link "Edit" at bounding box center [933, 293] width 81 height 20
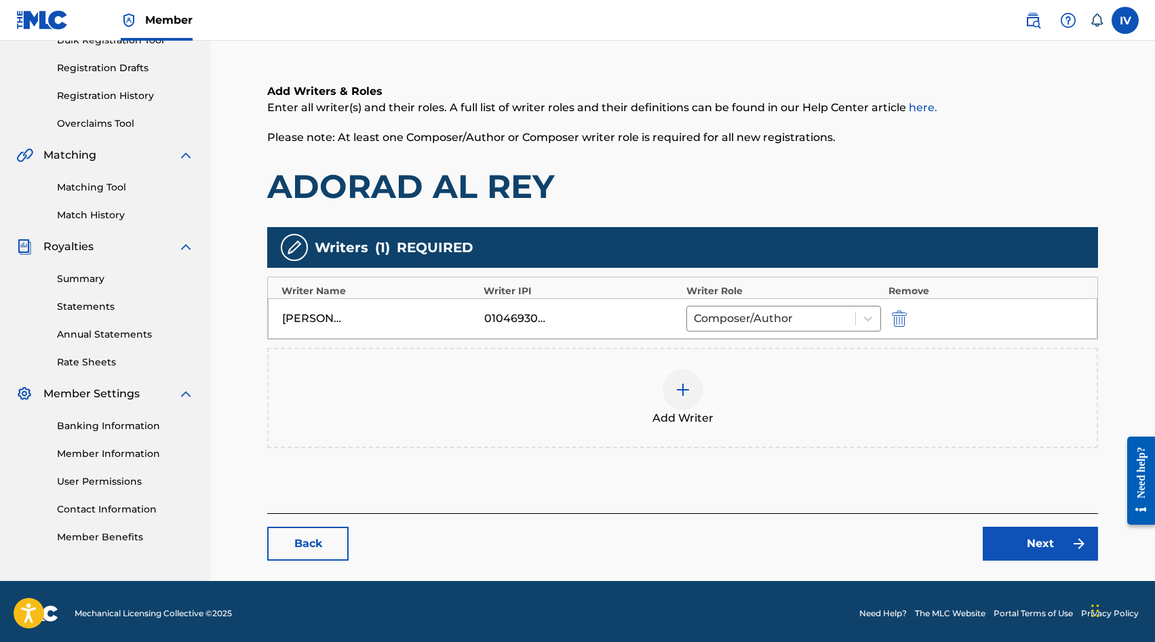
scroll to position [219, 0]
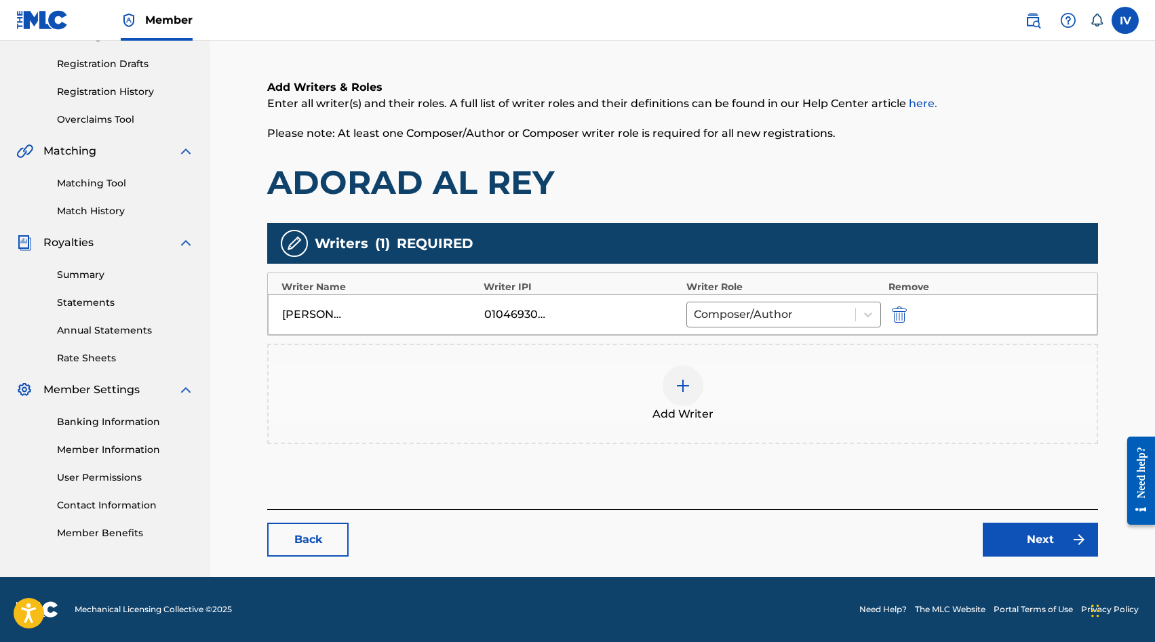
click at [799, 373] on div "Add Writer" at bounding box center [683, 393] width 828 height 57
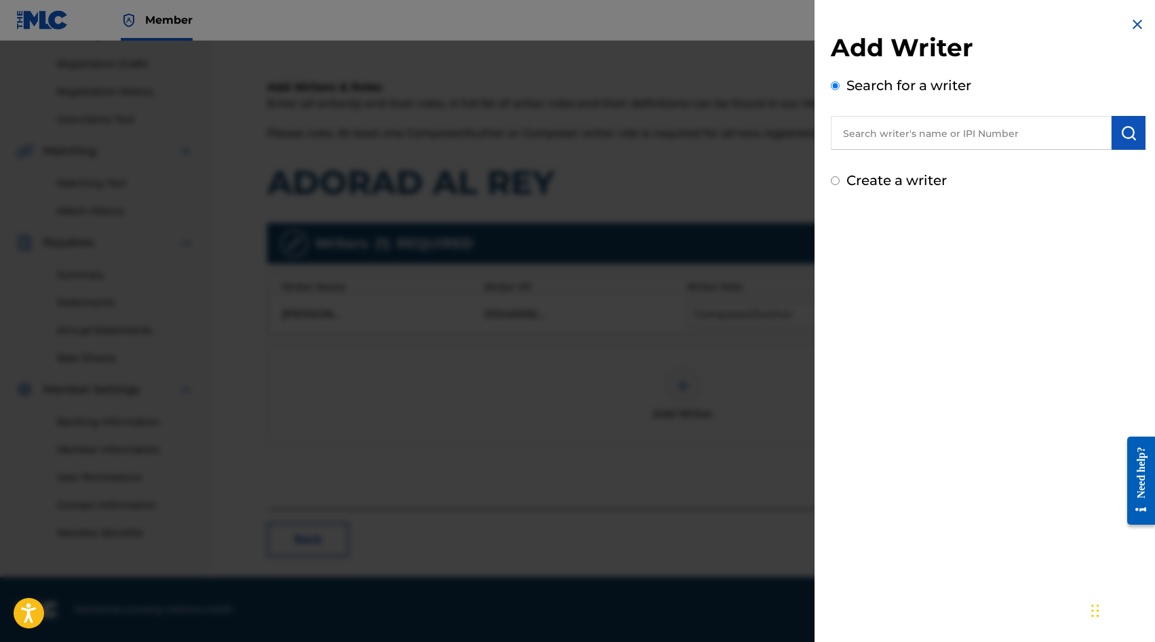
click at [934, 132] on input "text" at bounding box center [971, 133] width 281 height 34
paste input "VALENZUELA SEPULVEDA EMILIO JOSE"
type input "VALENZUELA SEPULVEDA EMILIO JOSE"
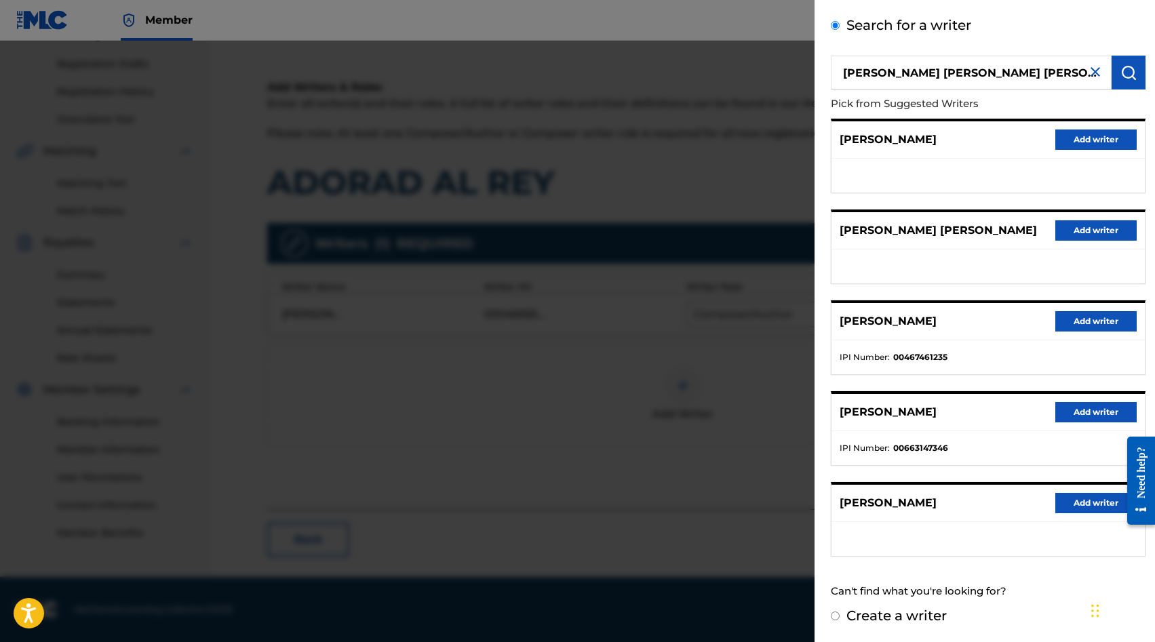
scroll to position [73, 0]
click at [884, 610] on label "Create a writer" at bounding box center [896, 616] width 100 height 16
radio input "true"
click at [839, 612] on input "Create a writer" at bounding box center [835, 616] width 9 height 9
radio input "false"
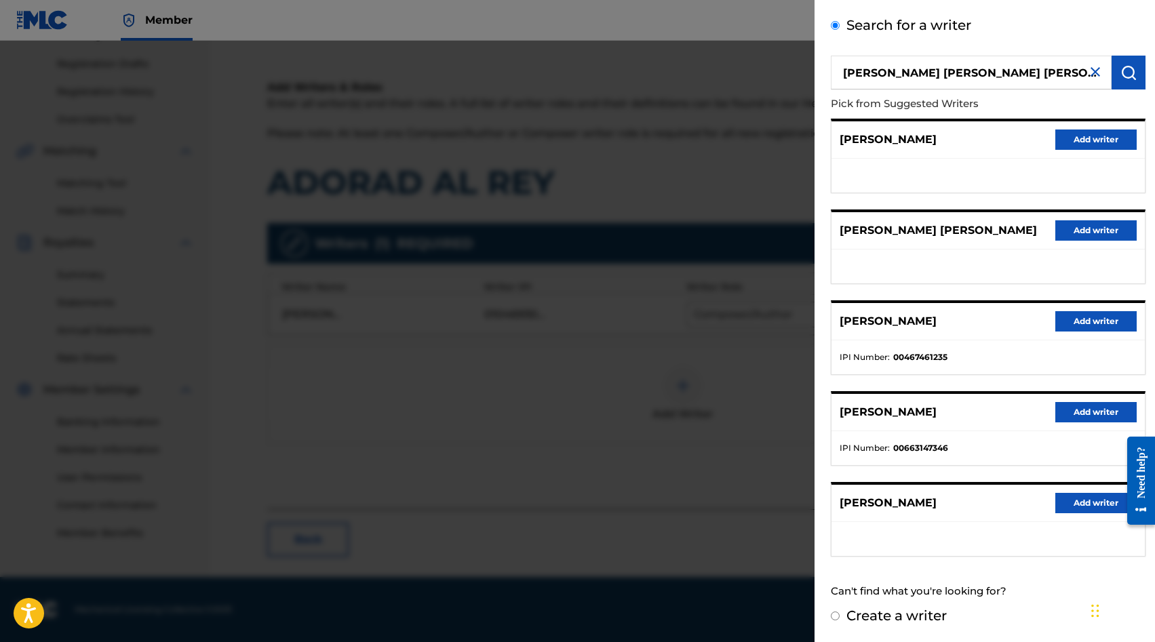
radio input "true"
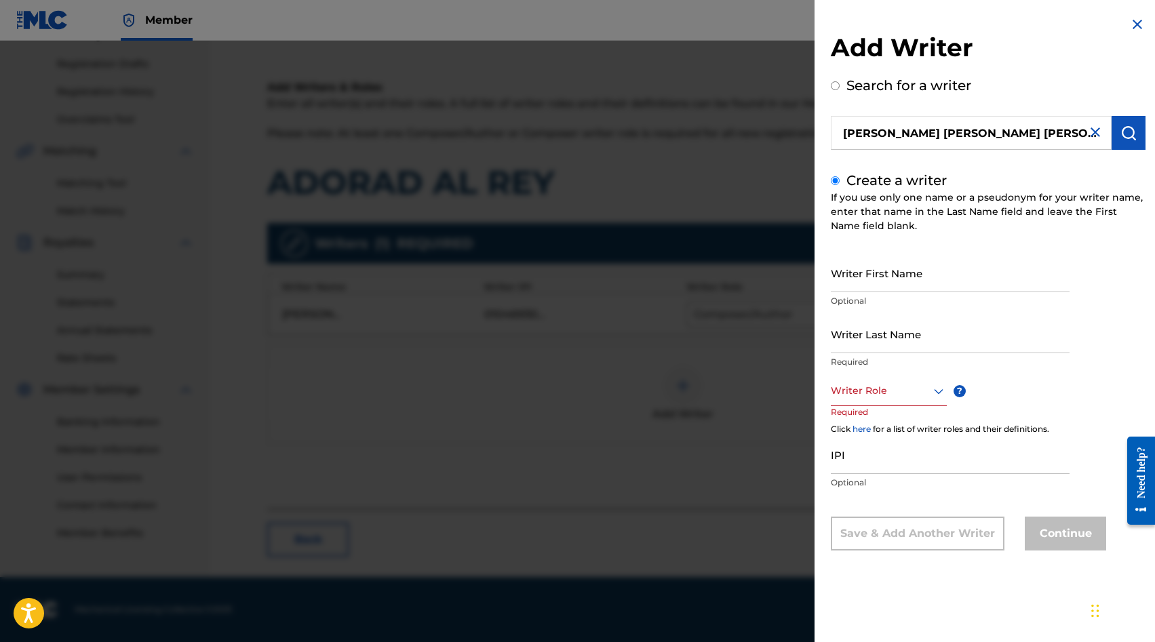
scroll to position [0, 0]
click at [905, 274] on input "Writer First Name" at bounding box center [950, 273] width 239 height 39
paste input "VALENZUELA SEPULVEDA EMILIO JOSE"
click at [962, 280] on input "VALENZUELA SEPULVEDA EMILIO JOSE" at bounding box center [950, 273] width 239 height 39
type input "EMILIO JOSE"
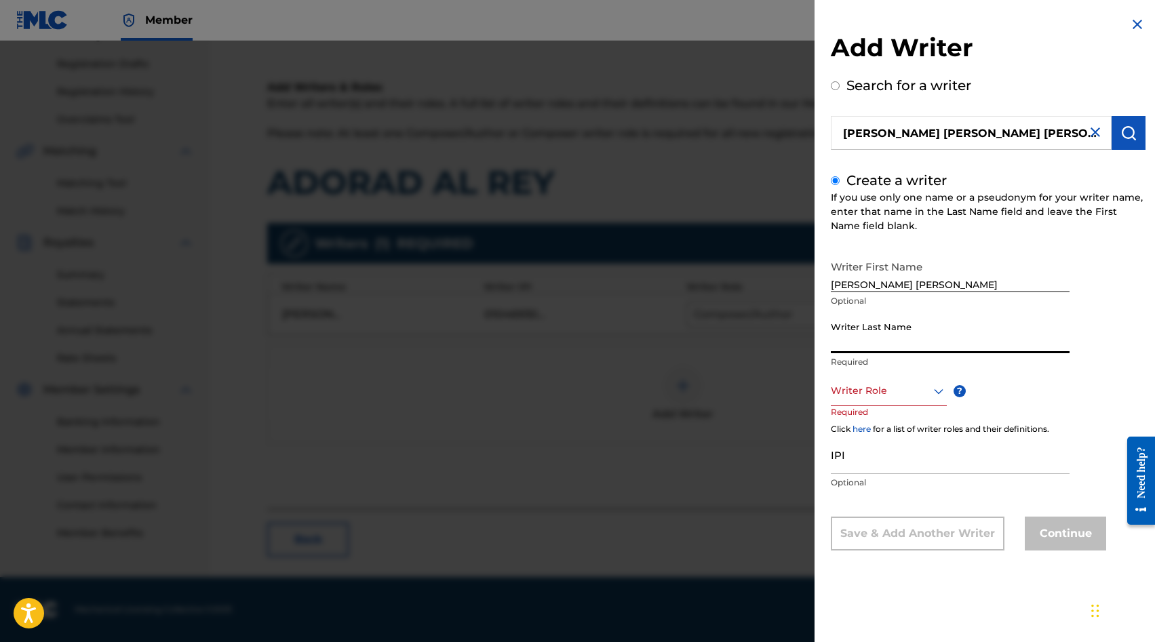
paste input "VALENZUELA SEPULVEDA"
type input "VALENZUELA SEPULVEDA"
click at [916, 396] on div at bounding box center [889, 390] width 116 height 17
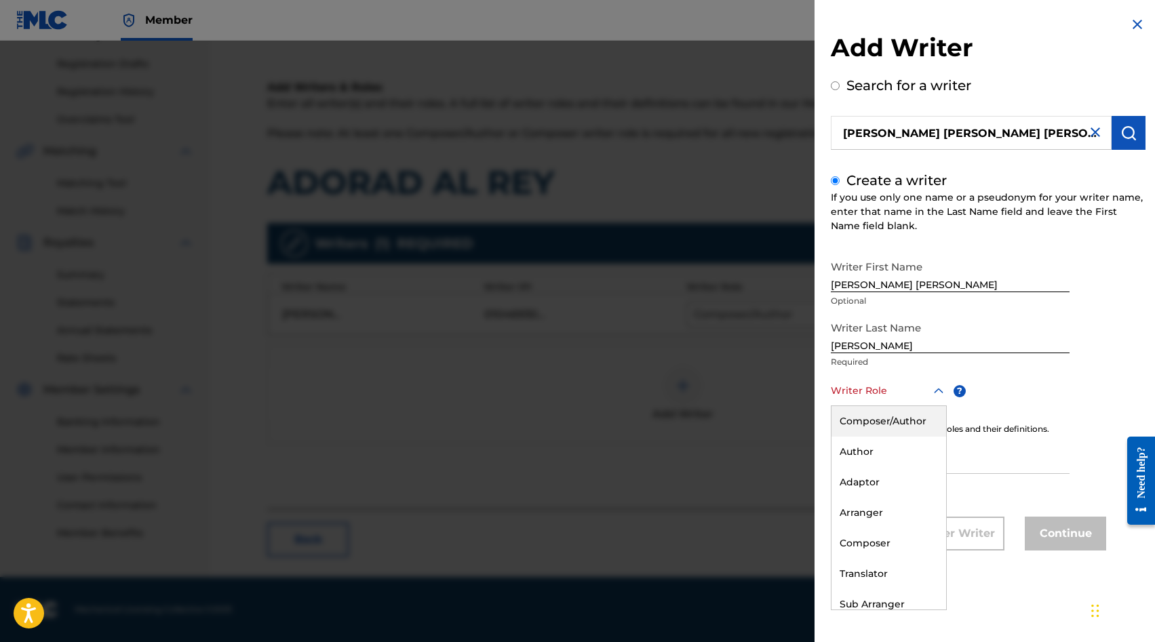
click at [888, 426] on div "Composer/Author" at bounding box center [888, 421] width 115 height 31
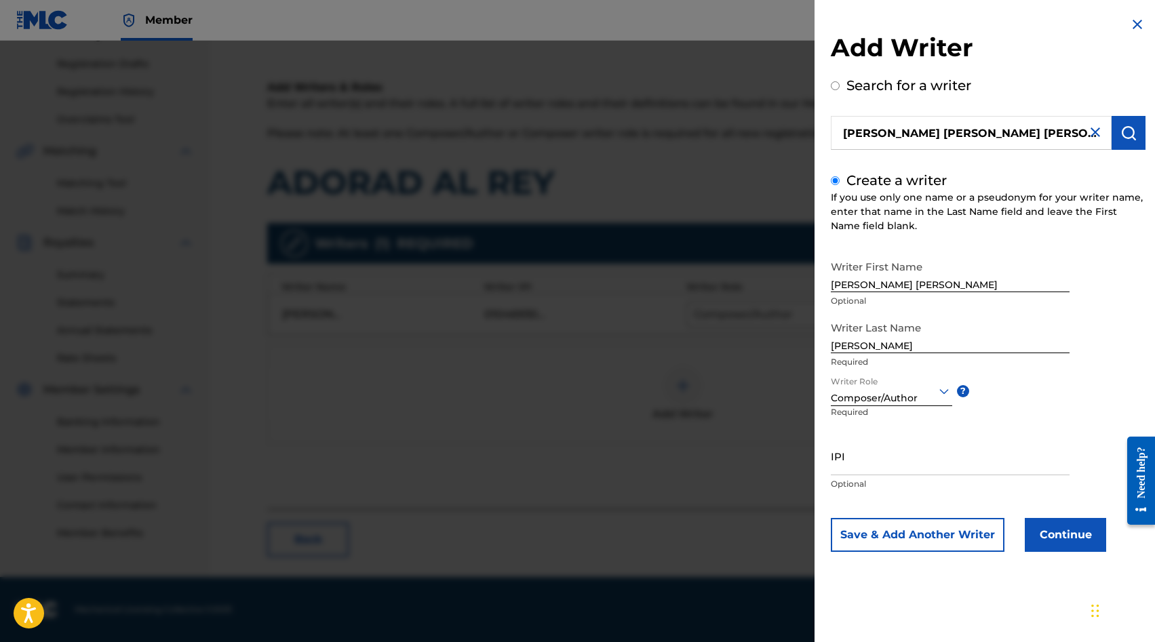
click at [884, 458] on input "IPI" at bounding box center [950, 456] width 239 height 39
paste input "590978789"
type input "00590978789"
click at [1073, 534] on button "Continue" at bounding box center [1065, 535] width 81 height 34
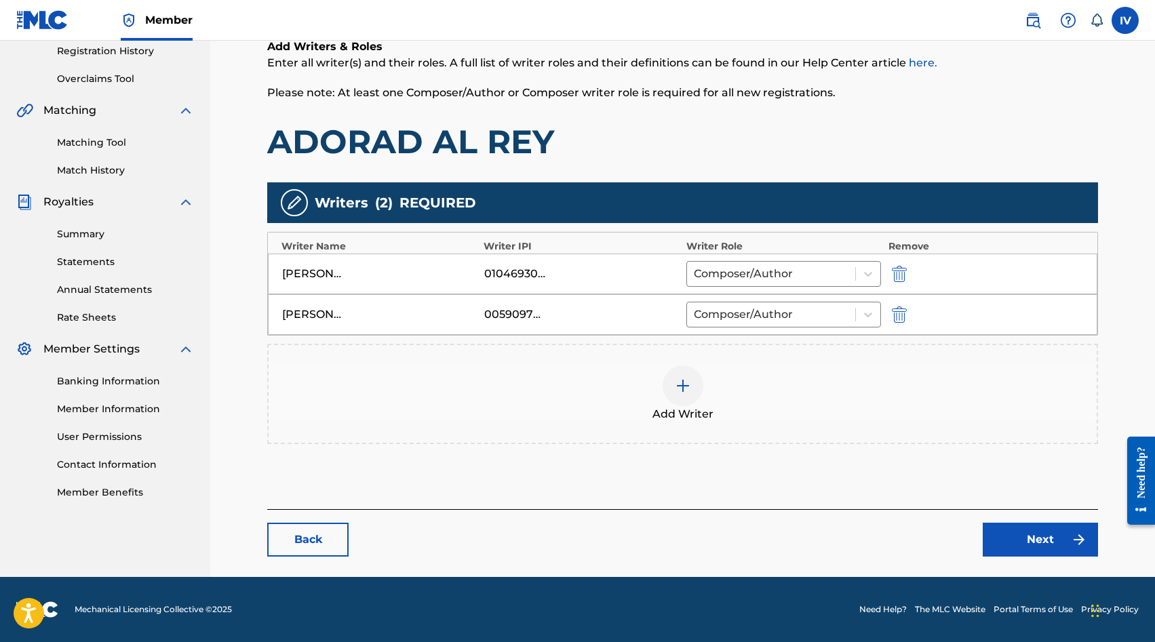
click at [1065, 536] on link "Next" at bounding box center [1039, 540] width 115 height 34
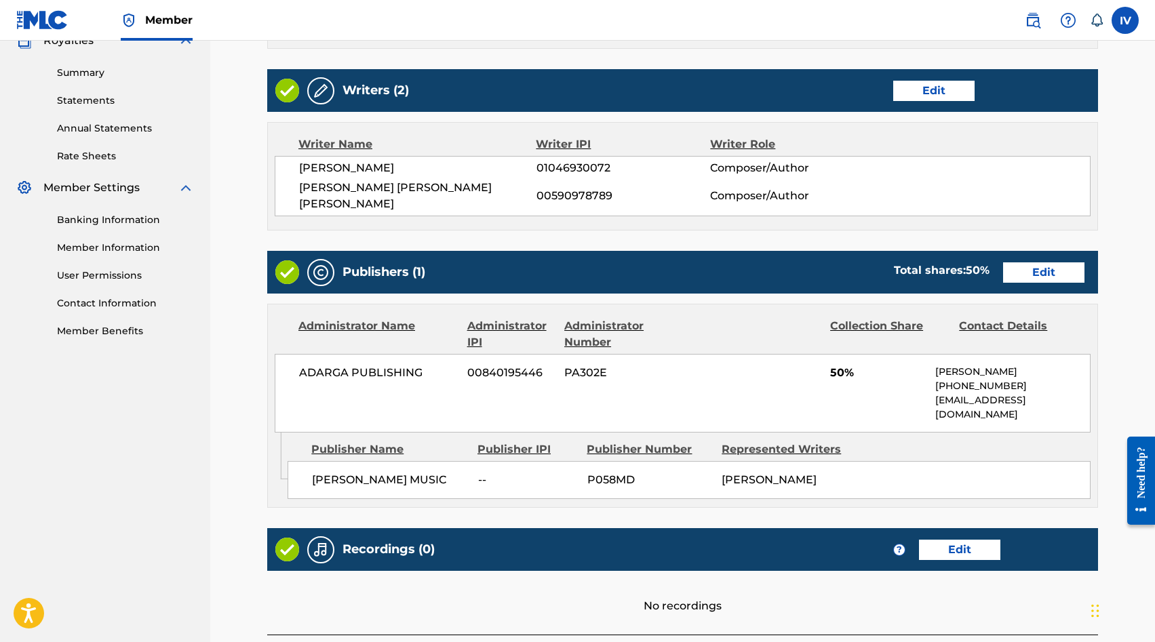
scroll to position [479, 0]
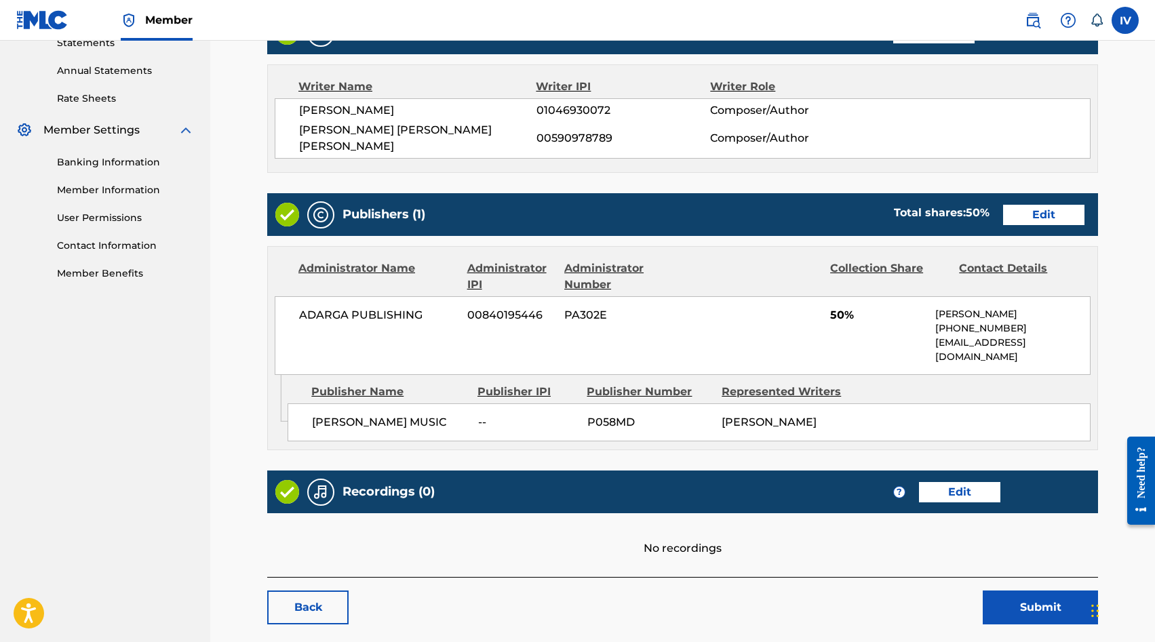
click at [948, 482] on link "Edit" at bounding box center [959, 492] width 81 height 20
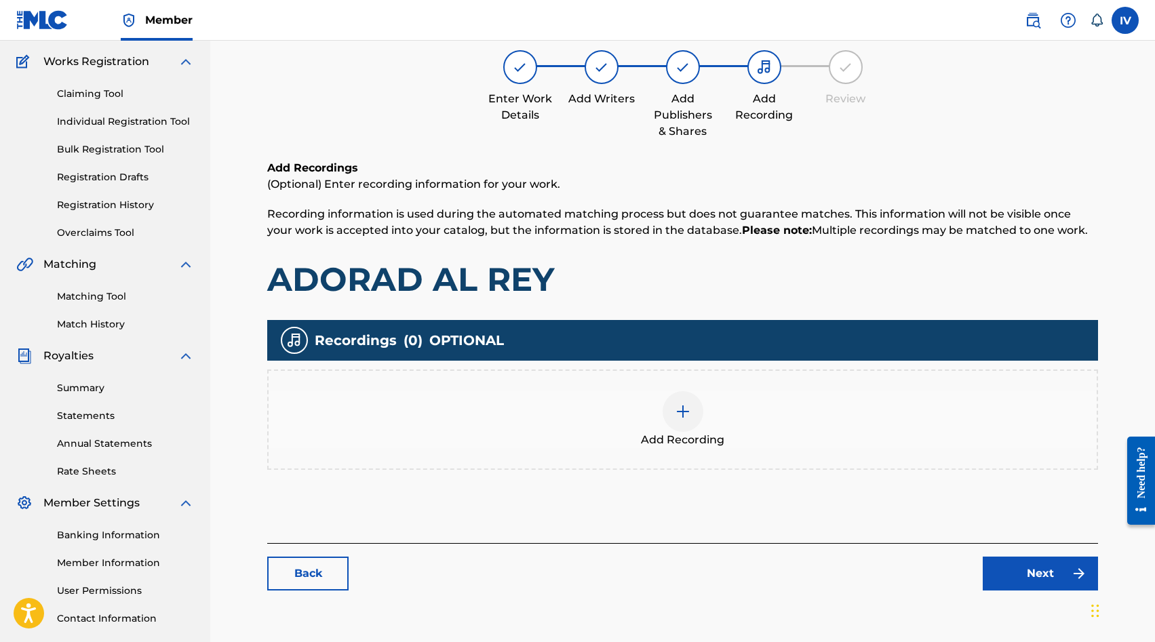
scroll to position [118, 0]
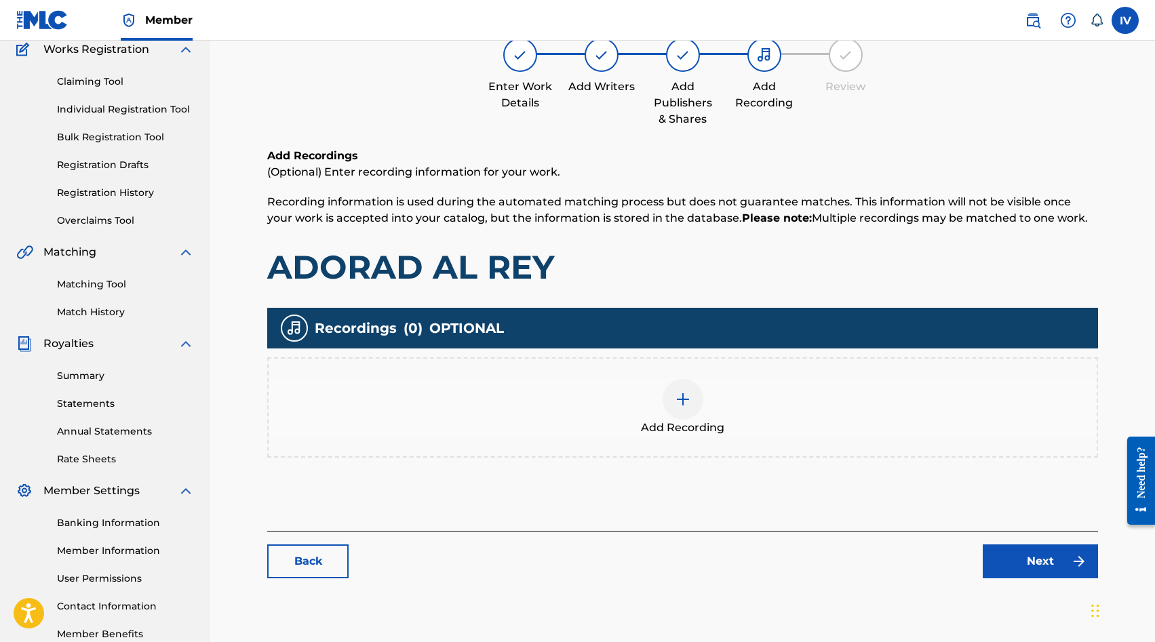
click at [862, 455] on div "Add Recording" at bounding box center [682, 407] width 831 height 100
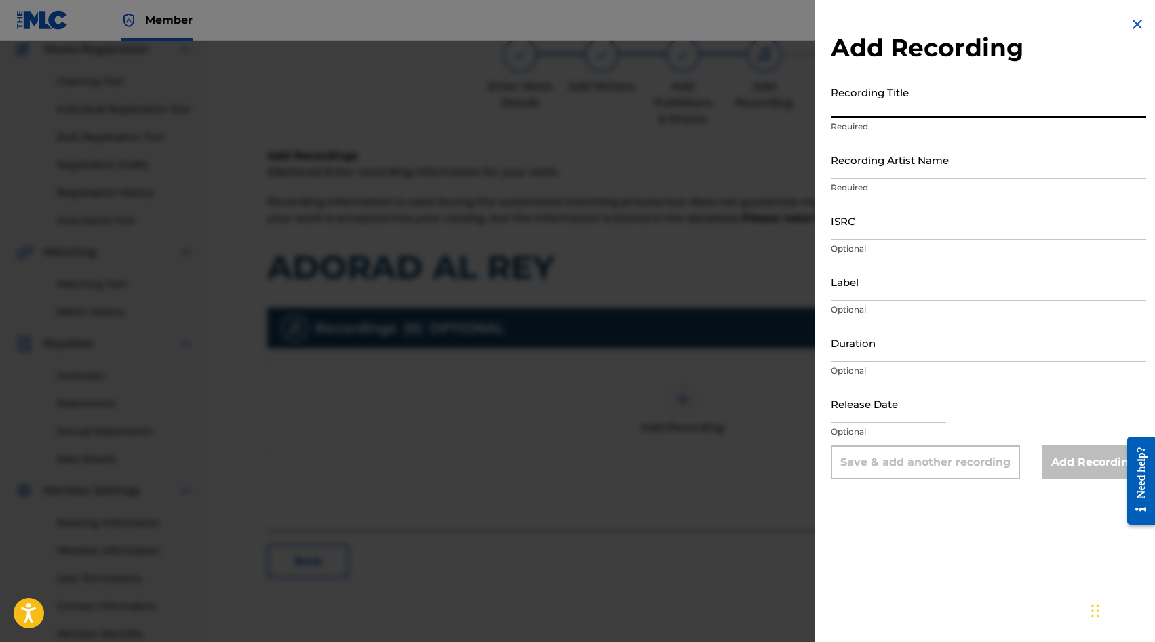
click at [933, 106] on input "Recording Title" at bounding box center [988, 98] width 315 height 39
paste input "Lowsan Melgar"
paste input "Adorad al Rey Lowsan Melgar QZ2J21502590"
paste input
click at [994, 106] on input "Adorad al Rey Lowsan Melgar QZ2J21502590" at bounding box center [988, 98] width 315 height 39
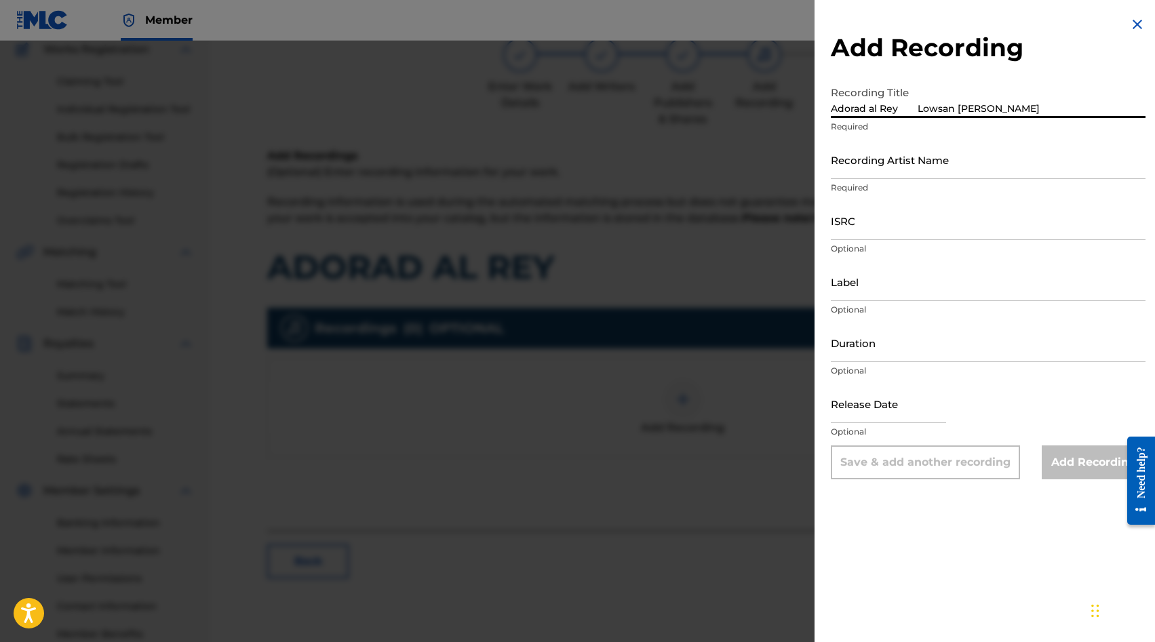
type input "Adorad al Rey Lowsan Melgar"
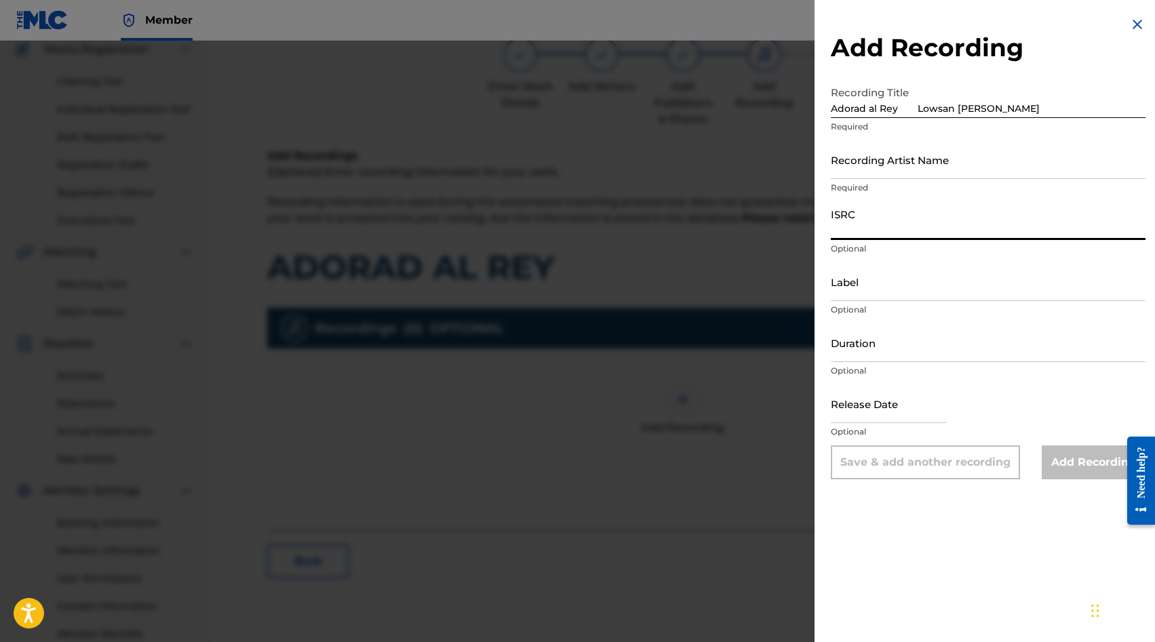
paste input "QZ2J21502590"
type input "QZ2J21502590"
click at [1046, 110] on input "Adorad al Rey Lowsan Melgar" at bounding box center [988, 98] width 315 height 39
click at [913, 105] on input "Adorad al Rey Lowsan Melgar" at bounding box center [988, 98] width 315 height 39
type input "Adorad al Rey"
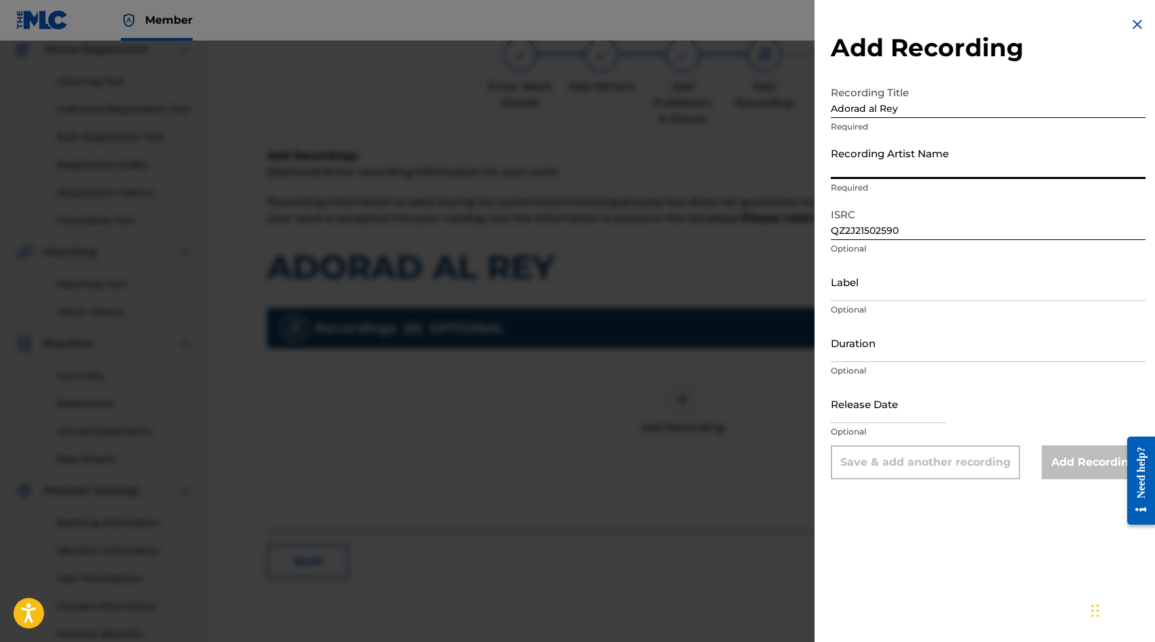
paste input "Lowsan Melgar"
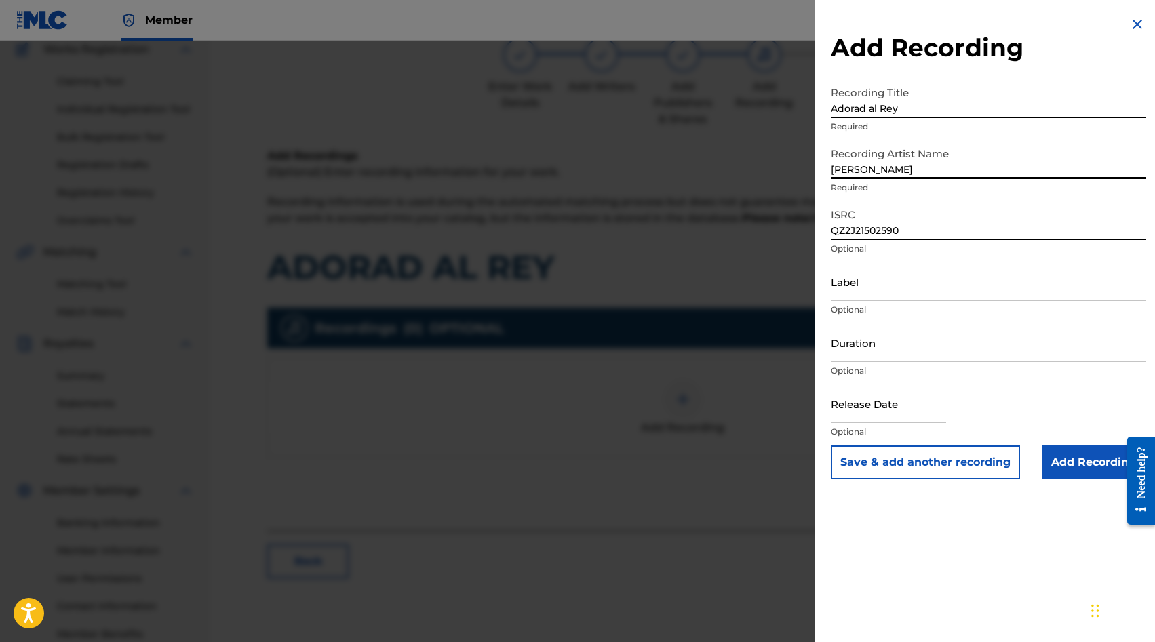
type input "Lowsan Melgar"
click at [1064, 456] on input "Add Recording" at bounding box center [1093, 462] width 104 height 34
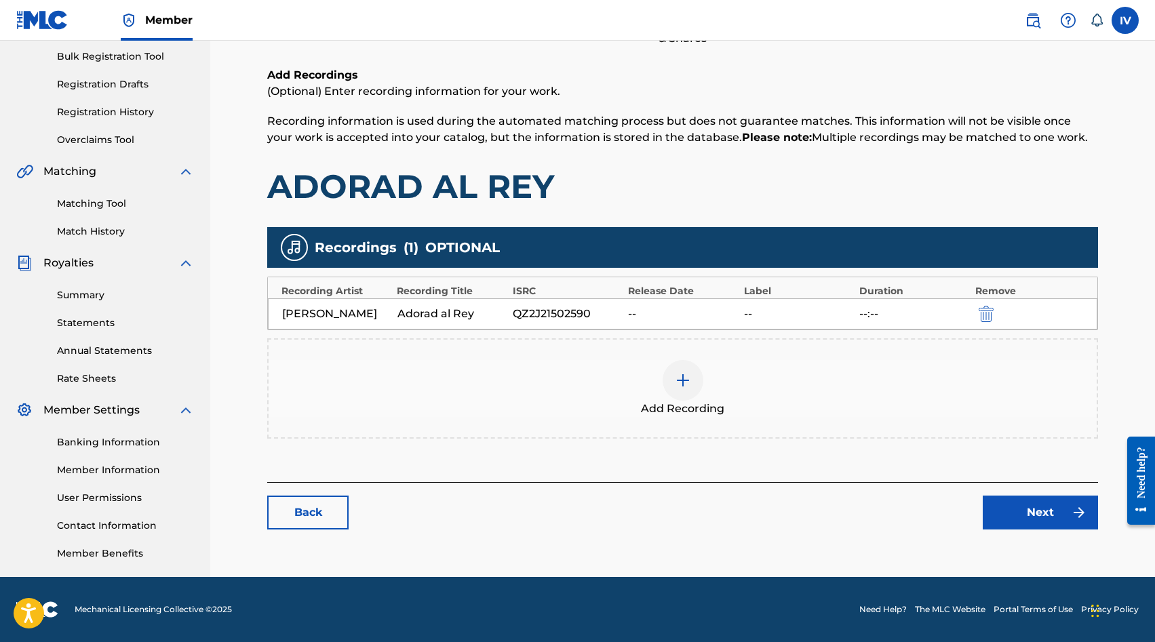
click at [1035, 504] on link "Next" at bounding box center [1039, 513] width 115 height 34
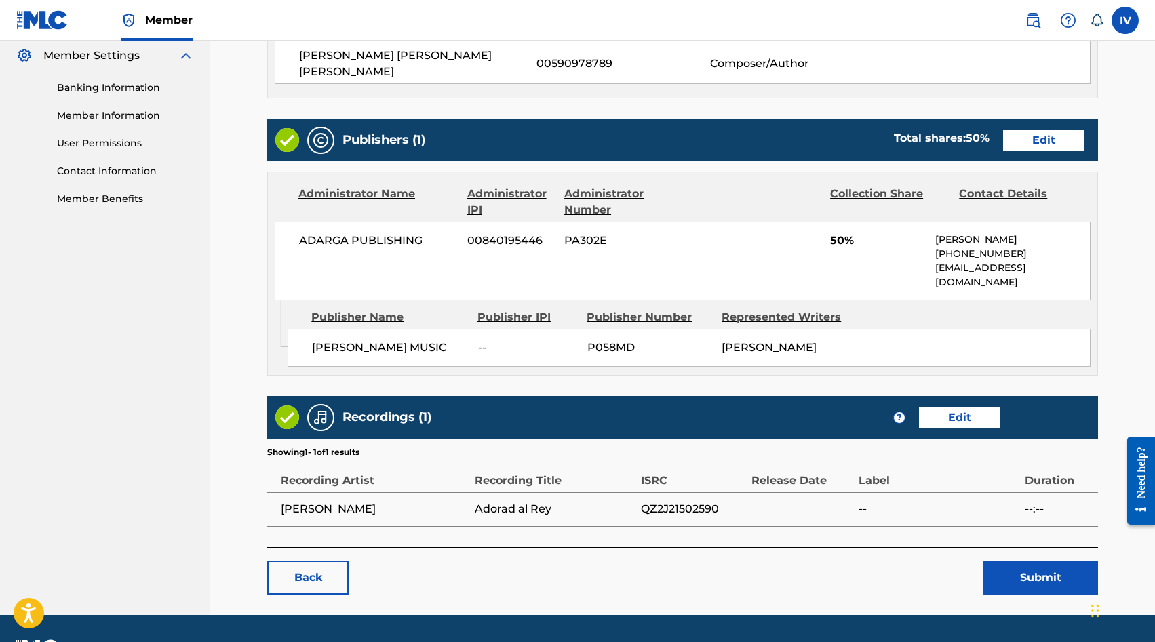
scroll to position [559, 0]
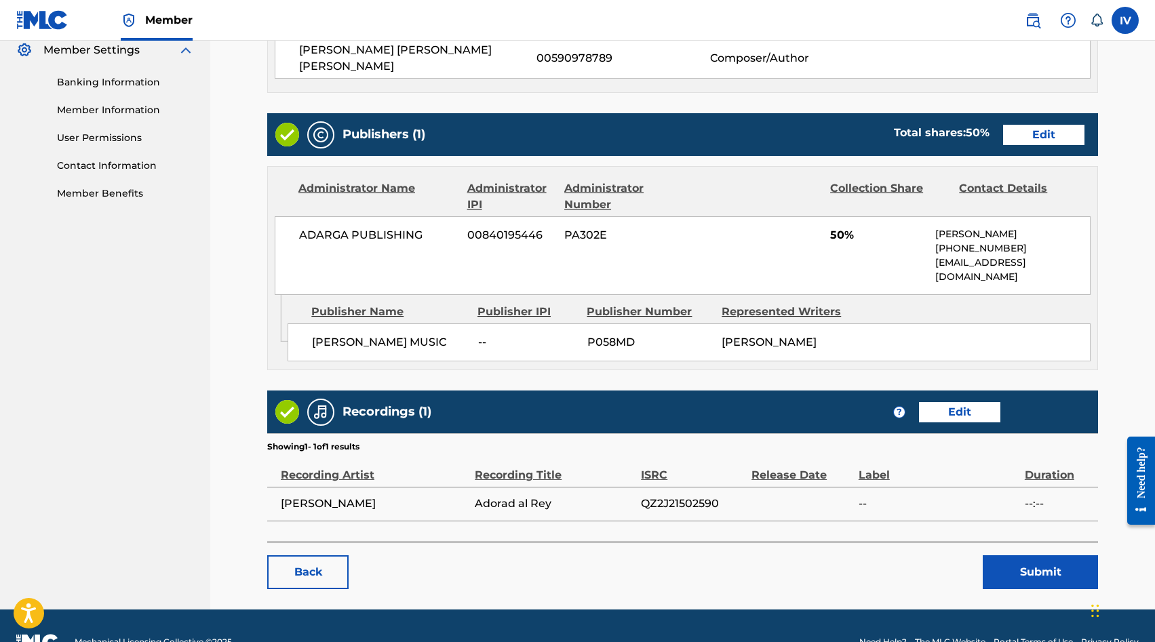
click at [1026, 555] on button "Submit" at bounding box center [1039, 572] width 115 height 34
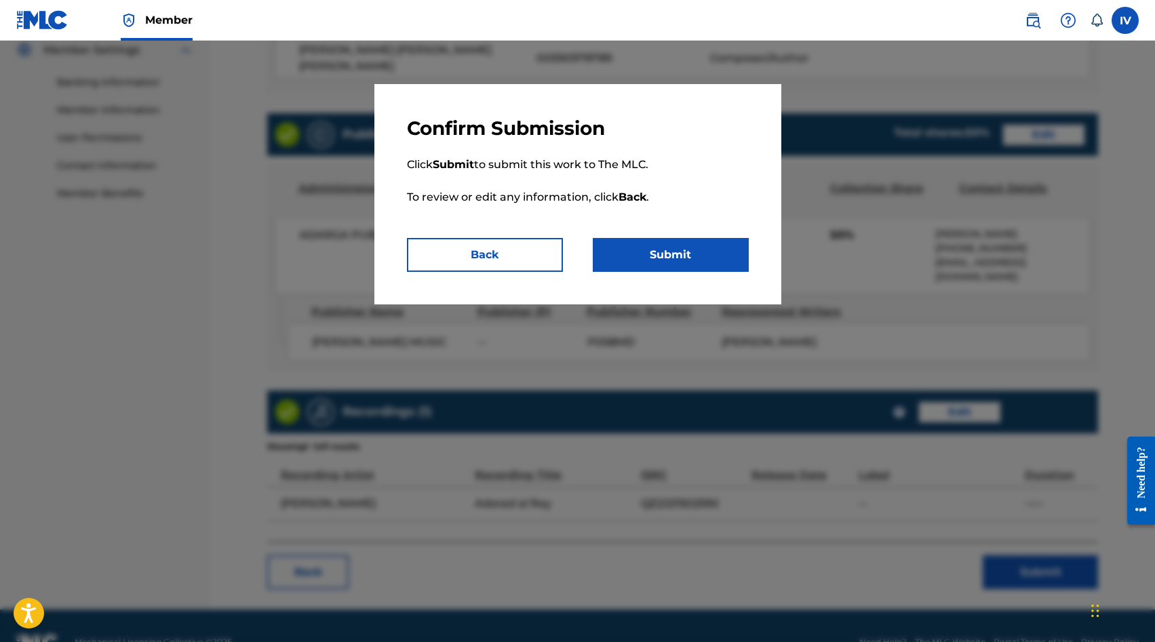
click at [717, 254] on button "Submit" at bounding box center [671, 255] width 156 height 34
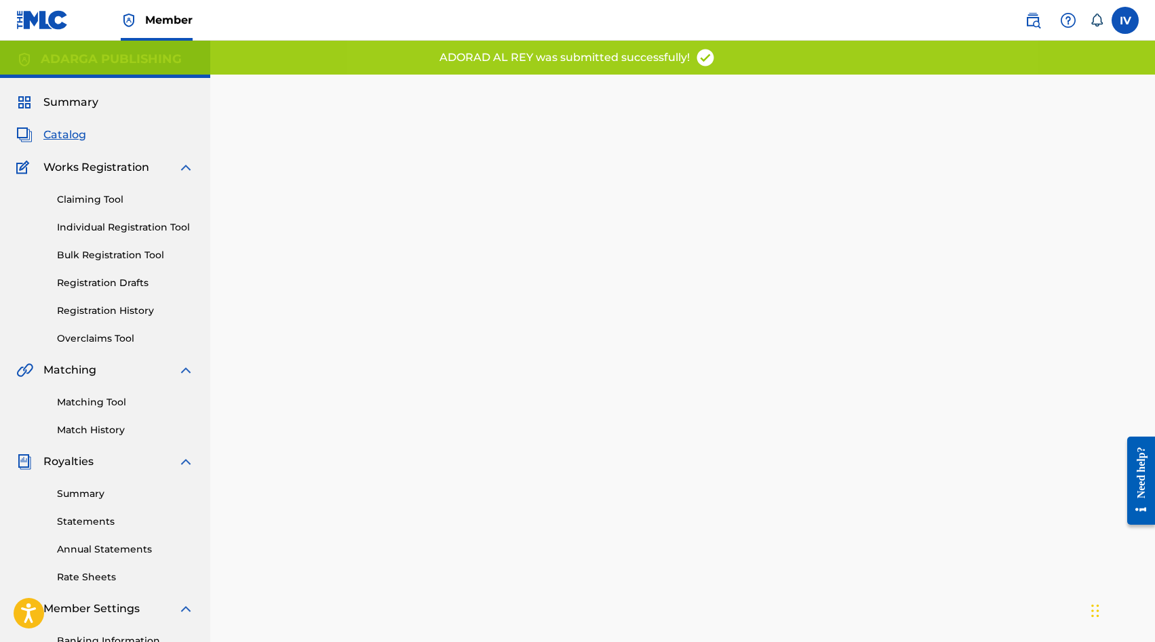
click at [66, 140] on span "Catalog" at bounding box center [64, 135] width 43 height 16
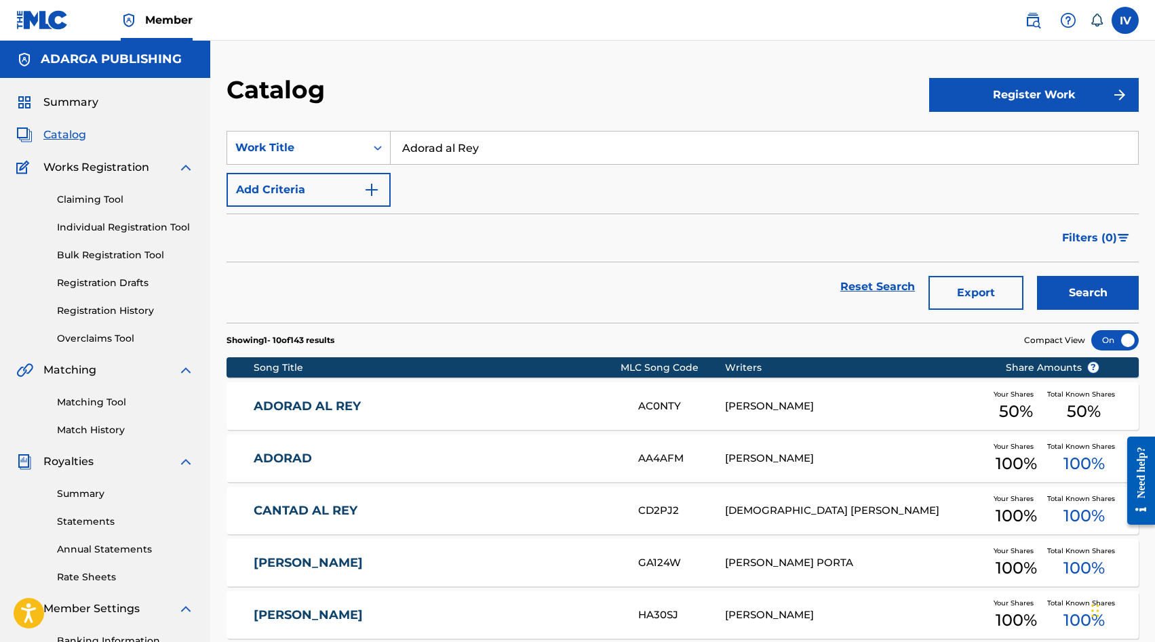
click at [444, 153] on input "Adorad al Rey" at bounding box center [764, 148] width 747 height 33
paste input "Santo Remedio"
type input "Santo Remedio"
click at [1037, 276] on button "Search" at bounding box center [1088, 293] width 102 height 34
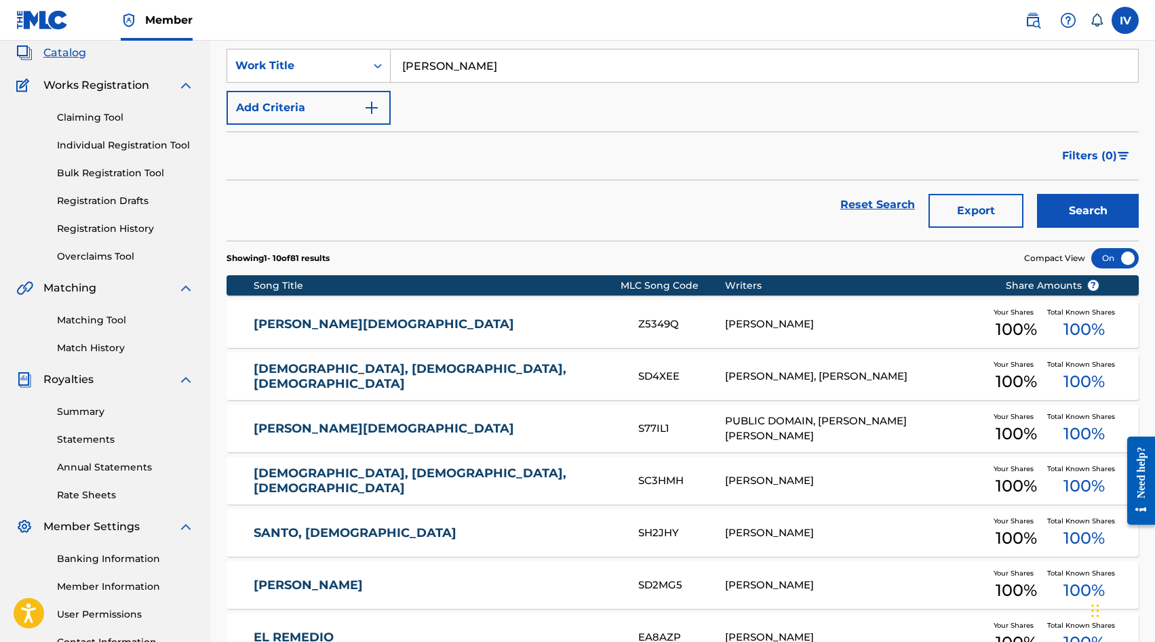
scroll to position [84, 0]
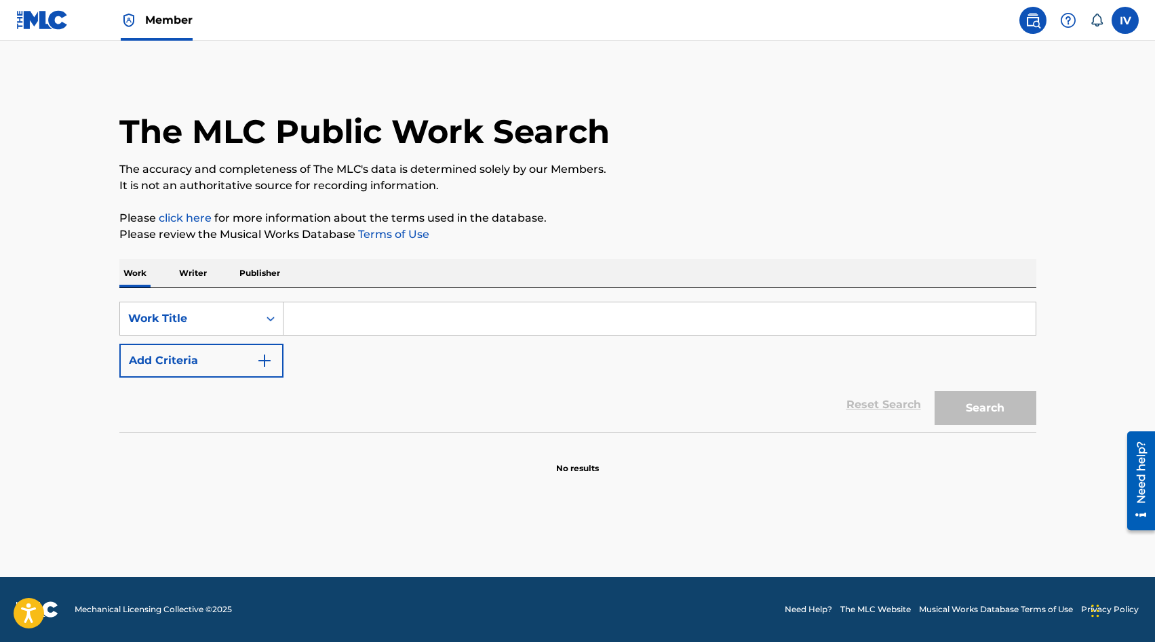
click at [332, 308] on input "Search Form" at bounding box center [659, 318] width 752 height 33
paste input "[PERSON_NAME]"
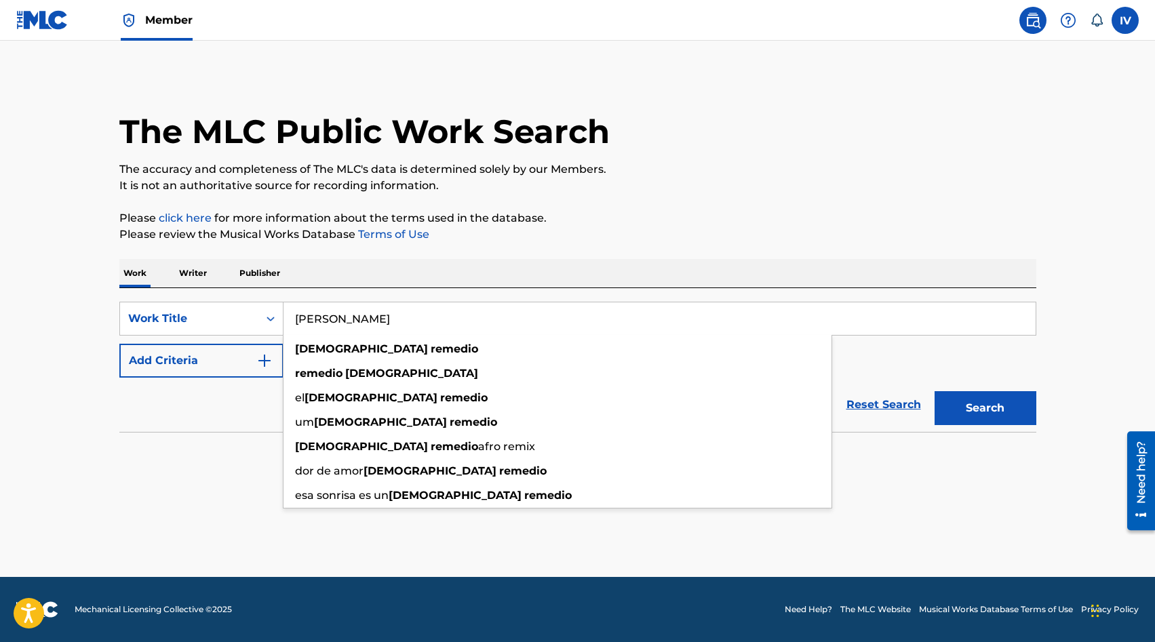
type input "[PERSON_NAME]"
click at [934, 391] on button "Search" at bounding box center [985, 408] width 102 height 34
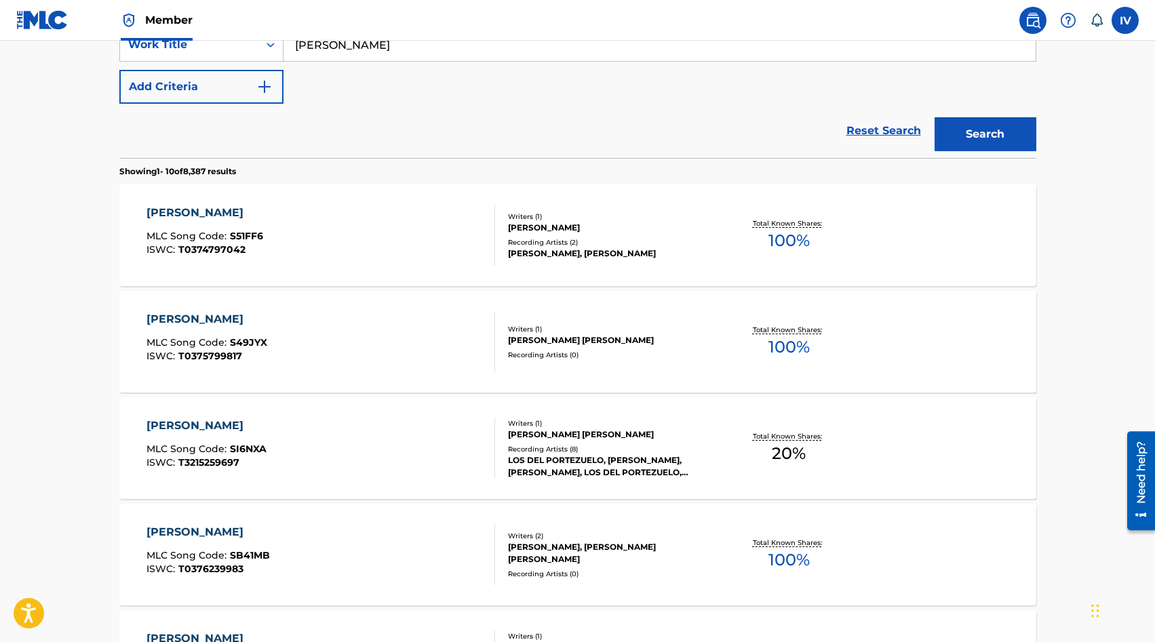
scroll to position [277, 0]
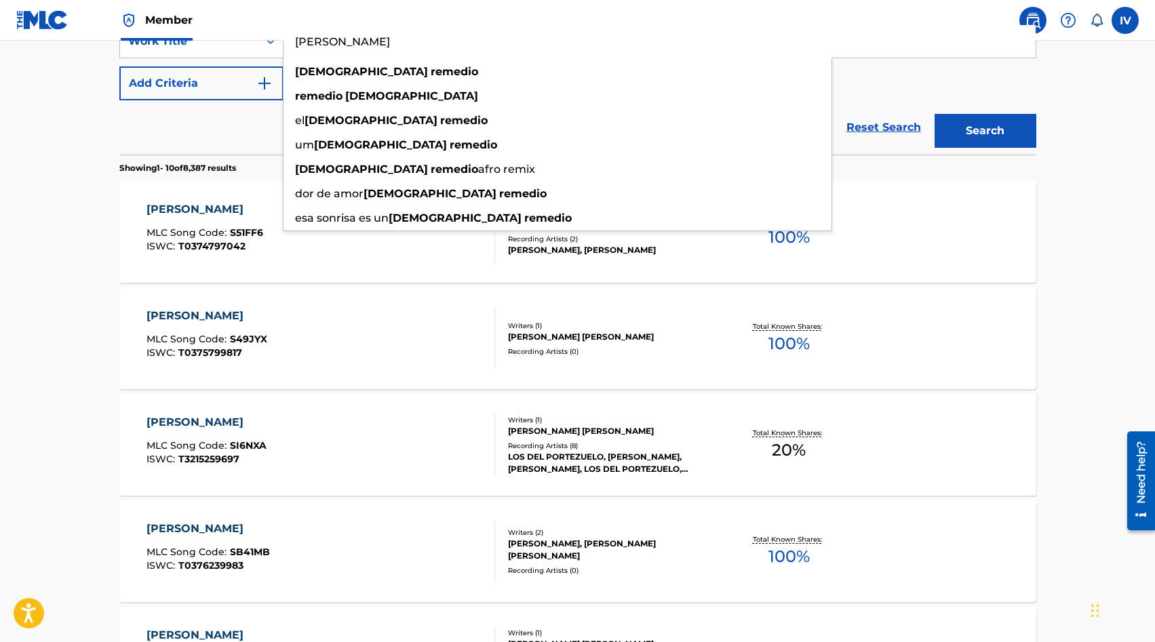
click at [215, 100] on button "Add Criteria" at bounding box center [201, 83] width 164 height 34
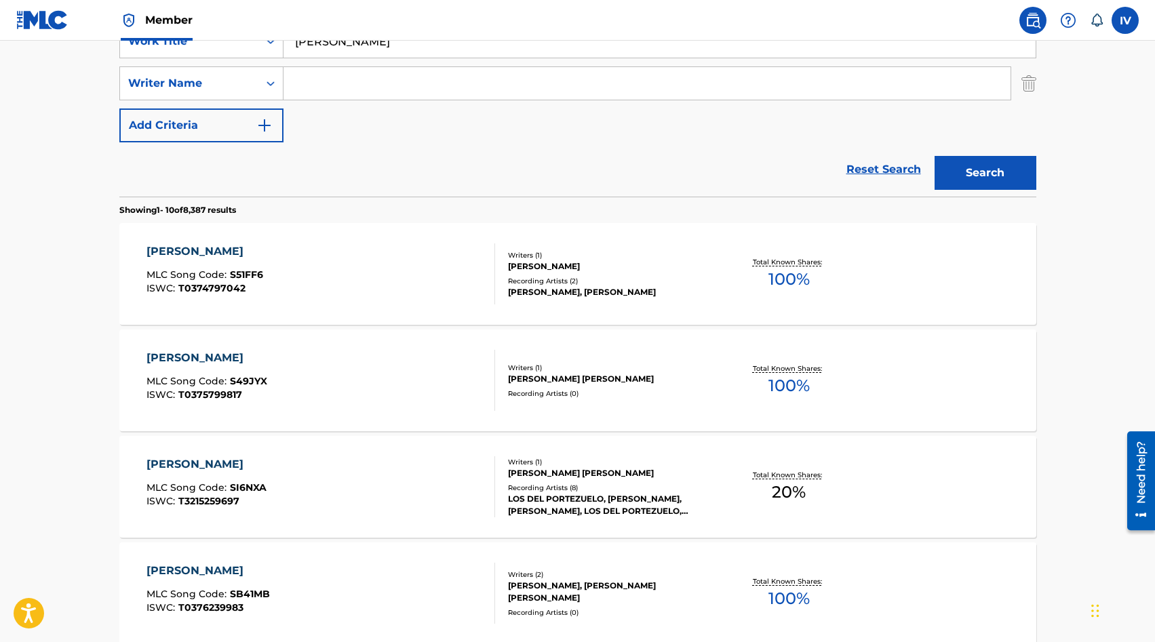
click at [359, 78] on input "Search Form" at bounding box center [646, 83] width 727 height 33
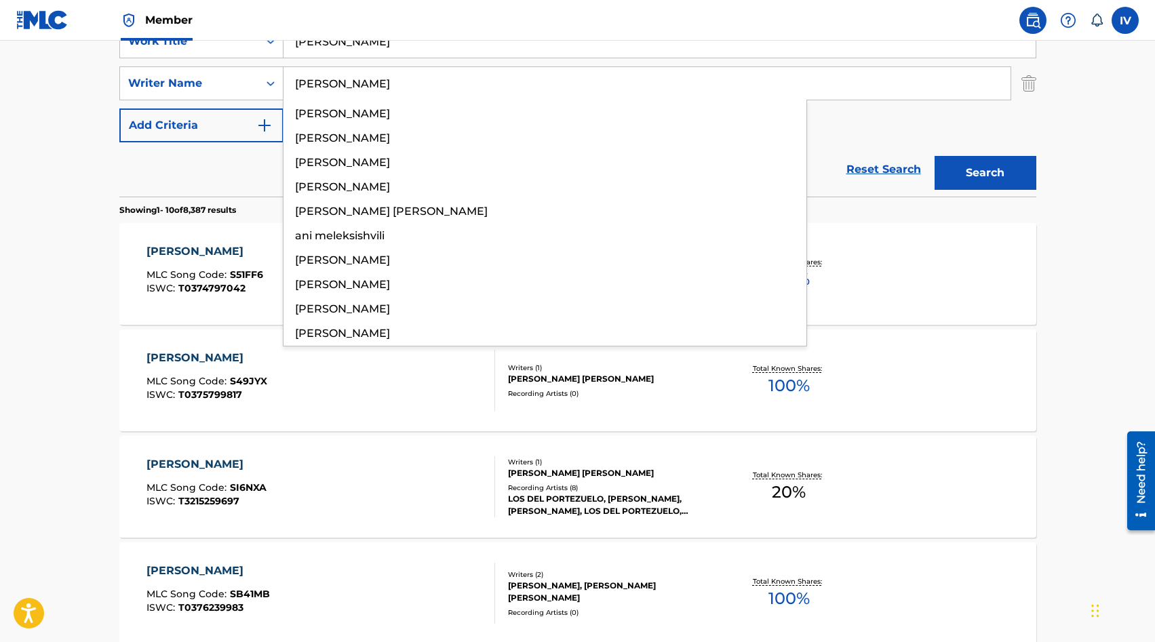
click at [934, 156] on button "Search" at bounding box center [985, 173] width 102 height 34
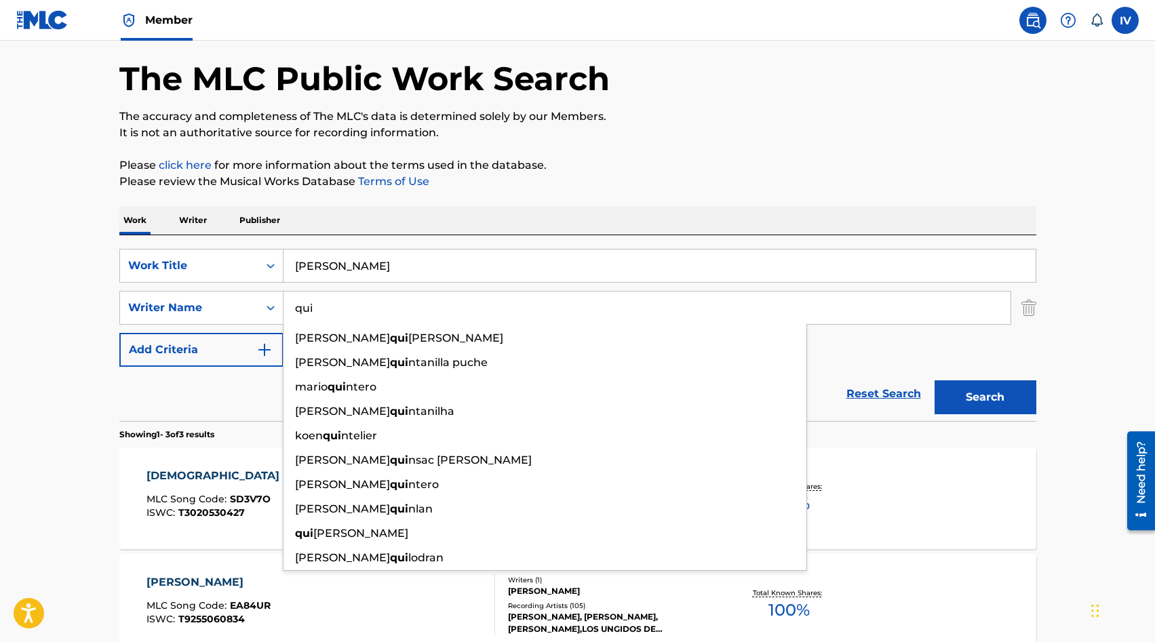
scroll to position [52, 0]
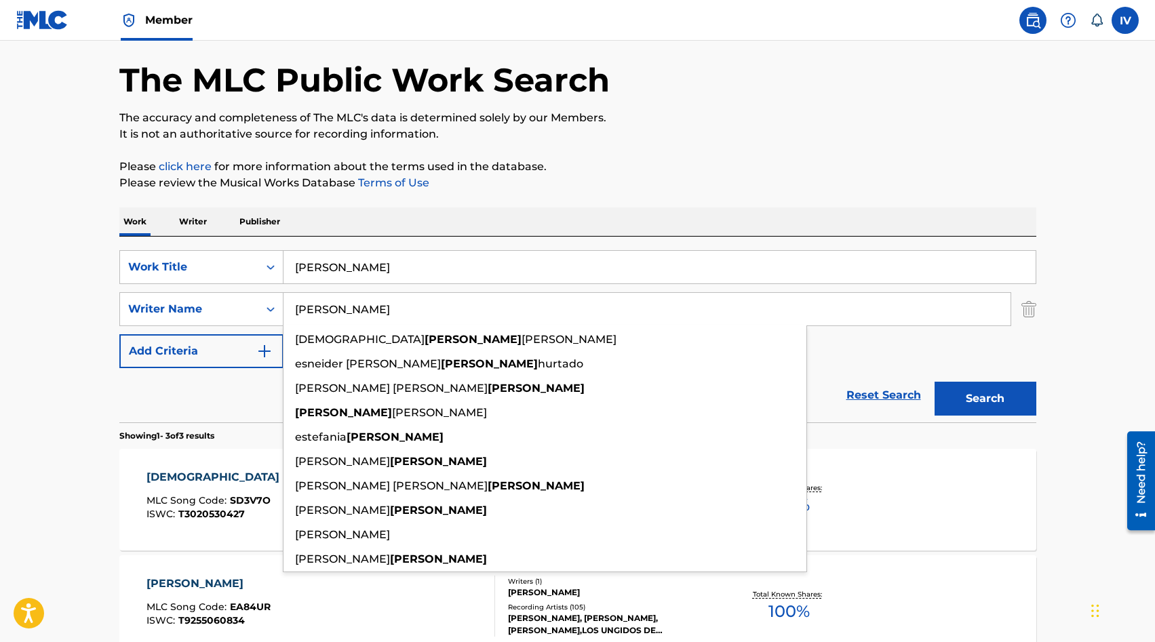
click at [934, 382] on button "Search" at bounding box center [985, 399] width 102 height 34
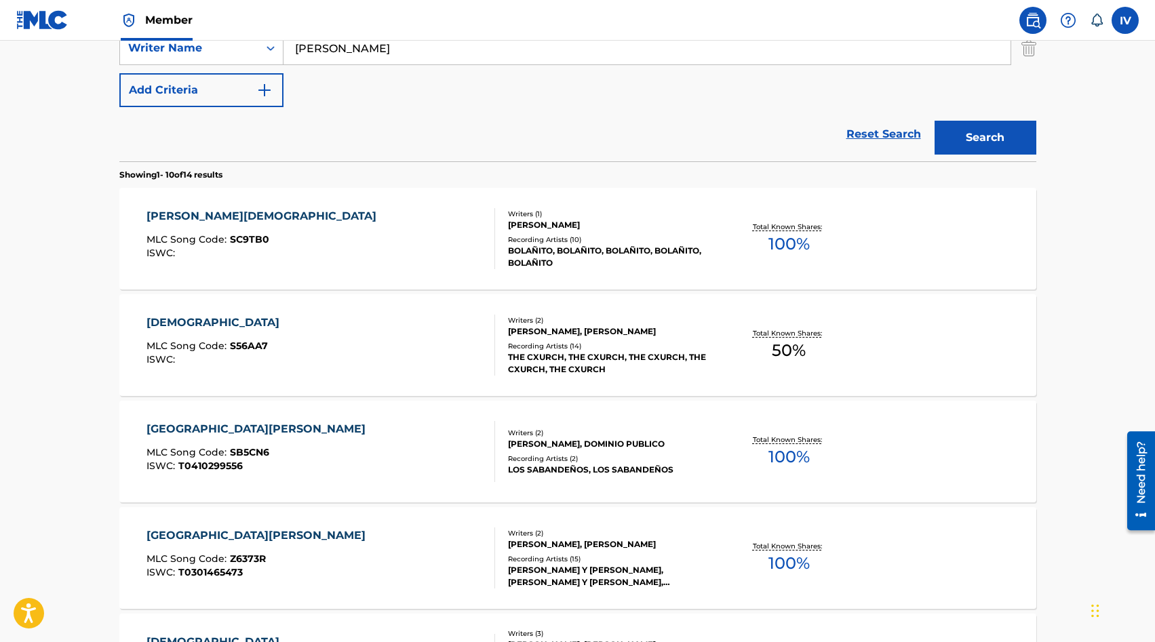
scroll to position [313, 0]
paste input "[PERSON_NAME]"
type input "[PERSON_NAME]"
click at [934, 120] on button "Search" at bounding box center [985, 137] width 102 height 34
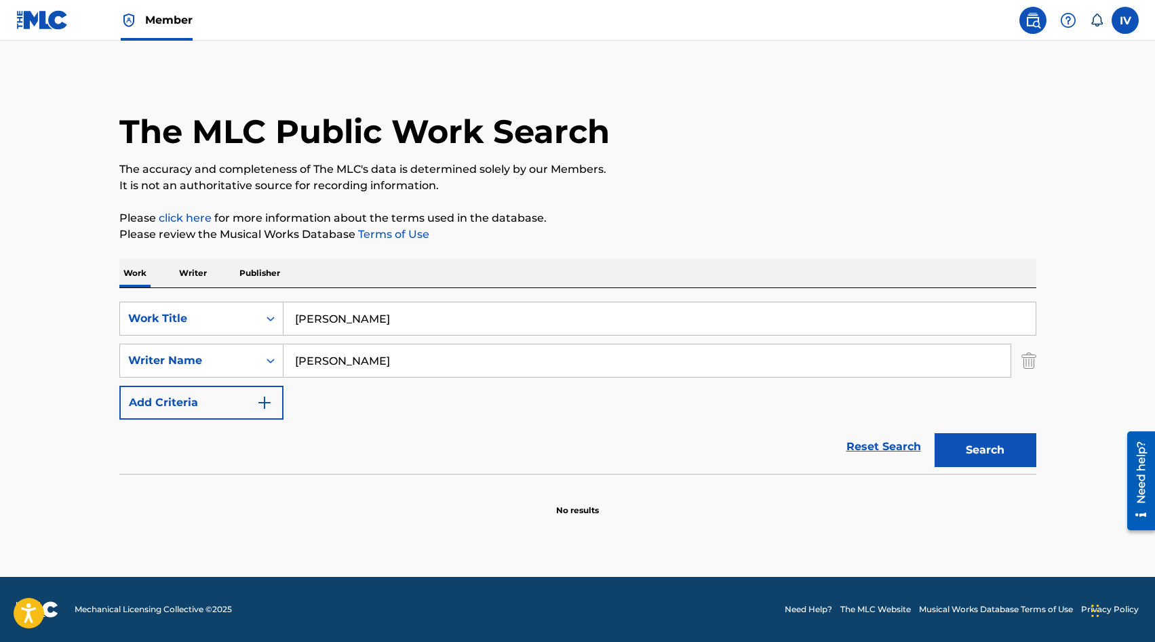
click at [346, 321] on input "Santo Remedio" at bounding box center [659, 318] width 752 height 33
click at [43, 18] on img at bounding box center [42, 20] width 52 height 20
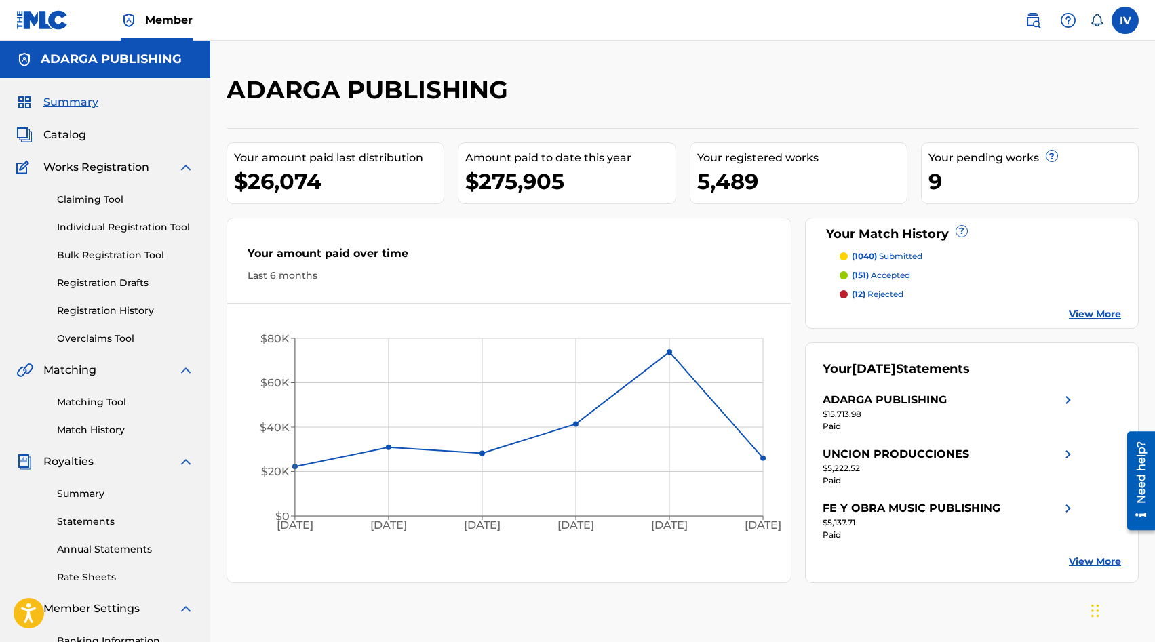
click at [102, 399] on link "Matching Tool" at bounding box center [125, 402] width 137 height 14
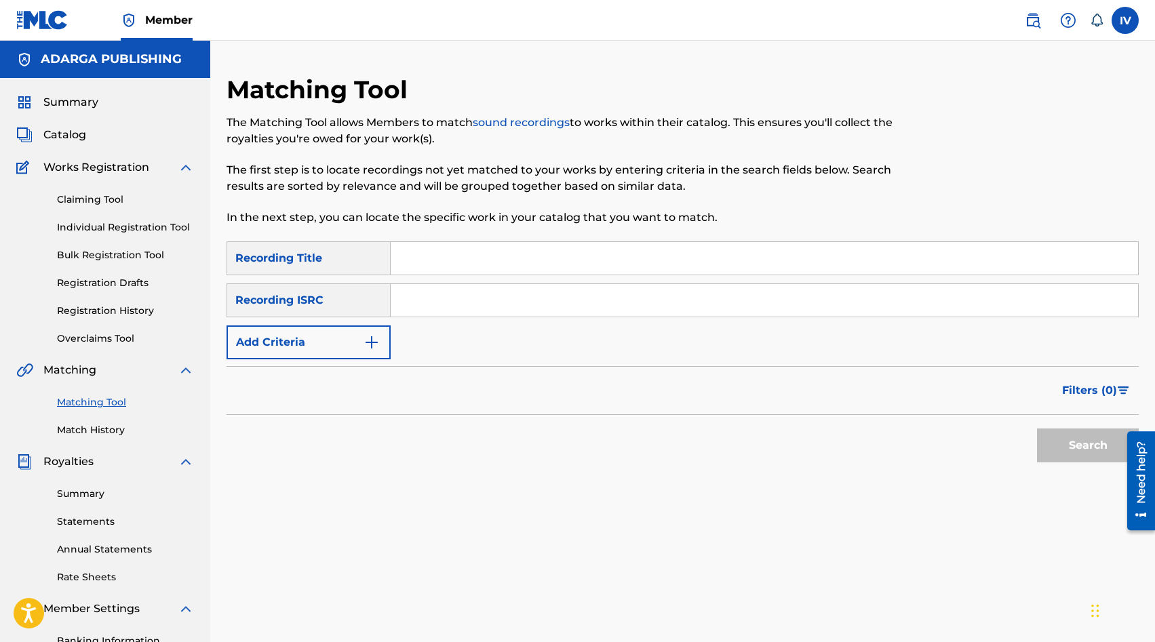
click at [481, 312] on input "Search Form" at bounding box center [764, 300] width 747 height 33
paste input "US3DF2550872"
type input "US3DF2550872"
click at [1037, 429] on button "Search" at bounding box center [1088, 446] width 102 height 34
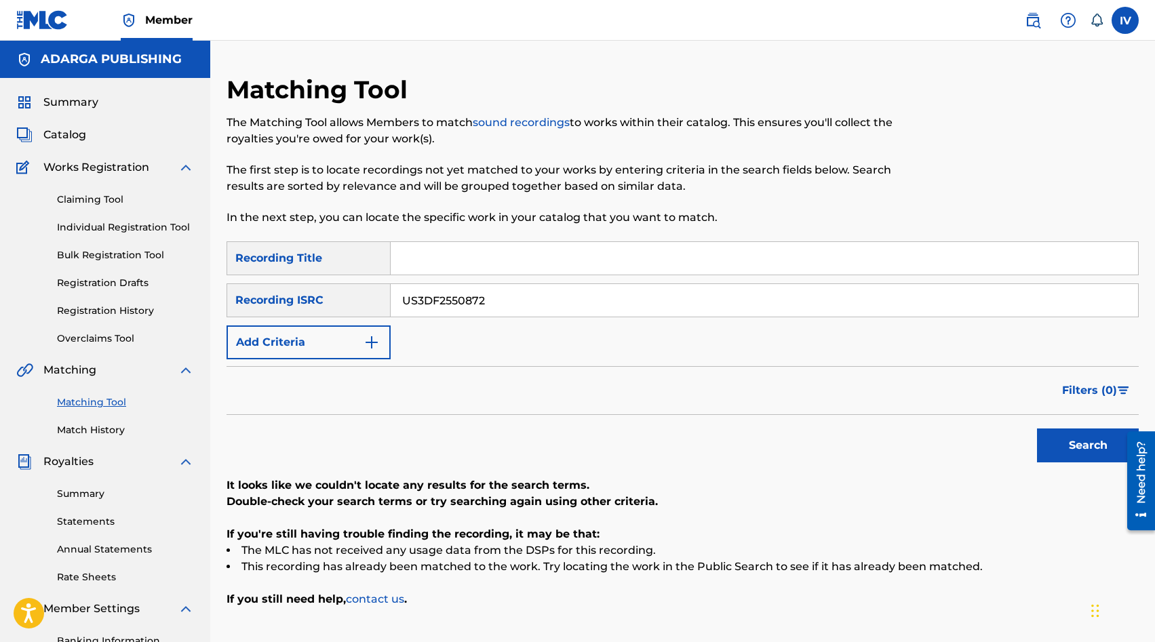
scroll to position [46, 0]
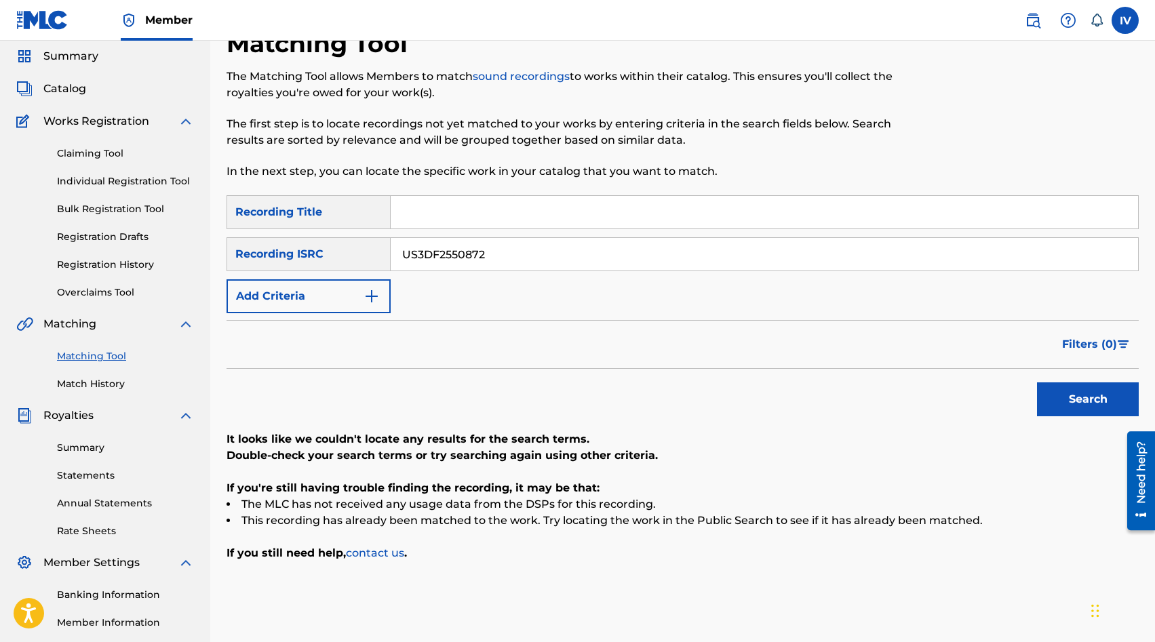
click at [47, 70] on div "Summary Catalog Works Registration Claiming Tool Individual Registration Tool B…" at bounding box center [105, 381] width 210 height 698
click at [49, 87] on span "Catalog" at bounding box center [64, 89] width 43 height 16
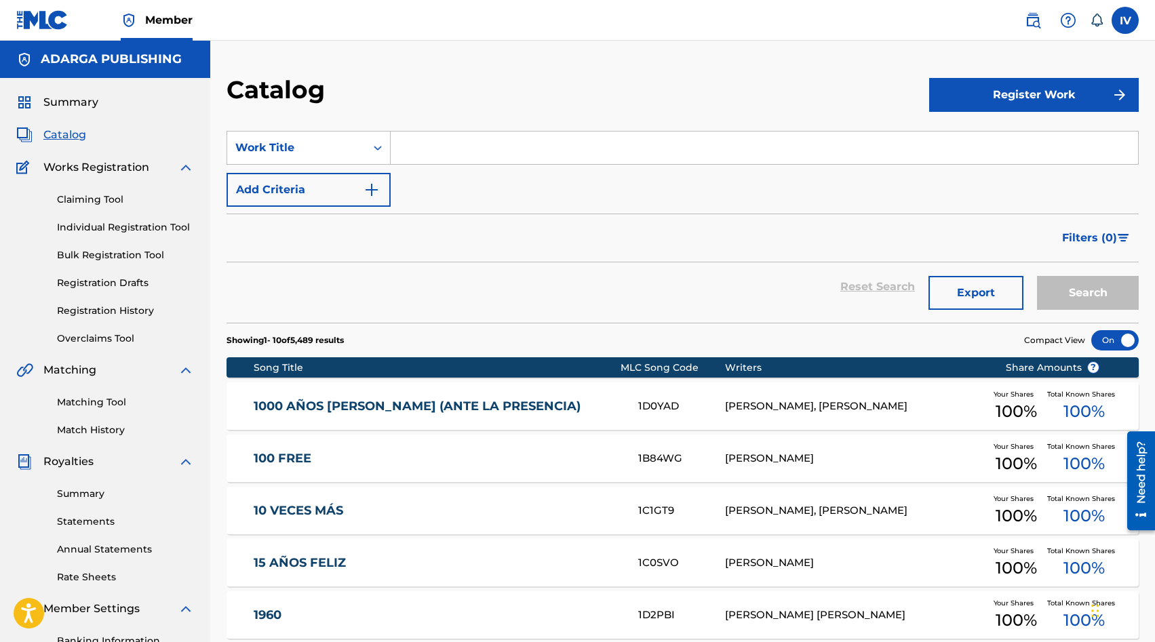
click at [532, 153] on input "Search Form" at bounding box center [764, 148] width 747 height 33
paste input "Tu Preciosa Sangre"
type input "Tu Preciosa Sangre"
click at [1037, 276] on button "Search" at bounding box center [1088, 293] width 102 height 34
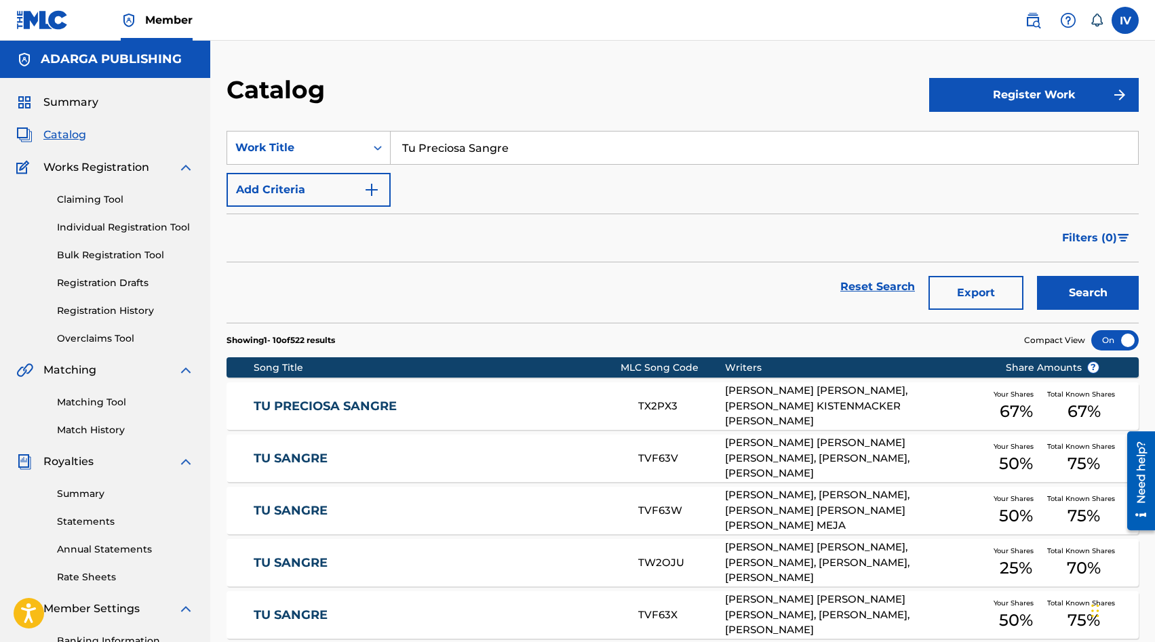
click at [524, 404] on link "TU PRECIOSA SANGRE" at bounding box center [437, 407] width 366 height 16
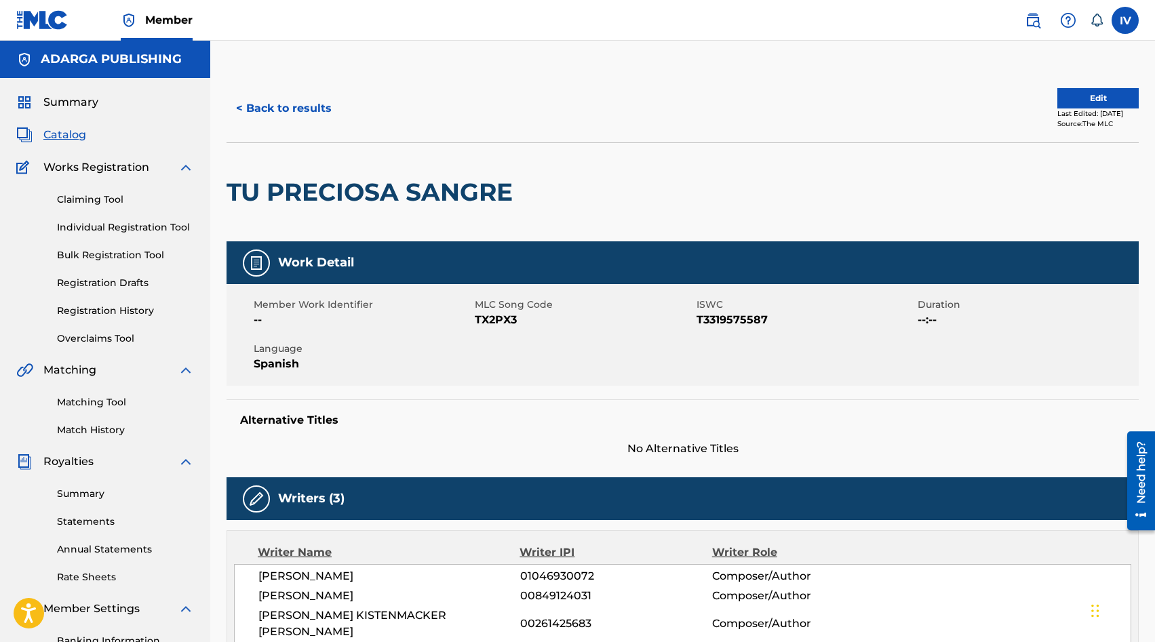
click at [1098, 96] on button "Edit" at bounding box center [1097, 98] width 81 height 20
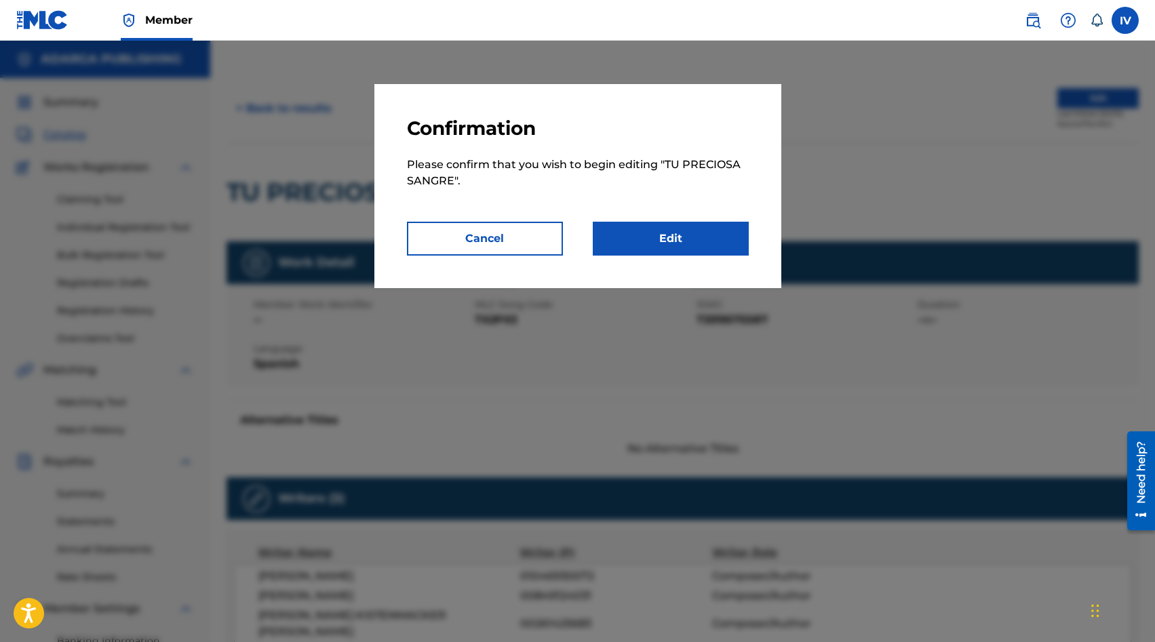
click at [702, 230] on link "Edit" at bounding box center [671, 239] width 156 height 34
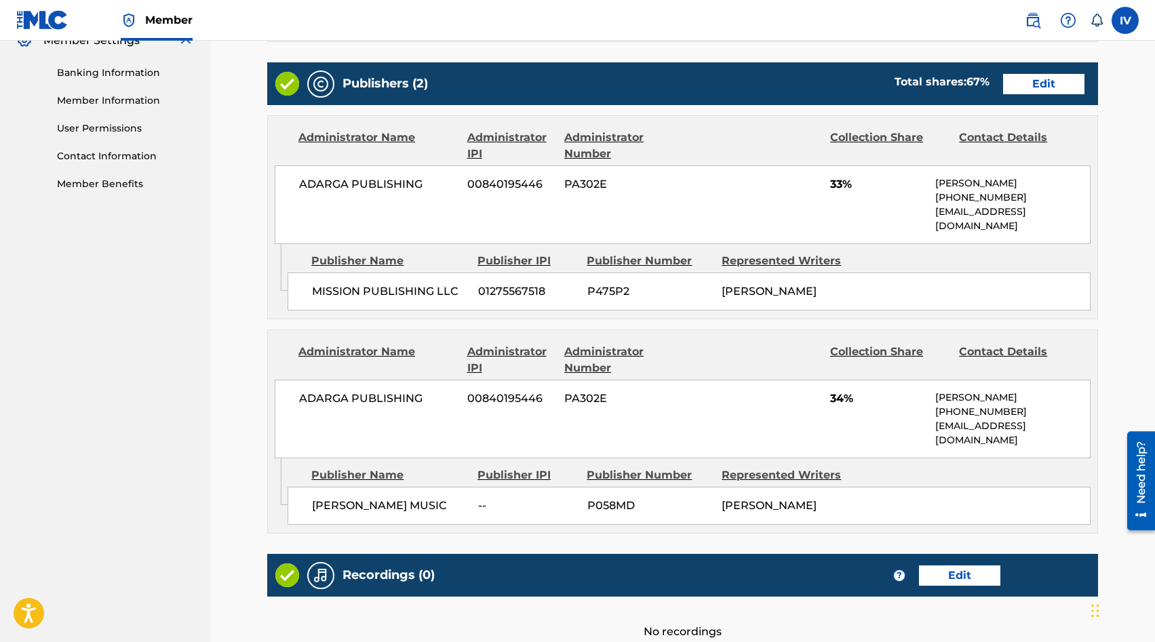
scroll to position [685, 0]
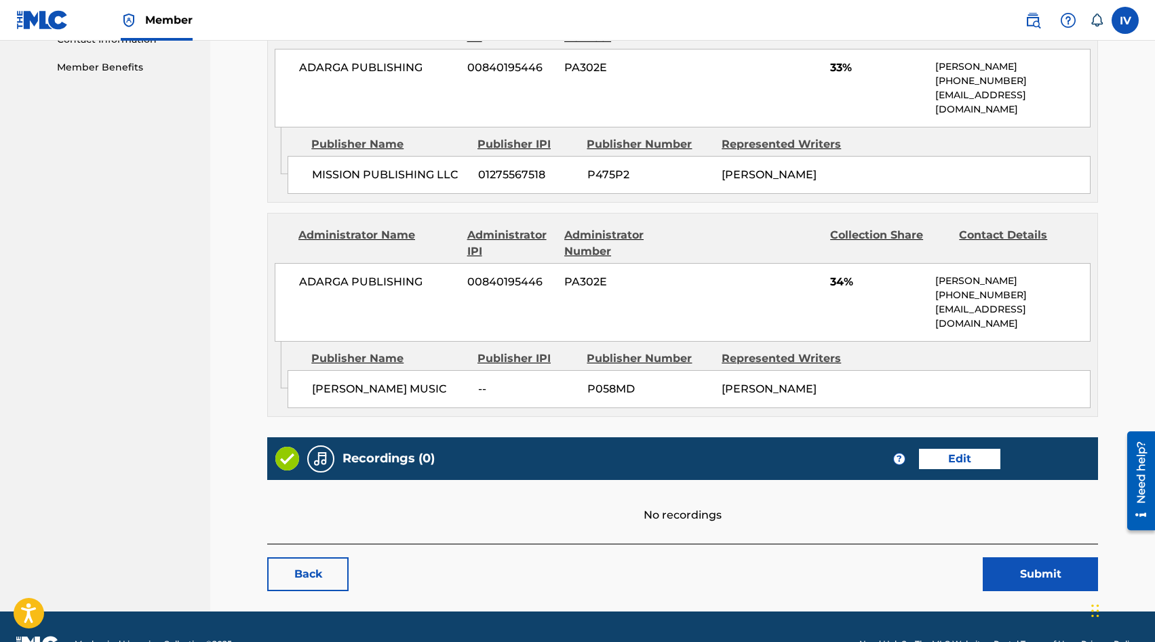
click at [978, 449] on link "Edit" at bounding box center [959, 459] width 81 height 20
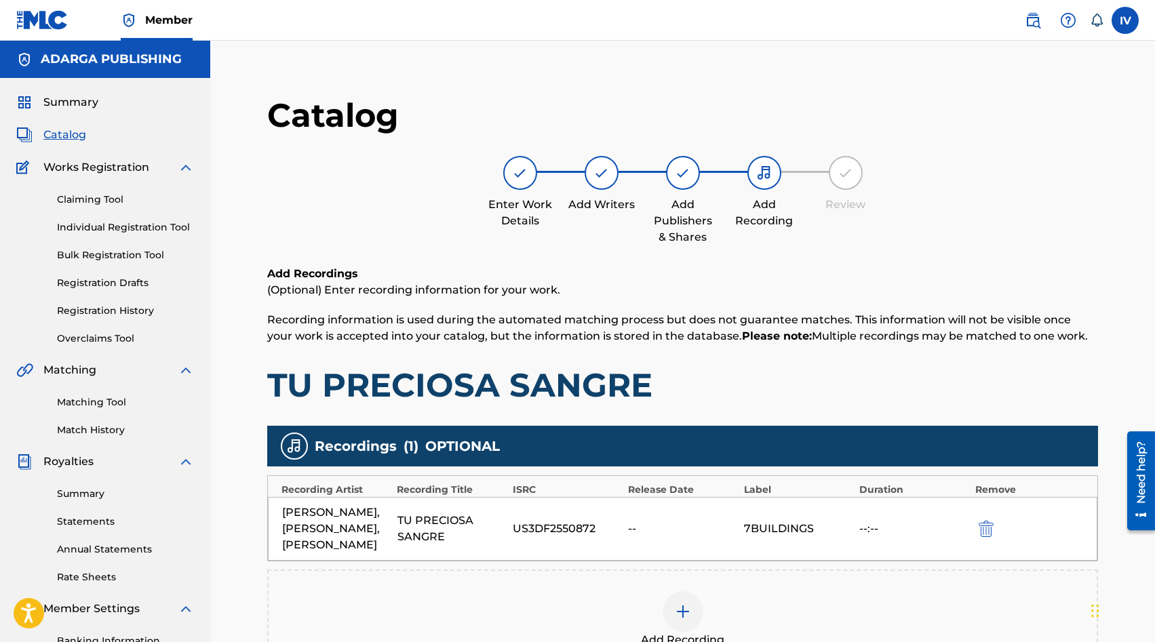
click at [553, 537] on div "US3DF2550872" at bounding box center [567, 529] width 108 height 16
copy div "US3DF2550872"
click at [58, 134] on span "Catalog" at bounding box center [64, 135] width 43 height 16
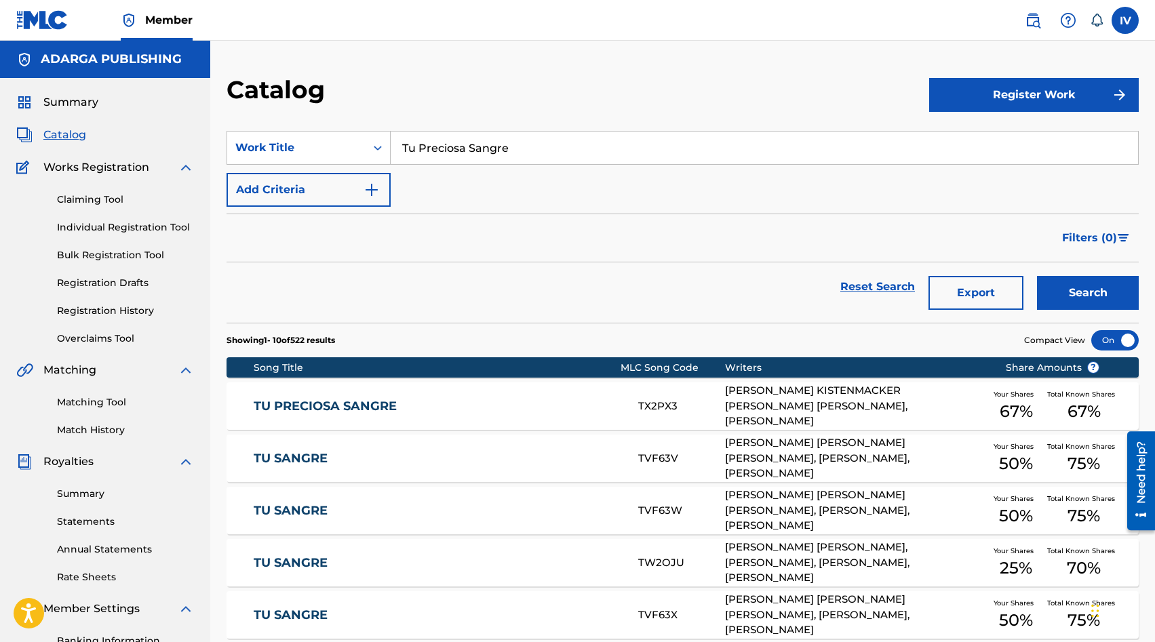
click at [83, 404] on link "Matching Tool" at bounding box center [125, 402] width 137 height 14
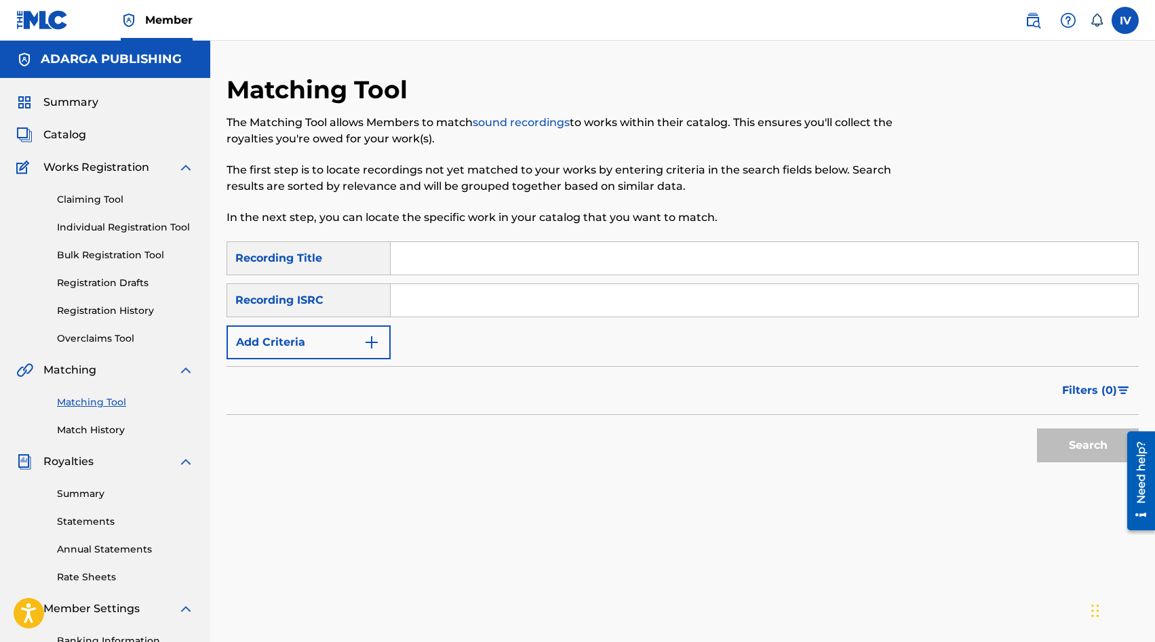
click at [422, 303] on input "Search Form" at bounding box center [764, 300] width 747 height 33
paste input "US3DF2535933"
type input "US3DF2535933"
click at [1037, 429] on button "Search" at bounding box center [1088, 446] width 102 height 34
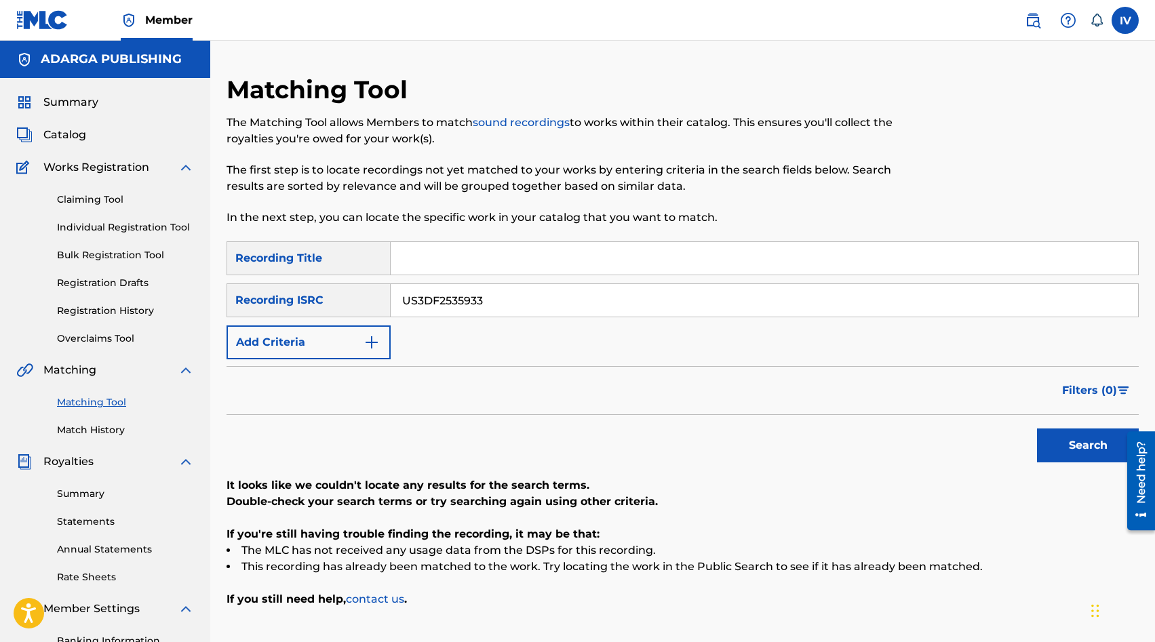
click at [54, 141] on span "Catalog" at bounding box center [64, 135] width 43 height 16
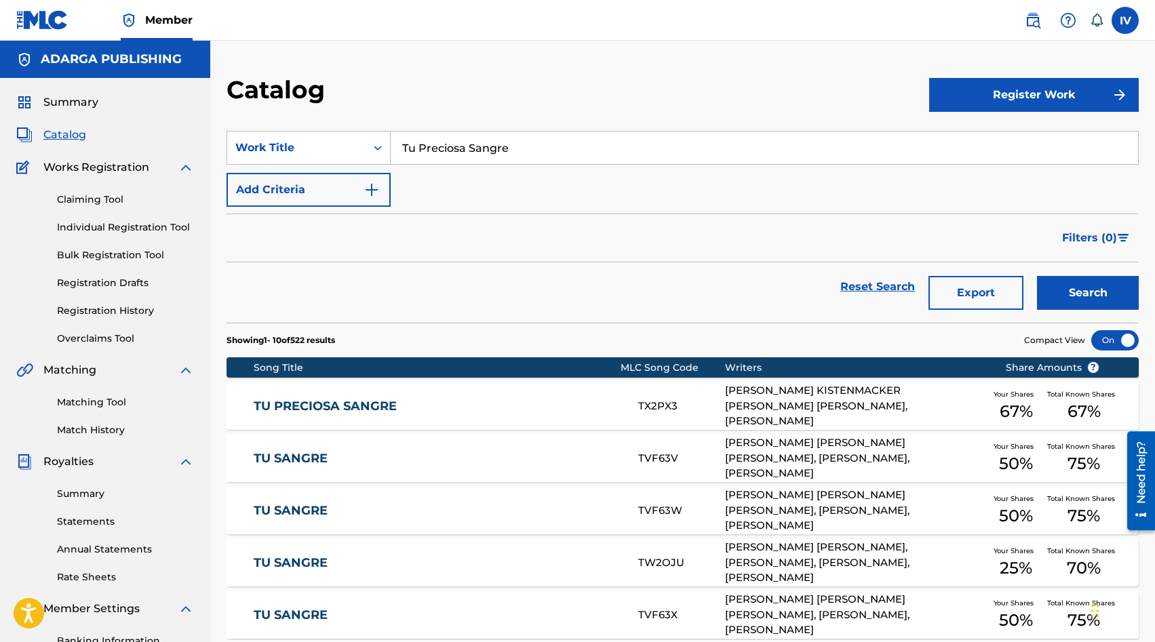
click at [495, 157] on input "Tu Preciosa Sangre" at bounding box center [764, 148] width 747 height 33
type input "fugaz"
click at [1037, 276] on button "Search" at bounding box center [1088, 293] width 102 height 34
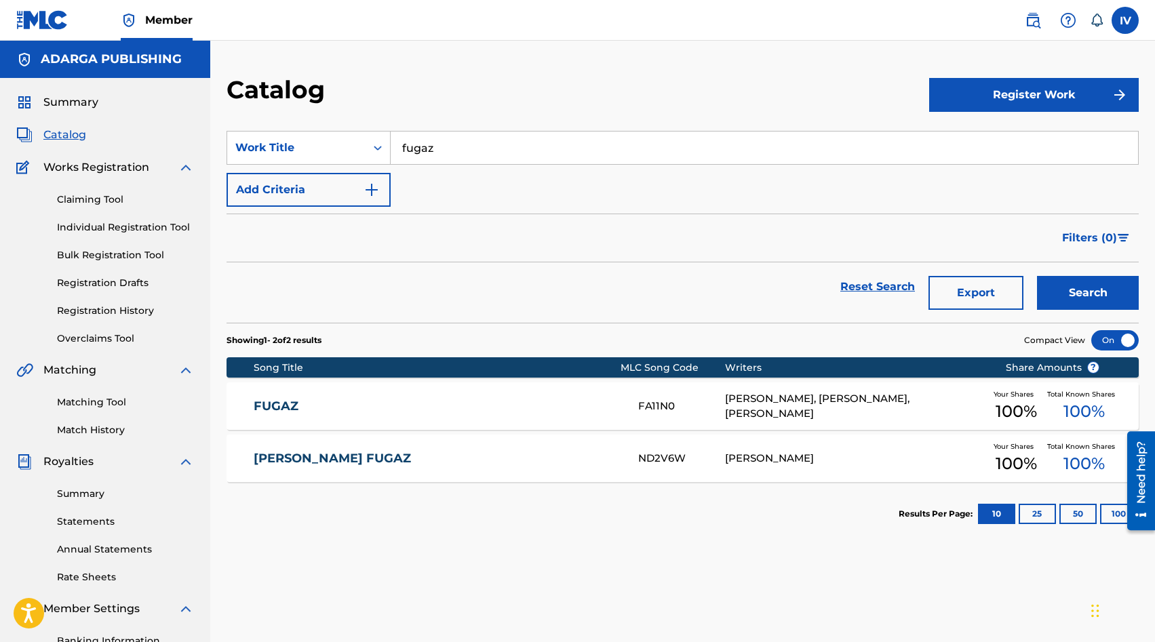
click at [430, 401] on link "FUGAZ" at bounding box center [437, 407] width 366 height 16
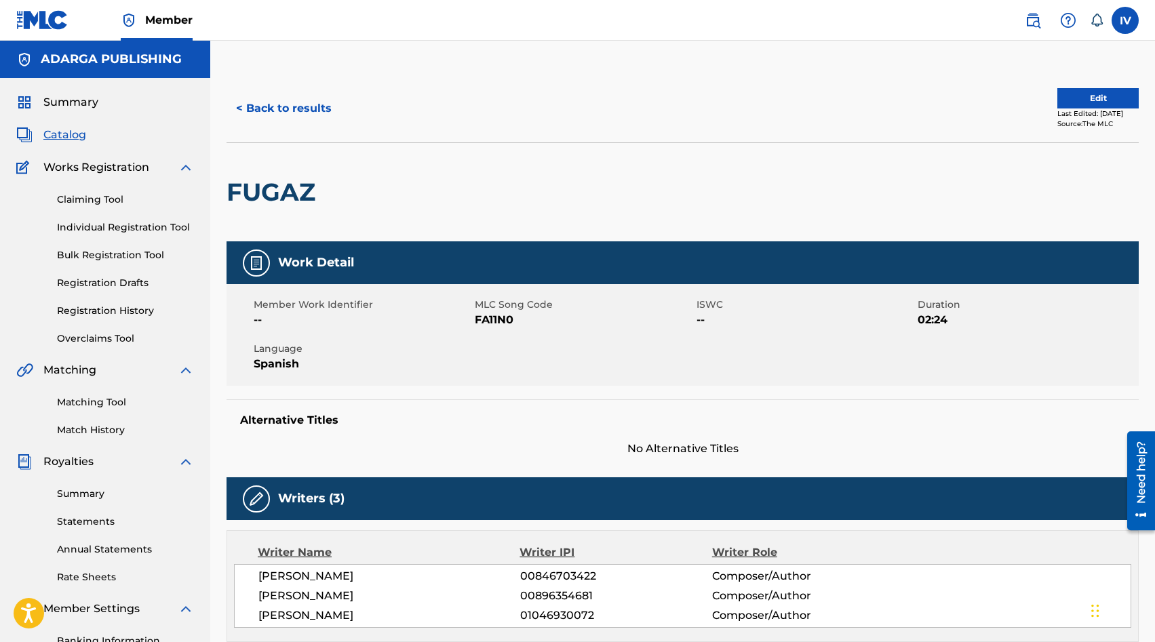
click at [1097, 94] on button "Edit" at bounding box center [1097, 98] width 81 height 20
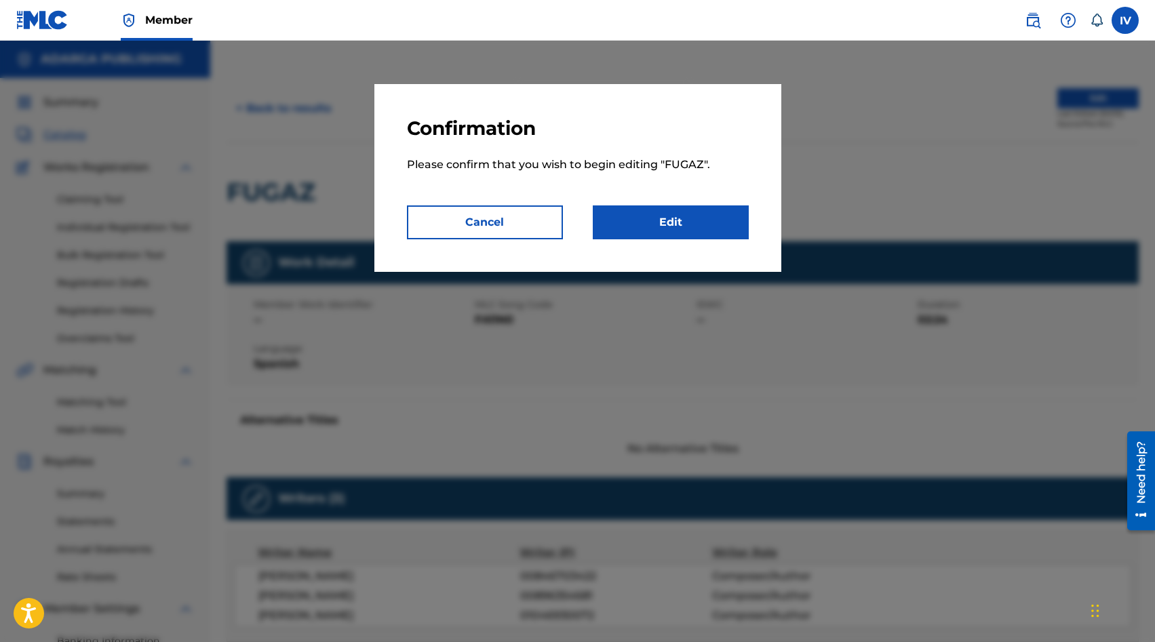
click at [715, 216] on link "Edit" at bounding box center [671, 222] width 156 height 34
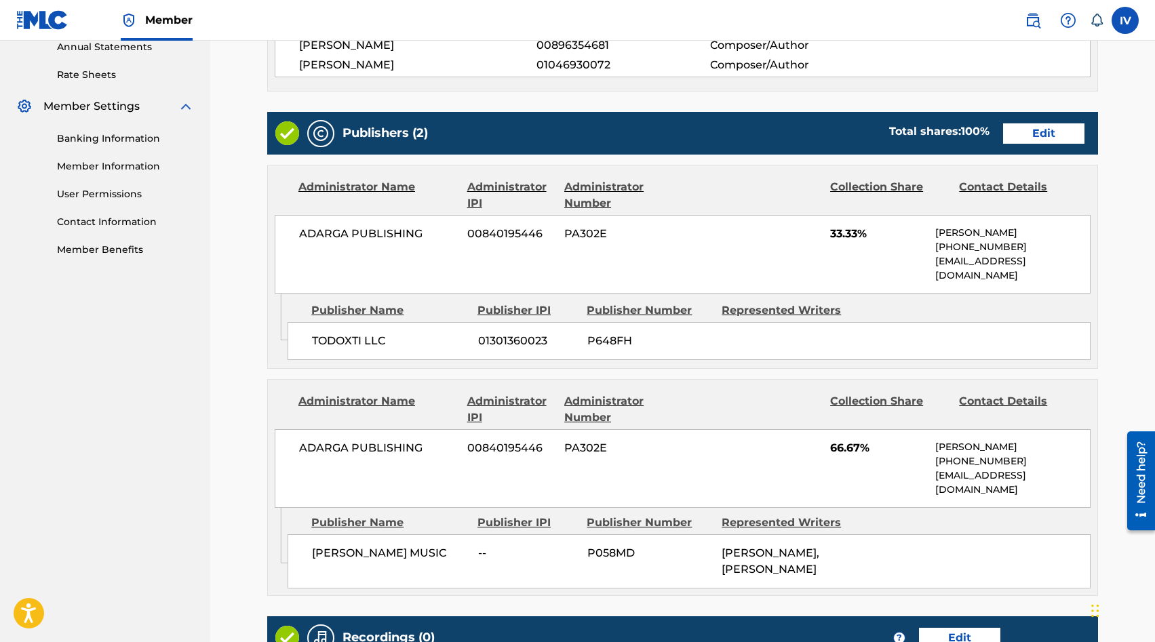
scroll to position [685, 0]
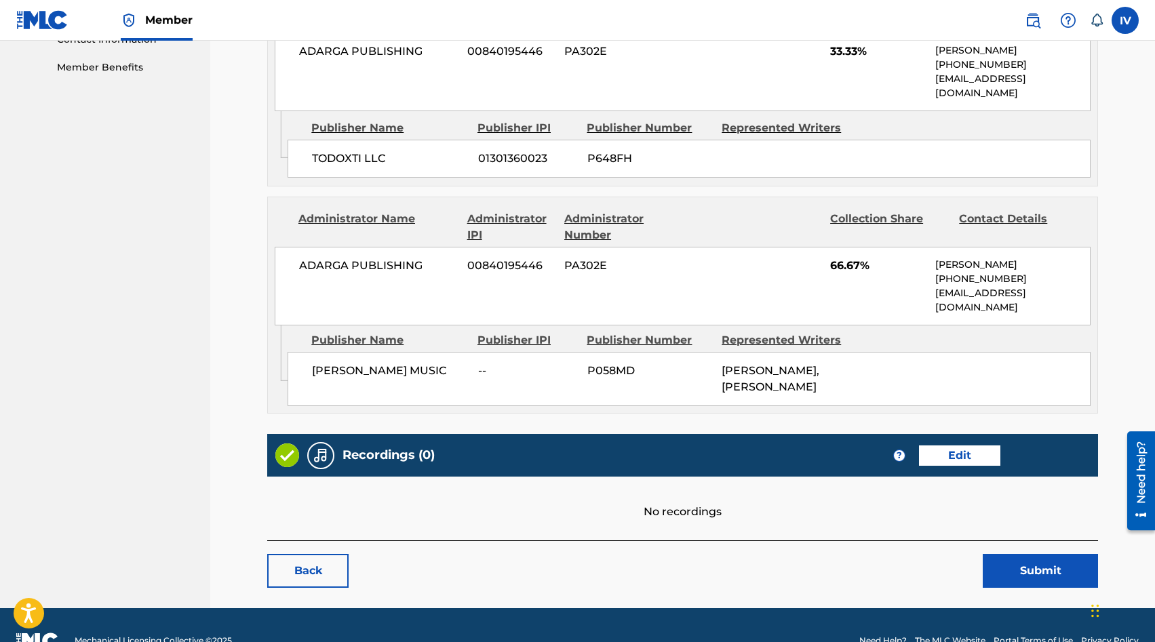
click at [974, 439] on div "Recordings (0) ? Edit" at bounding box center [682, 455] width 831 height 43
click at [957, 445] on link "Edit" at bounding box center [959, 455] width 81 height 20
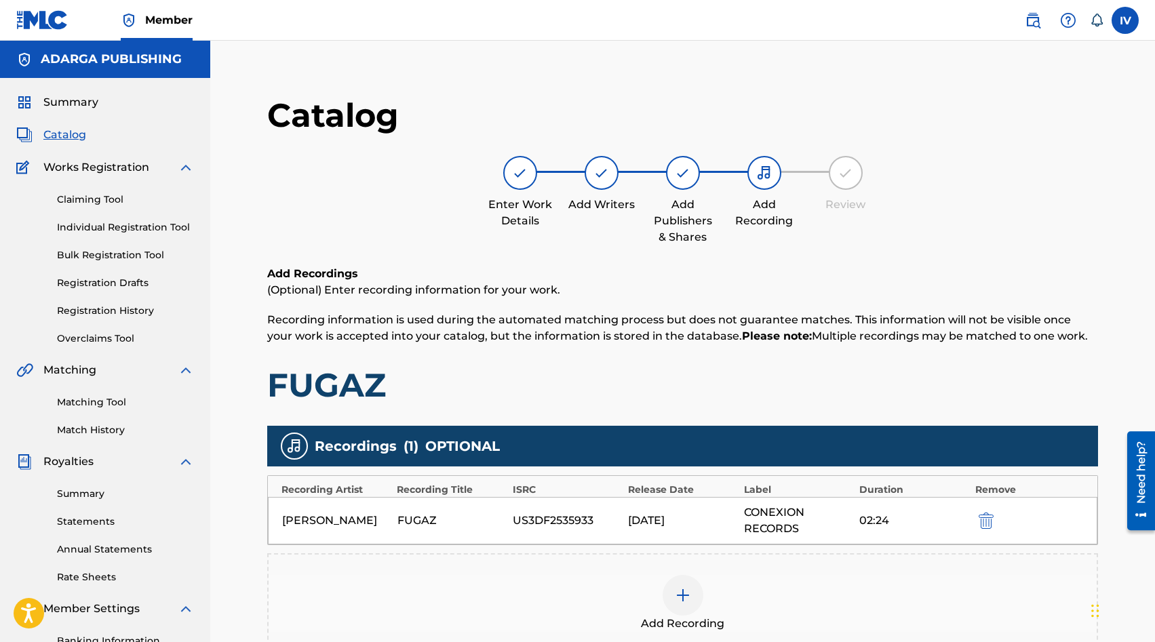
click at [54, 133] on span "Catalog" at bounding box center [64, 135] width 43 height 16
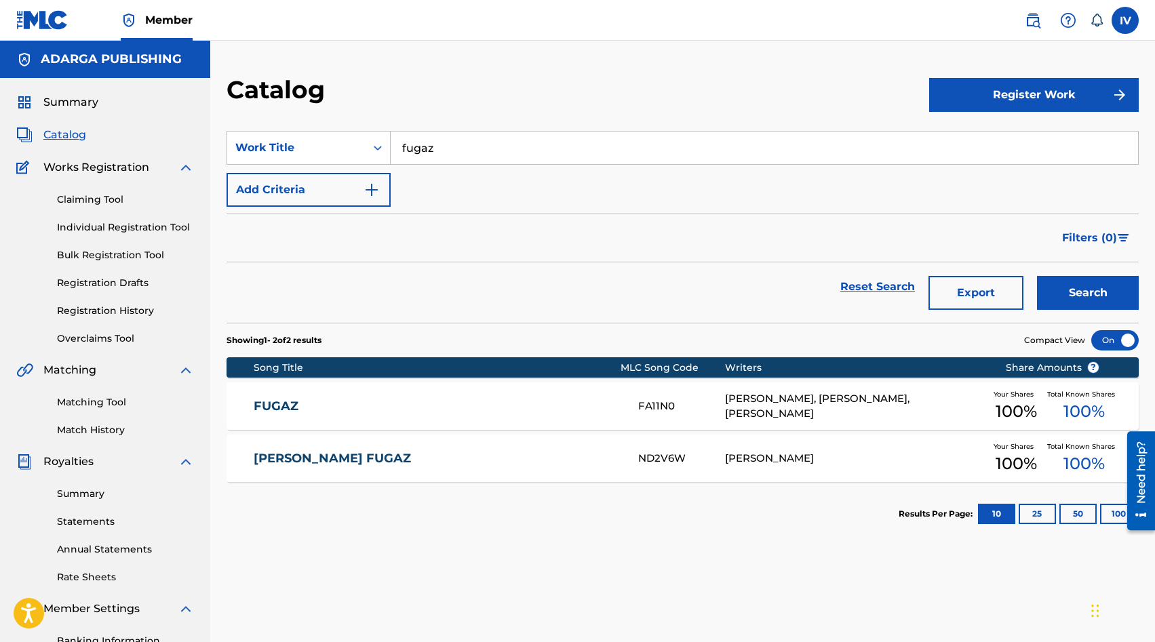
click at [80, 399] on link "Matching Tool" at bounding box center [125, 402] width 137 height 14
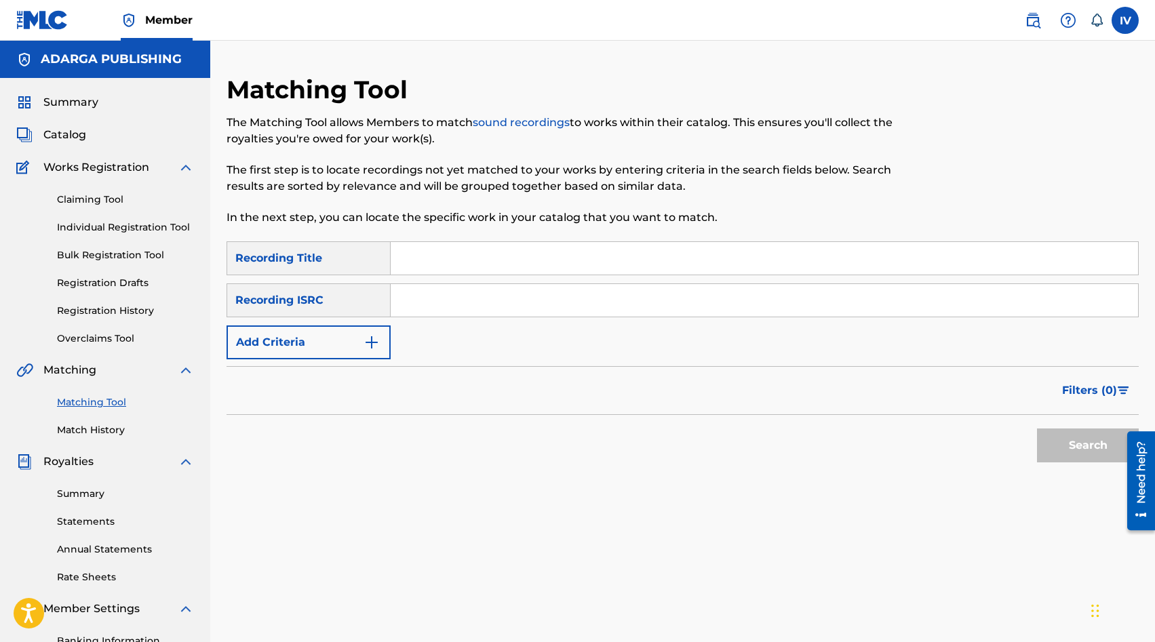
click at [430, 319] on div "SearchWithCriteria3a3bc500-0ea5-4c65-9e1b-edb5b41fc455 Recording Title SearchWi…" at bounding box center [682, 300] width 912 height 118
click at [429, 306] on input "Search Form" at bounding box center [764, 300] width 747 height 33
paste input "US3DF2530050"
click at [1037, 429] on button "Search" at bounding box center [1088, 446] width 102 height 34
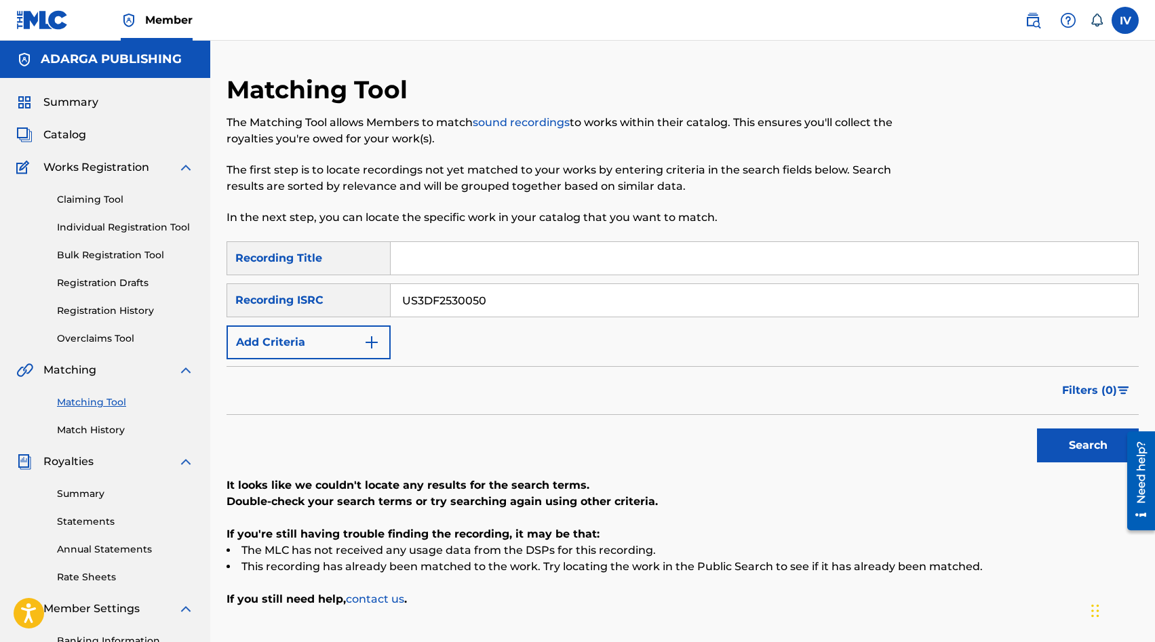
click at [66, 136] on span "Catalog" at bounding box center [64, 135] width 43 height 16
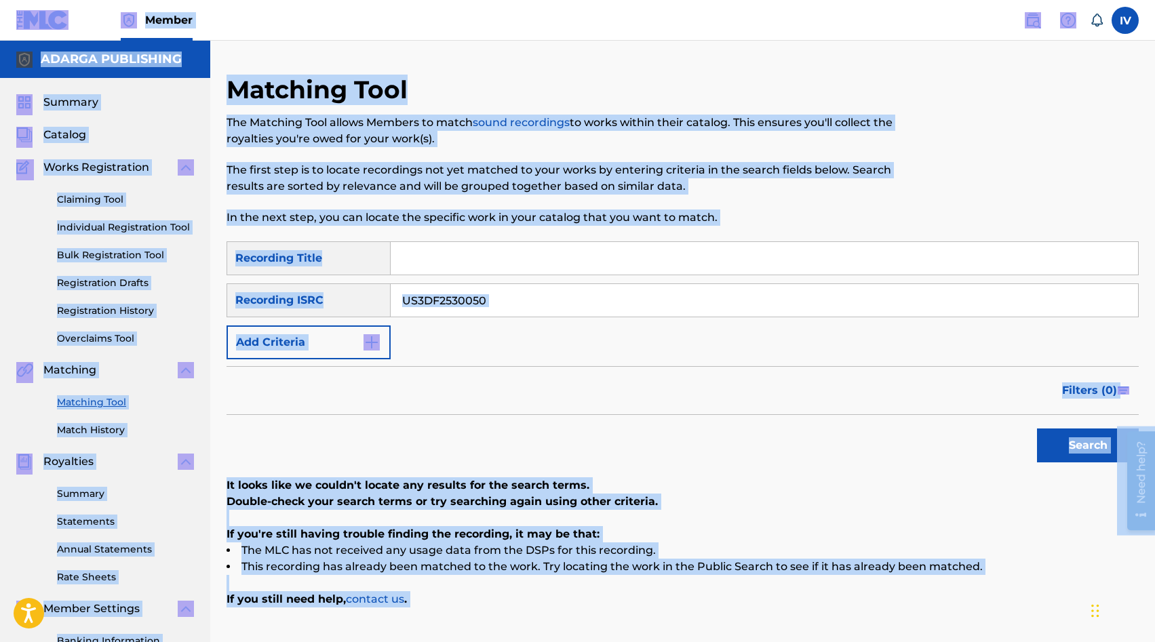
click at [494, 302] on input "US3DF2530050" at bounding box center [764, 300] width 747 height 33
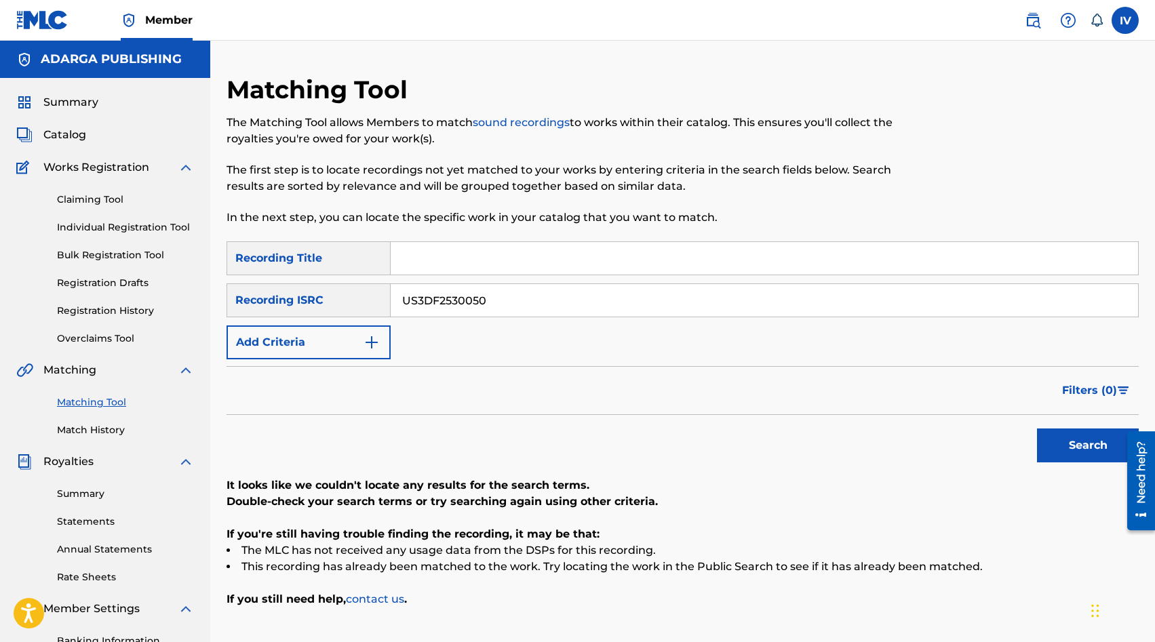
paste input "13879"
type input "US3DF2513879"
click at [1037, 429] on button "Search" at bounding box center [1088, 446] width 102 height 34
click at [494, 302] on input "US3DF2513879" at bounding box center [764, 300] width 747 height 33
paste input "US3DF2473991"
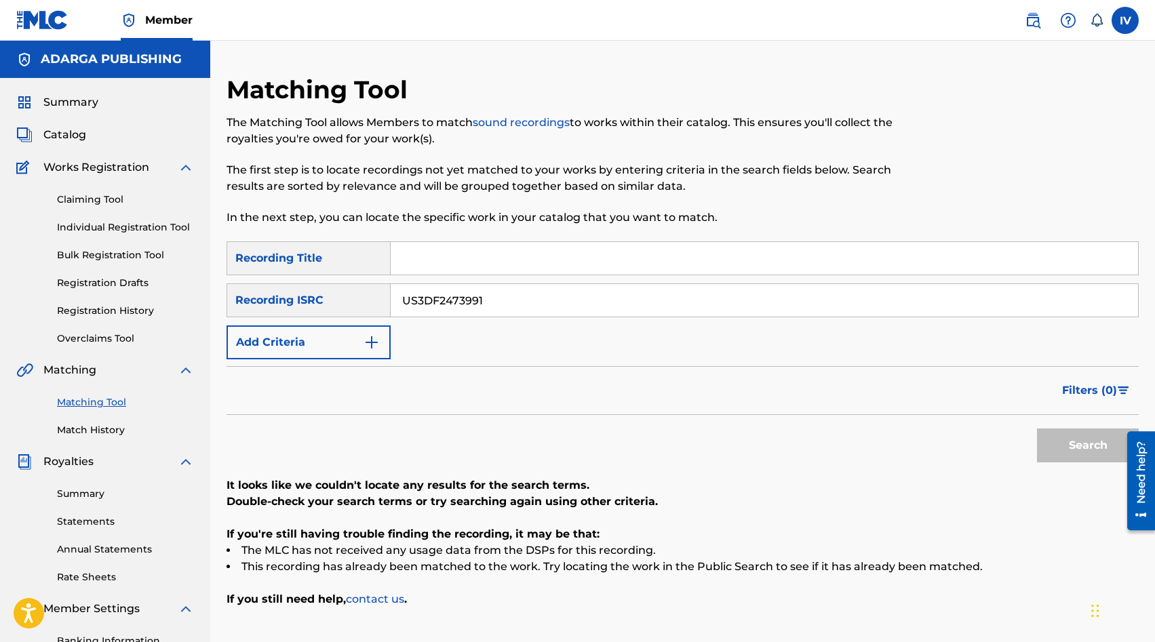
type input "US3DF2473991"
click at [1037, 429] on button "Search" at bounding box center [1088, 446] width 102 height 34
click at [76, 137] on span "Catalog" at bounding box center [64, 135] width 43 height 16
click at [75, 126] on div "Summary Catalog Works Registration Claiming Tool Individual Registration Tool B…" at bounding box center [105, 427] width 210 height 698
click at [73, 135] on span "Catalog" at bounding box center [64, 135] width 43 height 16
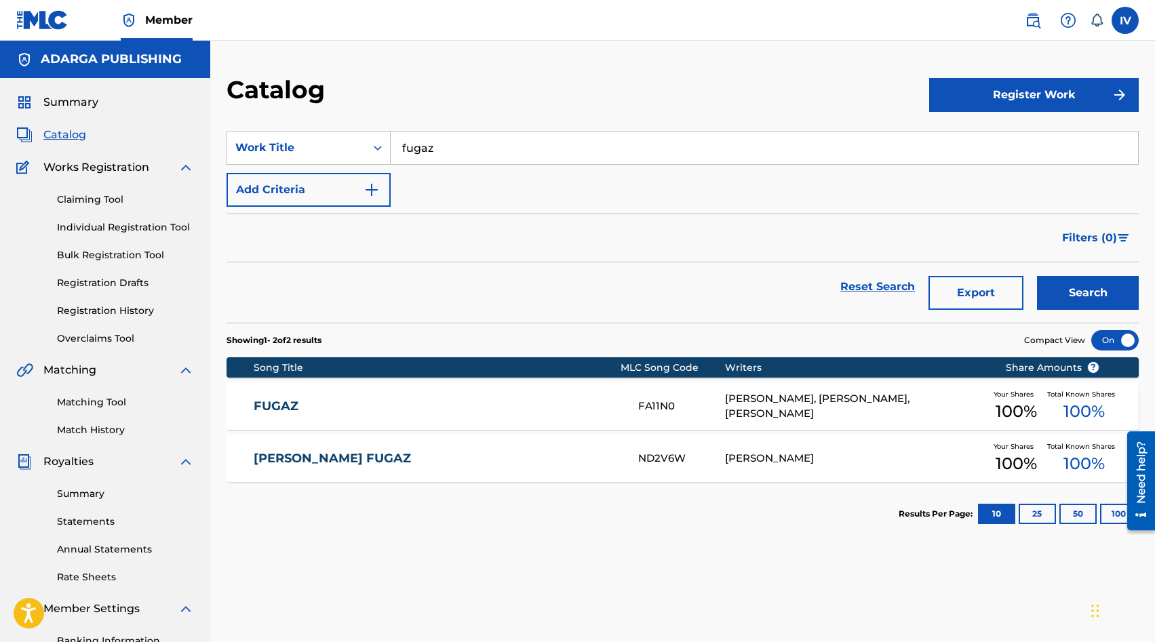
click at [482, 161] on input "fugaz" at bounding box center [764, 148] width 747 height 33
paste input "FAYA"
type input "FAYA"
click at [1037, 276] on button "Search" at bounding box center [1088, 293] width 102 height 34
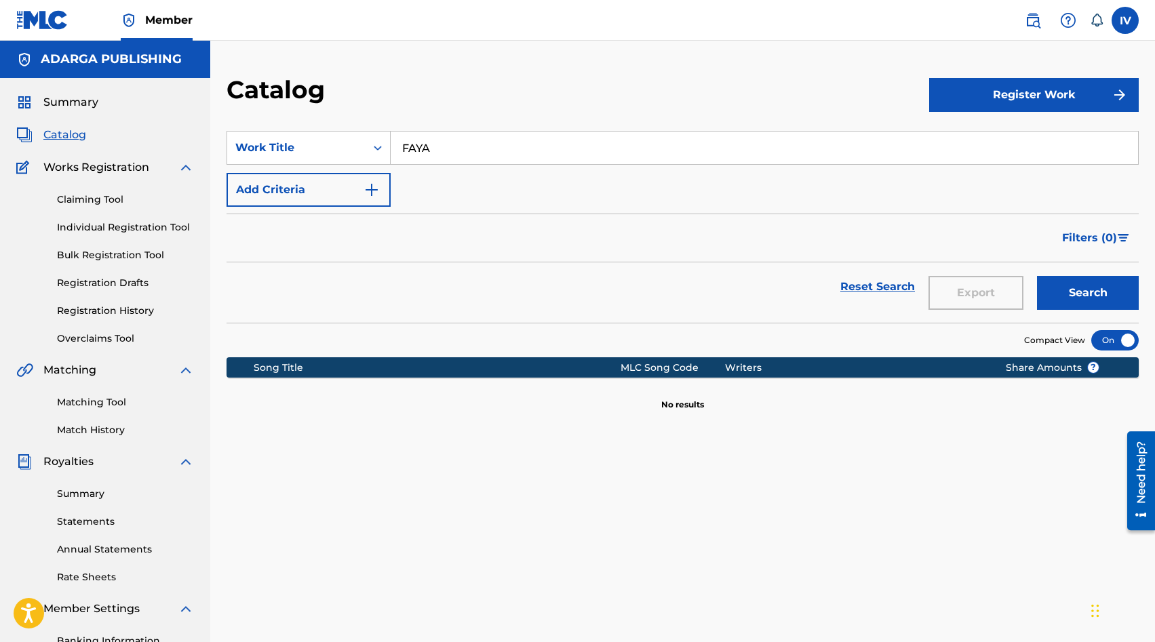
click at [107, 402] on link "Matching Tool" at bounding box center [125, 402] width 137 height 14
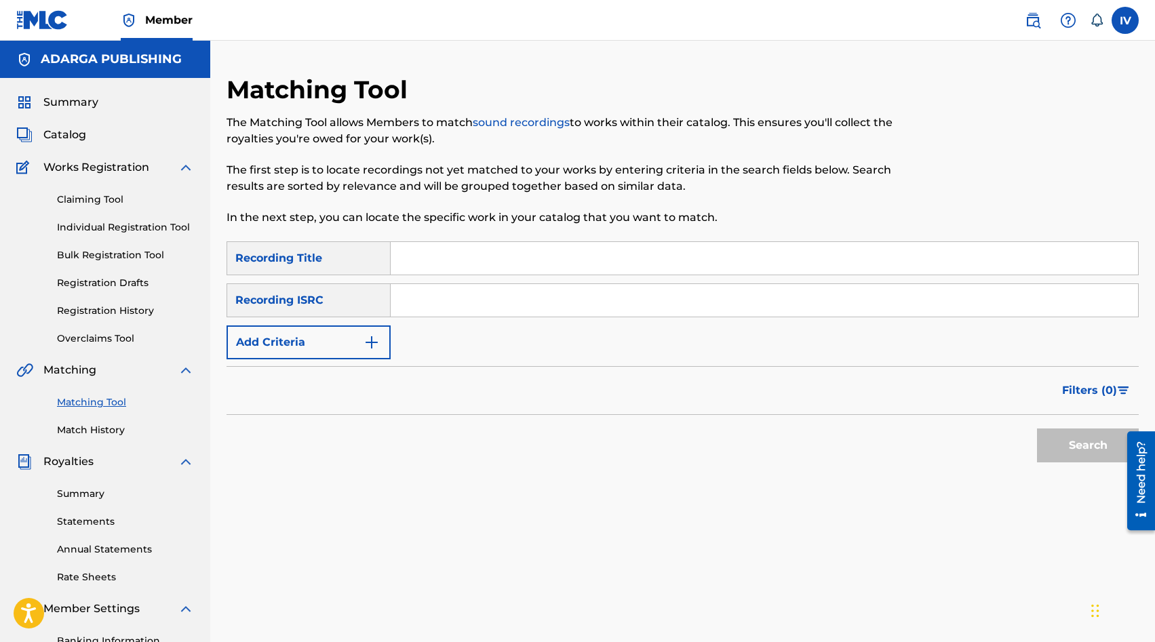
click at [427, 293] on input "Search Form" at bounding box center [764, 300] width 747 height 33
paste input "US3DF2473999"
click at [1037, 429] on button "Search" at bounding box center [1088, 446] width 102 height 34
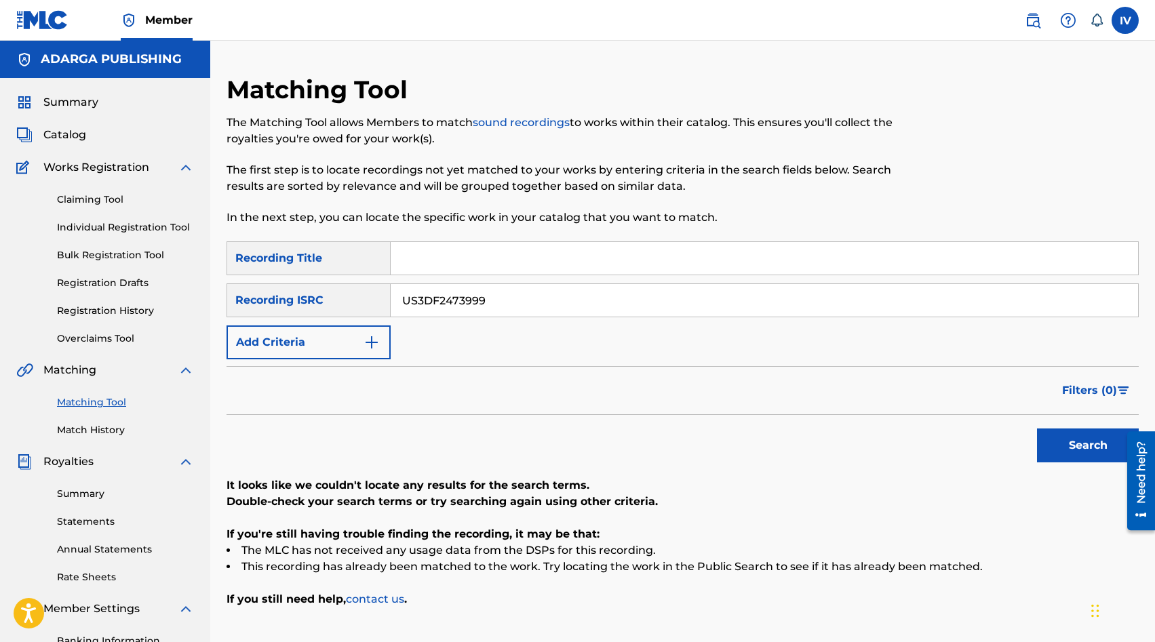
paste input "4001"
type input "US3DF2474001"
click at [1037, 429] on button "Search" at bounding box center [1088, 446] width 102 height 34
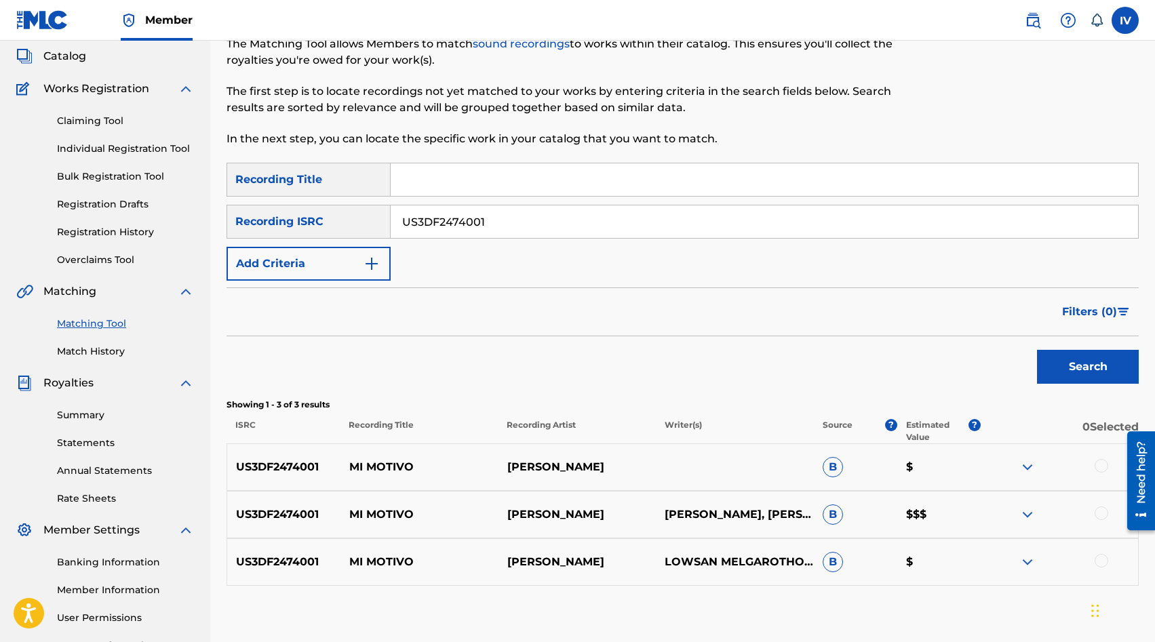
scroll to position [199, 0]
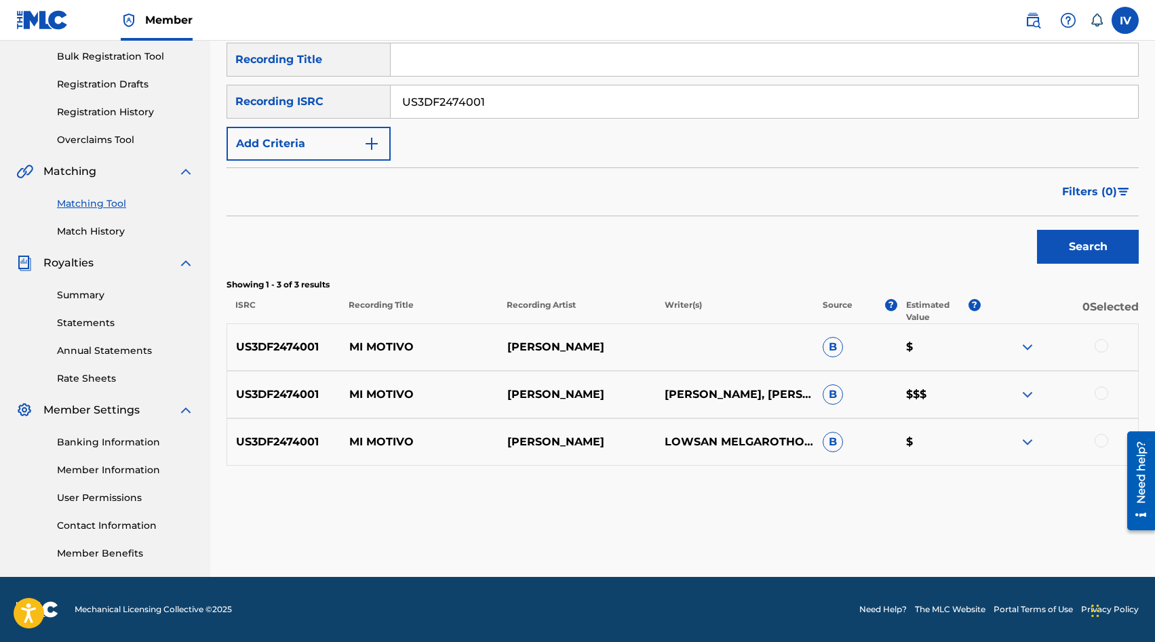
click at [1097, 346] on div at bounding box center [1101, 346] width 14 height 14
click at [1100, 388] on div at bounding box center [1101, 393] width 14 height 14
click at [1102, 444] on div at bounding box center [1101, 441] width 14 height 14
click at [955, 525] on button "Match 3 Groups" at bounding box center [953, 532] width 150 height 34
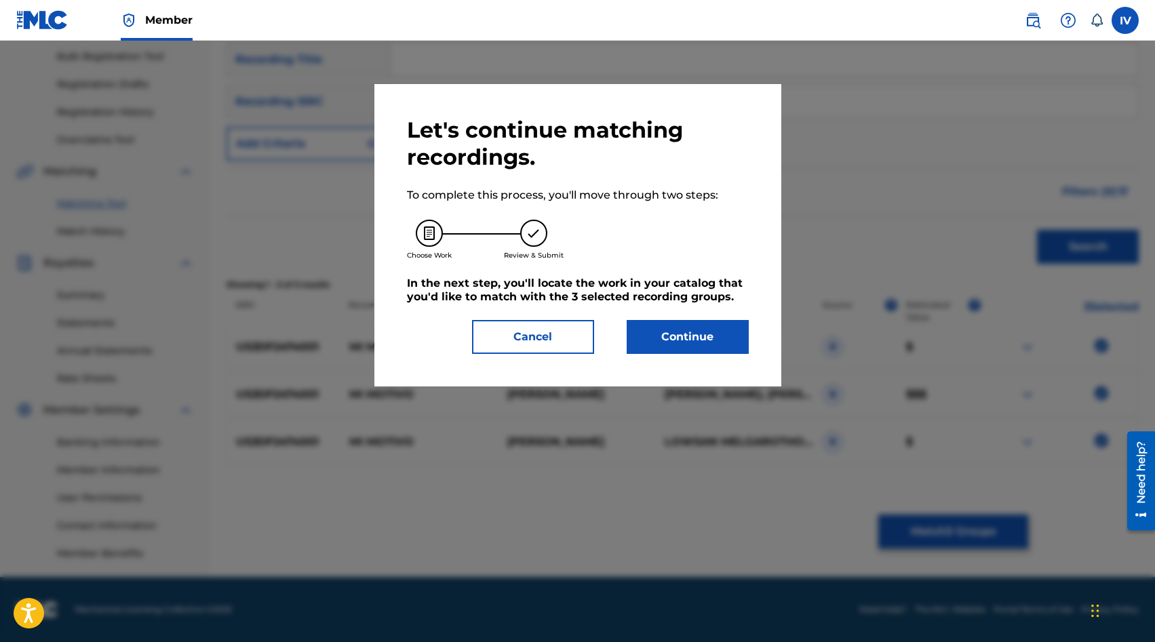
click at [675, 342] on button "Continue" at bounding box center [688, 337] width 122 height 34
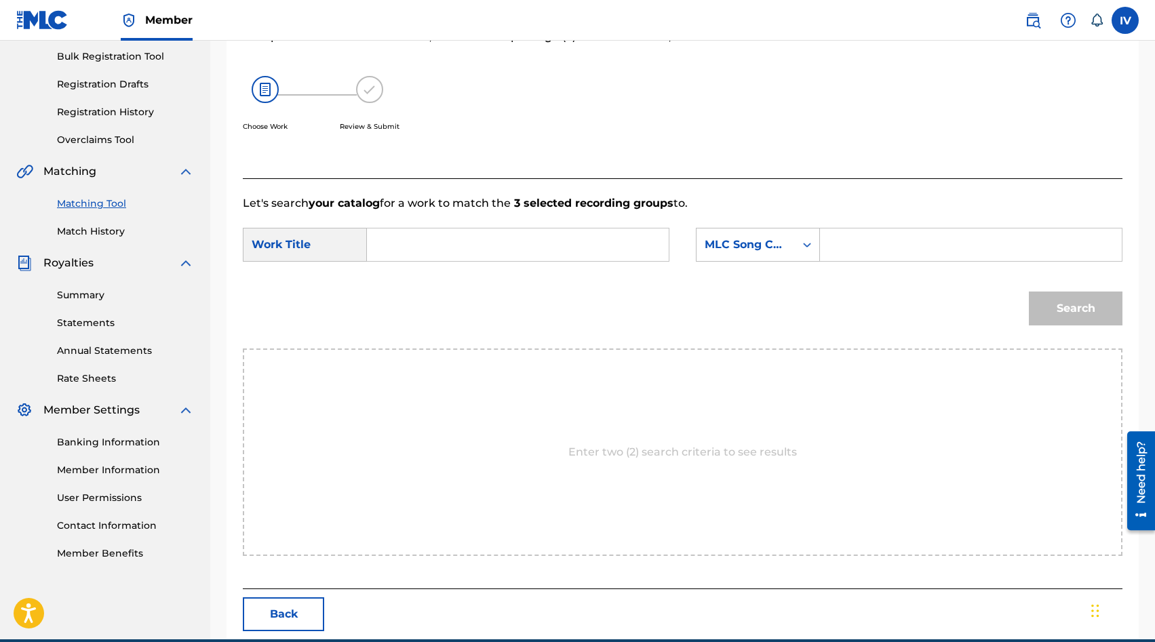
click at [509, 250] on input "Search Form" at bounding box center [517, 245] width 279 height 33
type input "mi motivo"
click at [803, 231] on div "Search Form" at bounding box center [807, 245] width 24 height 33
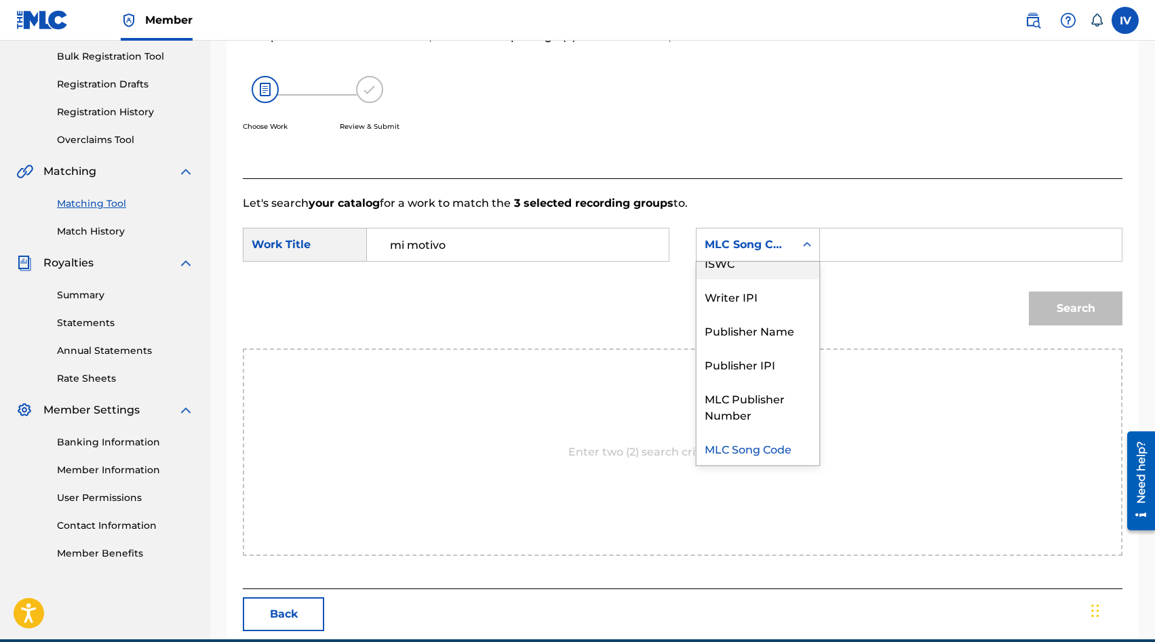
scroll to position [0, 0]
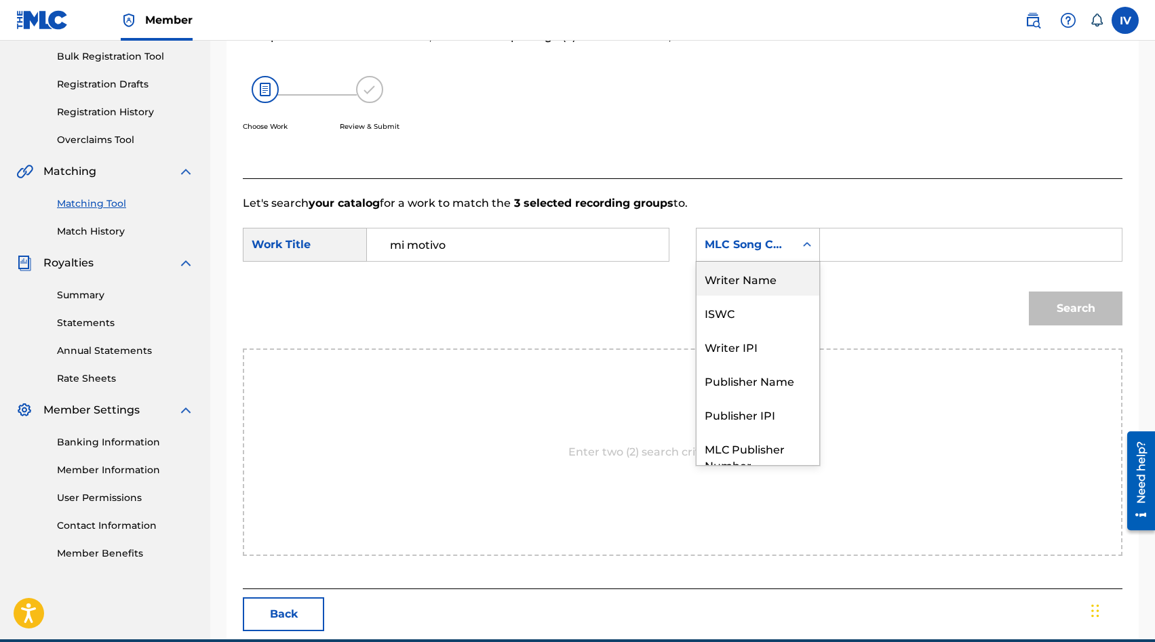
click at [733, 281] on div "Writer Name" at bounding box center [757, 279] width 123 height 34
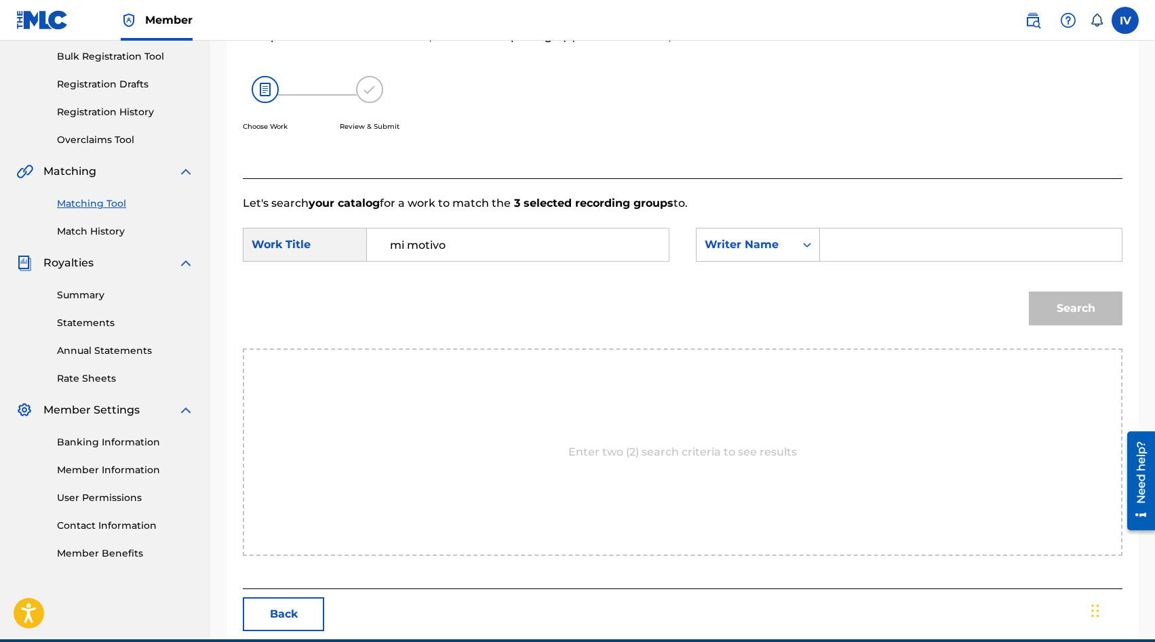
click at [864, 245] on input "Search Form" at bounding box center [970, 245] width 279 height 33
type input "lowsan"
click at [1029, 292] on button "Search" at bounding box center [1076, 309] width 94 height 34
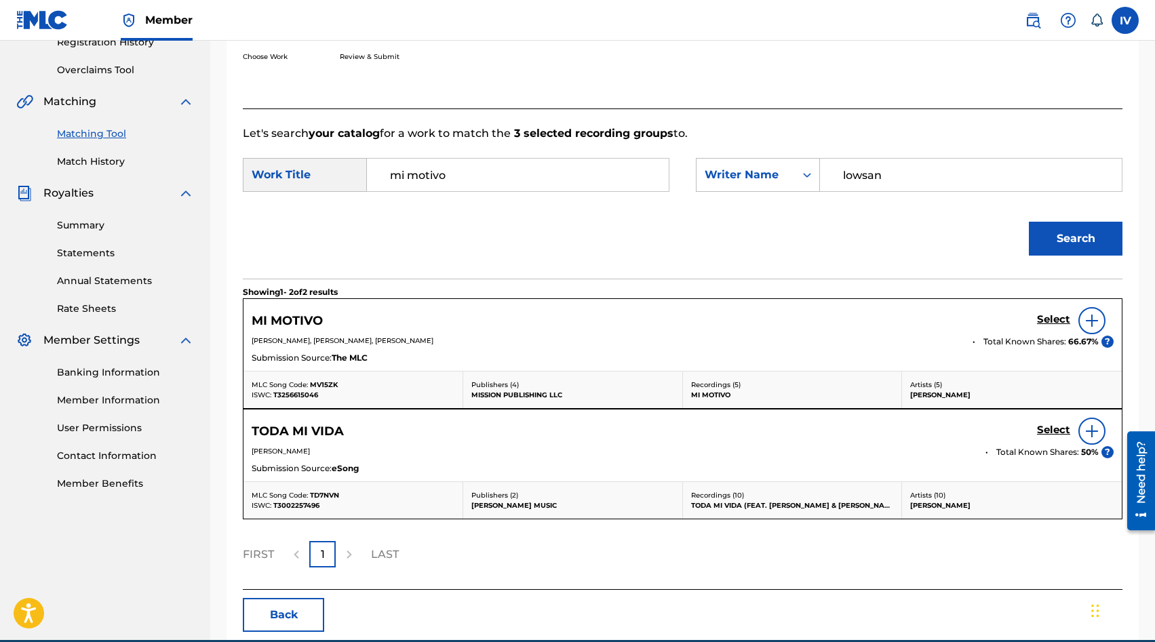
scroll to position [327, 0]
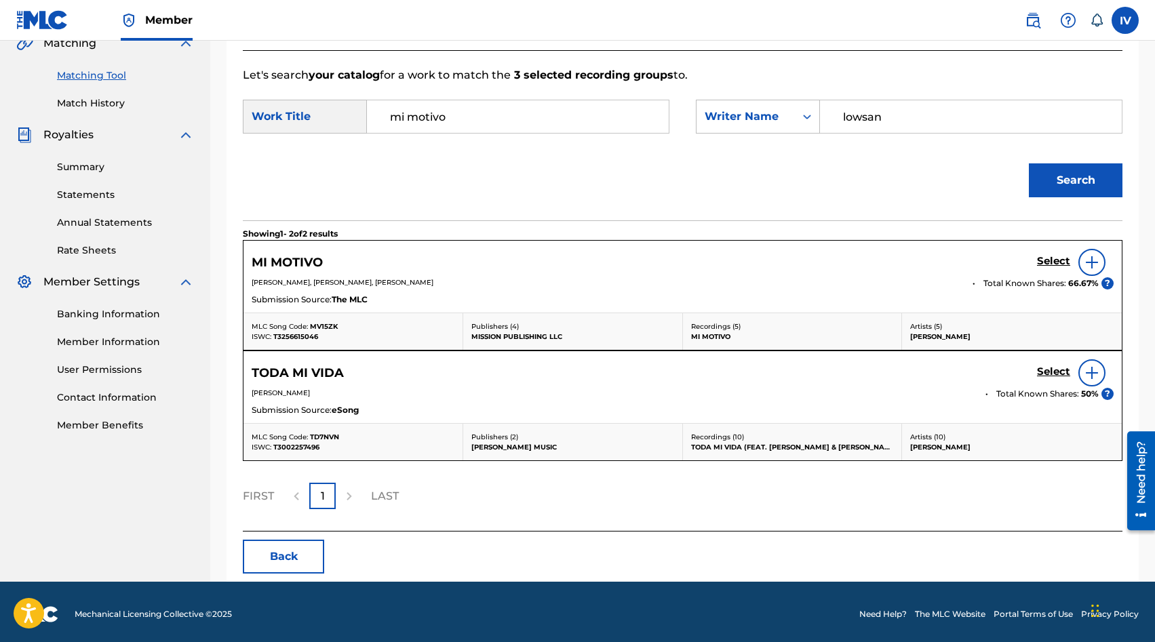
click at [1059, 259] on h5 "Select" at bounding box center [1053, 261] width 33 height 13
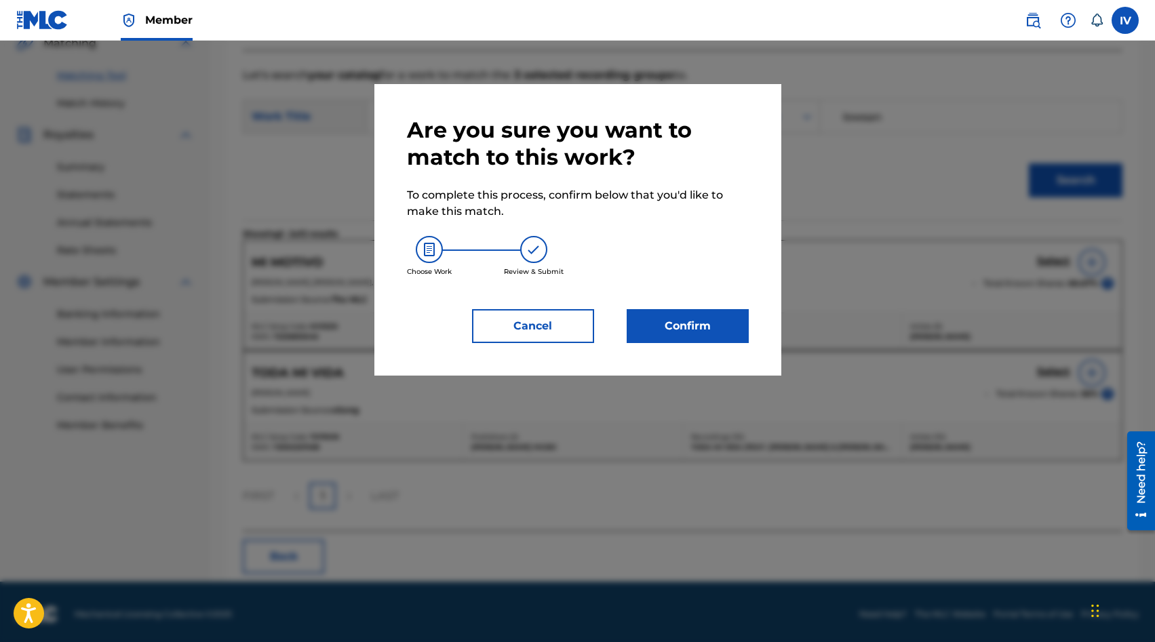
click at [624, 327] on div "Confirm" at bounding box center [679, 326] width 138 height 34
click at [653, 327] on button "Confirm" at bounding box center [688, 326] width 122 height 34
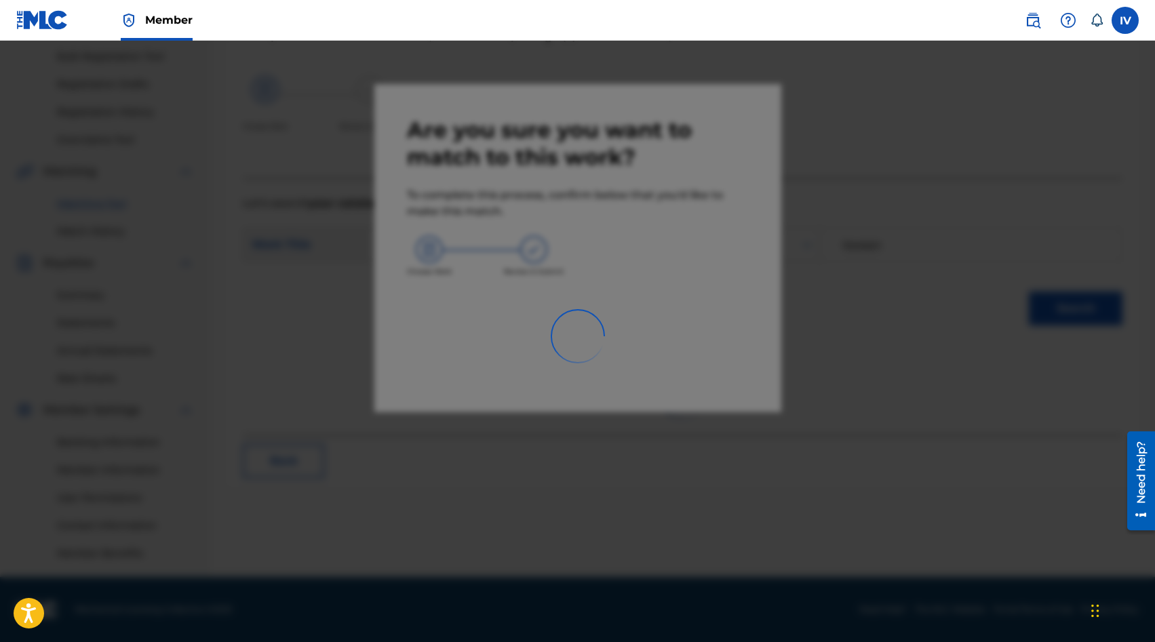
scroll to position [199, 0]
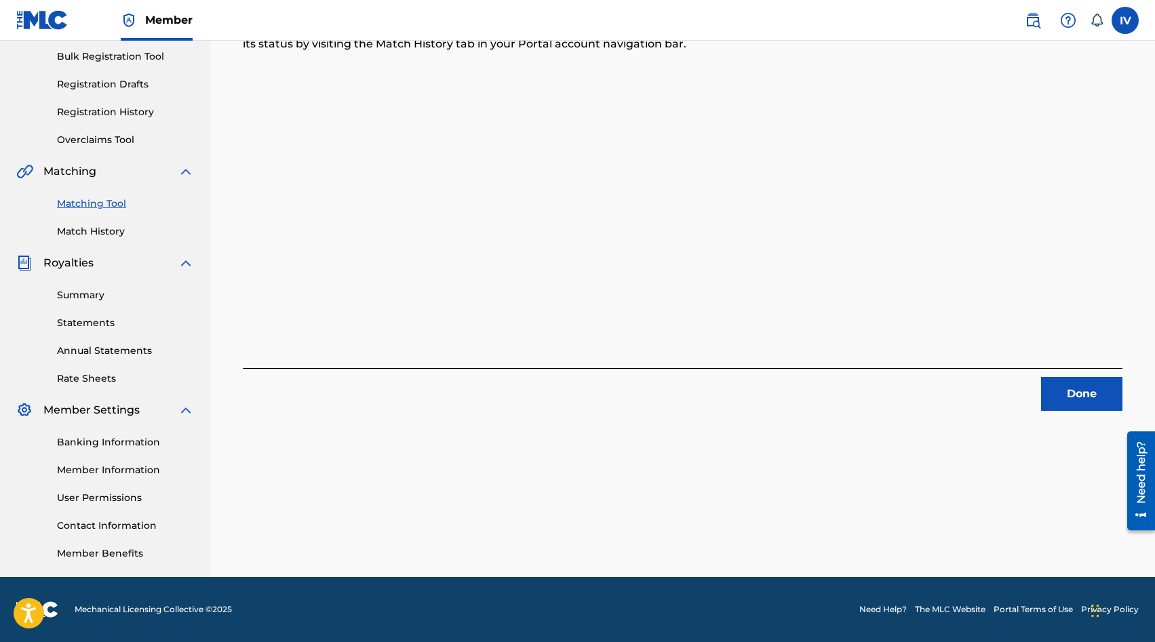
click at [1068, 391] on button "Done" at bounding box center [1081, 394] width 81 height 34
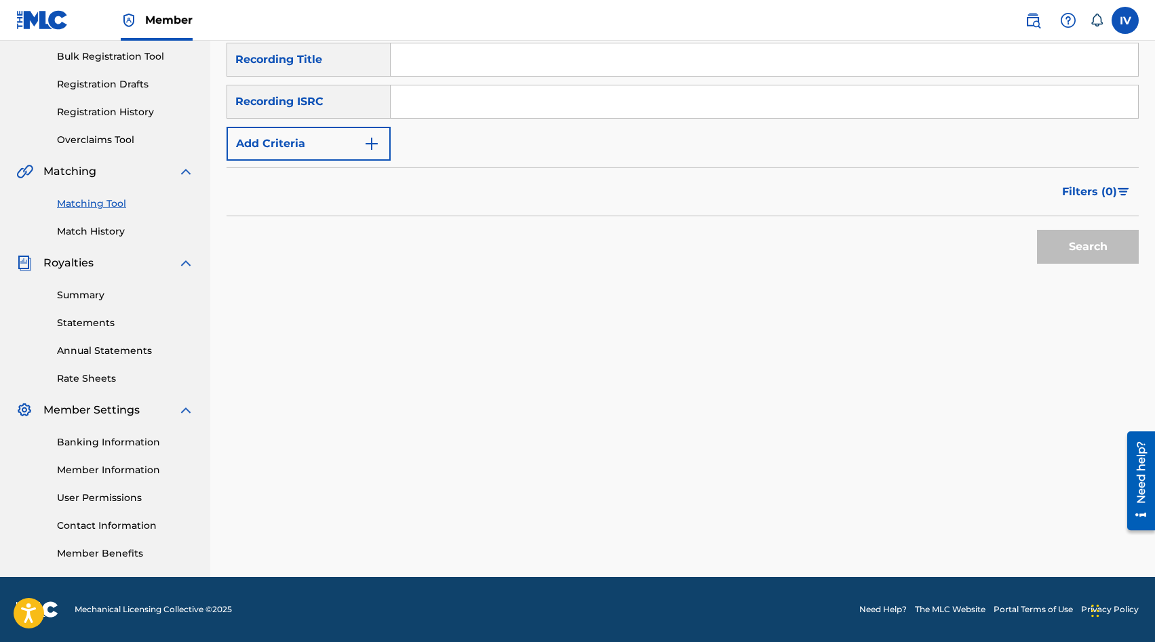
click at [471, 123] on div "SearchWithCriteria3a3bc500-0ea5-4c65-9e1b-edb5b41fc455 Recording Title SearchWi…" at bounding box center [682, 102] width 912 height 118
click at [458, 110] on input "Search Form" at bounding box center [764, 101] width 747 height 33
paste input "US3DF2474002"
click at [1037, 230] on button "Search" at bounding box center [1088, 247] width 102 height 34
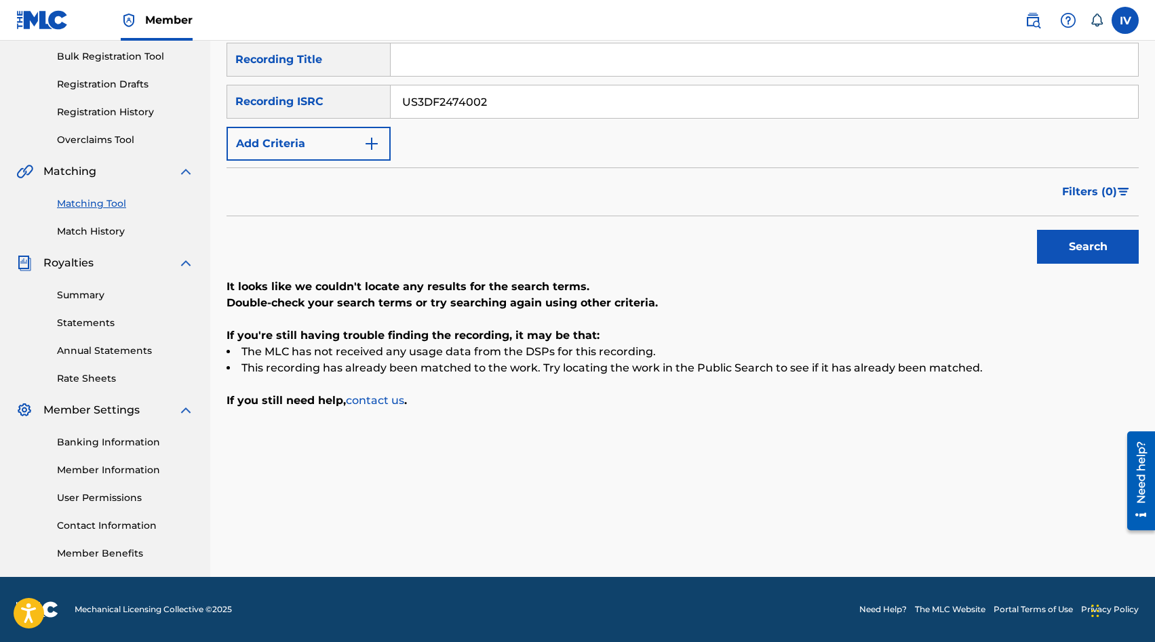
click at [462, 98] on input "US3DF2474002" at bounding box center [764, 101] width 747 height 33
paste input "3"
click at [1037, 230] on button "Search" at bounding box center [1088, 247] width 102 height 34
paste input "3990"
type input "US3DF2473990"
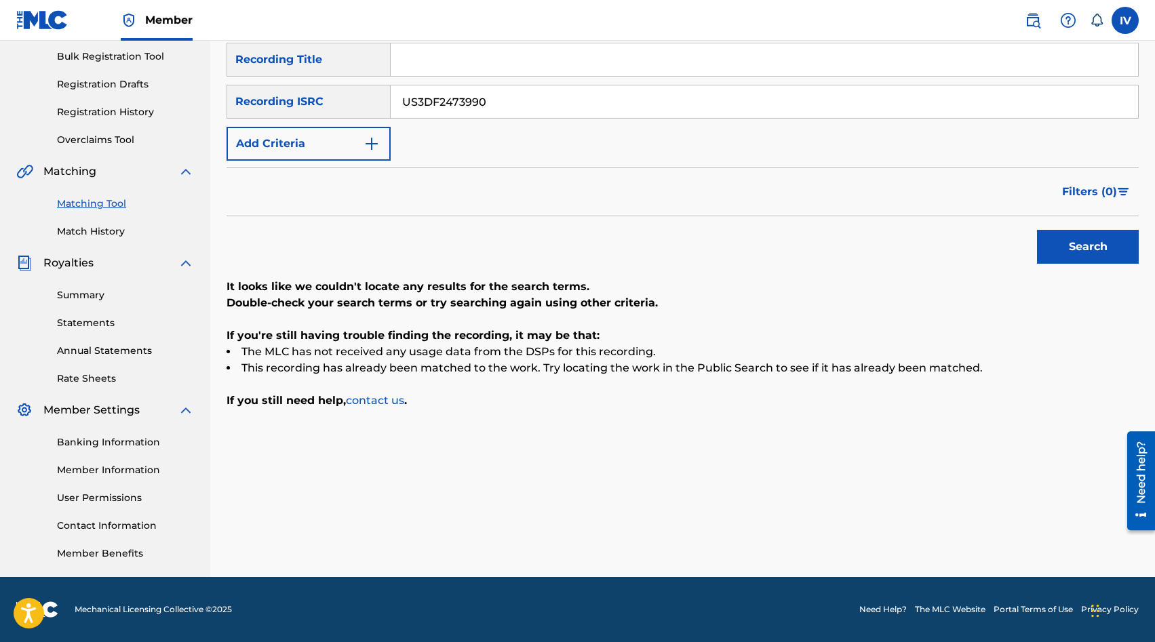
click at [1037, 230] on button "Search" at bounding box center [1088, 247] width 102 height 34
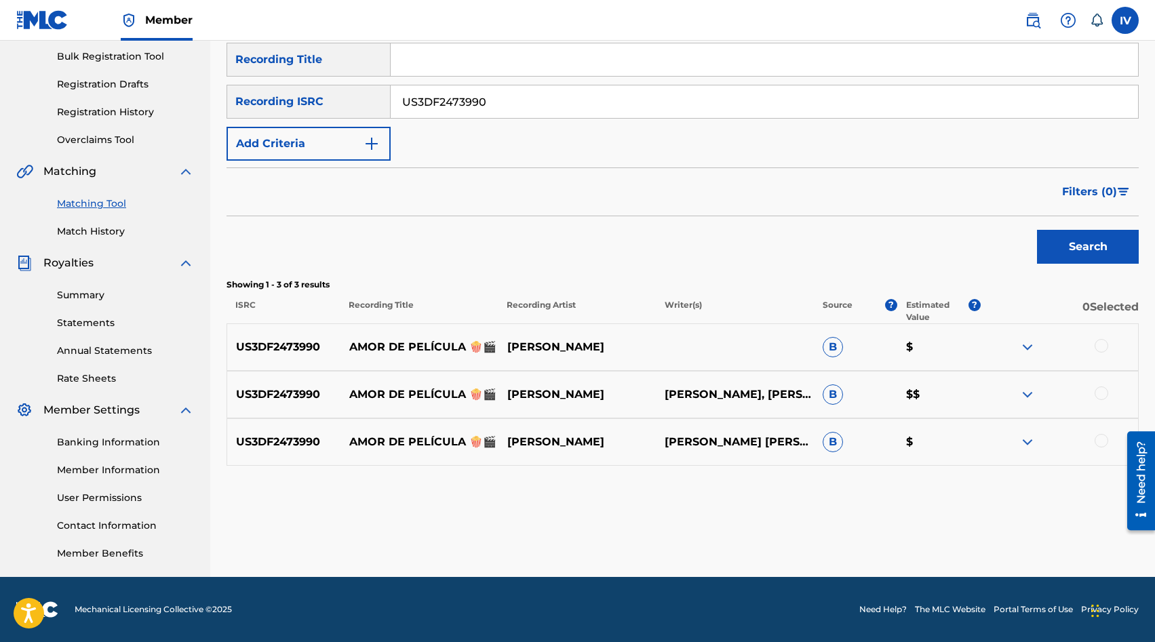
click at [1103, 342] on div at bounding box center [1101, 346] width 14 height 14
click at [1103, 394] on div at bounding box center [1101, 393] width 14 height 14
click at [1101, 439] on div at bounding box center [1101, 441] width 14 height 14
click at [959, 543] on button "Match 3 Groups" at bounding box center [953, 532] width 150 height 34
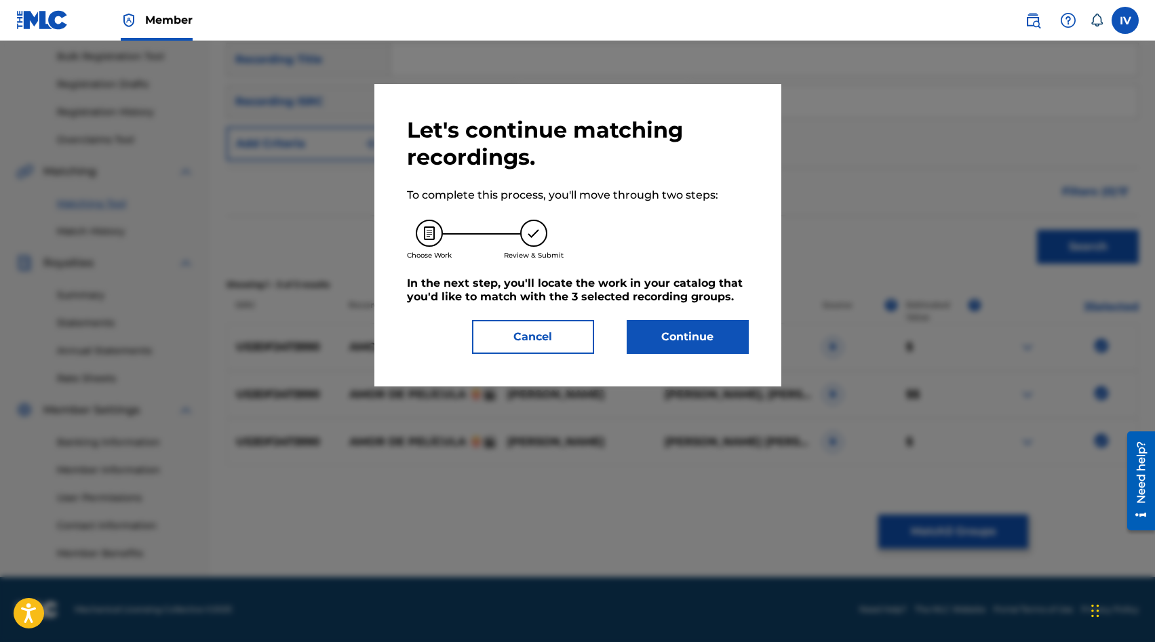
click at [647, 320] on button "Continue" at bounding box center [688, 337] width 122 height 34
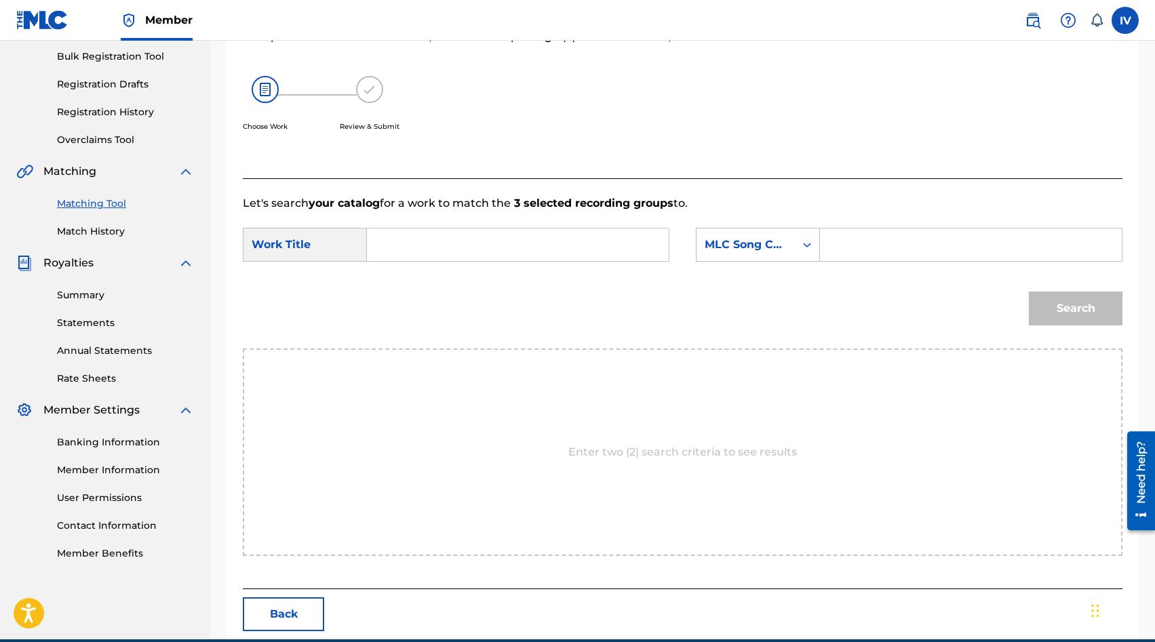
click at [495, 252] on input "Search Form" at bounding box center [517, 245] width 279 height 33
click at [418, 283] on div "amor de pe lícula" at bounding box center [415, 283] width 75 height 41
type input "amor de película"
click at [772, 247] on div "MLC Song Code" at bounding box center [745, 245] width 82 height 16
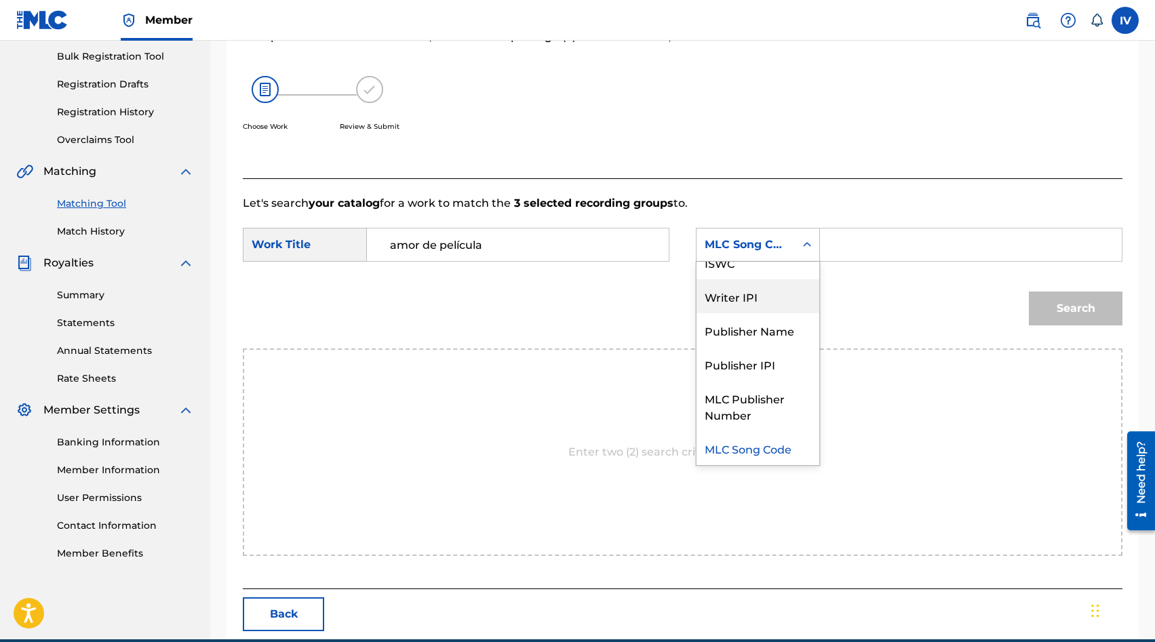
scroll to position [0, 0]
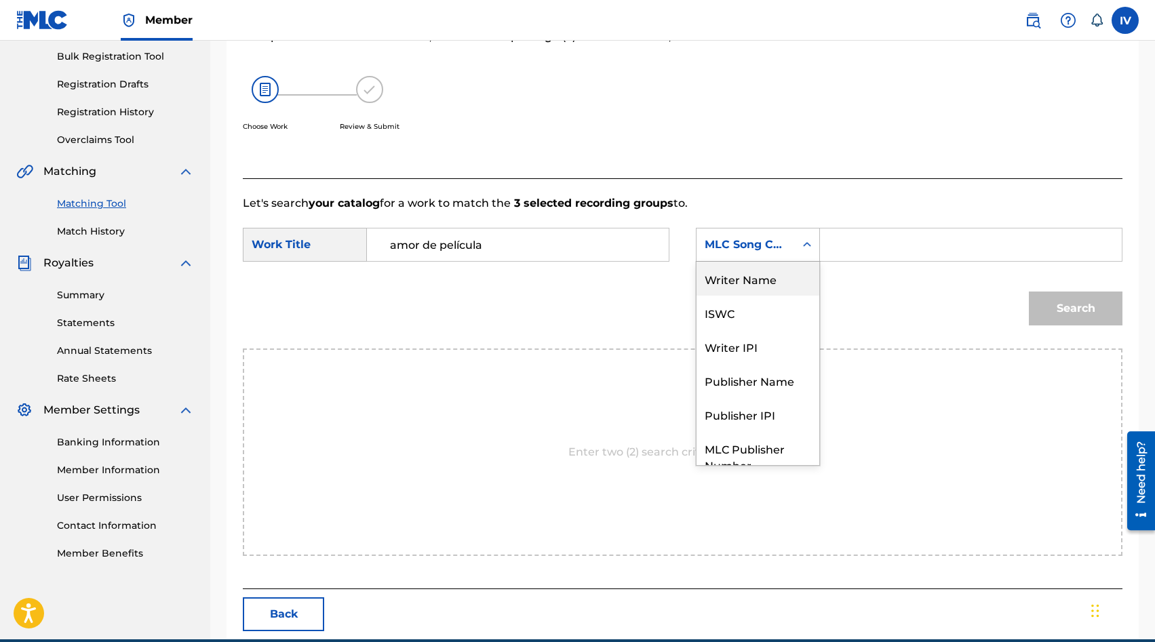
click at [728, 278] on div "Writer Name" at bounding box center [757, 279] width 123 height 34
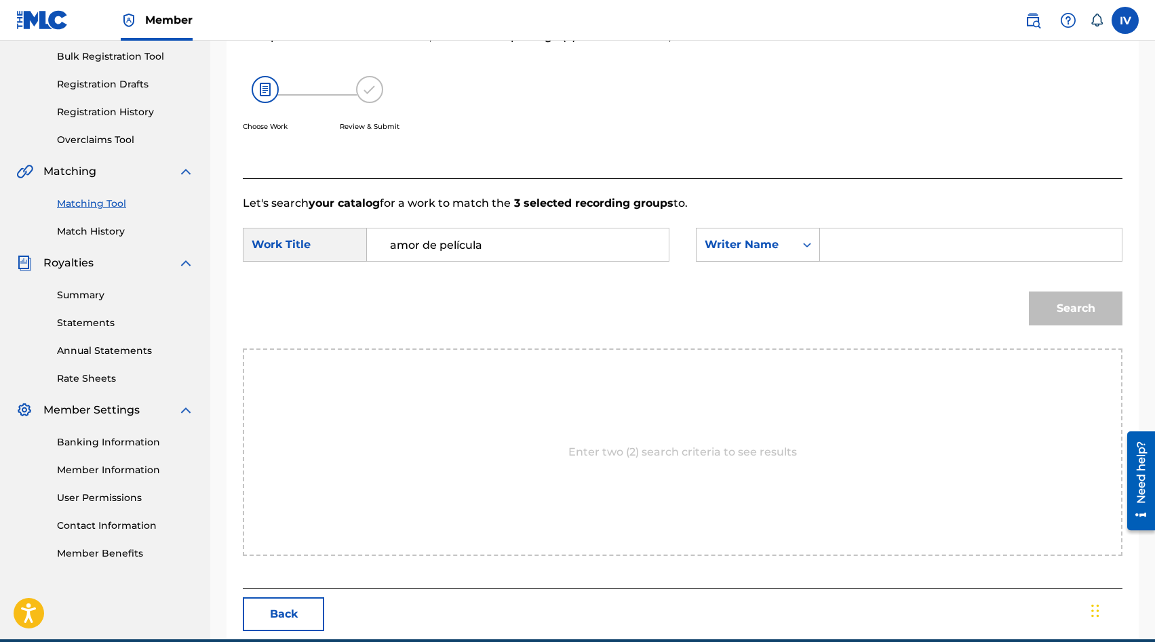
click at [892, 234] on input "Search Form" at bounding box center [970, 245] width 279 height 33
type input "lowsan"
click at [1029, 292] on button "Search" at bounding box center [1076, 309] width 94 height 34
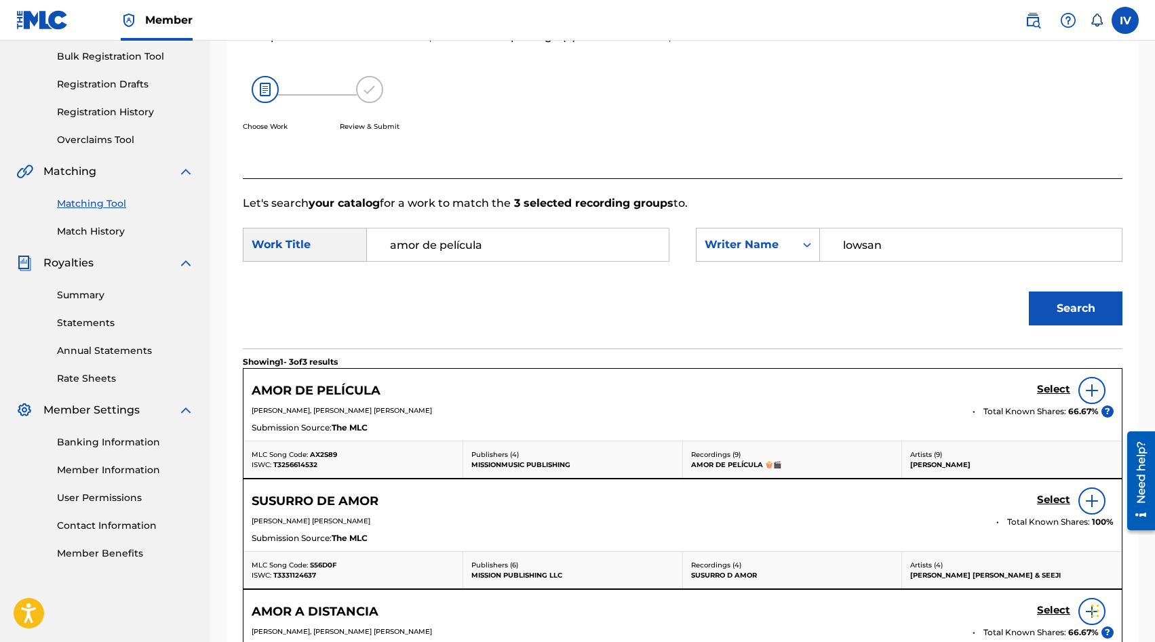
click at [1052, 392] on h5 "Select" at bounding box center [1053, 389] width 33 height 13
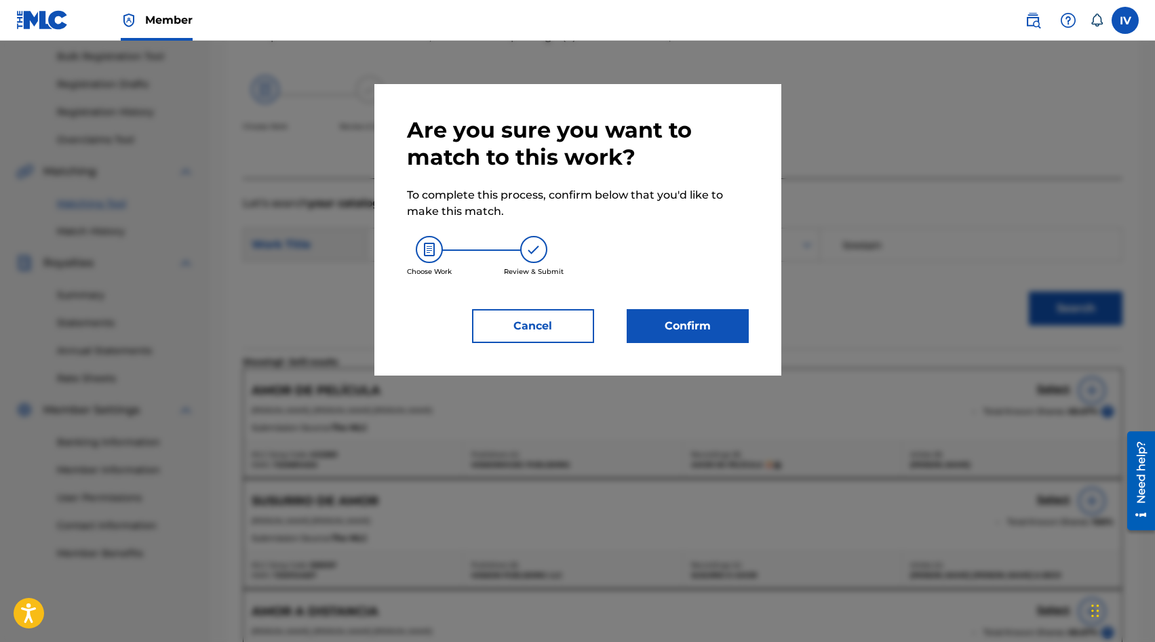
click at [681, 319] on button "Confirm" at bounding box center [688, 326] width 122 height 34
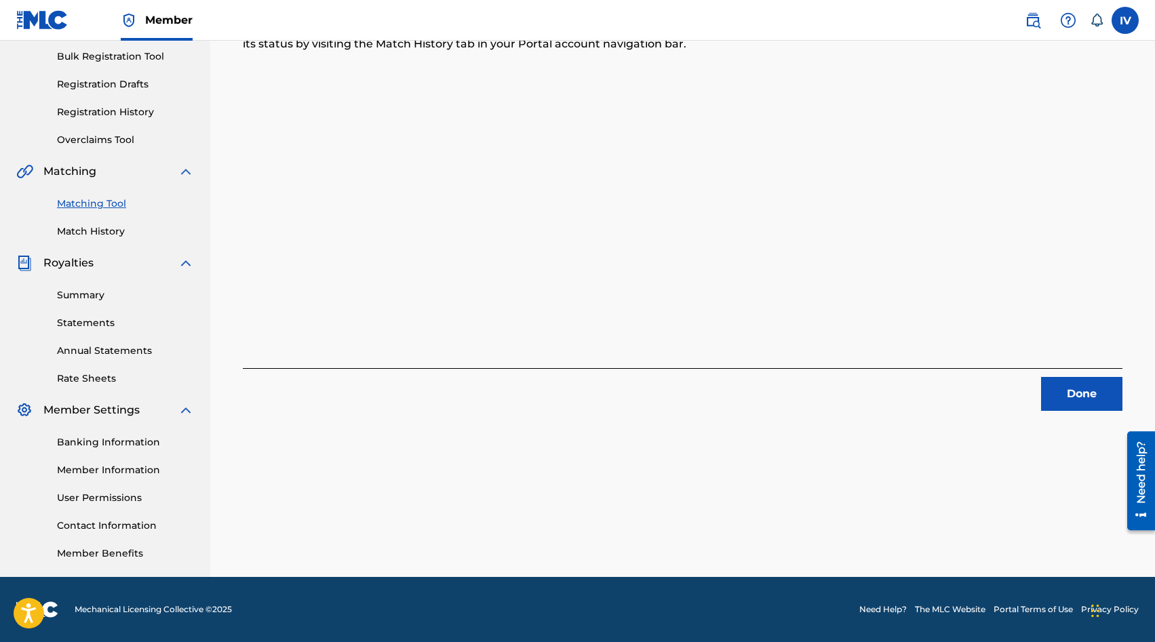
click at [1066, 395] on button "Done" at bounding box center [1081, 394] width 81 height 34
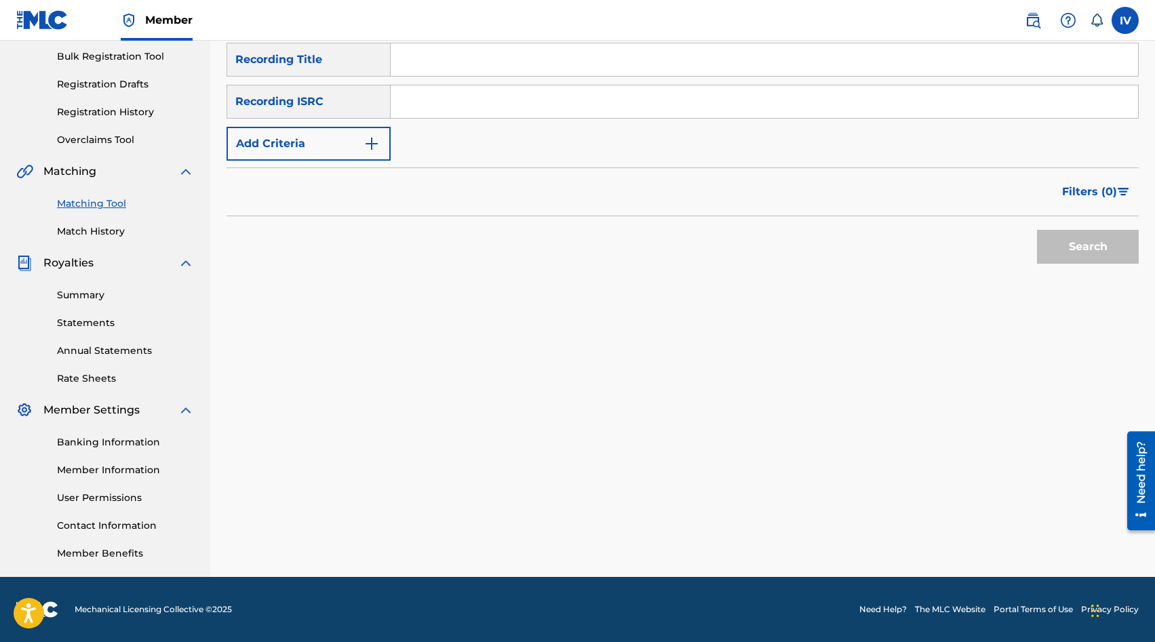
click at [466, 103] on input "Search Form" at bounding box center [764, 101] width 747 height 33
paste input "US3DF2474006"
type input "US3DF2474006"
click at [1037, 230] on button "Search" at bounding box center [1088, 247] width 102 height 34
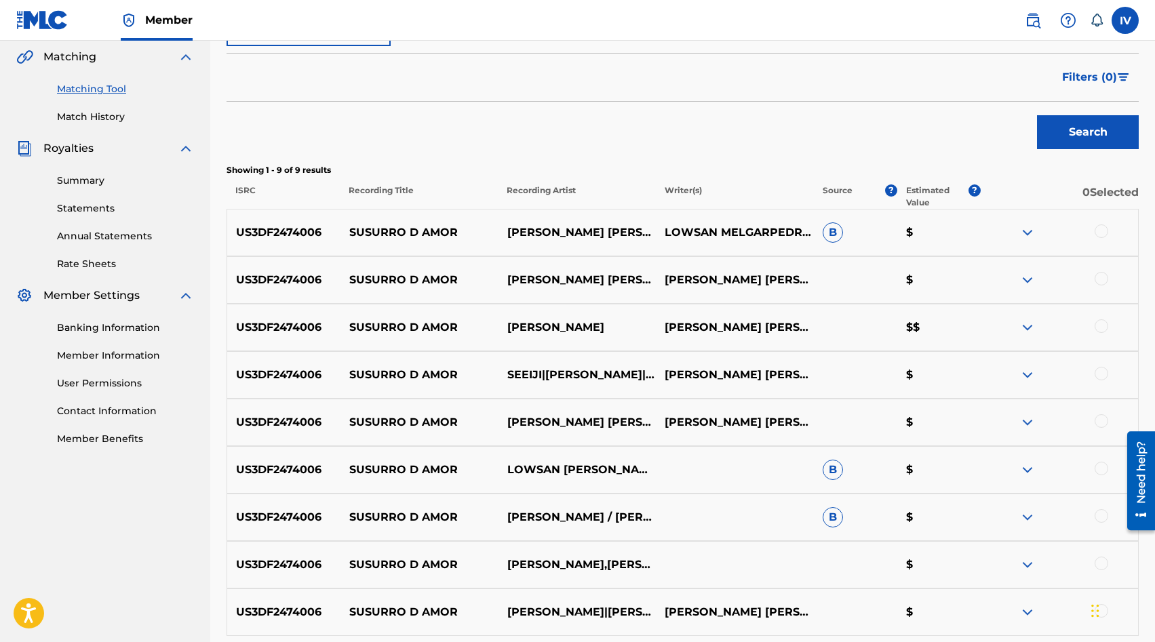
scroll to position [440, 0]
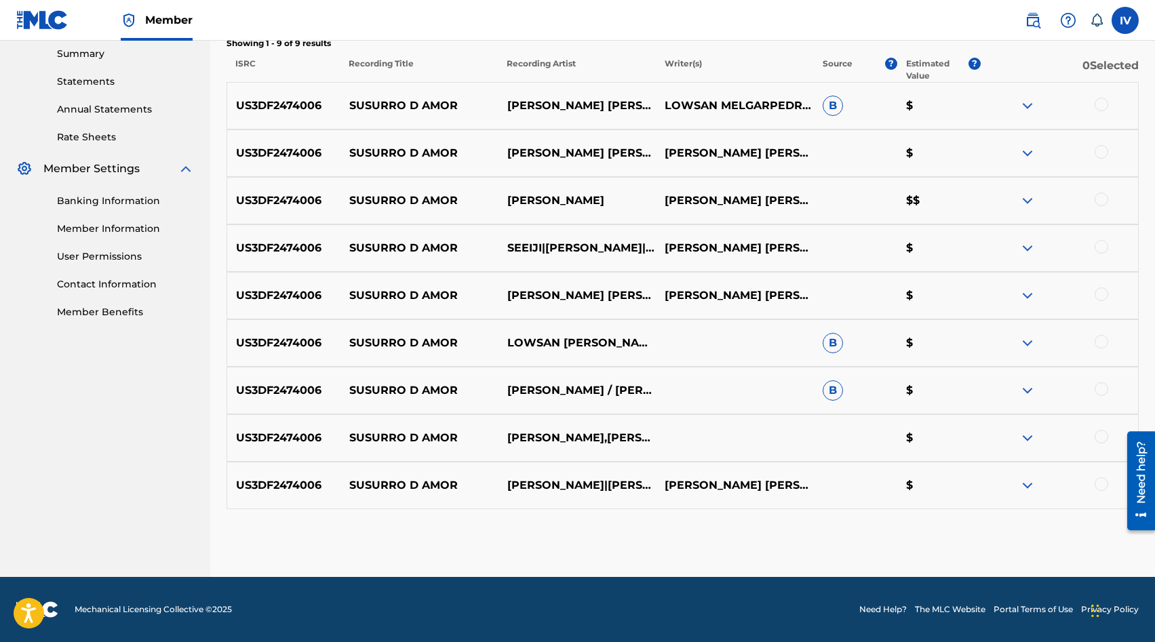
click at [1104, 490] on div at bounding box center [1101, 484] width 14 height 14
click at [1103, 434] on div at bounding box center [1101, 437] width 14 height 14
click at [1102, 386] on div at bounding box center [1101, 389] width 14 height 14
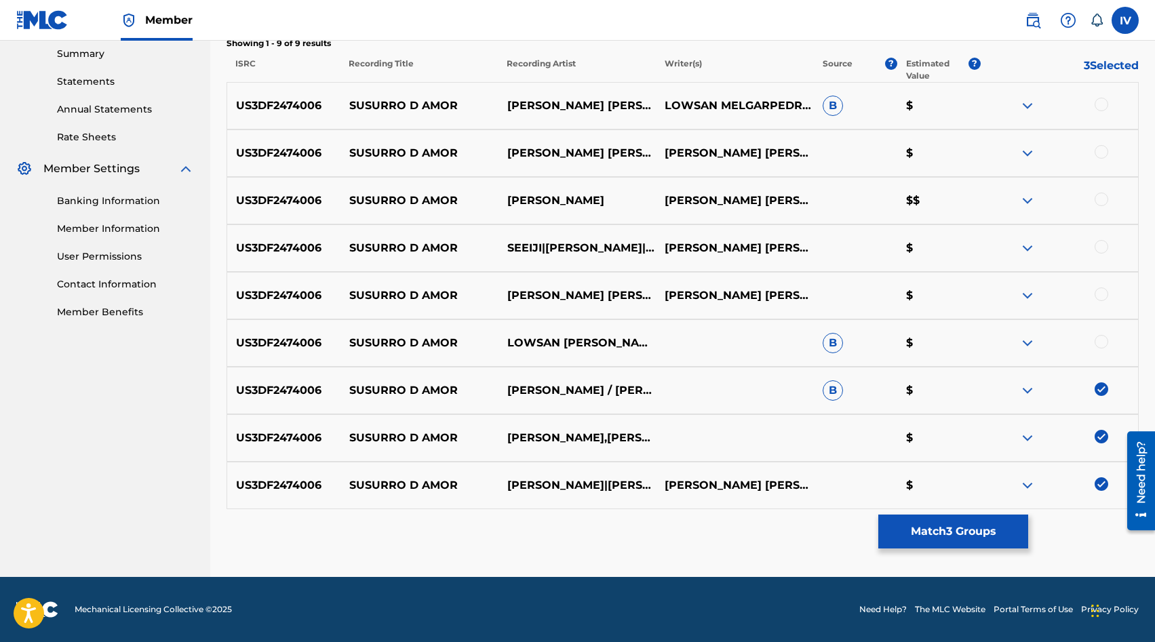
click at [1101, 342] on div at bounding box center [1101, 342] width 14 height 14
click at [1099, 290] on div at bounding box center [1101, 294] width 14 height 14
click at [1099, 253] on div at bounding box center [1059, 248] width 158 height 16
click at [1099, 244] on div at bounding box center [1101, 247] width 14 height 14
click at [1098, 193] on div at bounding box center [1101, 200] width 14 height 14
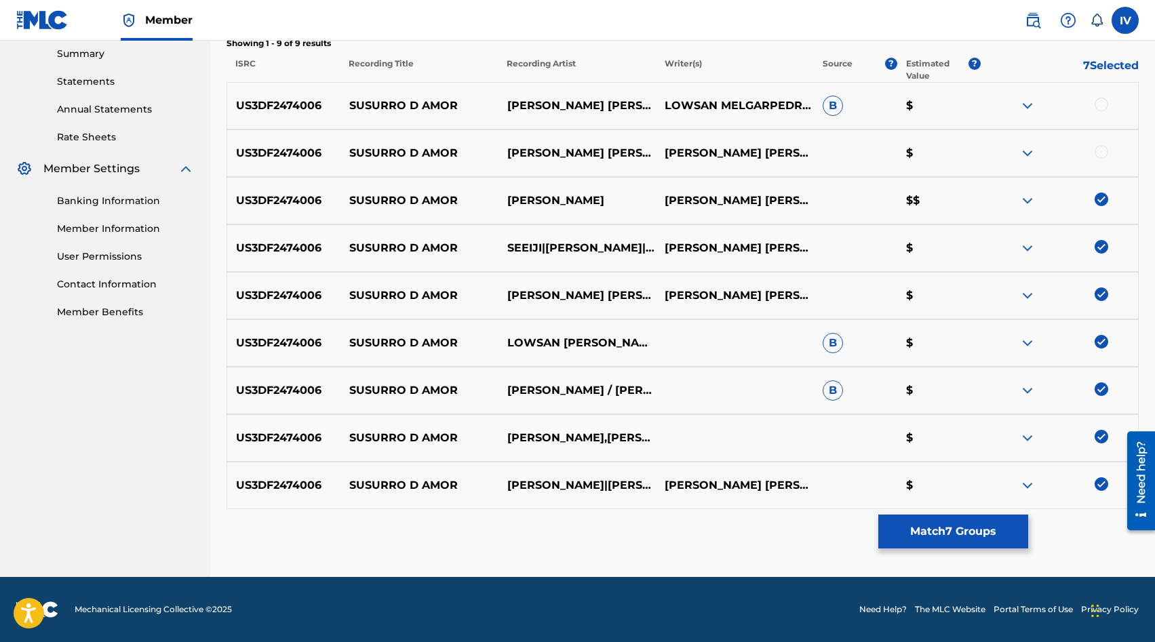
click at [1098, 147] on div at bounding box center [1101, 152] width 14 height 14
click at [1098, 106] on div at bounding box center [1101, 105] width 14 height 14
click at [958, 527] on button "Match 9 Groups" at bounding box center [953, 532] width 150 height 34
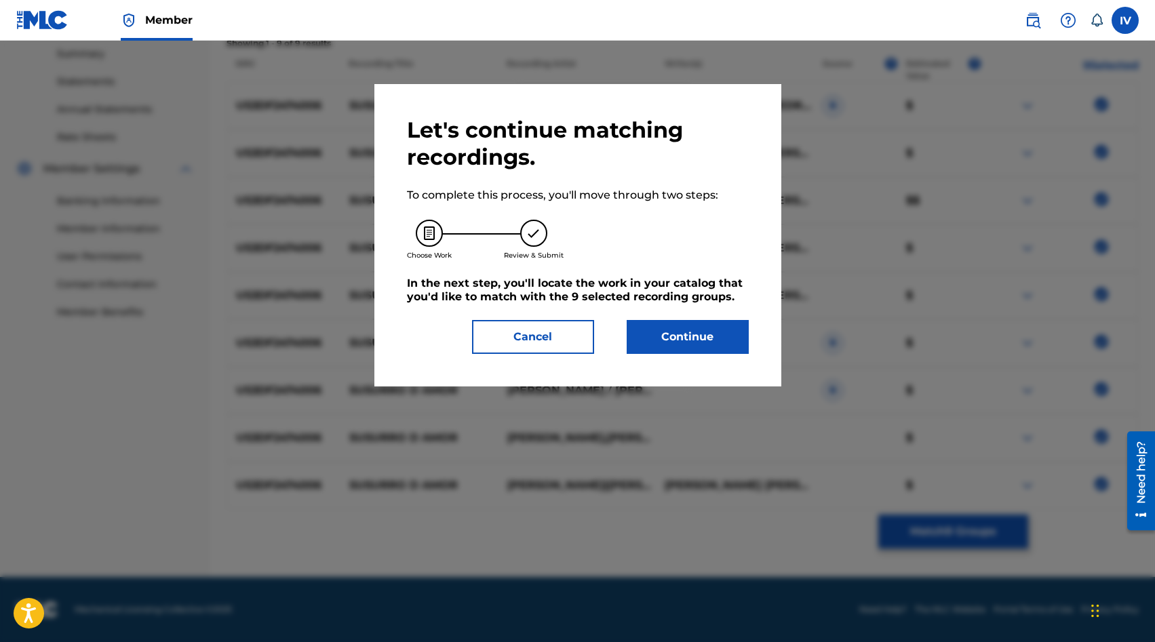
click at [715, 353] on button "Continue" at bounding box center [688, 337] width 122 height 34
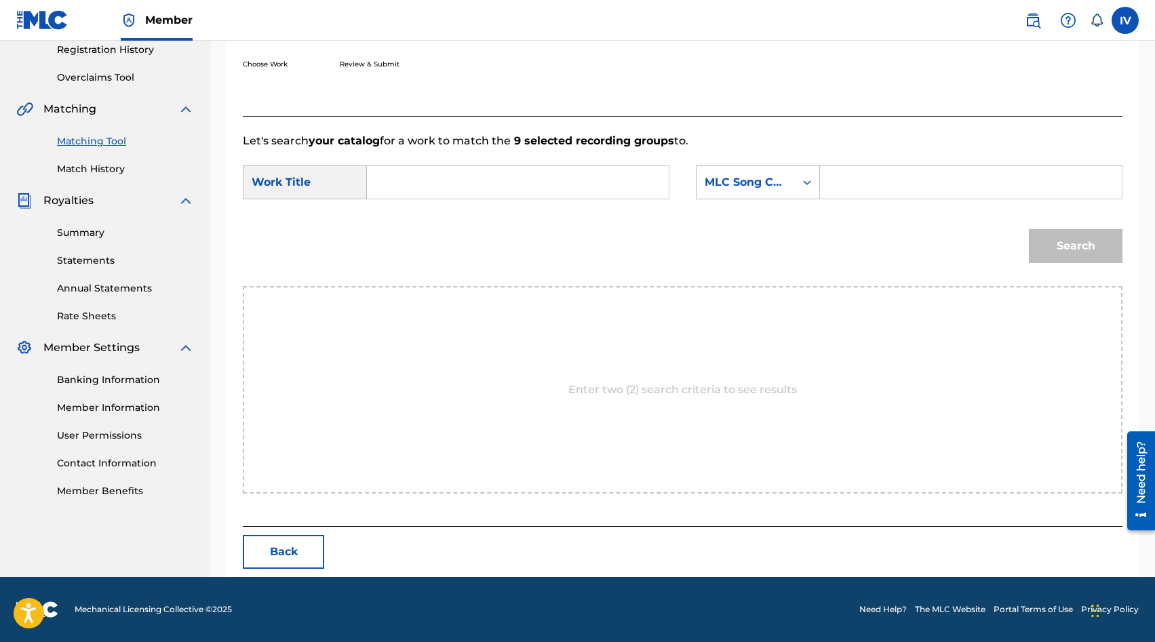
scroll to position [261, 0]
click at [532, 180] on input "Search Form" at bounding box center [517, 182] width 279 height 33
click at [420, 233] on span "de amor" at bounding box center [419, 220] width 58 height 29
type input "susurro de amor"
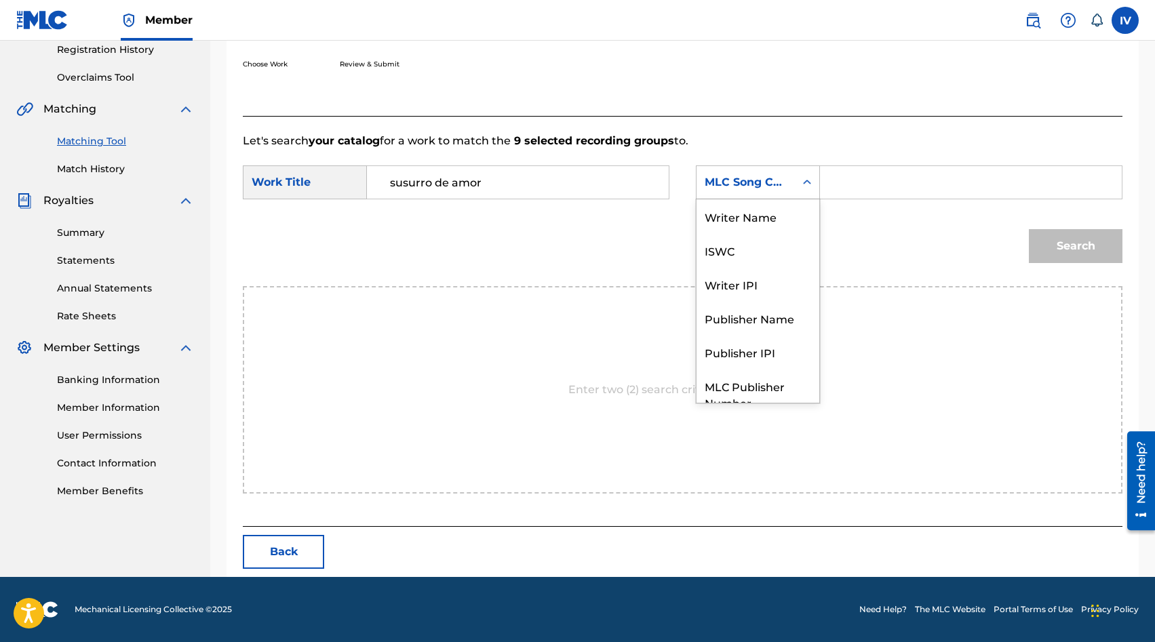
click at [754, 188] on div "MLC Song Code" at bounding box center [745, 182] width 82 height 16
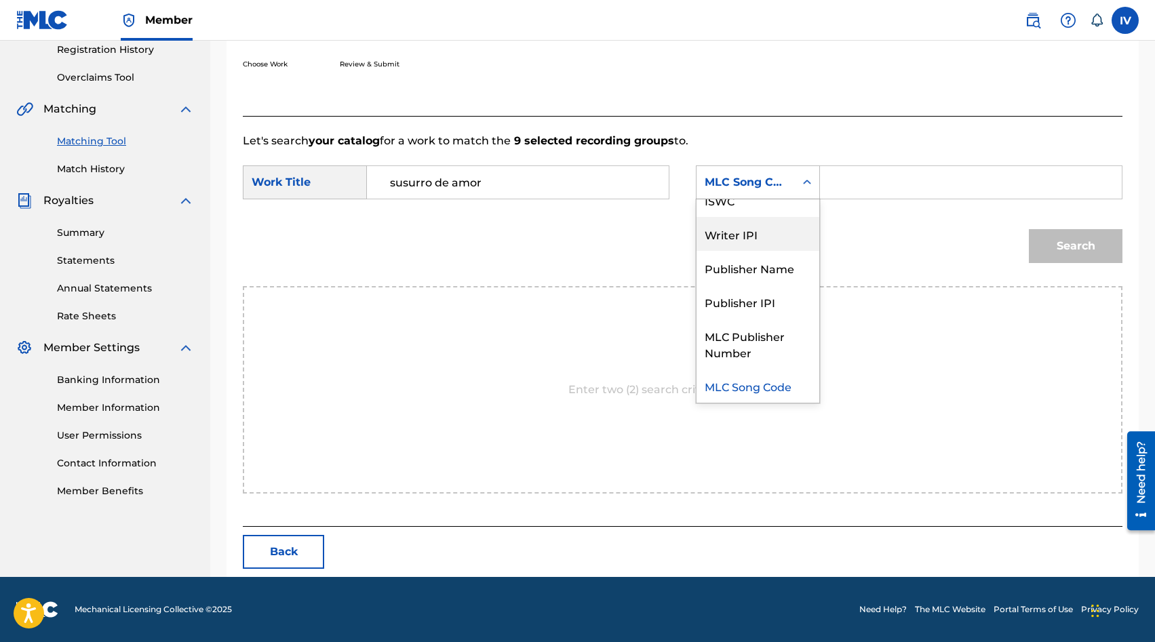
scroll to position [0, 0]
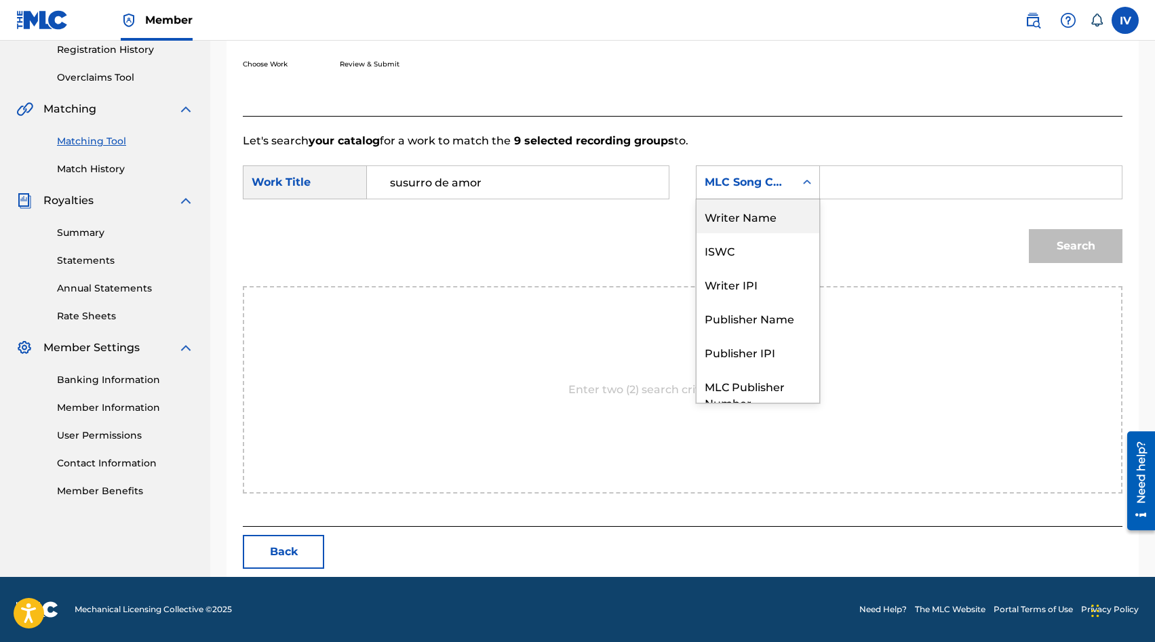
click at [749, 226] on div "Writer Name" at bounding box center [757, 216] width 123 height 34
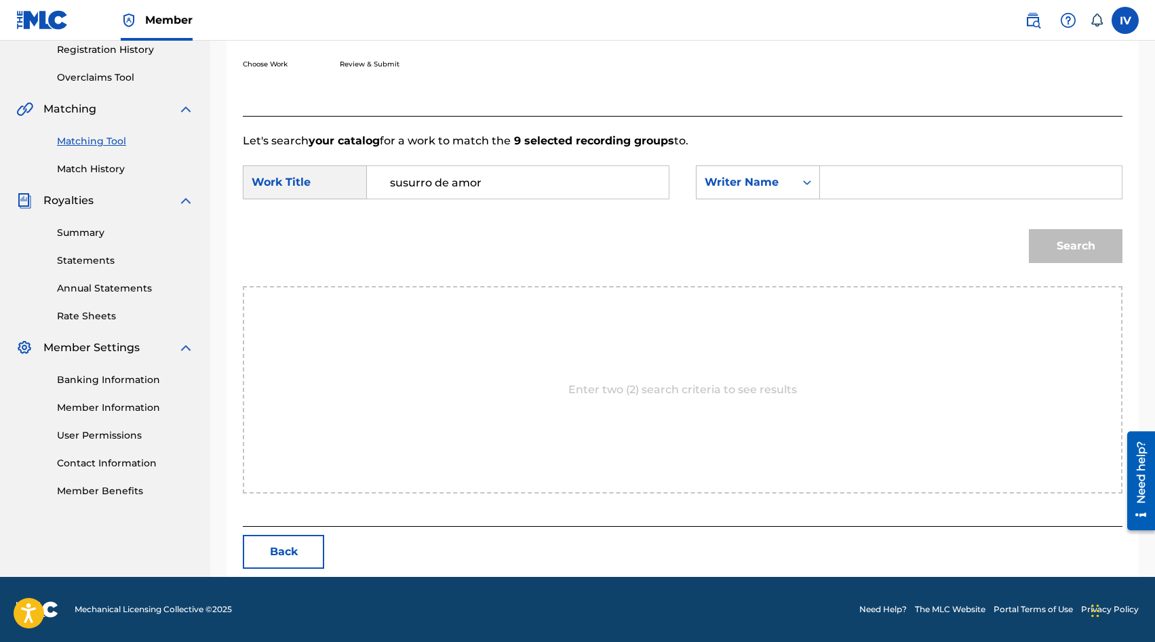
click at [853, 188] on input "Search Form" at bounding box center [970, 182] width 279 height 33
type input "lowsan"
click at [1029, 229] on button "Search" at bounding box center [1076, 246] width 94 height 34
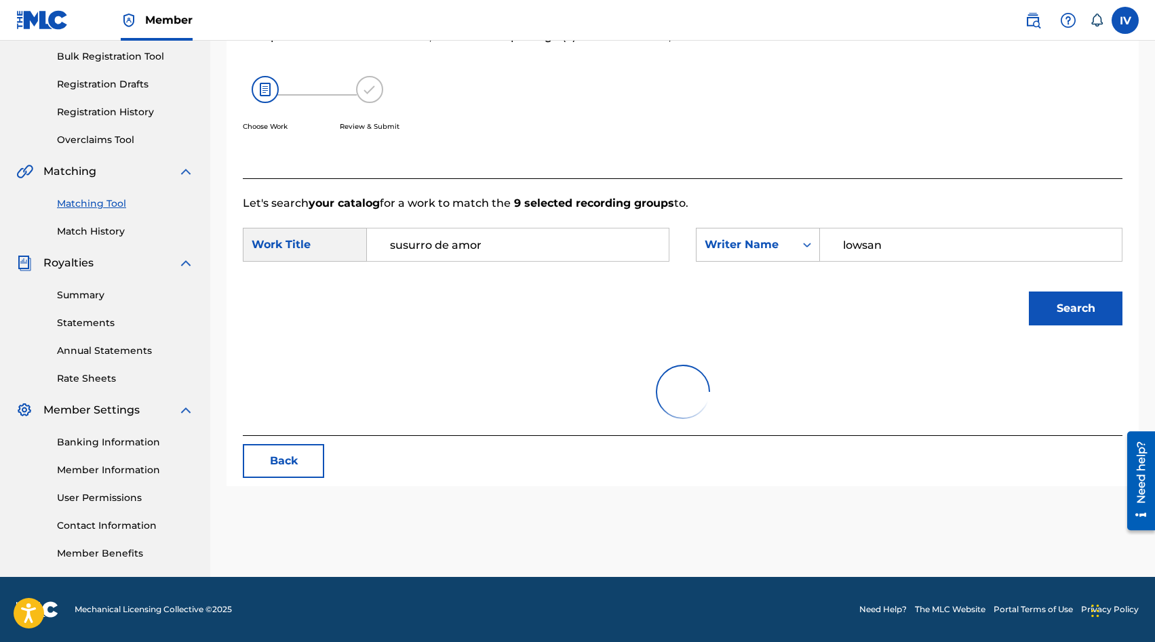
scroll to position [261, 0]
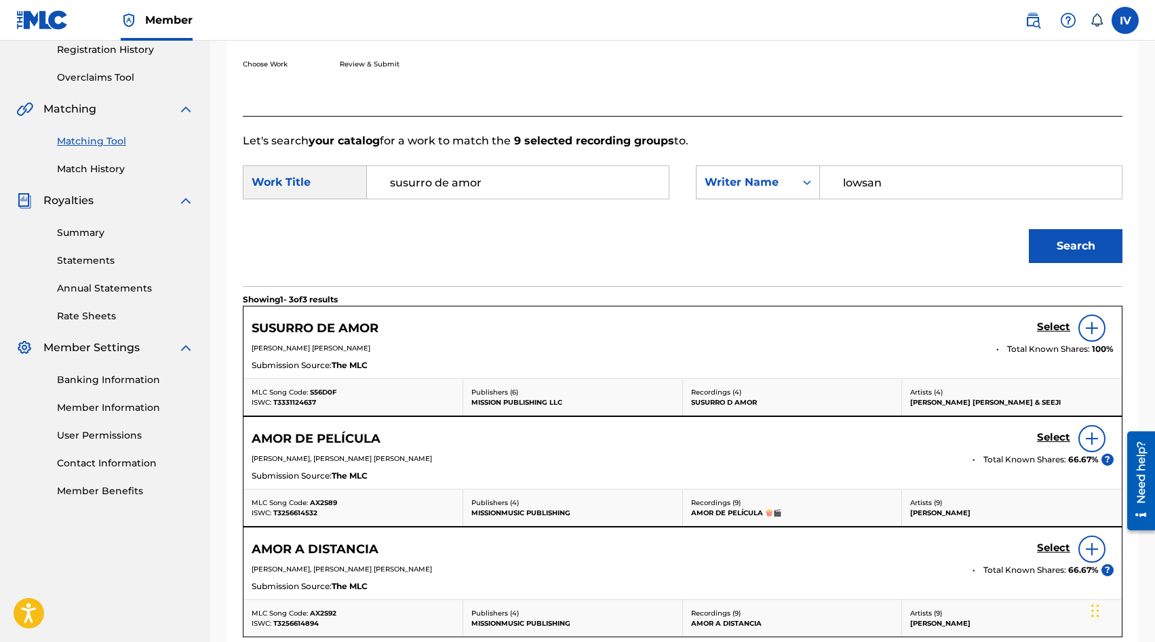
click at [1056, 317] on div "Select" at bounding box center [1075, 328] width 77 height 27
click at [1053, 324] on h5 "Select" at bounding box center [1053, 327] width 33 height 13
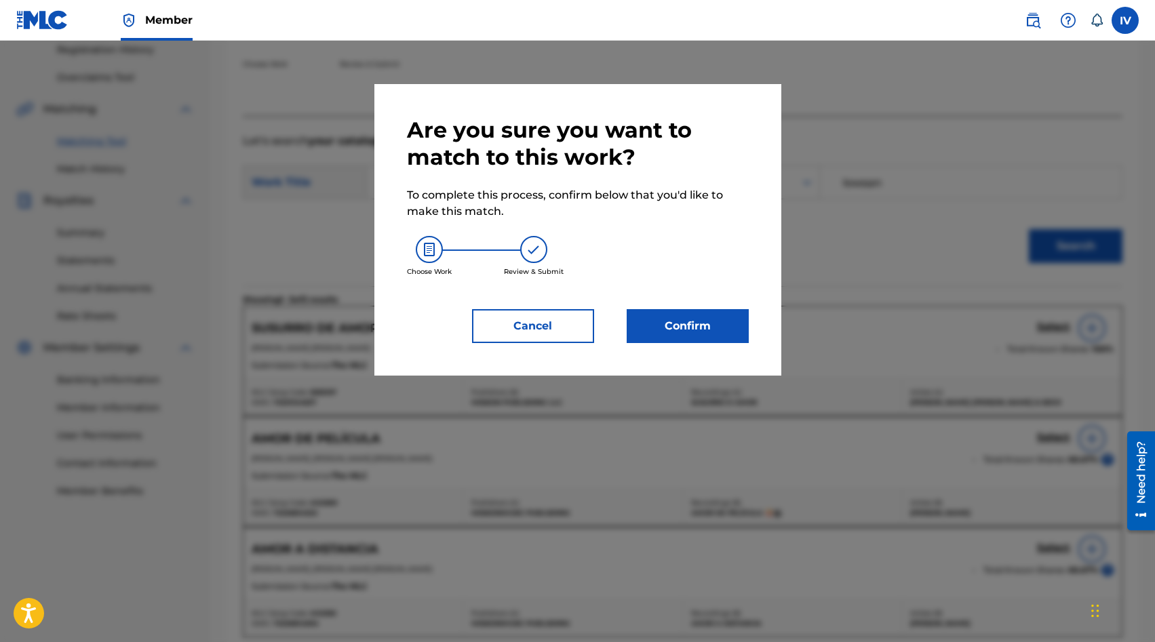
click at [698, 326] on button "Confirm" at bounding box center [688, 326] width 122 height 34
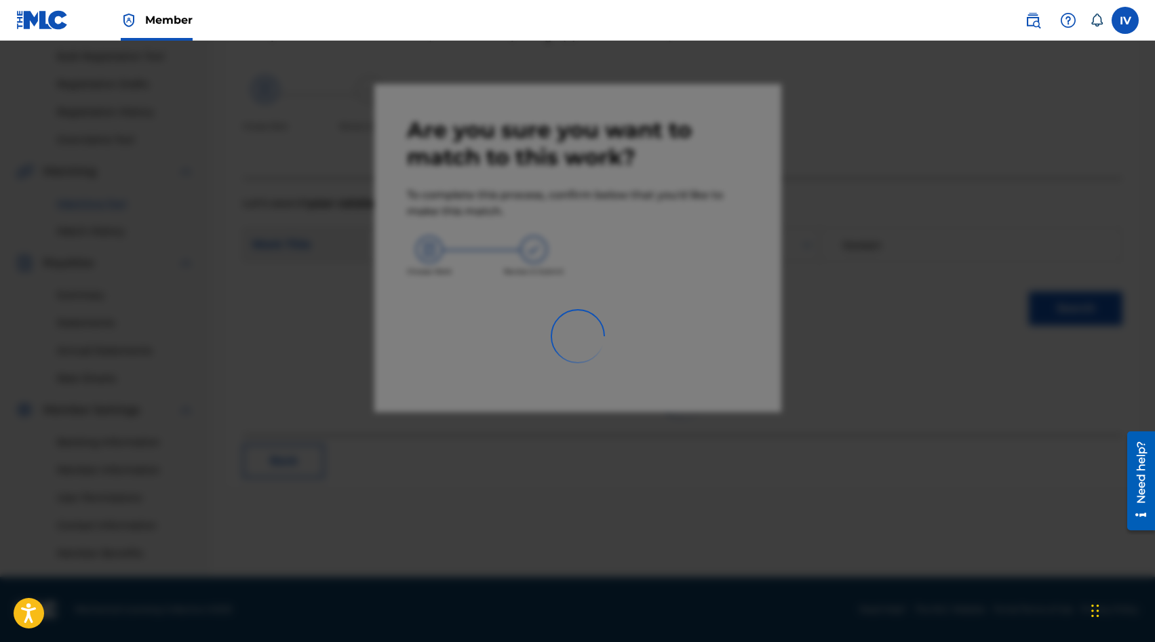
scroll to position [199, 0]
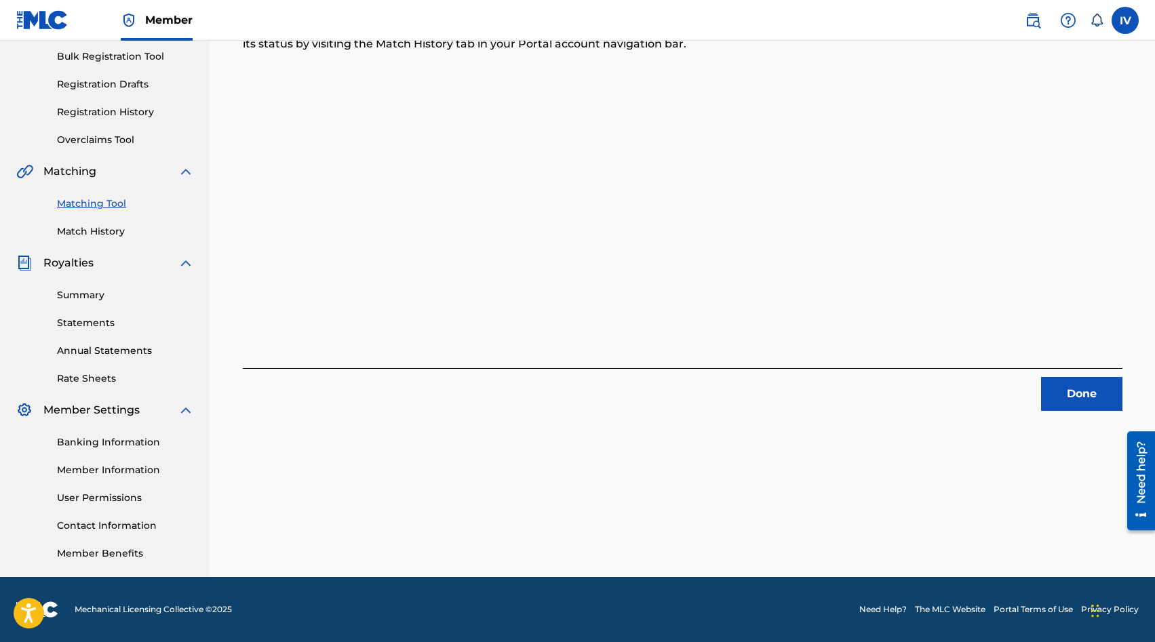
click at [1097, 398] on button "Done" at bounding box center [1081, 394] width 81 height 34
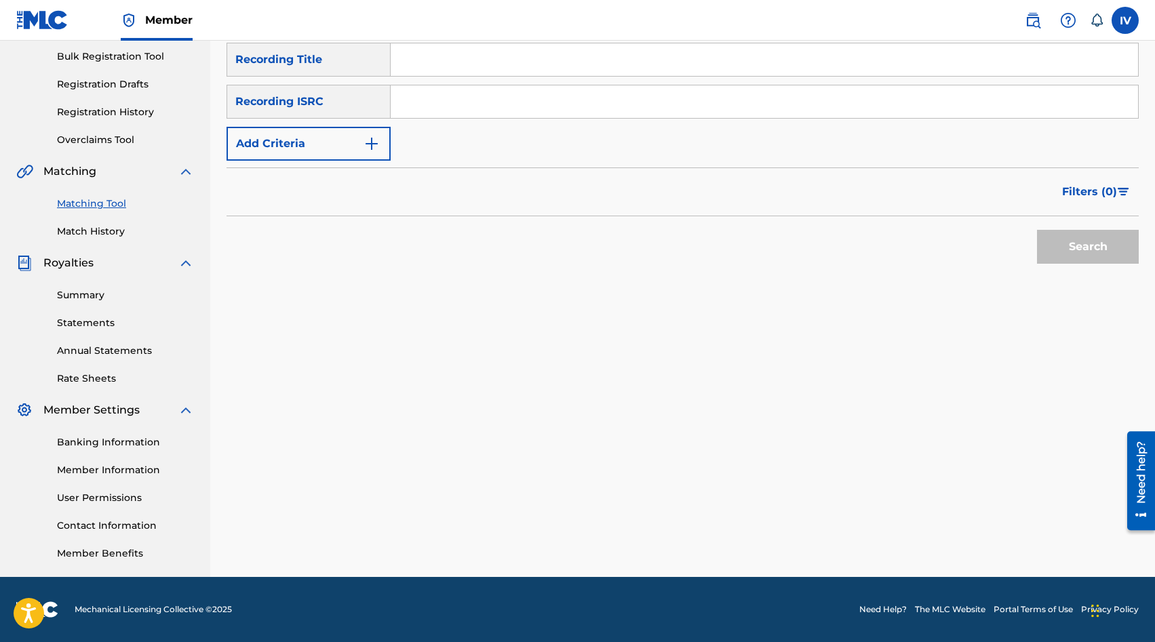
click at [473, 104] on input "Search Form" at bounding box center [764, 101] width 747 height 33
paste input "US3DF2474007"
type input "US3DF2474007"
click at [1037, 230] on button "Search" at bounding box center [1088, 247] width 102 height 34
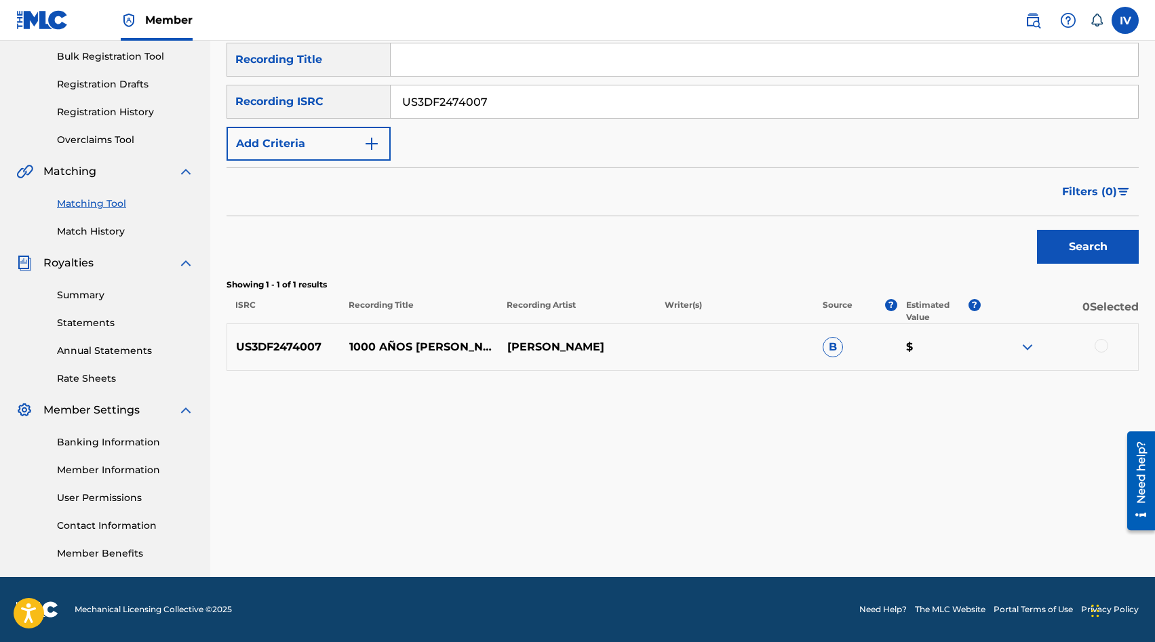
click at [1098, 348] on div at bounding box center [1101, 346] width 14 height 14
click at [978, 511] on div "Matching Tool The Matching Tool allows Members to match sound recordings to wor…" at bounding box center [682, 226] width 912 height 701
click at [919, 537] on button "Match 1 Group" at bounding box center [953, 532] width 150 height 34
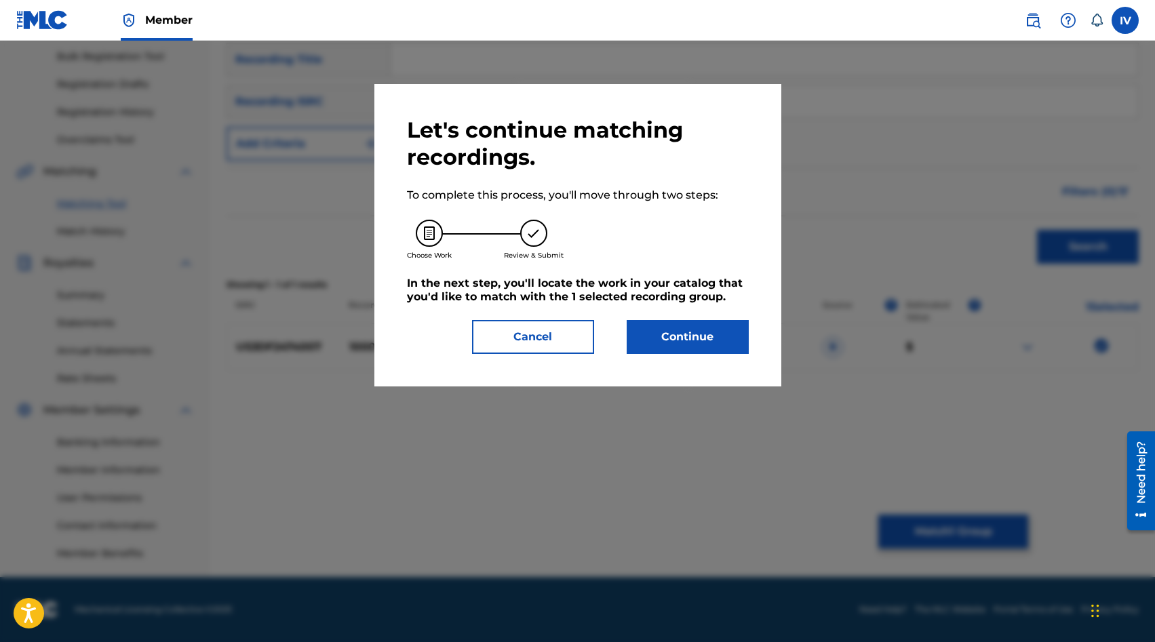
click at [737, 349] on button "Continue" at bounding box center [688, 337] width 122 height 34
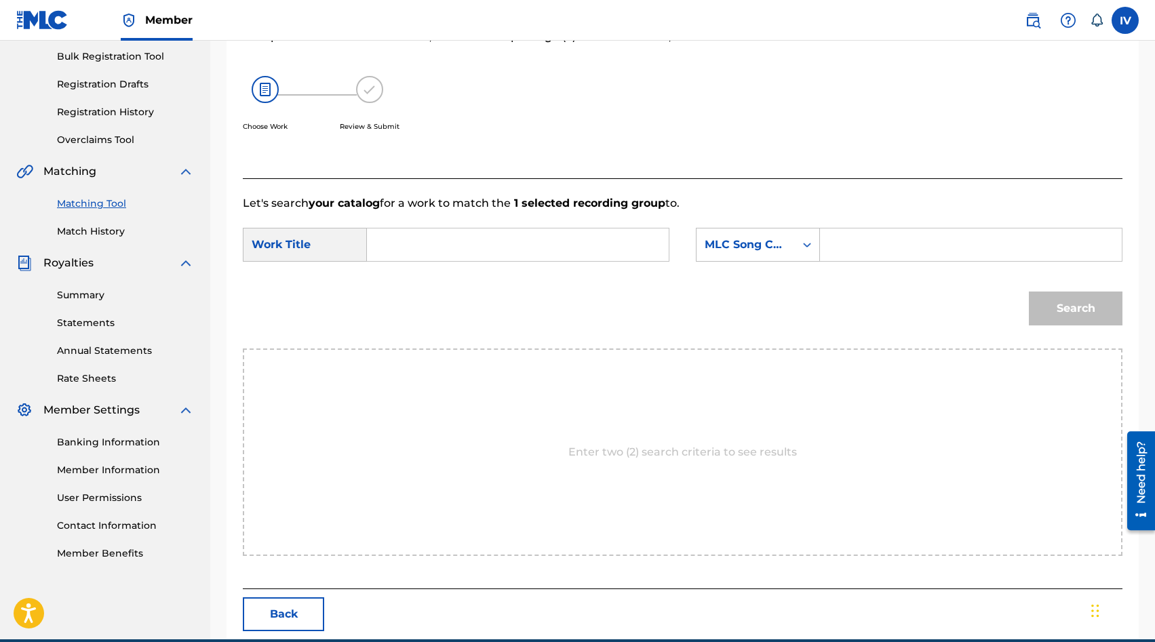
click at [528, 233] on input "Search Form" at bounding box center [517, 245] width 279 height 33
click at [422, 300] on div "100 0 años luz (ante la presencia)" at bounding box center [415, 308] width 75 height 90
type input "1000 años luz (ante la presencia)"
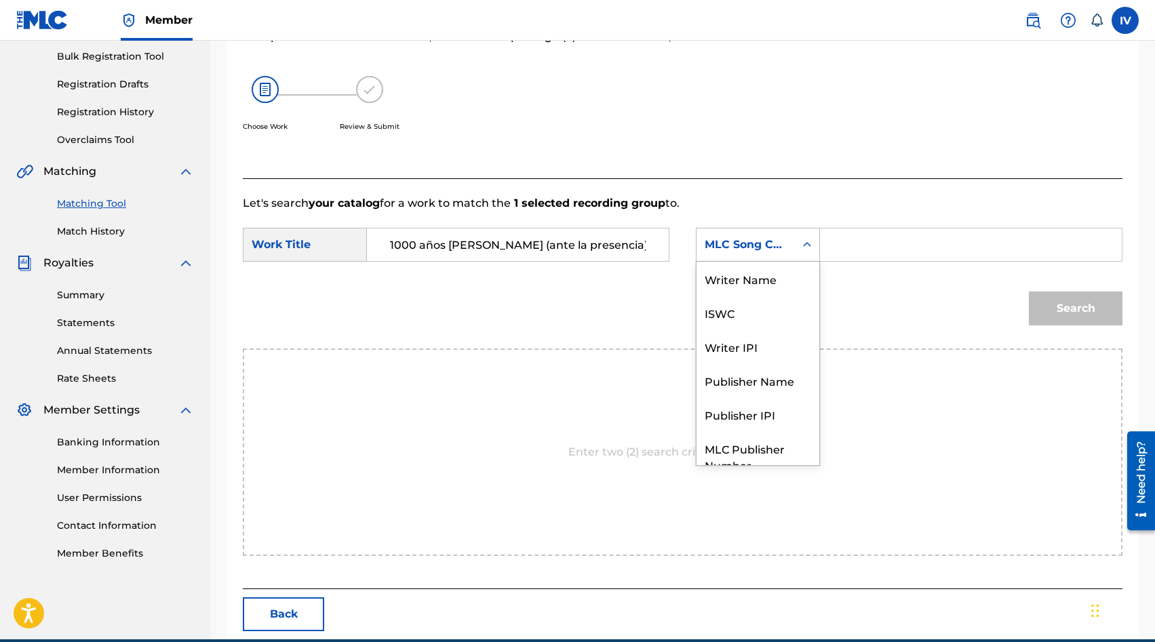
click at [738, 250] on div "MLC Song Code" at bounding box center [745, 245] width 82 height 16
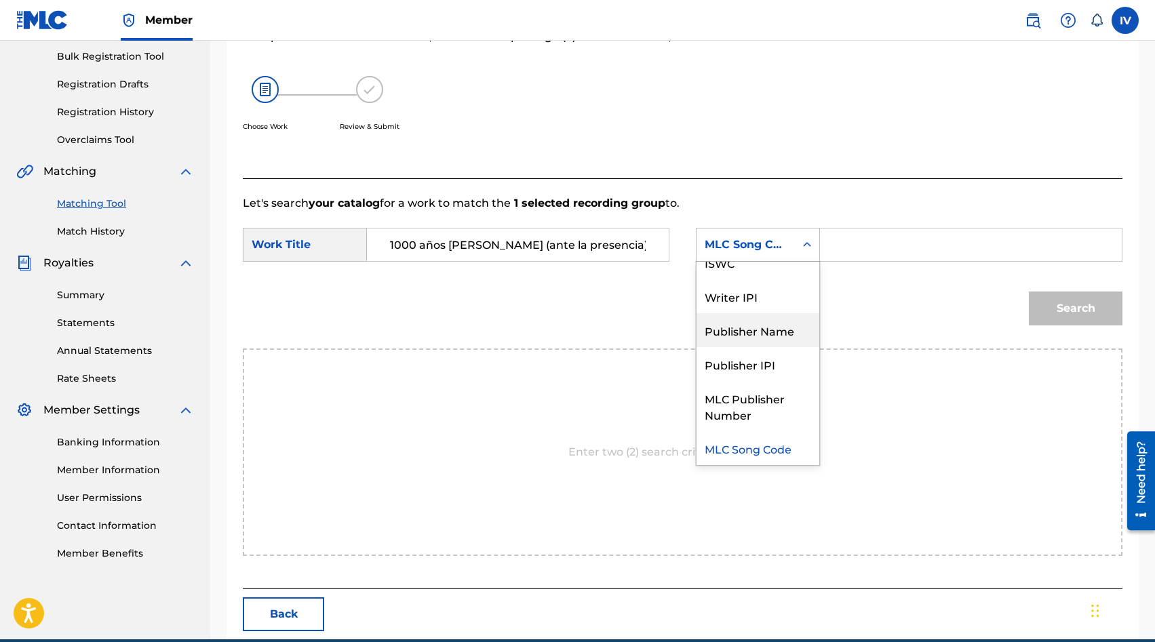
scroll to position [0, 0]
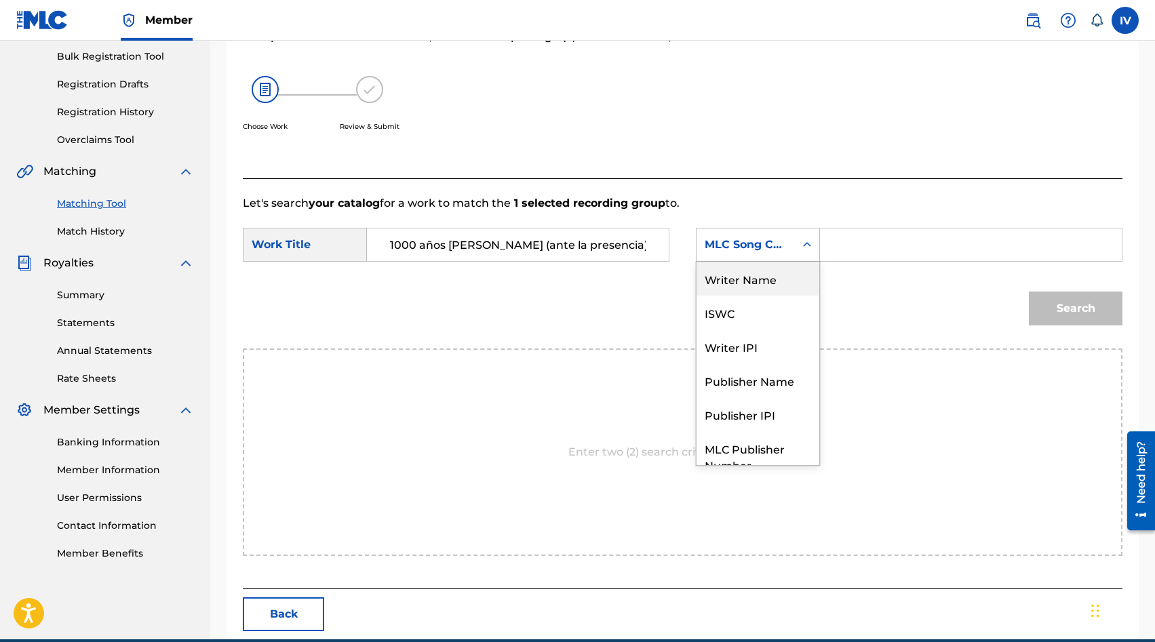
click at [744, 271] on div "Writer Name" at bounding box center [757, 279] width 123 height 34
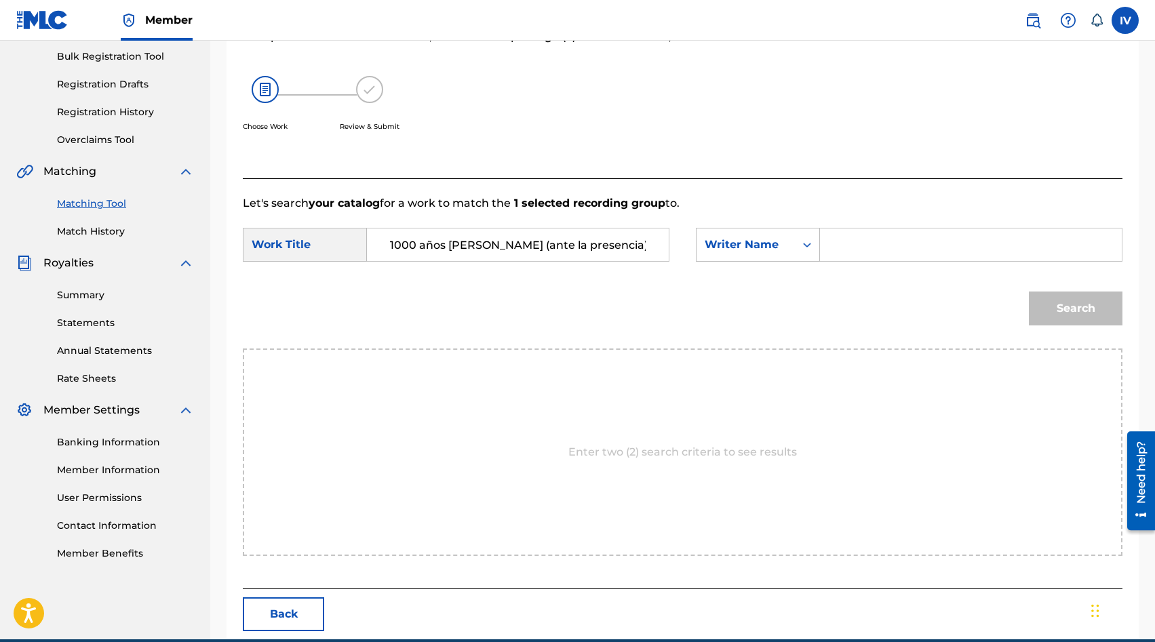
click at [848, 250] on input "Search Form" at bounding box center [970, 245] width 279 height 33
type input "lowsan"
click at [1029, 292] on button "Search" at bounding box center [1076, 309] width 94 height 34
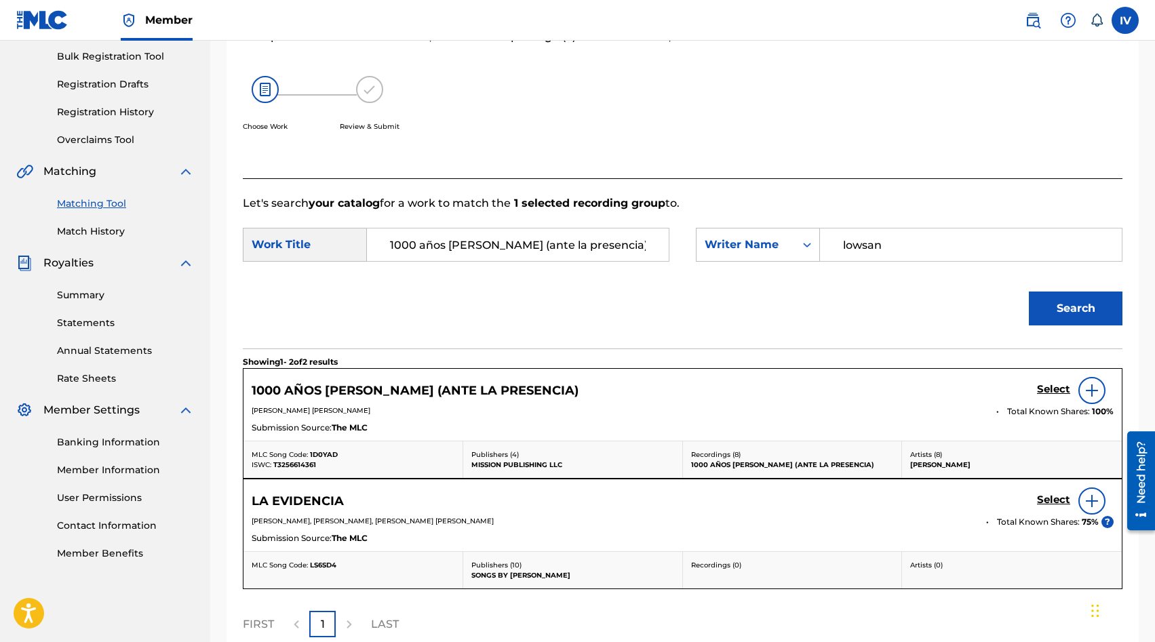
click at [1050, 388] on h5 "Select" at bounding box center [1053, 389] width 33 height 13
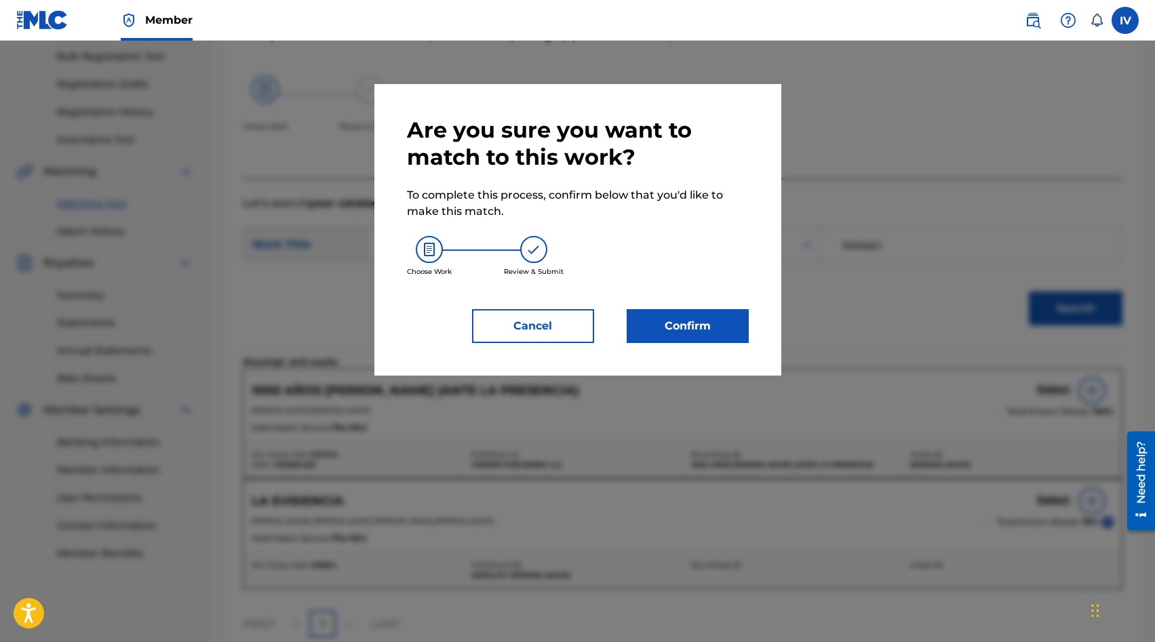
click at [706, 324] on button "Confirm" at bounding box center [688, 326] width 122 height 34
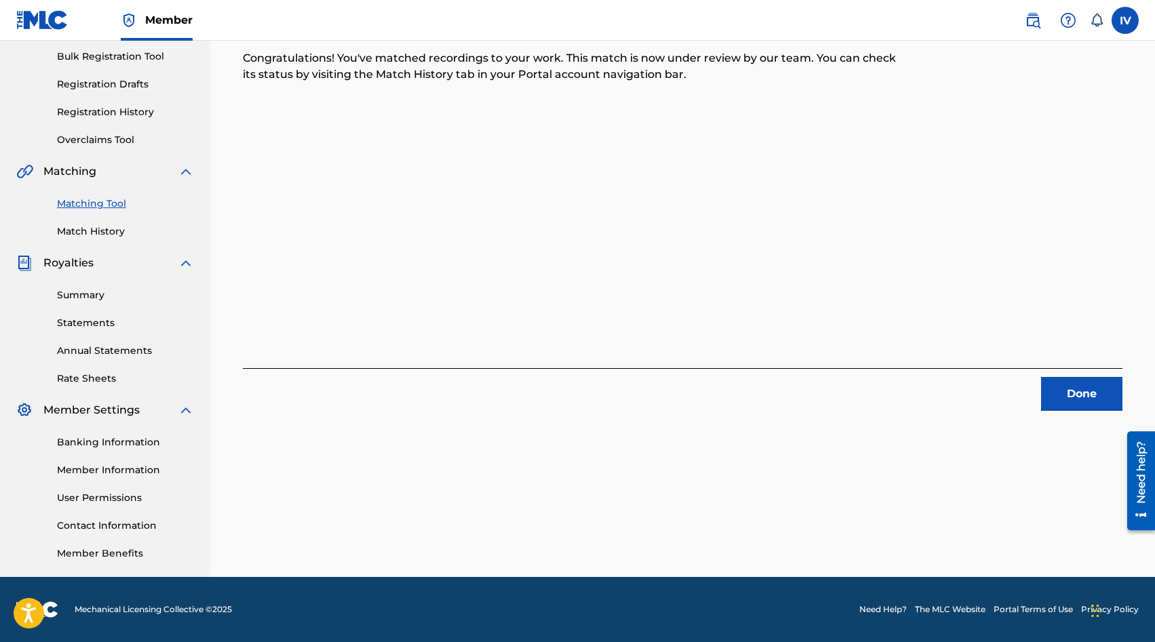
click at [1071, 393] on button "Done" at bounding box center [1081, 394] width 81 height 34
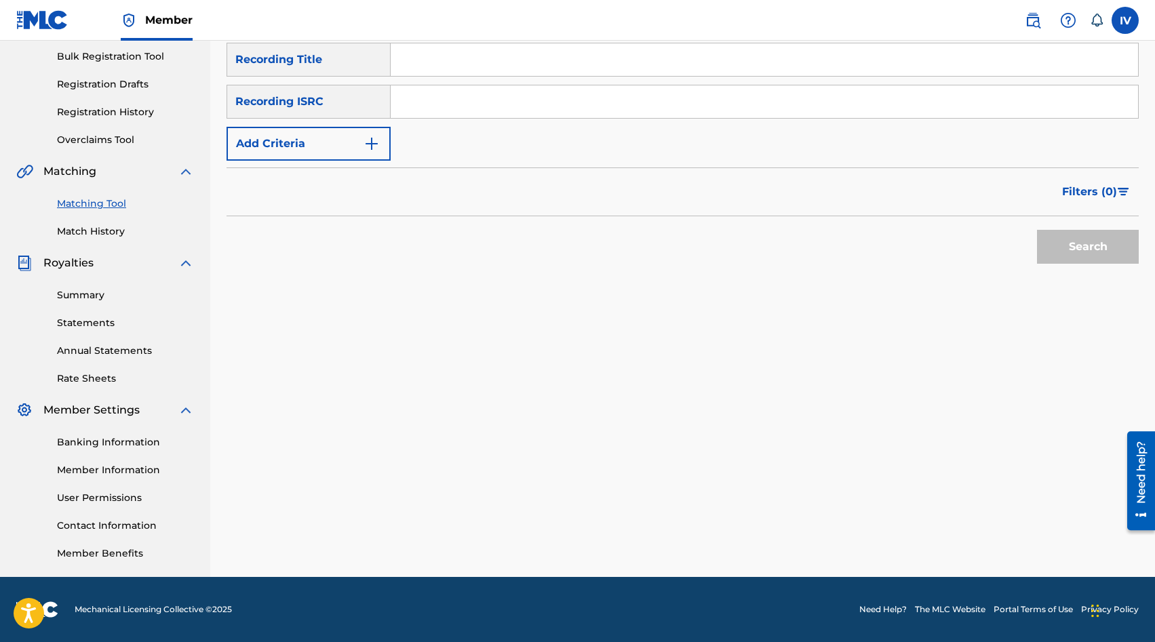
click at [477, 83] on div "SearchWithCriteria3a3bc500-0ea5-4c65-9e1b-edb5b41fc455 Recording Title SearchWi…" at bounding box center [682, 102] width 912 height 118
click at [462, 100] on input "Search Form" at bounding box center [764, 101] width 747 height 33
paste input "US3DF2426892"
click at [1037, 230] on button "Search" at bounding box center [1088, 247] width 102 height 34
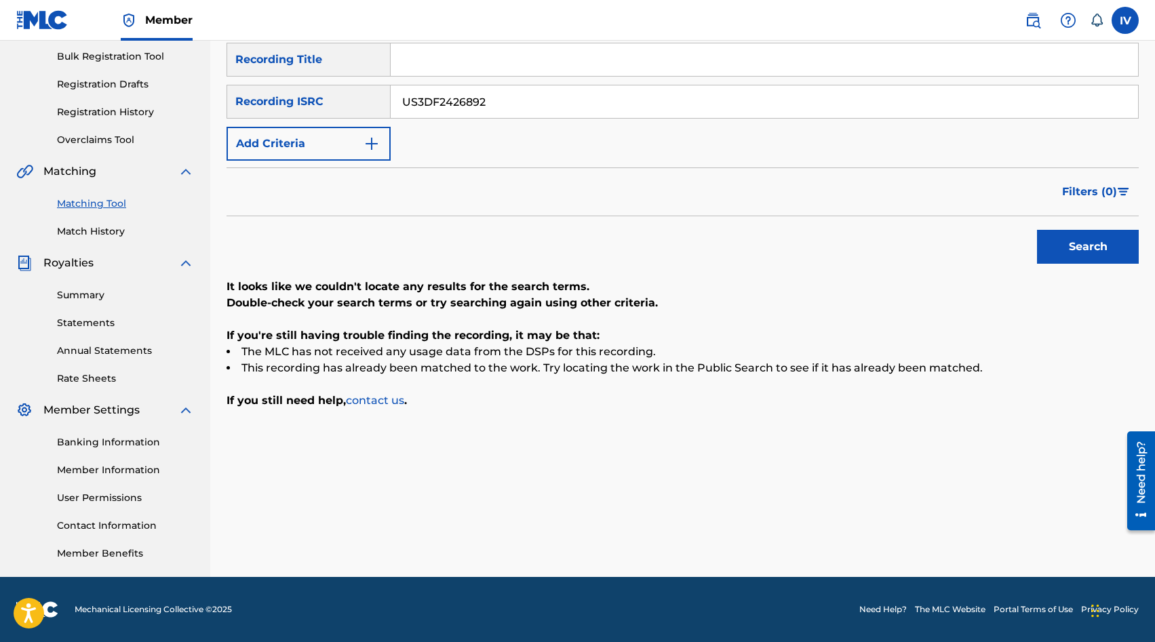
paste input "QMANG2220040"
type input "QMANG2220040"
click at [1037, 230] on button "Search" at bounding box center [1088, 247] width 102 height 34
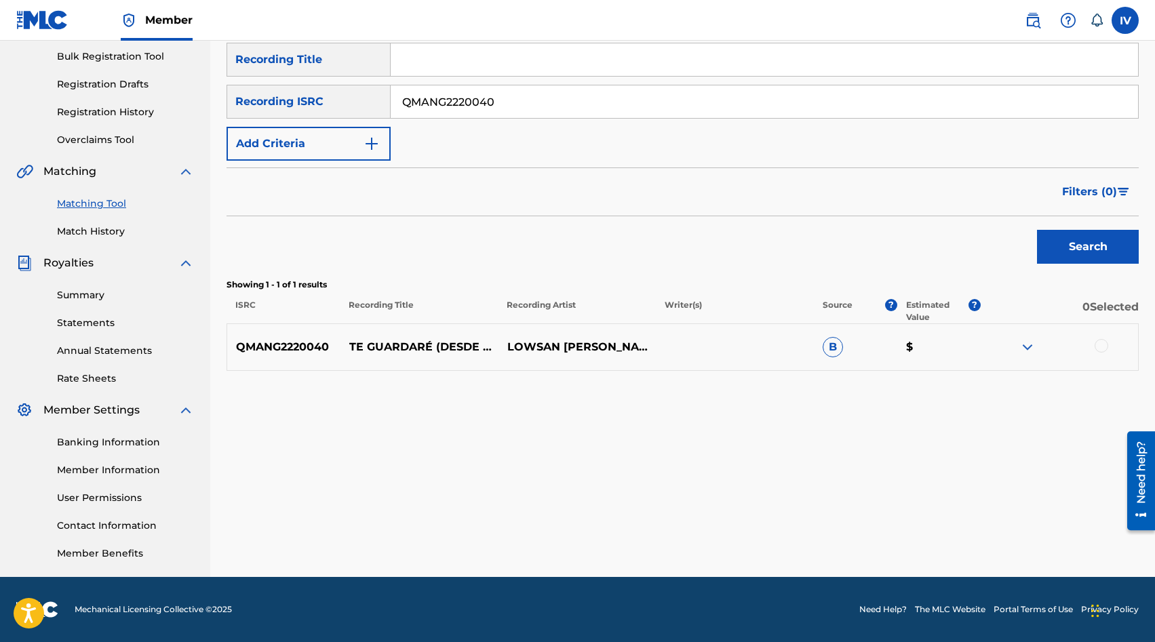
click at [1107, 344] on div at bounding box center [1101, 346] width 14 height 14
click at [960, 514] on div "Matching Tool The Matching Tool allows Members to match sound recordings to wor…" at bounding box center [682, 226] width 912 height 701
click at [963, 548] on button "Match 1 Group" at bounding box center [953, 532] width 150 height 34
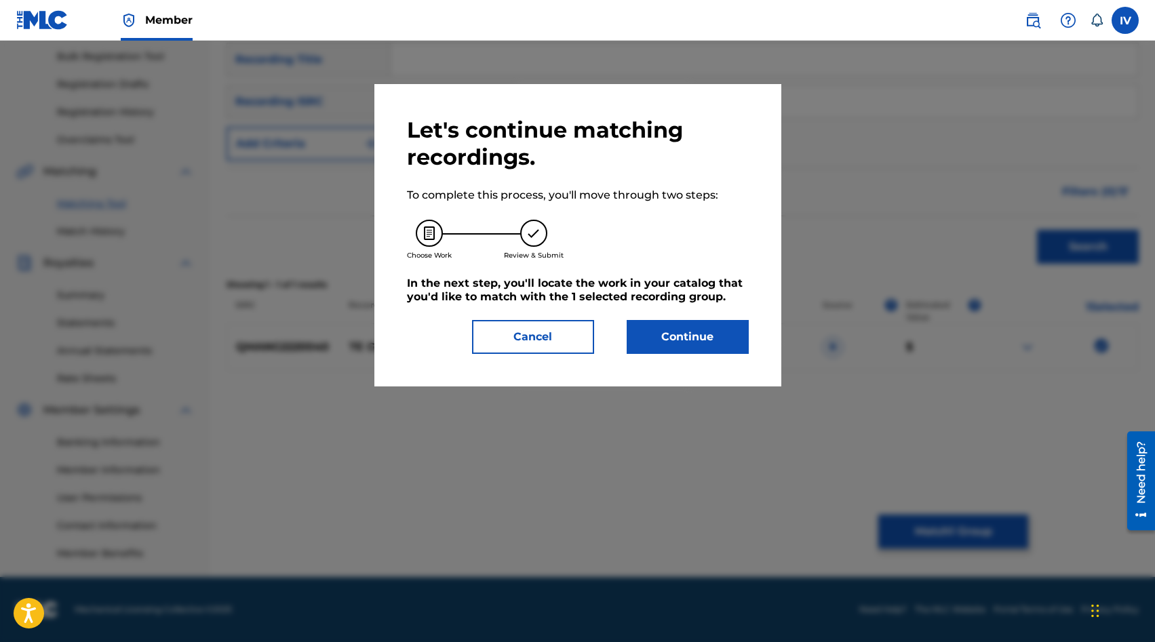
click at [656, 325] on button "Continue" at bounding box center [688, 337] width 122 height 34
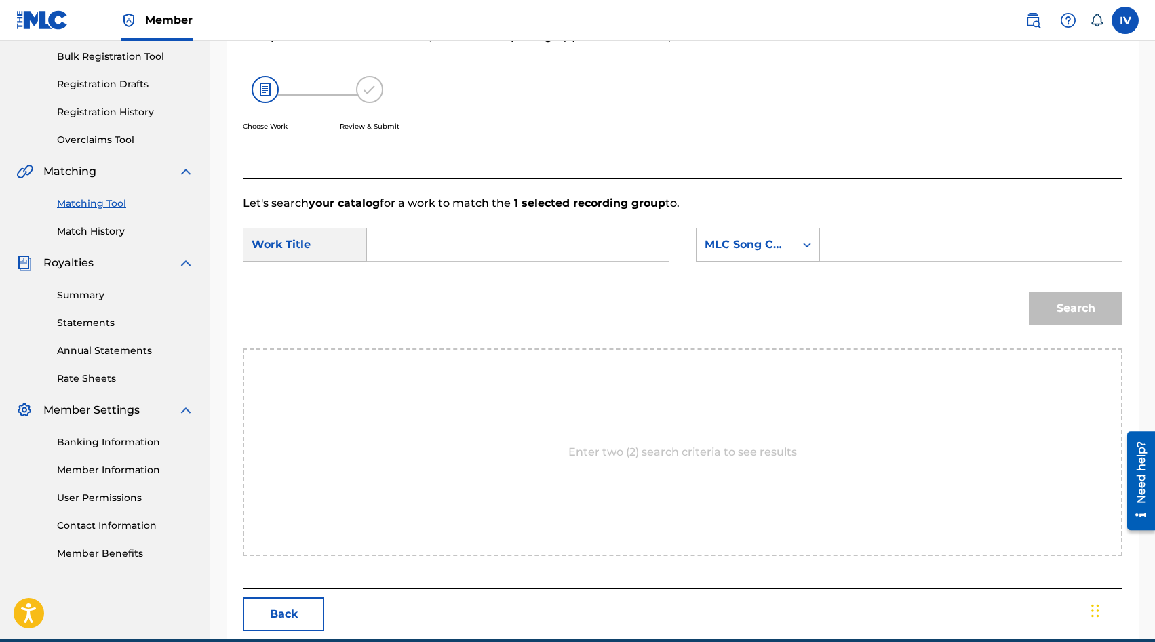
click at [503, 245] on input "Search Form" at bounding box center [517, 245] width 279 height 33
click at [429, 292] on strong "guarda" at bounding box center [410, 291] width 41 height 13
type input "te guardare"
click at [791, 269] on div "SearchWithCriteria8d7fdd57-a6b7-4939-9cae-6b316cfde994 Work Title te guardare S…" at bounding box center [682, 249] width 879 height 42
click at [769, 249] on div "MLC Song Code" at bounding box center [745, 245] width 82 height 16
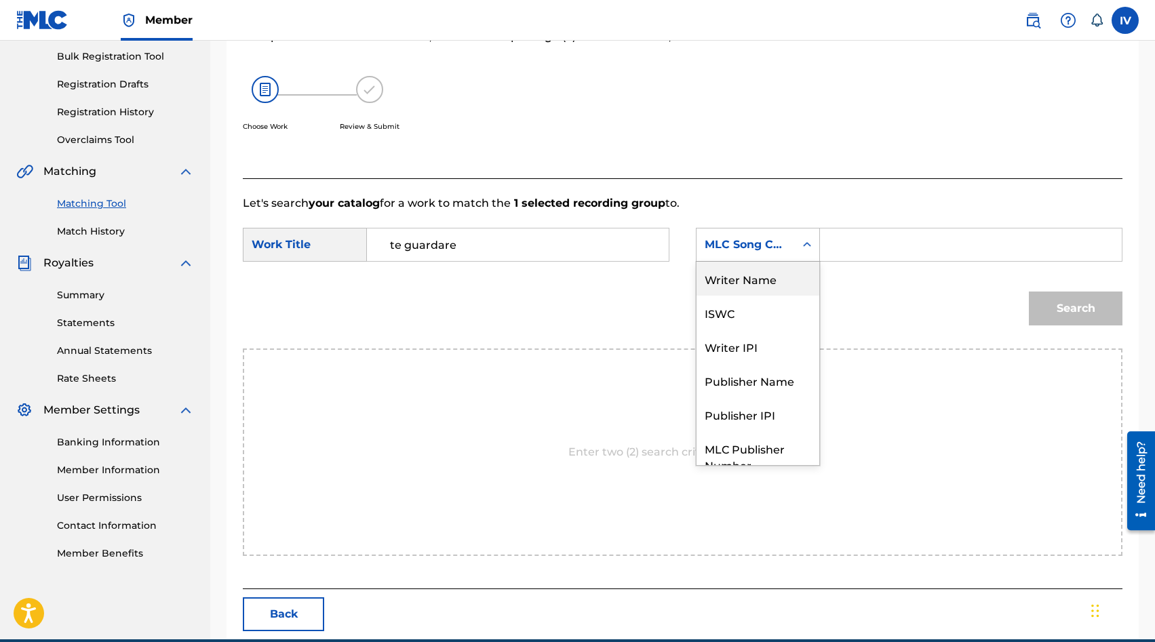
click at [754, 281] on div "Writer Name" at bounding box center [757, 279] width 123 height 34
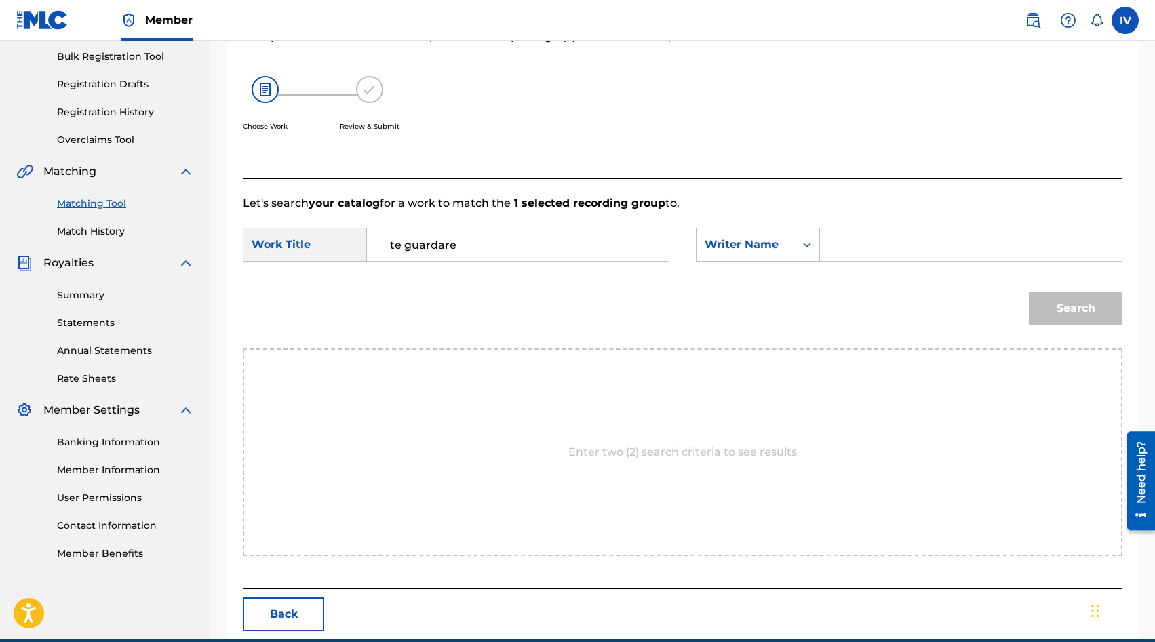
click at [860, 249] on input "Search Form" at bounding box center [970, 245] width 279 height 33
type input "lowsan"
click at [1029, 292] on button "Search" at bounding box center [1076, 309] width 94 height 34
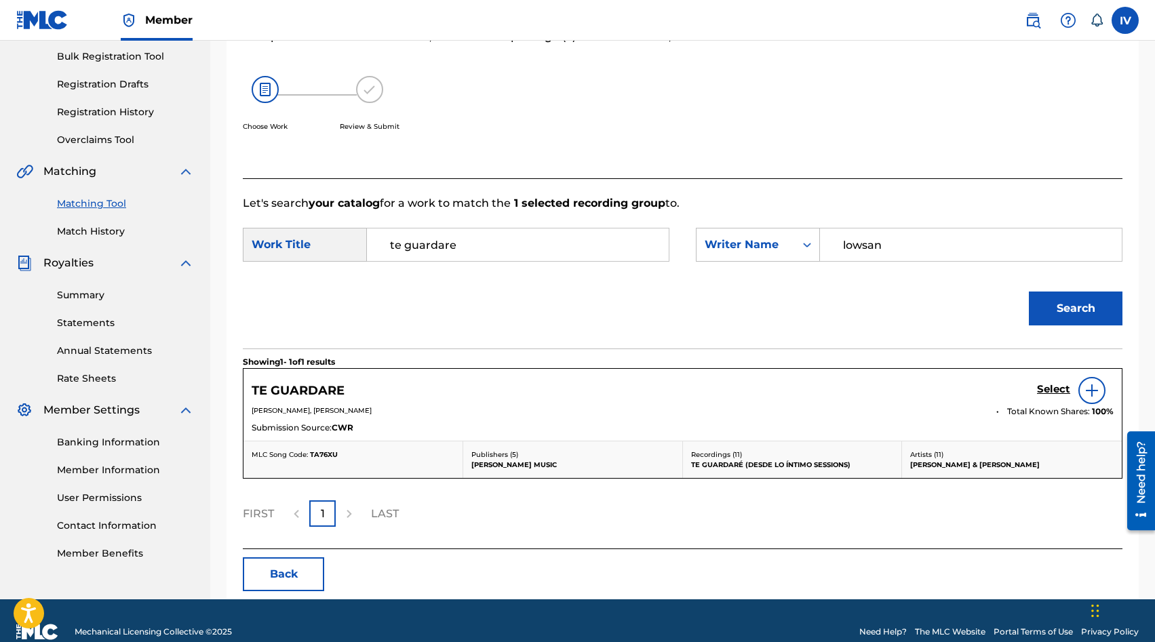
click at [1053, 391] on h5 "Select" at bounding box center [1053, 389] width 33 height 13
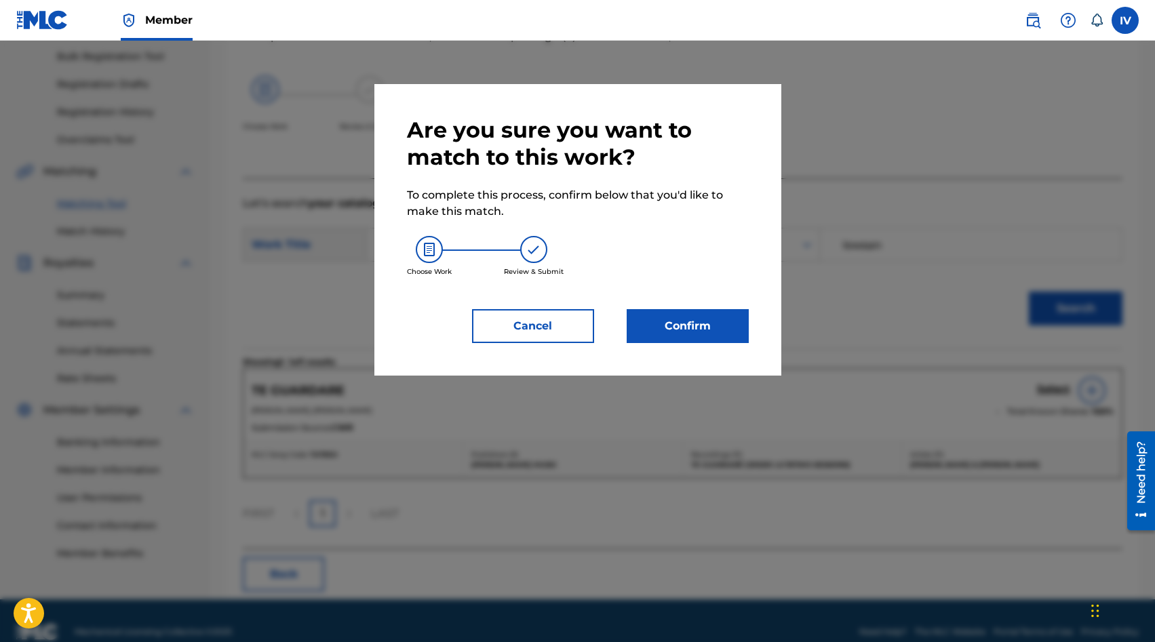
click at [703, 322] on button "Confirm" at bounding box center [688, 326] width 122 height 34
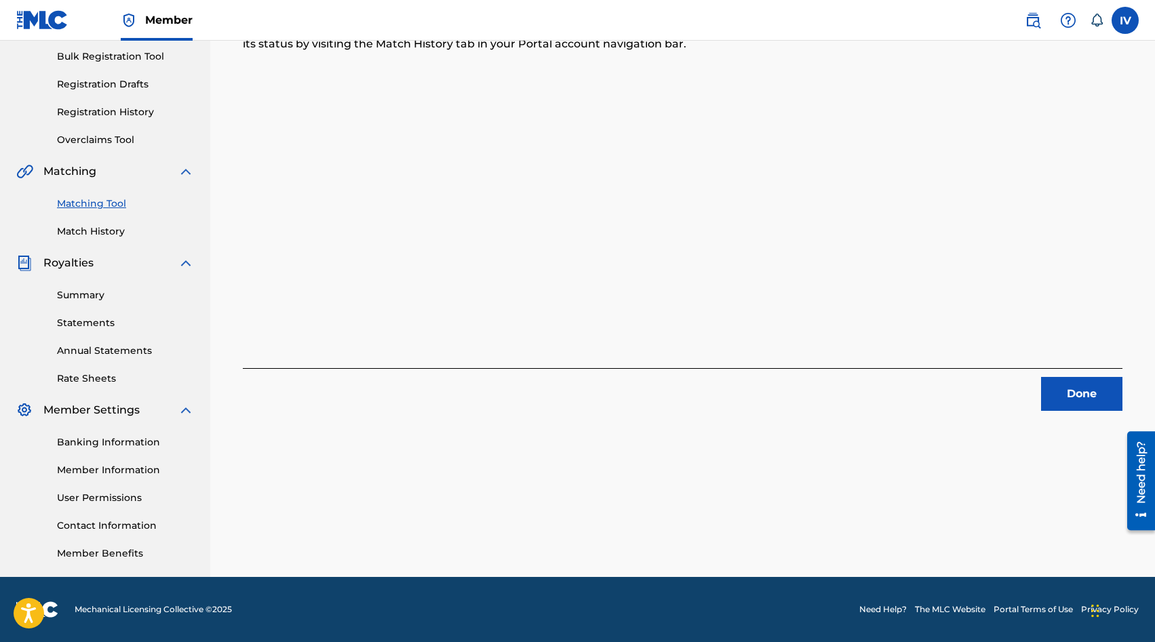
click at [1050, 388] on button "Done" at bounding box center [1081, 394] width 81 height 34
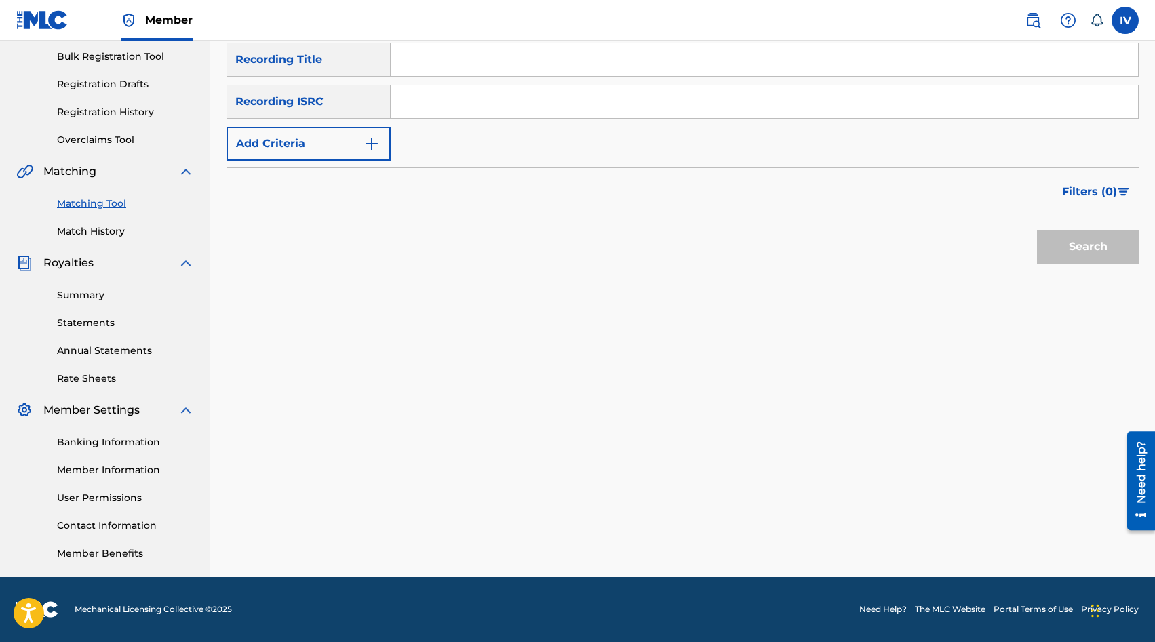
click at [460, 106] on input "Search Form" at bounding box center [764, 101] width 747 height 33
paste input "QZ2J21510358"
click at [1037, 230] on button "Search" at bounding box center [1088, 247] width 102 height 34
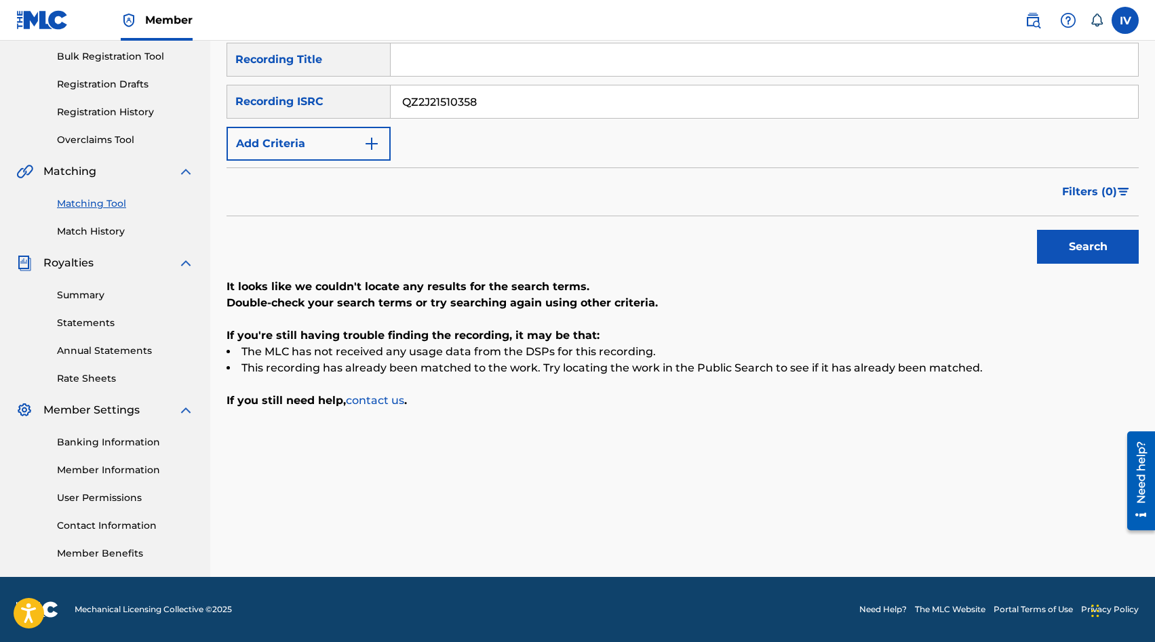
paste input "61"
click at [1037, 230] on button "Search" at bounding box center [1088, 247] width 102 height 34
paste input "02899"
type input "QZ2J21502899"
click at [1037, 230] on button "Search" at bounding box center [1088, 247] width 102 height 34
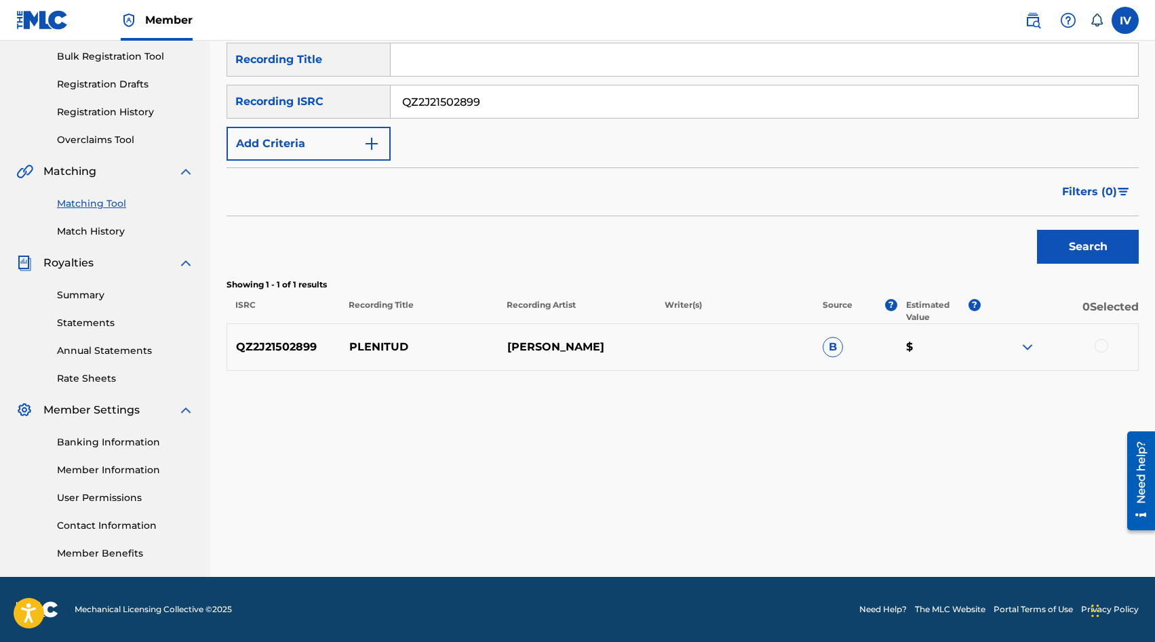
click at [1094, 348] on div at bounding box center [1101, 346] width 14 height 14
drag, startPoint x: 972, startPoint y: 525, endPoint x: 820, endPoint y: 436, distance: 176.0
click at [820, 436] on div "Matching Tool The Matching Tool allows Members to match sound recordings to wor…" at bounding box center [682, 226] width 912 height 701
click at [502, 114] on input "QZ2J21502899" at bounding box center [764, 101] width 747 height 33
paste input "8"
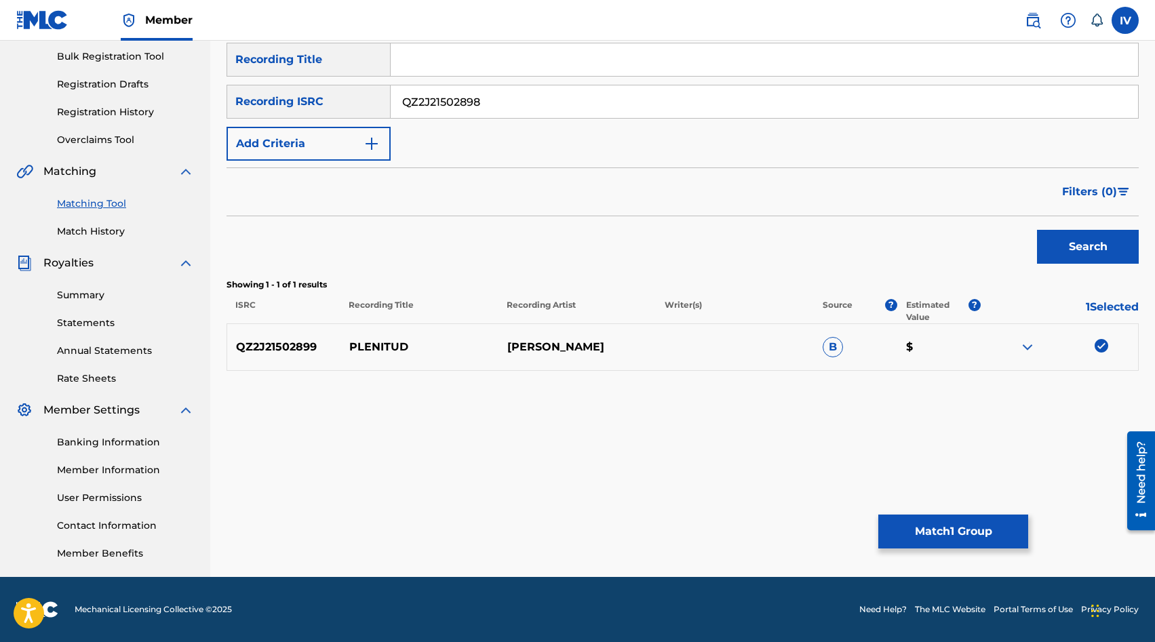
type input "QZ2J21502898"
click at [1037, 230] on button "Search" at bounding box center [1088, 247] width 102 height 34
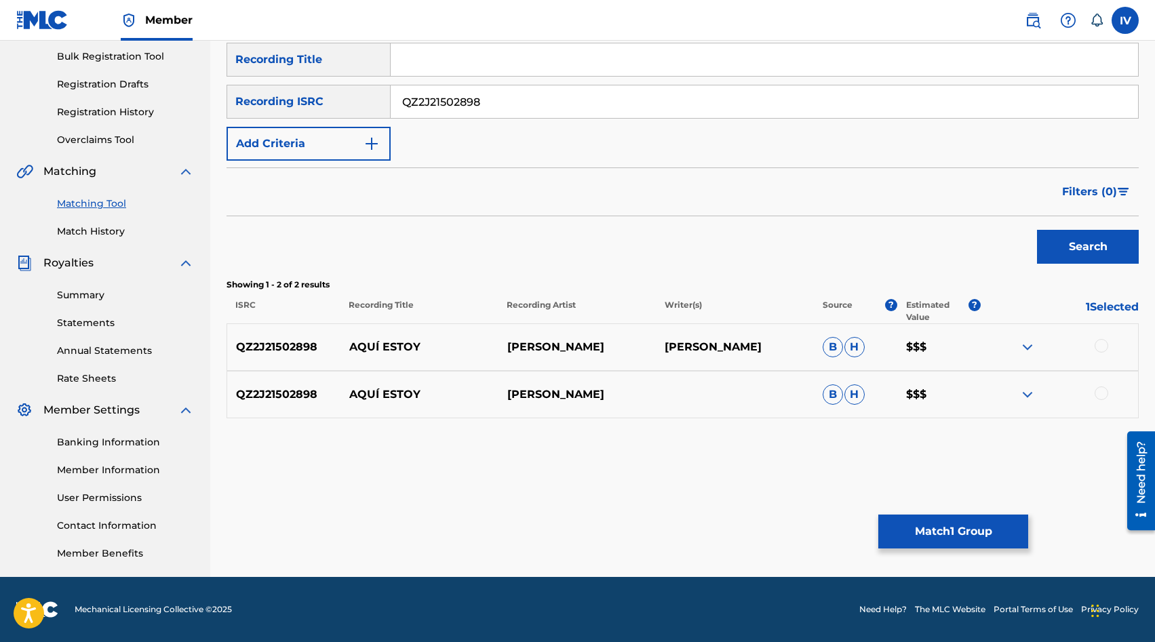
click at [1104, 342] on div at bounding box center [1101, 346] width 14 height 14
click at [1100, 394] on div at bounding box center [1101, 393] width 14 height 14
click at [951, 524] on button "Match 3 Groups" at bounding box center [953, 532] width 150 height 34
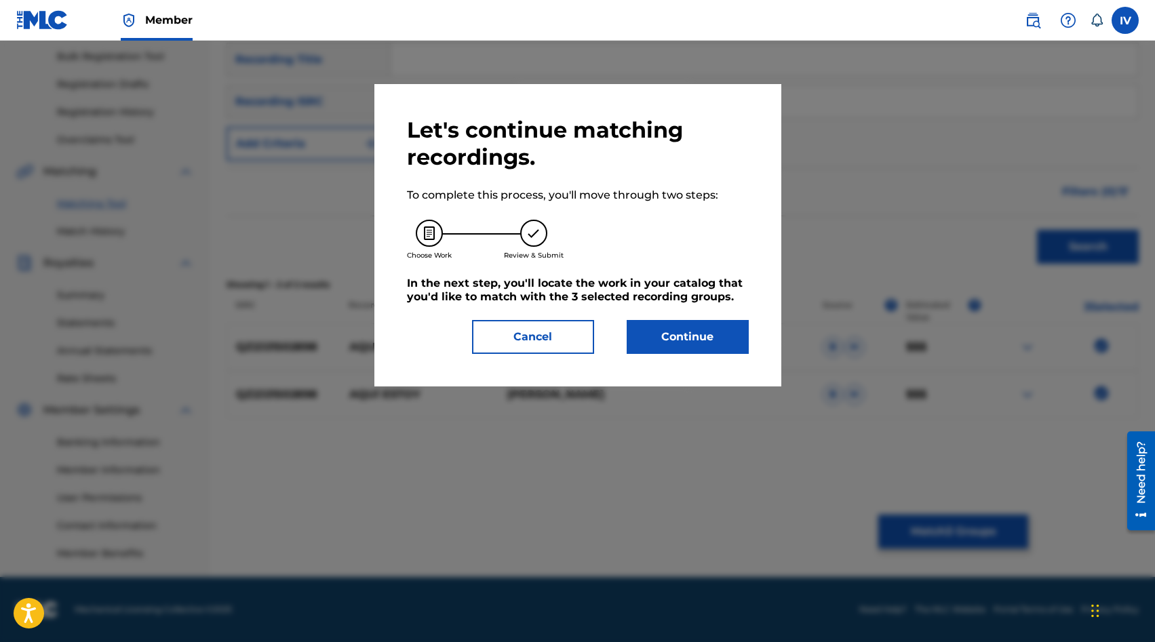
click at [720, 336] on button "Continue" at bounding box center [688, 337] width 122 height 34
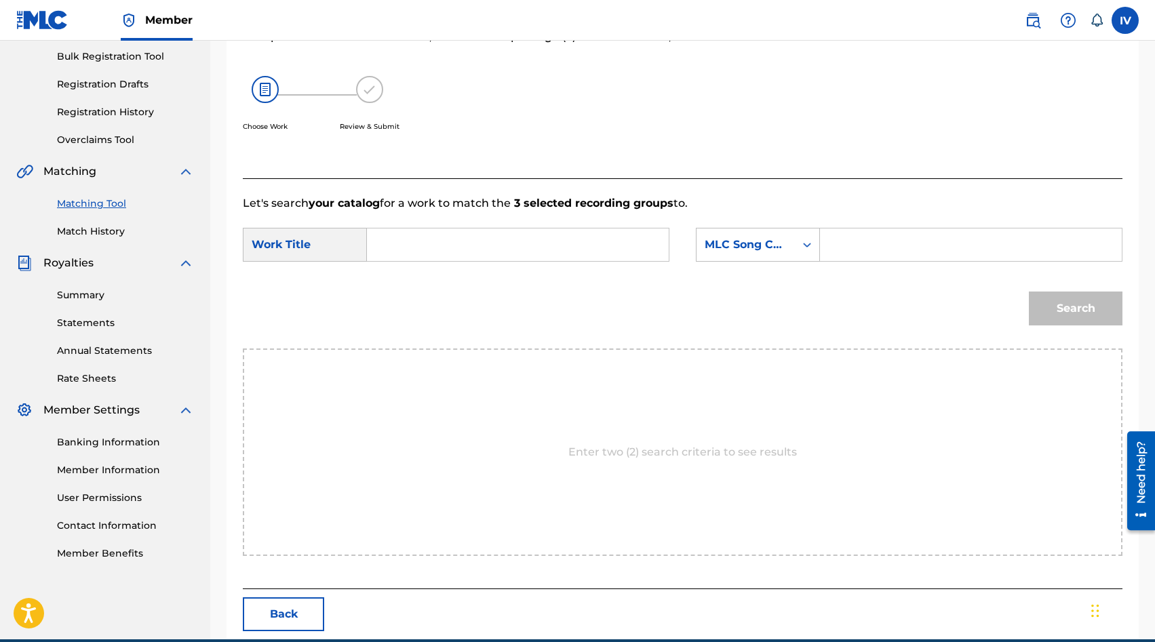
click at [565, 245] on input "Search Form" at bounding box center [517, 245] width 279 height 33
type input "aqui estoy"
click at [424, 285] on div "aqui estoy" at bounding box center [415, 283] width 75 height 41
click at [759, 236] on div "MLC Song Code" at bounding box center [745, 245] width 98 height 26
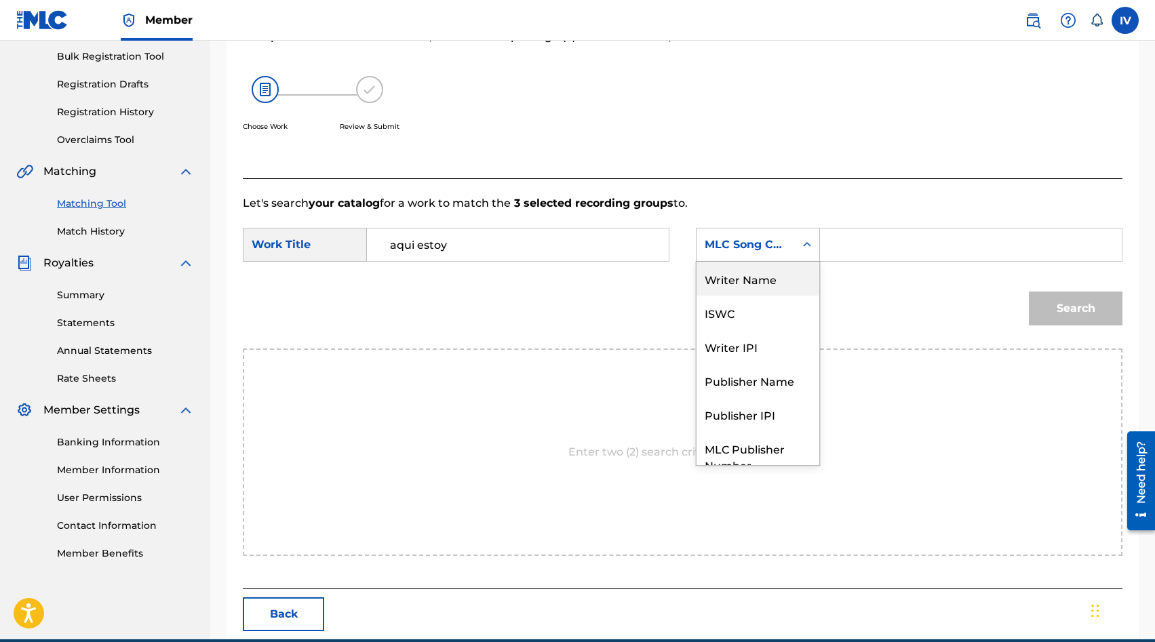
click at [766, 279] on div "Writer Name" at bounding box center [757, 279] width 123 height 34
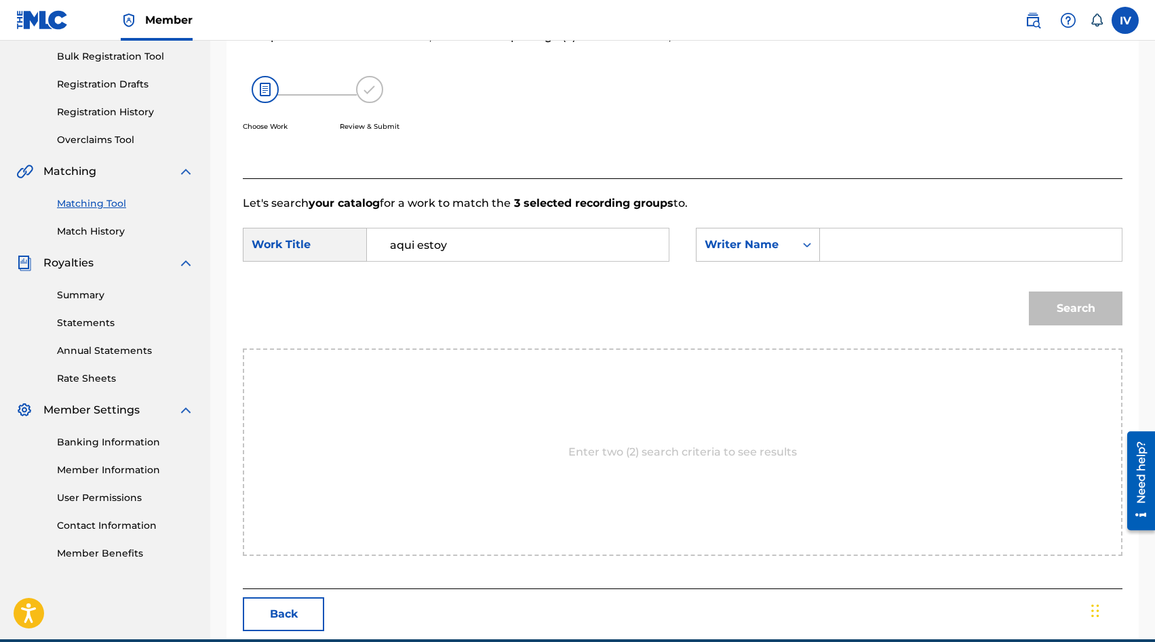
click at [879, 236] on input "Search Form" at bounding box center [970, 245] width 279 height 33
type input "lowsan"
click at [1029, 292] on button "Search" at bounding box center [1076, 309] width 94 height 34
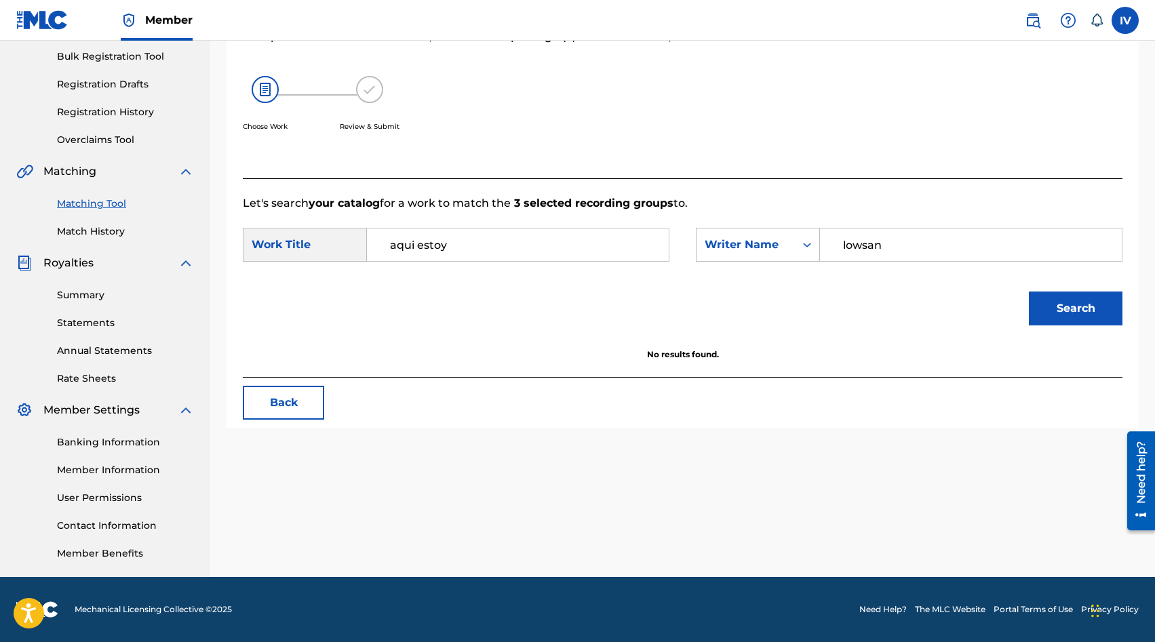
click at [471, 252] on input "aqui estoy" at bounding box center [517, 245] width 279 height 33
click at [416, 247] on input "aqui estoy" at bounding box center [517, 245] width 279 height 33
type input "aquí estoy"
click at [1029, 292] on button "Search" at bounding box center [1076, 309] width 94 height 34
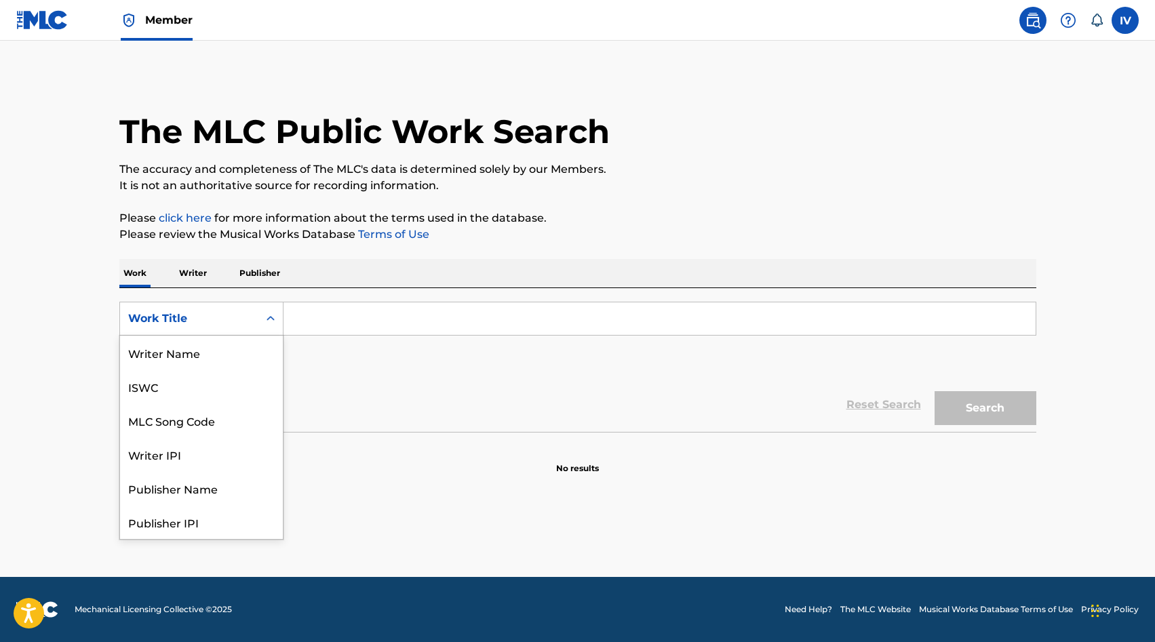
click at [163, 304] on div "Work Title" at bounding box center [201, 319] width 164 height 34
click at [184, 359] on div "MLC Song Code" at bounding box center [201, 353] width 163 height 34
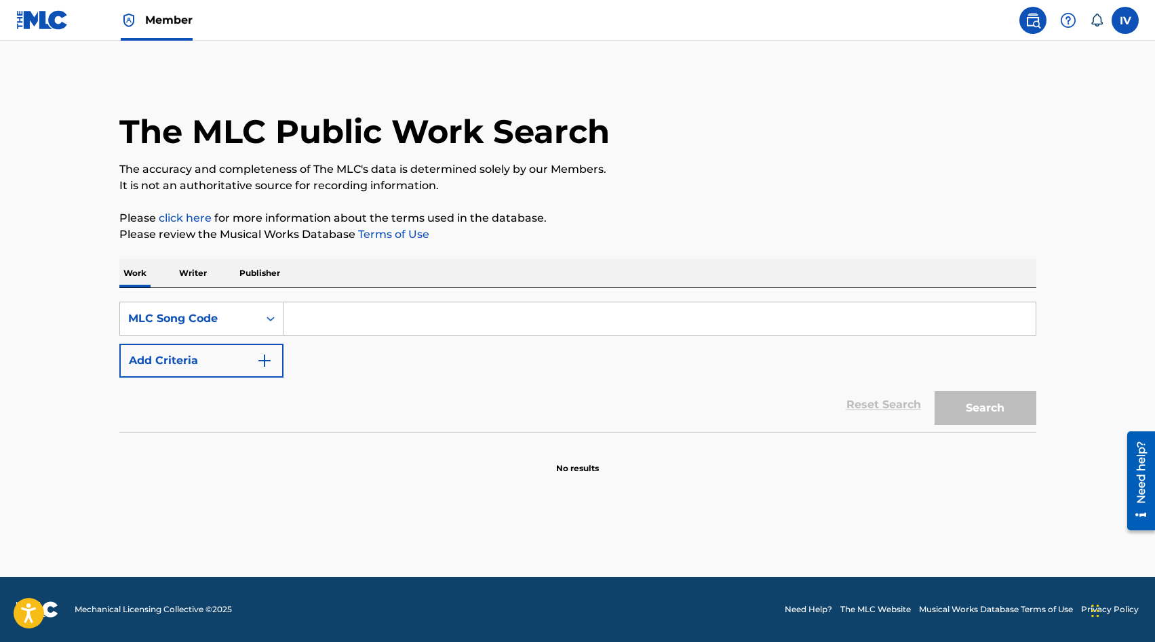
click at [373, 322] on input "Search Form" at bounding box center [659, 318] width 752 height 33
paste input "TX2PX3"
type input "TX2PX3"
click at [934, 391] on button "Search" at bounding box center [985, 408] width 102 height 34
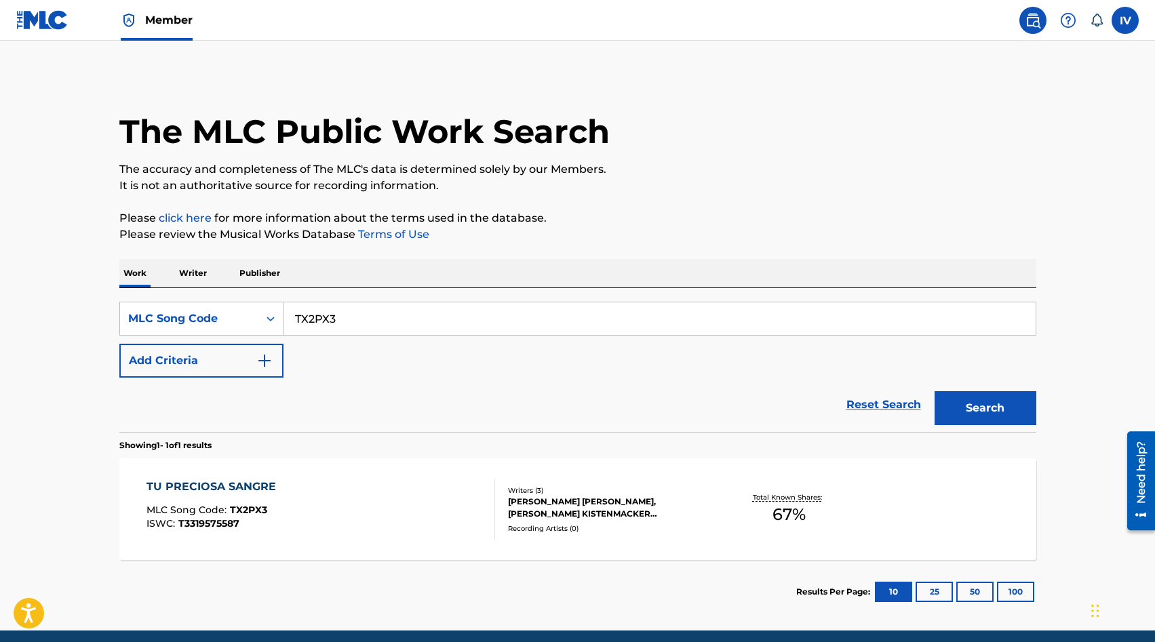
click at [426, 484] on div "TU PRECIOSA SANGRE MLC Song Code : TX2PX3 ISWC : T3319575587" at bounding box center [320, 509] width 349 height 61
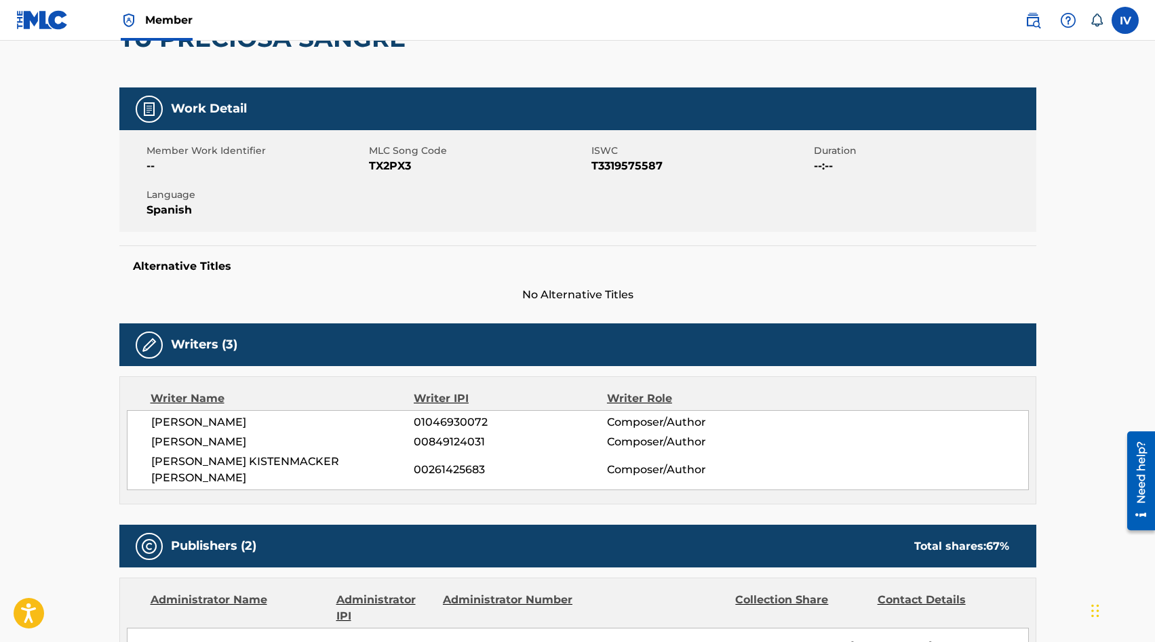
scroll to position [665, 0]
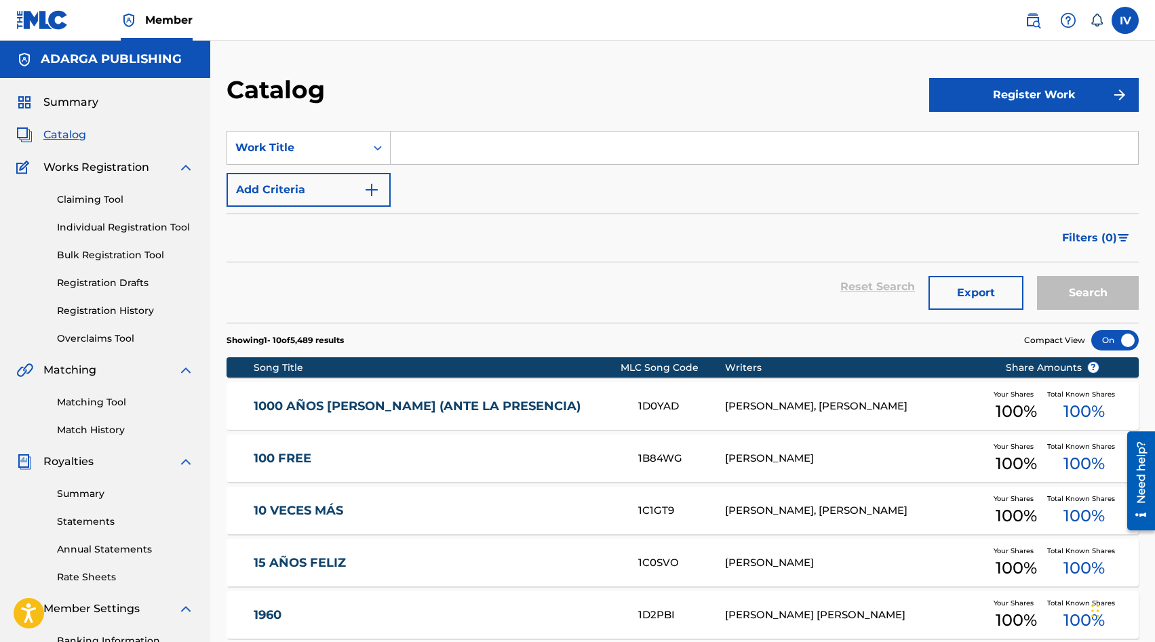
click at [472, 162] on input "Search Form" at bounding box center [764, 148] width 747 height 33
paste input "Lugar Secreto"
type input "Lugar Secreto"
click at [1037, 276] on button "Search" at bounding box center [1088, 293] width 102 height 34
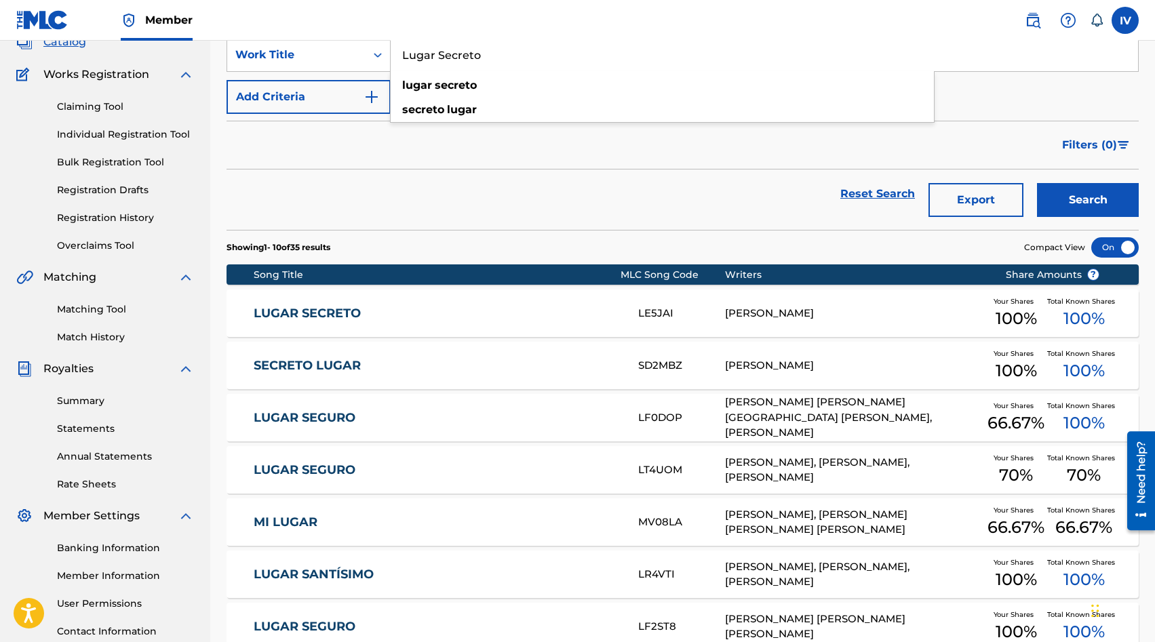
scroll to position [95, 0]
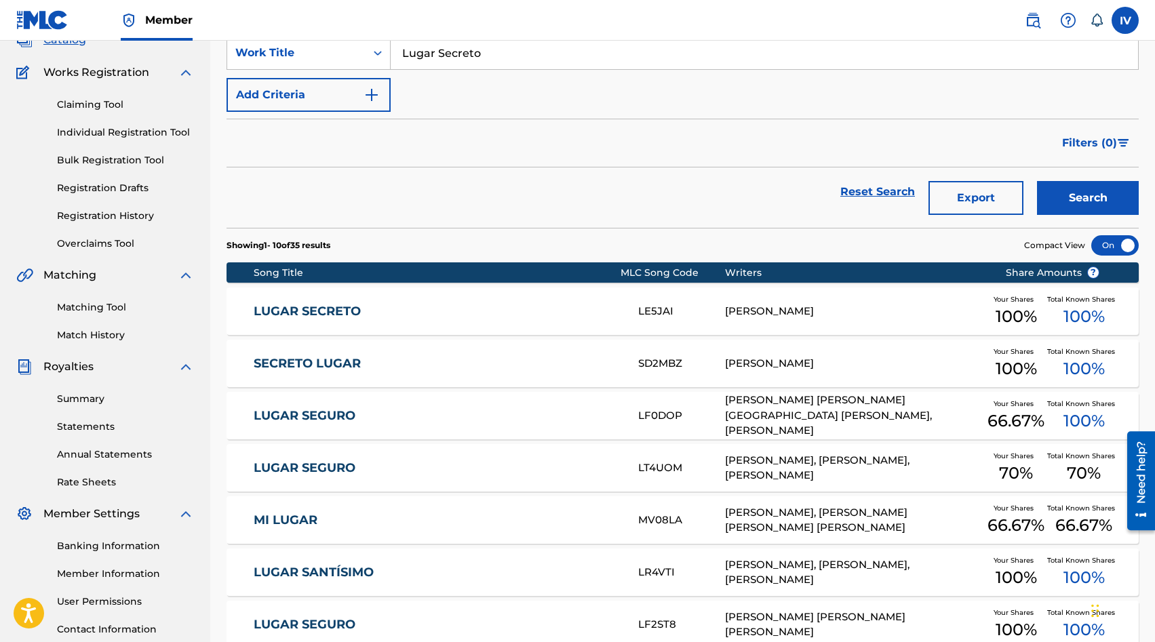
click at [570, 459] on div "LUGAR SEGURO LT4UOM [PERSON_NAME], [PERSON_NAME], [PERSON_NAME] Your Shares 70 …" at bounding box center [682, 467] width 912 height 47
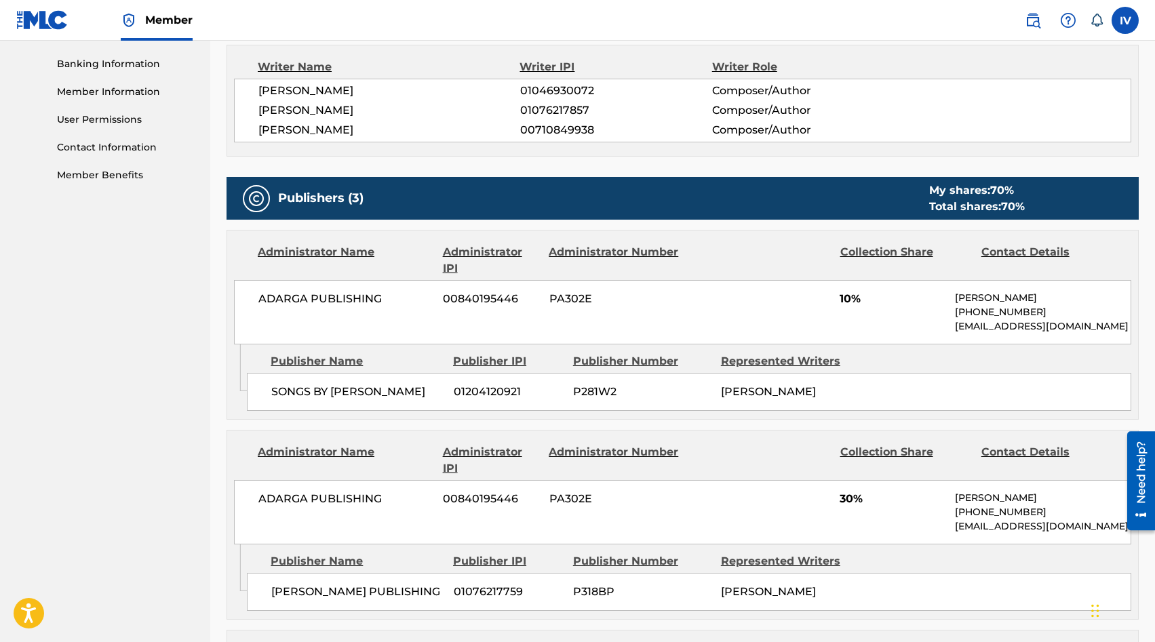
scroll to position [580, 0]
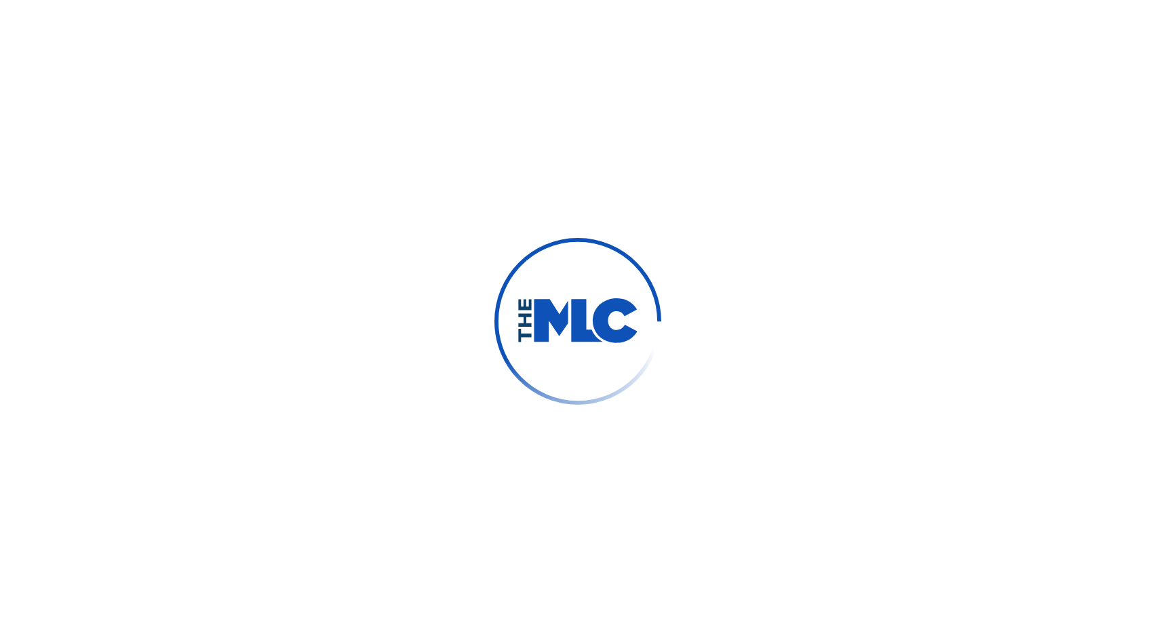
click at [456, 147] on div at bounding box center [577, 321] width 1155 height 642
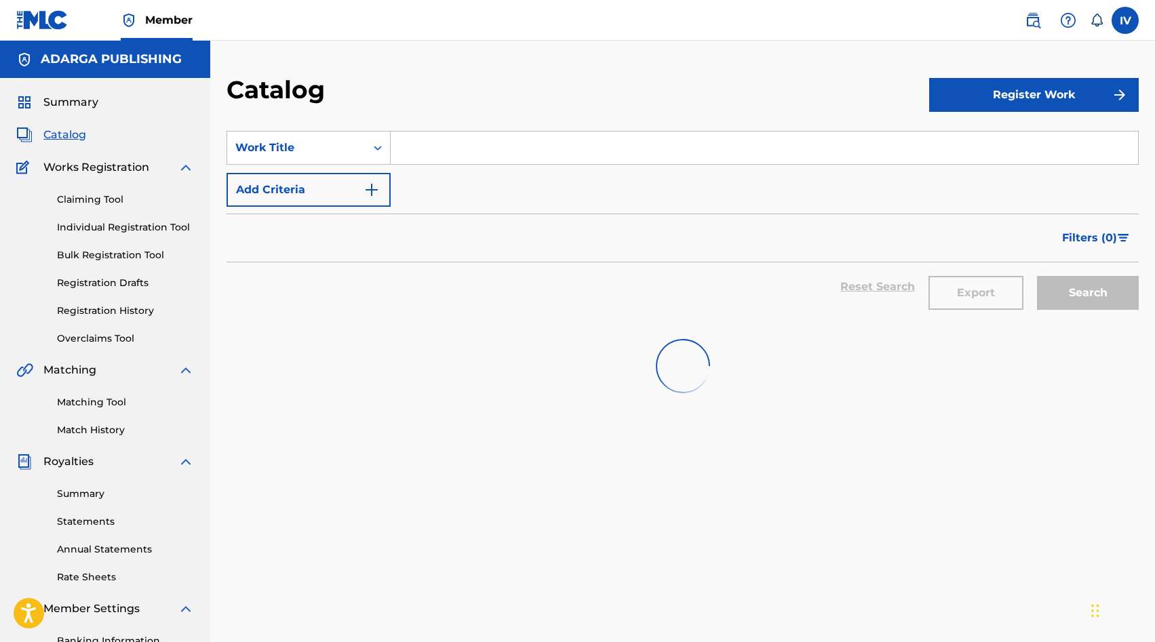
click at [445, 144] on input "Search Form" at bounding box center [764, 148] width 747 height 33
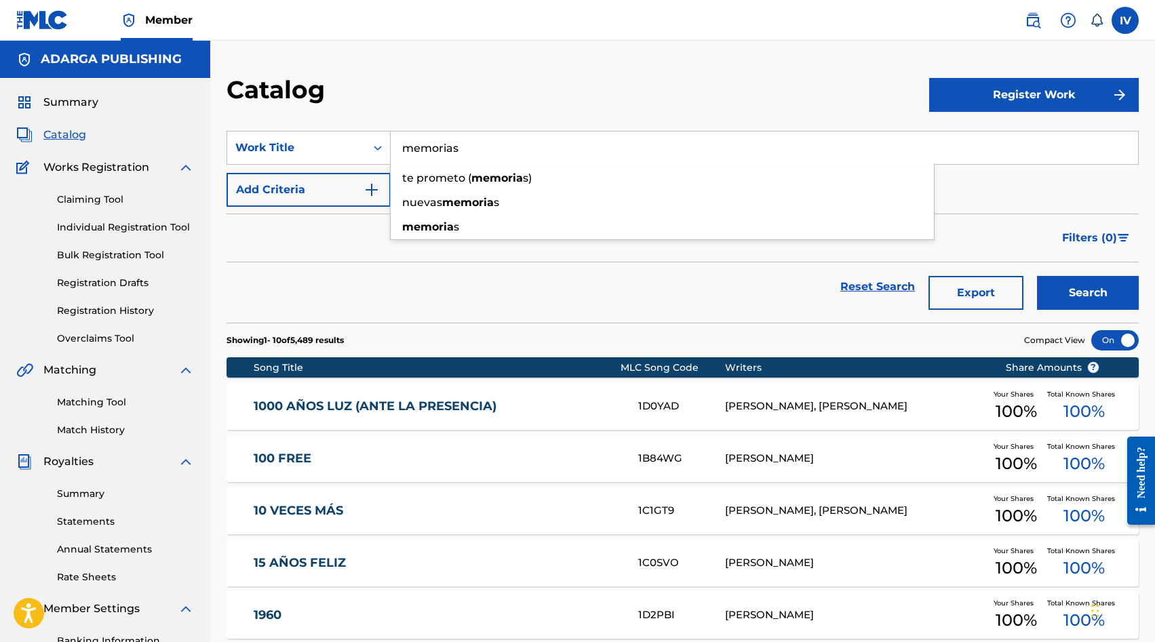
type input "memorias"
click at [1037, 276] on button "Search" at bounding box center [1088, 293] width 102 height 34
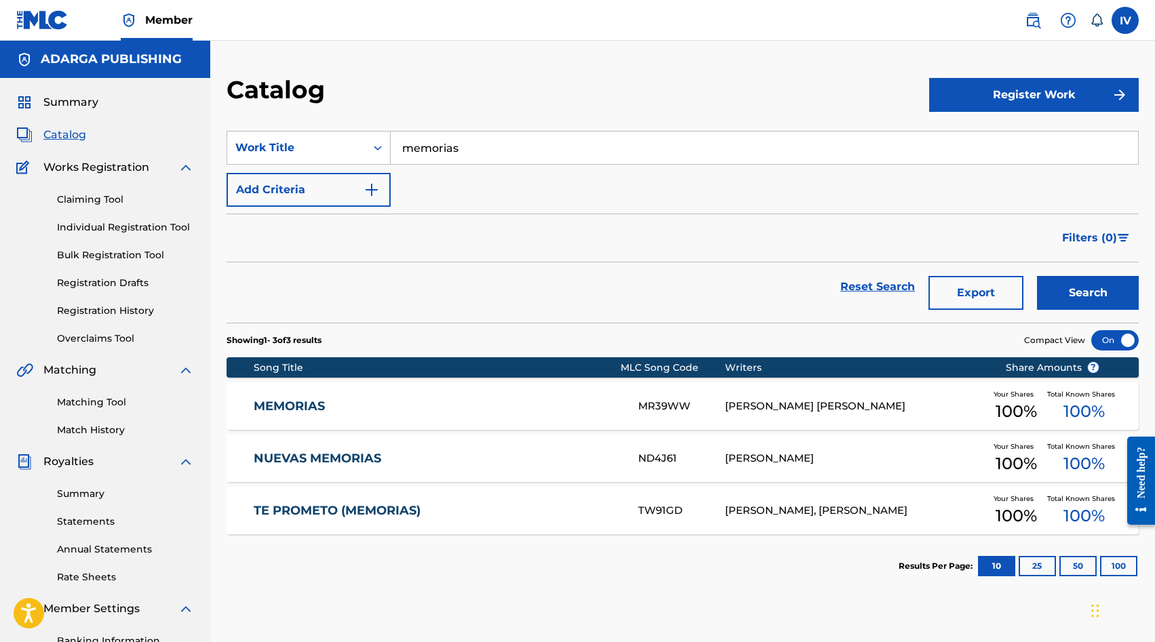
click at [408, 399] on link "MEMORIAS" at bounding box center [437, 407] width 366 height 16
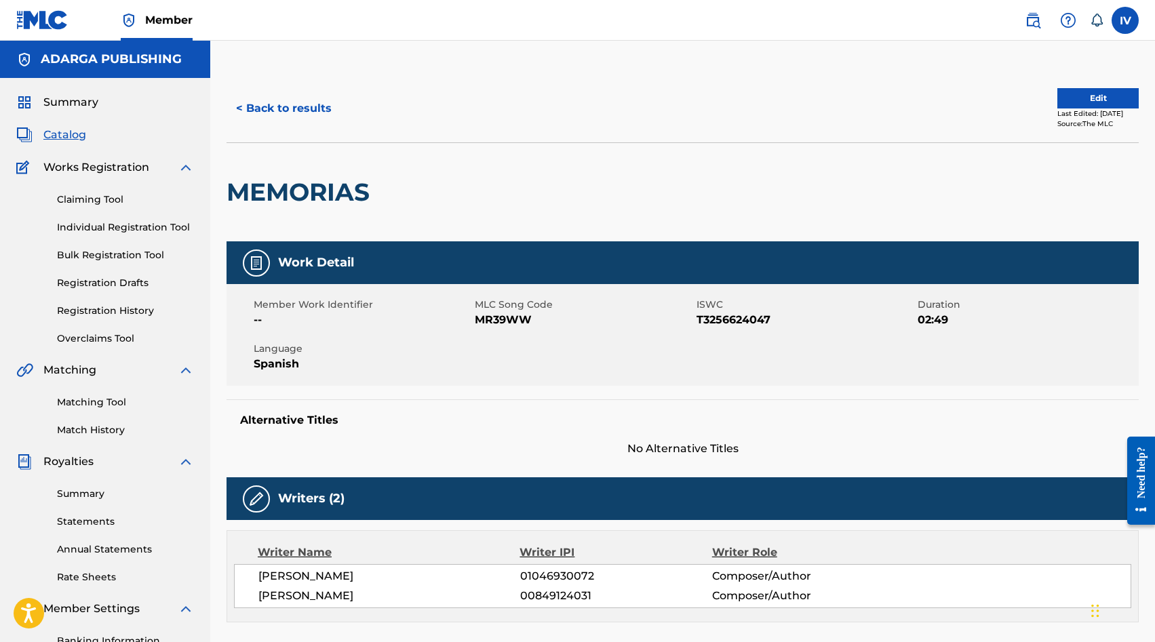
click at [84, 141] on span "Catalog" at bounding box center [64, 135] width 43 height 16
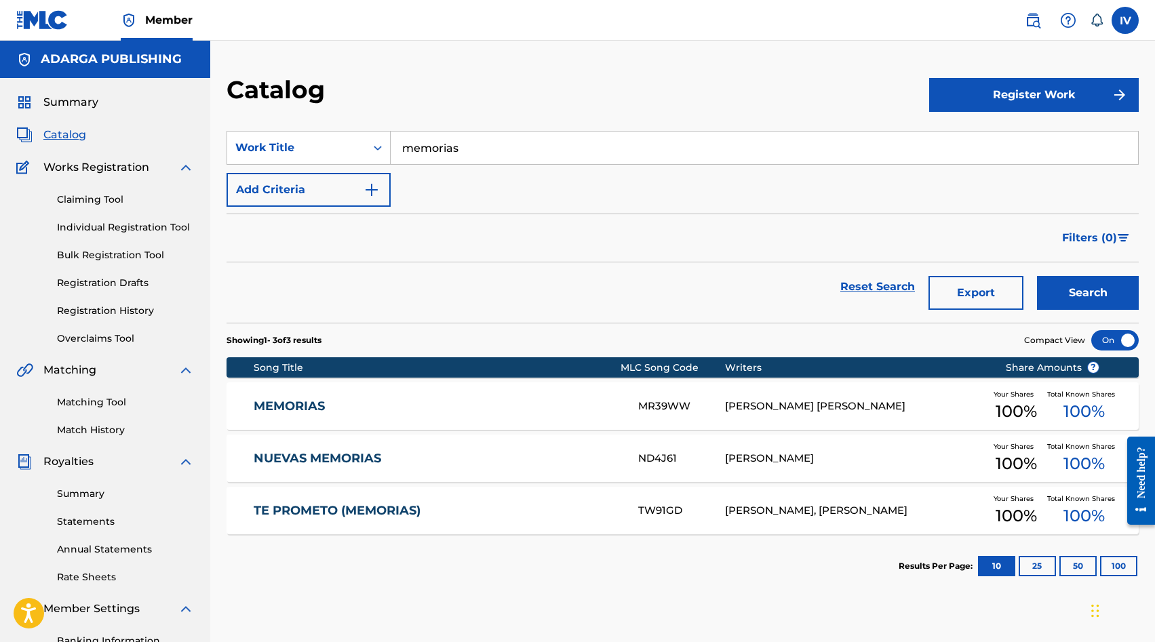
click at [522, 136] on input "memorias" at bounding box center [764, 148] width 747 height 33
paste input "VIDAS PASAJERAS"
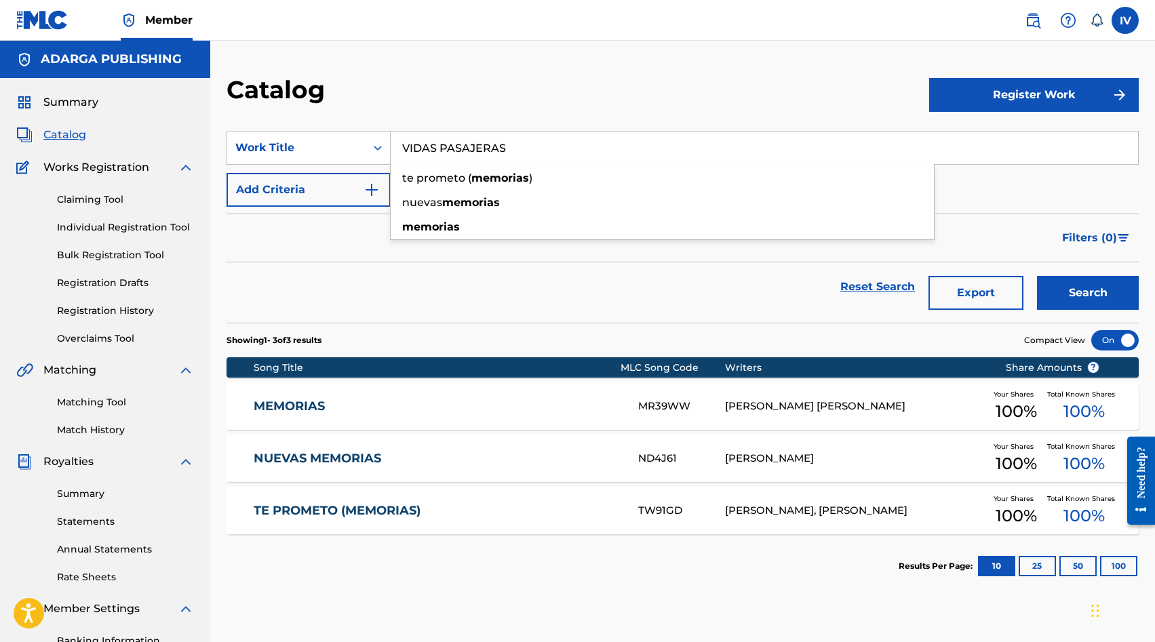
type input "VIDAS PASAJERAS"
click at [1037, 276] on button "Search" at bounding box center [1088, 293] width 102 height 34
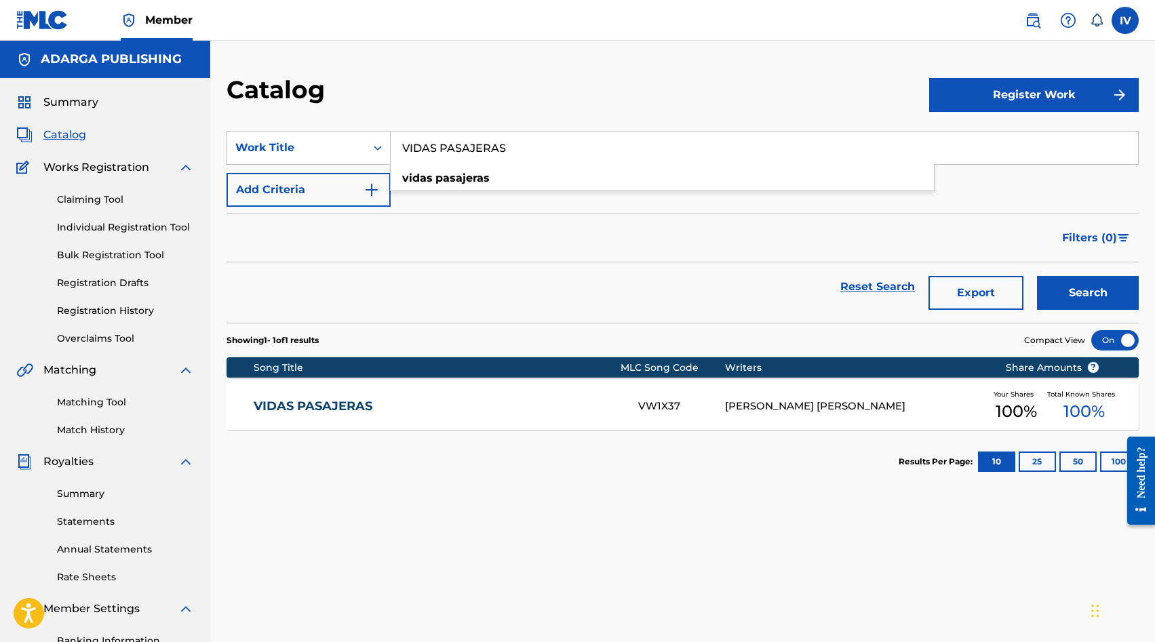
click at [503, 429] on div "VIDAS PASAJERAS VW1X37 [PERSON_NAME] [PERSON_NAME] Your Shares 100 % Total Know…" at bounding box center [682, 405] width 912 height 47
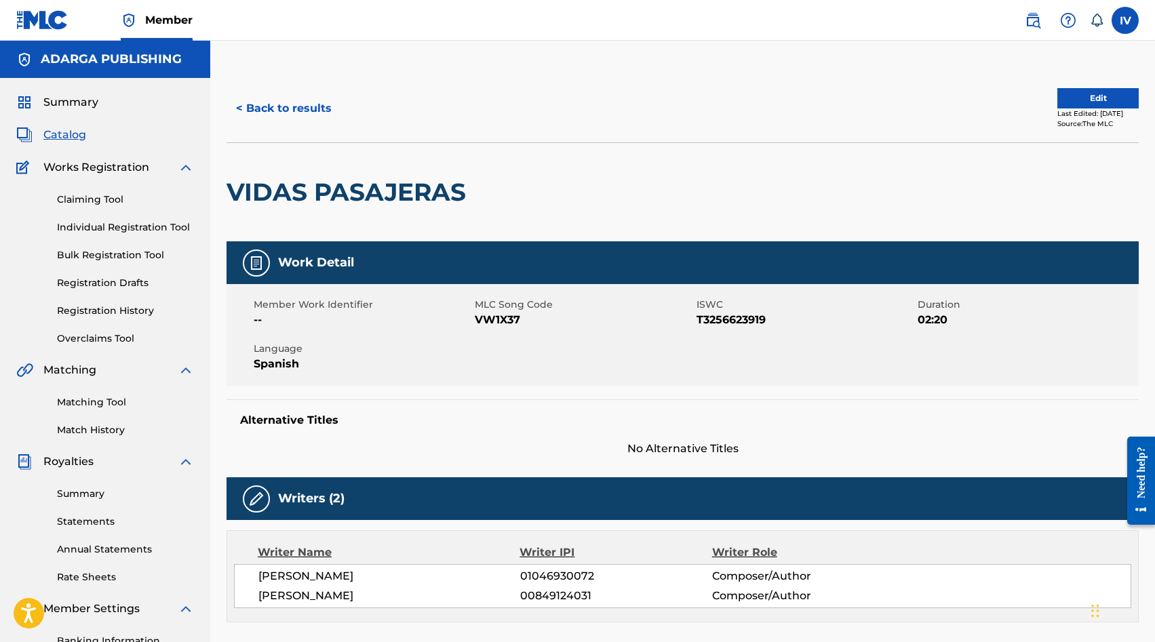
click at [269, 111] on button "< Back to results" at bounding box center [283, 109] width 115 height 34
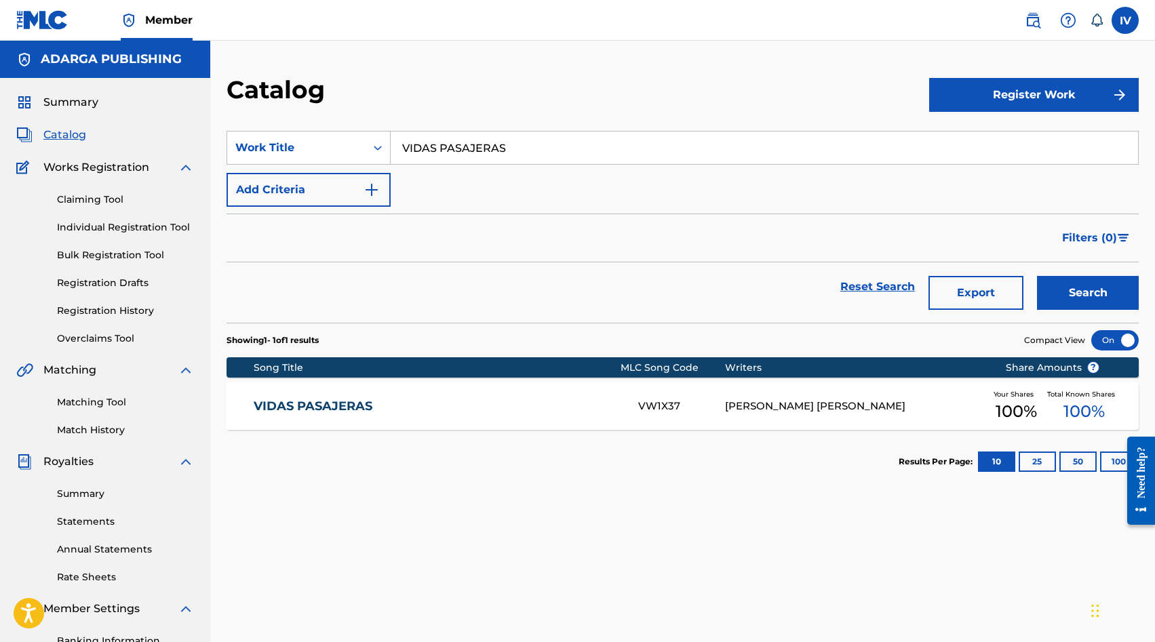
click at [448, 140] on input "VIDAS PASAJERAS" at bounding box center [764, 148] width 747 height 33
paste input "MI MOTIVO"
type input "MI MOTIVO"
click at [1037, 276] on button "Search" at bounding box center [1088, 293] width 102 height 34
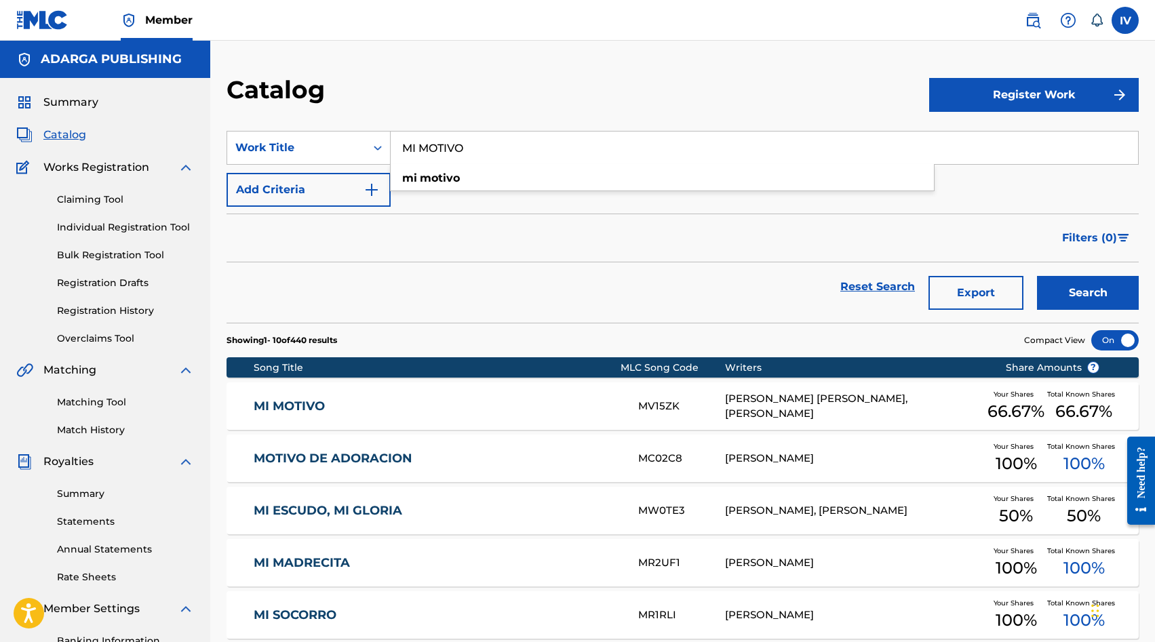
click at [504, 399] on link "MI MOTIVO" at bounding box center [437, 407] width 366 height 16
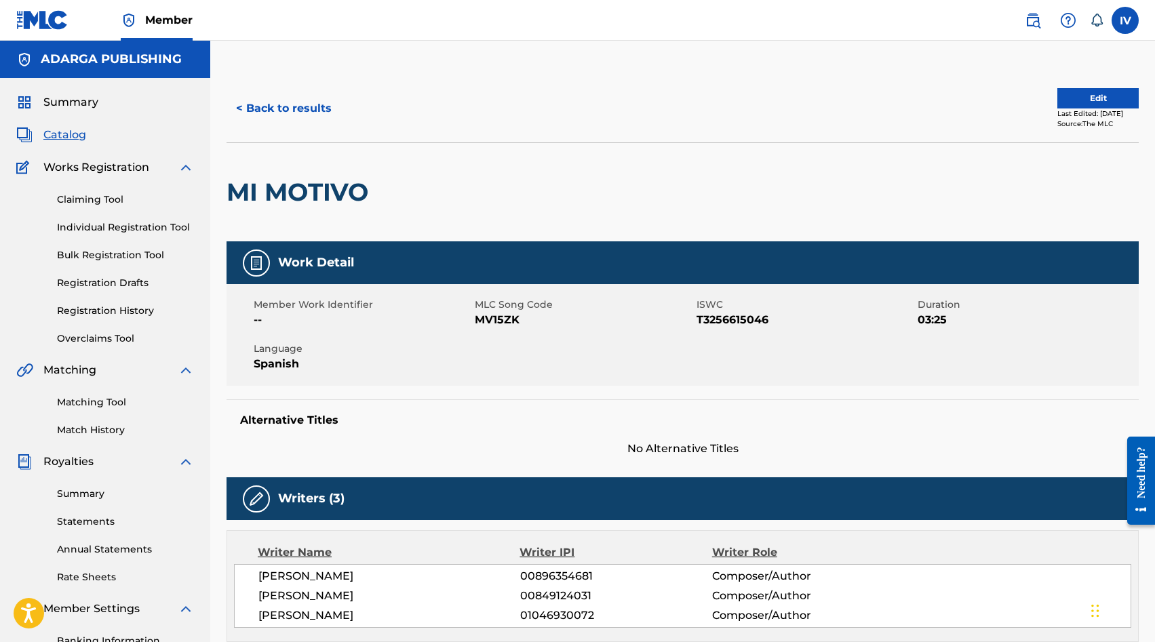
click at [275, 108] on button "< Back to results" at bounding box center [283, 109] width 115 height 34
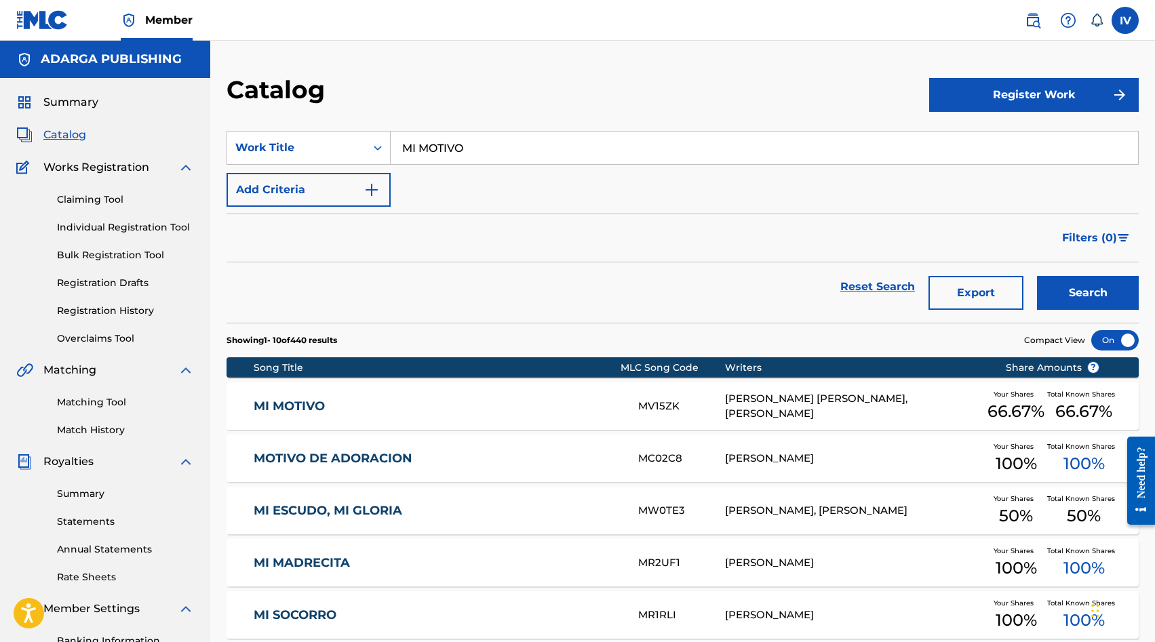
click at [537, 159] on input "MI MOTIVO" at bounding box center [764, 148] width 747 height 33
type input "pegamento"
click at [1037, 276] on button "Search" at bounding box center [1088, 293] width 102 height 34
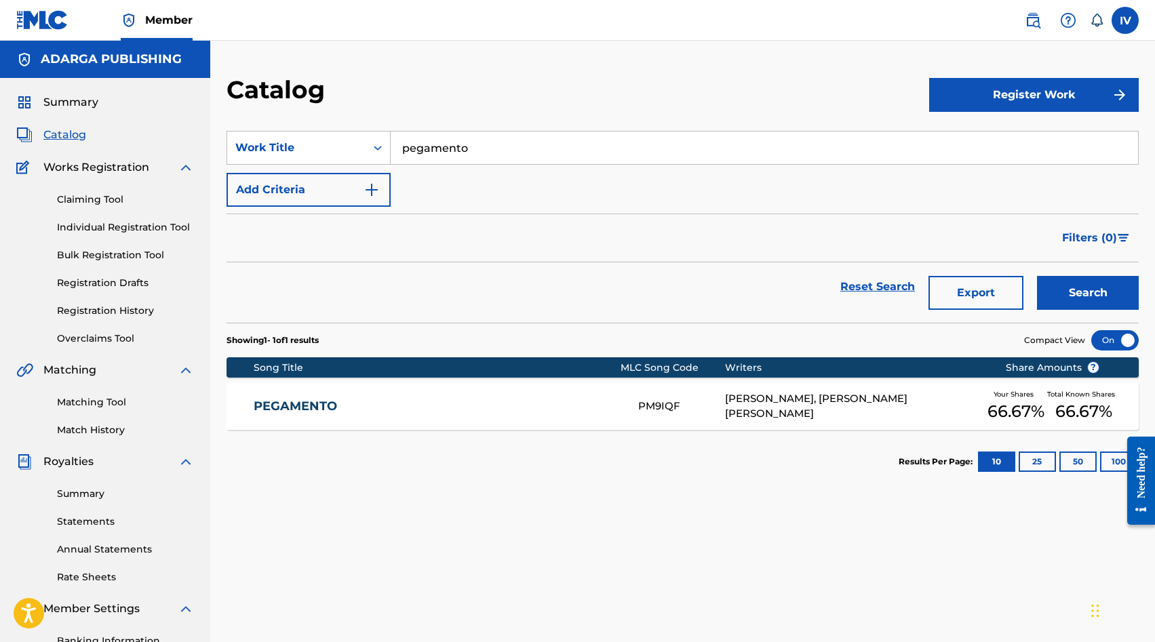
click at [303, 386] on div "PEGAMENTO PM9IQF [PERSON_NAME], [PERSON_NAME] [PERSON_NAME] Your Shares 66.67 %…" at bounding box center [682, 405] width 912 height 47
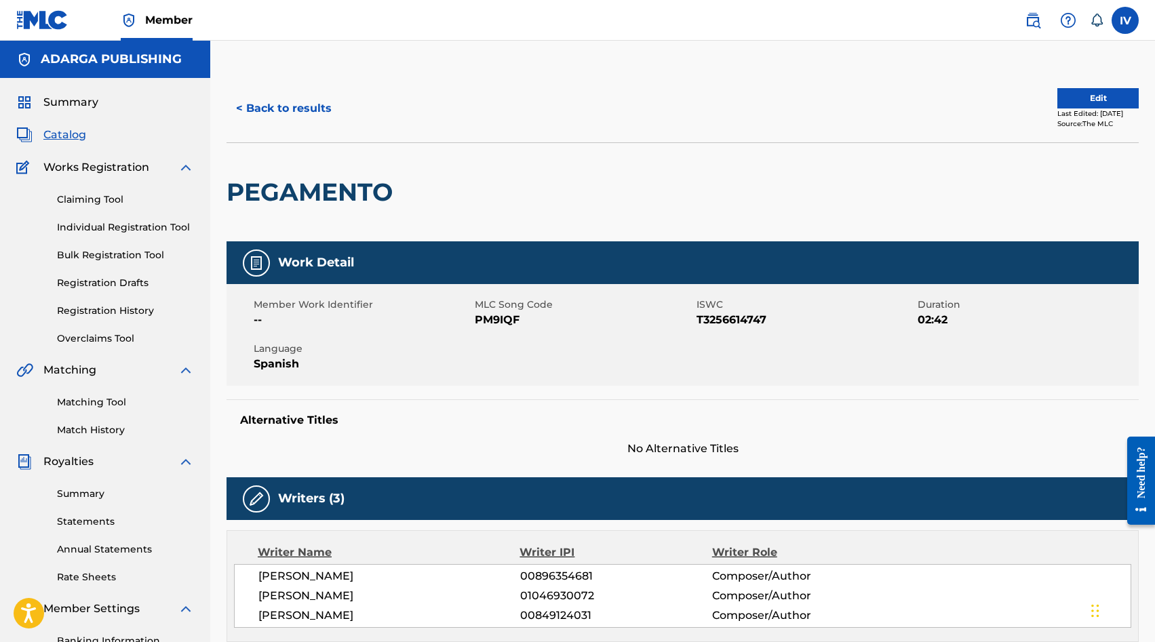
click at [259, 104] on button "< Back to results" at bounding box center [283, 109] width 115 height 34
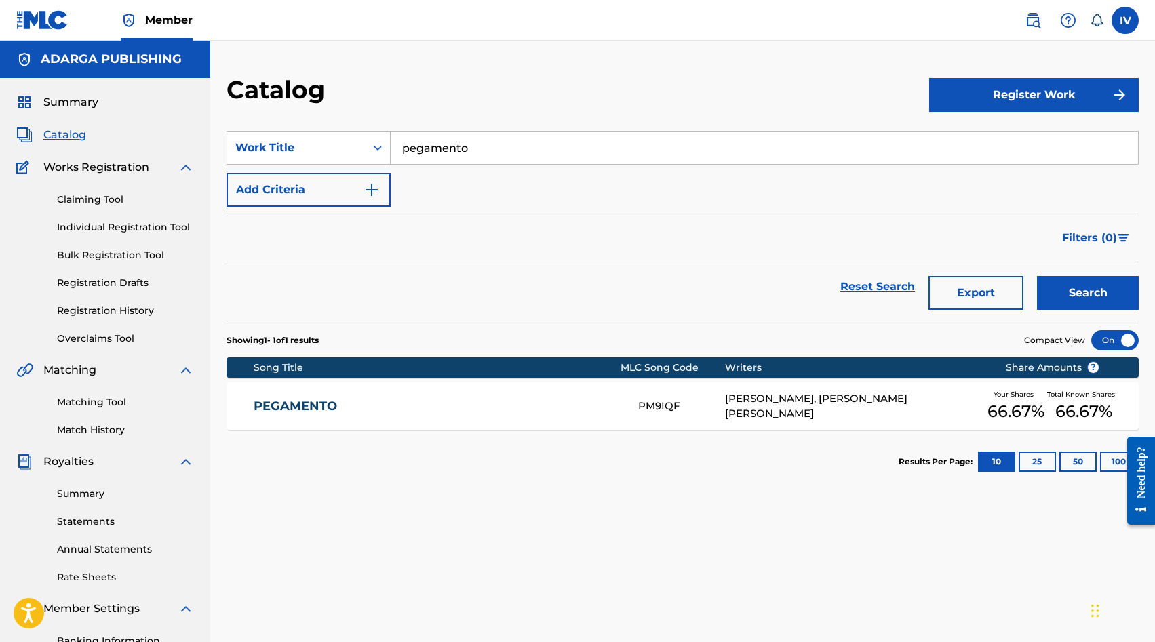
click at [501, 160] on input "pegamento" at bounding box center [764, 148] width 747 height 33
paste input "AMOR A DISTANCIA"
type input "AMOR A DISTANCIA"
click at [1037, 276] on button "Search" at bounding box center [1088, 293] width 102 height 34
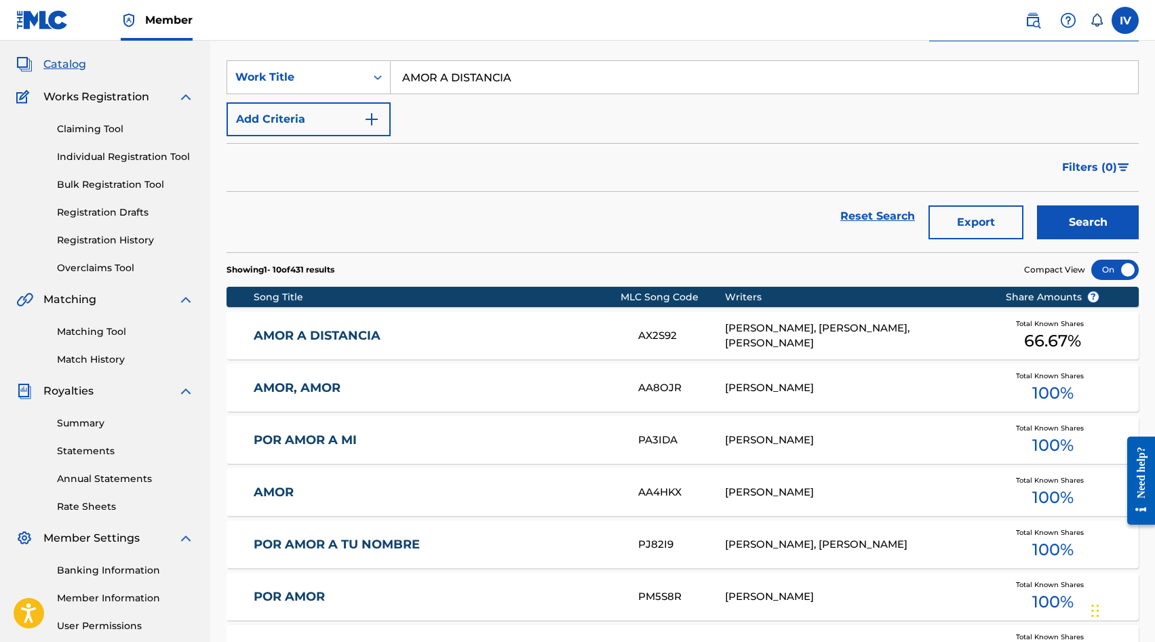
scroll to position [113, 0]
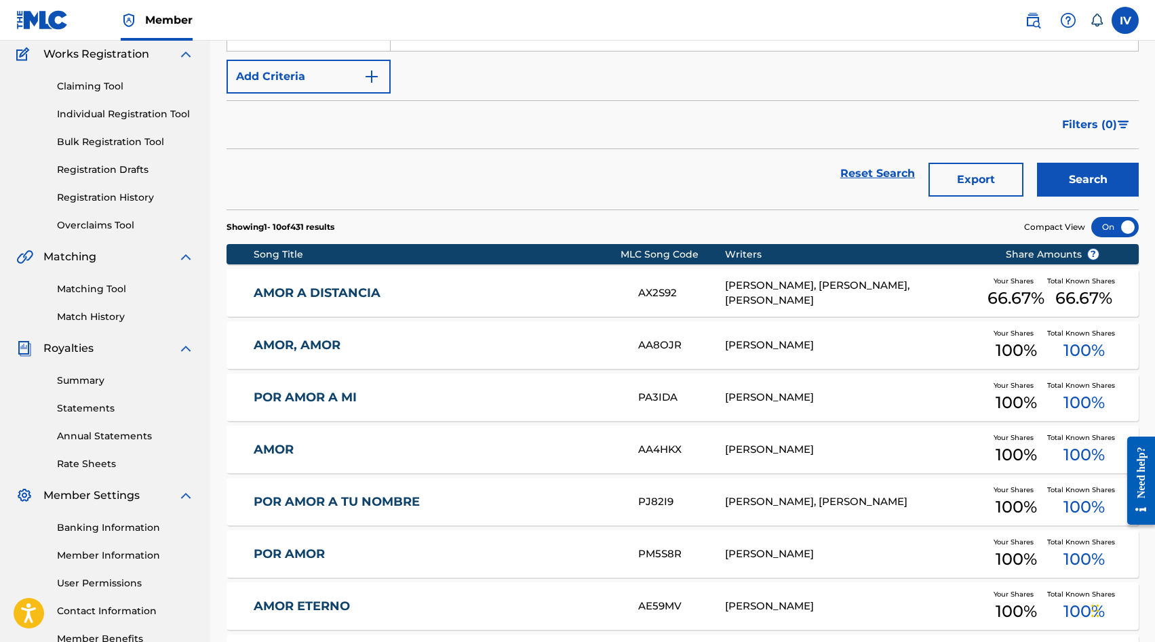
click at [425, 296] on link "AMOR A DISTANCIA" at bounding box center [437, 293] width 366 height 16
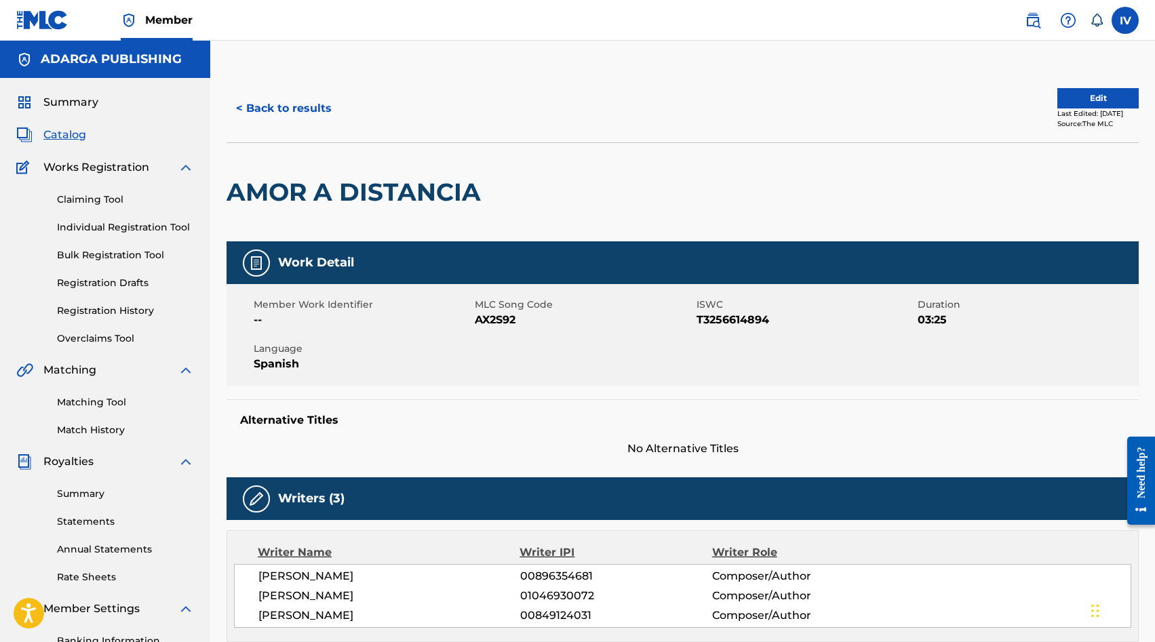
click at [254, 106] on button "< Back to results" at bounding box center [283, 109] width 115 height 34
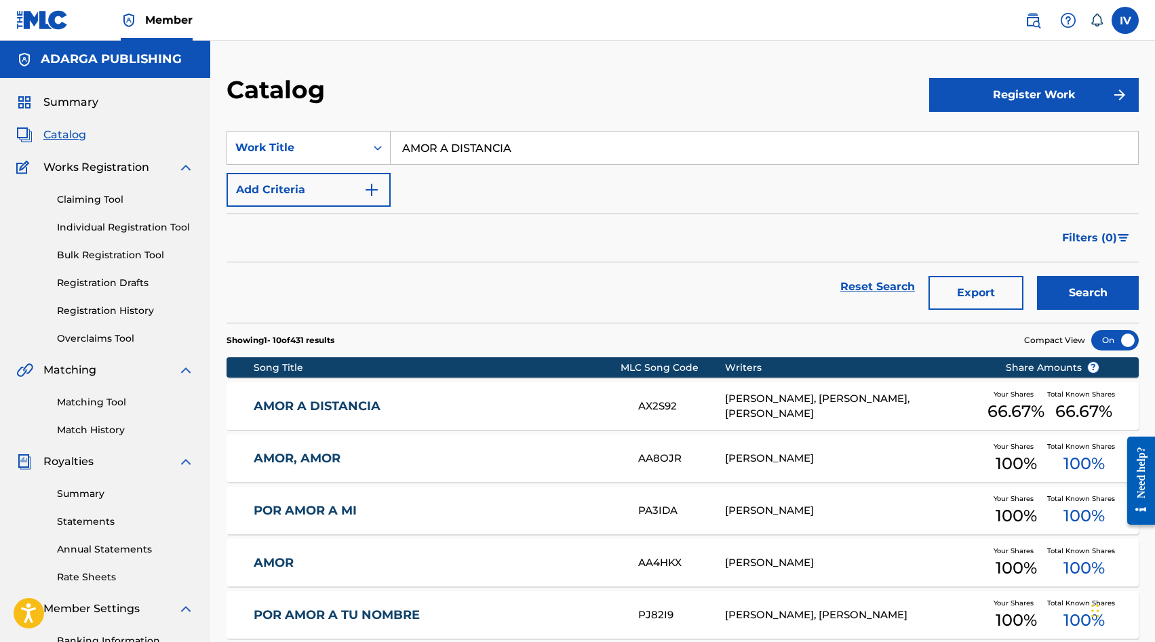
click at [435, 155] on input "AMOR A DISTANCIA" at bounding box center [764, 148] width 747 height 33
paste input "Inigualable"
type input "Inigualable"
click at [1037, 276] on button "Search" at bounding box center [1088, 293] width 102 height 34
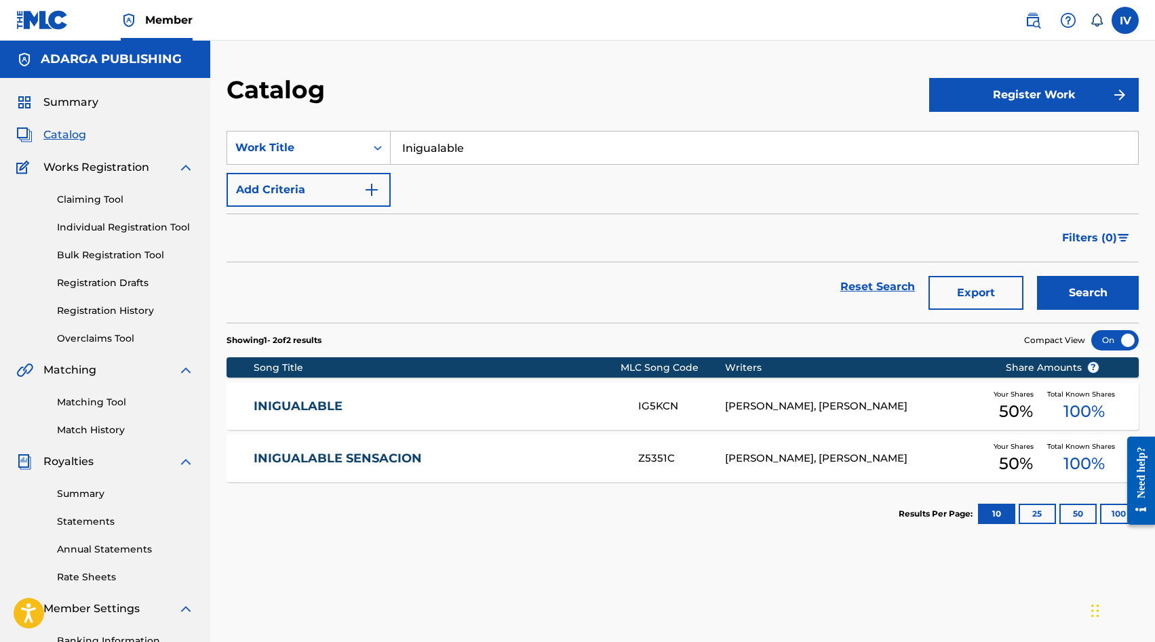
click at [508, 403] on link "INIGUALABLE" at bounding box center [437, 407] width 366 height 16
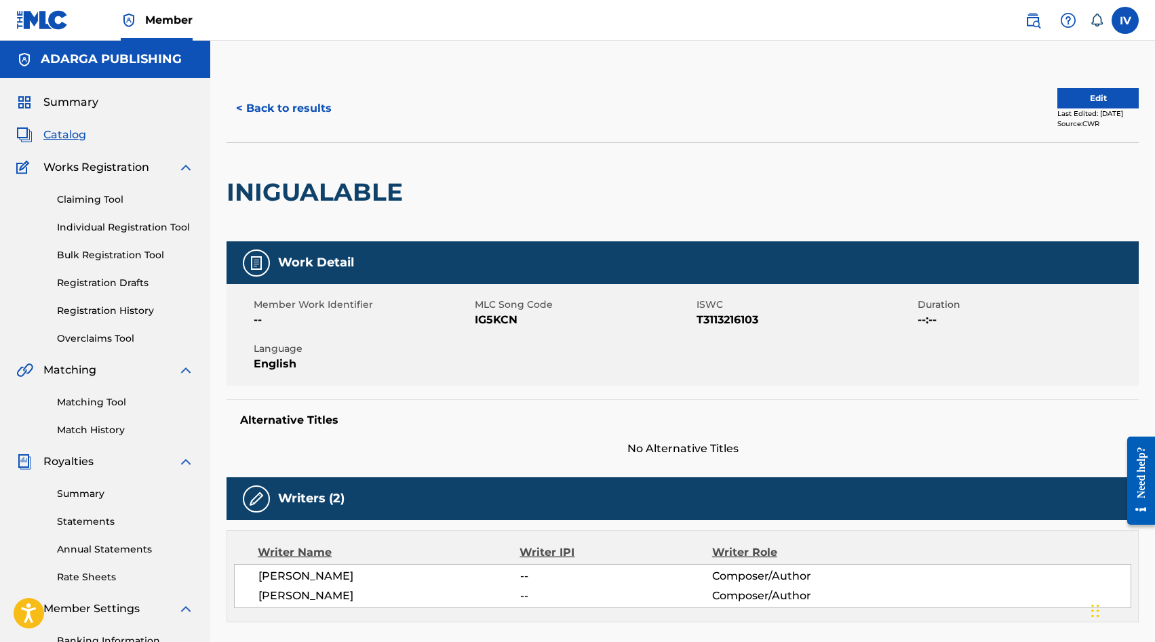
click at [291, 102] on button "< Back to results" at bounding box center [283, 109] width 115 height 34
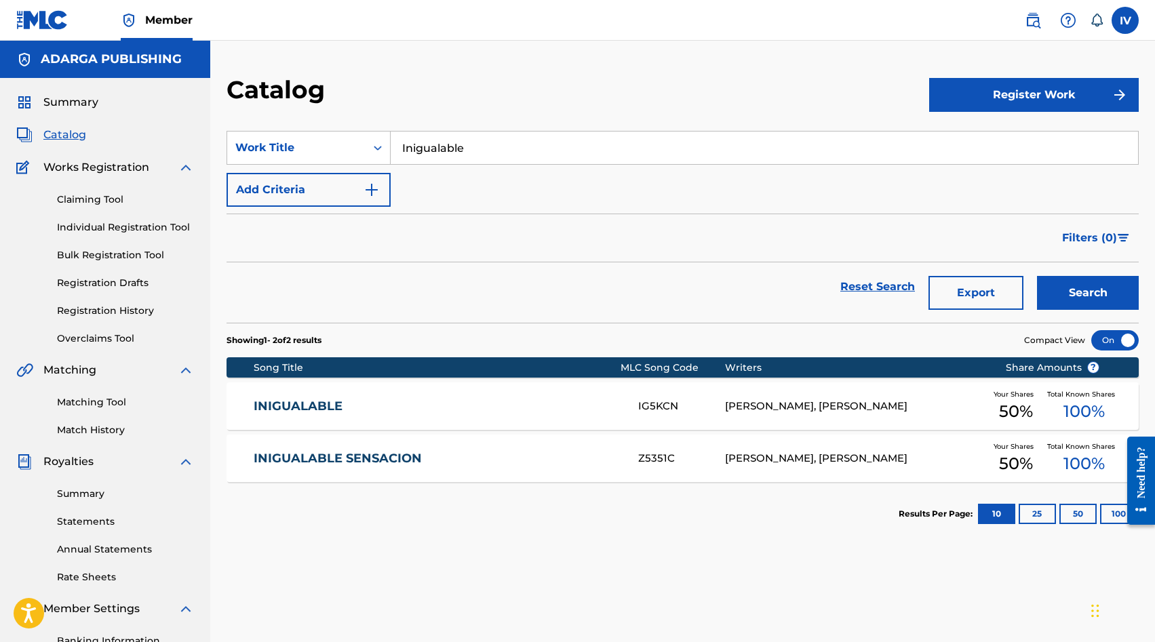
click at [486, 151] on input "Inigualable" at bounding box center [764, 148] width 747 height 33
type input "espejos"
click at [1037, 276] on button "Search" at bounding box center [1088, 293] width 102 height 34
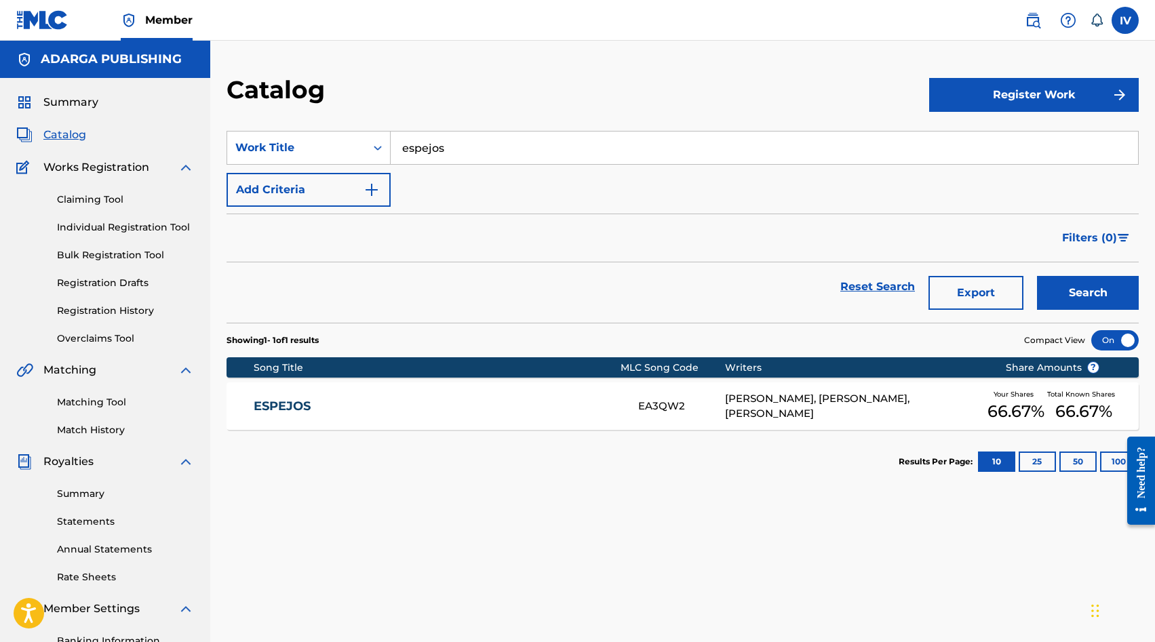
click at [415, 388] on div "ESPEJOS EA3QW2 [PERSON_NAME], [PERSON_NAME], LOWSAN [PERSON_NAME] Your Shares 6…" at bounding box center [682, 405] width 912 height 47
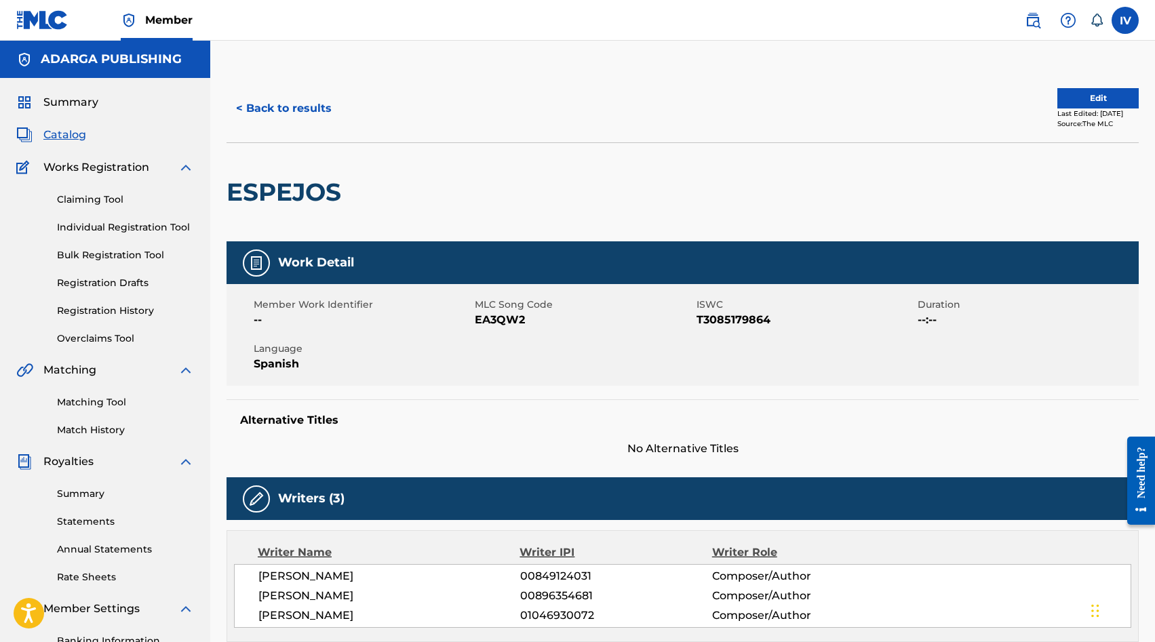
click at [296, 114] on button "< Back to results" at bounding box center [283, 109] width 115 height 34
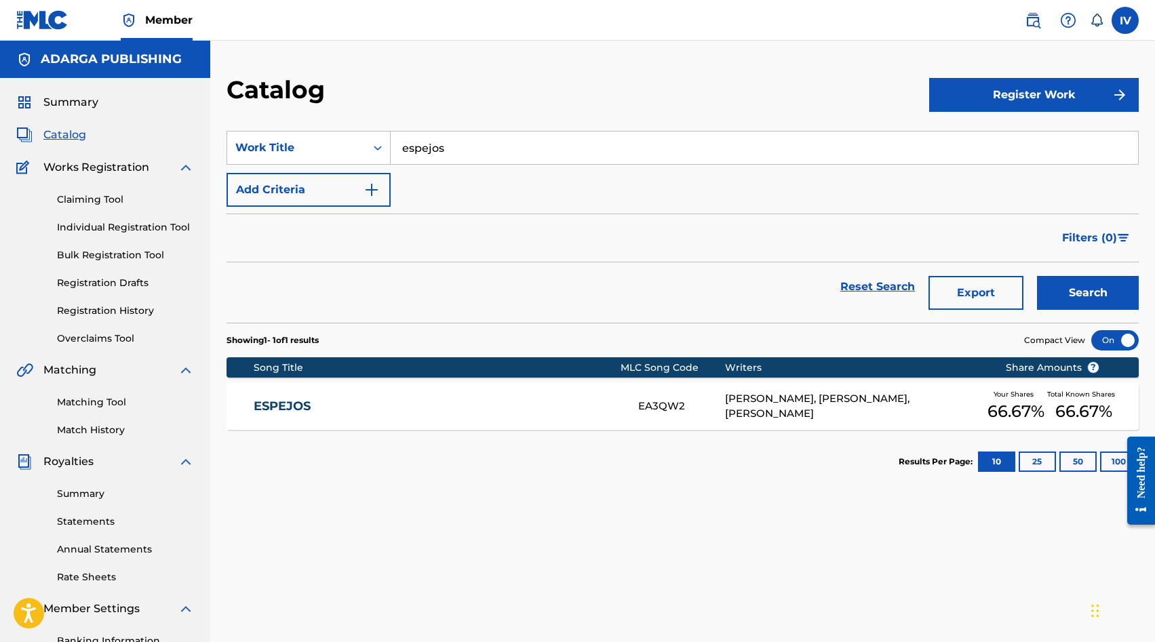
click at [582, 162] on input "espejos" at bounding box center [764, 148] width 747 height 33
click at [488, 181] on span "ás ausente" at bounding box center [488, 178] width 60 height 13
type input "nunca estás ausente"
click at [1037, 276] on button "Search" at bounding box center [1088, 293] width 102 height 34
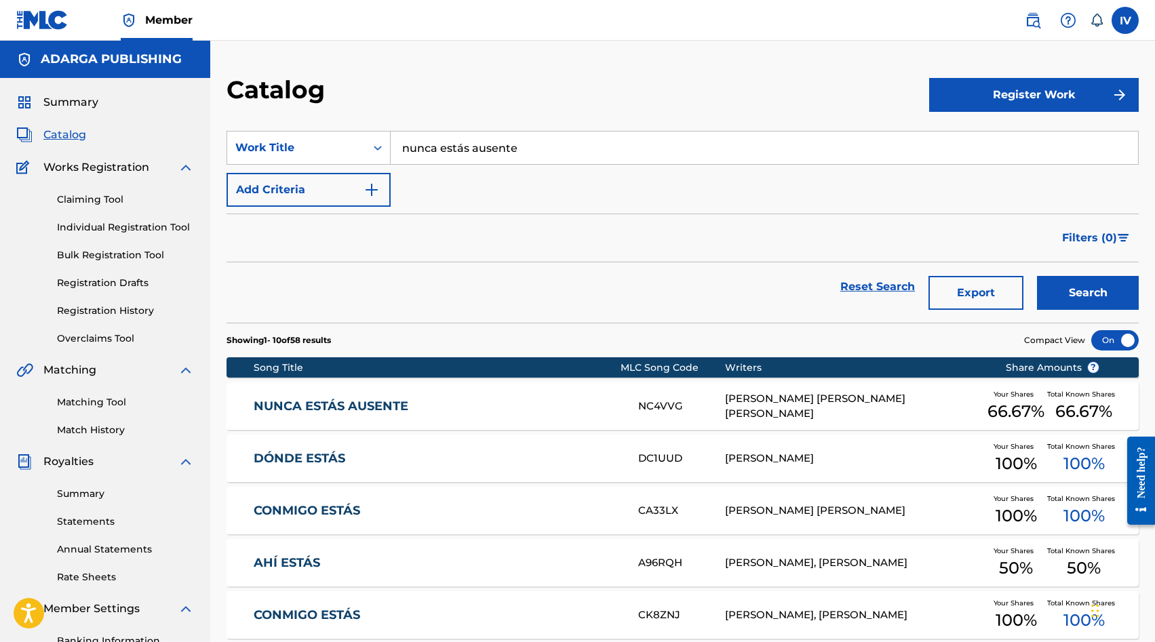
click at [460, 393] on div "NUNCA ESTÁS AUSENTE NC4VVG [PERSON_NAME] [PERSON_NAME] [PERSON_NAME] Your Share…" at bounding box center [682, 405] width 912 height 47
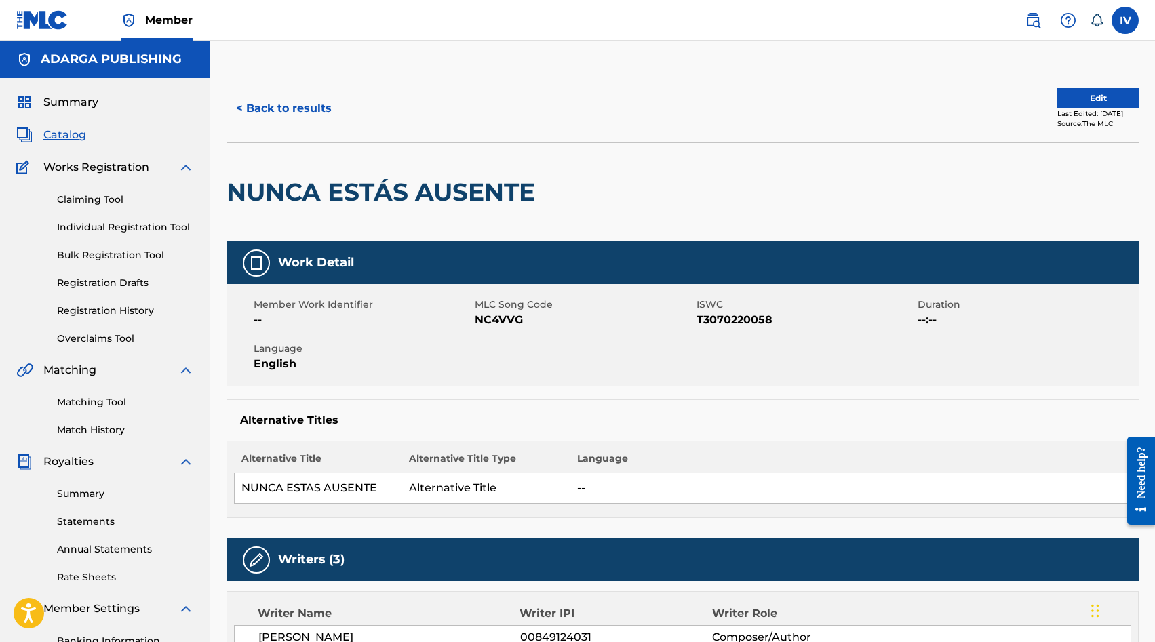
click at [79, 145] on div "Summary Catalog Works Registration Claiming Tool Individual Registration Tool B…" at bounding box center [105, 427] width 210 height 698
click at [69, 134] on span "Catalog" at bounding box center [64, 135] width 43 height 16
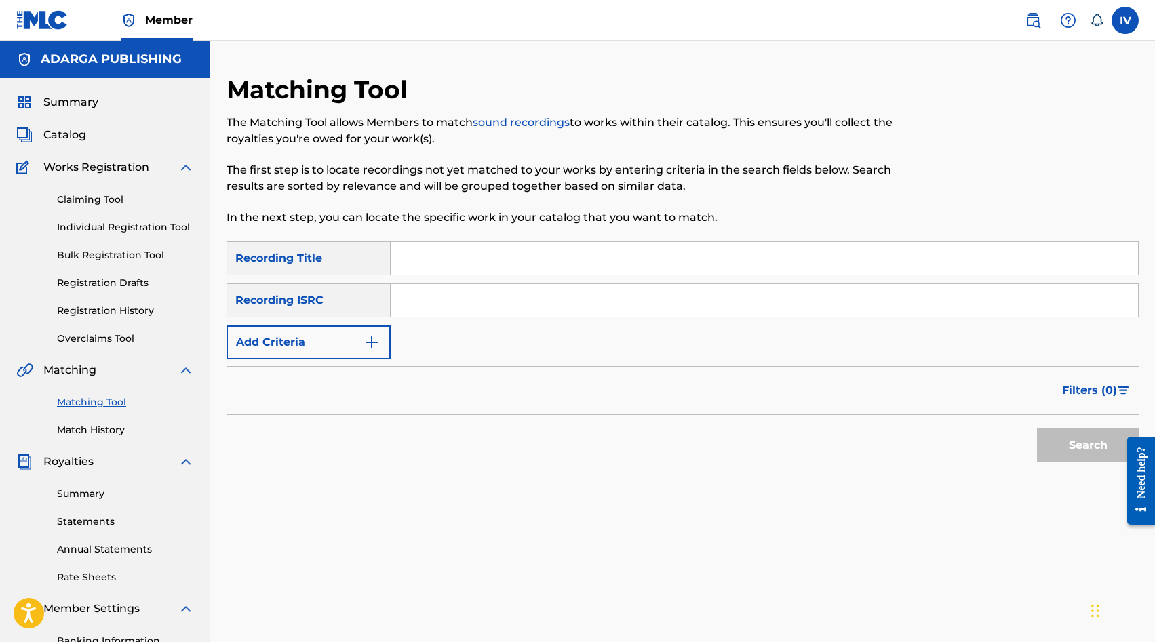
click at [488, 298] on input "Search Form" at bounding box center [764, 300] width 747 height 33
paste input "QZ2J21502899"
type input "QZ2J21502899"
click at [1037, 429] on button "Search" at bounding box center [1088, 446] width 102 height 34
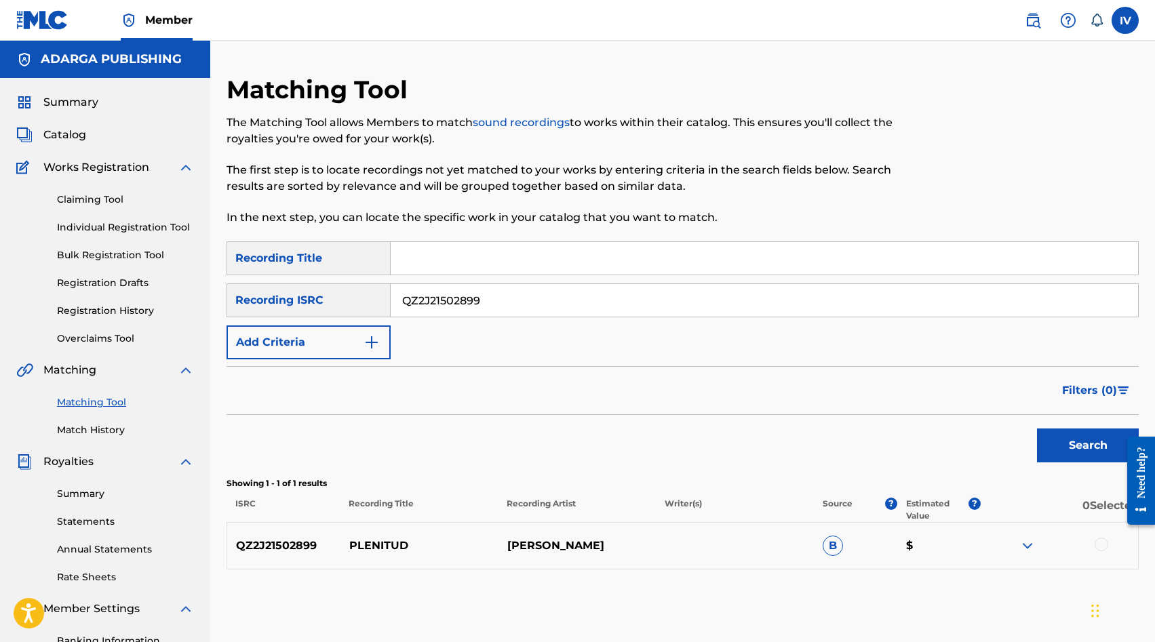
click at [1100, 549] on div at bounding box center [1101, 545] width 14 height 14
click at [896, 535] on button "Match 1 Group" at bounding box center [953, 532] width 150 height 34
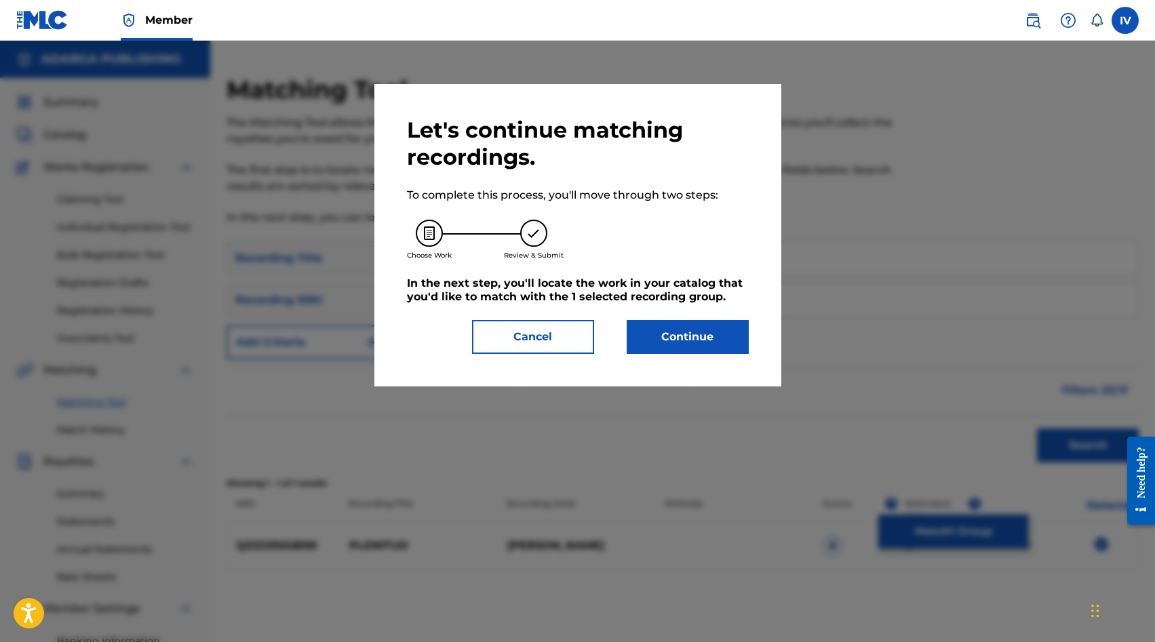
click at [730, 345] on button "Continue" at bounding box center [688, 337] width 122 height 34
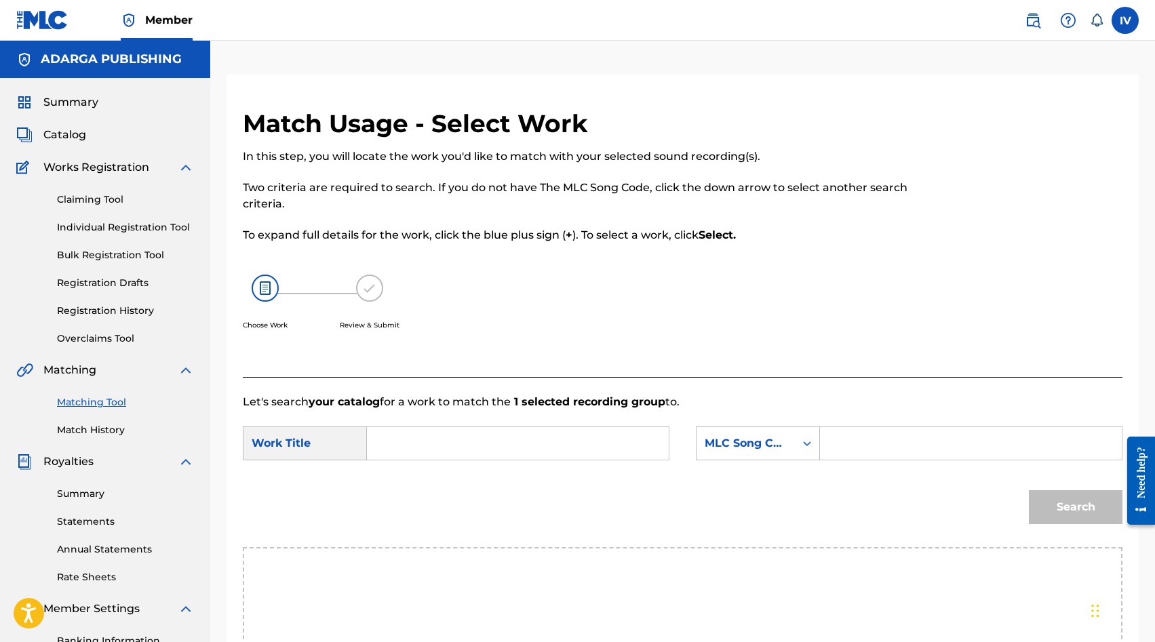
click at [730, 345] on div "Choose Work Review & Submit" at bounding box center [581, 309] width 677 height 103
click at [517, 421] on form "SearchWithCriteriac8648683-03e7-478b-8f22-5f0c4c6ed348 Work Title SearchWithCri…" at bounding box center [682, 478] width 879 height 137
click at [514, 435] on input "Search Form" at bounding box center [517, 443] width 279 height 33
type input "plenitud"
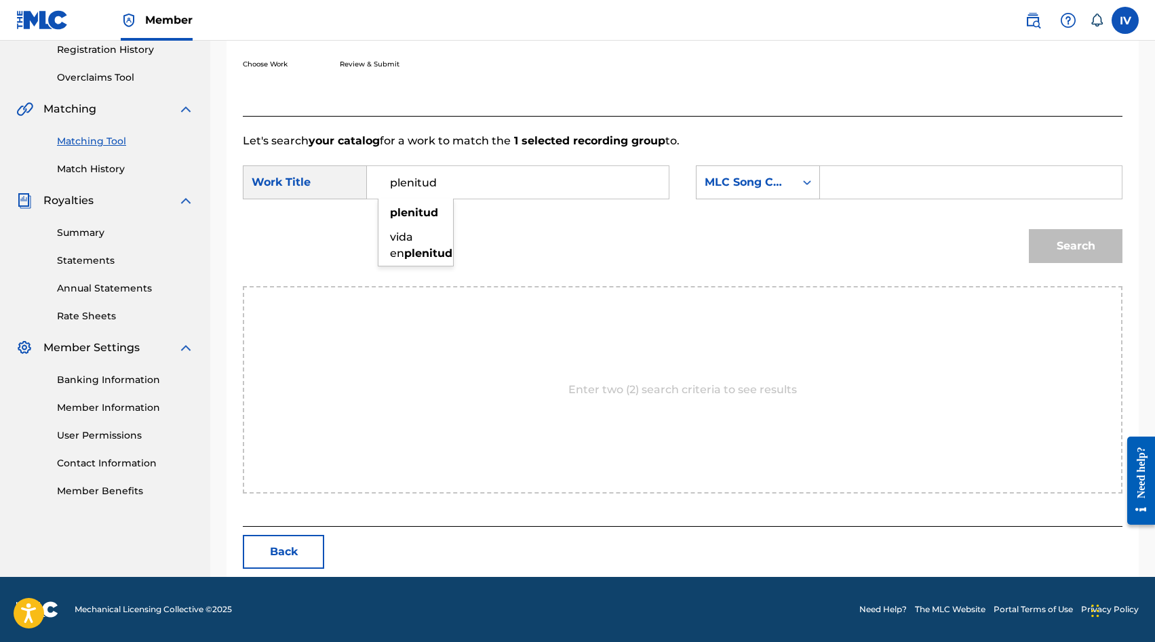
click at [285, 554] on button "Back" at bounding box center [283, 552] width 81 height 34
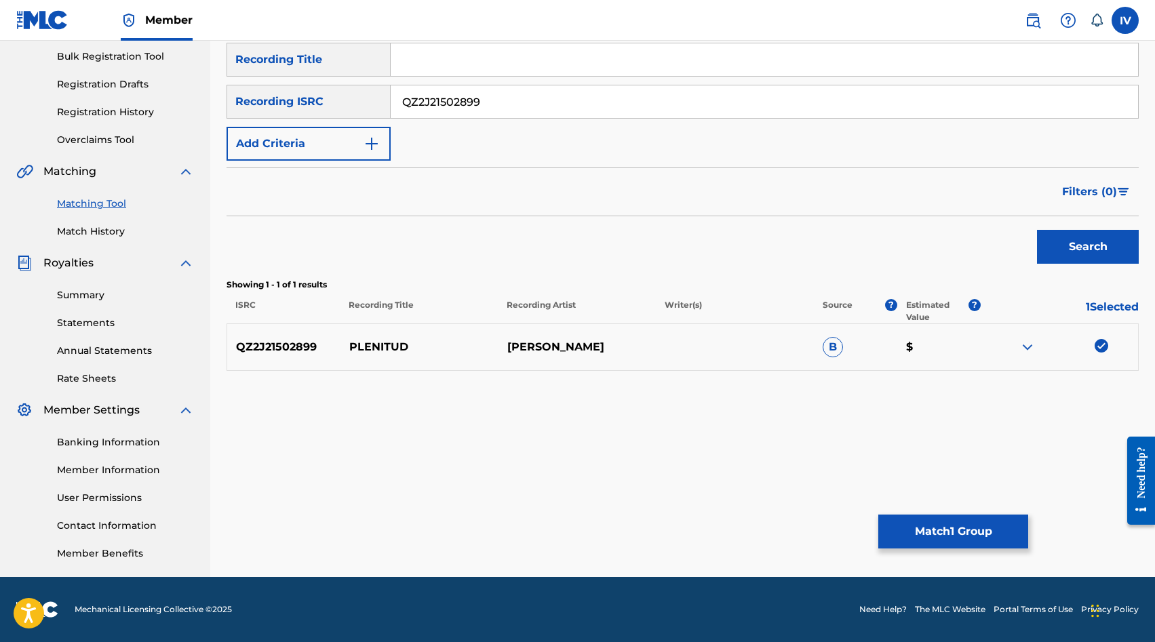
click at [456, 94] on input "QZ2J21502899" at bounding box center [764, 101] width 747 height 33
paste input "USANG2024191"
type input "USANG2024191"
click at [1037, 230] on button "Search" at bounding box center [1088, 247] width 102 height 34
click at [1100, 346] on div at bounding box center [1101, 346] width 14 height 14
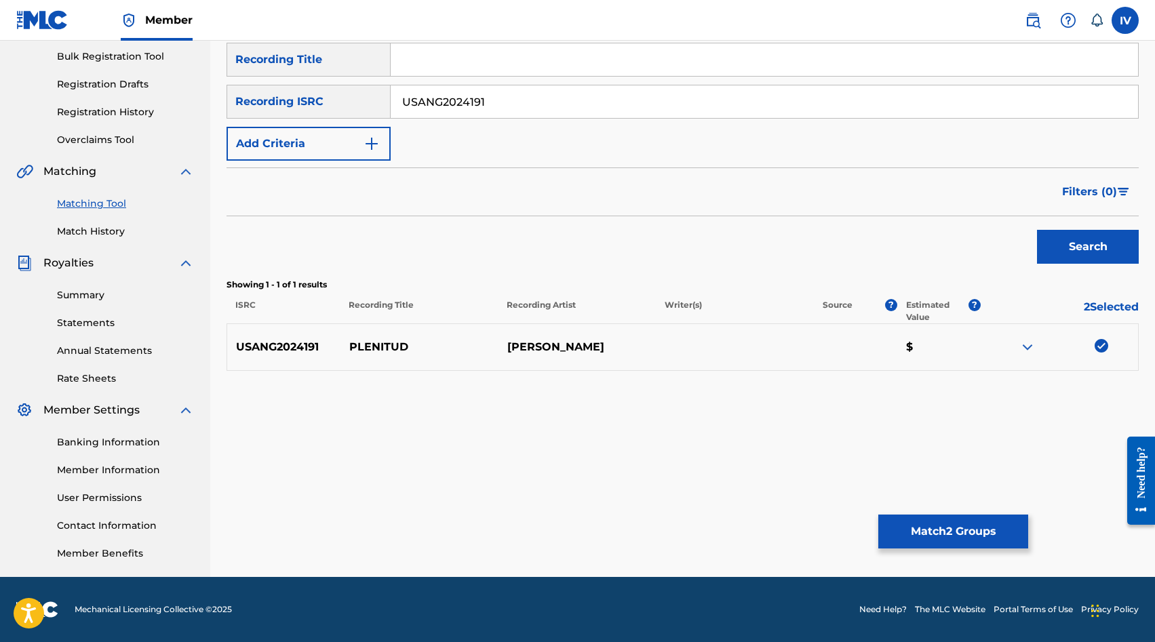
click at [952, 546] on button "Match 2 Groups" at bounding box center [953, 532] width 150 height 34
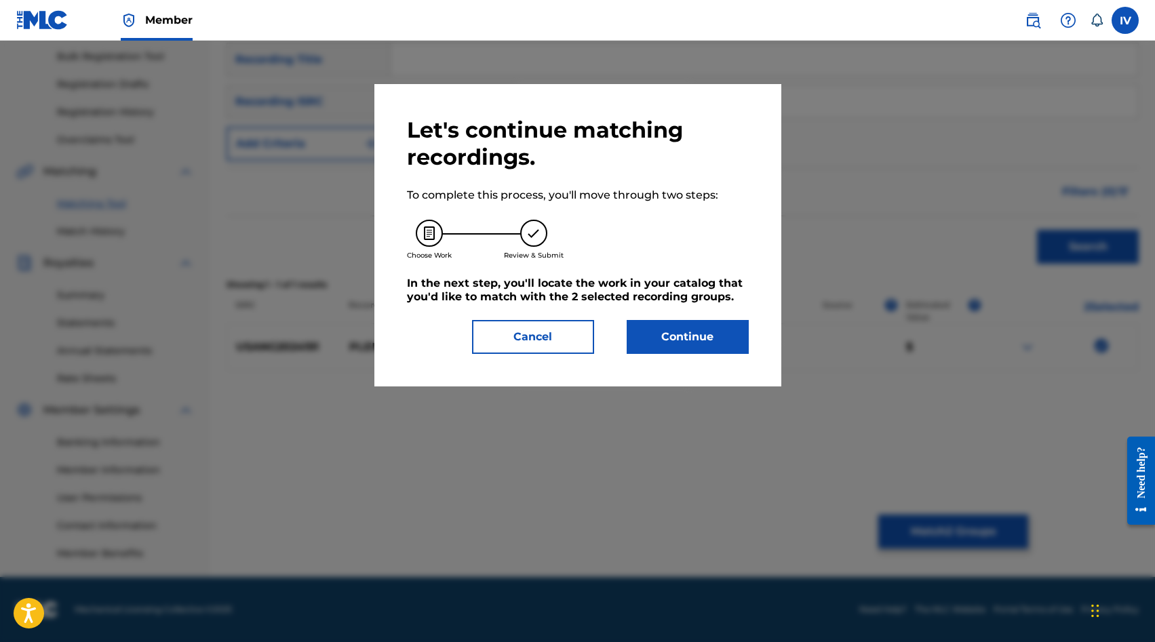
click at [680, 331] on button "Continue" at bounding box center [688, 337] width 122 height 34
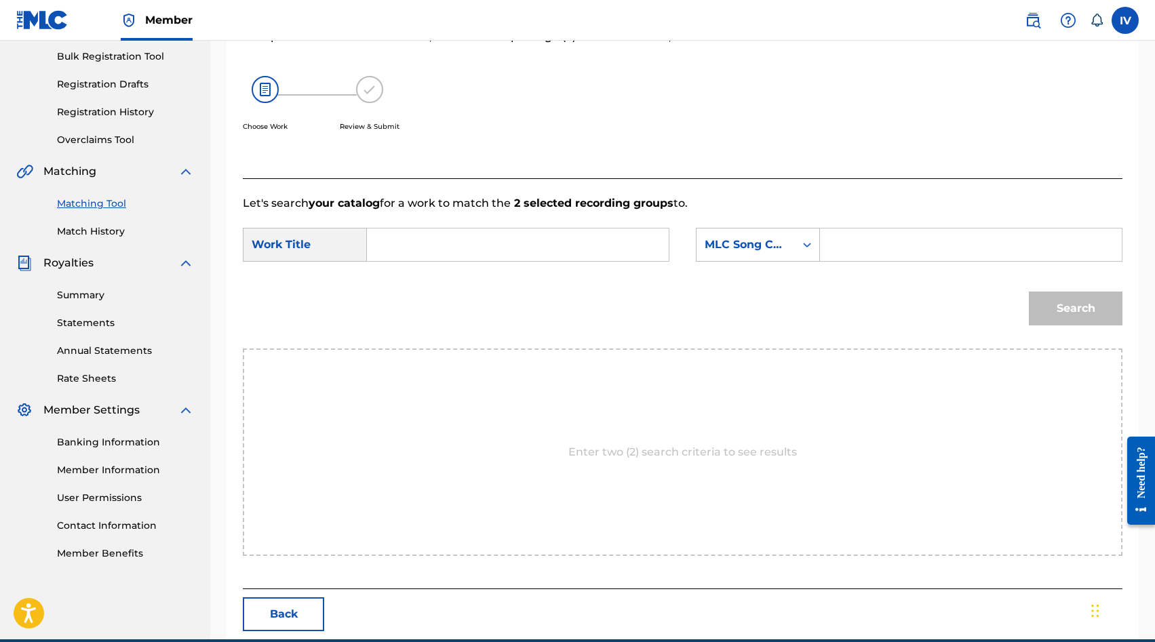
click at [528, 254] on input "Search Form" at bounding box center [517, 245] width 279 height 33
click at [429, 275] on strong "plenitu" at bounding box center [410, 275] width 41 height 13
type input "plenitud"
click at [782, 250] on div "MLC Song Code" at bounding box center [745, 245] width 82 height 16
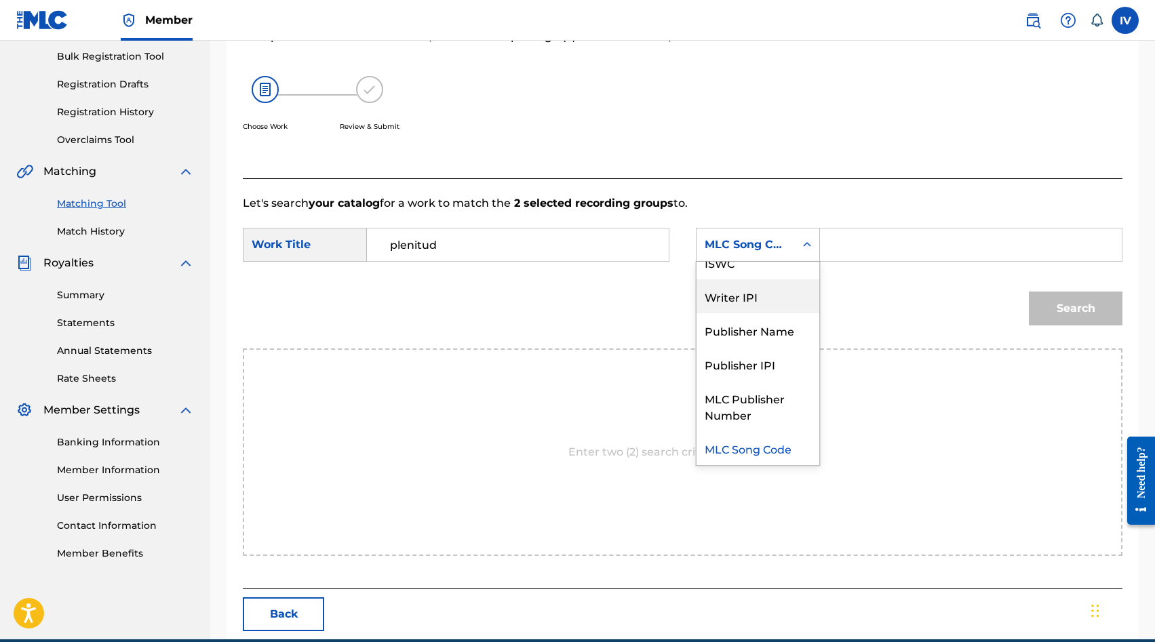
scroll to position [0, 0]
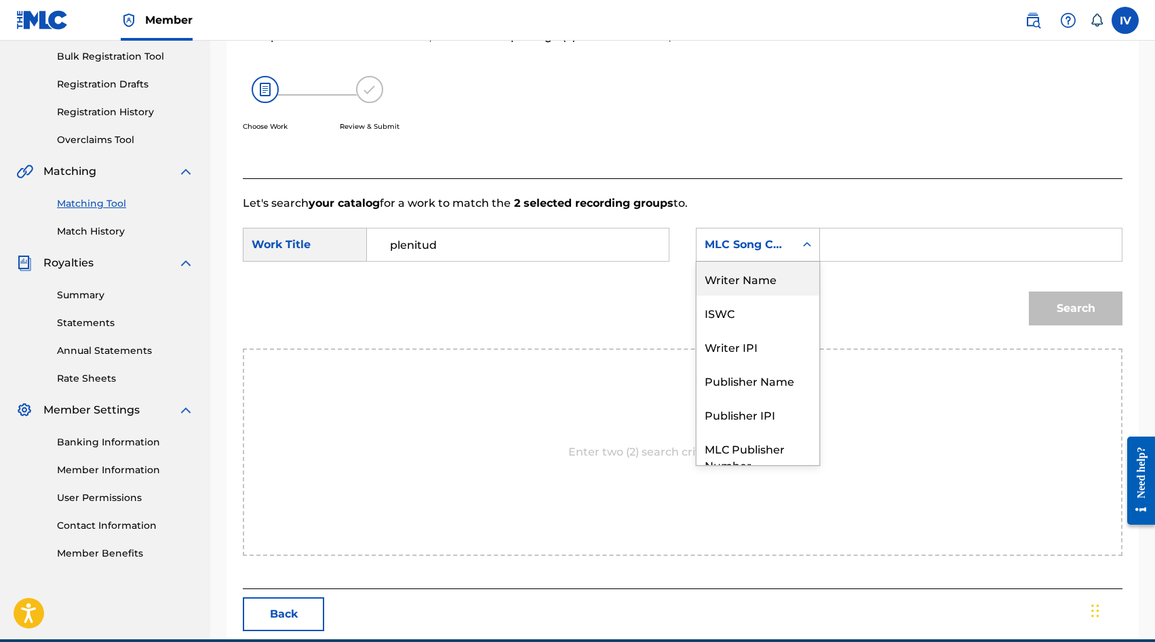
click at [765, 283] on div "Writer Name" at bounding box center [757, 279] width 123 height 34
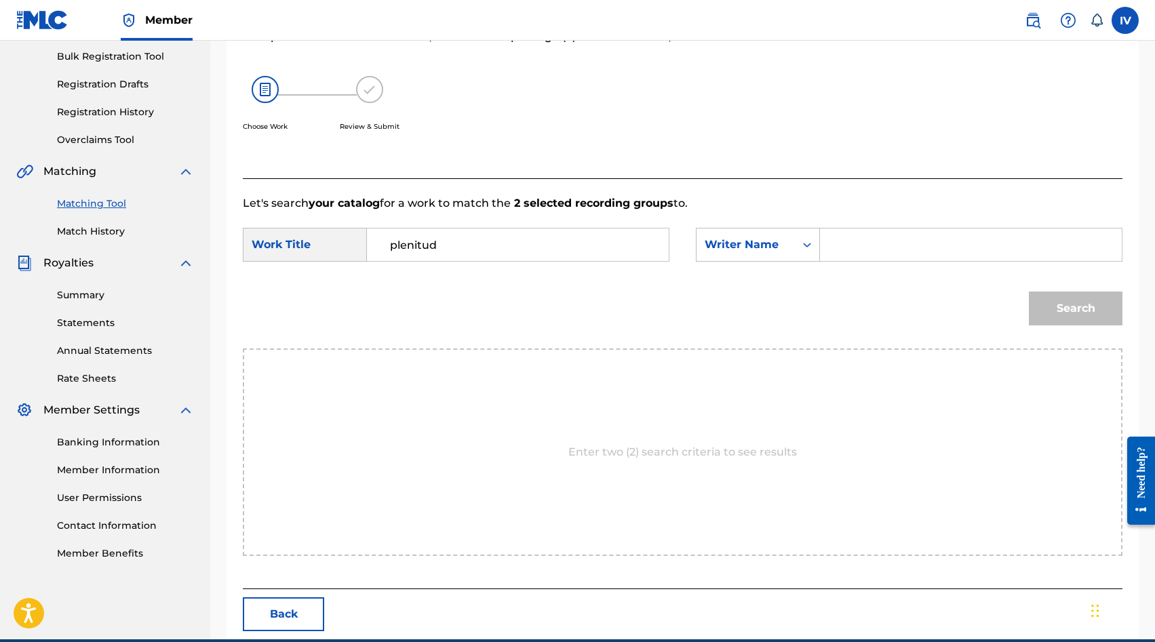
click at [870, 245] on input "Search Form" at bounding box center [970, 245] width 279 height 33
type input "lowsan"
click at [1029, 292] on button "Search" at bounding box center [1076, 309] width 94 height 34
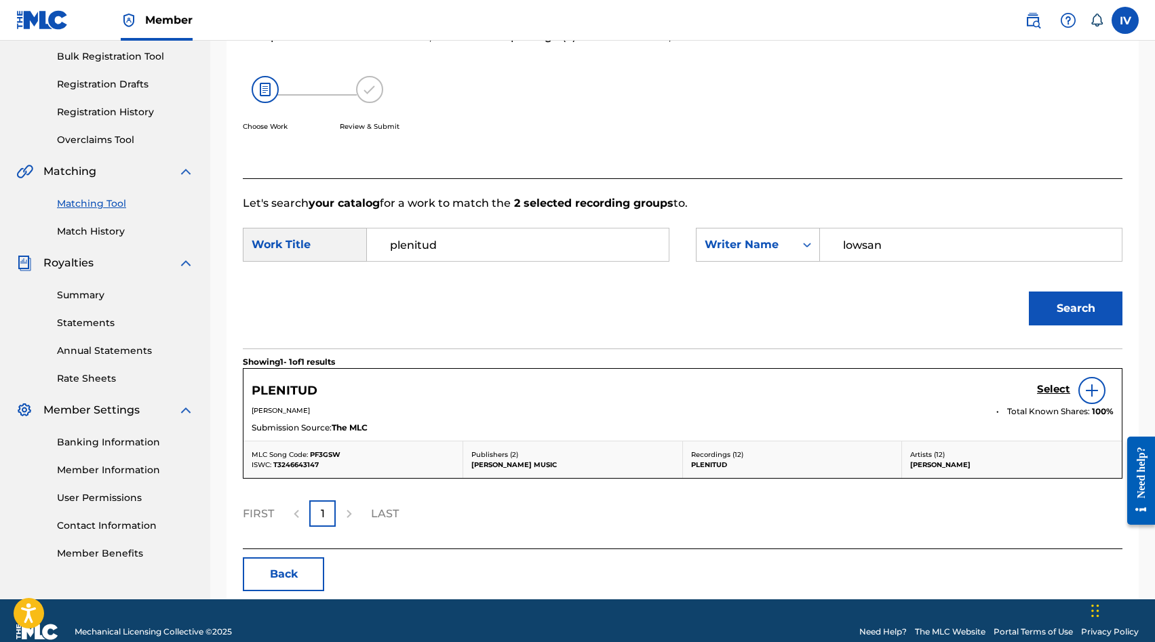
click at [1044, 385] on h5 "Select" at bounding box center [1053, 389] width 33 height 13
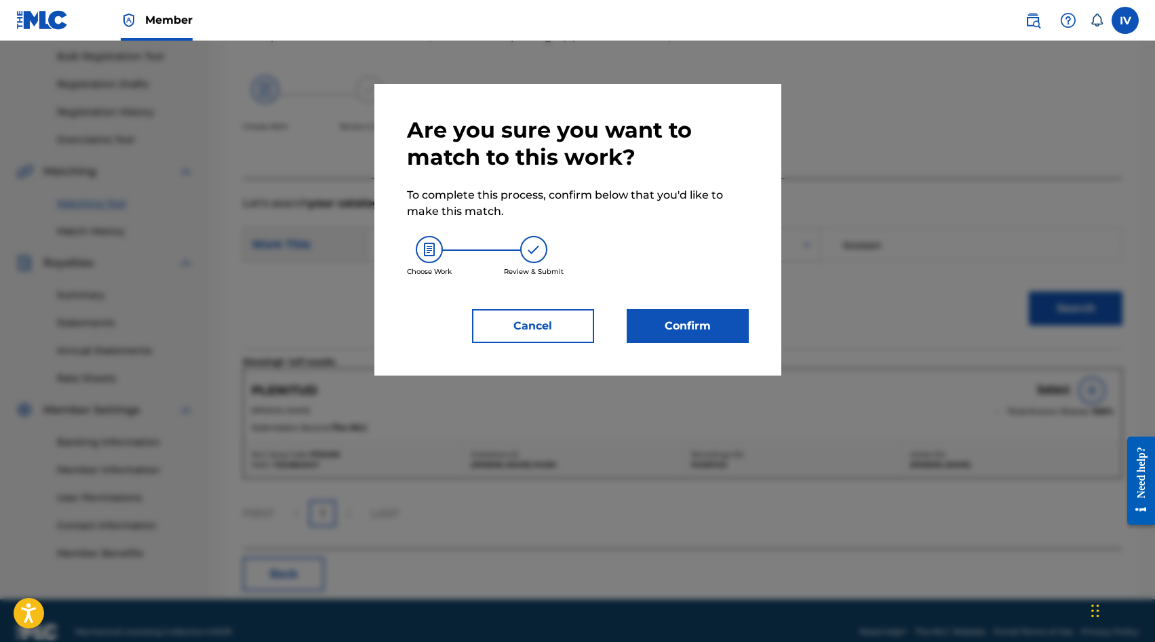
click at [729, 321] on button "Confirm" at bounding box center [688, 326] width 122 height 34
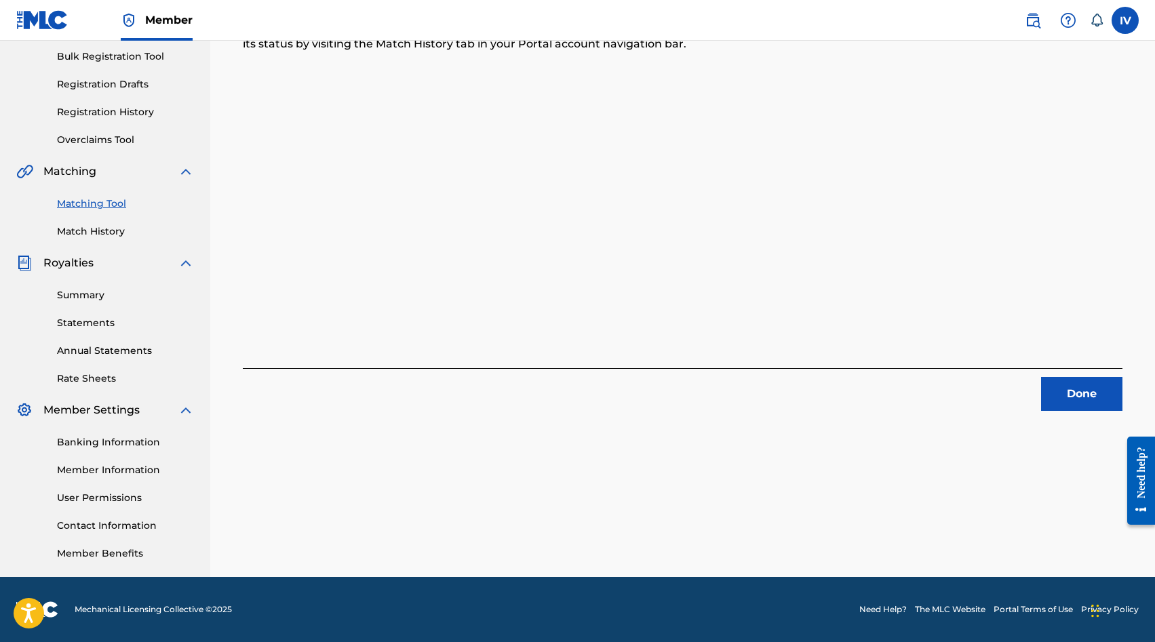
click at [1097, 405] on button "Done" at bounding box center [1081, 394] width 81 height 34
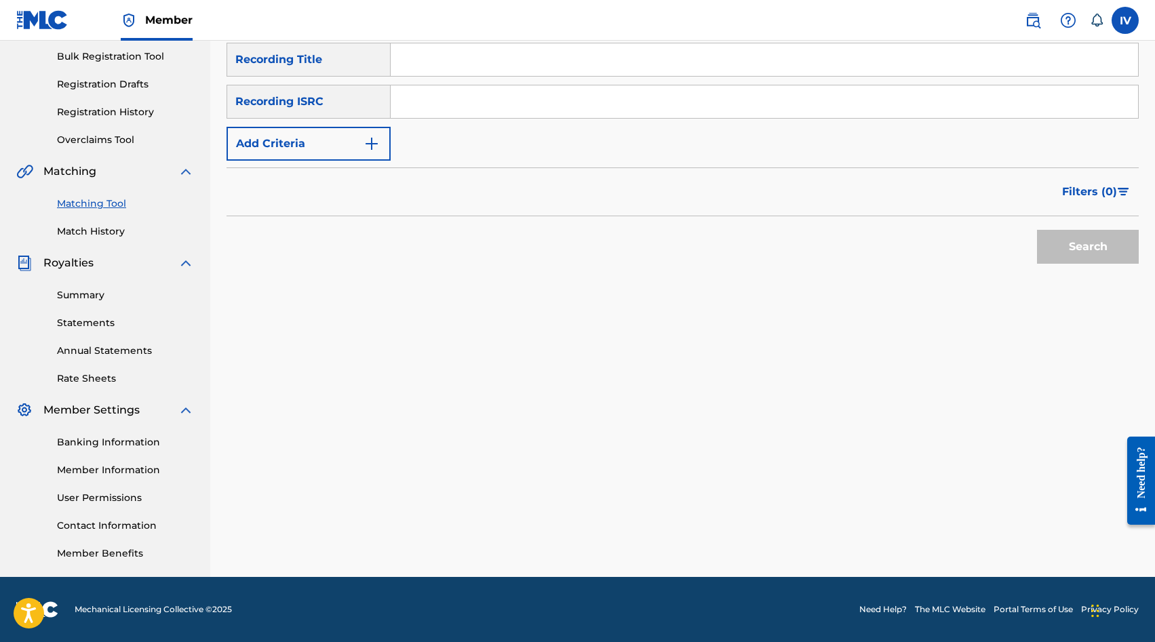
click at [469, 110] on input "Search Form" at bounding box center [764, 101] width 747 height 33
paste input "QZ2J21502900"
click at [1037, 230] on button "Search" at bounding box center [1088, 247] width 102 height 34
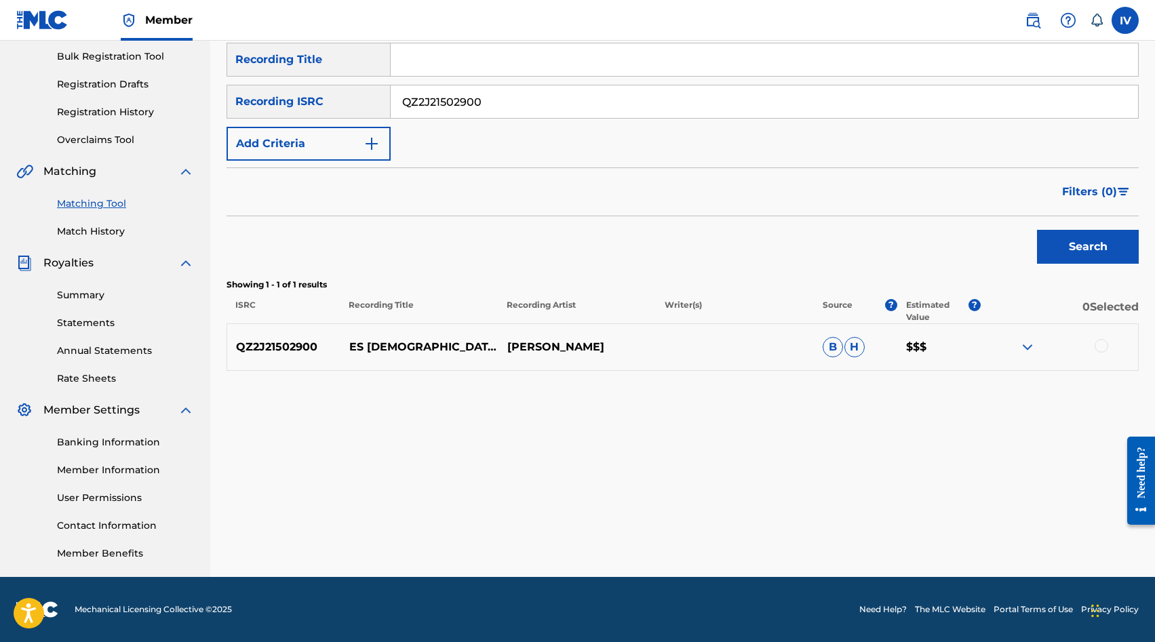
click at [1112, 343] on div at bounding box center [1059, 347] width 158 height 16
click at [1105, 343] on div at bounding box center [1101, 346] width 14 height 14
click at [531, 121] on div "SearchWithCriteria000e706a-db0e-46f0-b7d9-4be896beba57 Recording Title SearchWi…" at bounding box center [682, 102] width 912 height 118
click at [509, 106] on input "QZ2J21502900" at bounding box center [764, 101] width 747 height 33
paste input "USANG205887"
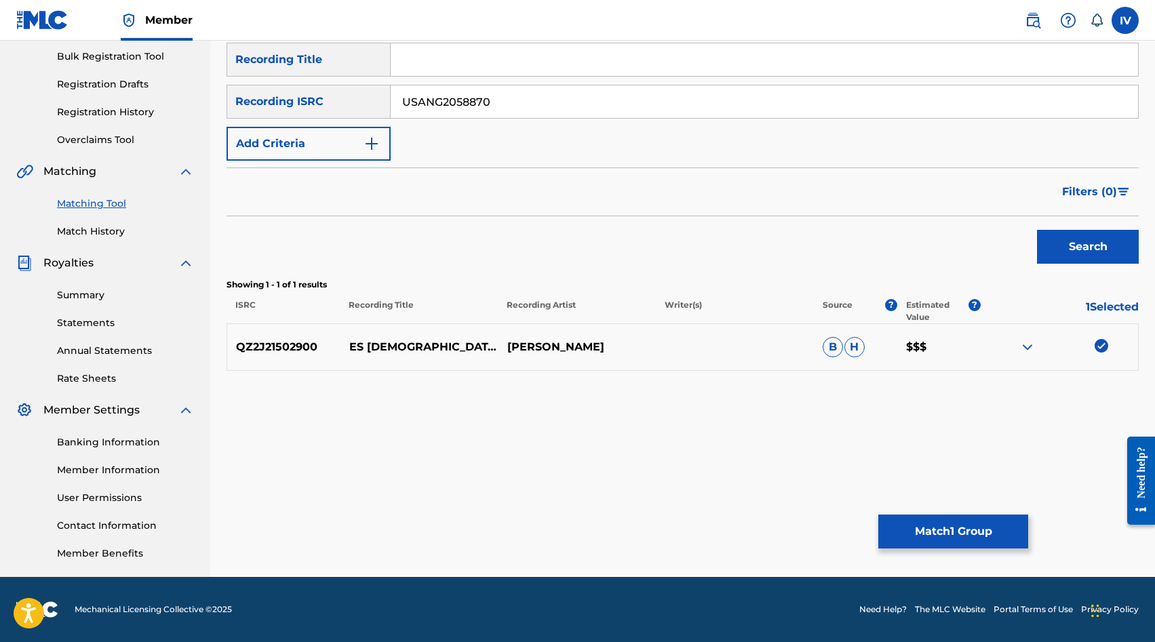
type input "USANG2058870"
click at [1037, 230] on button "Search" at bounding box center [1088, 247] width 102 height 34
click at [1101, 341] on div at bounding box center [1101, 346] width 14 height 14
click at [1100, 393] on div at bounding box center [1101, 393] width 14 height 14
click at [930, 532] on button "Match 3 Groups" at bounding box center [953, 532] width 150 height 34
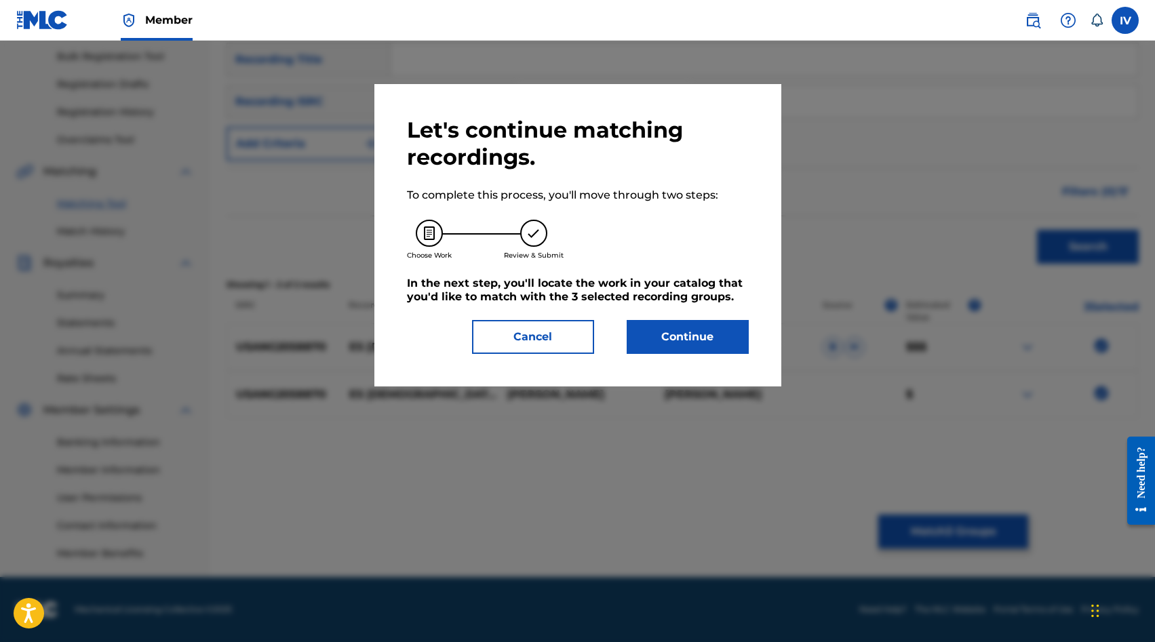
click at [663, 322] on button "Continue" at bounding box center [688, 337] width 122 height 34
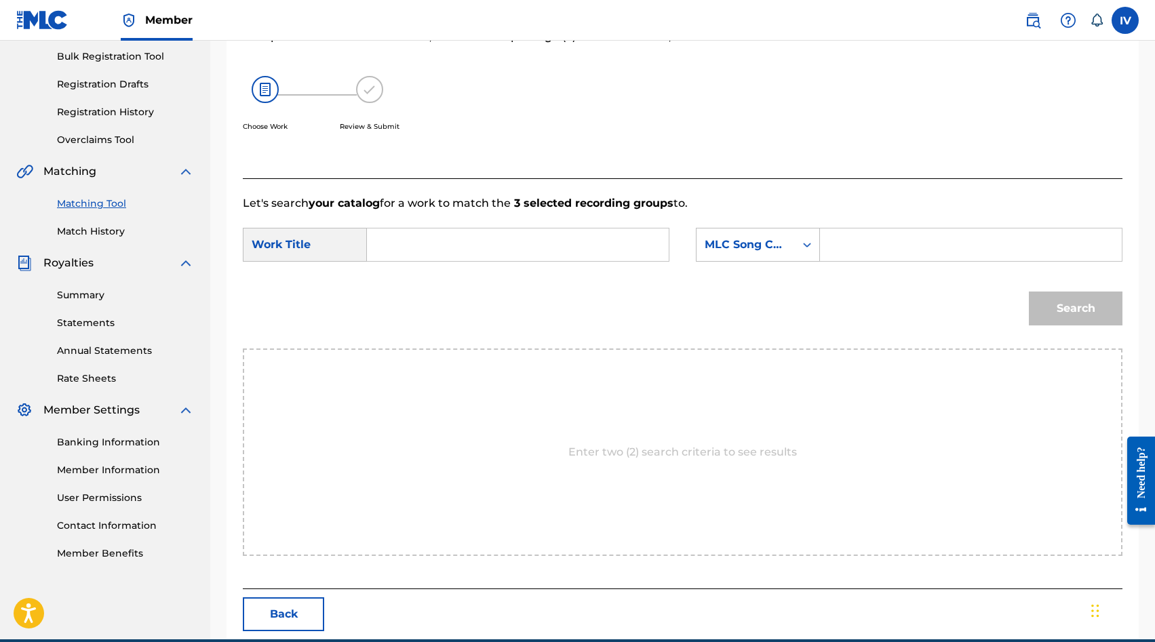
click at [501, 267] on div "SearchWithCriteriac8648683-03e7-478b-8f22-5f0c4c6ed348 Work Title SearchWithCri…" at bounding box center [682, 249] width 879 height 42
click at [480, 255] on input "e" at bounding box center [517, 245] width 279 height 33
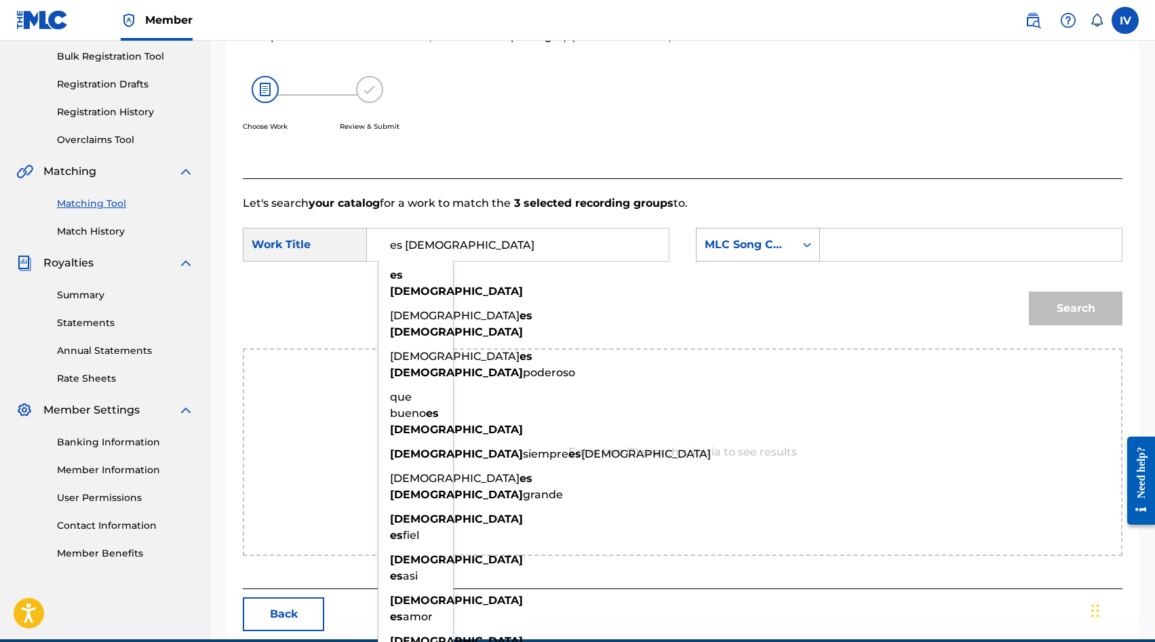
type input "es [DEMOGRAPHIC_DATA]"
click at [725, 248] on div "MLC Song Code" at bounding box center [745, 245] width 82 height 16
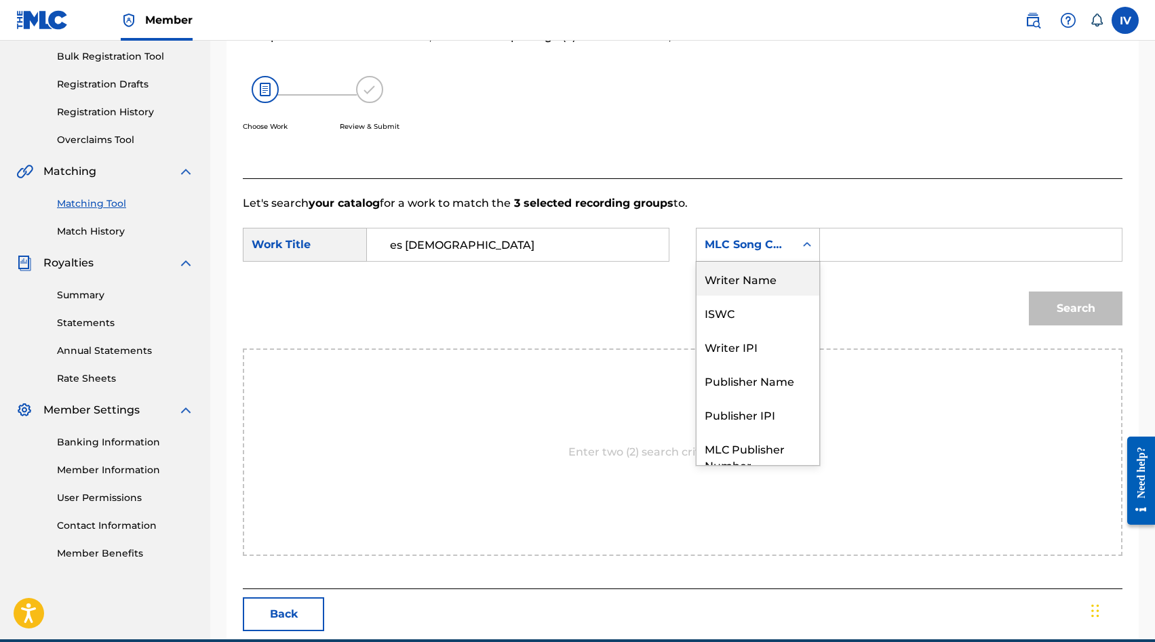
click at [726, 287] on div "Writer Name" at bounding box center [757, 279] width 123 height 34
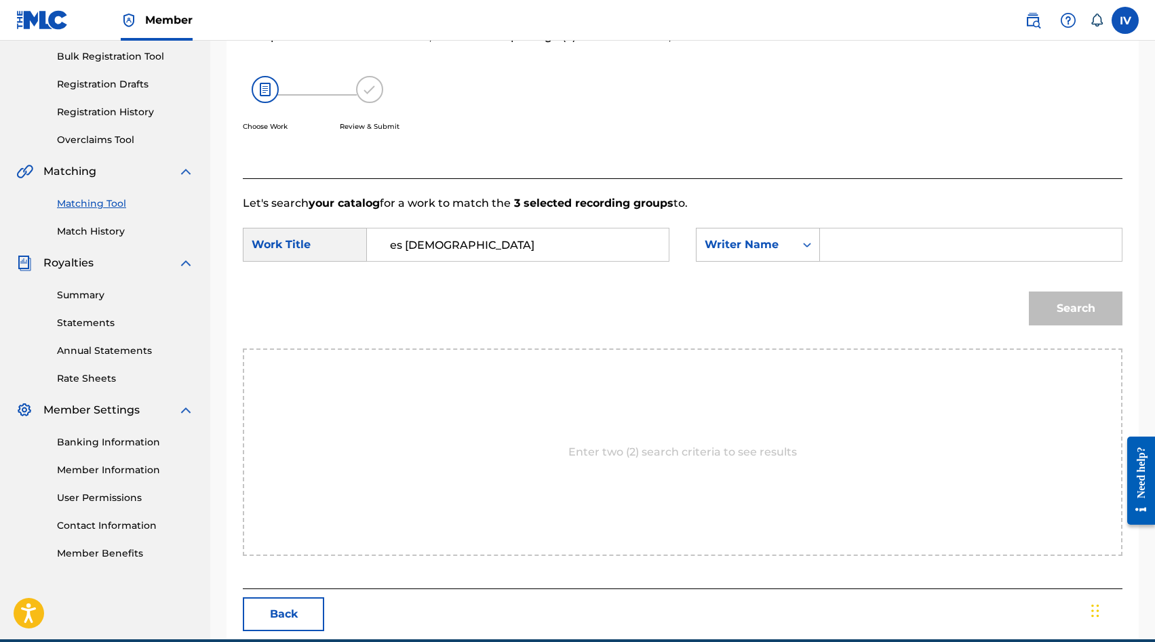
click at [836, 258] on input "Search Form" at bounding box center [970, 245] width 279 height 33
type input "lowsan"
click at [1029, 292] on button "Search" at bounding box center [1076, 309] width 94 height 34
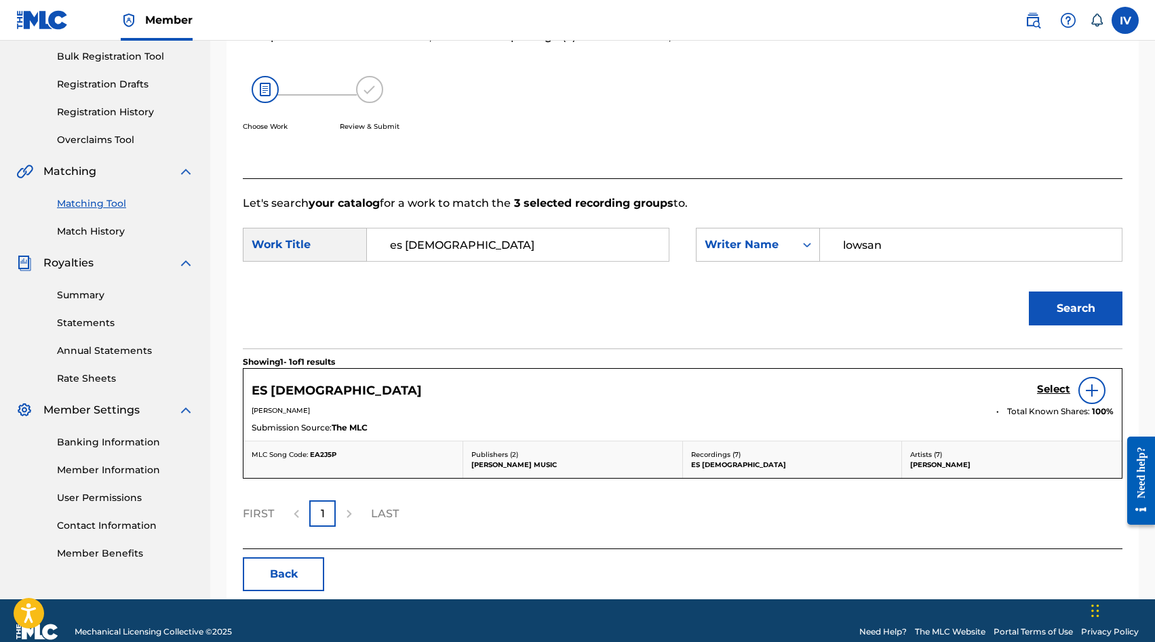
click at [1051, 389] on h5 "Select" at bounding box center [1053, 389] width 33 height 13
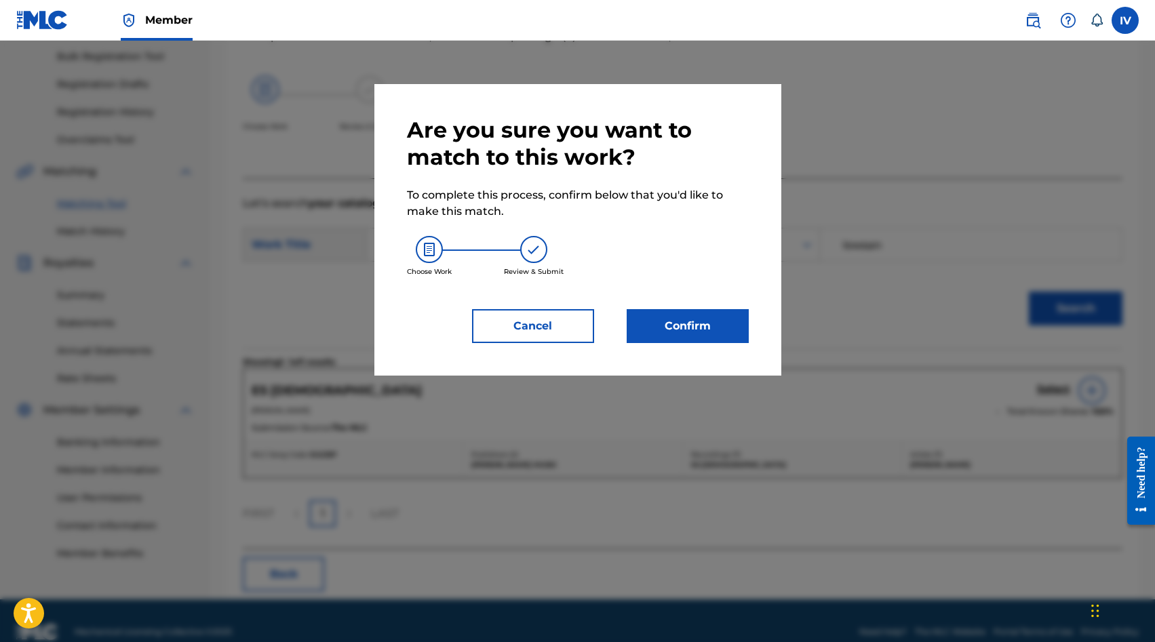
click at [676, 321] on button "Confirm" at bounding box center [688, 326] width 122 height 34
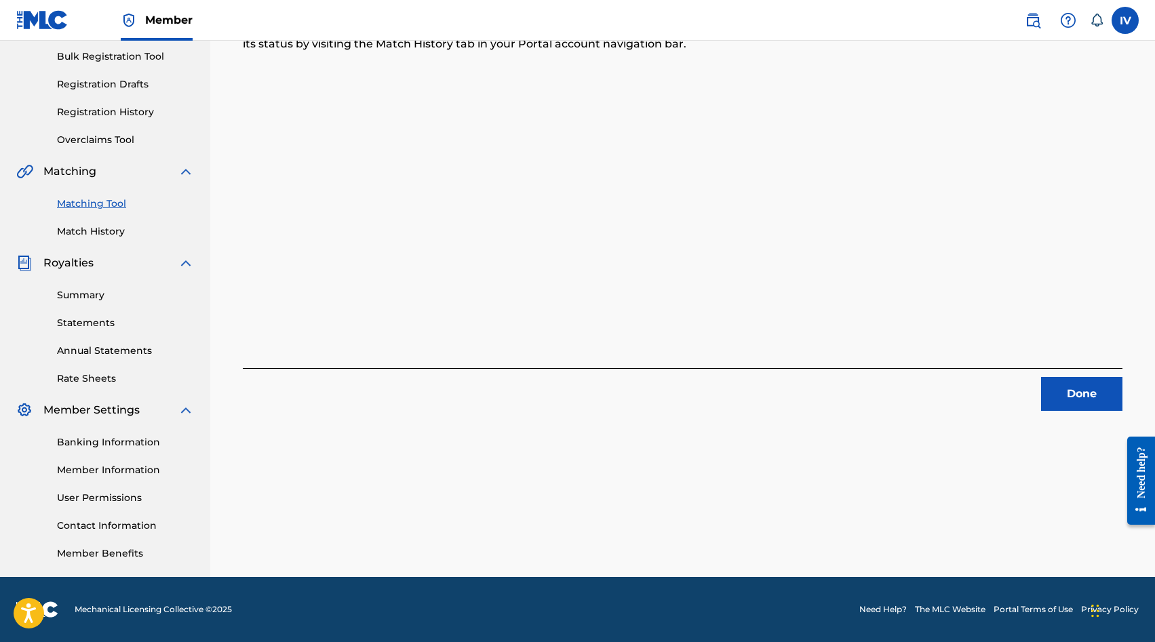
click at [1080, 386] on button "Done" at bounding box center [1081, 394] width 81 height 34
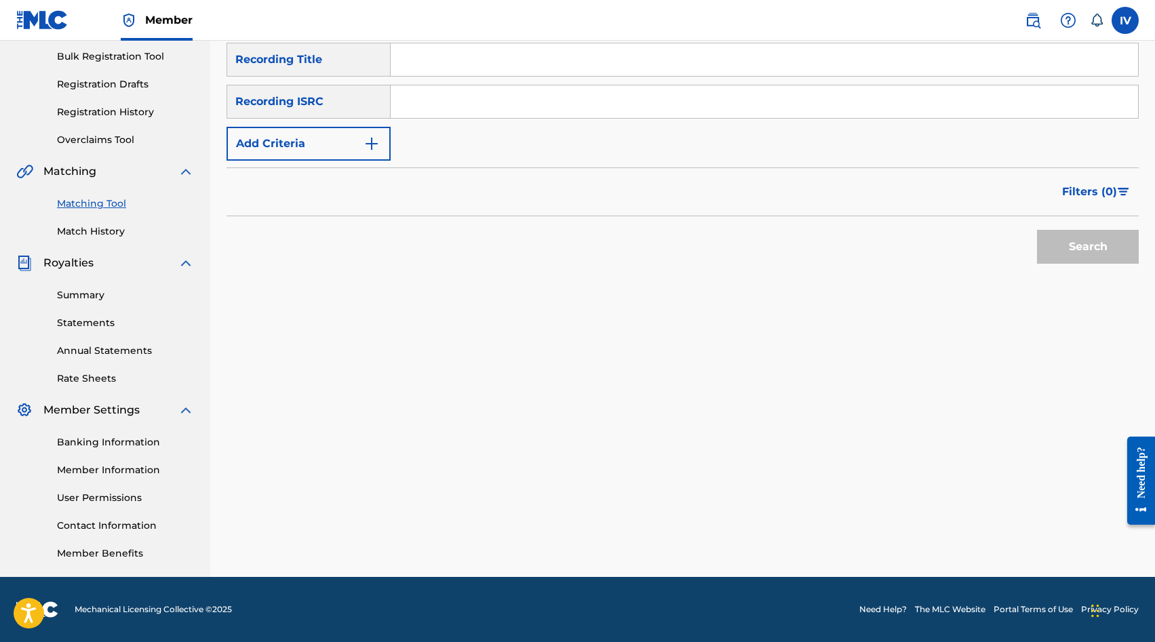
click at [447, 87] on input "Search Form" at bounding box center [764, 101] width 747 height 33
paste input "QZ2J21502902"
click at [1037, 230] on button "Search" at bounding box center [1088, 247] width 102 height 34
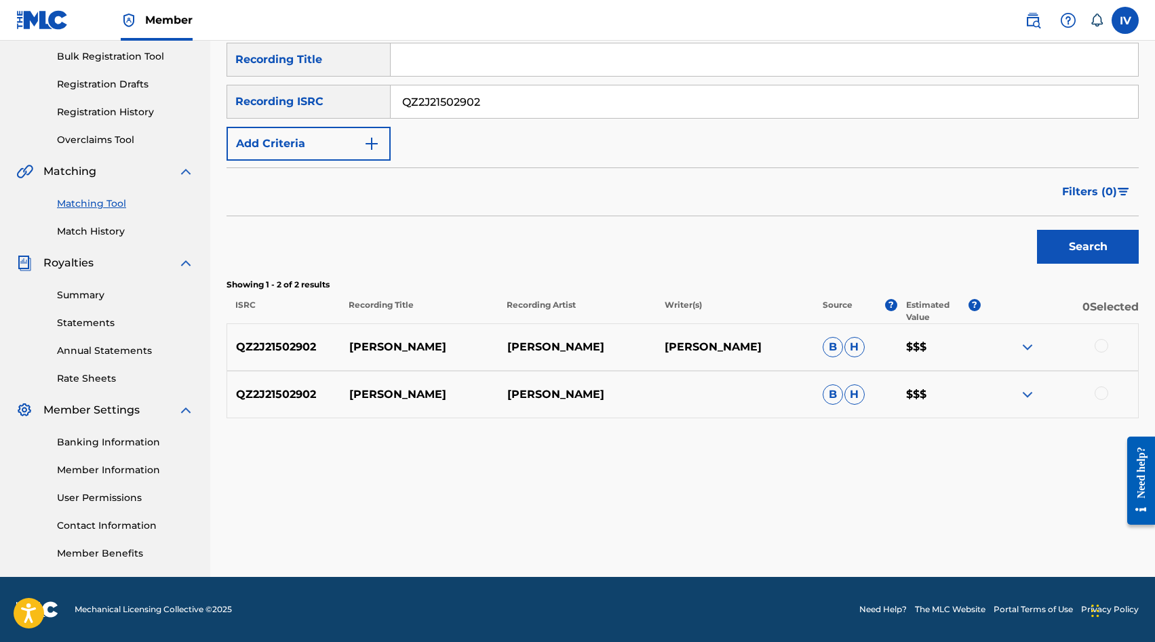
click at [504, 102] on input "QZ2J21502902" at bounding box center [764, 101] width 747 height 33
click at [1099, 349] on div at bounding box center [1101, 346] width 14 height 14
click at [1102, 387] on div at bounding box center [1101, 393] width 14 height 14
click at [499, 108] on input "QZ2J21502902" at bounding box center [764, 101] width 747 height 33
paste input "3"
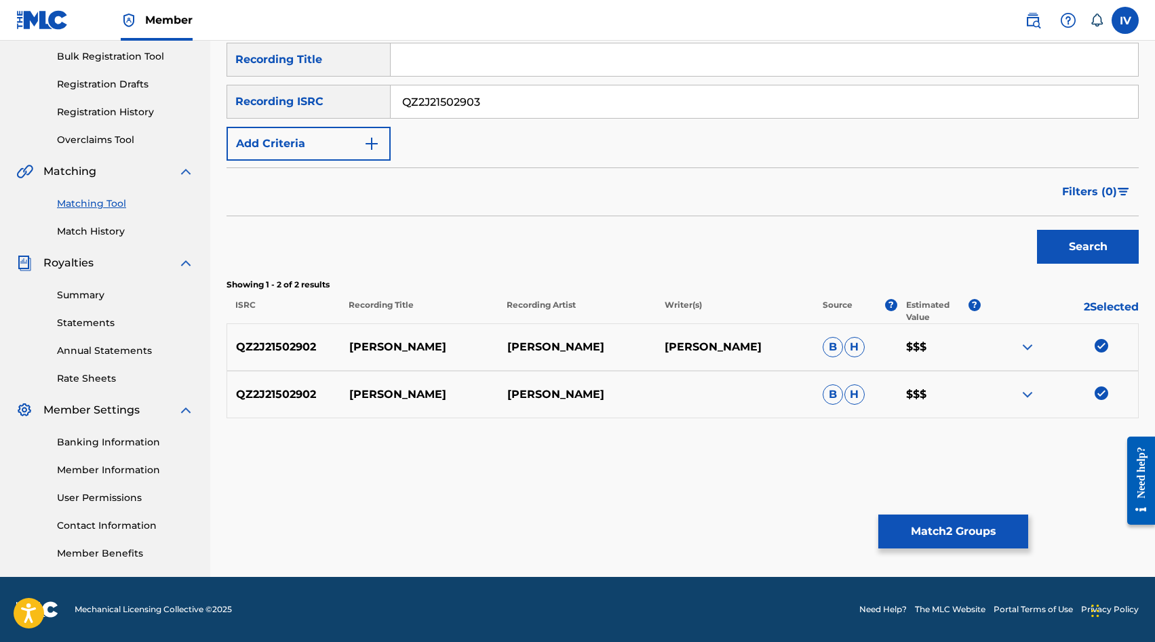
type input "QZ2J21502903"
click at [940, 536] on button "Match 2 Groups" at bounding box center [953, 532] width 150 height 34
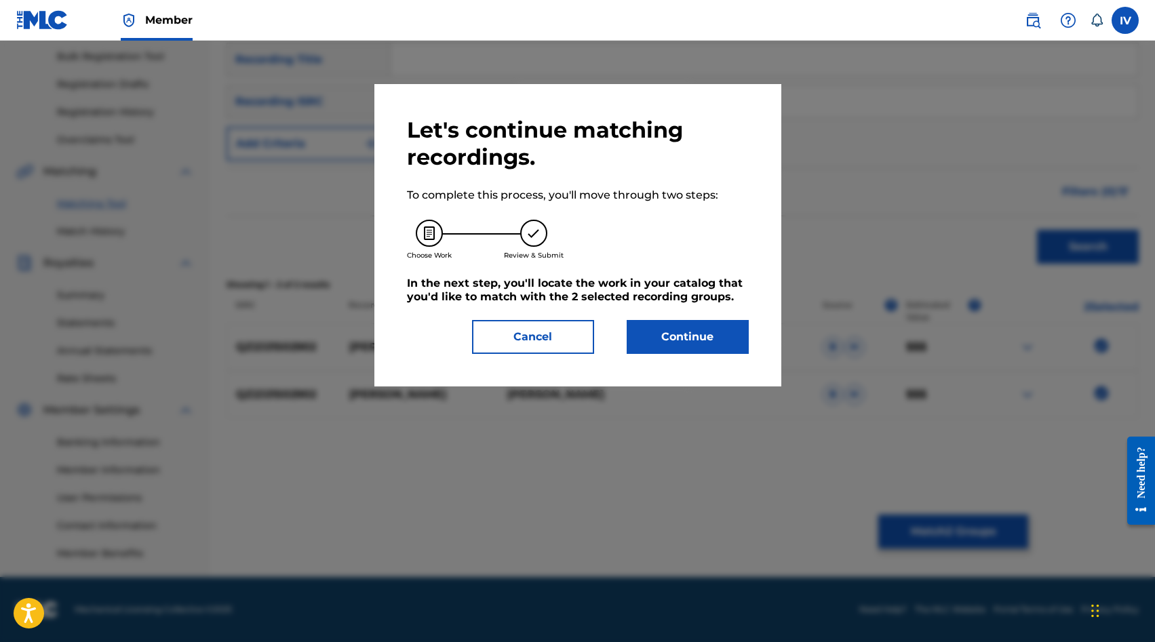
click at [702, 332] on button "Continue" at bounding box center [688, 337] width 122 height 34
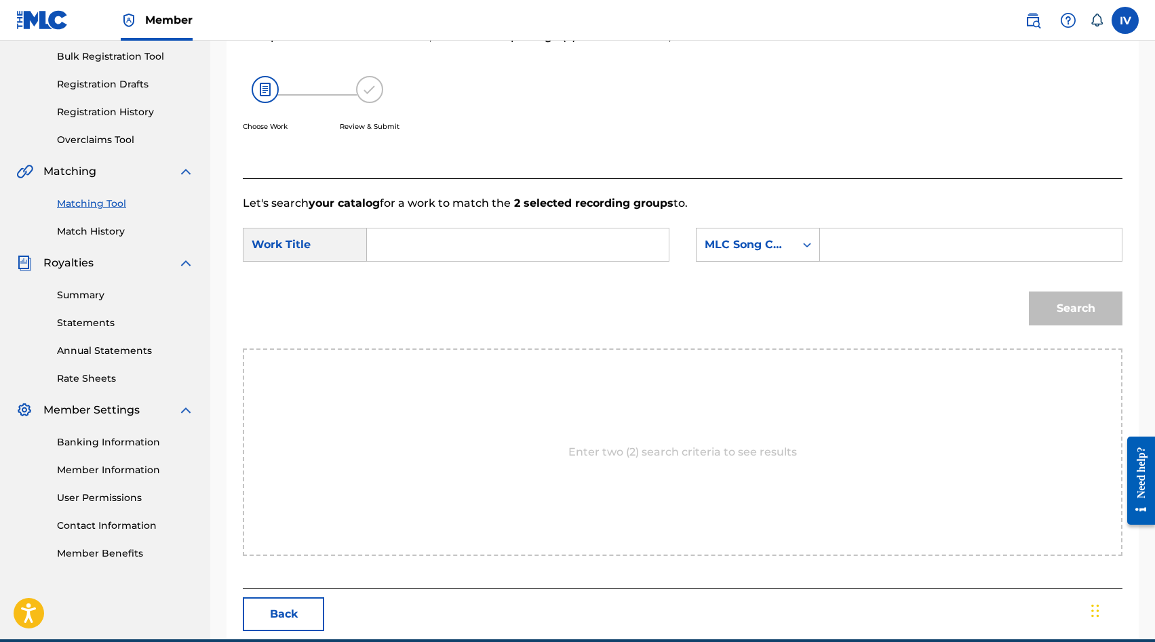
click at [578, 244] on input "Search Form" at bounding box center [517, 245] width 279 height 33
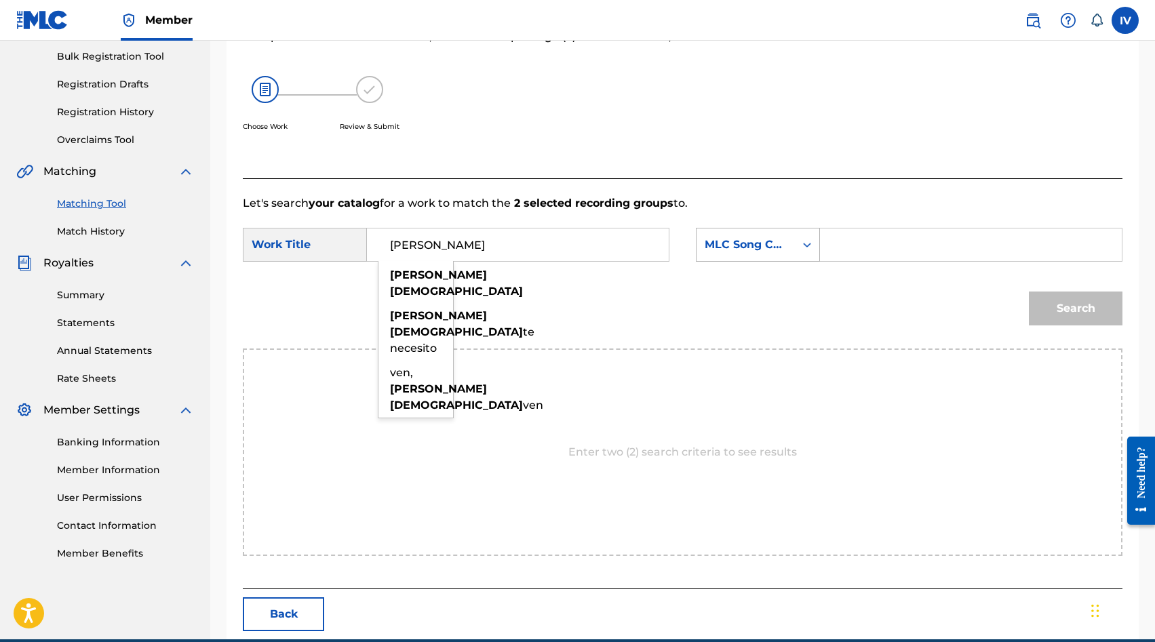
type input "[PERSON_NAME]"
click at [754, 240] on div "MLC Song Code" at bounding box center [745, 245] width 82 height 16
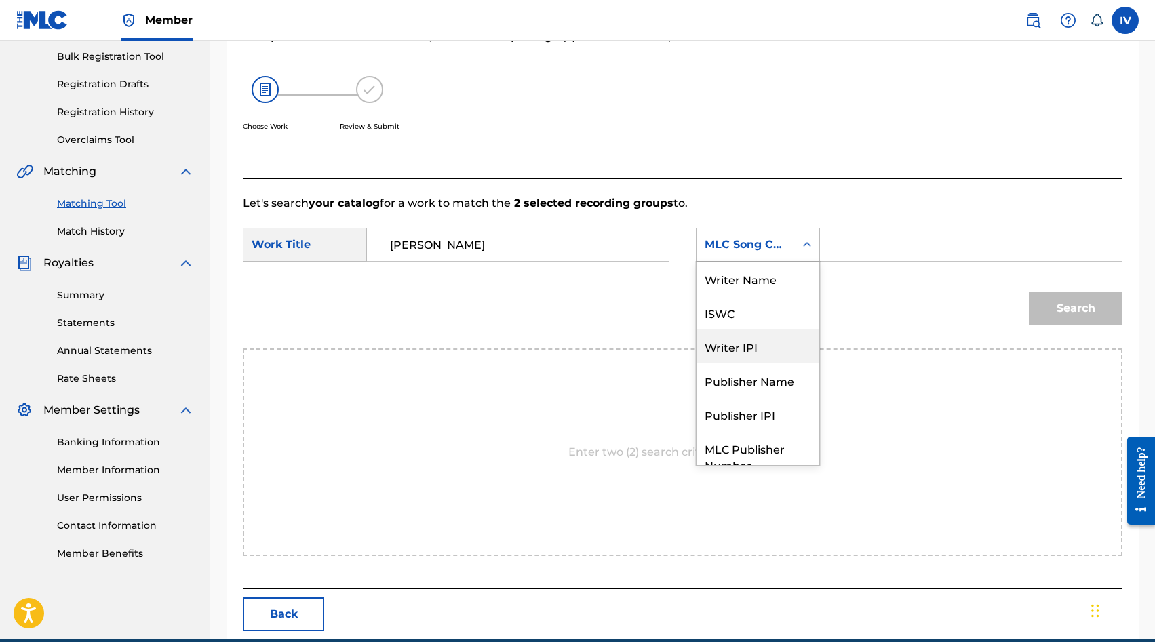
click at [734, 277] on div "Writer Name" at bounding box center [757, 279] width 123 height 34
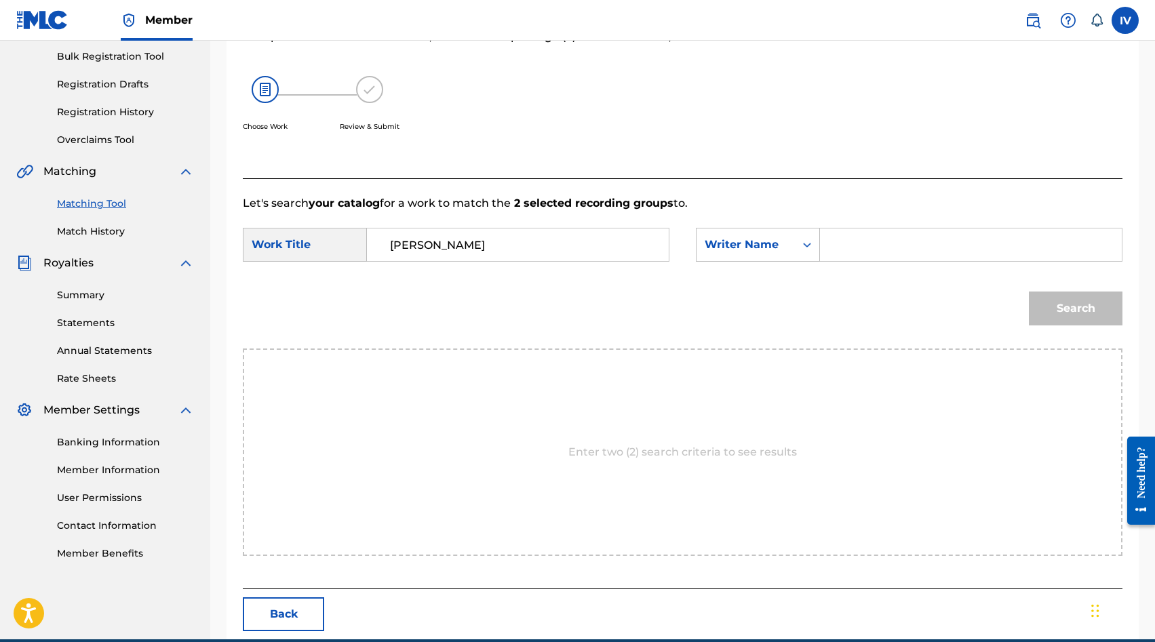
click at [878, 242] on input "Search Form" at bounding box center [970, 245] width 279 height 33
type input "[PERSON_NAME]"
click at [1029, 292] on button "Search" at bounding box center [1076, 309] width 94 height 34
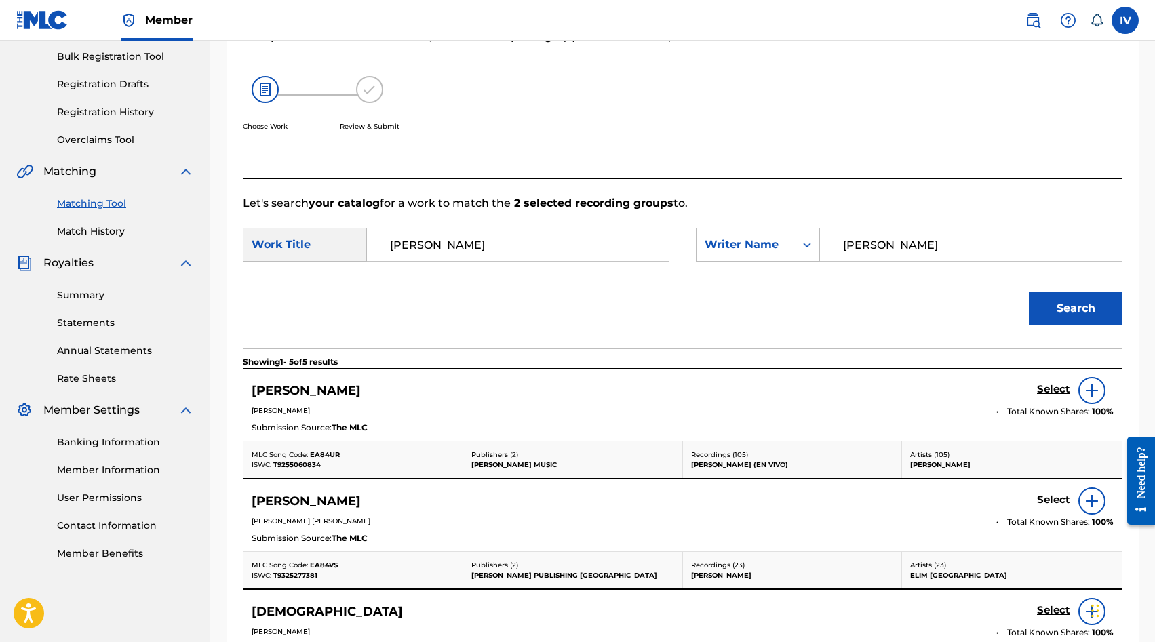
click at [1054, 391] on h5 "Select" at bounding box center [1053, 389] width 33 height 13
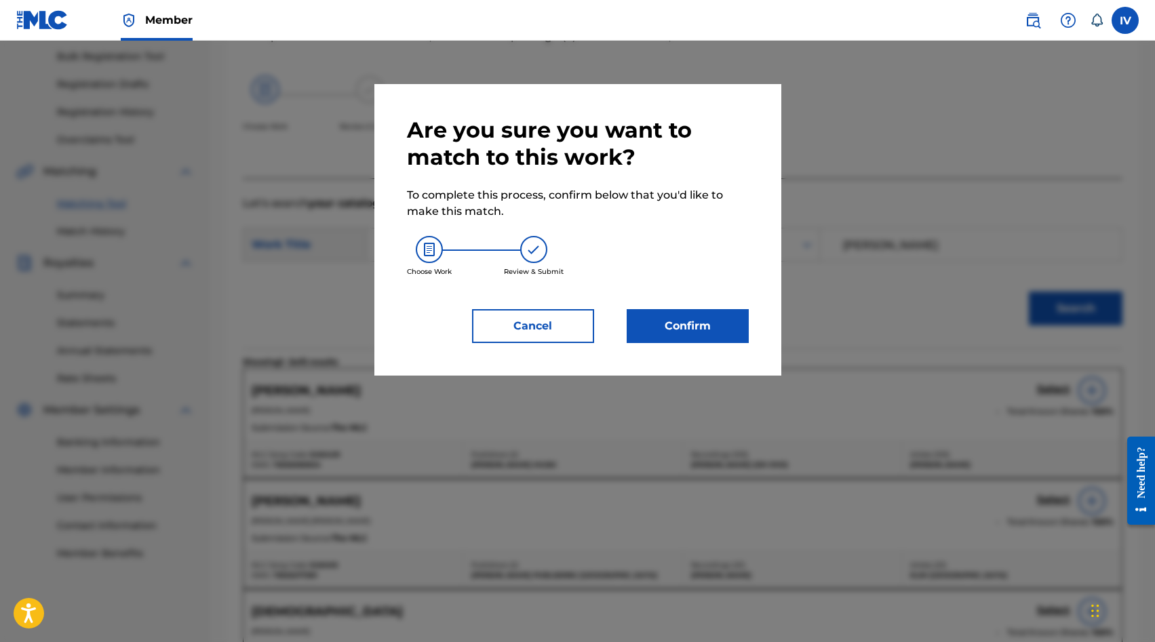
click at [721, 323] on button "Confirm" at bounding box center [688, 326] width 122 height 34
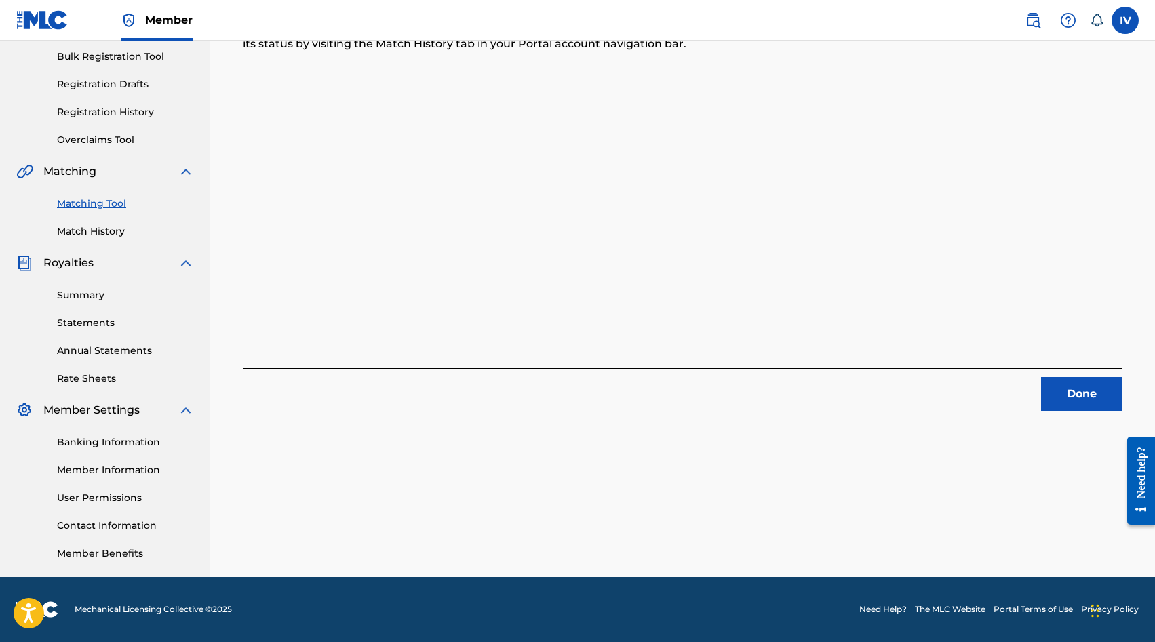
click at [1068, 382] on button "Done" at bounding box center [1081, 394] width 81 height 34
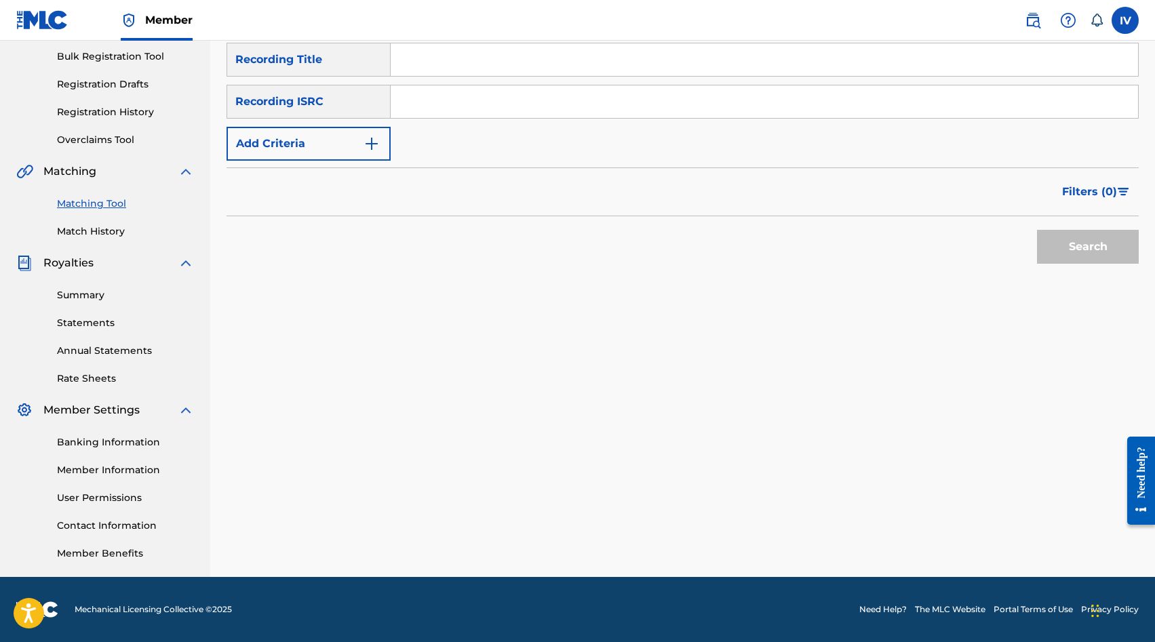
click at [448, 104] on input "Search Form" at bounding box center [764, 101] width 747 height 33
paste input "QZ2J21502903"
click at [1037, 230] on button "Search" at bounding box center [1088, 247] width 102 height 34
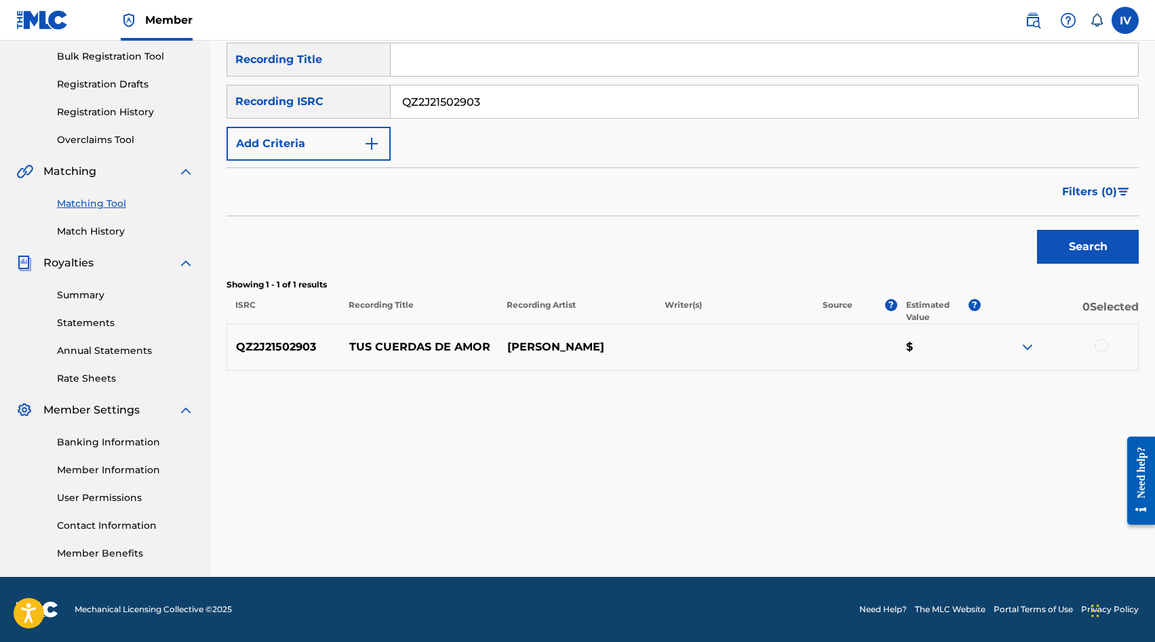
click at [1097, 344] on div at bounding box center [1101, 346] width 14 height 14
click at [544, 107] on input "QZ2J21502903" at bounding box center [764, 101] width 747 height 33
paste input "USANG2058888"
click at [1037, 230] on button "Search" at bounding box center [1088, 247] width 102 height 34
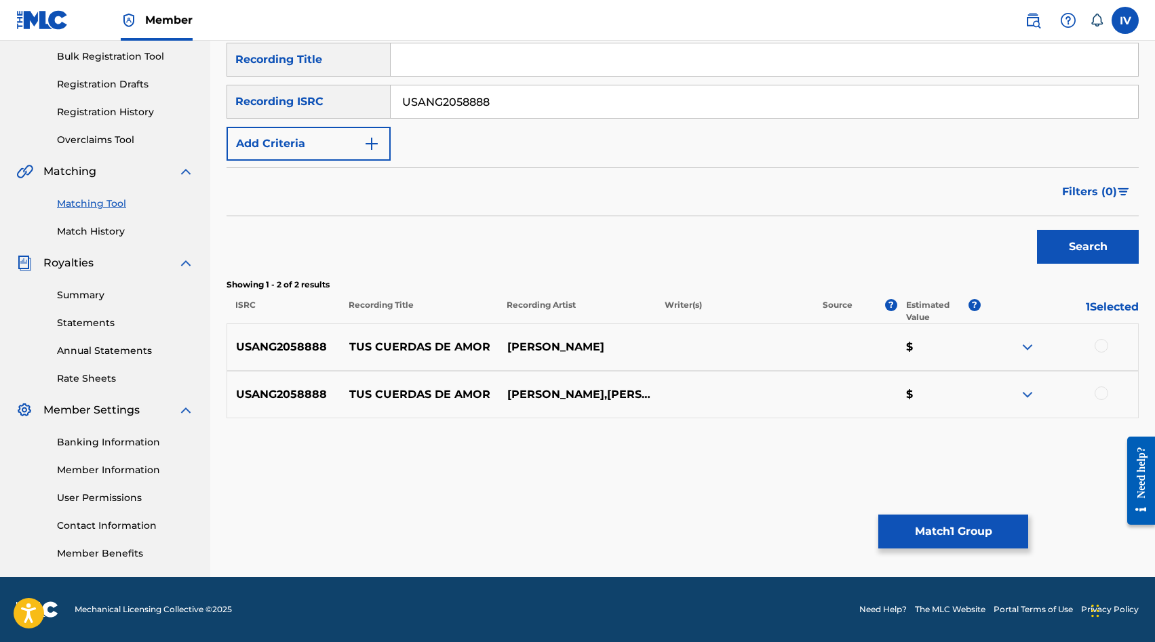
click at [1098, 343] on div at bounding box center [1101, 346] width 14 height 14
click at [1101, 393] on div at bounding box center [1101, 393] width 14 height 14
click at [495, 83] on div "SearchWithCriteria000e706a-db0e-46f0-b7d9-4be896beba57 Recording Title SearchWi…" at bounding box center [682, 102] width 912 height 118
click at [489, 94] on input "USANG2058888" at bounding box center [764, 101] width 747 height 33
paste input "3DF1956872"
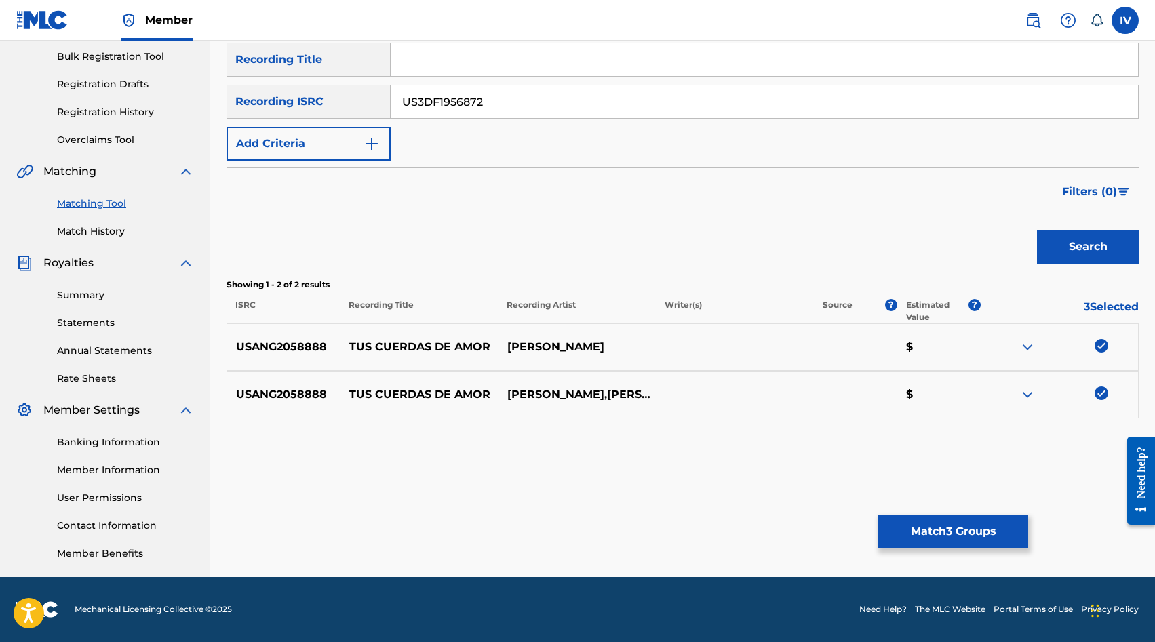
type input "US3DF1956872"
click at [1037, 230] on button "Search" at bounding box center [1088, 247] width 102 height 34
click at [1098, 346] on div at bounding box center [1101, 346] width 14 height 14
click at [910, 532] on button "Match 4 Groups" at bounding box center [953, 532] width 150 height 34
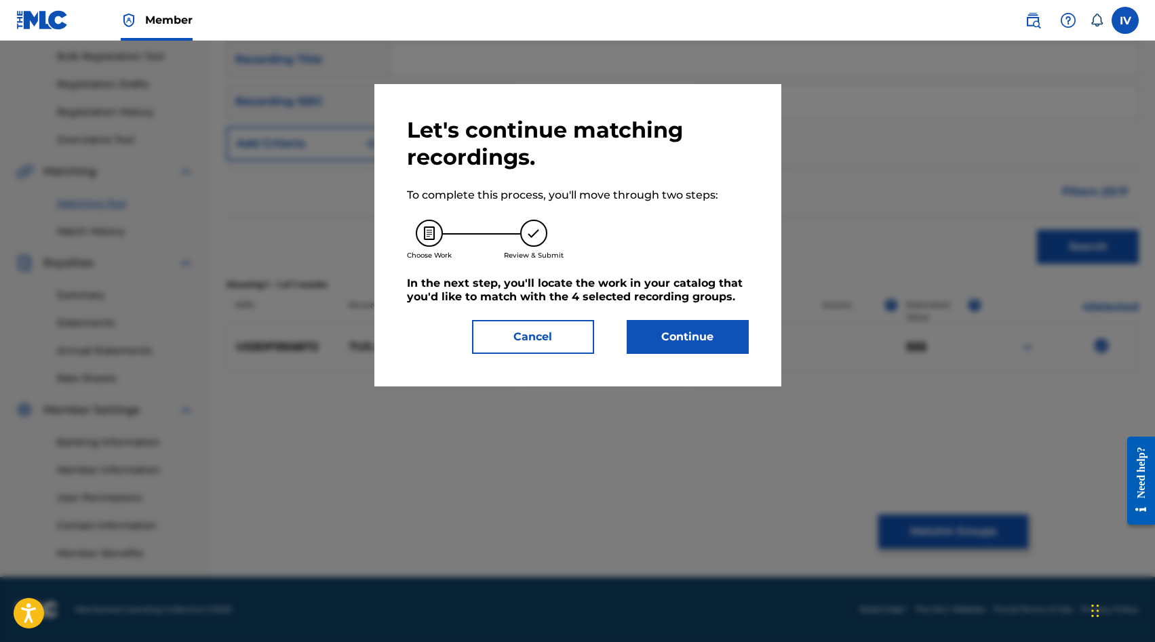
click at [670, 347] on button "Continue" at bounding box center [688, 337] width 122 height 34
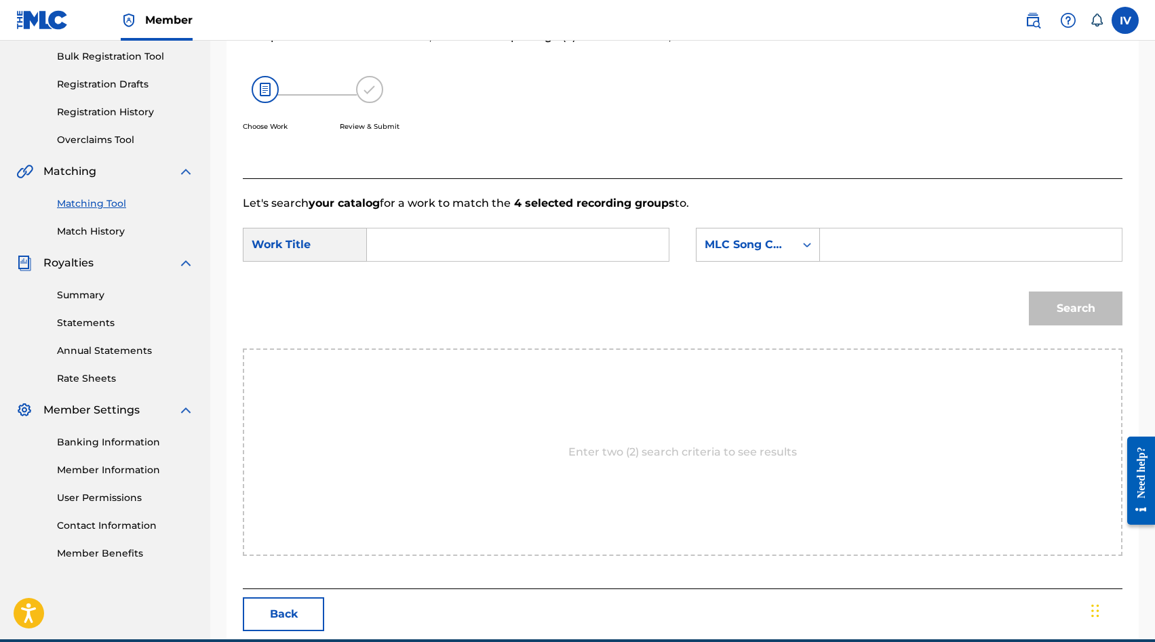
click at [505, 230] on input "Search Form" at bounding box center [517, 245] width 279 height 33
click at [503, 236] on input "Search Form" at bounding box center [517, 245] width 279 height 33
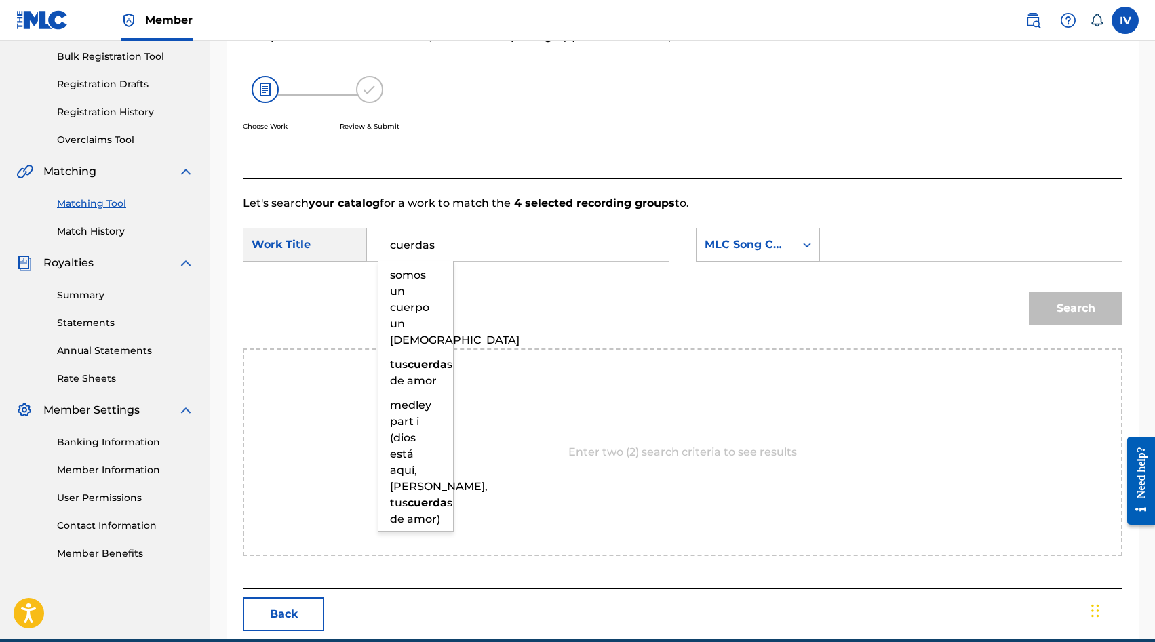
type input "cuerdas"
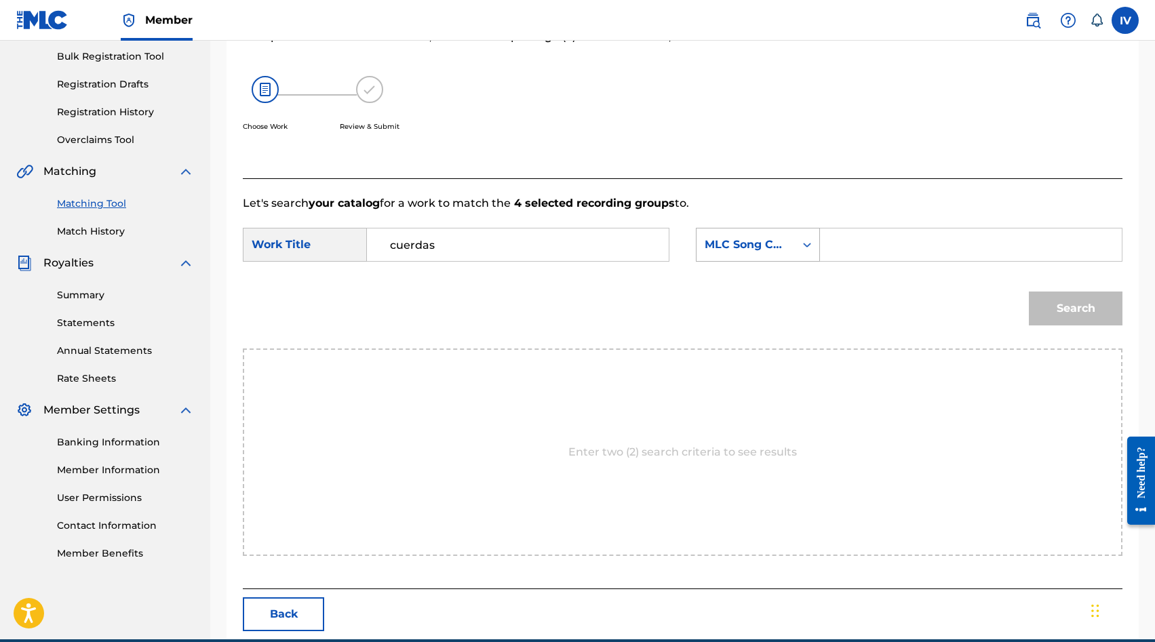
click at [737, 256] on div "MLC Song Code" at bounding box center [745, 245] width 98 height 26
click at [738, 285] on div "Writer Name" at bounding box center [757, 279] width 123 height 34
click at [839, 247] on input "Search Form" at bounding box center [970, 245] width 279 height 33
type input "[PERSON_NAME]"
click at [1029, 292] on button "Search" at bounding box center [1076, 309] width 94 height 34
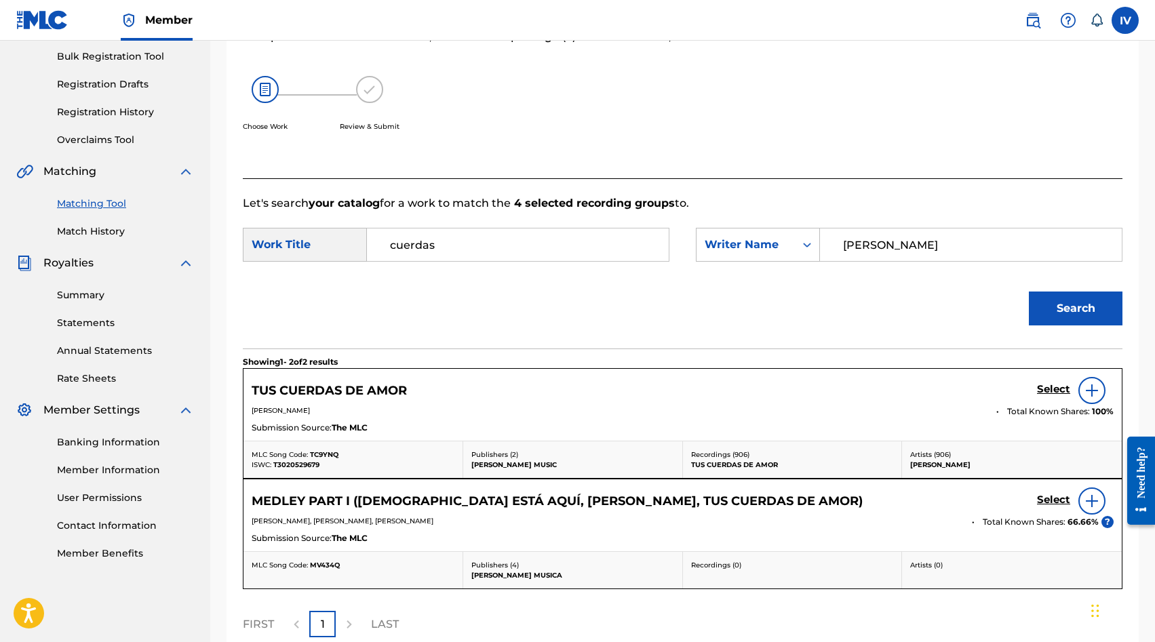
click at [1046, 389] on h5 "Select" at bounding box center [1053, 389] width 33 height 13
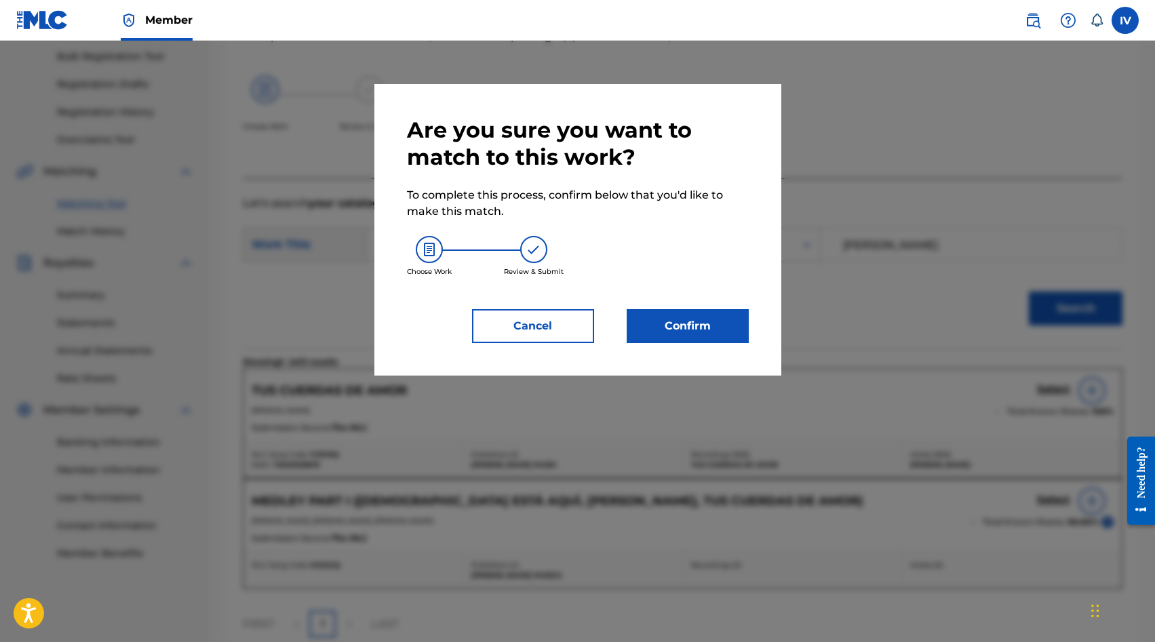
click at [659, 331] on button "Confirm" at bounding box center [688, 326] width 122 height 34
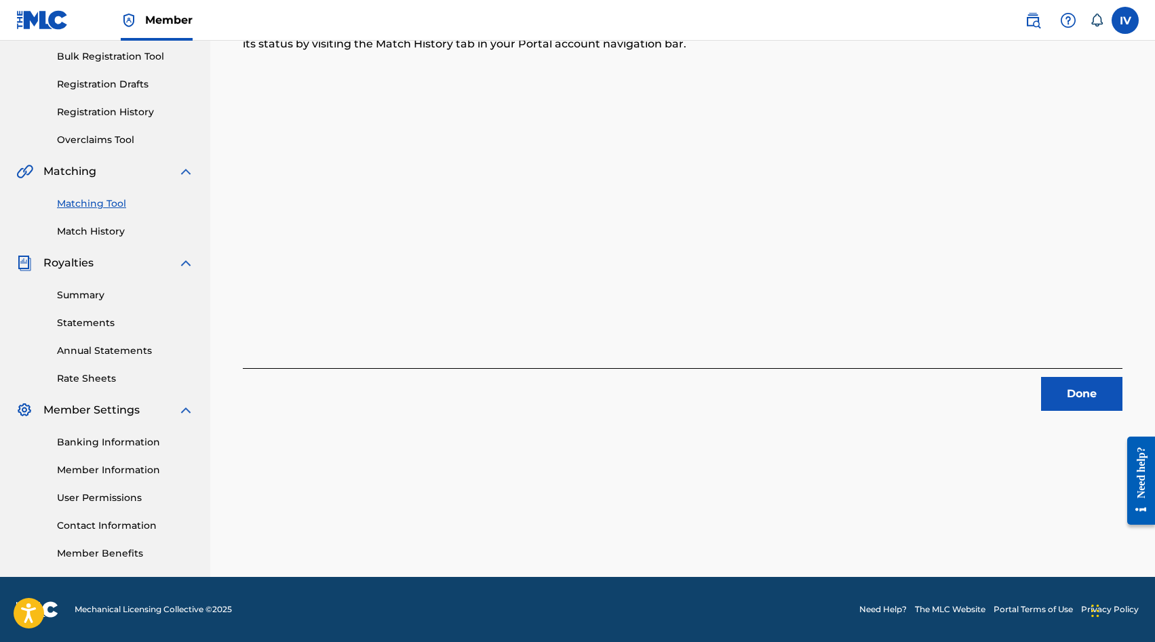
click at [1075, 400] on button "Done" at bounding box center [1081, 394] width 81 height 34
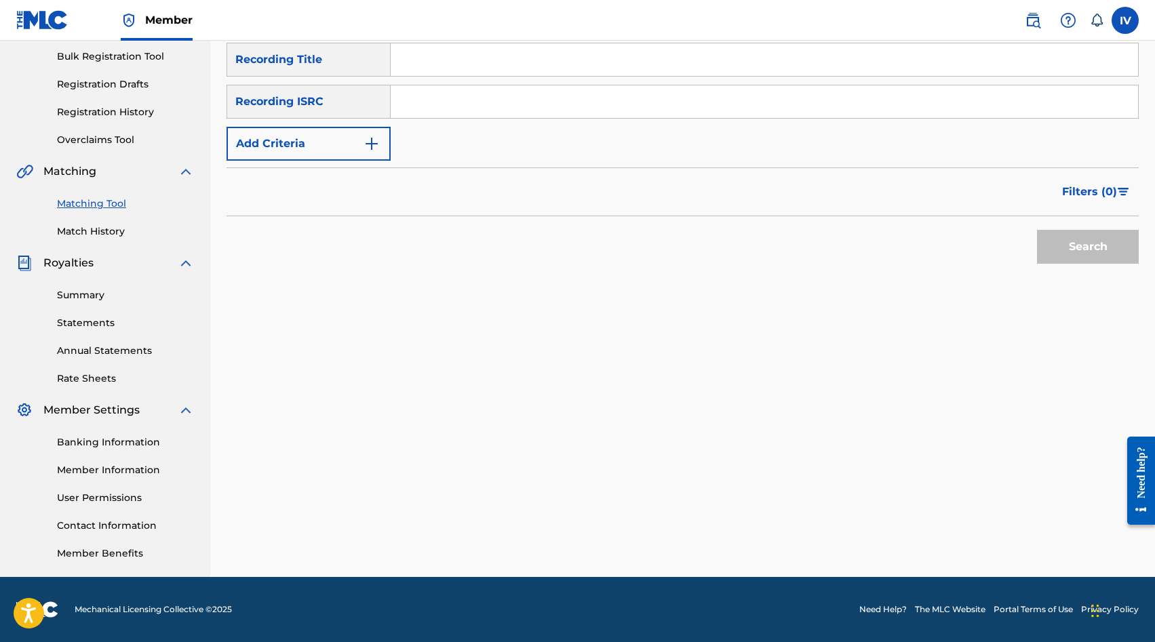
click at [459, 105] on input "Search Form" at bounding box center [764, 101] width 747 height 33
paste input "QZ2J21502904"
click at [1037, 230] on button "Search" at bounding box center [1088, 247] width 102 height 34
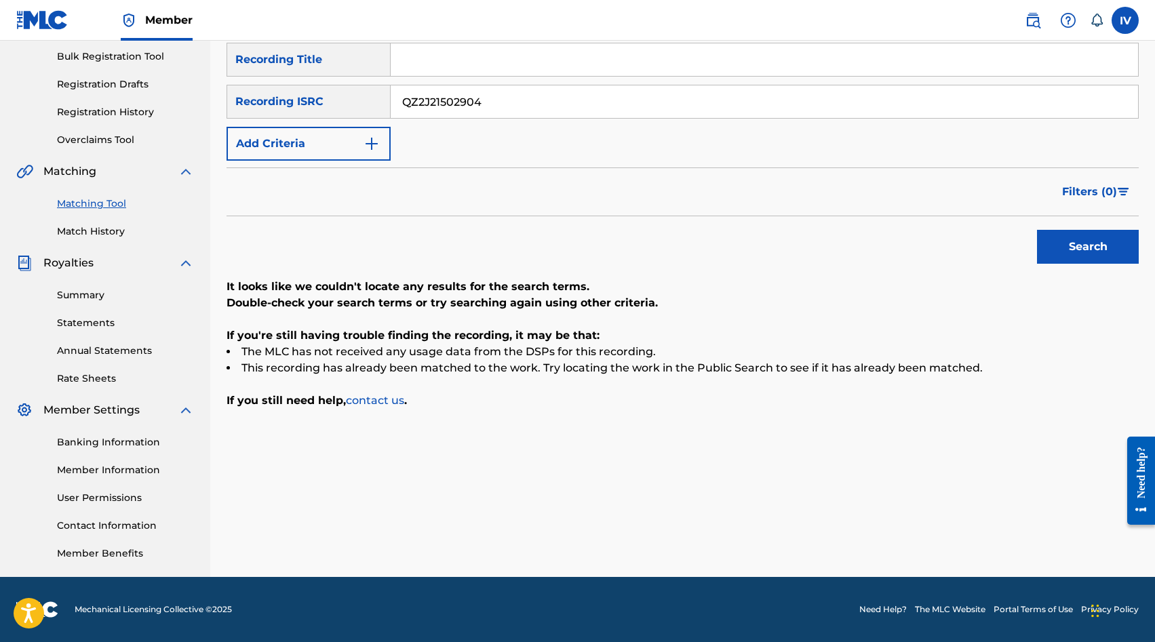
paste input "USANG2058876"
click at [1037, 230] on button "Search" at bounding box center [1088, 247] width 102 height 34
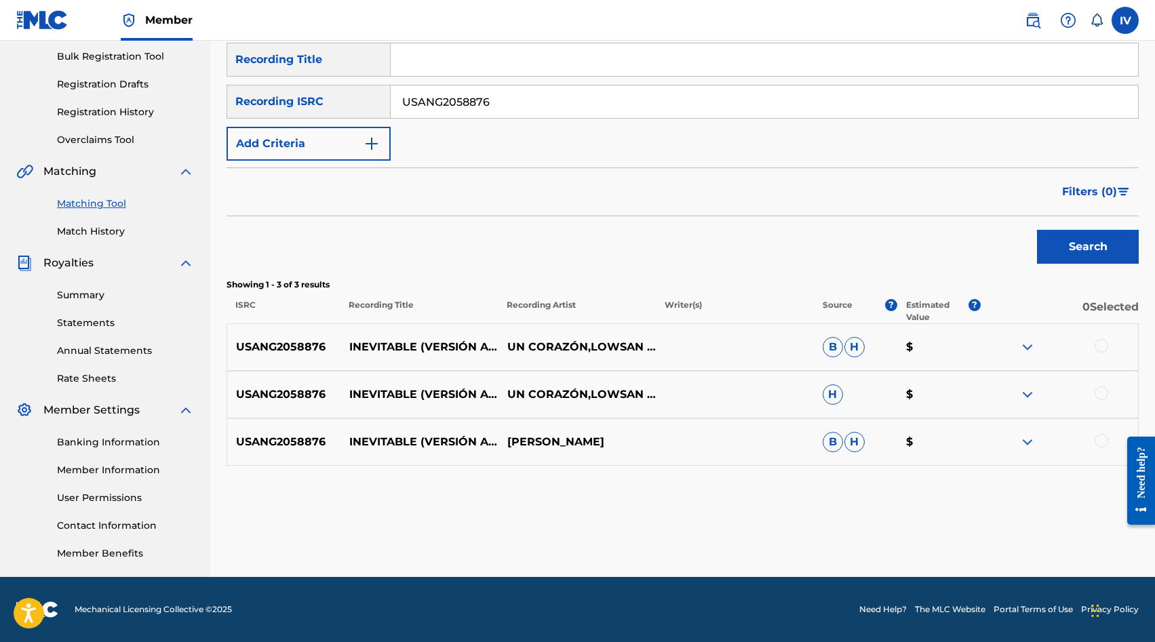
click at [1100, 345] on div at bounding box center [1101, 346] width 14 height 14
click at [1101, 394] on div at bounding box center [1101, 393] width 14 height 14
click at [1098, 435] on div at bounding box center [1101, 441] width 14 height 14
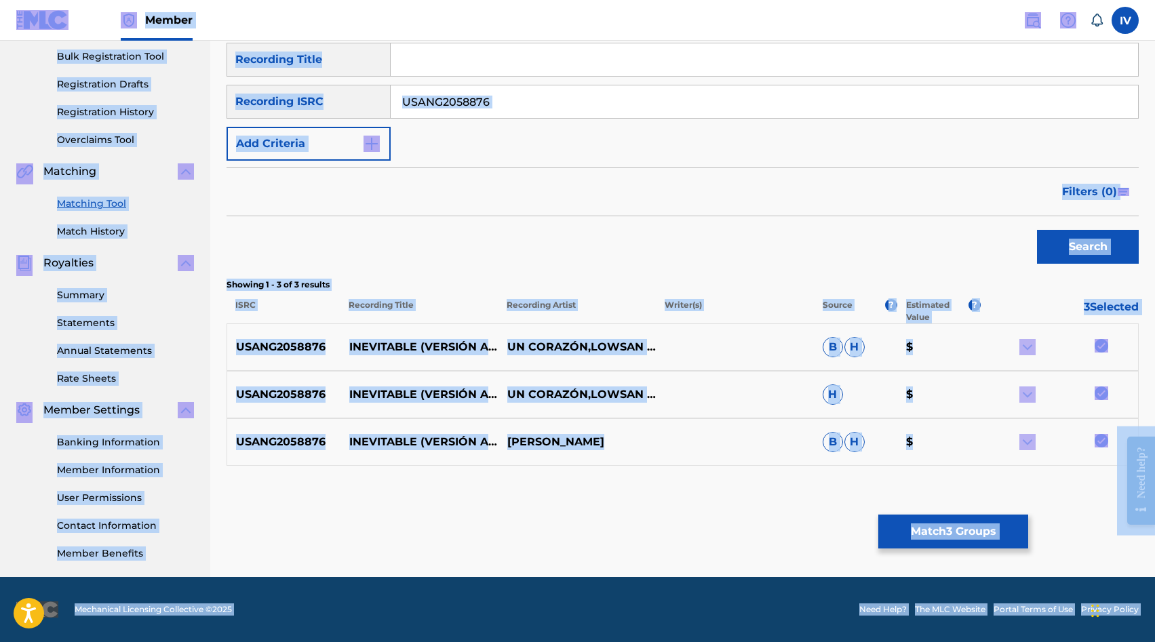
click at [561, 105] on input "USANG2058876" at bounding box center [764, 101] width 747 height 33
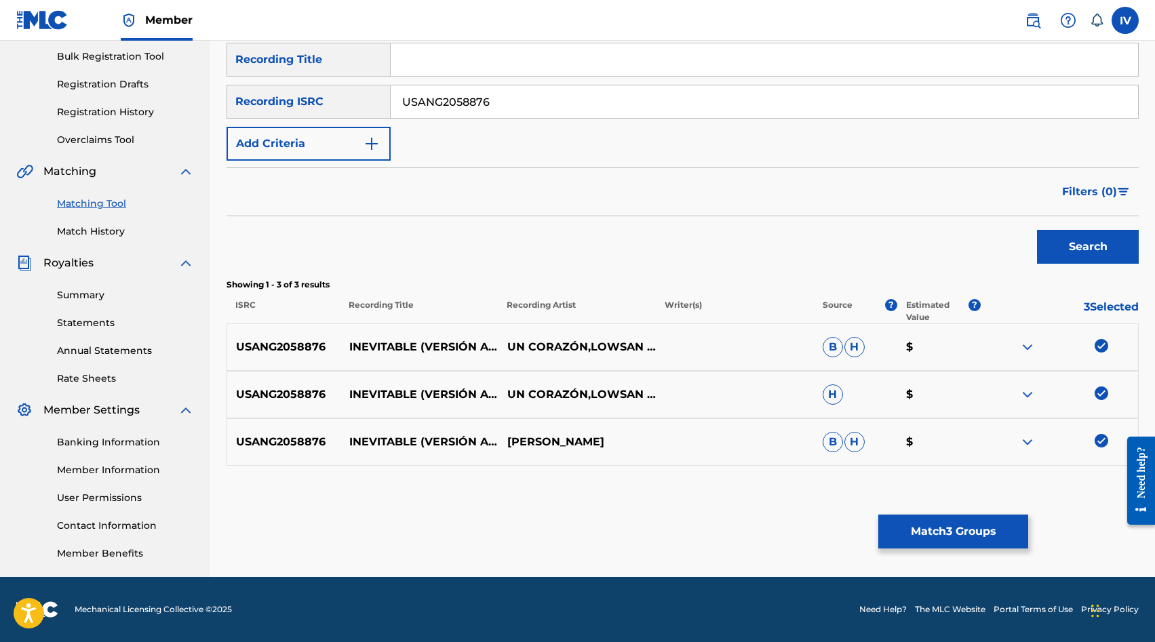
paste input "1910867"
type input "USANG1910867"
click at [1037, 230] on button "Search" at bounding box center [1088, 247] width 102 height 34
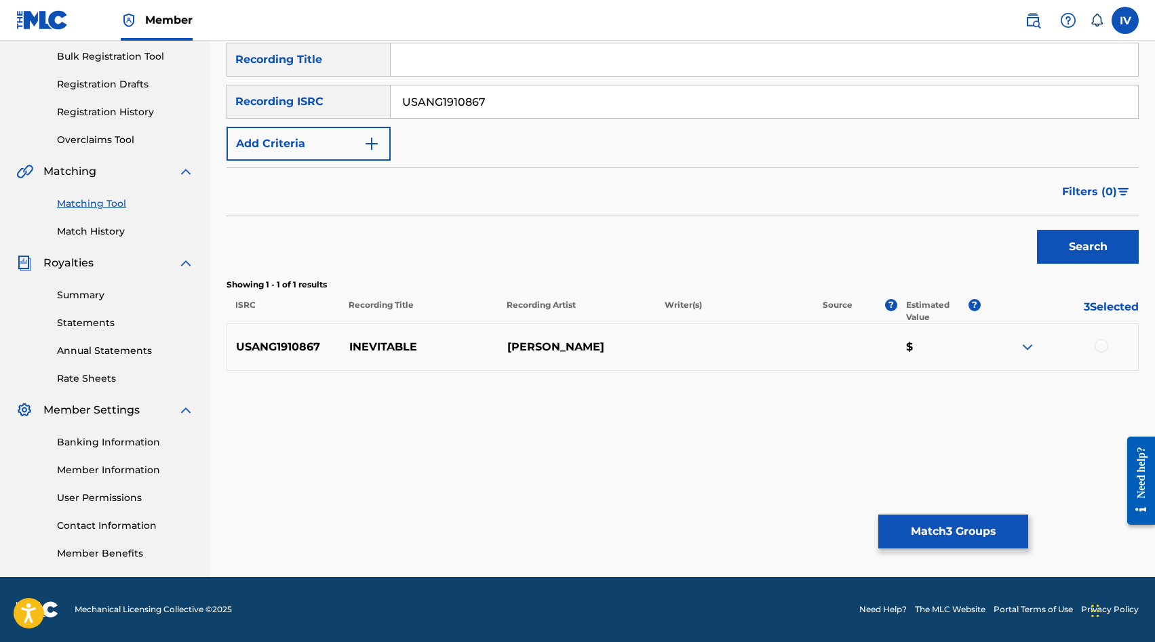
click at [1098, 349] on div at bounding box center [1101, 346] width 14 height 14
click at [912, 554] on div "Matching Tool The Matching Tool allows Members to match sound recordings to wor…" at bounding box center [682, 226] width 912 height 701
click at [910, 537] on button "Match 4 Groups" at bounding box center [953, 532] width 150 height 34
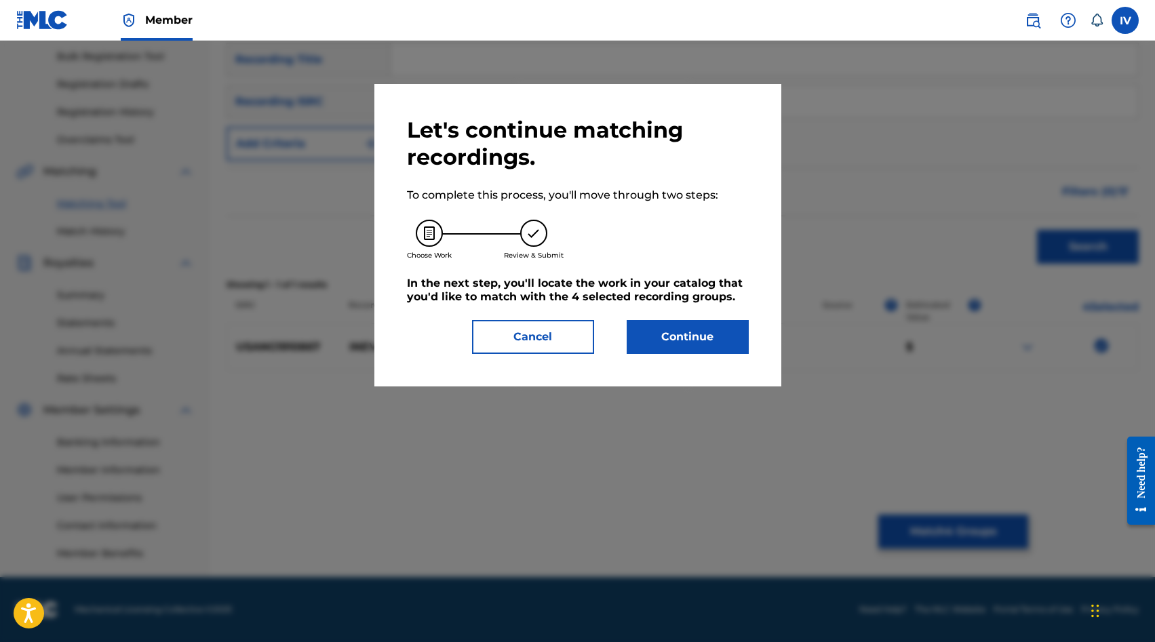
click at [705, 361] on div "Let's continue matching recordings. To complete this process, you'll move throu…" at bounding box center [577, 235] width 407 height 302
click at [683, 341] on button "Continue" at bounding box center [688, 337] width 122 height 34
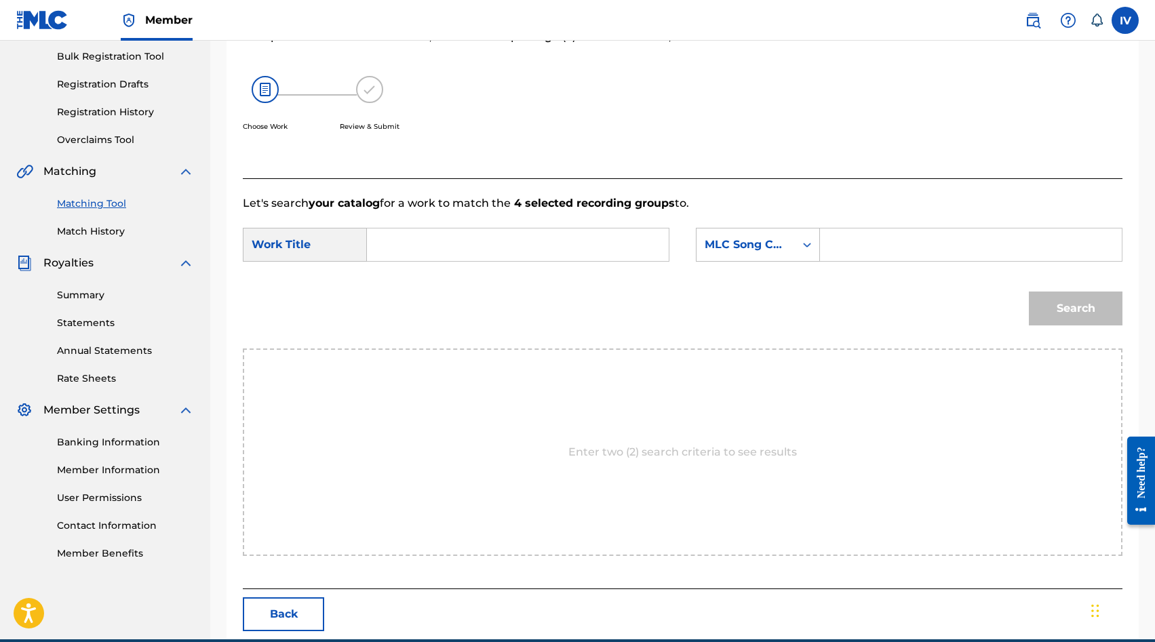
click at [570, 248] on input "Search Form" at bounding box center [517, 245] width 279 height 33
click at [434, 273] on span "itable" at bounding box center [429, 275] width 31 height 13
type input "inevitable"
click at [727, 247] on div "MLC Song Code" at bounding box center [745, 245] width 82 height 16
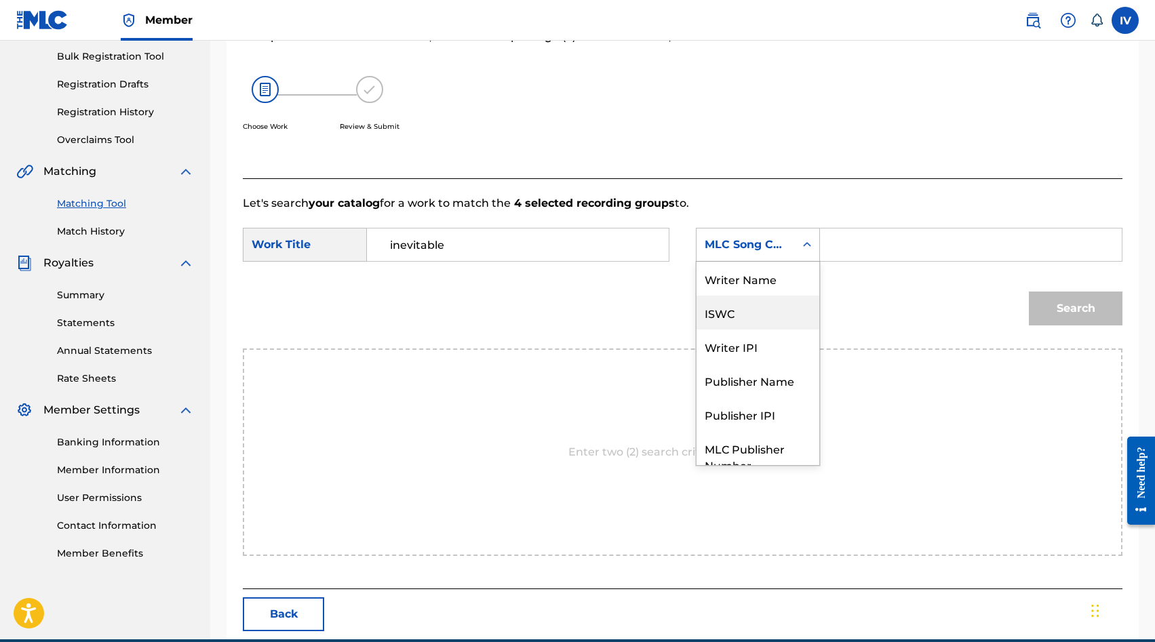
click at [734, 275] on div "Writer Name" at bounding box center [757, 279] width 123 height 34
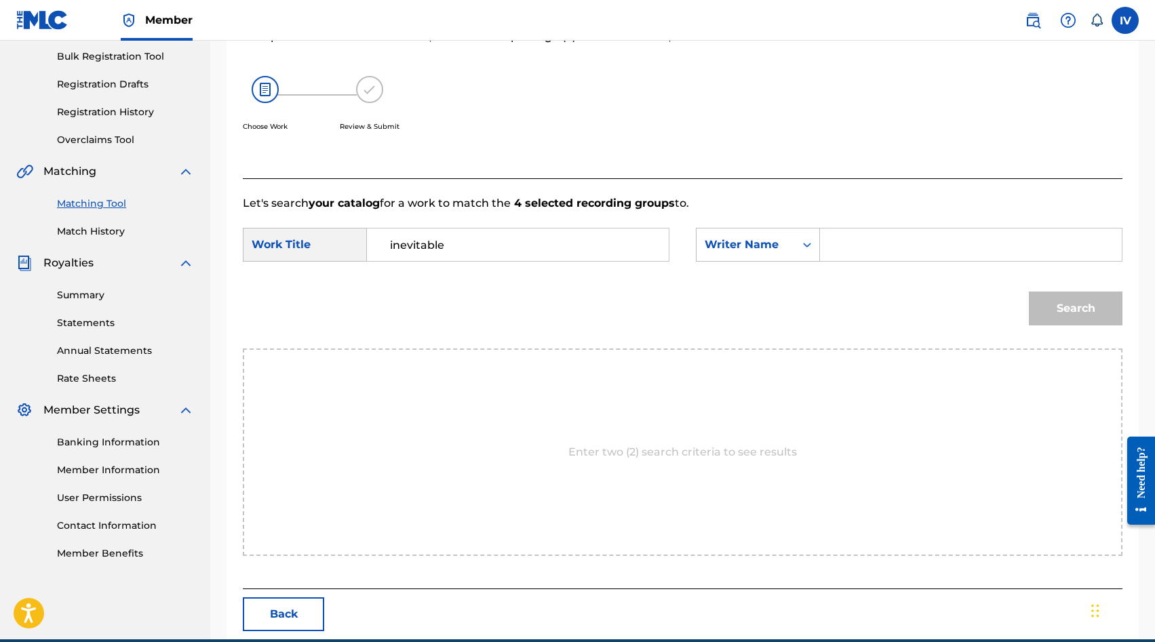
click at [891, 241] on input "Search Form" at bounding box center [970, 245] width 279 height 33
type input "[PERSON_NAME]"
click at [1029, 292] on button "Search" at bounding box center [1076, 309] width 94 height 34
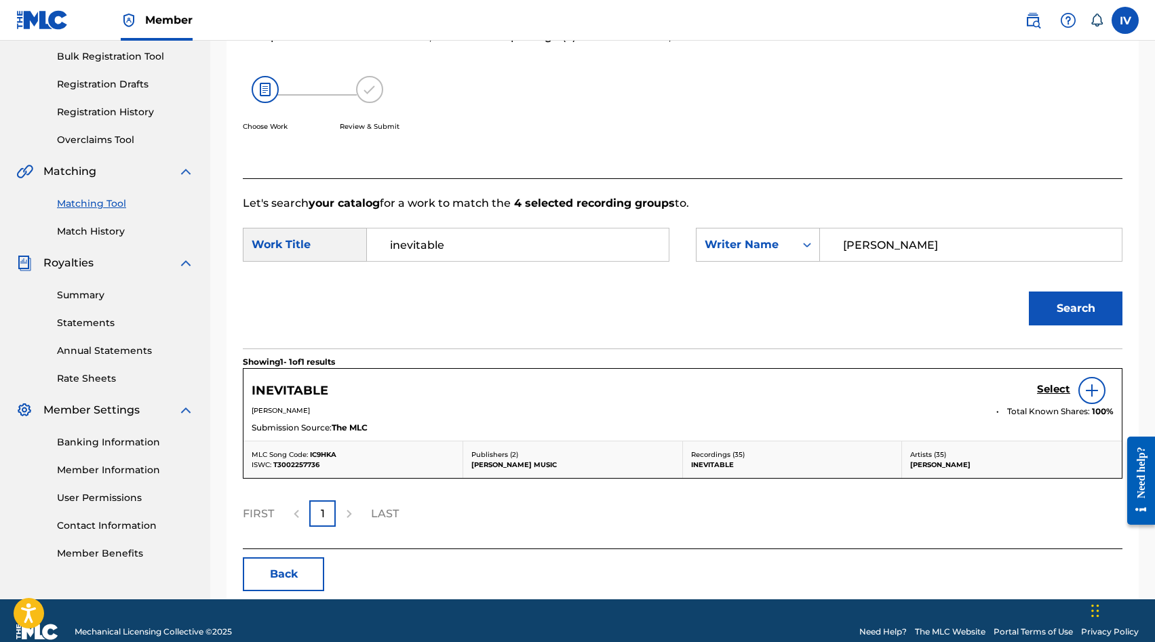
click at [1044, 391] on h5 "Select" at bounding box center [1053, 389] width 33 height 13
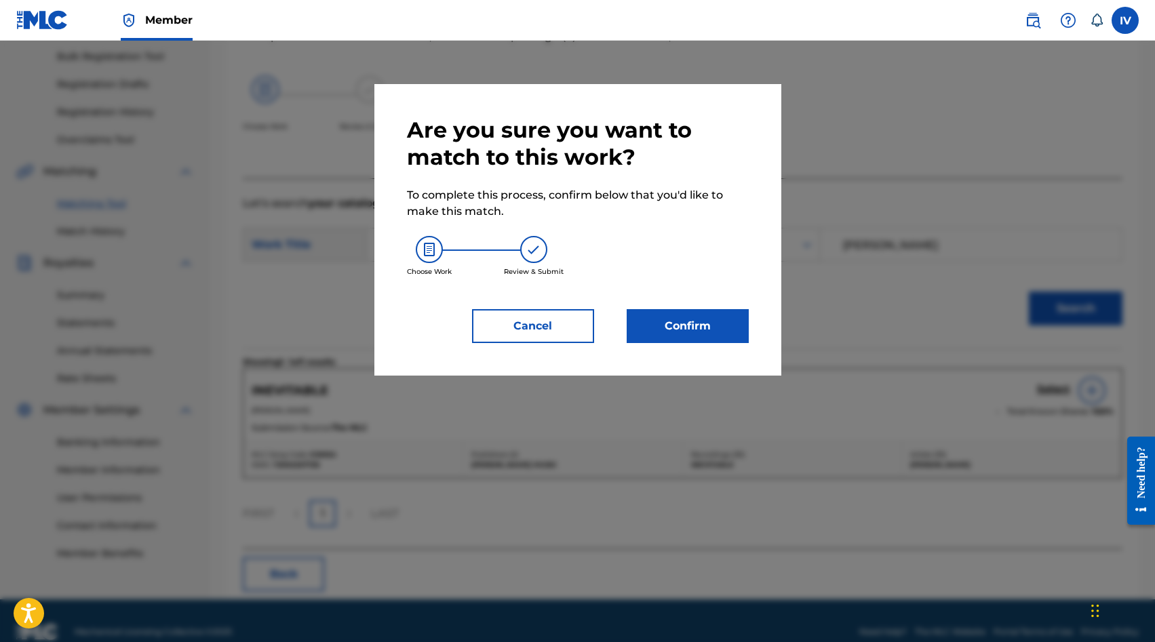
click at [703, 310] on button "Confirm" at bounding box center [688, 326] width 122 height 34
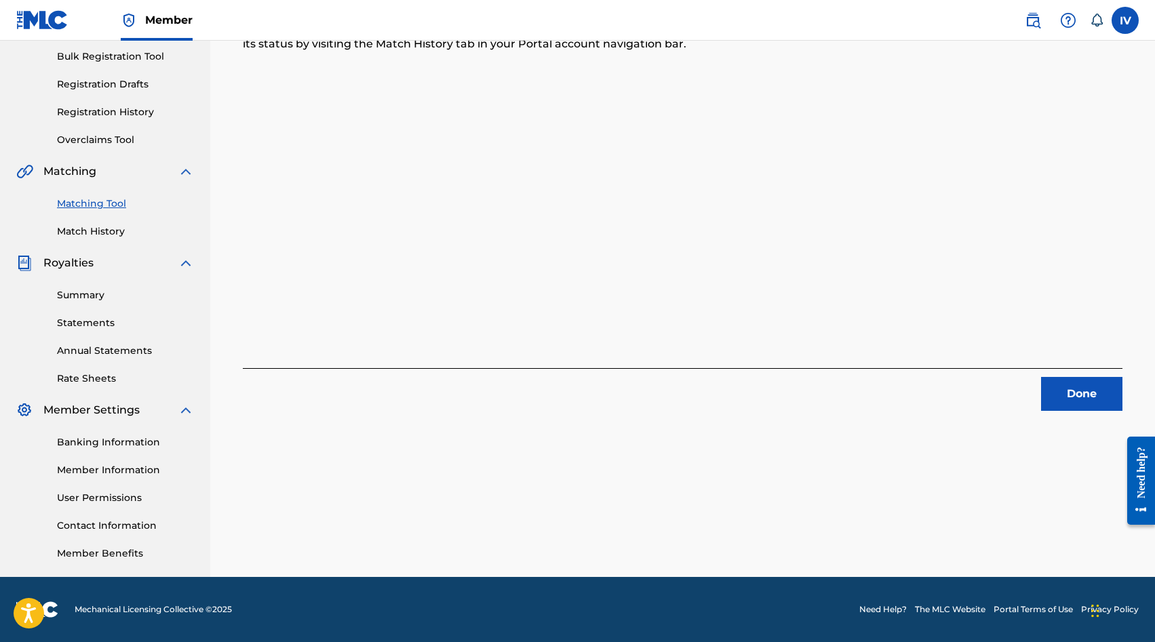
click at [1051, 379] on button "Done" at bounding box center [1081, 394] width 81 height 34
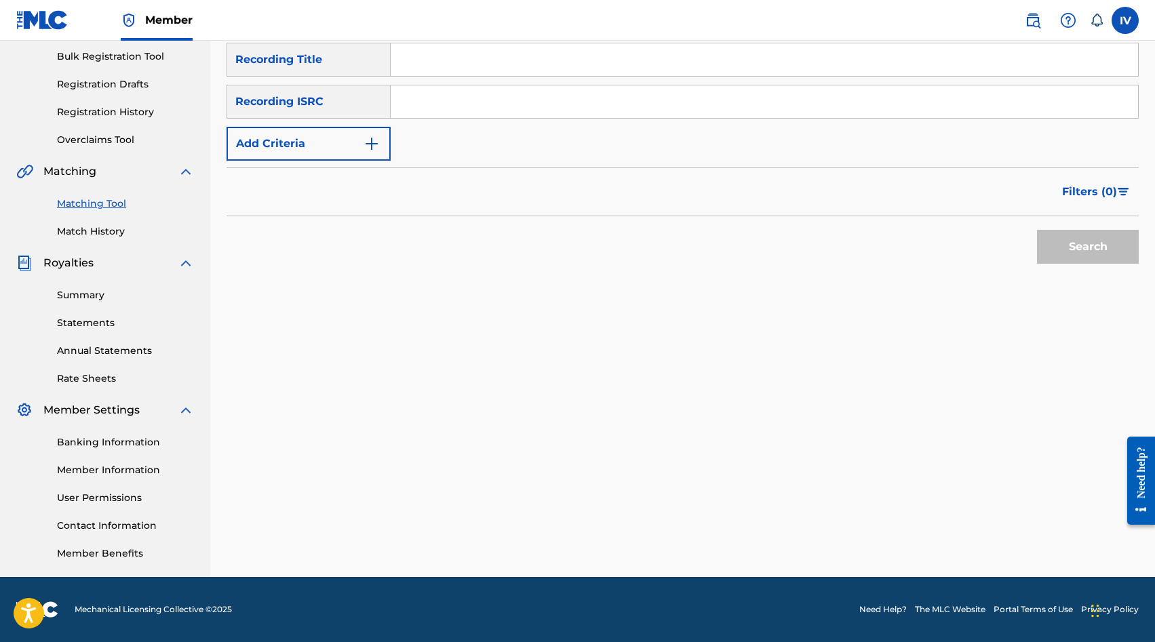
click at [516, 113] on input "Search Form" at bounding box center [764, 101] width 747 height 33
paste input "QZ2J21502905"
click at [1037, 230] on button "Search" at bounding box center [1088, 247] width 102 height 34
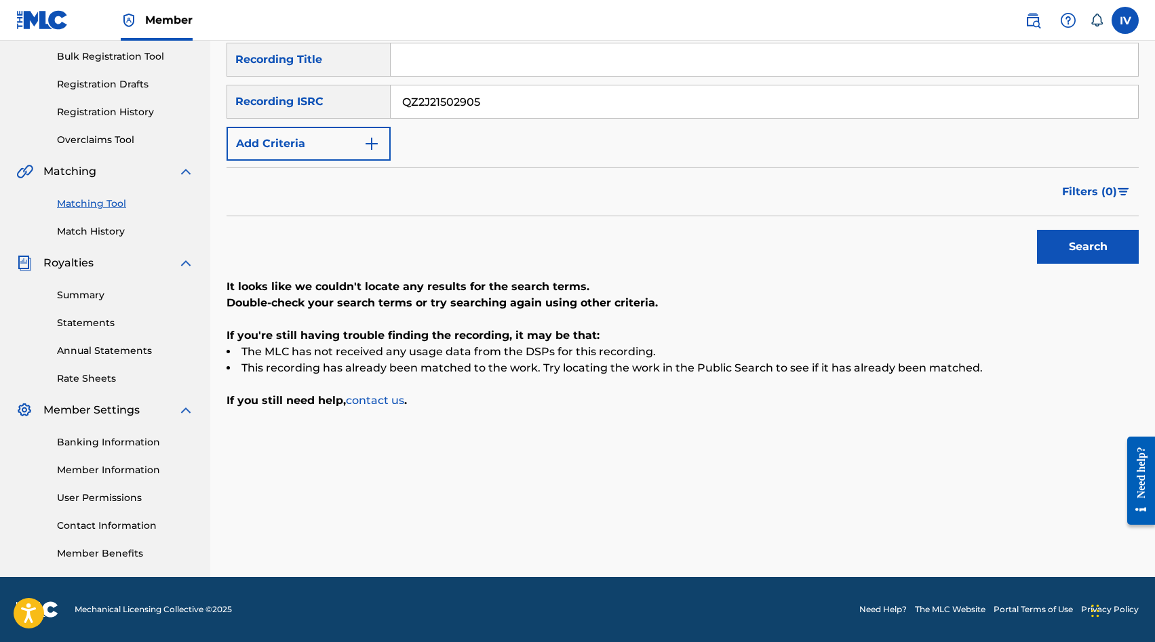
paste input "USANG2058867"
type input "USANG2058867"
click at [1037, 230] on button "Search" at bounding box center [1088, 247] width 102 height 34
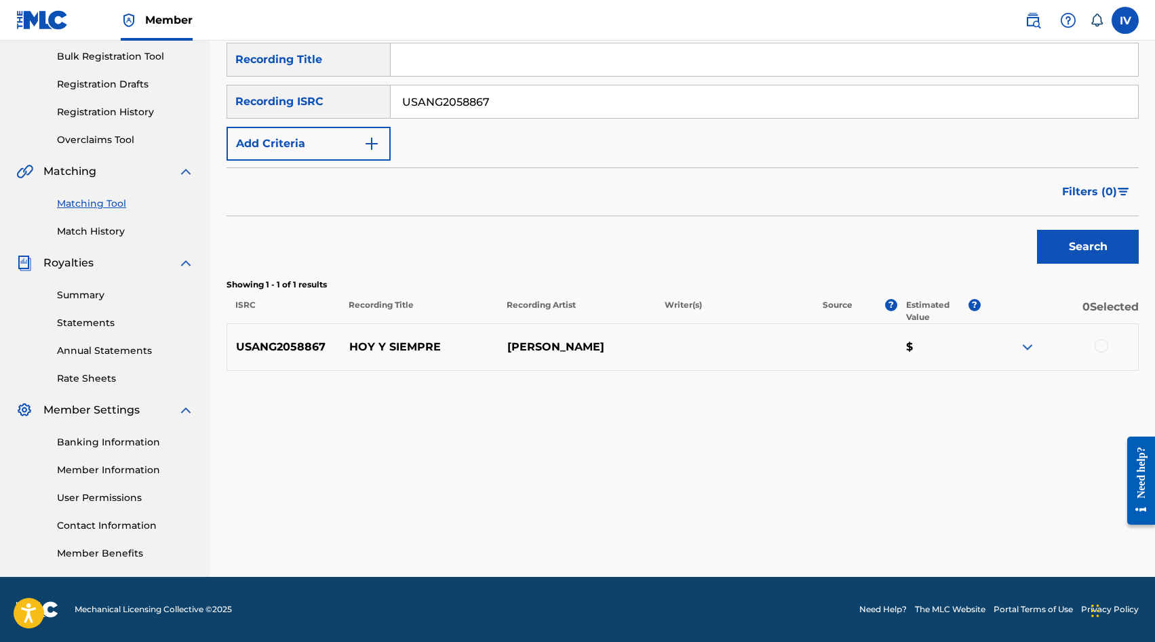
click at [1096, 342] on div at bounding box center [1101, 346] width 14 height 14
click at [959, 543] on button "Match 1 Group" at bounding box center [953, 532] width 150 height 34
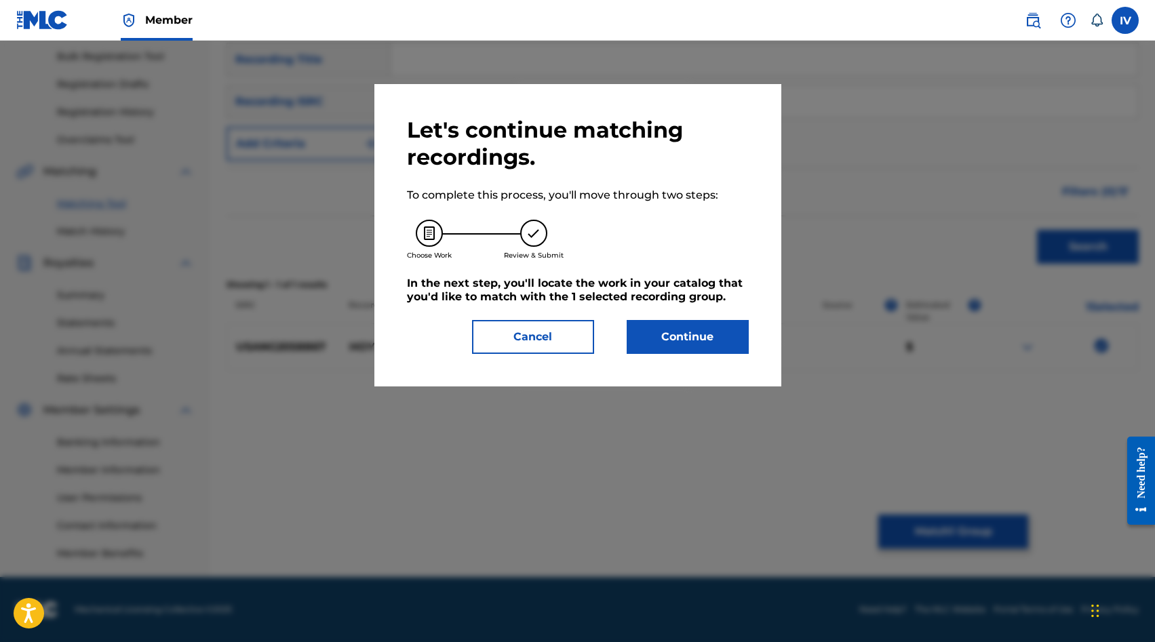
click at [656, 356] on div "Let's continue matching recordings. To complete this process, you'll move throu…" at bounding box center [577, 235] width 407 height 302
click at [643, 335] on button "Continue" at bounding box center [688, 337] width 122 height 34
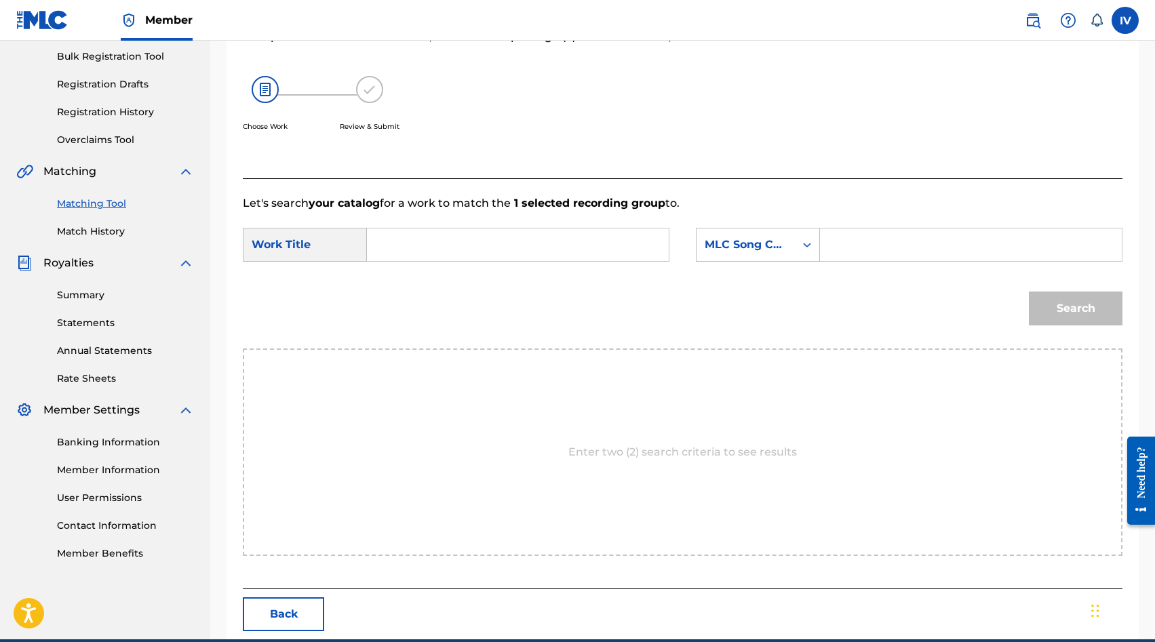
click at [504, 233] on input "Search Form" at bounding box center [517, 245] width 279 height 33
type input "hoy y siempre"
click at [414, 281] on strong "y" at bounding box center [417, 275] width 7 height 13
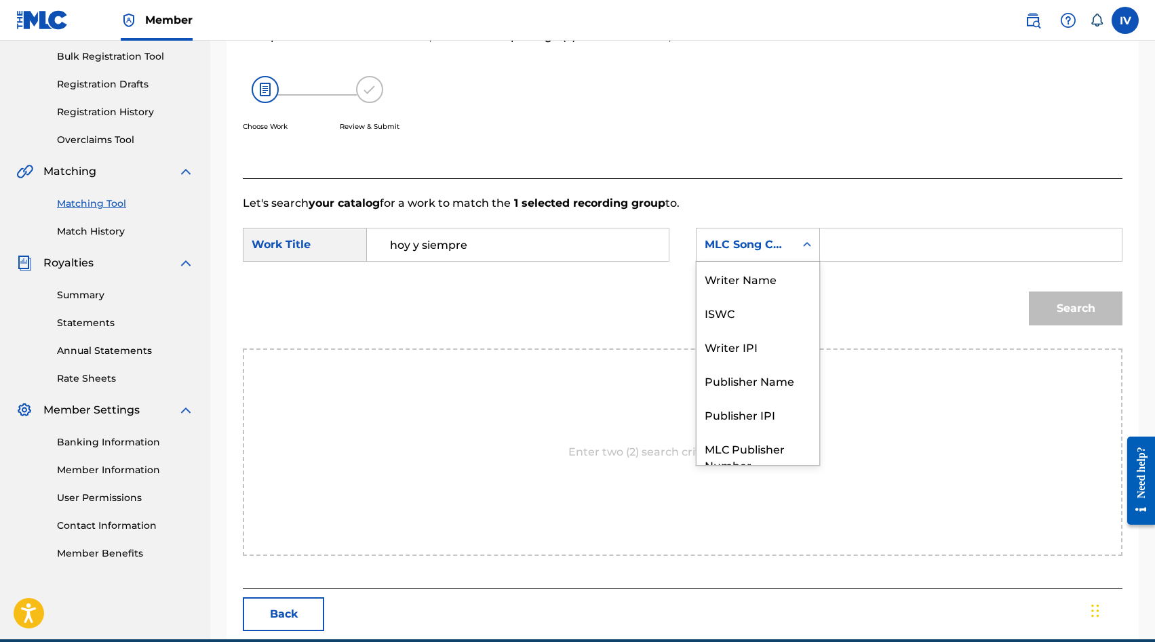
click at [758, 245] on div "MLC Song Code" at bounding box center [745, 245] width 82 height 16
click at [737, 280] on div "Writer Name" at bounding box center [757, 279] width 123 height 34
click at [882, 224] on form "SearchWithCriteriac8648683-03e7-478b-8f22-5f0c4c6ed348 Work Title hoy y siempre…" at bounding box center [682, 280] width 879 height 137
click at [890, 246] on input "Search Form" at bounding box center [970, 245] width 279 height 33
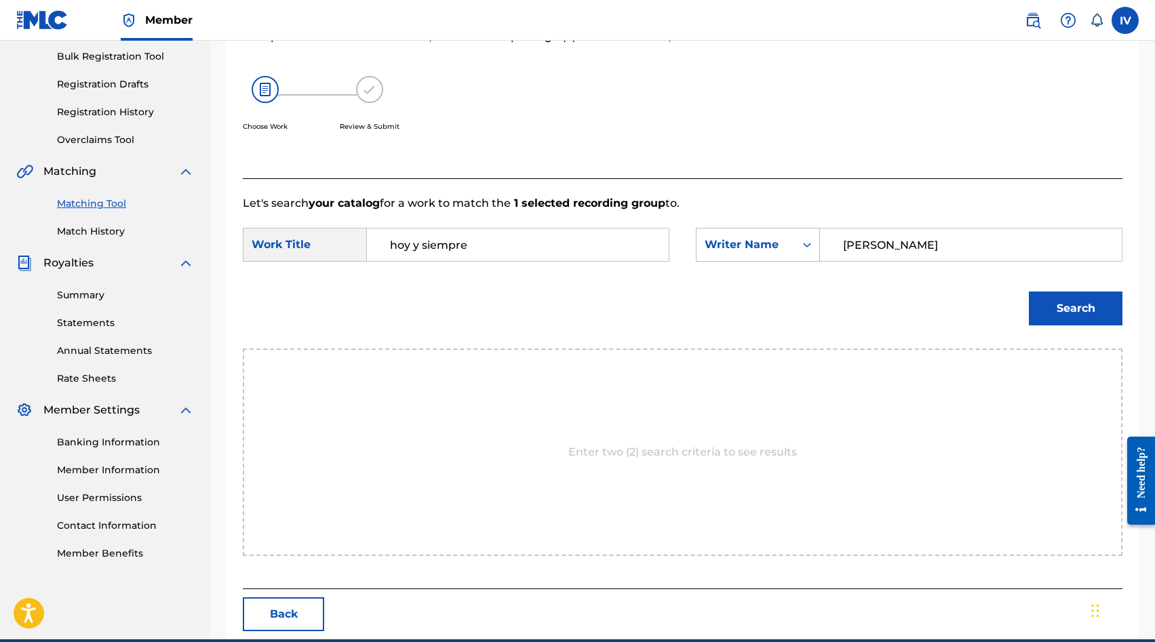
type input "[PERSON_NAME]"
click at [1029, 292] on button "Search" at bounding box center [1076, 309] width 94 height 34
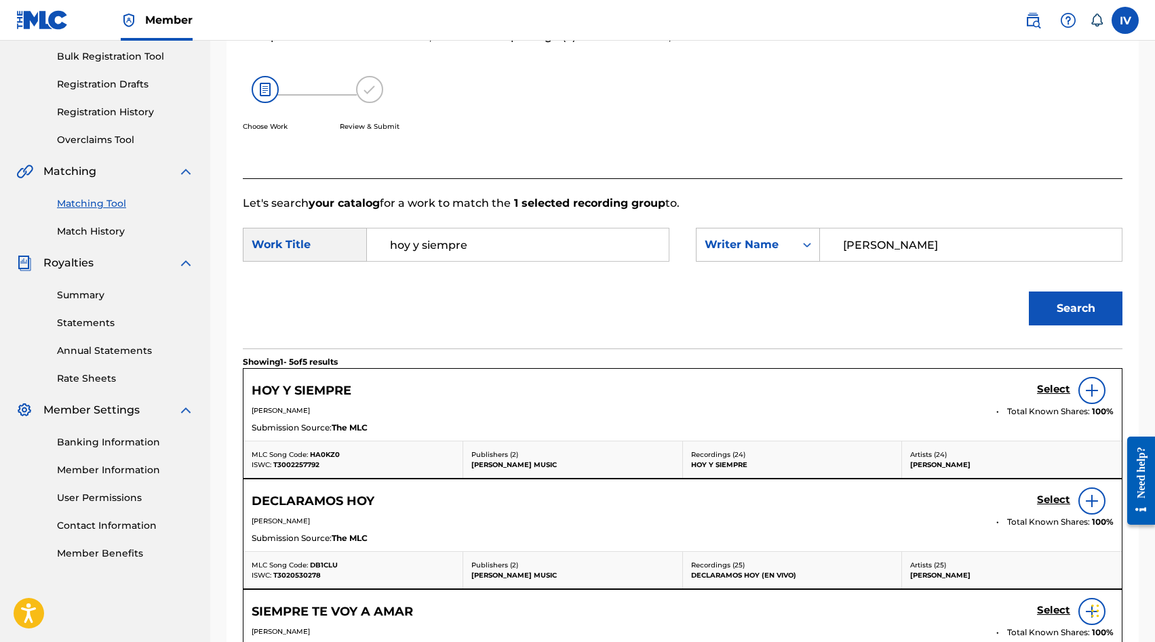
click at [1041, 399] on div "Select" at bounding box center [1075, 390] width 77 height 27
click at [1044, 395] on h5 "Select" at bounding box center [1053, 389] width 33 height 13
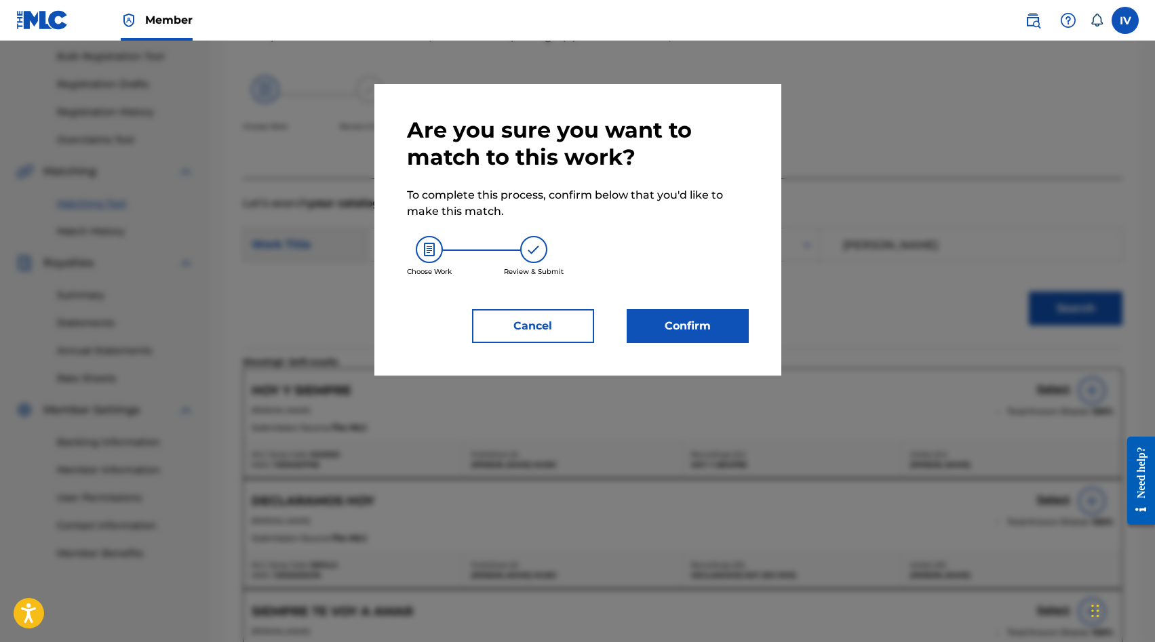
click at [700, 326] on button "Confirm" at bounding box center [688, 326] width 122 height 34
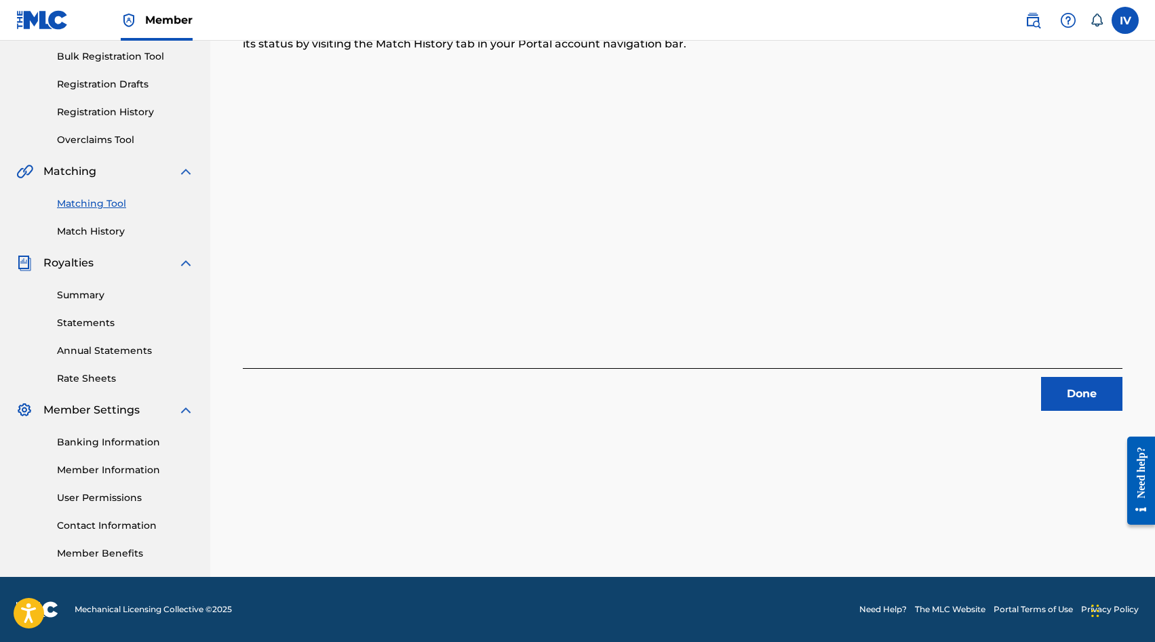
click at [1070, 403] on button "Done" at bounding box center [1081, 394] width 81 height 34
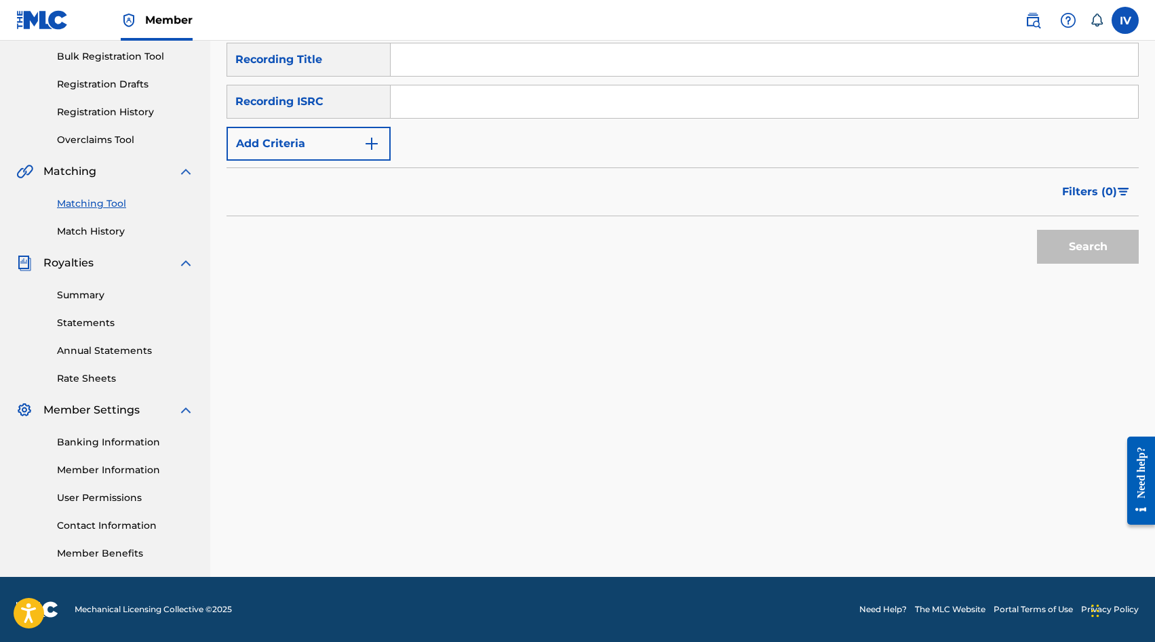
click at [551, 121] on div "SearchWithCriteria000e706a-db0e-46f0-b7d9-4be896beba57 Recording Title SearchWi…" at bounding box center [682, 102] width 912 height 118
click at [515, 108] on input "Search Form" at bounding box center [764, 101] width 747 height 33
paste input "QZGLS2066411"
type input "QZGLS2066411"
click at [1037, 230] on button "Search" at bounding box center [1088, 247] width 102 height 34
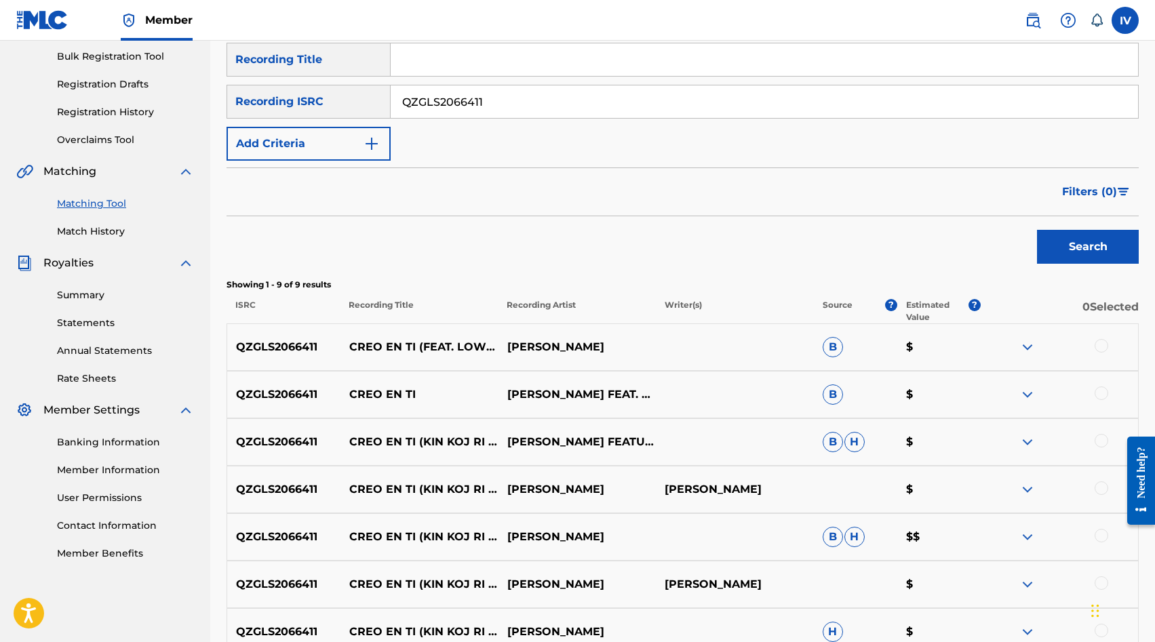
click at [1100, 344] on div at bounding box center [1101, 346] width 14 height 14
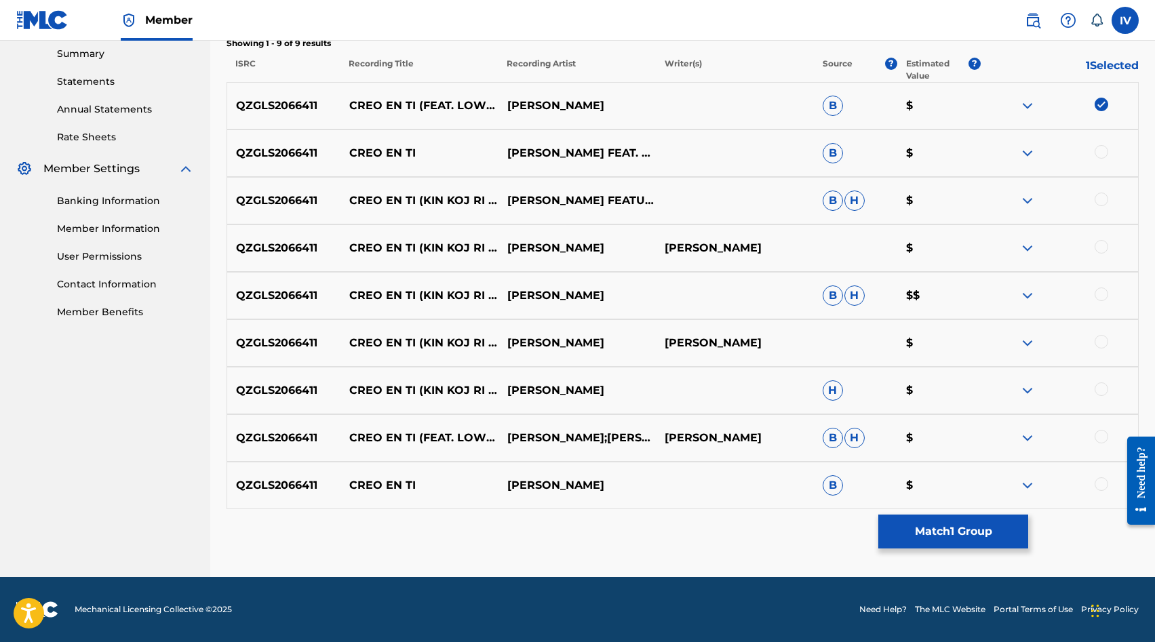
click at [1105, 486] on div at bounding box center [1101, 484] width 14 height 14
click at [1102, 435] on div at bounding box center [1101, 437] width 14 height 14
click at [1100, 389] on div at bounding box center [1101, 389] width 14 height 14
click at [1100, 338] on div at bounding box center [1101, 342] width 14 height 14
click at [1102, 293] on div at bounding box center [1101, 294] width 14 height 14
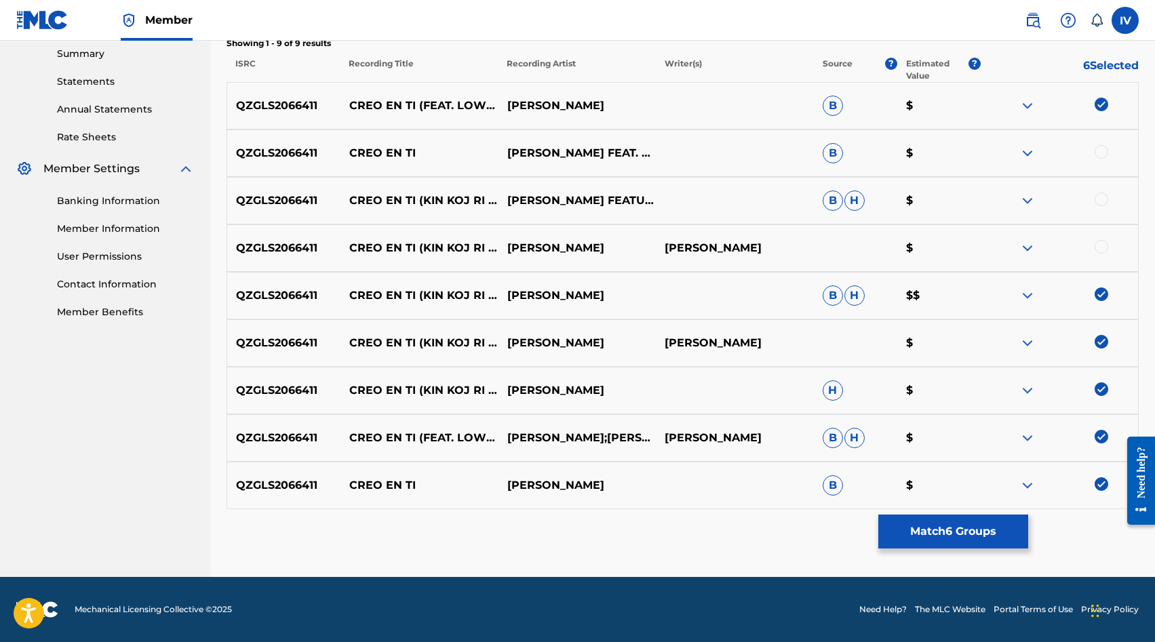
click at [1102, 244] on div at bounding box center [1101, 247] width 14 height 14
click at [1102, 201] on div at bounding box center [1101, 200] width 14 height 14
click at [1102, 145] on div at bounding box center [1101, 152] width 14 height 14
click at [947, 521] on button "Match 9 Groups" at bounding box center [953, 532] width 150 height 34
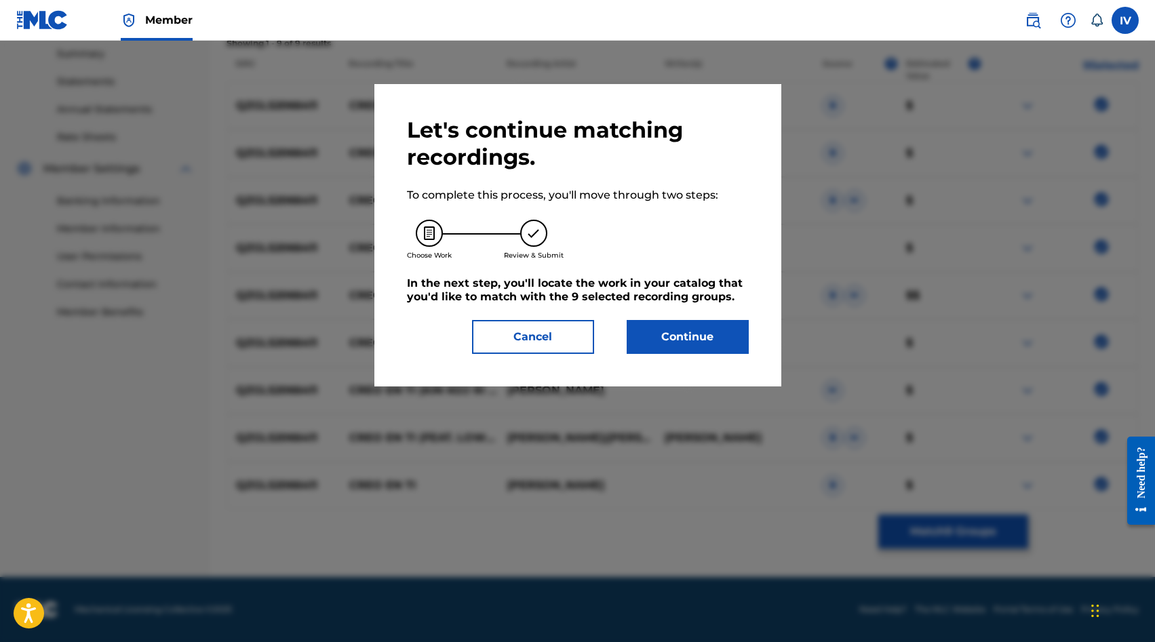
click at [701, 346] on button "Continue" at bounding box center [688, 337] width 122 height 34
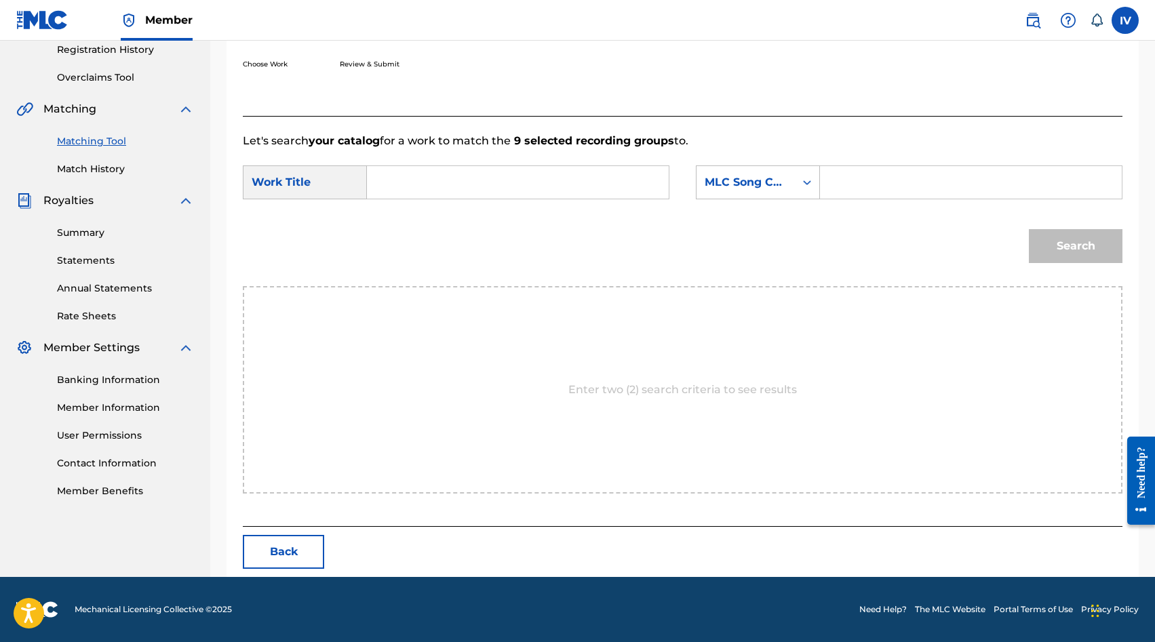
scroll to position [261, 0]
click at [557, 196] on input "Search Form" at bounding box center [517, 182] width 279 height 33
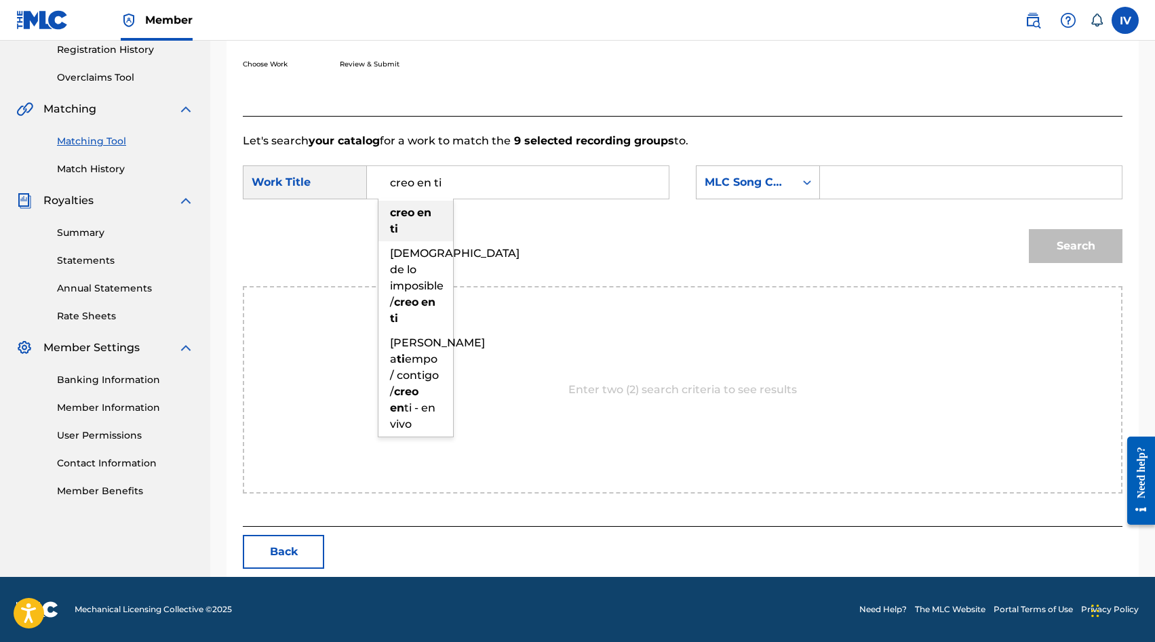
click at [423, 220] on div "creo en ti" at bounding box center [415, 221] width 75 height 41
type input "creo en ti"
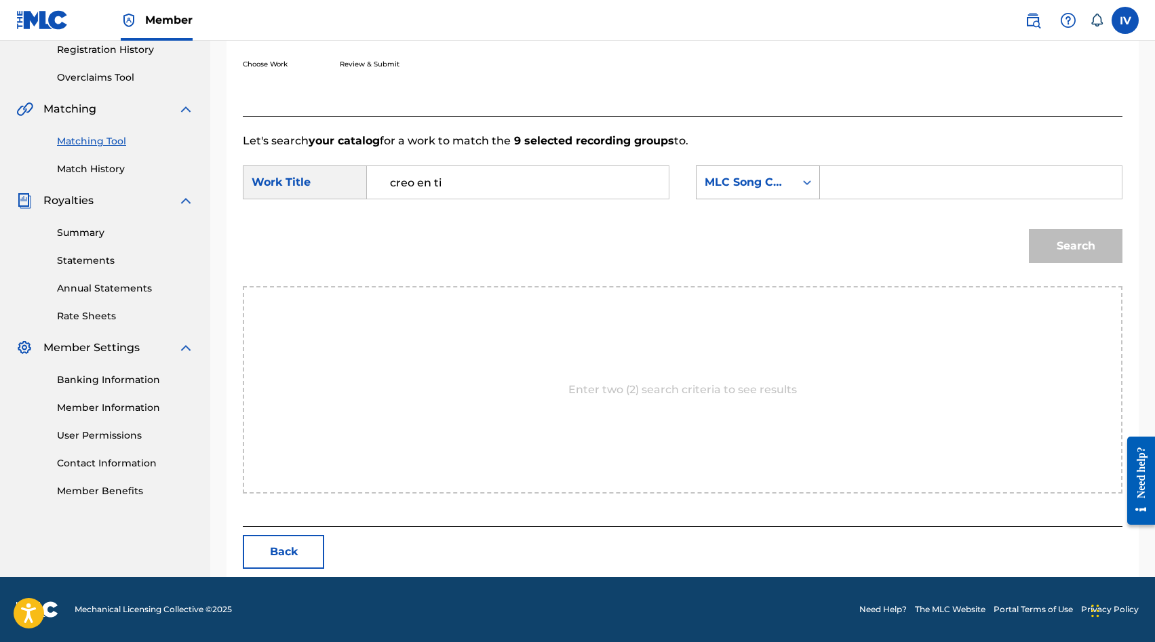
click at [809, 190] on div "Search Form" at bounding box center [807, 182] width 24 height 24
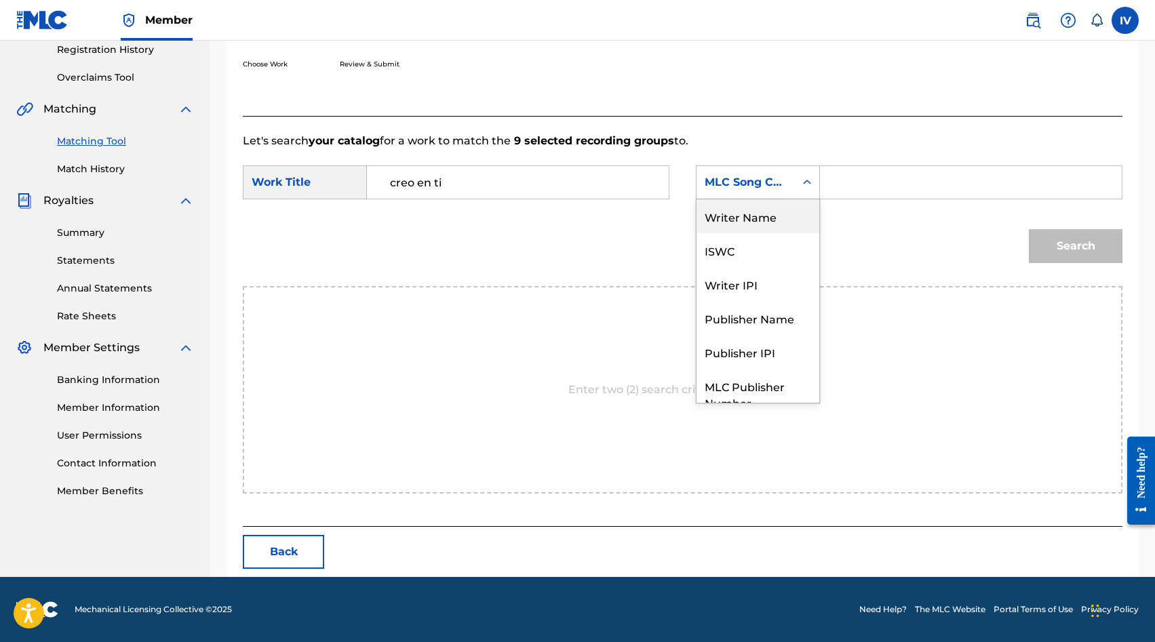
click at [751, 214] on div "Writer Name" at bounding box center [757, 216] width 123 height 34
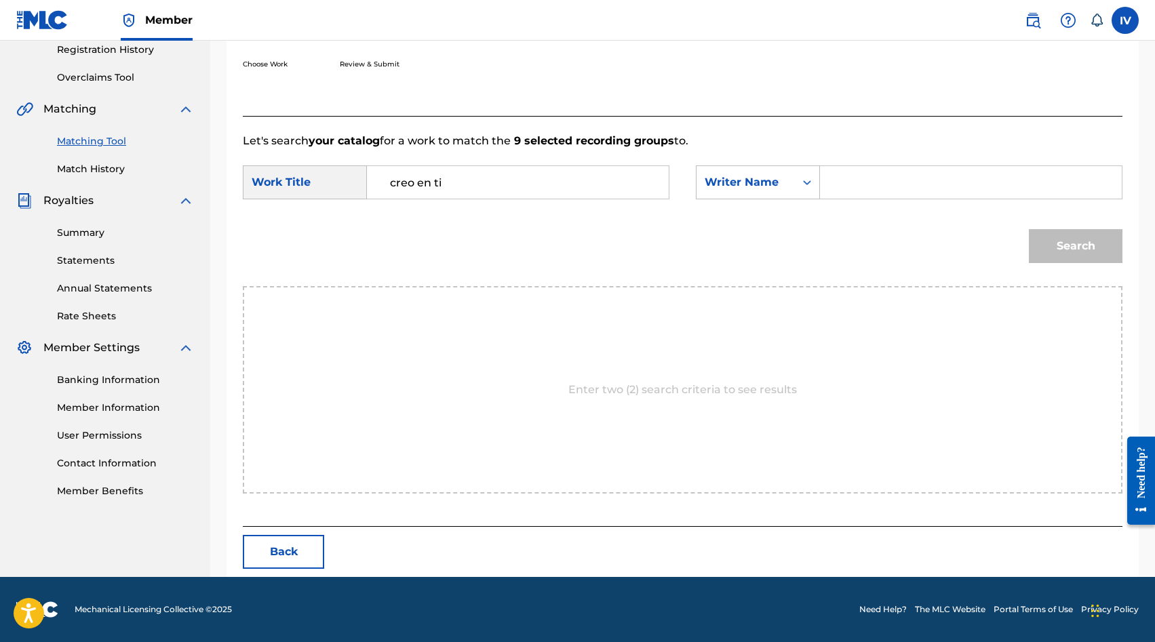
click at [836, 192] on input "Search Form" at bounding box center [970, 182] width 279 height 33
type input "[PERSON_NAME]"
click at [1029, 229] on button "Search" at bounding box center [1076, 246] width 94 height 34
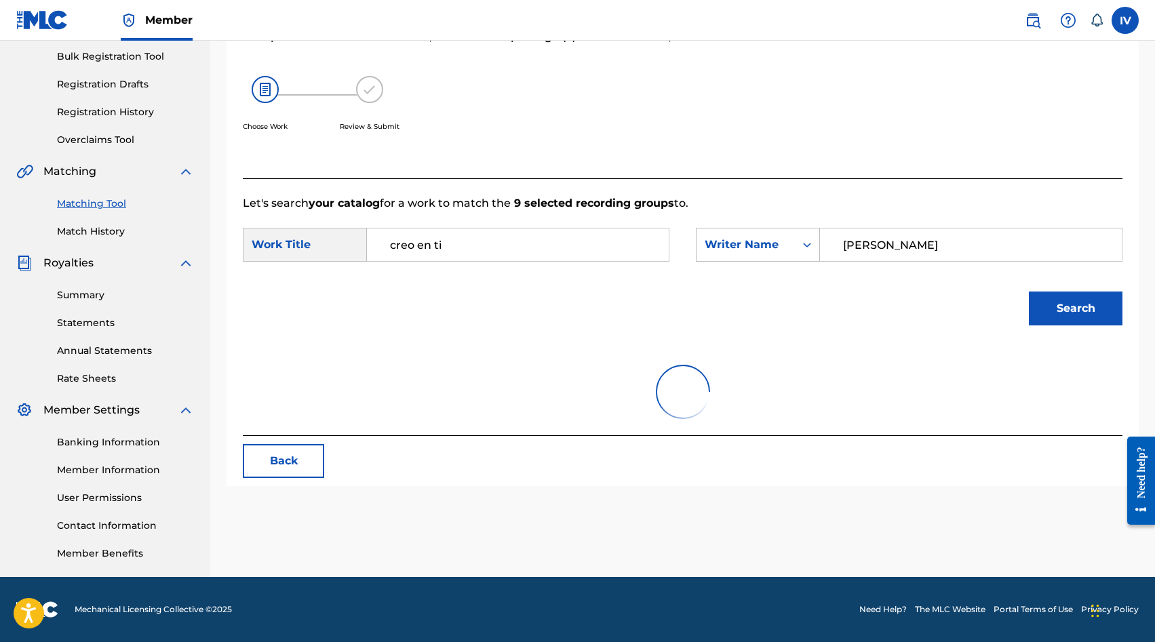
scroll to position [261, 0]
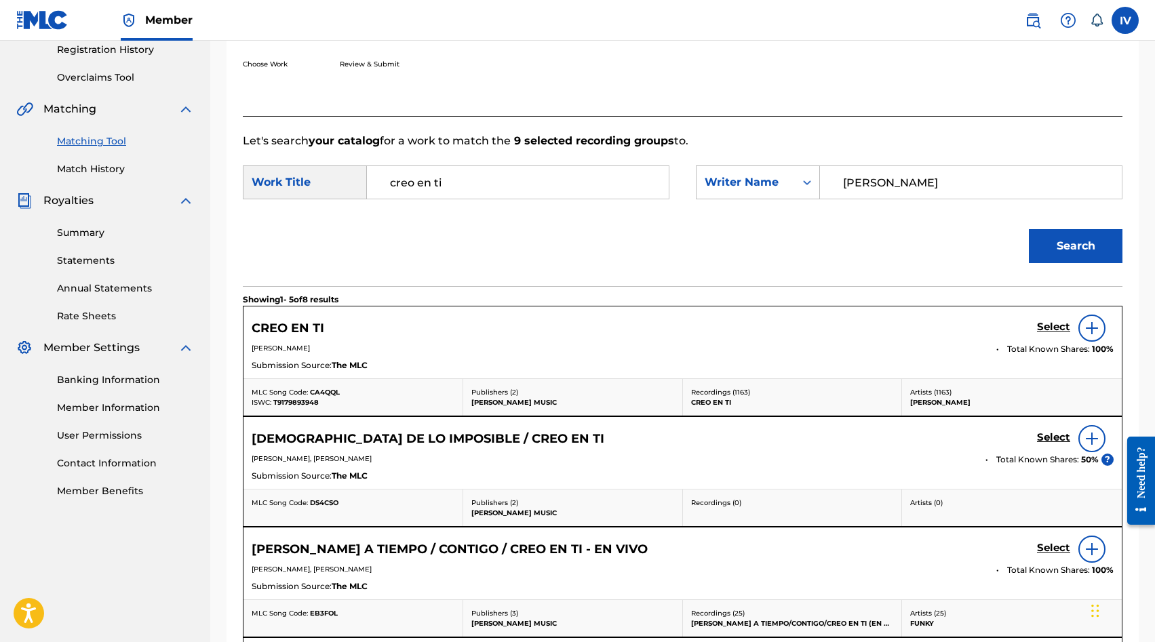
click at [1050, 323] on h5 "Select" at bounding box center [1053, 327] width 33 height 13
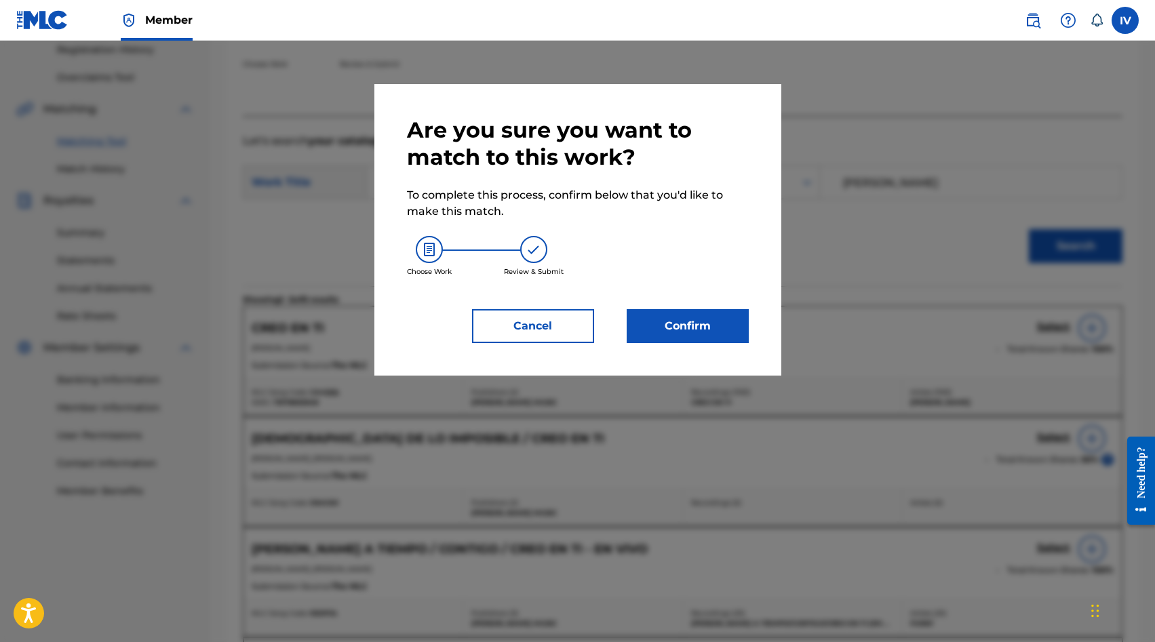
click at [647, 325] on button "Confirm" at bounding box center [688, 326] width 122 height 34
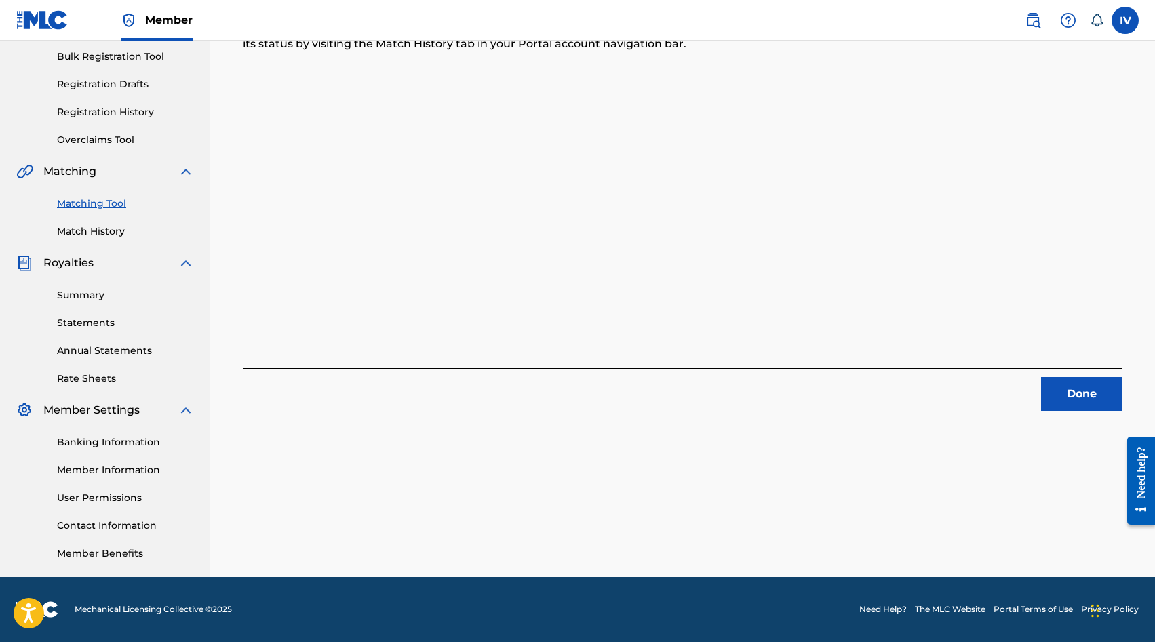
click at [1079, 393] on button "Done" at bounding box center [1081, 394] width 81 height 34
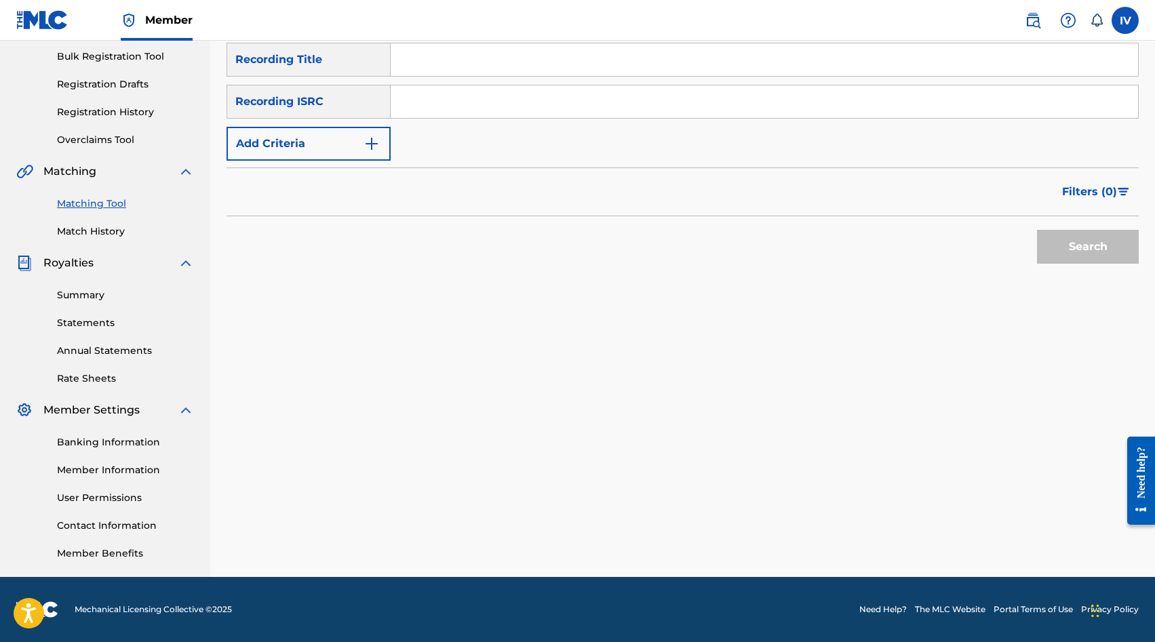
click at [658, 95] on input "Search Form" at bounding box center [764, 101] width 747 height 33
paste input "USANG2076335"
type input "USANG2076335"
click at [1037, 230] on button "Search" at bounding box center [1088, 247] width 102 height 34
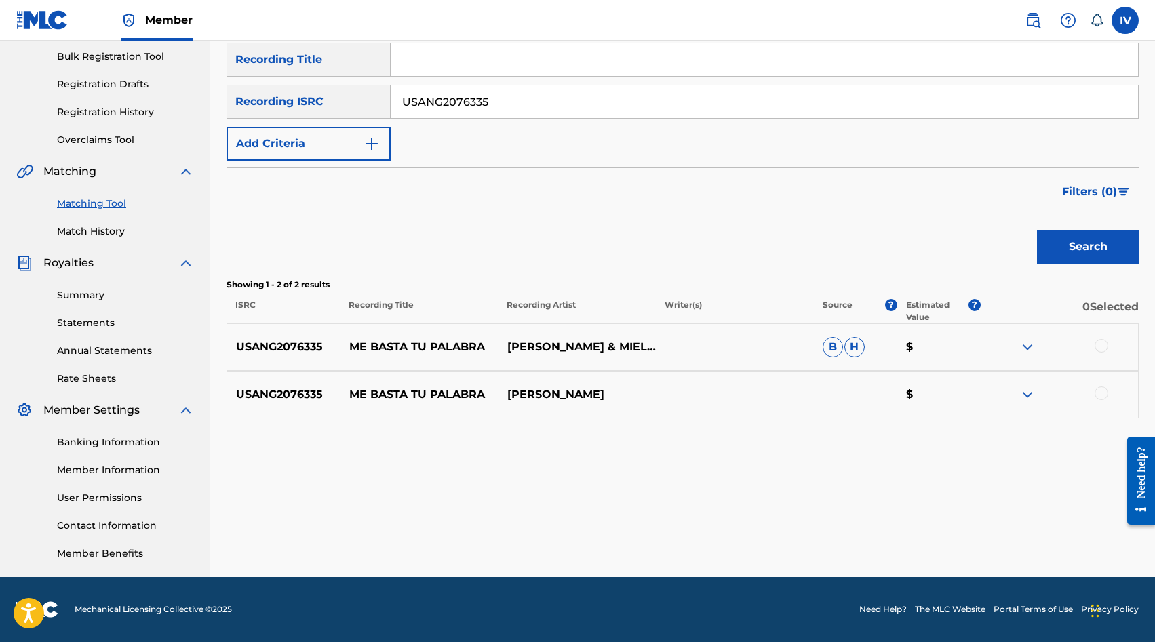
click at [1109, 351] on div at bounding box center [1059, 347] width 158 height 16
click at [1106, 349] on div at bounding box center [1101, 346] width 14 height 14
click at [1100, 394] on div at bounding box center [1101, 393] width 14 height 14
click at [935, 533] on button "Match 2 Groups" at bounding box center [953, 532] width 150 height 34
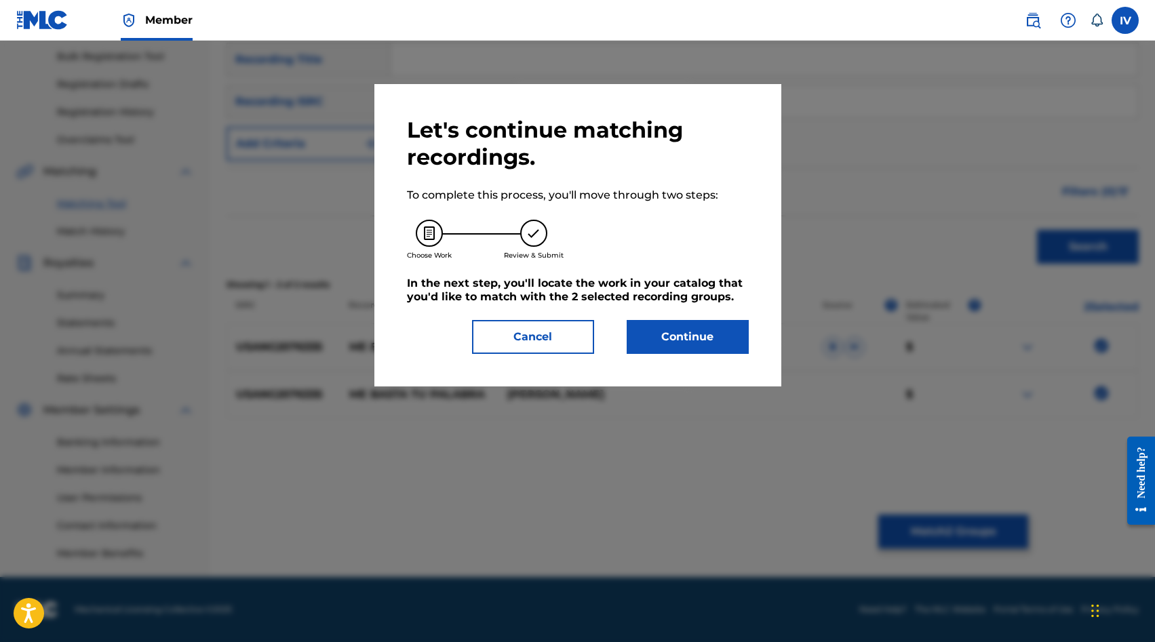
click at [682, 349] on button "Continue" at bounding box center [688, 337] width 122 height 34
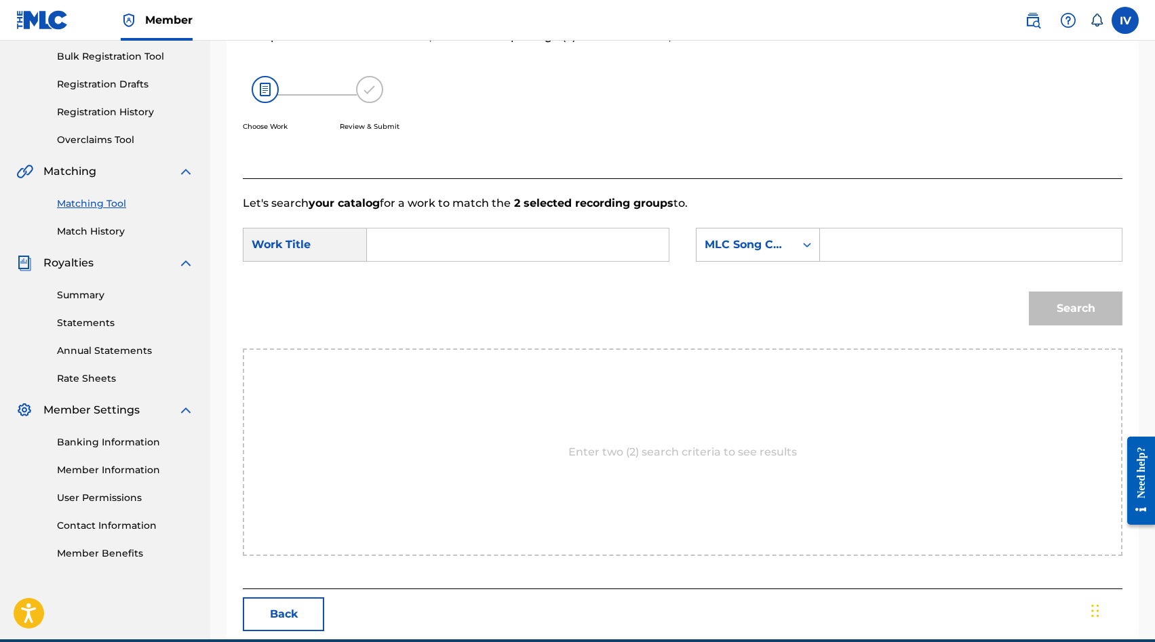
click at [595, 254] on input "Search Form" at bounding box center [517, 245] width 279 height 33
click at [417, 295] on strong "basta" at bounding box center [406, 291] width 32 height 13
type input "me basta tu palabra"
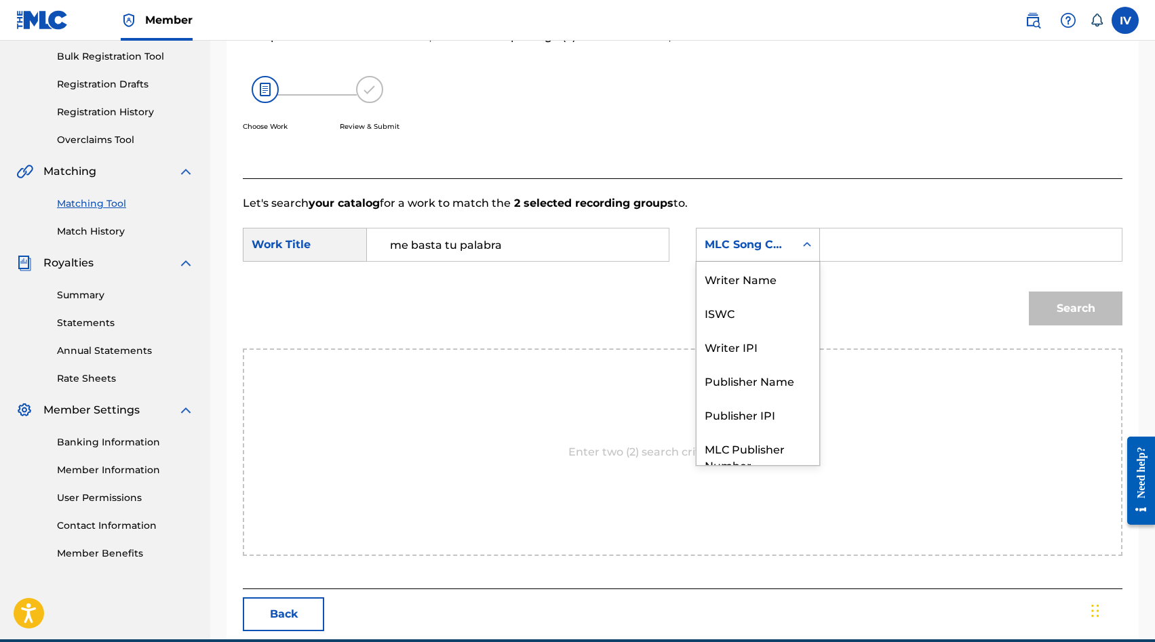
click at [757, 236] on div "MLC Song Code" at bounding box center [745, 245] width 98 height 26
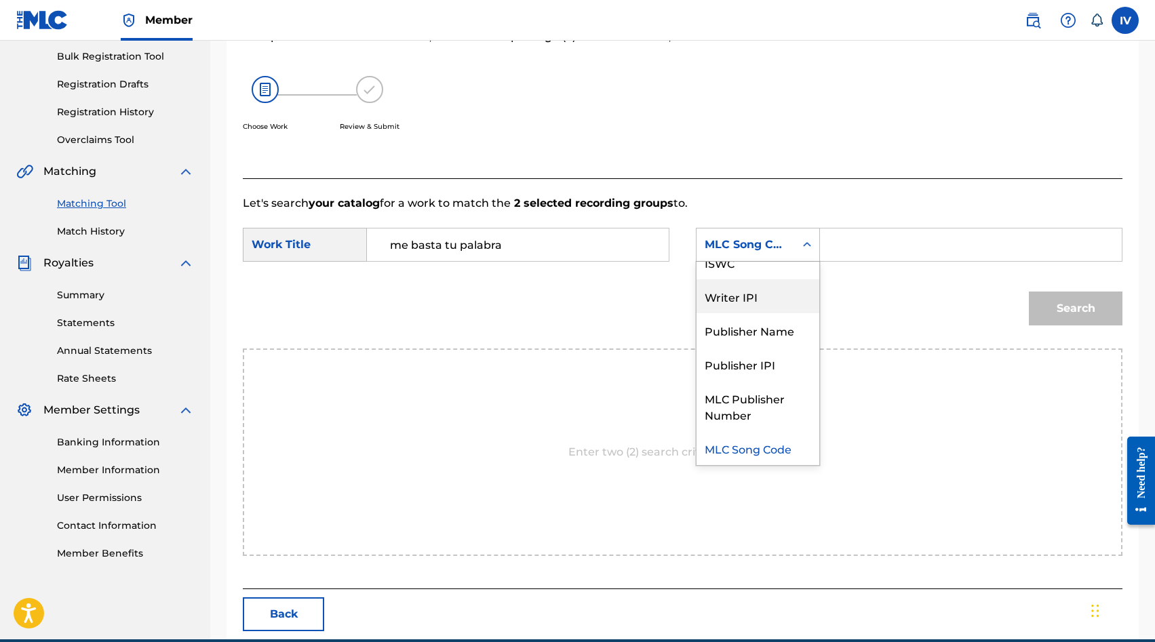
scroll to position [0, 0]
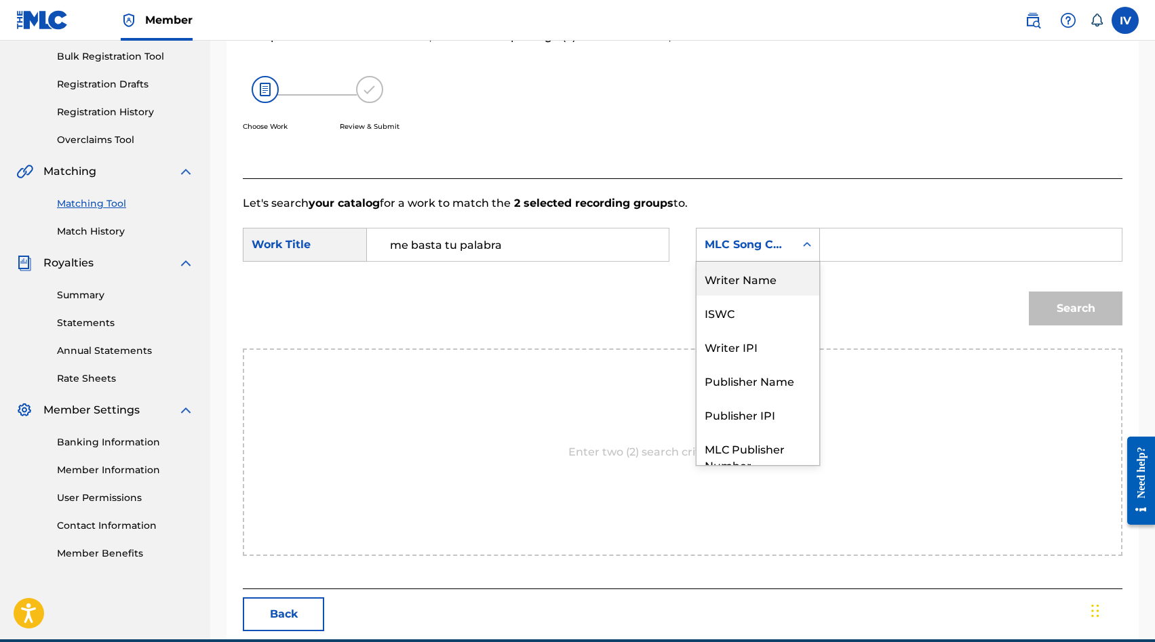
click at [732, 287] on div "Writer Name" at bounding box center [757, 279] width 123 height 34
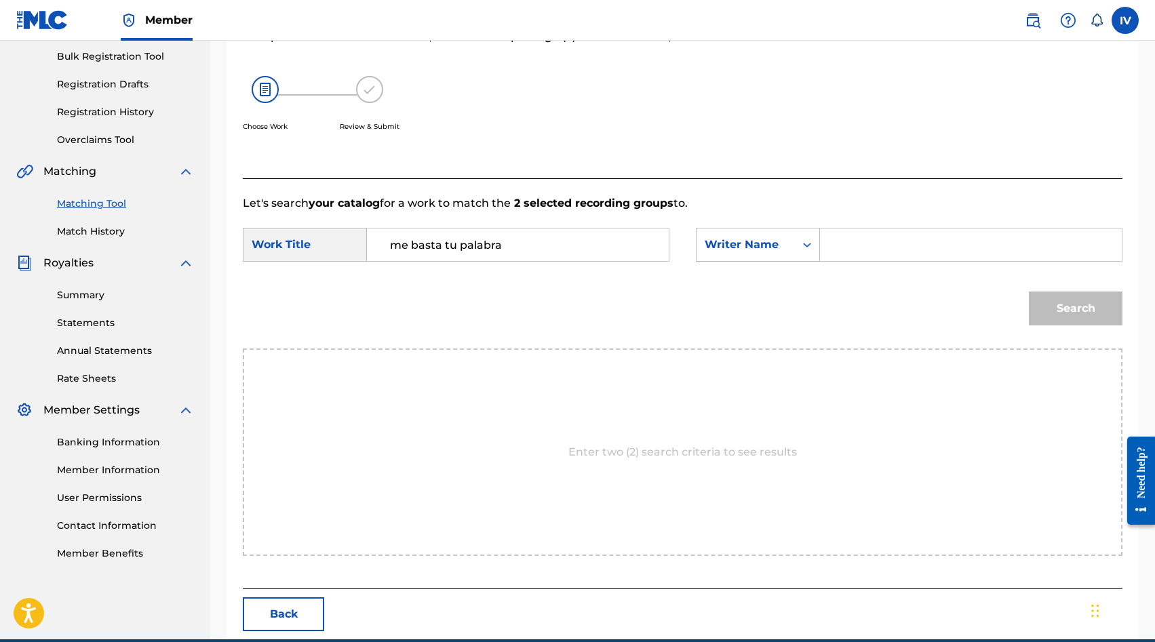
click at [869, 256] on input "Search Form" at bounding box center [970, 245] width 279 height 33
type input "[PERSON_NAME]"
click at [1029, 292] on button "Search" at bounding box center [1076, 309] width 94 height 34
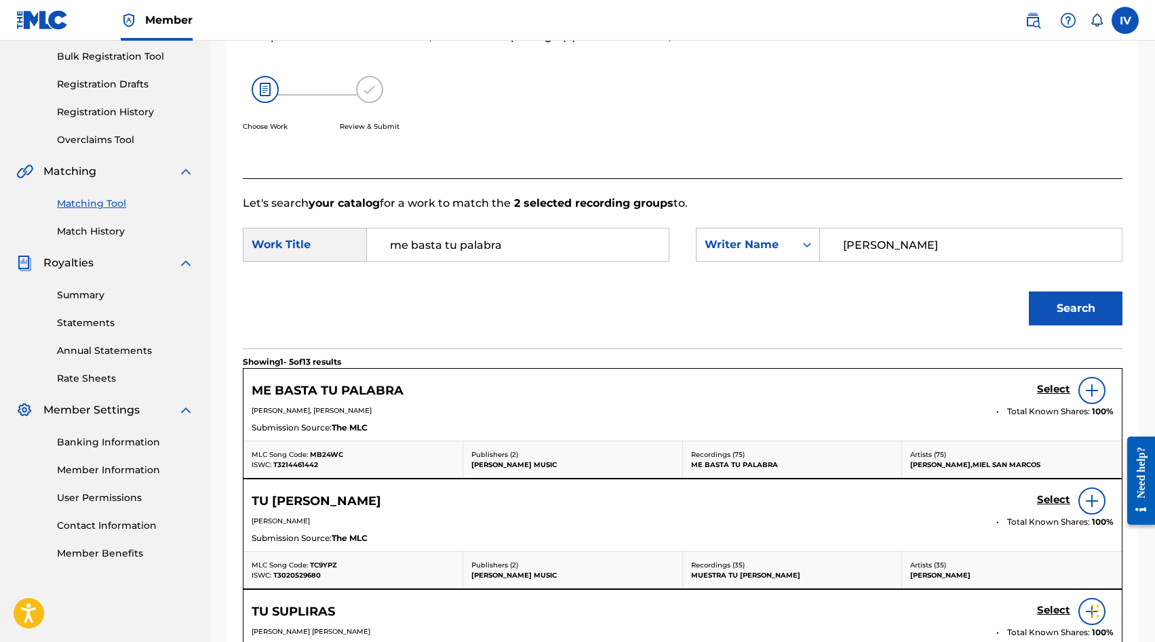
click at [1052, 387] on h5 "Select" at bounding box center [1053, 389] width 33 height 13
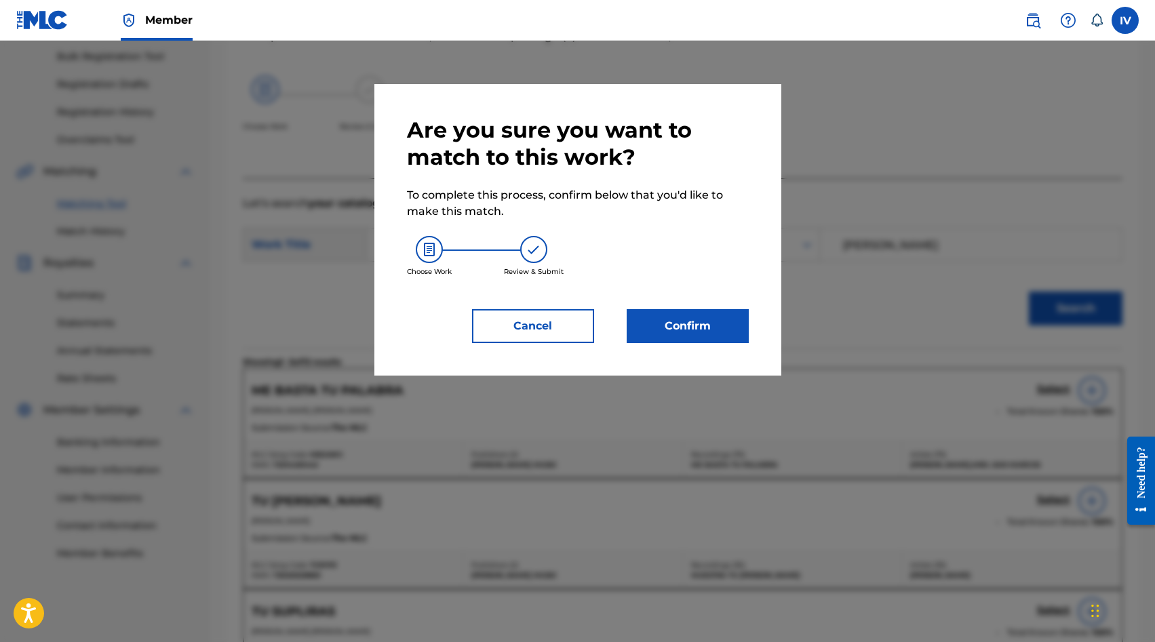
click at [680, 305] on div "Are you sure you want to match to this work? To complete this process, confirm …" at bounding box center [578, 230] width 342 height 226
click at [703, 305] on div "Are you sure you want to match to this work? To complete this process, confirm …" at bounding box center [578, 230] width 342 height 226
click at [696, 317] on button "Confirm" at bounding box center [688, 326] width 122 height 34
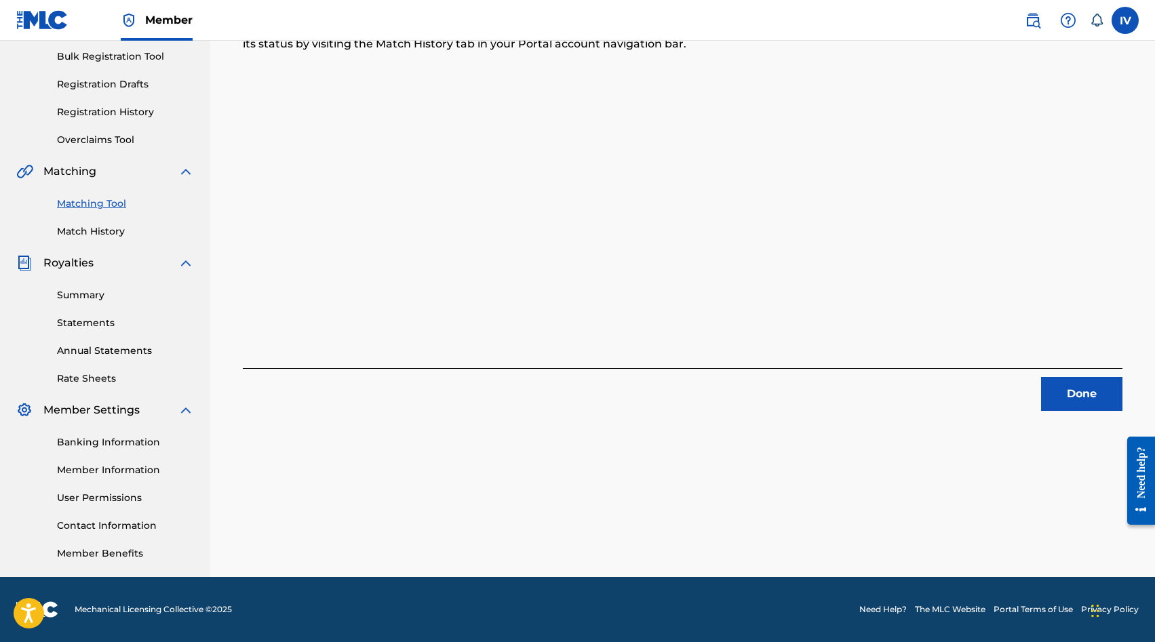
click at [1068, 395] on button "Done" at bounding box center [1081, 394] width 81 height 34
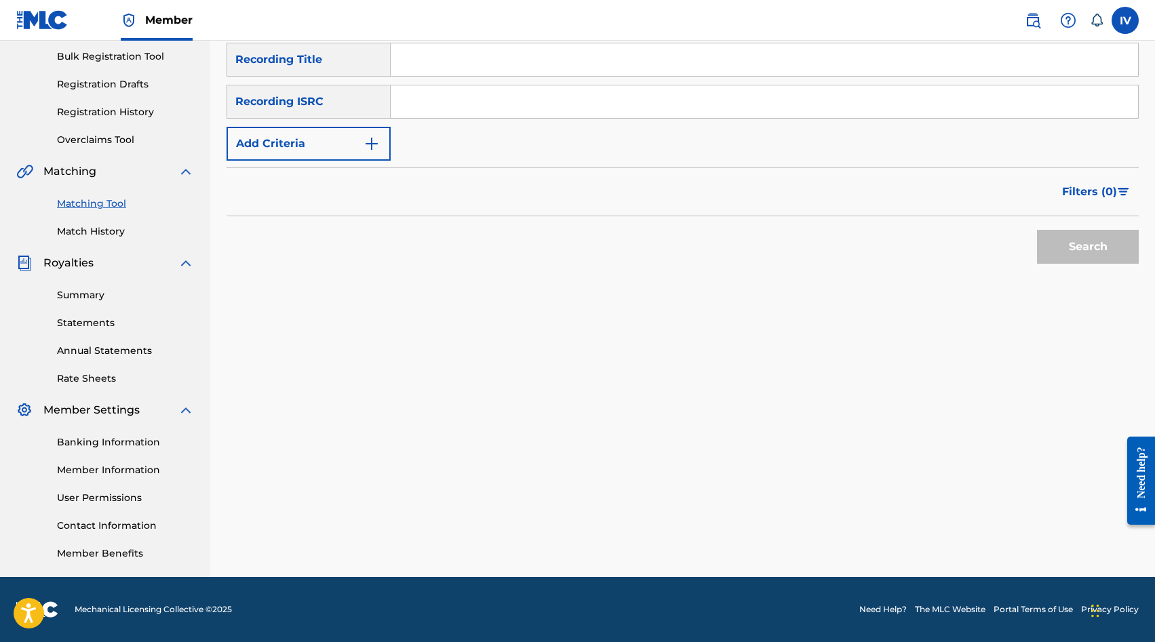
click at [530, 103] on input "Search Form" at bounding box center [764, 101] width 747 height 33
paste input "QZHZ31940706"
type input "QZHZ31940706"
click at [1037, 230] on button "Search" at bounding box center [1088, 247] width 102 height 34
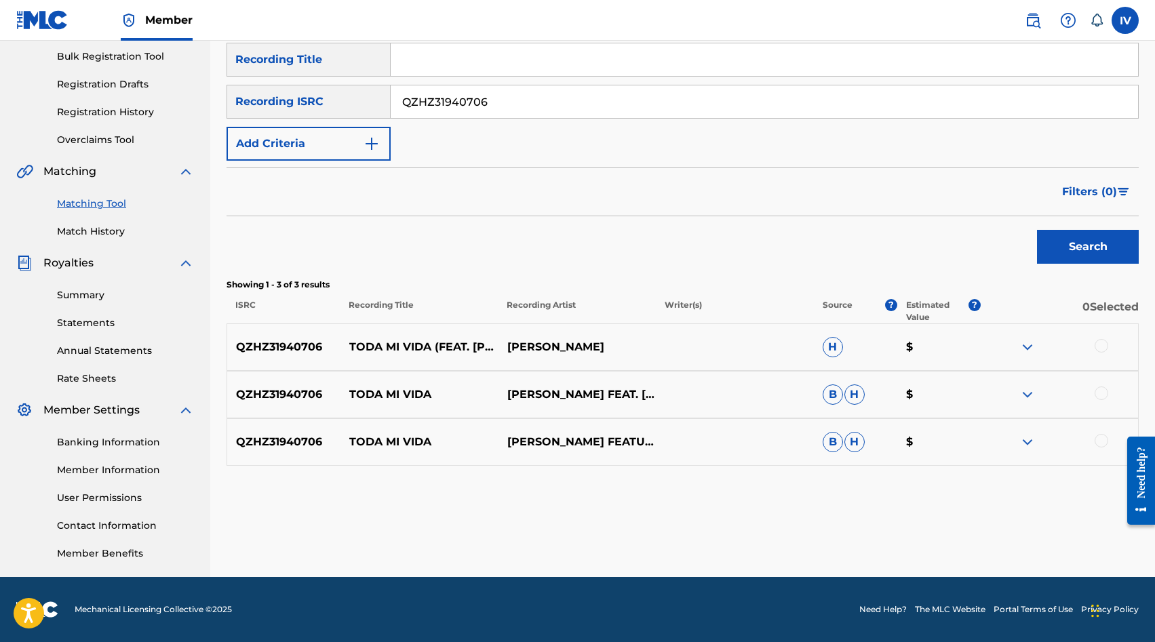
click at [1099, 345] on div at bounding box center [1101, 346] width 14 height 14
click at [1102, 393] on div at bounding box center [1101, 393] width 14 height 14
click at [1102, 433] on div "QZHZ31940706 TODA MI VIDA [PERSON_NAME] FEATURING [PERSON_NAME] & [PERSON_NAME]…" at bounding box center [682, 441] width 912 height 47
click at [1102, 445] on div at bounding box center [1101, 441] width 14 height 14
click at [980, 517] on button "Match 3 Groups" at bounding box center [953, 532] width 150 height 34
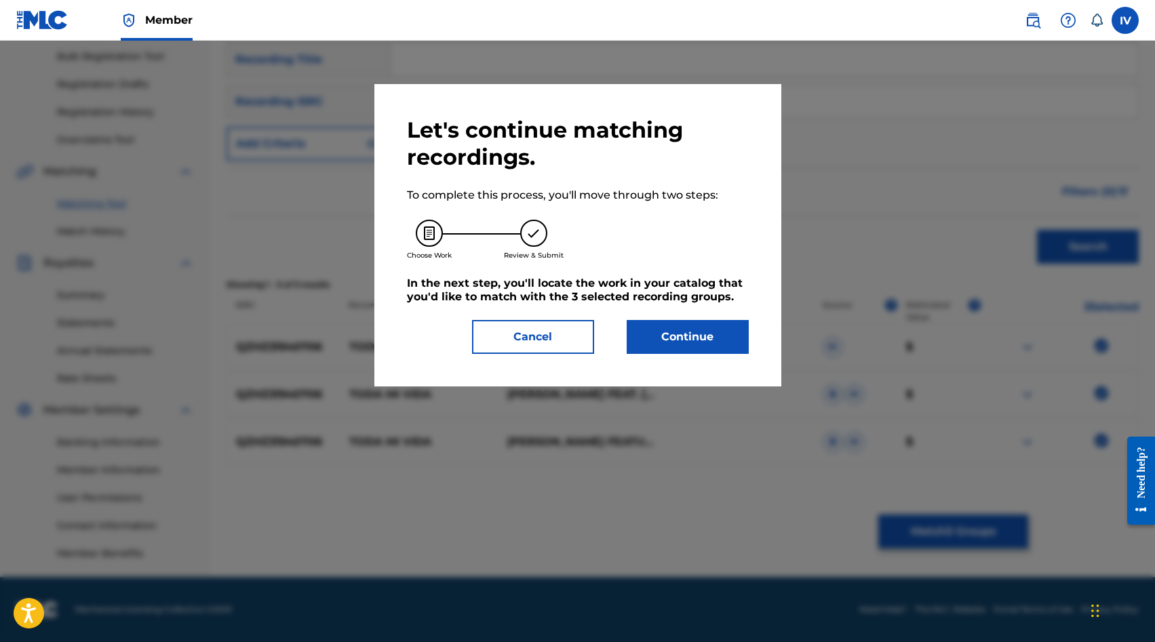
click at [686, 328] on button "Continue" at bounding box center [688, 337] width 122 height 34
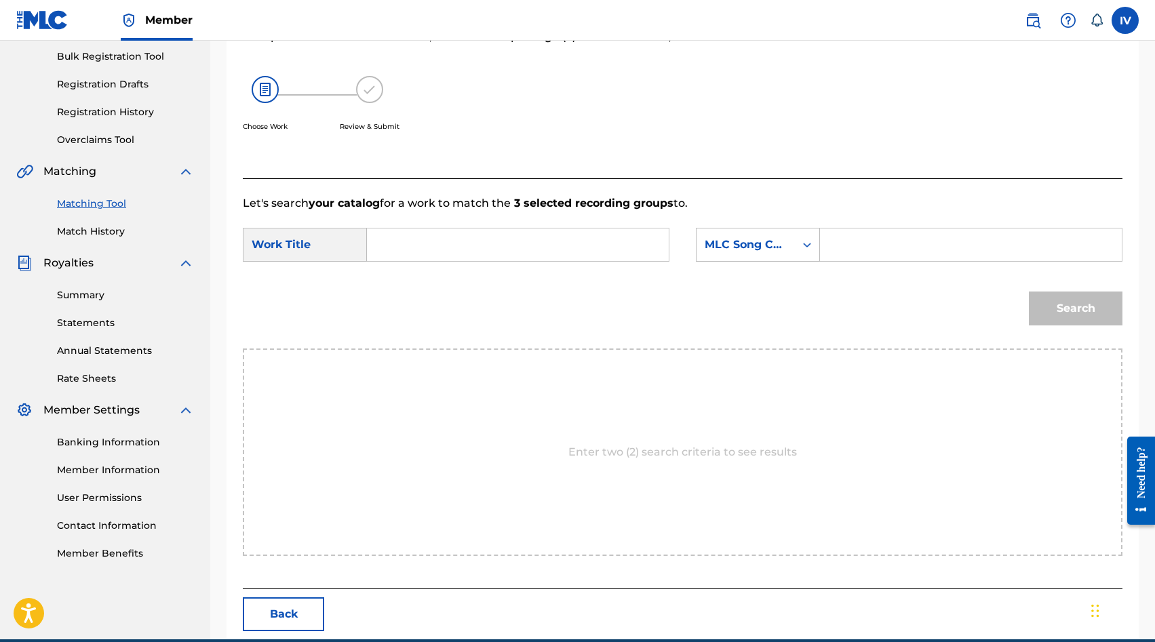
click at [565, 249] on input "Search Form" at bounding box center [517, 245] width 279 height 33
type input "toda mi vida"
click at [416, 275] on span "Search Form" at bounding box center [417, 275] width 3 height 13
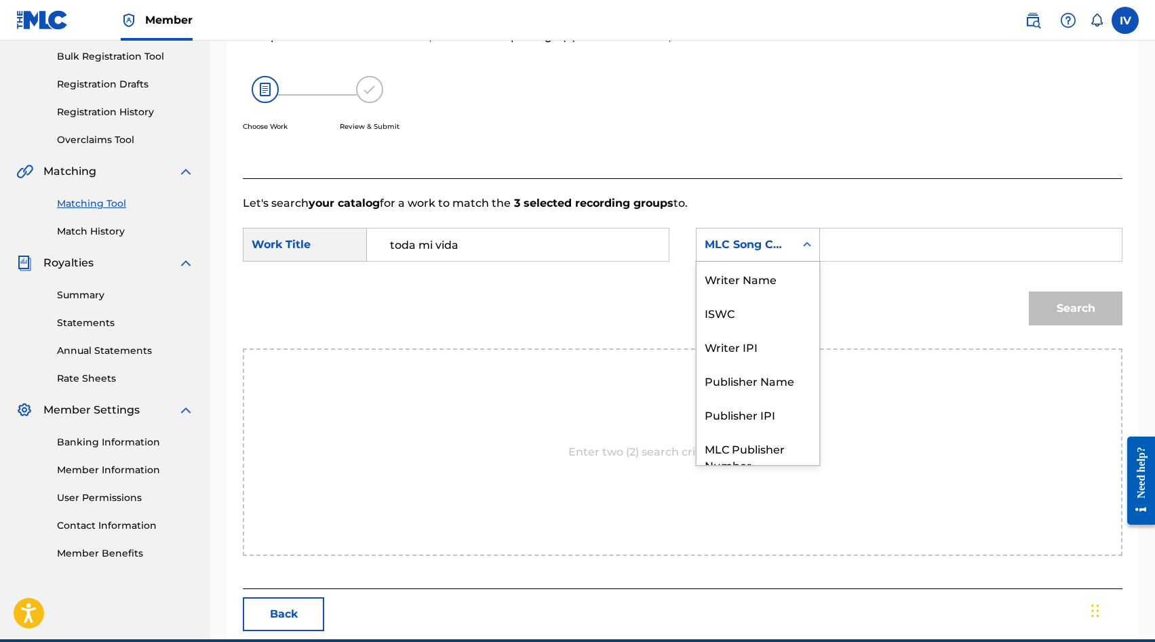
click at [720, 244] on div "MLC Song Code" at bounding box center [745, 245] width 82 height 16
click at [720, 291] on div "Writer Name" at bounding box center [757, 279] width 123 height 34
click at [848, 246] on input "Search Form" at bounding box center [970, 245] width 279 height 33
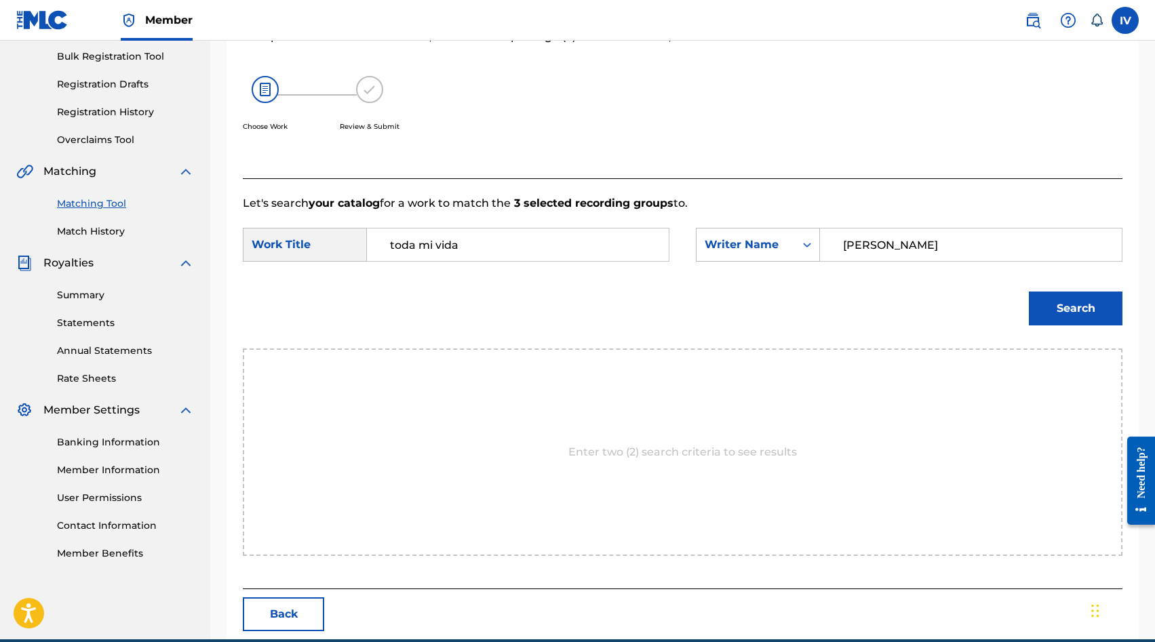
type input "[PERSON_NAME]"
click at [1029, 292] on button "Search" at bounding box center [1076, 309] width 94 height 34
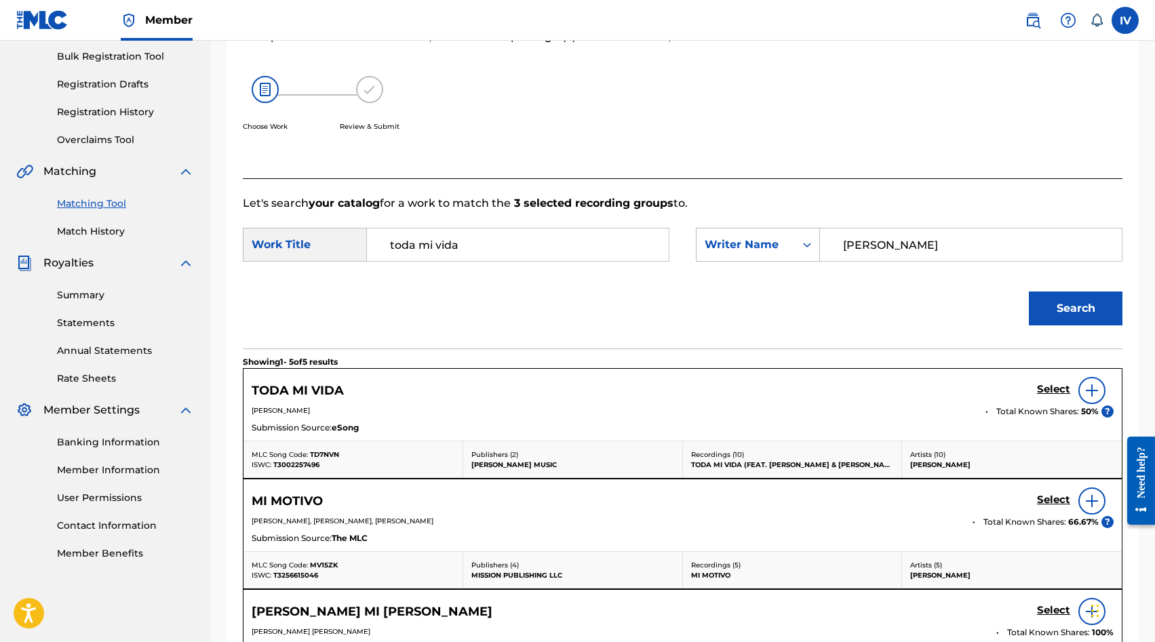
click at [1048, 386] on h5 "Select" at bounding box center [1053, 389] width 33 height 13
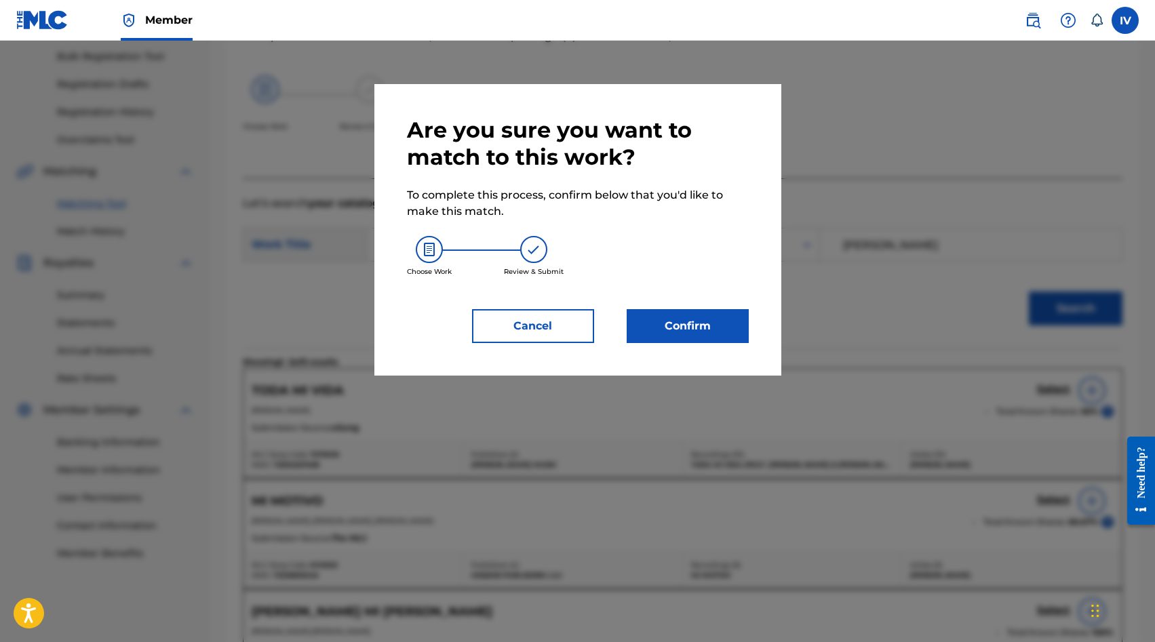
click at [690, 332] on button "Confirm" at bounding box center [688, 326] width 122 height 34
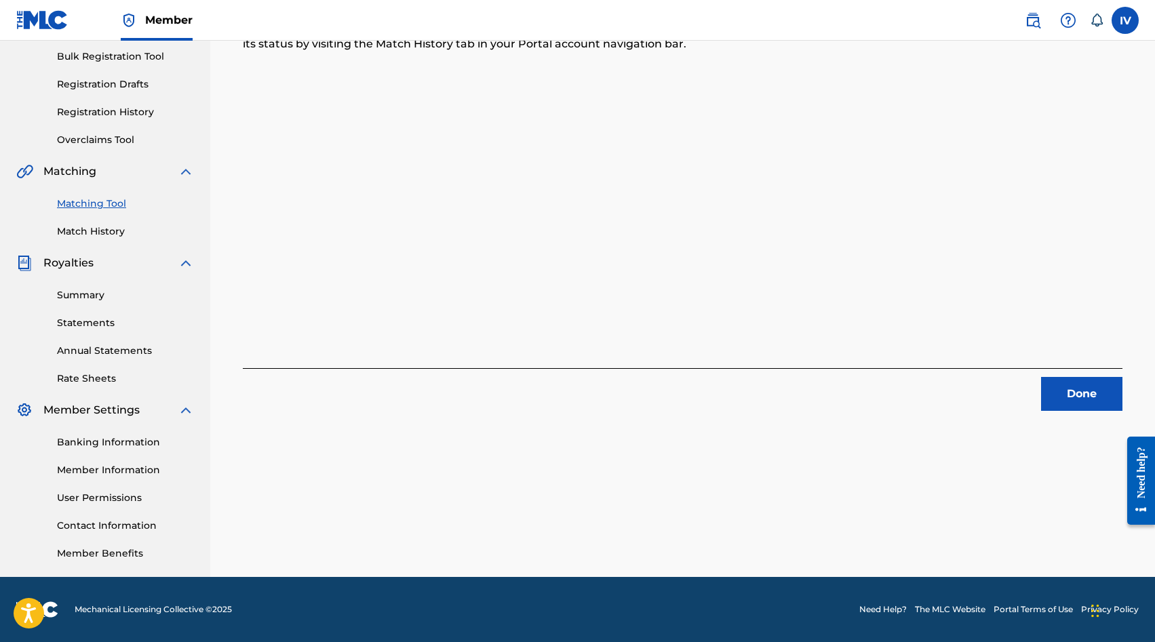
click at [1079, 388] on button "Done" at bounding box center [1081, 394] width 81 height 34
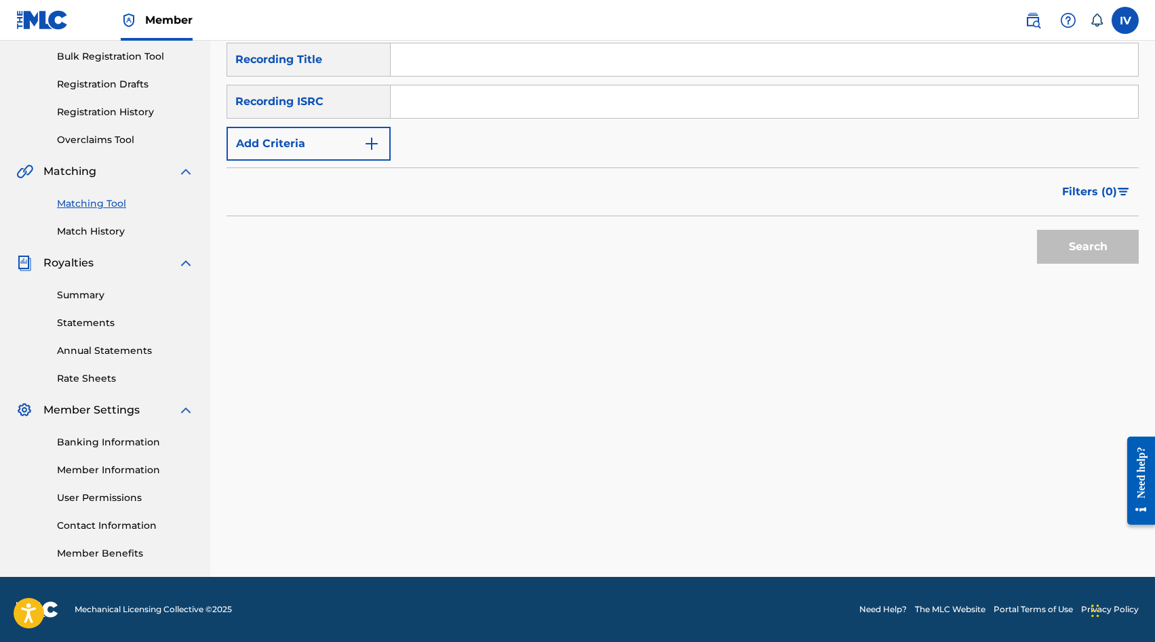
click at [460, 107] on input "Search Form" at bounding box center [764, 101] width 747 height 33
paste input "TCAEA1990675"
type input "TCAEA1990675"
click at [1037, 230] on button "Search" at bounding box center [1088, 247] width 102 height 34
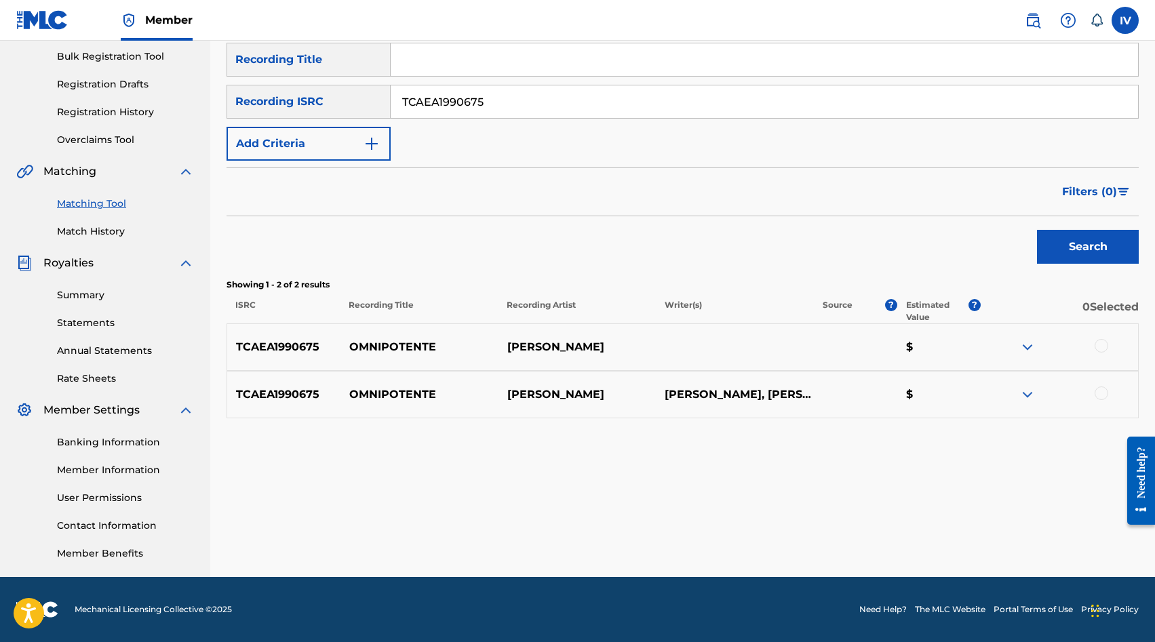
click at [1103, 345] on div at bounding box center [1101, 346] width 14 height 14
click at [1097, 390] on div at bounding box center [1101, 393] width 14 height 14
click at [929, 527] on button "Match 2 Groups" at bounding box center [953, 532] width 150 height 34
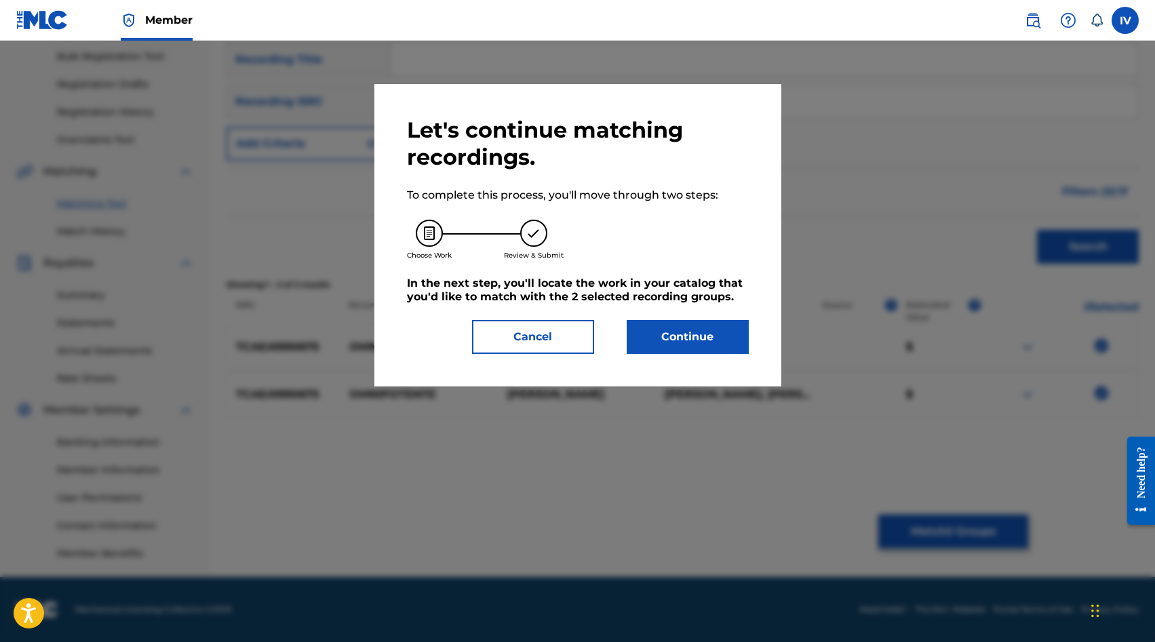
click at [664, 323] on button "Continue" at bounding box center [688, 337] width 122 height 34
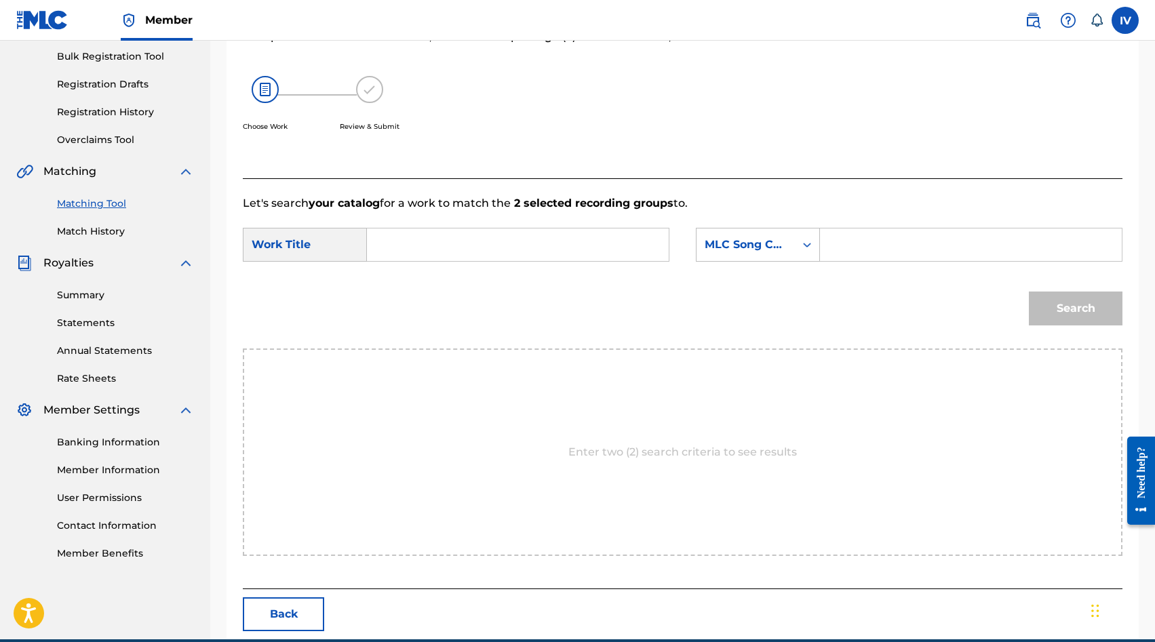
click at [569, 250] on input "Search Form" at bounding box center [517, 245] width 279 height 33
type input "omnipotente"
click at [422, 278] on strong "omnipotente" at bounding box center [427, 275] width 74 height 13
click at [739, 243] on div "MLC Song Code" at bounding box center [745, 245] width 82 height 16
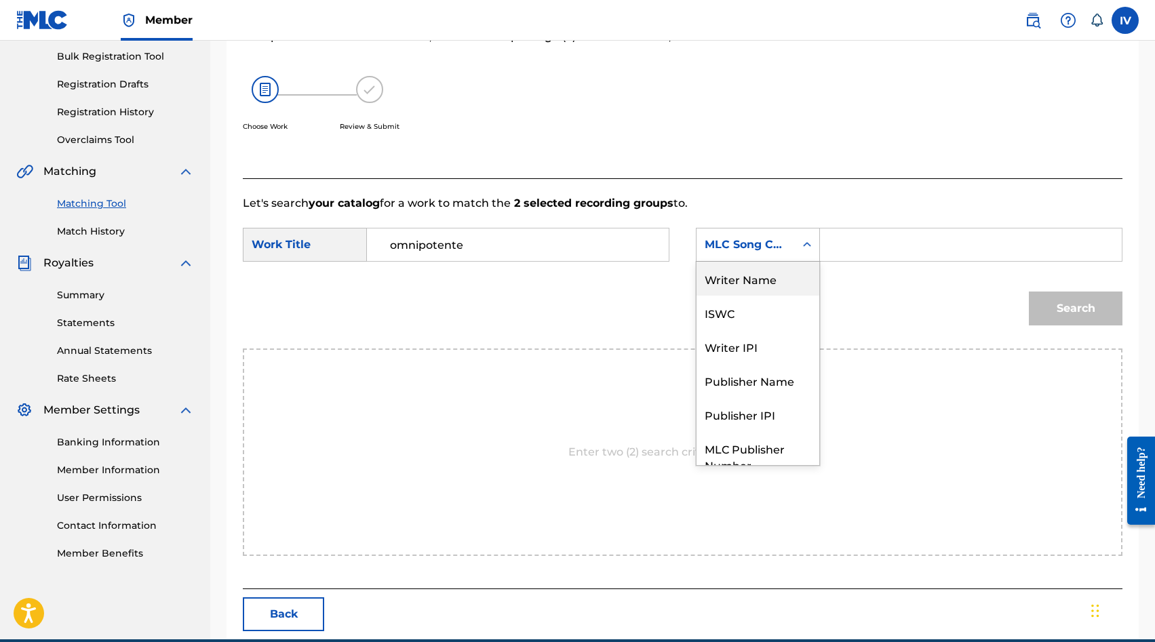
click at [742, 278] on div "Writer Name" at bounding box center [757, 279] width 123 height 34
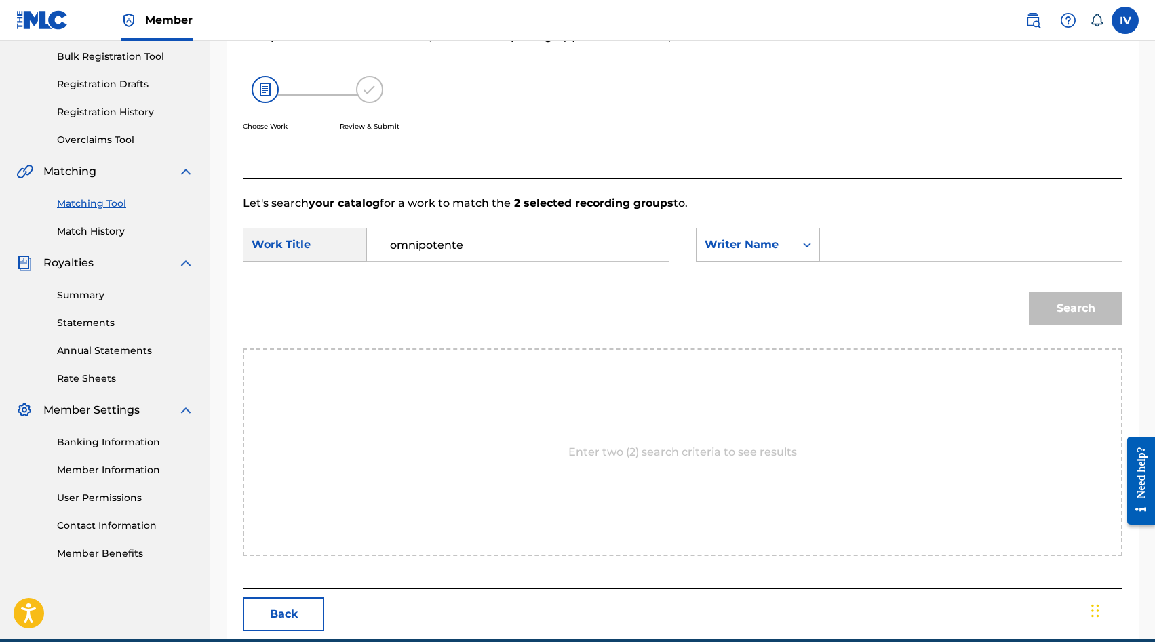
click at [851, 250] on input "Search Form" at bounding box center [970, 245] width 279 height 33
type input "[PERSON_NAME]"
click at [1029, 292] on button "Search" at bounding box center [1076, 309] width 94 height 34
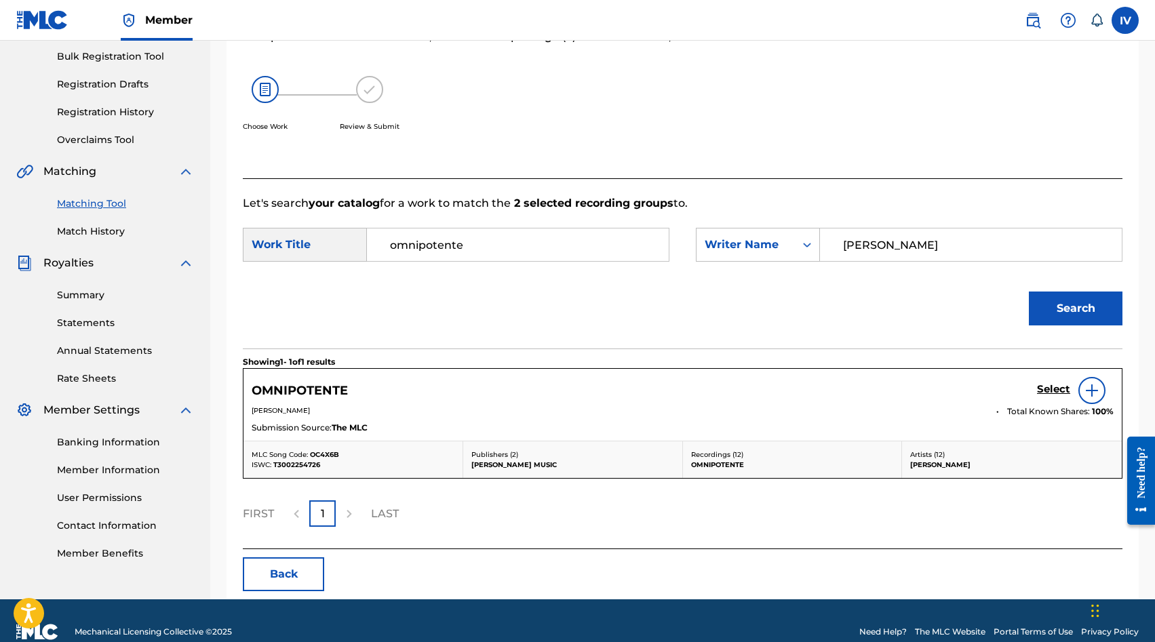
click at [1041, 388] on h5 "Select" at bounding box center [1053, 389] width 33 height 13
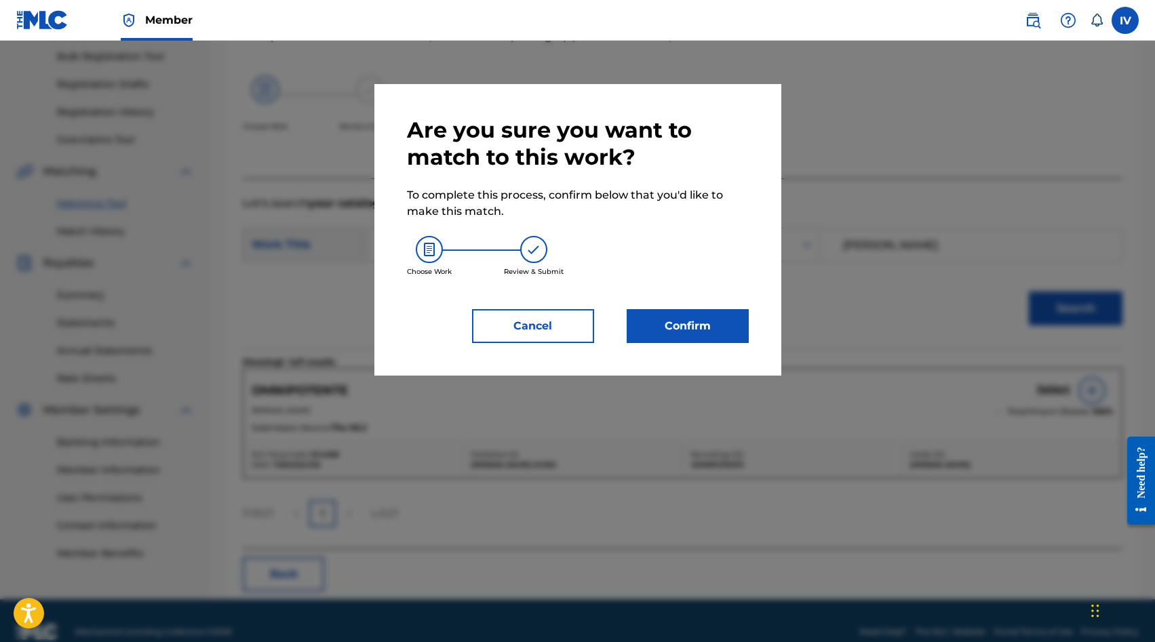
click at [697, 312] on button "Confirm" at bounding box center [688, 326] width 122 height 34
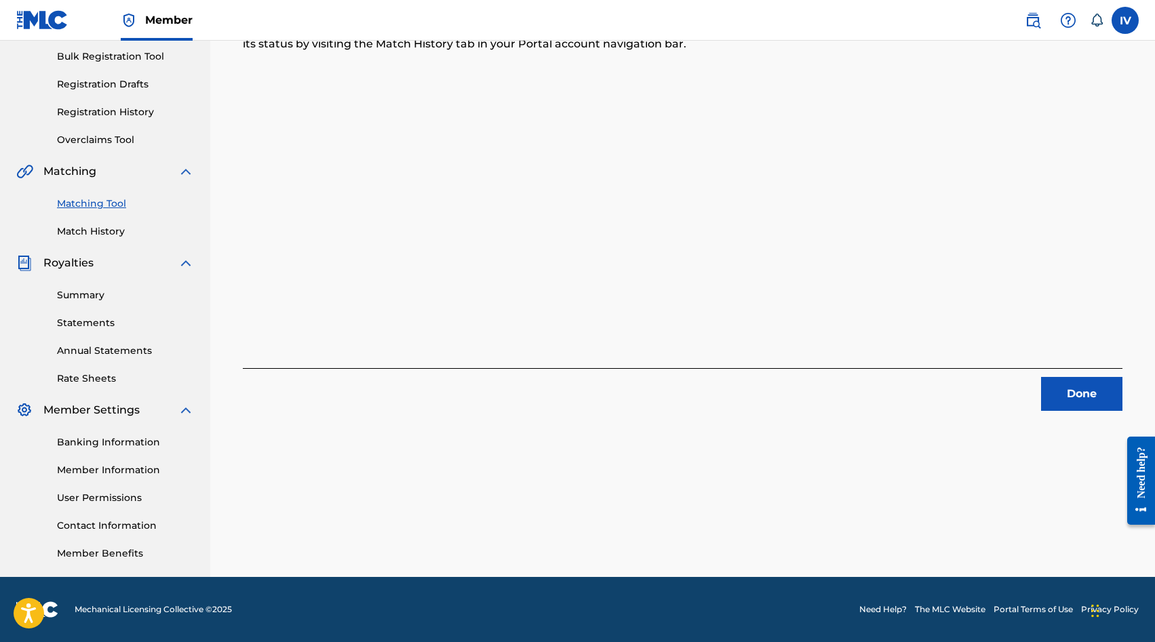
click at [1069, 402] on button "Done" at bounding box center [1081, 394] width 81 height 34
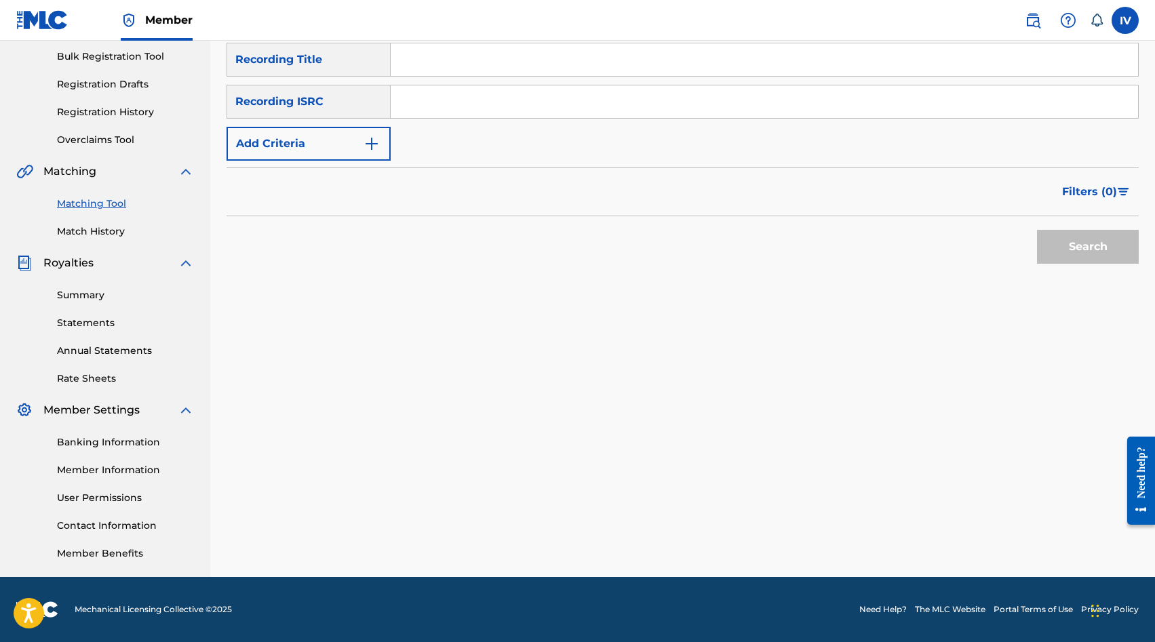
click at [490, 102] on input "Search Form" at bounding box center [764, 101] width 747 height 33
paste input "QM6MZ1826617"
type input "QM6MZ1826617"
click at [1037, 230] on button "Search" at bounding box center [1088, 247] width 102 height 34
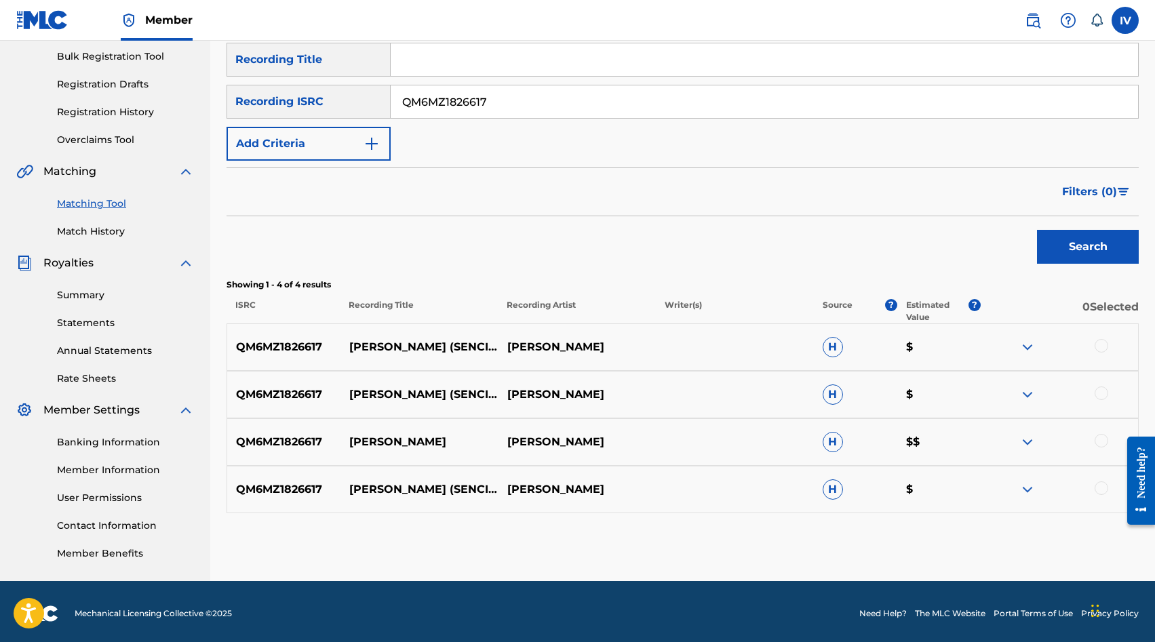
click at [1099, 352] on div at bounding box center [1101, 346] width 14 height 14
click at [1100, 396] on div at bounding box center [1101, 393] width 14 height 14
click at [1099, 441] on div at bounding box center [1101, 441] width 14 height 14
click at [1099, 489] on div at bounding box center [1101, 488] width 14 height 14
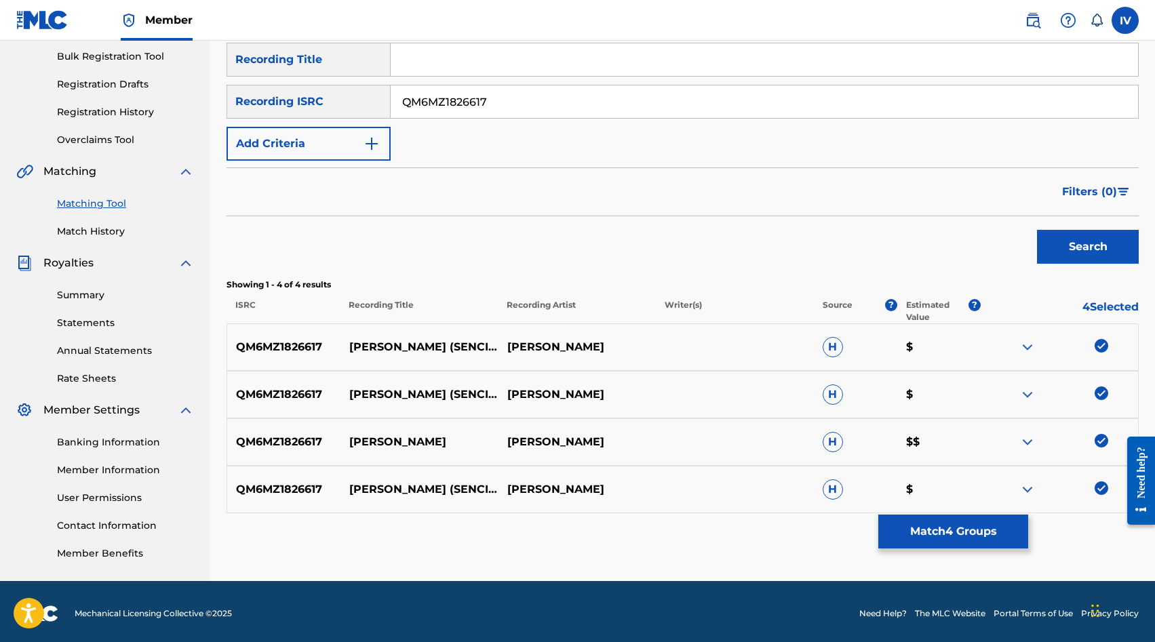
click at [978, 526] on button "Match 4 Groups" at bounding box center [953, 532] width 150 height 34
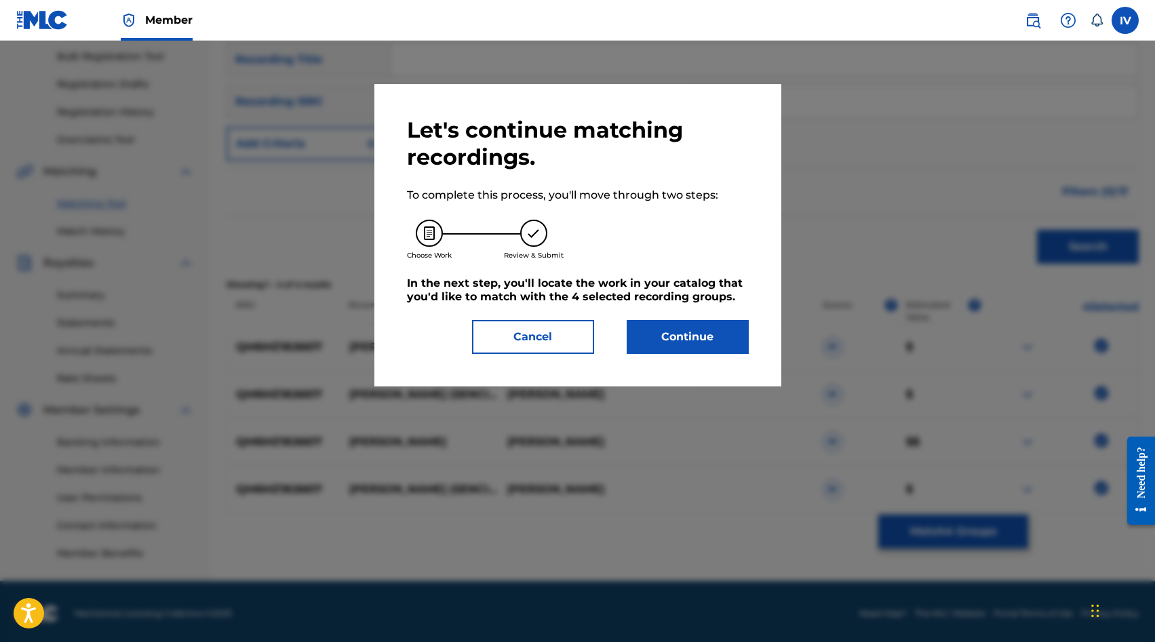
click at [711, 340] on button "Continue" at bounding box center [688, 337] width 122 height 34
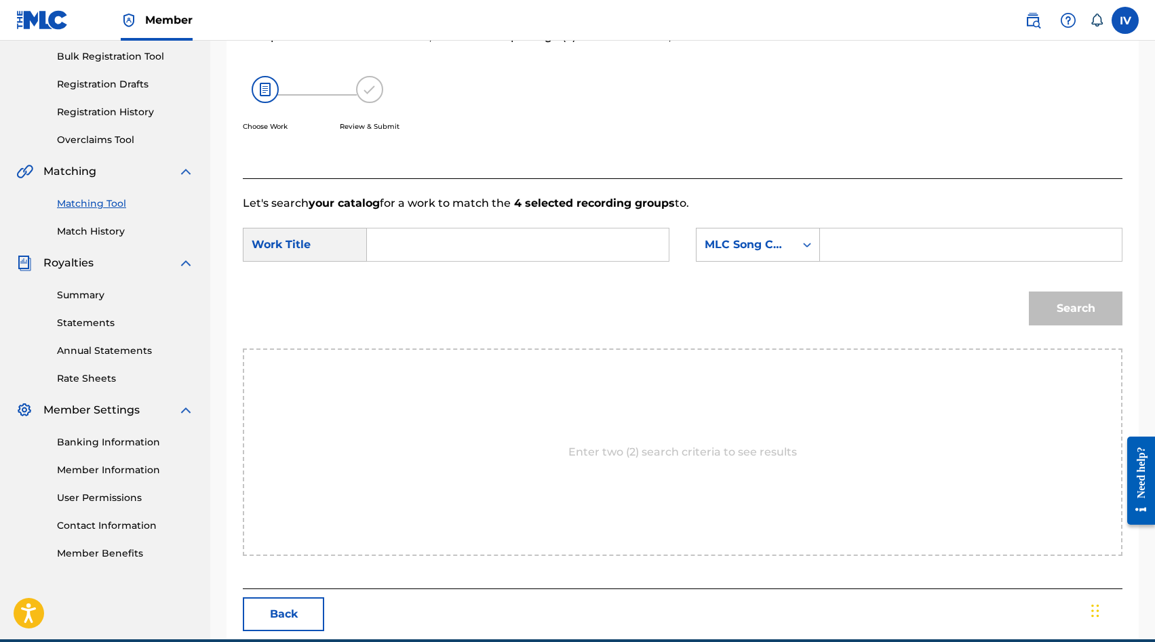
click at [610, 254] on input "Search Form" at bounding box center [517, 245] width 279 height 33
click at [427, 283] on div "perfecta gr acia" at bounding box center [415, 283] width 75 height 41
type input "[PERSON_NAME]"
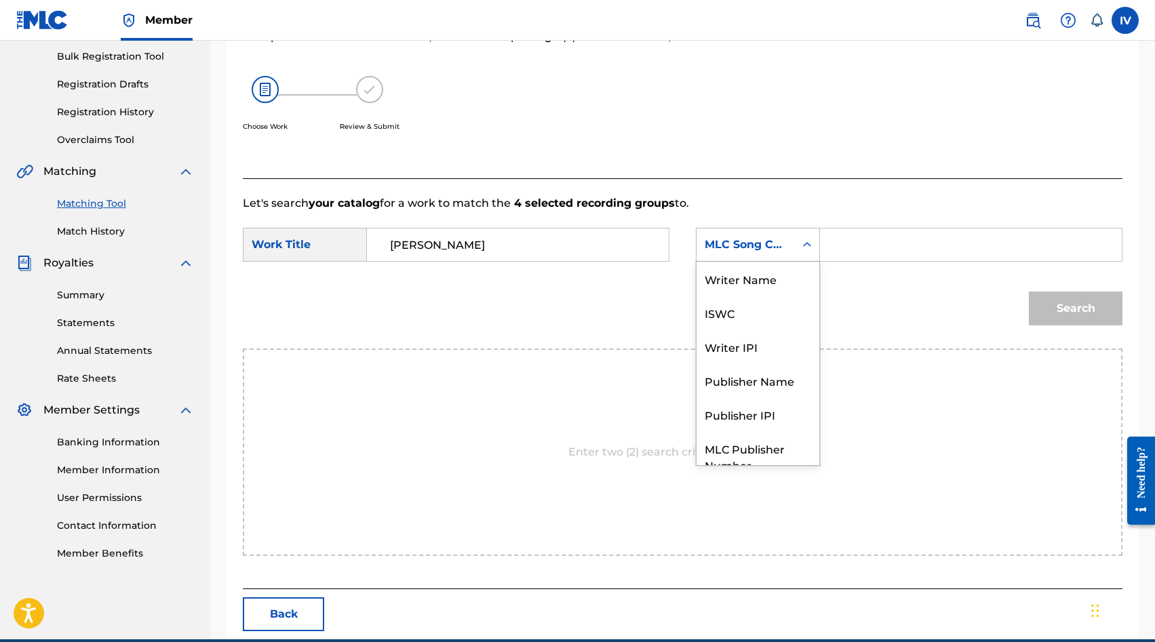
click at [730, 235] on div "MLC Song Code" at bounding box center [745, 245] width 98 height 26
click at [723, 269] on div "Writer Name" at bounding box center [757, 279] width 123 height 34
click at [875, 239] on input "Search Form" at bounding box center [970, 245] width 279 height 33
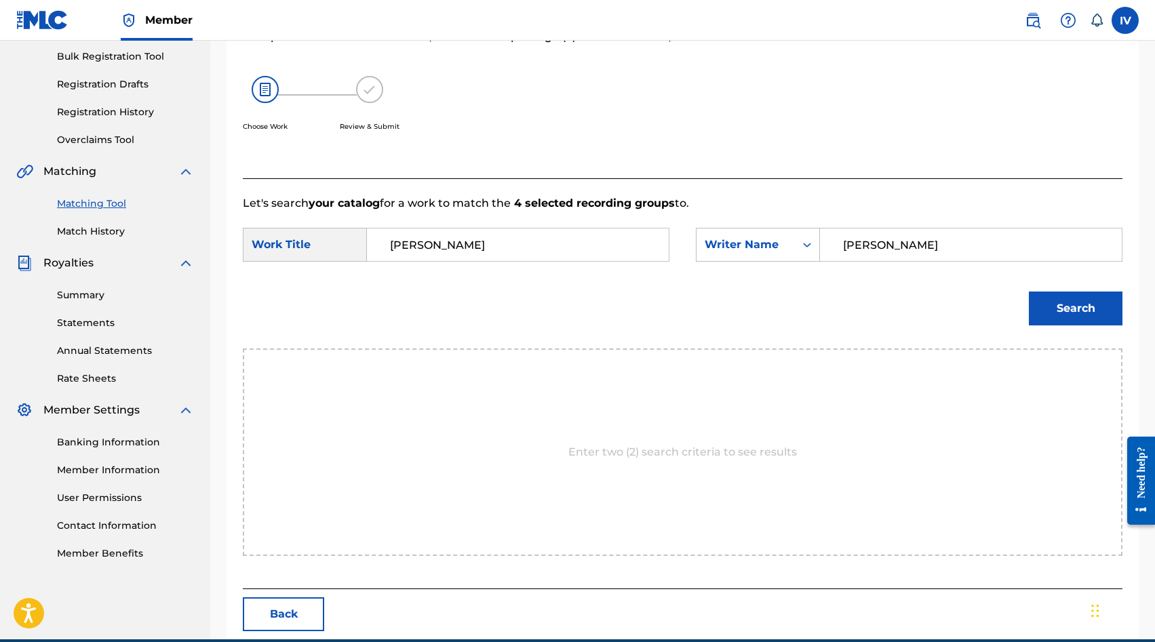
type input "[PERSON_NAME]"
click at [1029, 292] on button "Search" at bounding box center [1076, 309] width 94 height 34
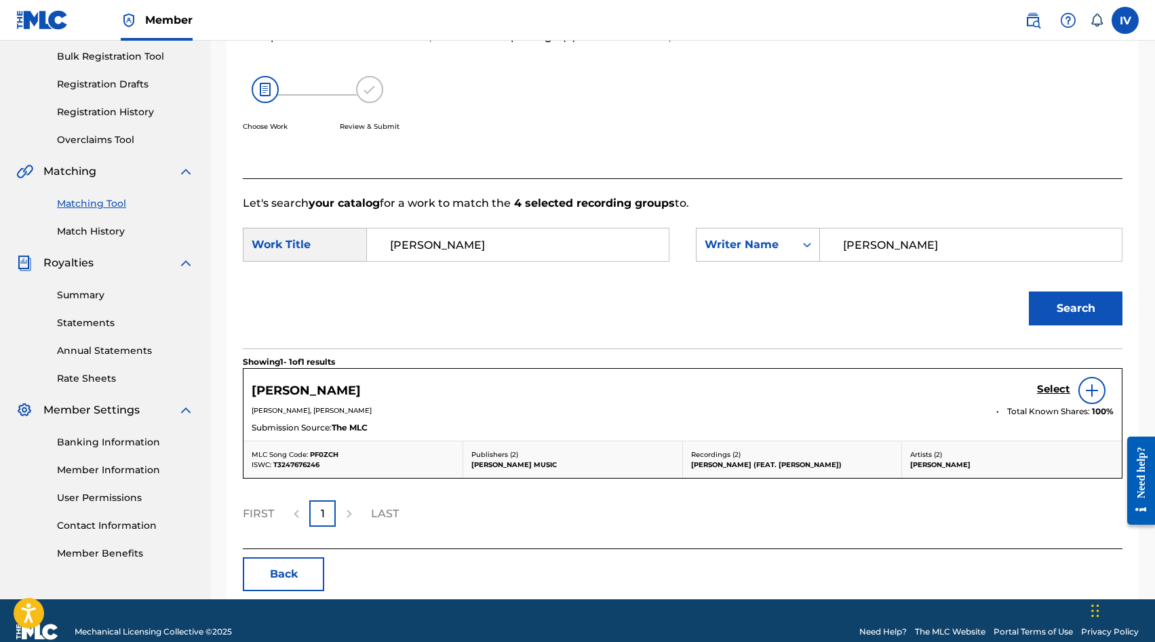
click at [1055, 390] on h5 "Select" at bounding box center [1053, 389] width 33 height 13
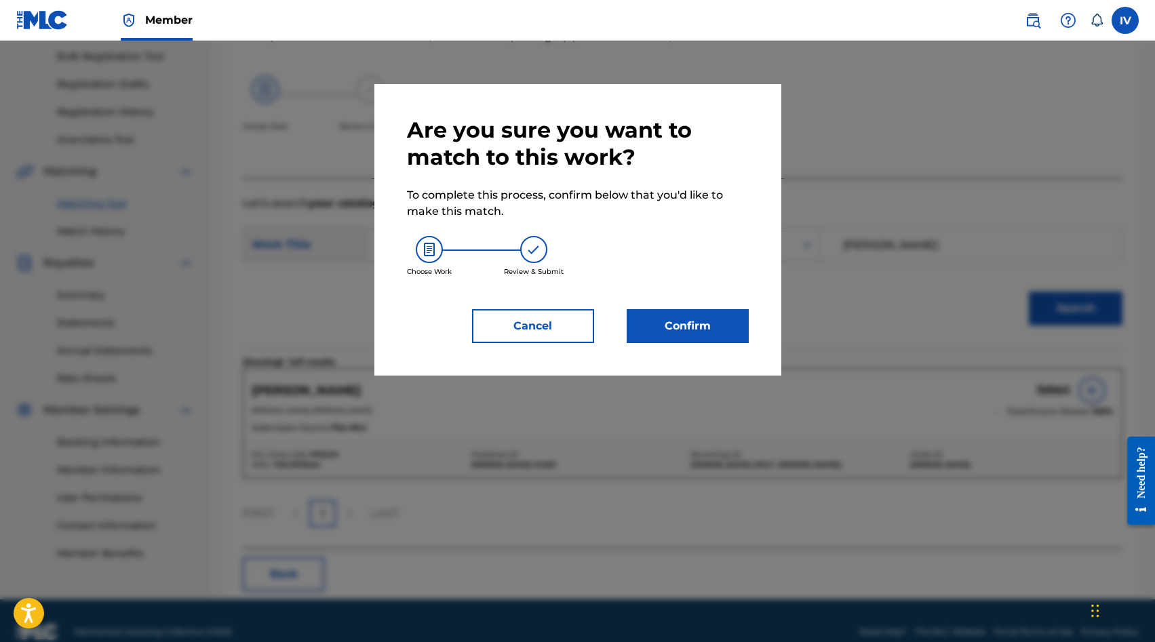
click at [668, 321] on button "Confirm" at bounding box center [688, 326] width 122 height 34
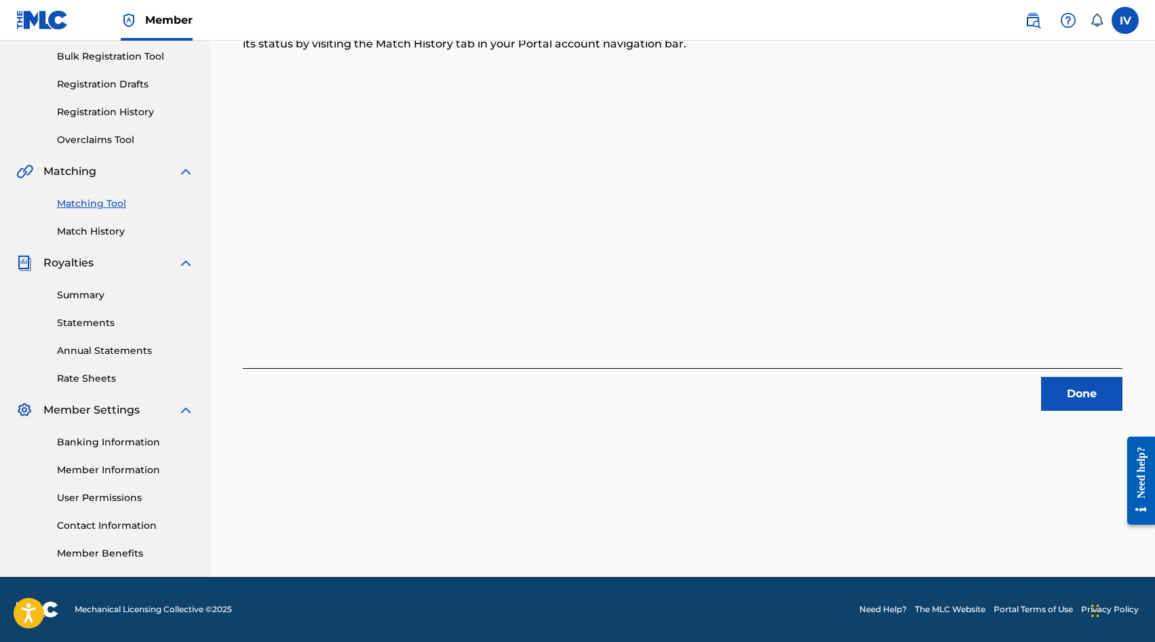
click at [1076, 396] on button "Done" at bounding box center [1081, 394] width 81 height 34
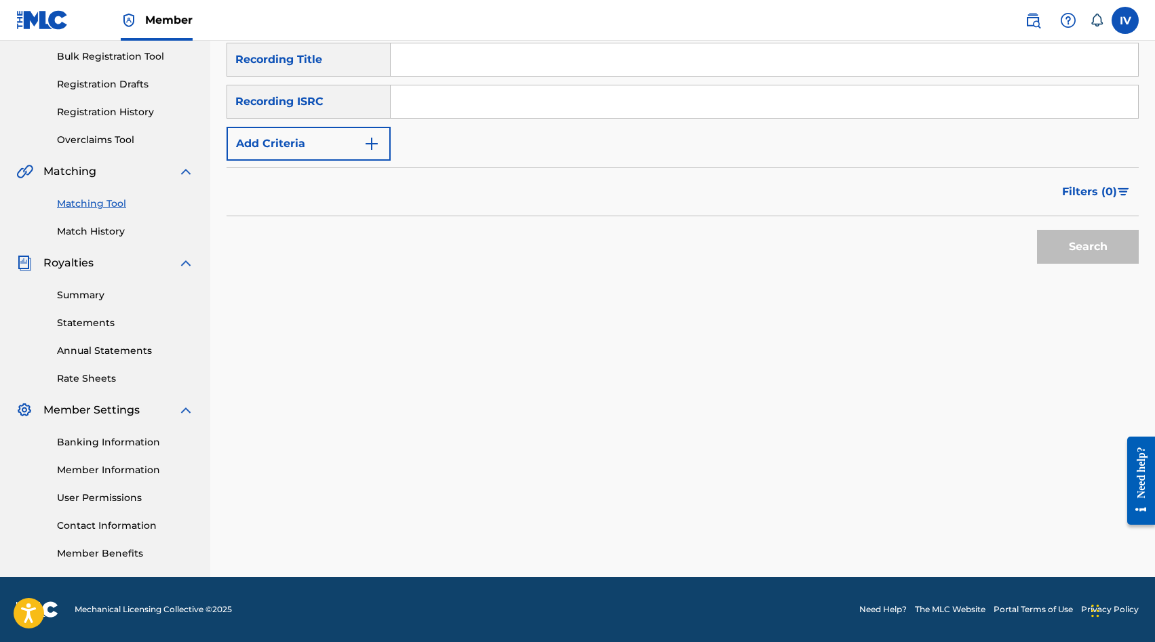
click at [545, 90] on input "Search Form" at bounding box center [764, 101] width 747 height 33
paste input "GTA021500014"
type input "GTA021500014"
click at [1037, 230] on button "Search" at bounding box center [1088, 247] width 102 height 34
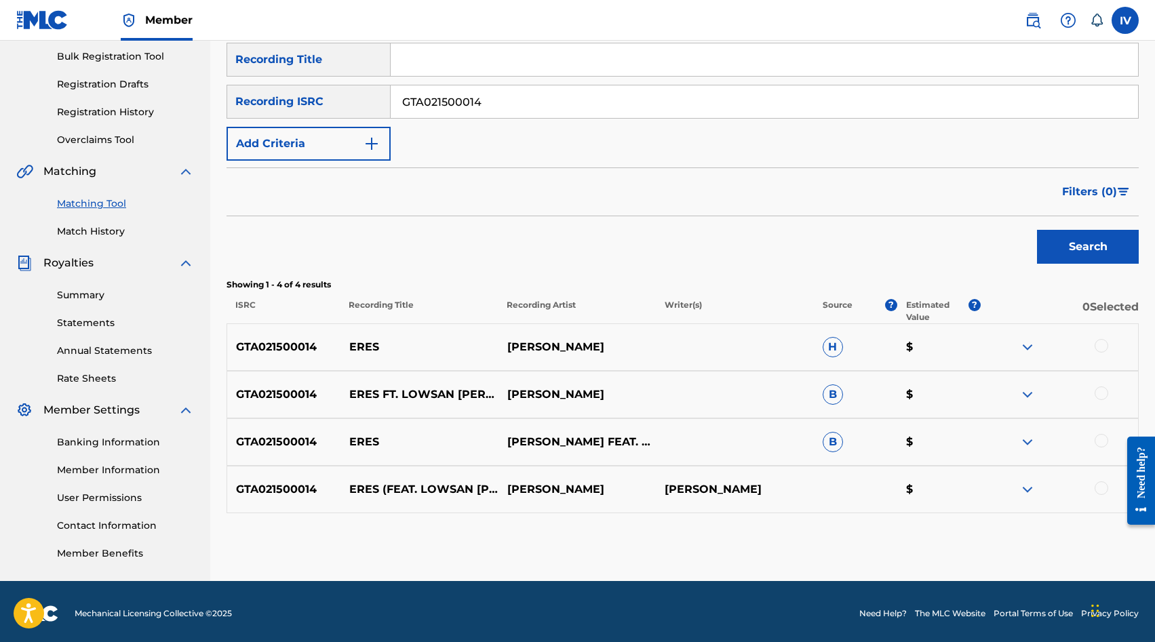
click at [1088, 342] on div at bounding box center [1059, 347] width 158 height 16
click at [1097, 343] on div at bounding box center [1101, 346] width 14 height 14
click at [1103, 392] on div at bounding box center [1101, 393] width 14 height 14
click at [1096, 442] on div at bounding box center [1101, 441] width 14 height 14
click at [1097, 488] on div at bounding box center [1101, 488] width 14 height 14
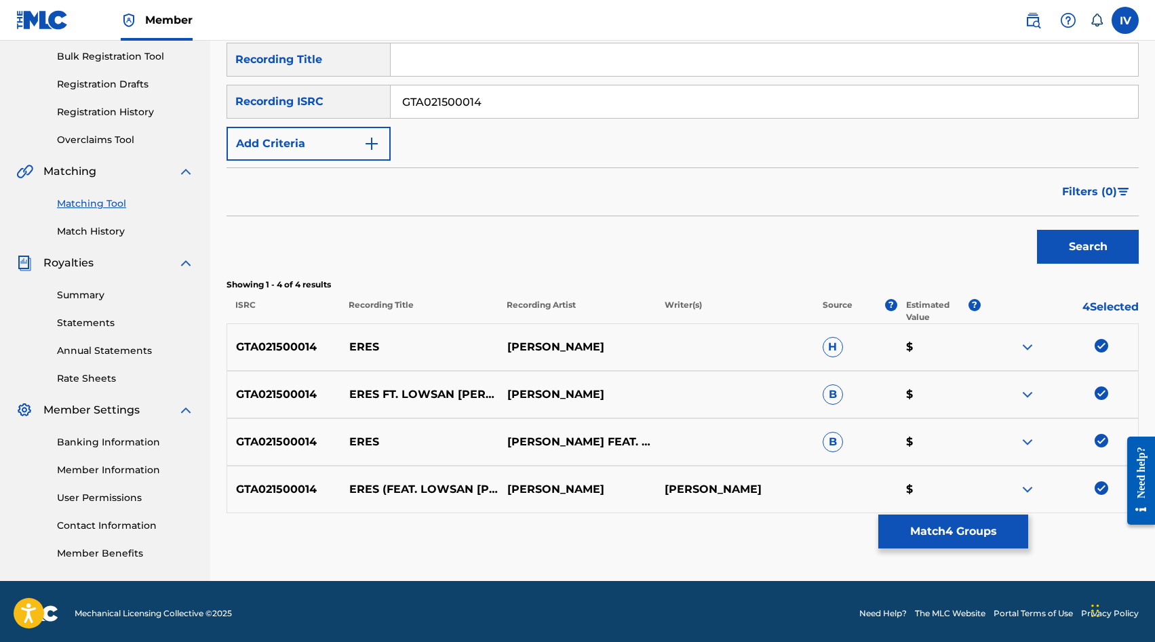
click at [926, 536] on button "Match 4 Groups" at bounding box center [953, 532] width 150 height 34
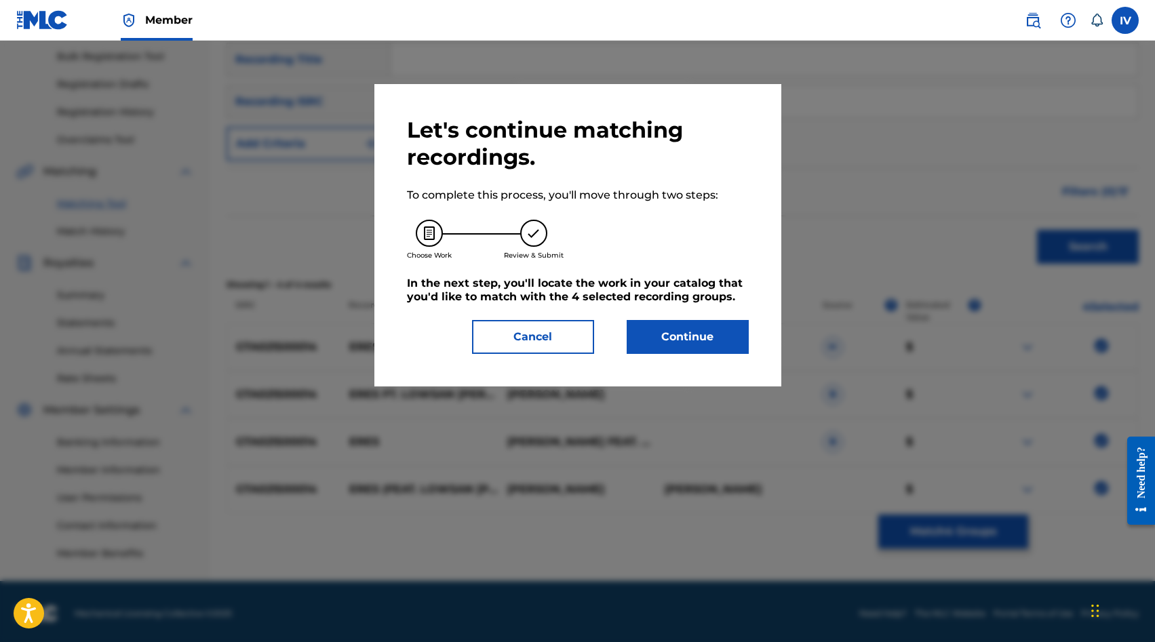
click at [654, 336] on button "Continue" at bounding box center [688, 337] width 122 height 34
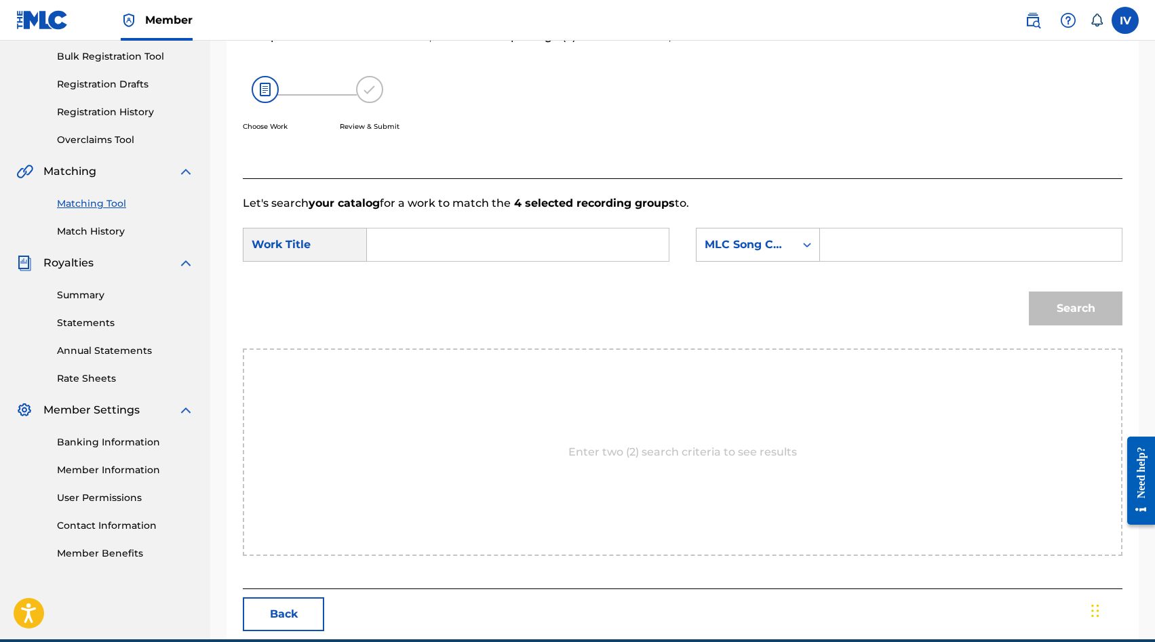
click at [532, 252] on input "Search Form" at bounding box center [517, 245] width 279 height 33
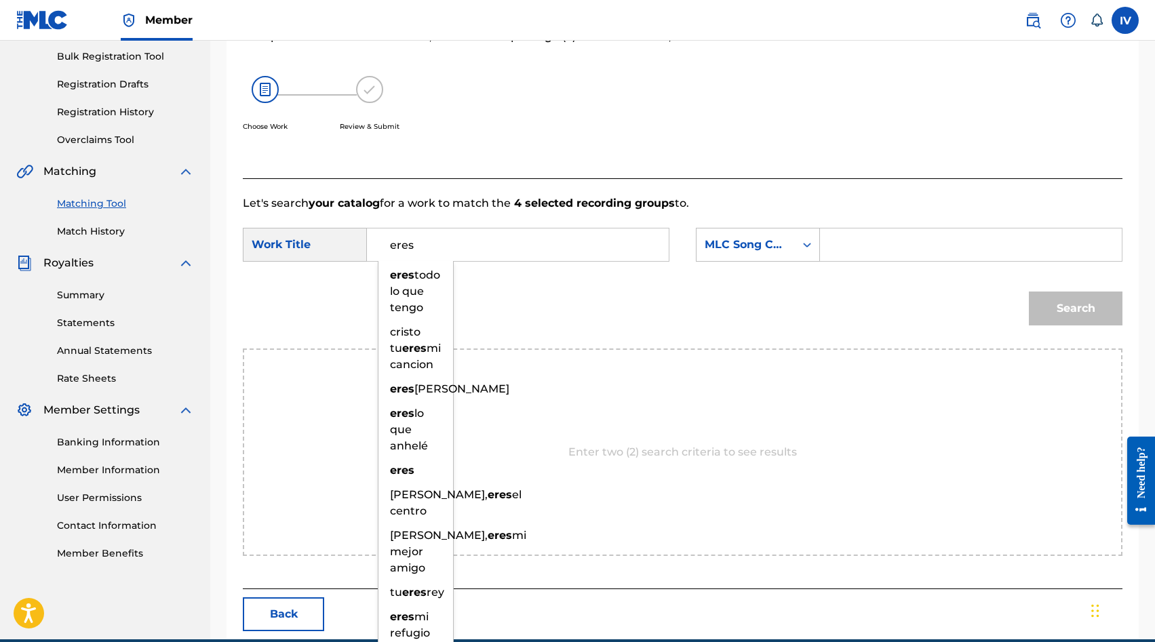
type input "eres"
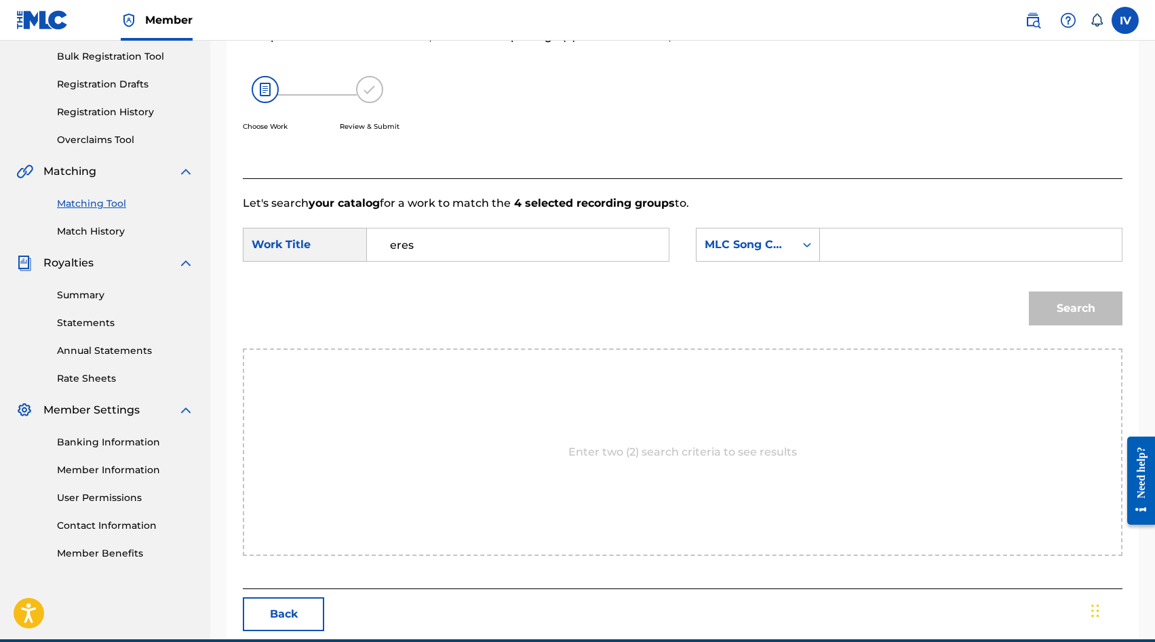
click at [682, 290] on div "Search" at bounding box center [682, 313] width 879 height 71
click at [763, 247] on div "MLC Song Code" at bounding box center [745, 245] width 82 height 16
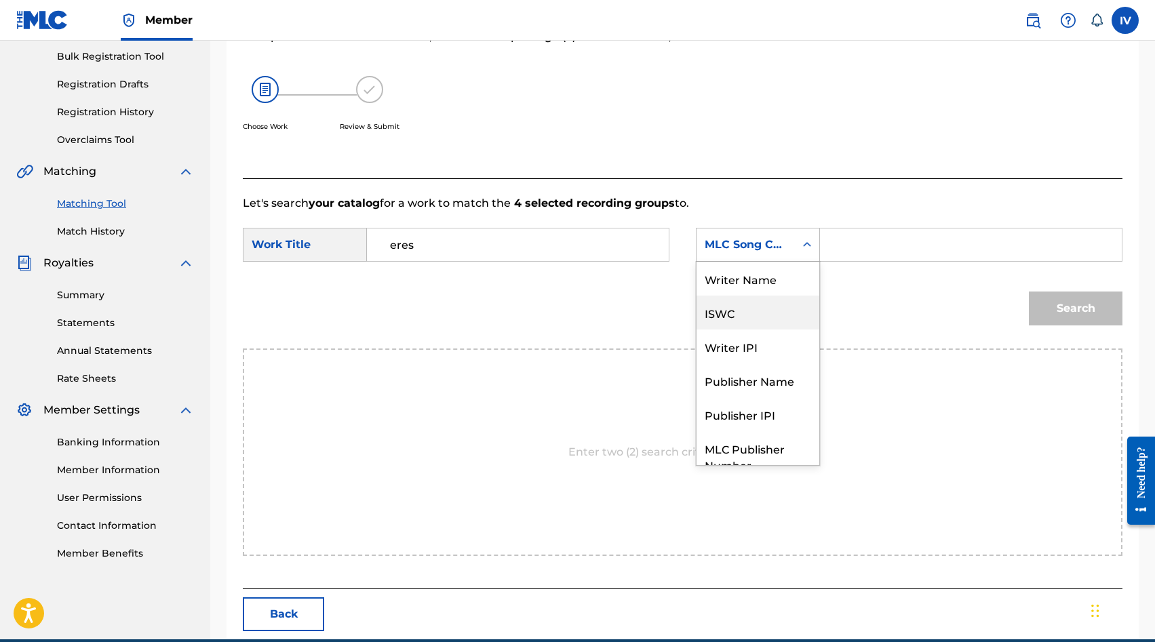
click at [748, 279] on div "Writer Name" at bounding box center [757, 279] width 123 height 34
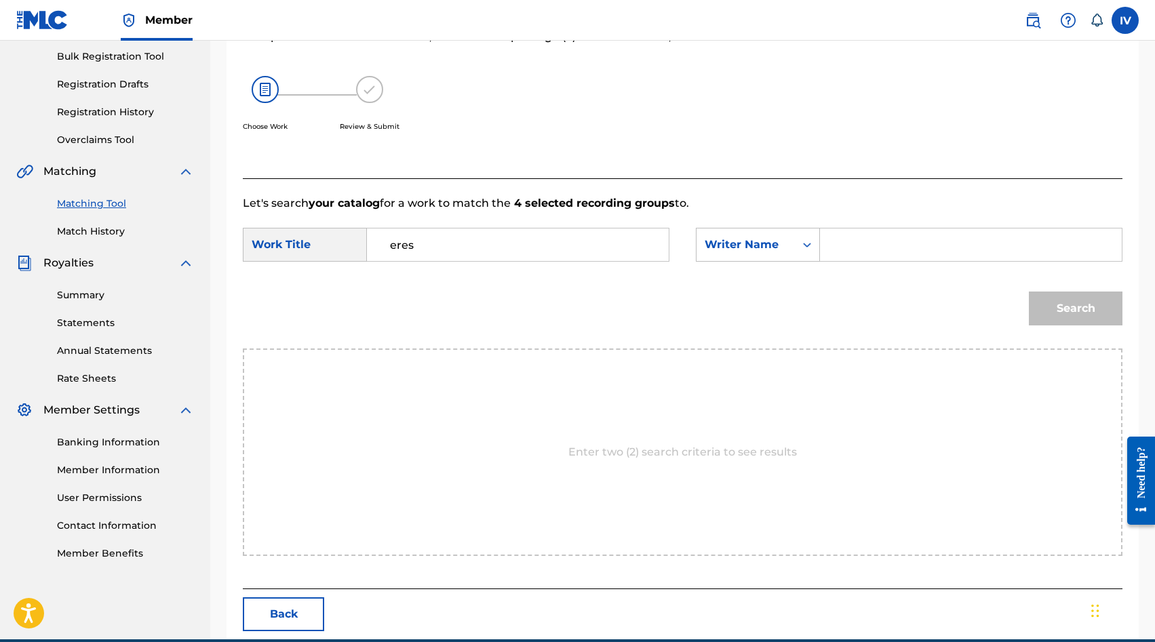
click at [878, 250] on input "Search Form" at bounding box center [970, 245] width 279 height 33
type input "[PERSON_NAME]"
click at [1029, 292] on button "Search" at bounding box center [1076, 309] width 94 height 34
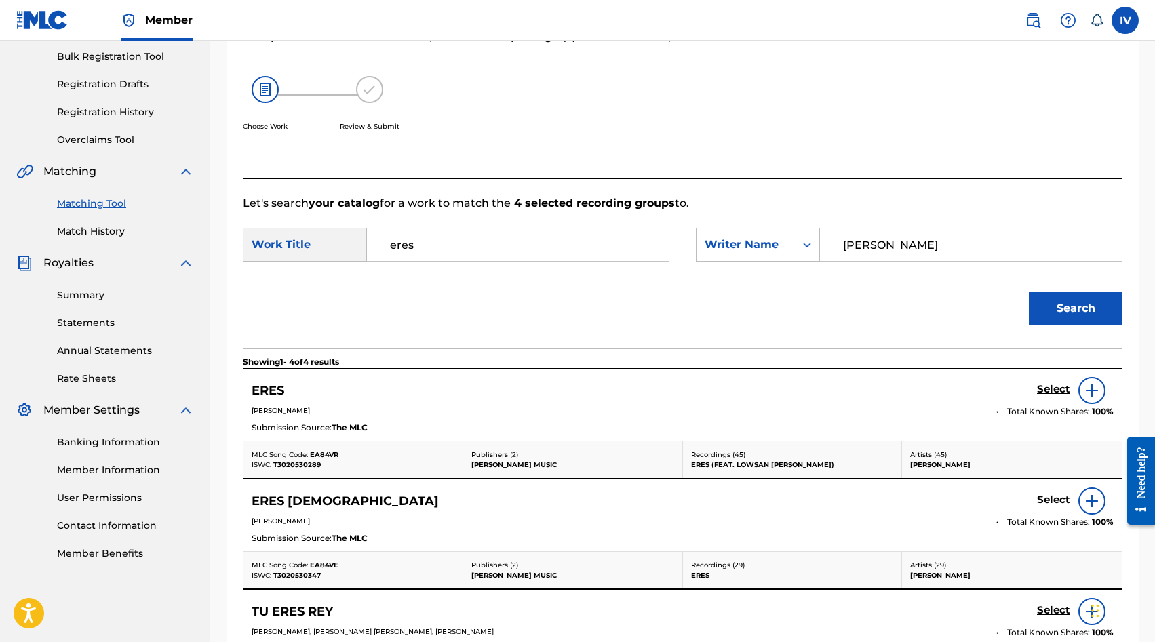
click at [1057, 389] on h5 "Select" at bounding box center [1053, 389] width 33 height 13
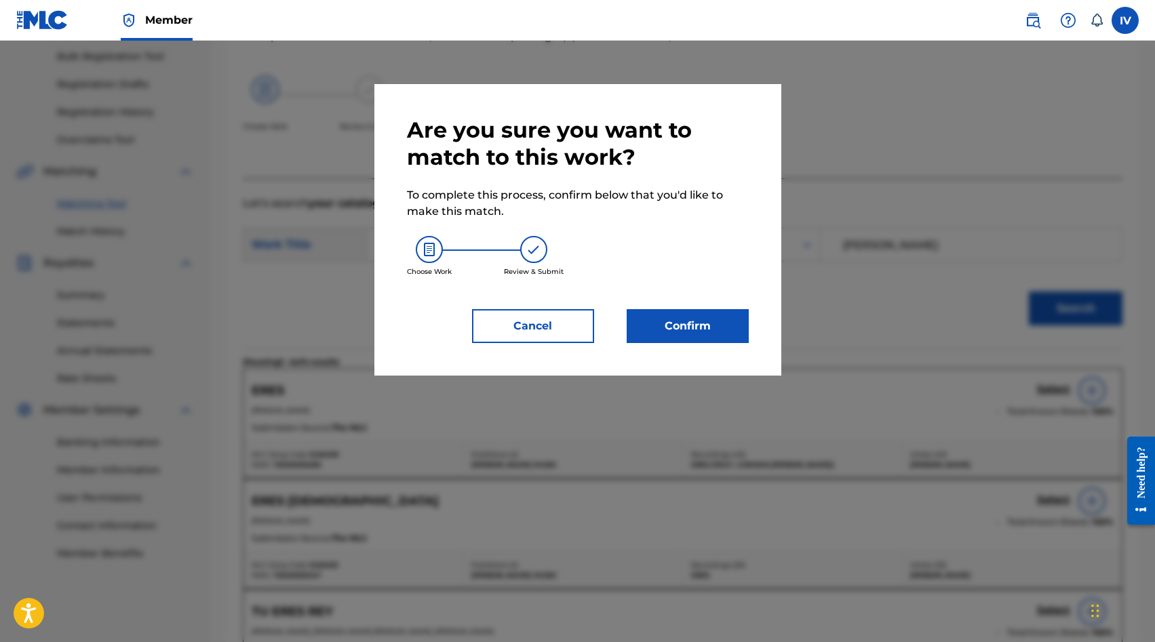
click at [681, 344] on div "Are you sure you want to match to this work? To complete this process, confirm …" at bounding box center [577, 230] width 407 height 292
click at [674, 323] on button "Confirm" at bounding box center [688, 326] width 122 height 34
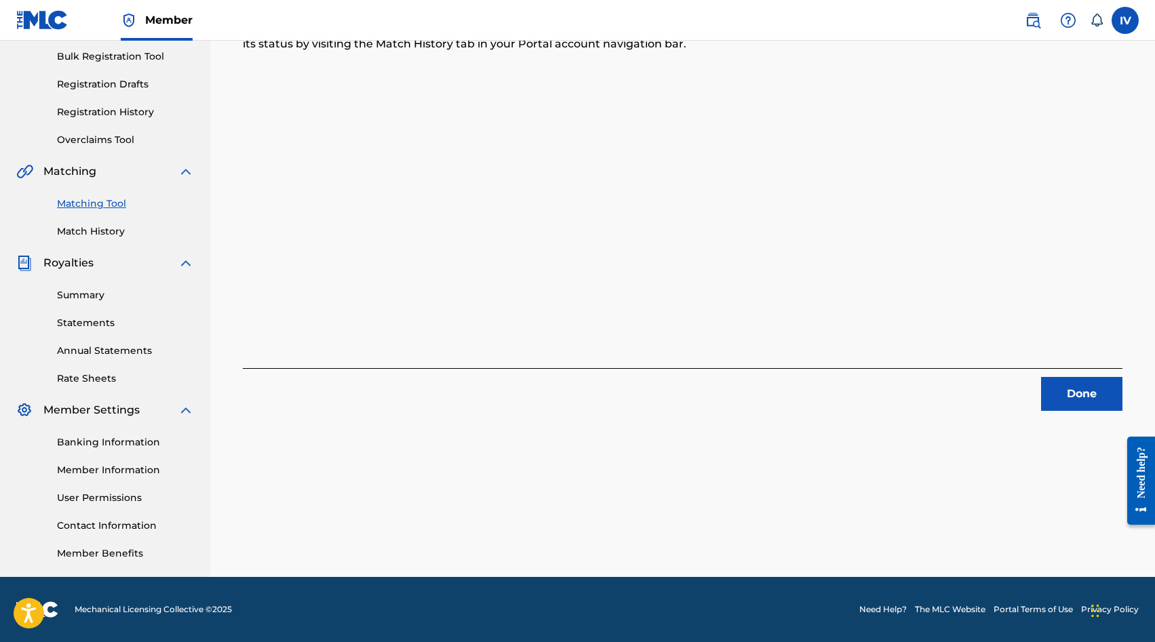
click at [1067, 414] on div "4 Recording Groups are pending usage match to the work ERES . Congratulations! …" at bounding box center [682, 226] width 945 height 701
click at [1059, 400] on button "Done" at bounding box center [1081, 394] width 81 height 34
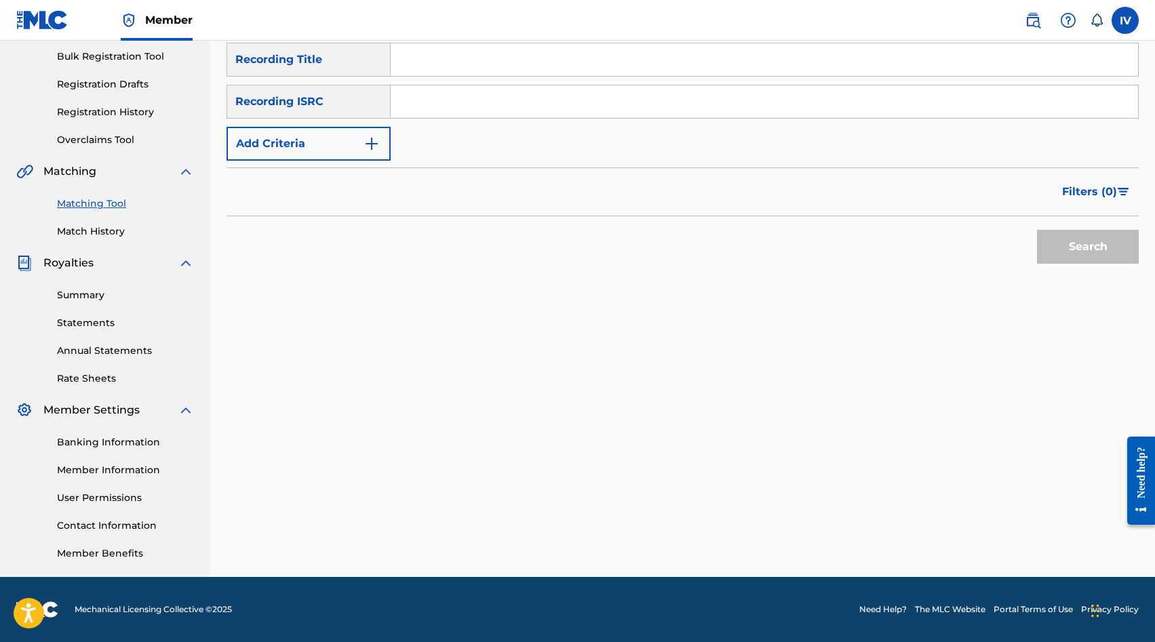
click at [502, 100] on input "Search Form" at bounding box center [764, 101] width 747 height 33
paste input "QZ2J21502590"
type input "QZ2J21502590"
click at [1037, 230] on button "Search" at bounding box center [1088, 247] width 102 height 34
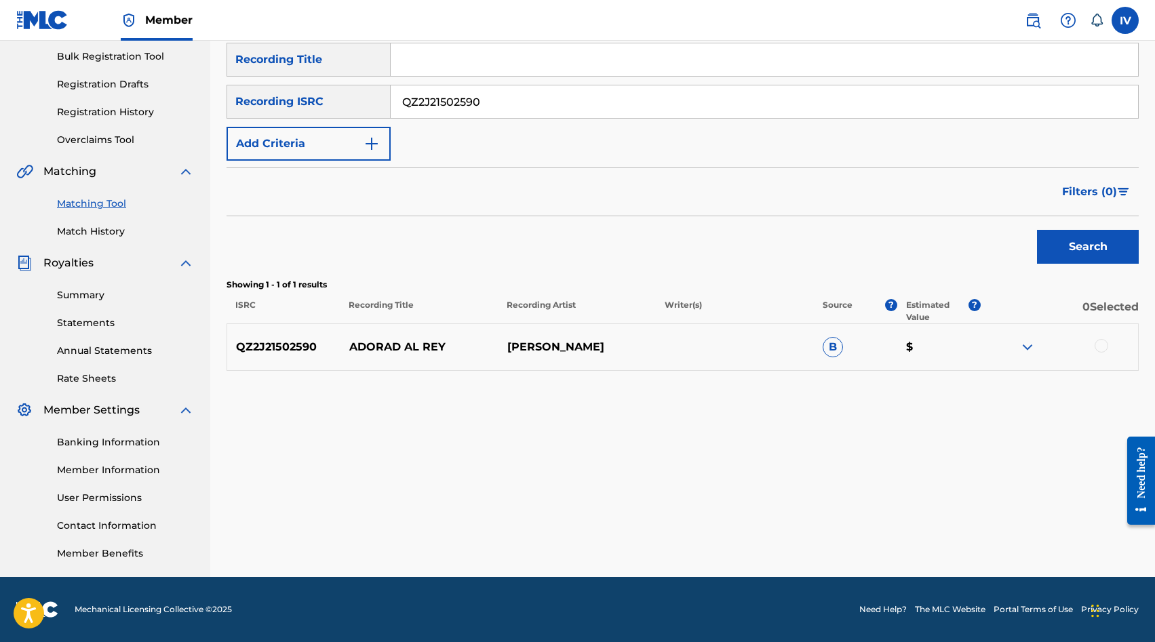
click at [1098, 339] on div at bounding box center [1101, 346] width 14 height 14
click at [951, 512] on div "Matching Tool The Matching Tool allows Members to match sound recordings to wor…" at bounding box center [682, 226] width 912 height 701
click at [938, 522] on button "Match 1 Group" at bounding box center [953, 532] width 150 height 34
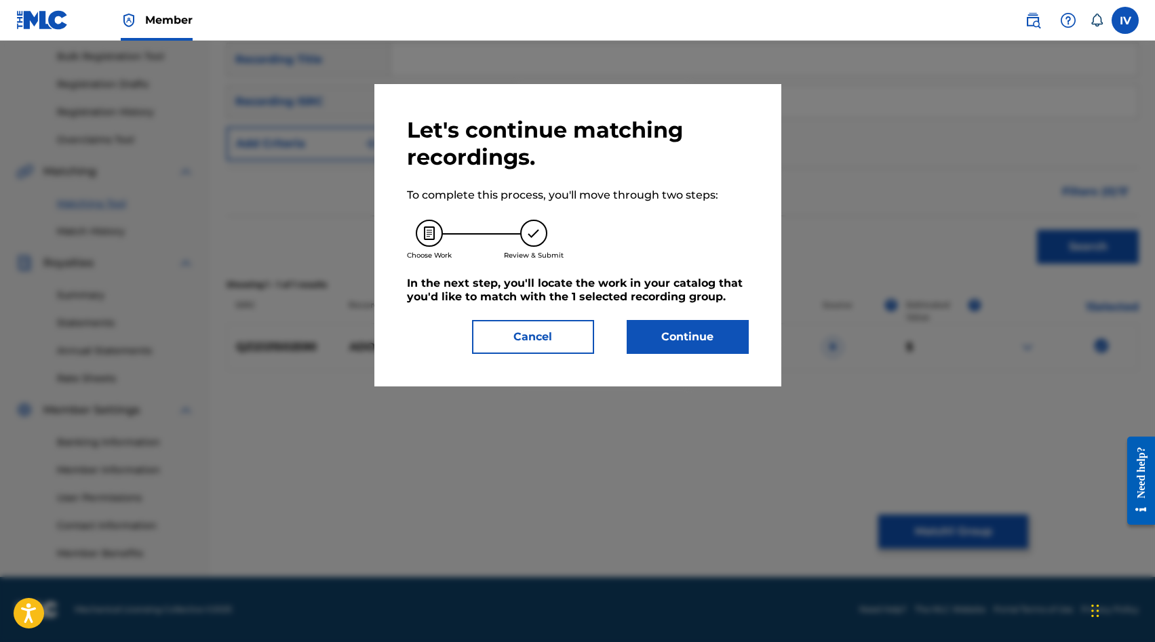
click at [717, 336] on button "Continue" at bounding box center [688, 337] width 122 height 34
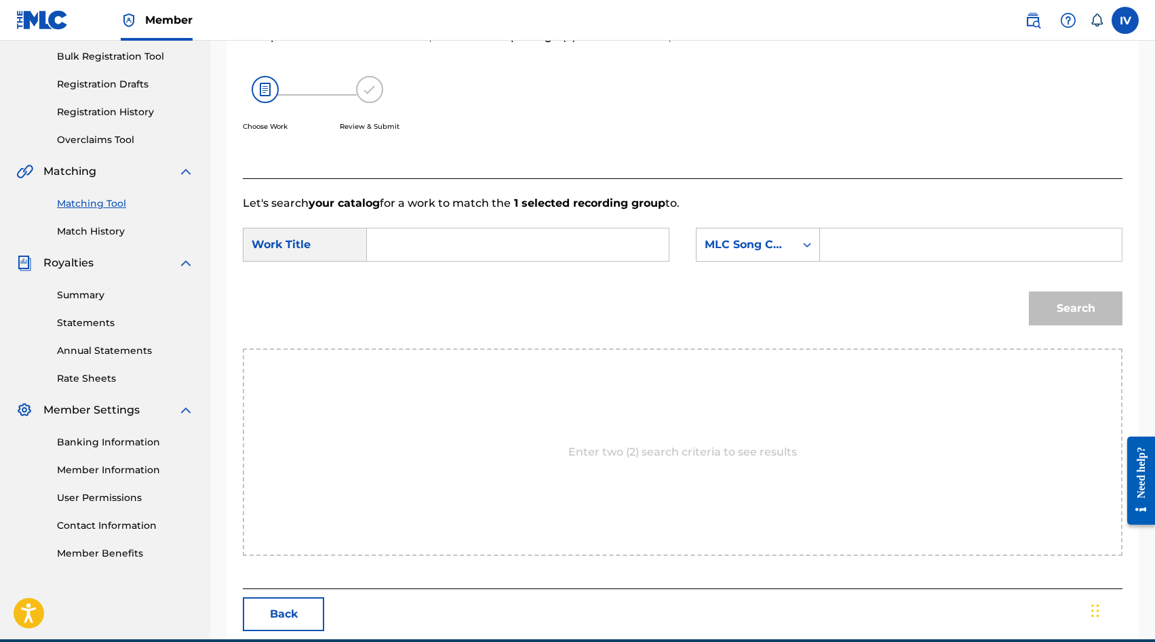
click at [622, 251] on input "Search Form" at bounding box center [517, 245] width 279 height 33
type input "adorad al rey"
click at [786, 238] on div "MLC Song Code" at bounding box center [745, 245] width 82 height 16
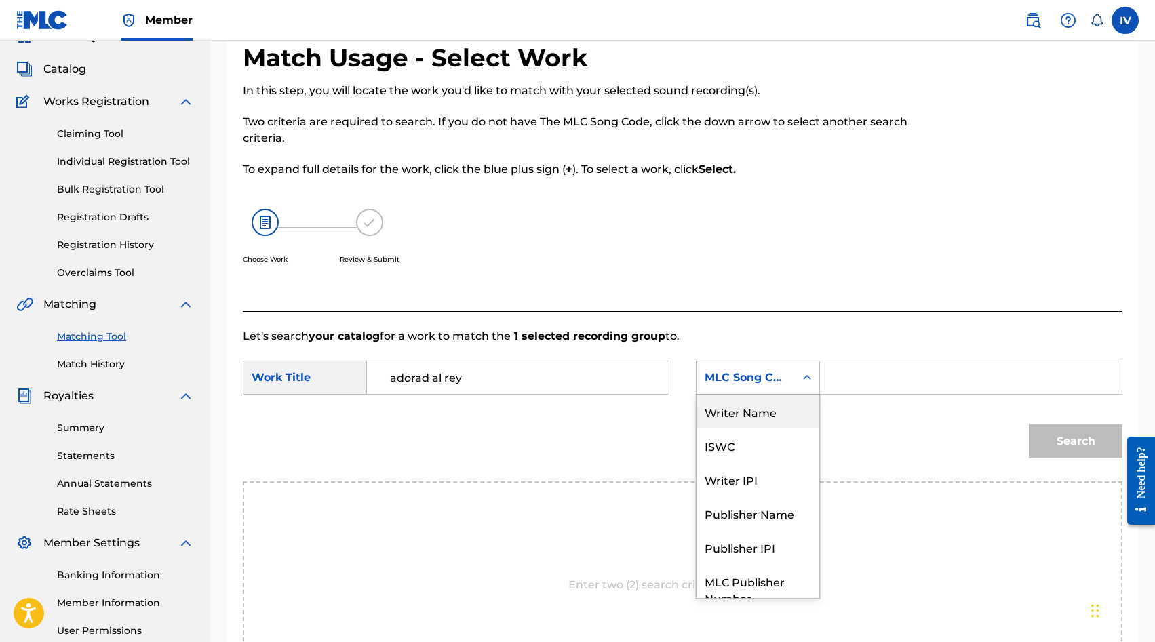
click at [723, 401] on div "Writer Name" at bounding box center [757, 412] width 123 height 34
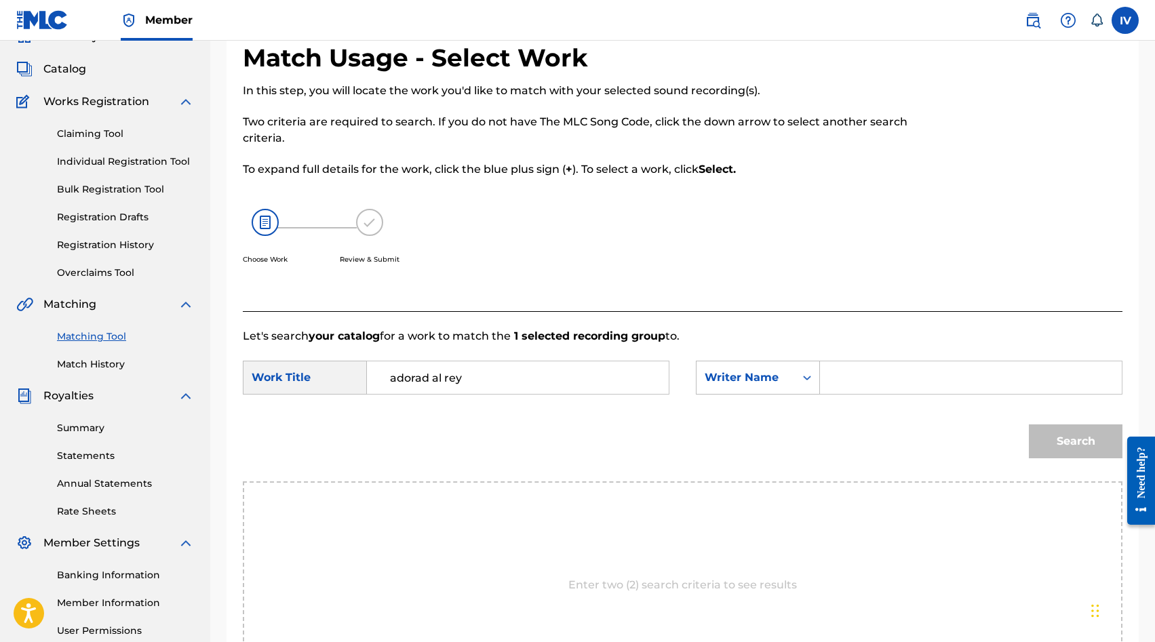
click at [875, 380] on input "Search Form" at bounding box center [970, 377] width 279 height 33
type input "[PERSON_NAME]"
click at [1029, 424] on button "Search" at bounding box center [1076, 441] width 94 height 34
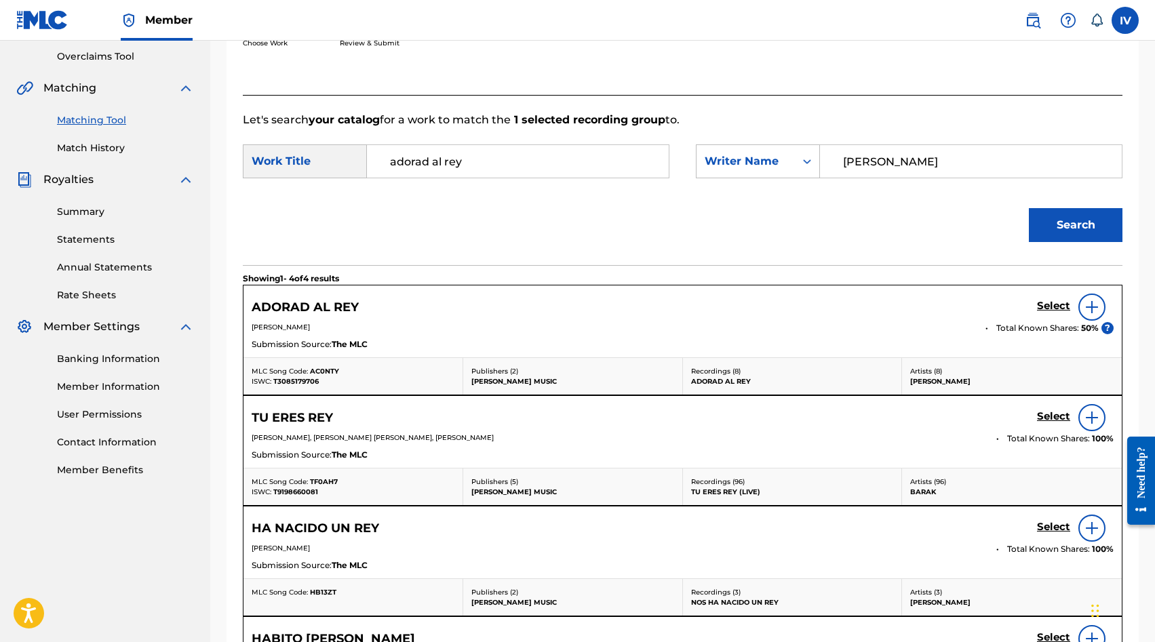
scroll to position [317, 0]
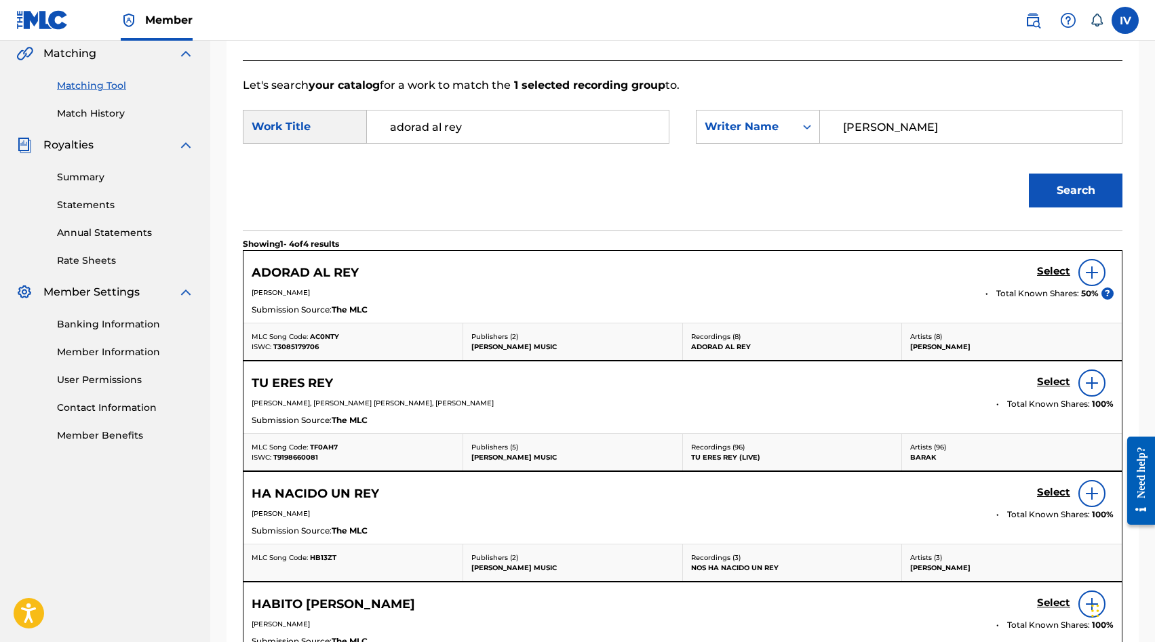
click at [1051, 273] on h5 "Select" at bounding box center [1053, 271] width 33 height 13
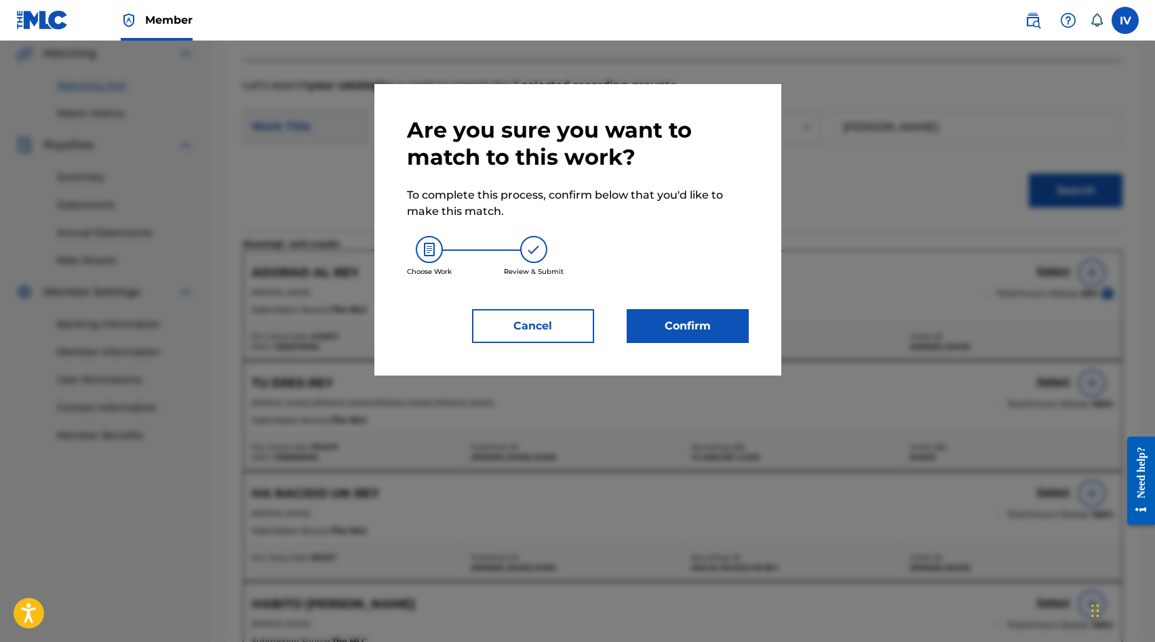
click at [634, 327] on button "Confirm" at bounding box center [688, 326] width 122 height 34
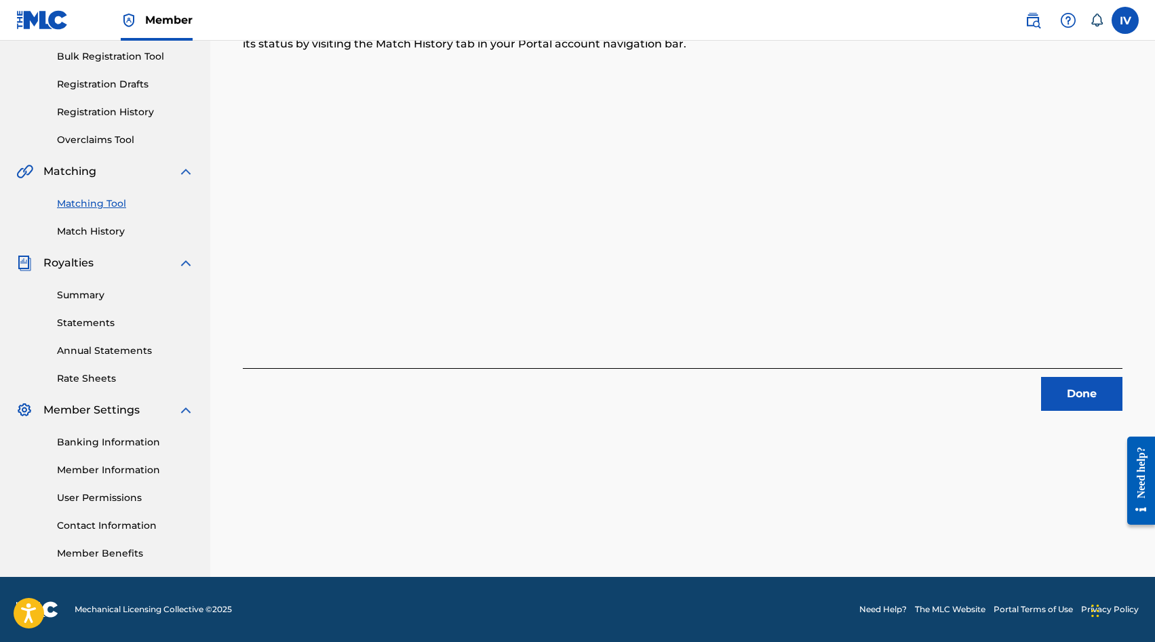
click at [1074, 394] on button "Done" at bounding box center [1081, 394] width 81 height 34
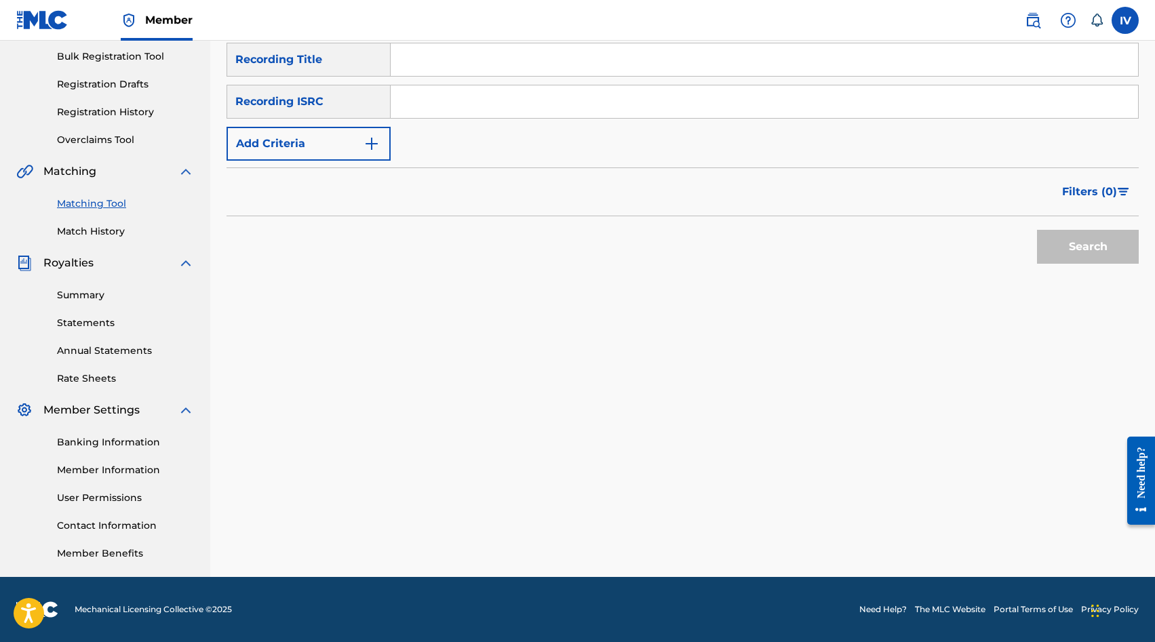
click at [519, 113] on input "Search Form" at bounding box center [764, 101] width 747 height 33
paste input "QZ2J21502591"
type input "QZ2J21502591"
click at [1037, 230] on button "Search" at bounding box center [1088, 247] width 102 height 34
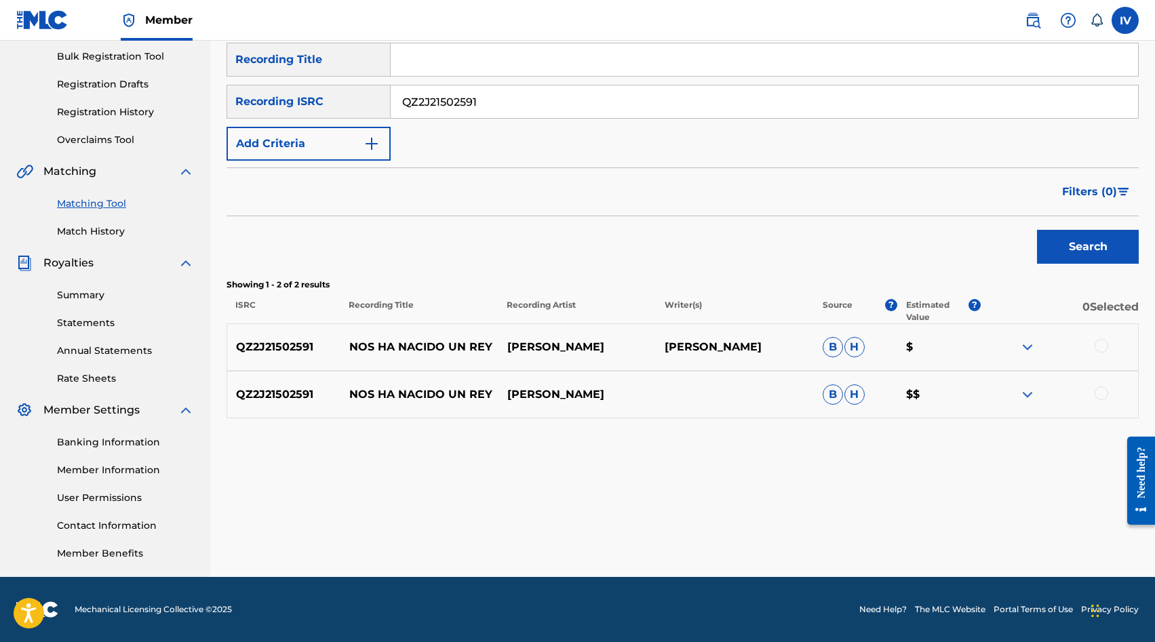
click at [1098, 348] on div at bounding box center [1101, 346] width 14 height 14
click at [1098, 391] on div at bounding box center [1101, 393] width 14 height 14
click at [944, 519] on button "Match 2 Groups" at bounding box center [953, 532] width 150 height 34
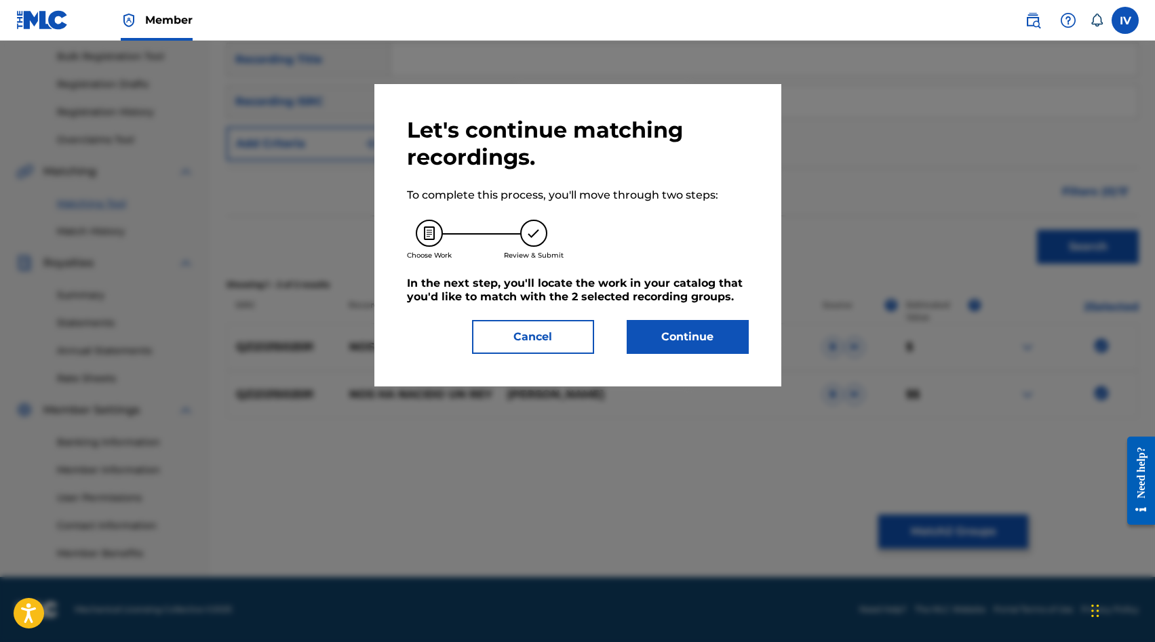
click at [669, 340] on button "Continue" at bounding box center [688, 337] width 122 height 34
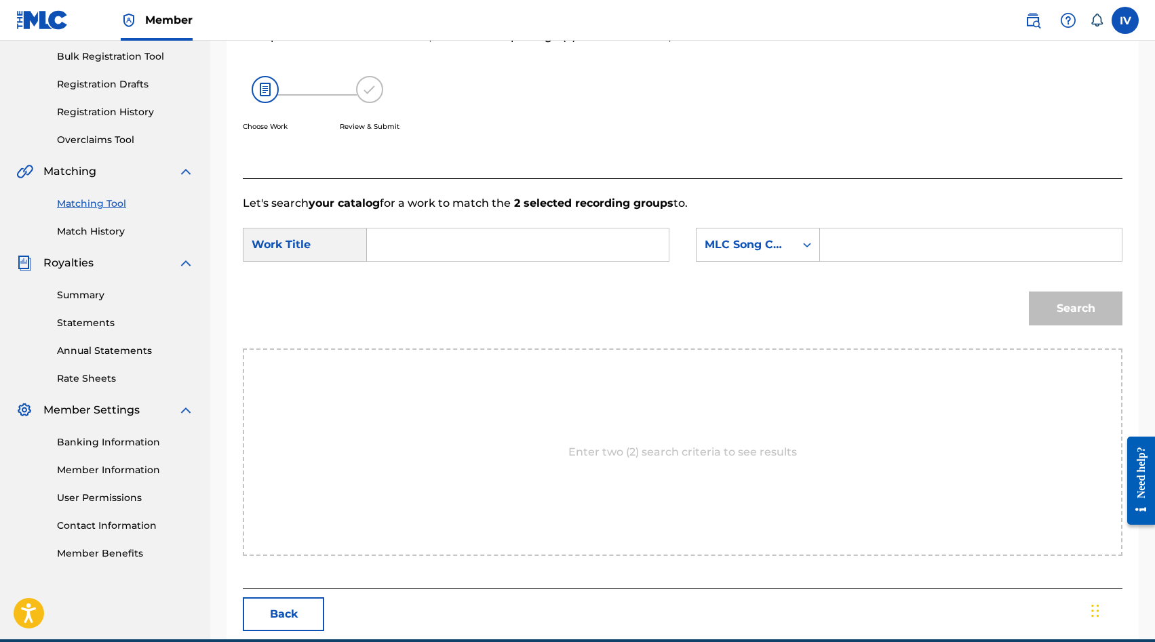
click at [522, 248] on input "Search Form" at bounding box center [517, 245] width 279 height 33
click at [414, 267] on div "nos ha naci do un niño" at bounding box center [415, 291] width 75 height 57
type input "nos ha nacido un niño"
click at [800, 244] on icon "Search Form" at bounding box center [807, 245] width 14 height 14
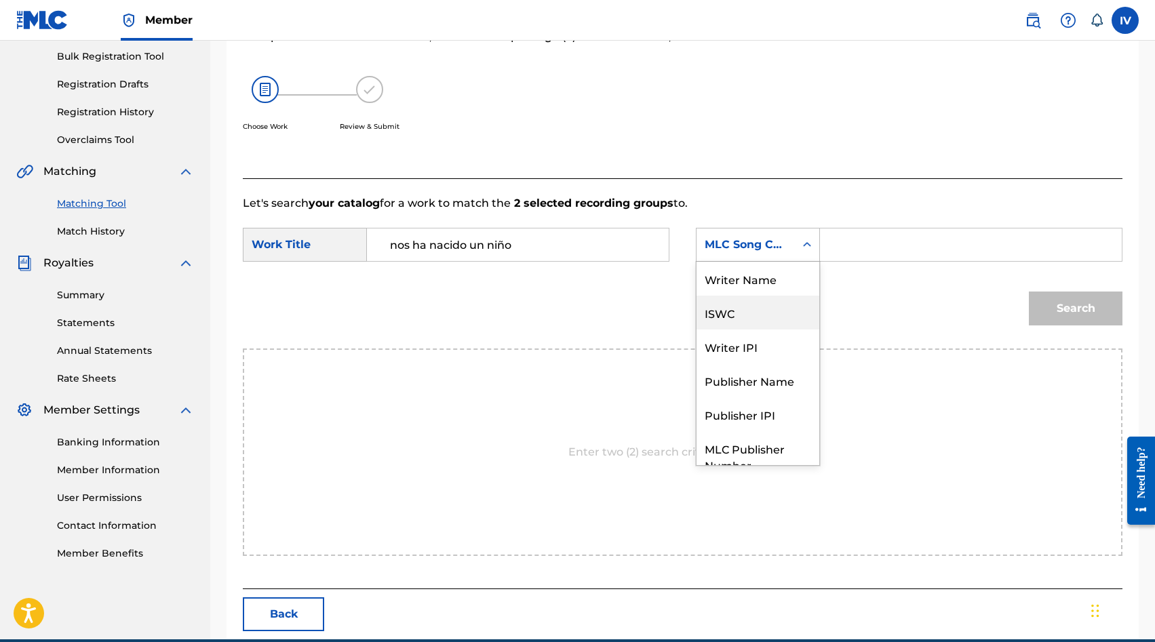
scroll to position [0, 0]
click at [765, 276] on div "Writer Name" at bounding box center [757, 279] width 123 height 34
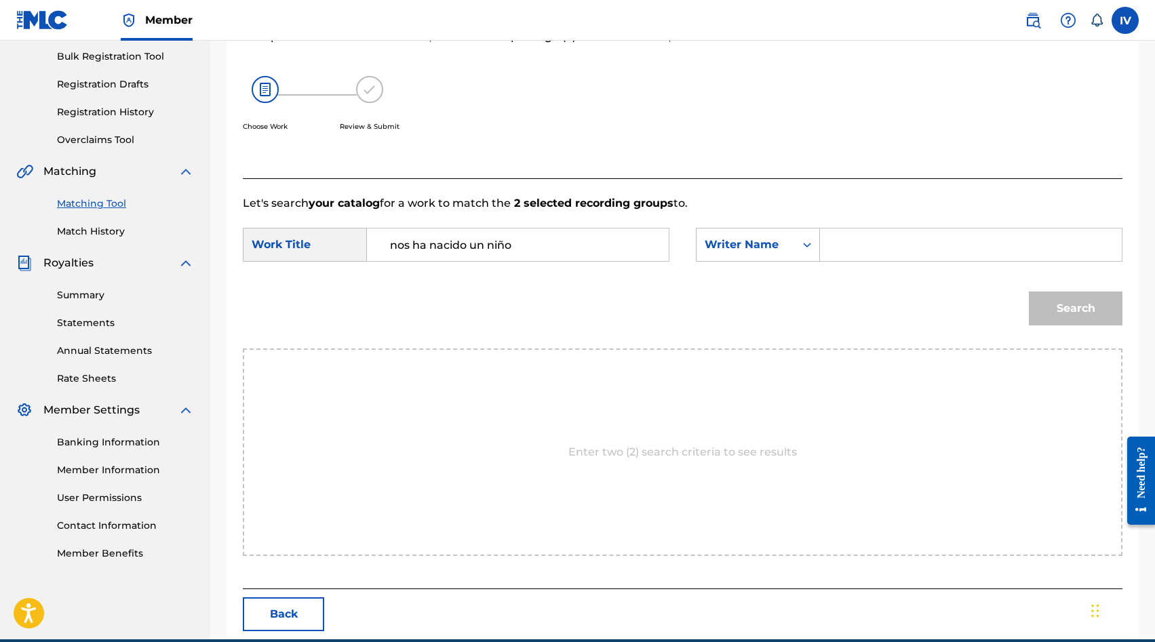
click at [896, 251] on input "Search Form" at bounding box center [970, 245] width 279 height 33
type input "[PERSON_NAME]"
click at [1029, 292] on button "Search" at bounding box center [1076, 309] width 94 height 34
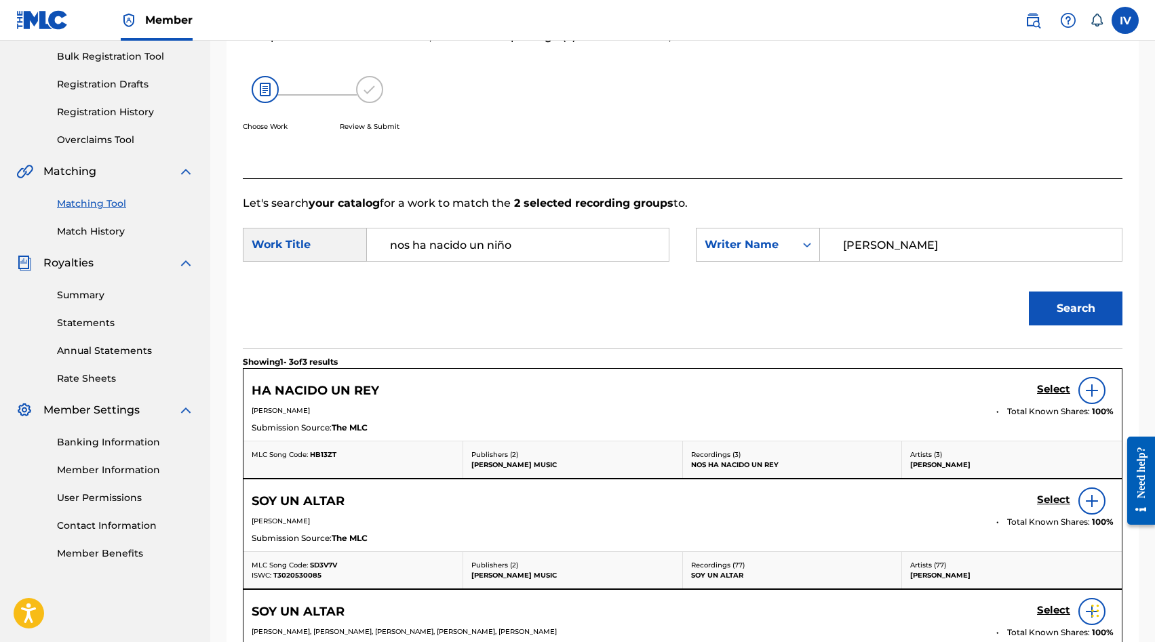
click at [1046, 387] on h5 "Select" at bounding box center [1053, 389] width 33 height 13
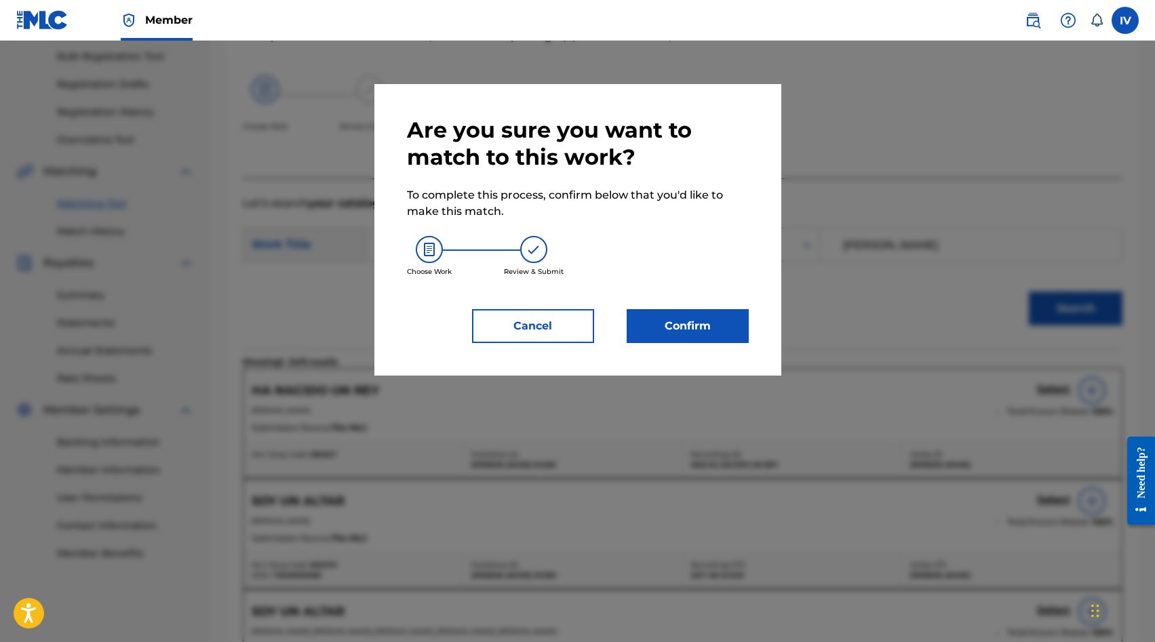
click at [696, 325] on button "Confirm" at bounding box center [688, 326] width 122 height 34
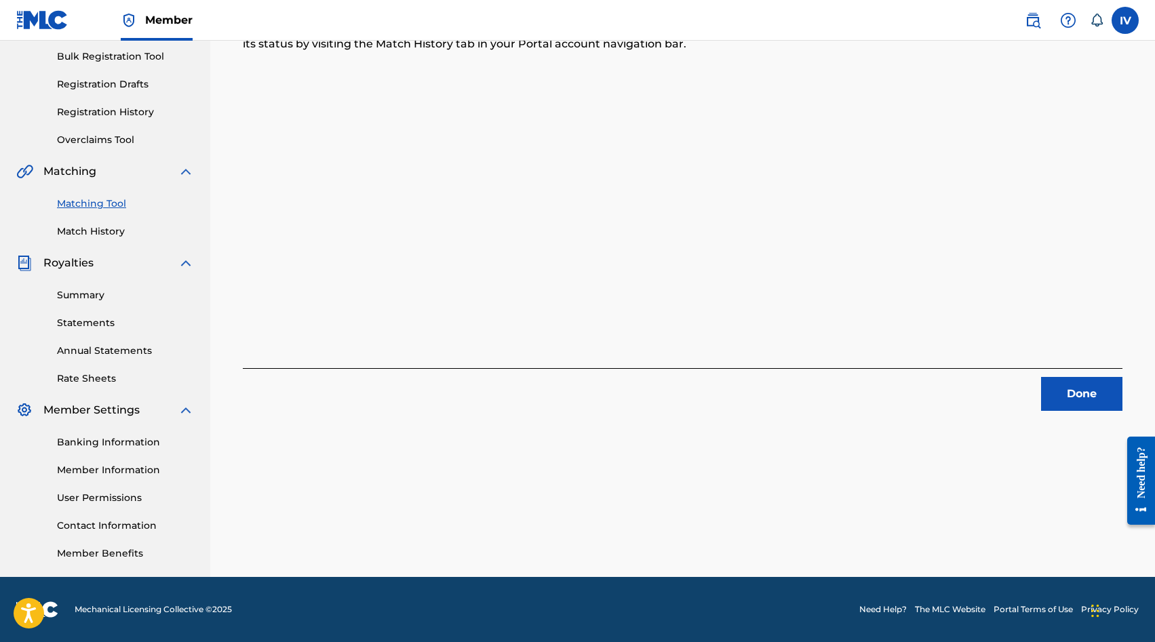
click at [1076, 387] on button "Done" at bounding box center [1081, 394] width 81 height 34
